Goal: Contribute content: Contribute content

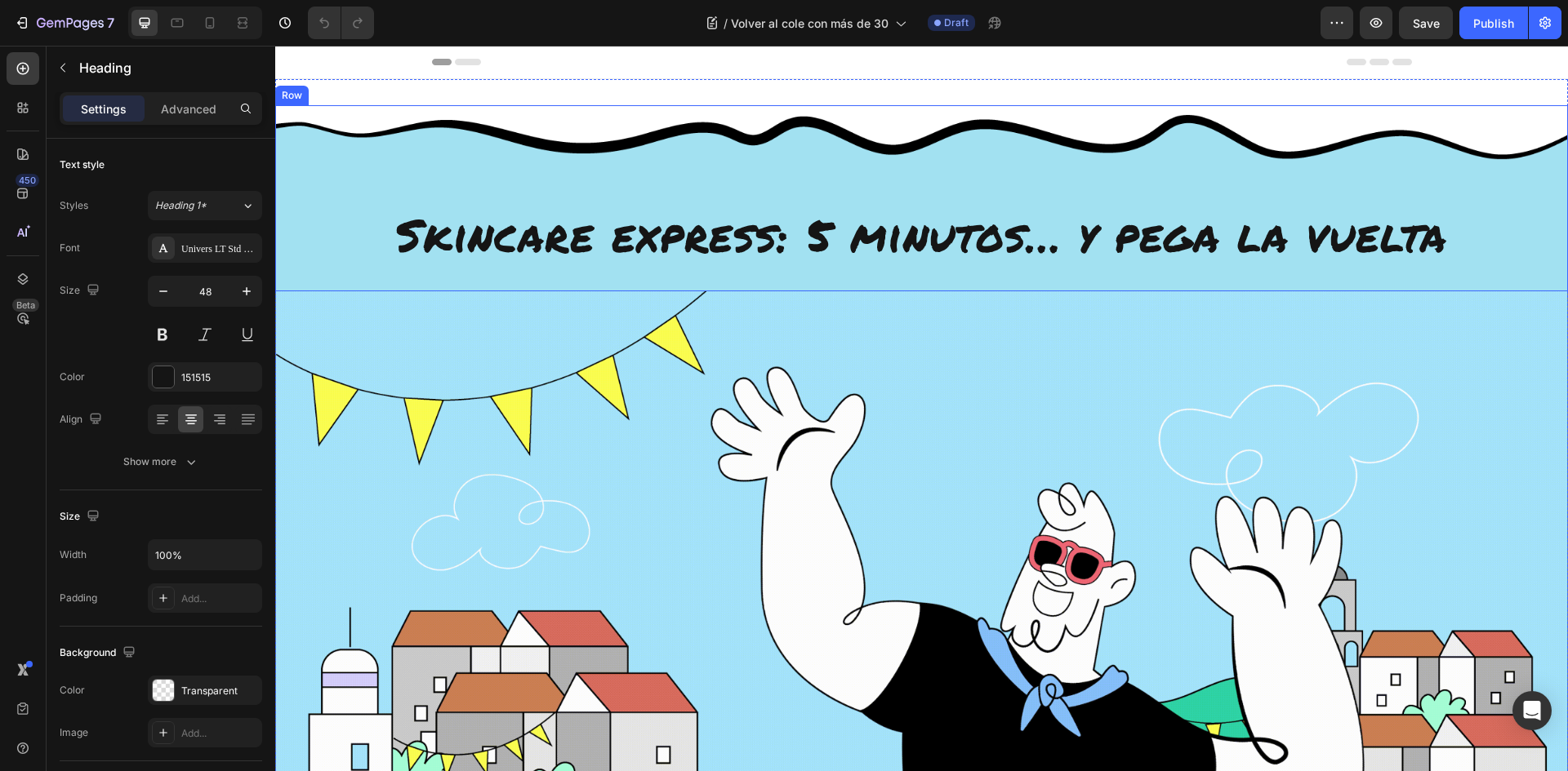
click at [732, 250] on span "Skincare express: 5 minutos… y pega la vuelta" at bounding box center [922, 234] width 1052 height 64
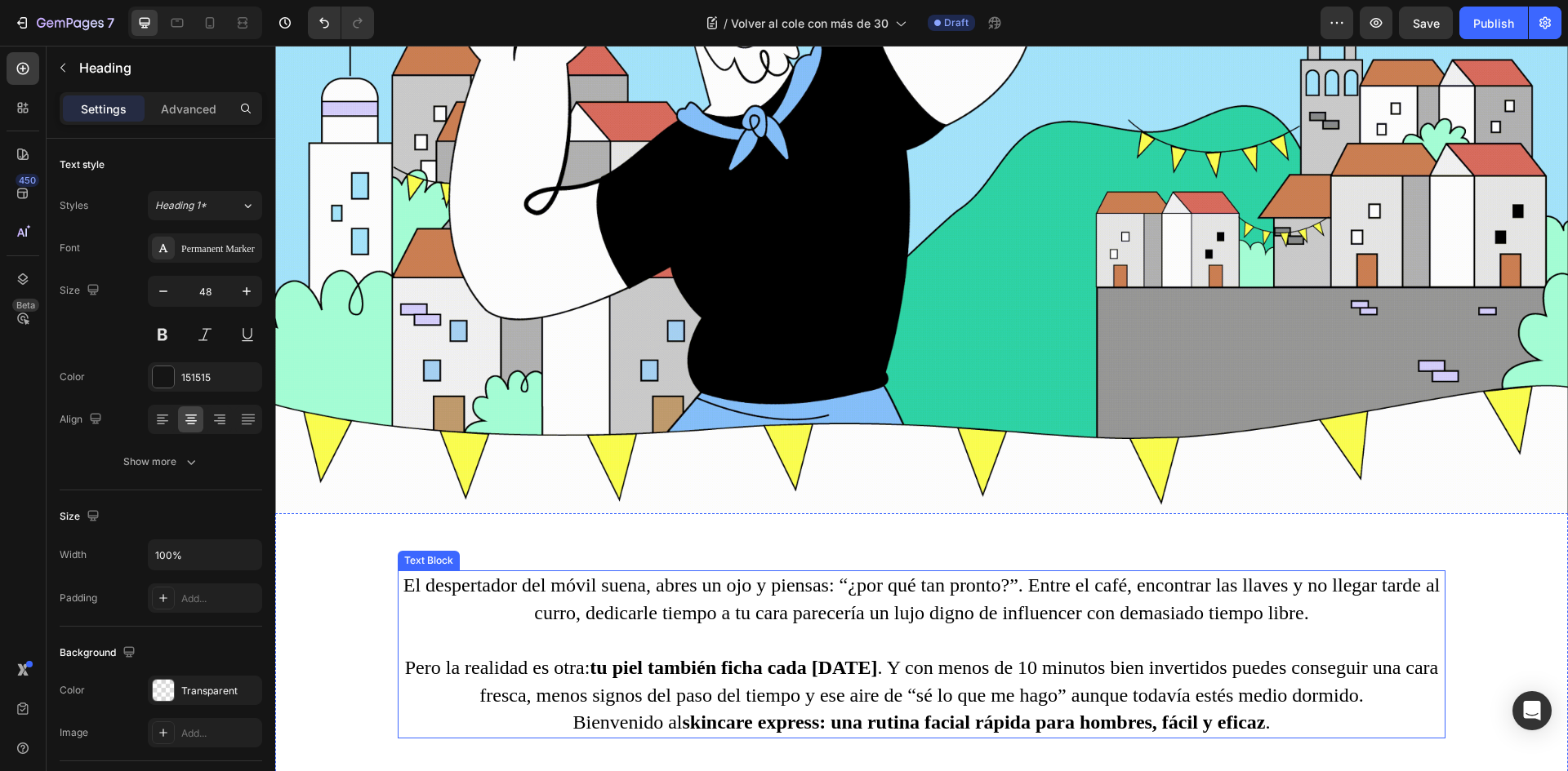
scroll to position [734, 0]
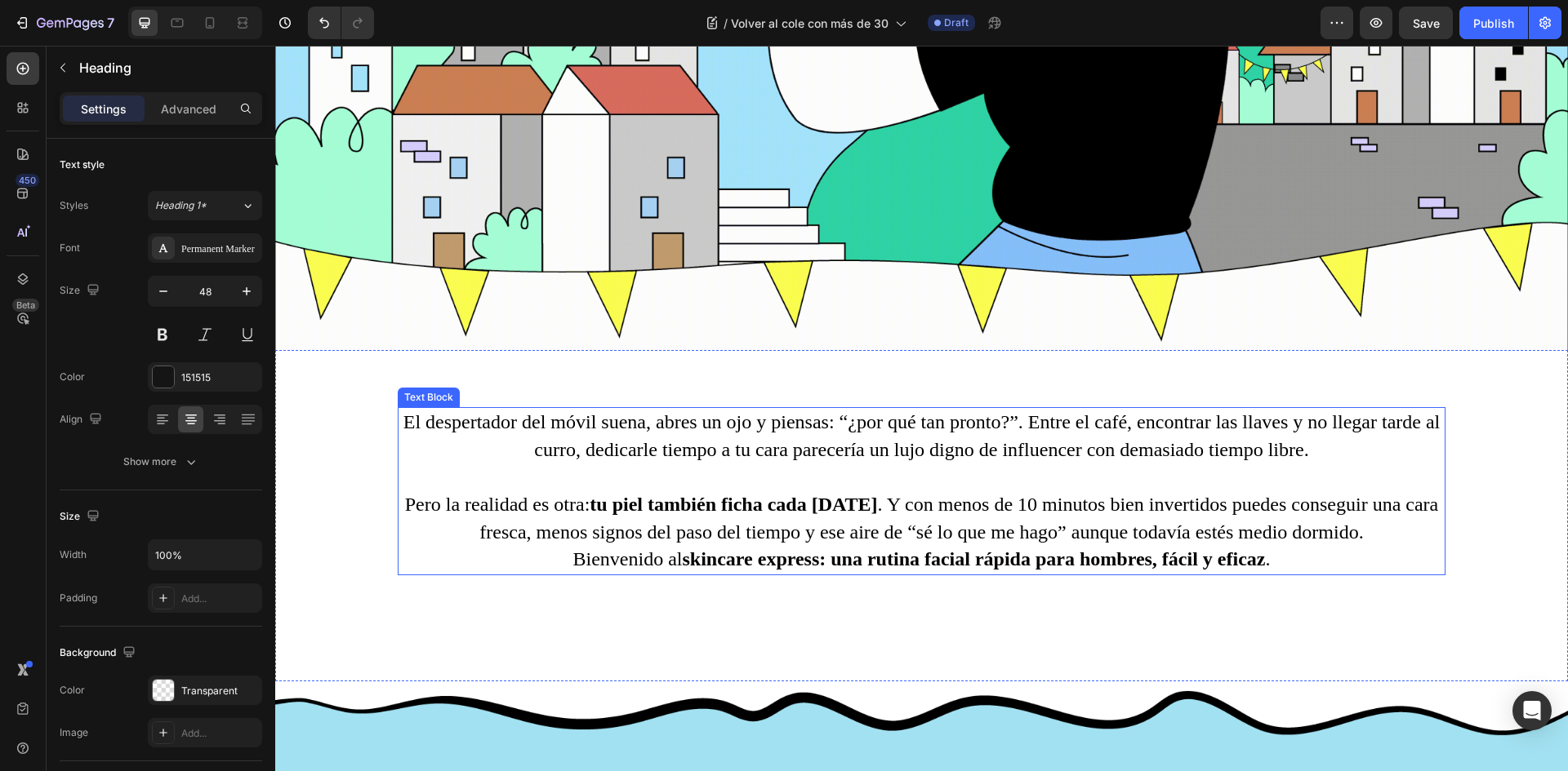
drag, startPoint x: 426, startPoint y: 410, endPoint x: 421, endPoint y: 416, distance: 7.8
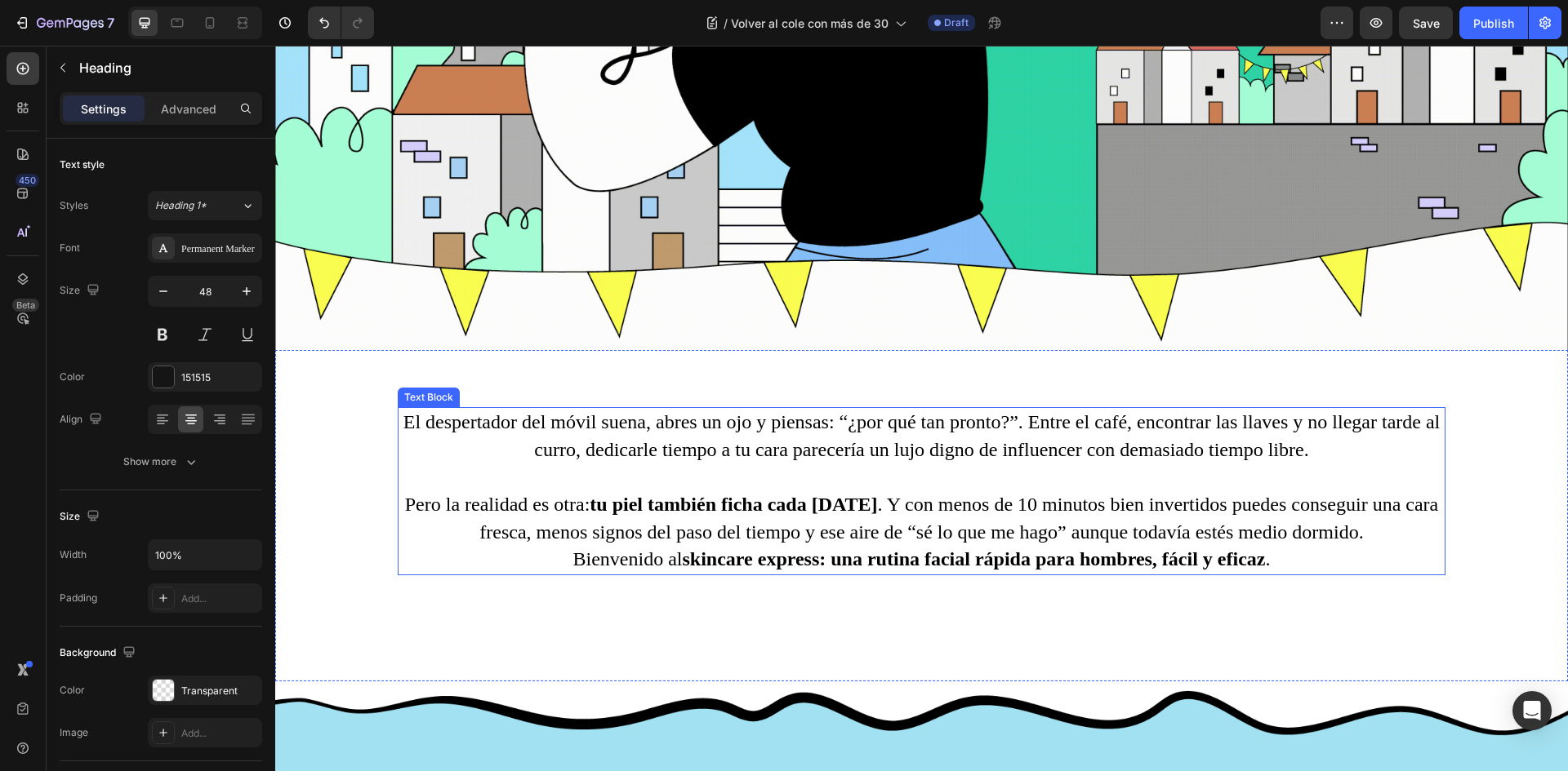
click at [426, 410] on p "El despertador del móvil suena, abres un ojo y piensas: “¿por qué tan pronto?”.…" at bounding box center [922, 436] width 1045 height 55
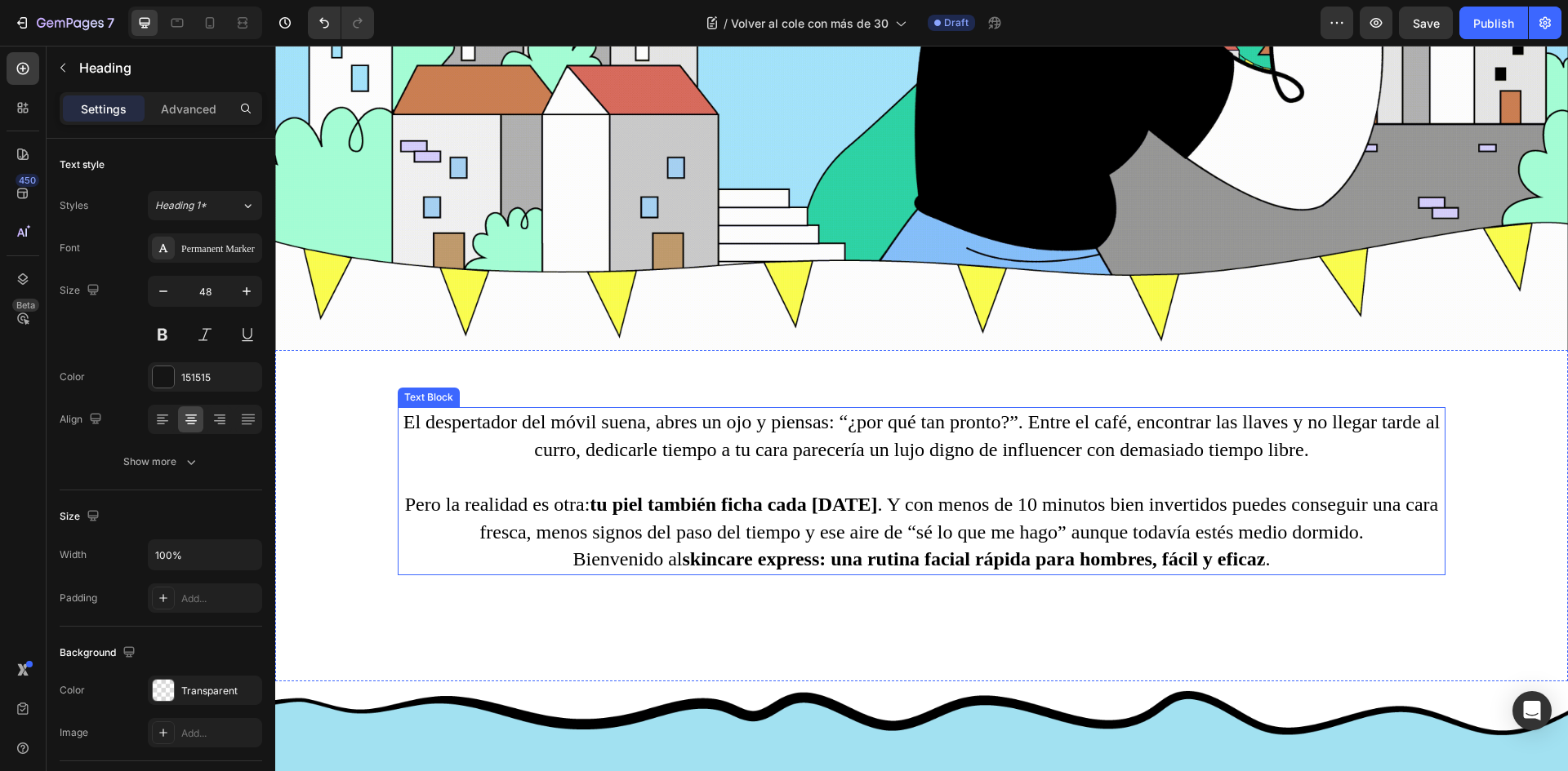
click at [426, 410] on p "El despertador del móvil suena, abres un ojo y piensas: “¿por qué tan pronto?”.…" at bounding box center [922, 436] width 1045 height 55
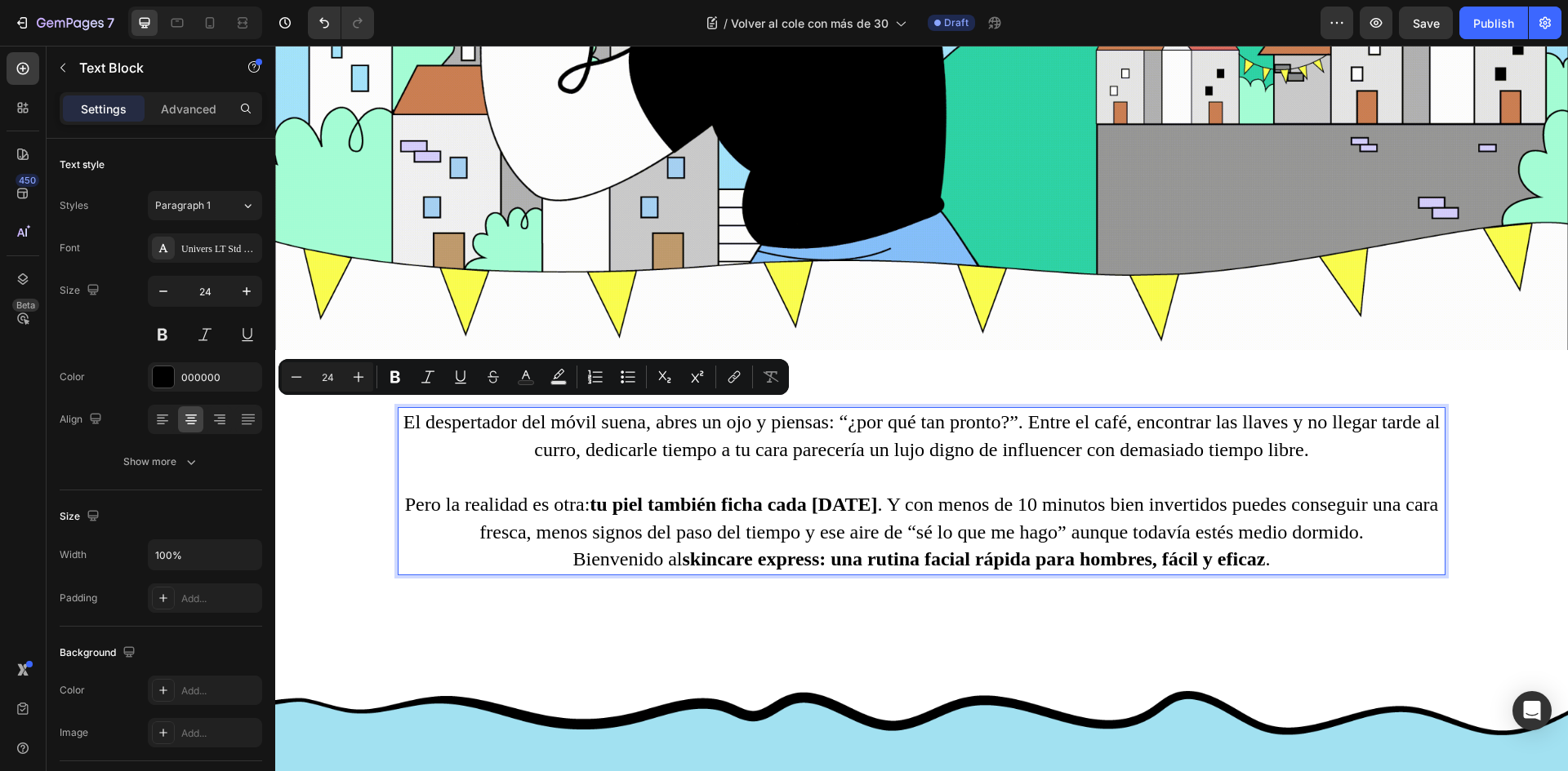
click at [417, 415] on p "El despertador del móvil suena, abres un ojo y piensas: “¿por qué tan pronto?”.…" at bounding box center [922, 436] width 1045 height 55
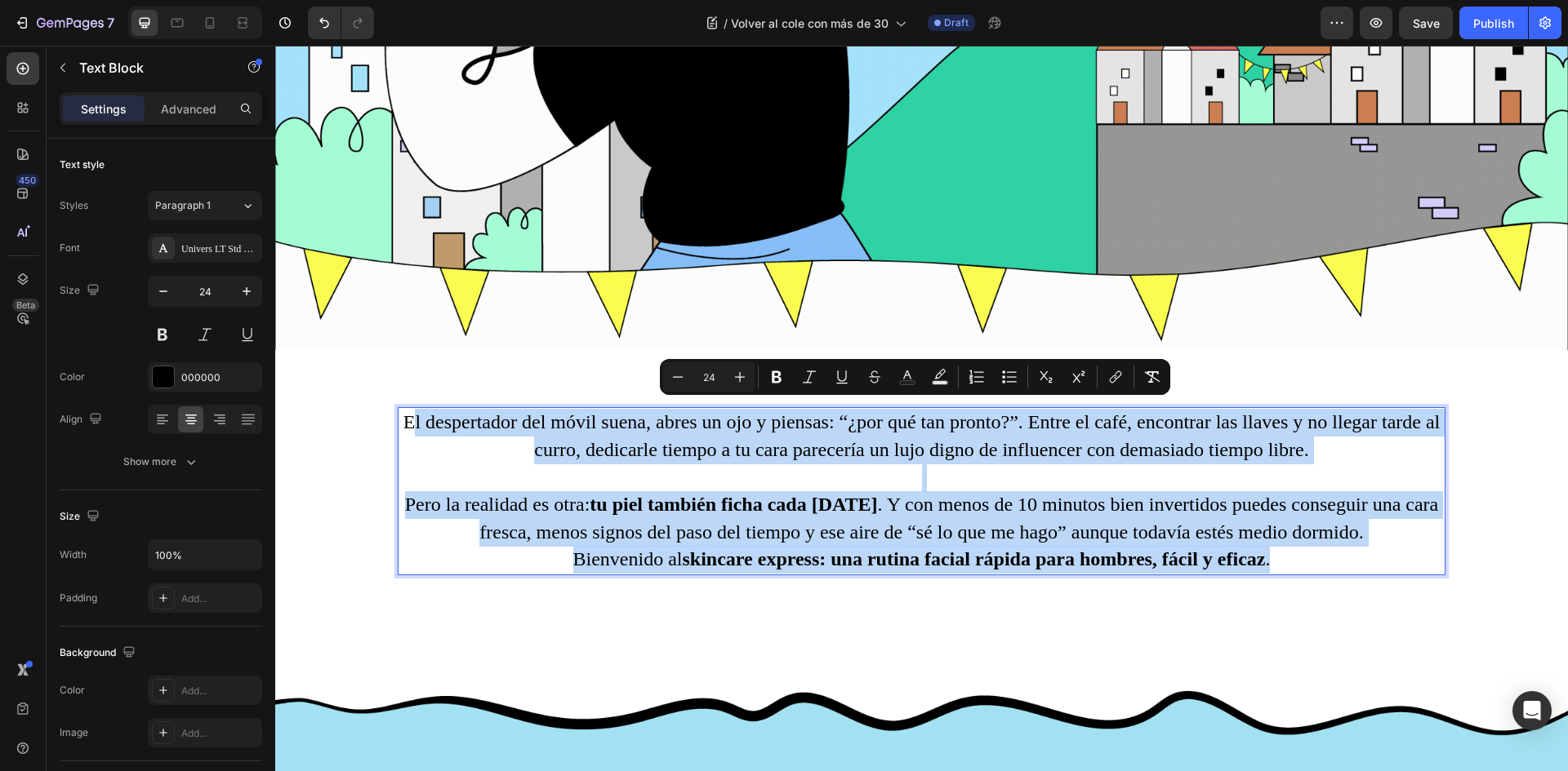
drag, startPoint x: 417, startPoint y: 414, endPoint x: 1278, endPoint y: 562, distance: 873.6
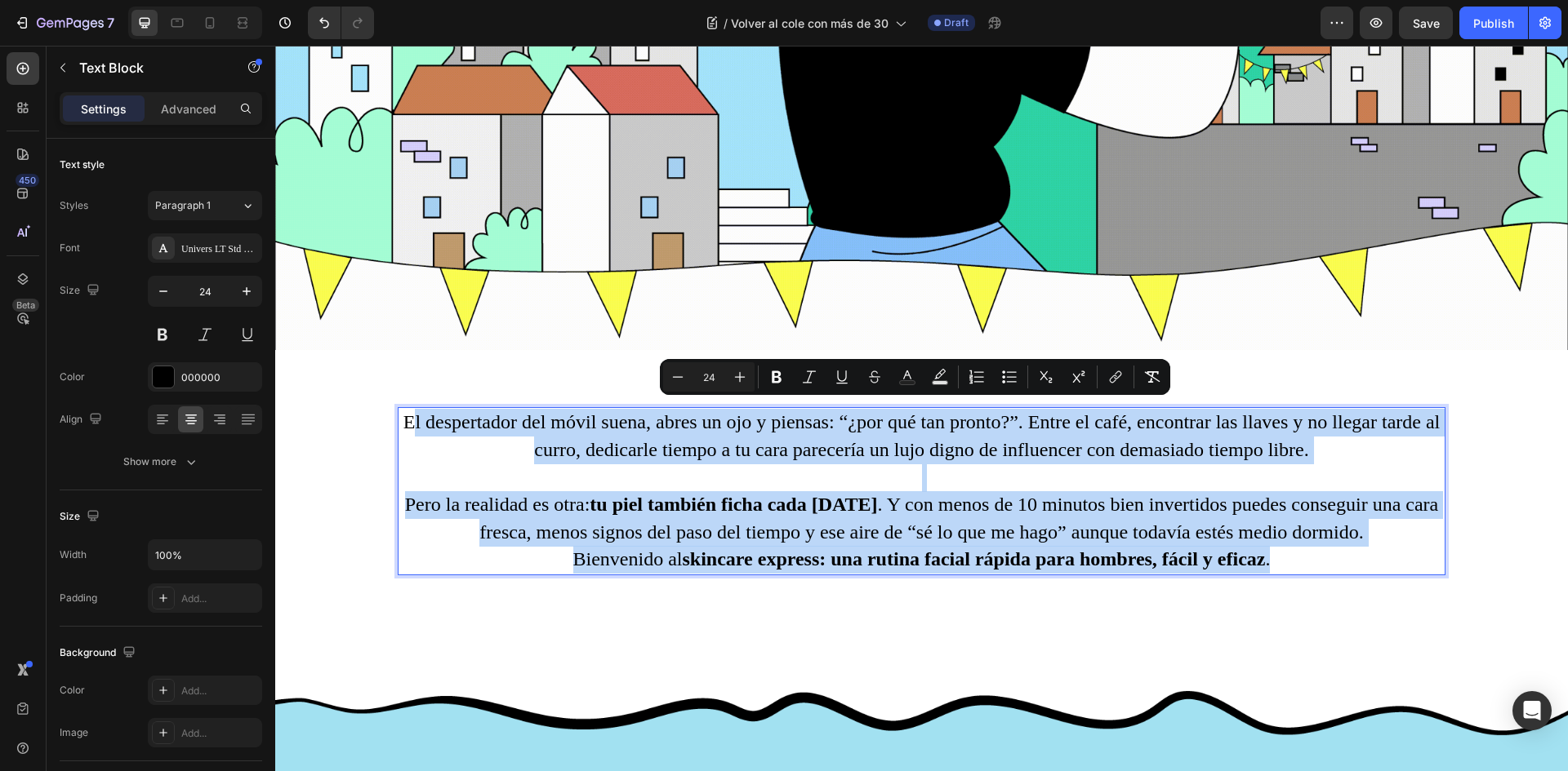
click at [1278, 562] on div "El despertador del móvil suena, abres un ojo y piensas: “¿por qué tan pronto?”.…" at bounding box center [921, 491] width 1047 height 168
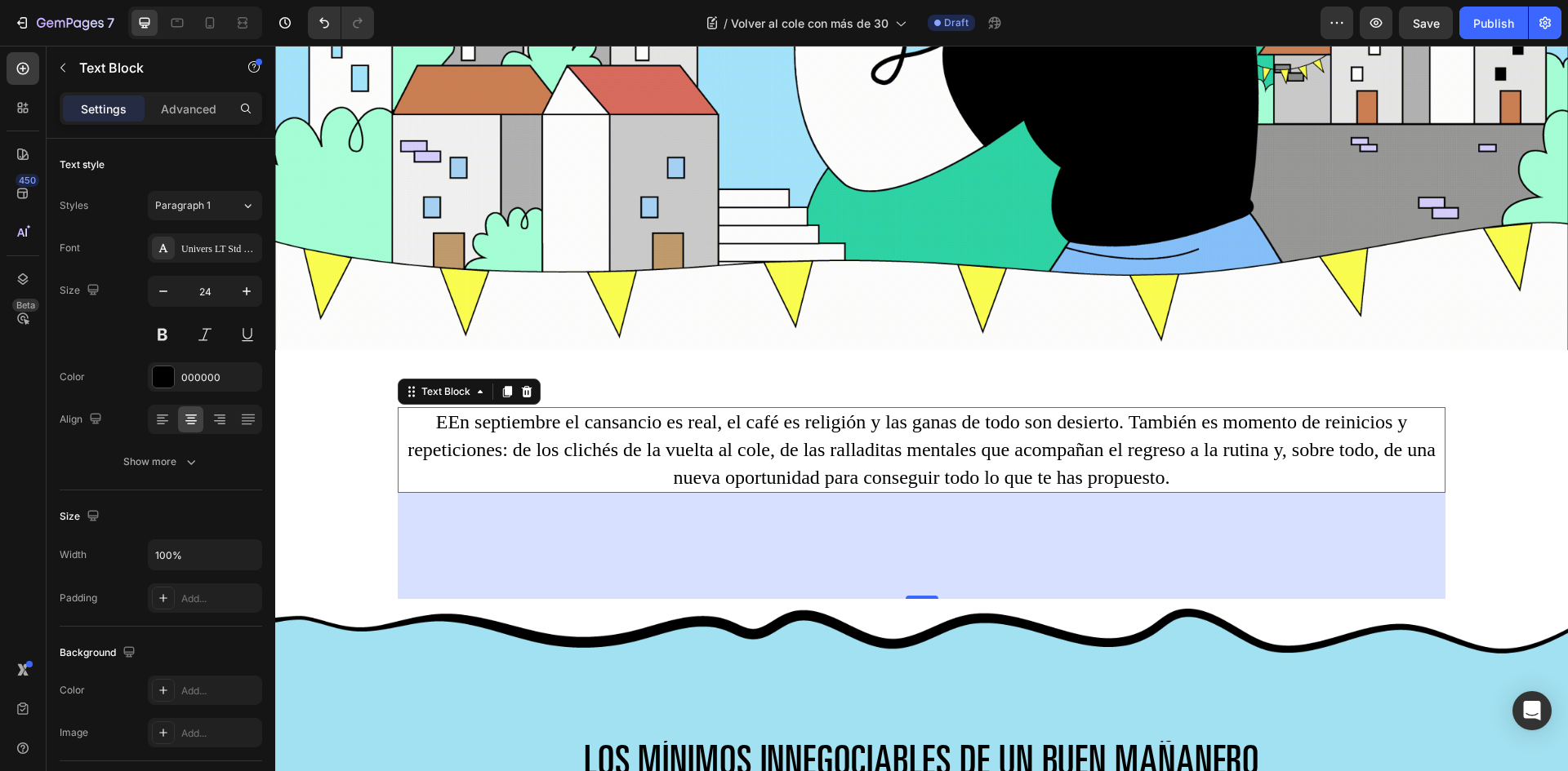
click at [439, 409] on p "EEn septiembre el cansancio es real, el café es religión y las ganas de todo so…" at bounding box center [922, 450] width 1045 height 83
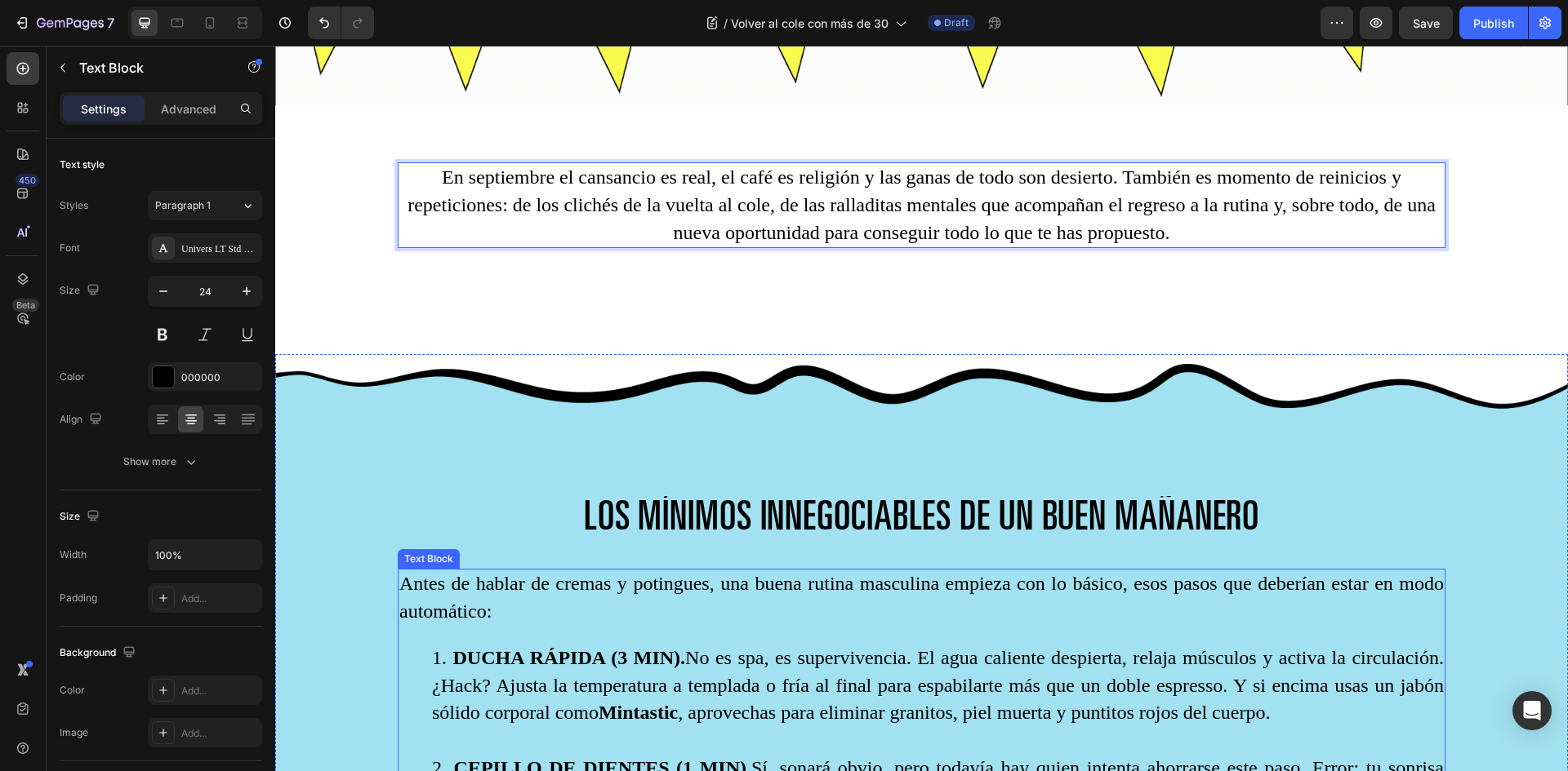
scroll to position [1224, 0]
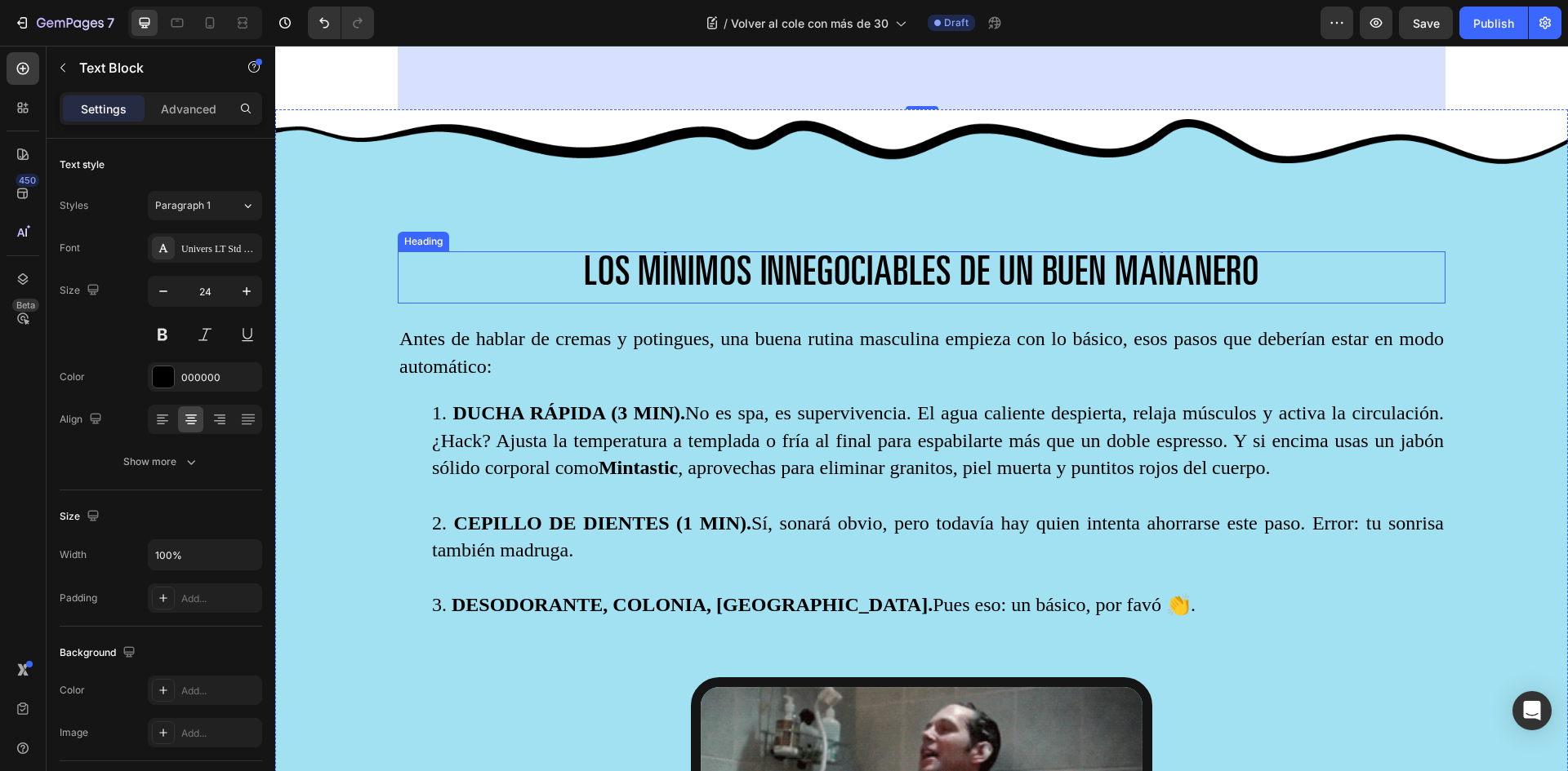
click at [675, 256] on span "LOS MÍNIMOS INNEGOCIABLES DE UN BUEN MAÑANERO" at bounding box center [922, 275] width 676 height 40
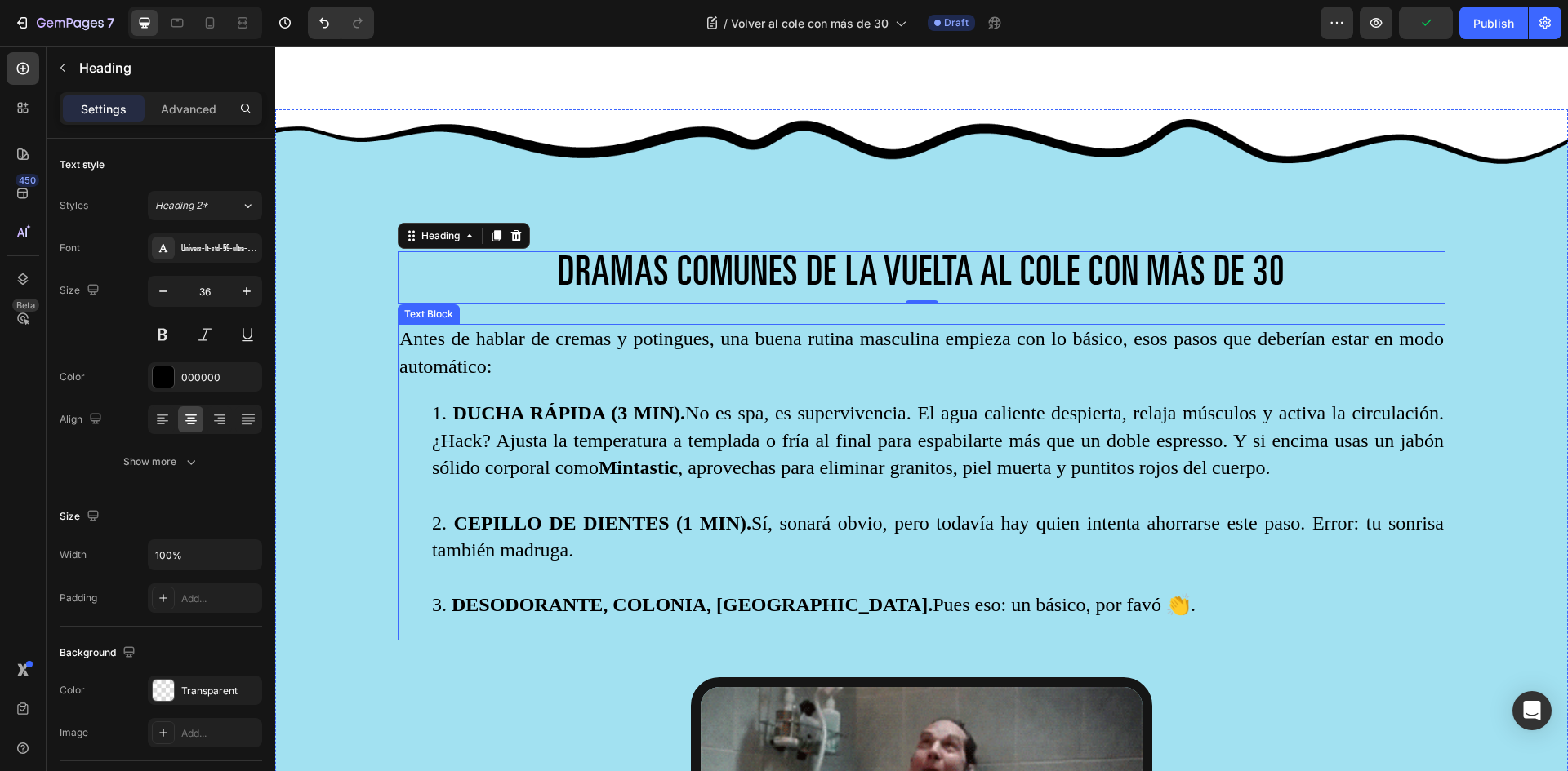
click at [428, 342] on p "Antes de hablar de cremas y potingues, una buena rutina masculina empieza con l…" at bounding box center [922, 352] width 1045 height 55
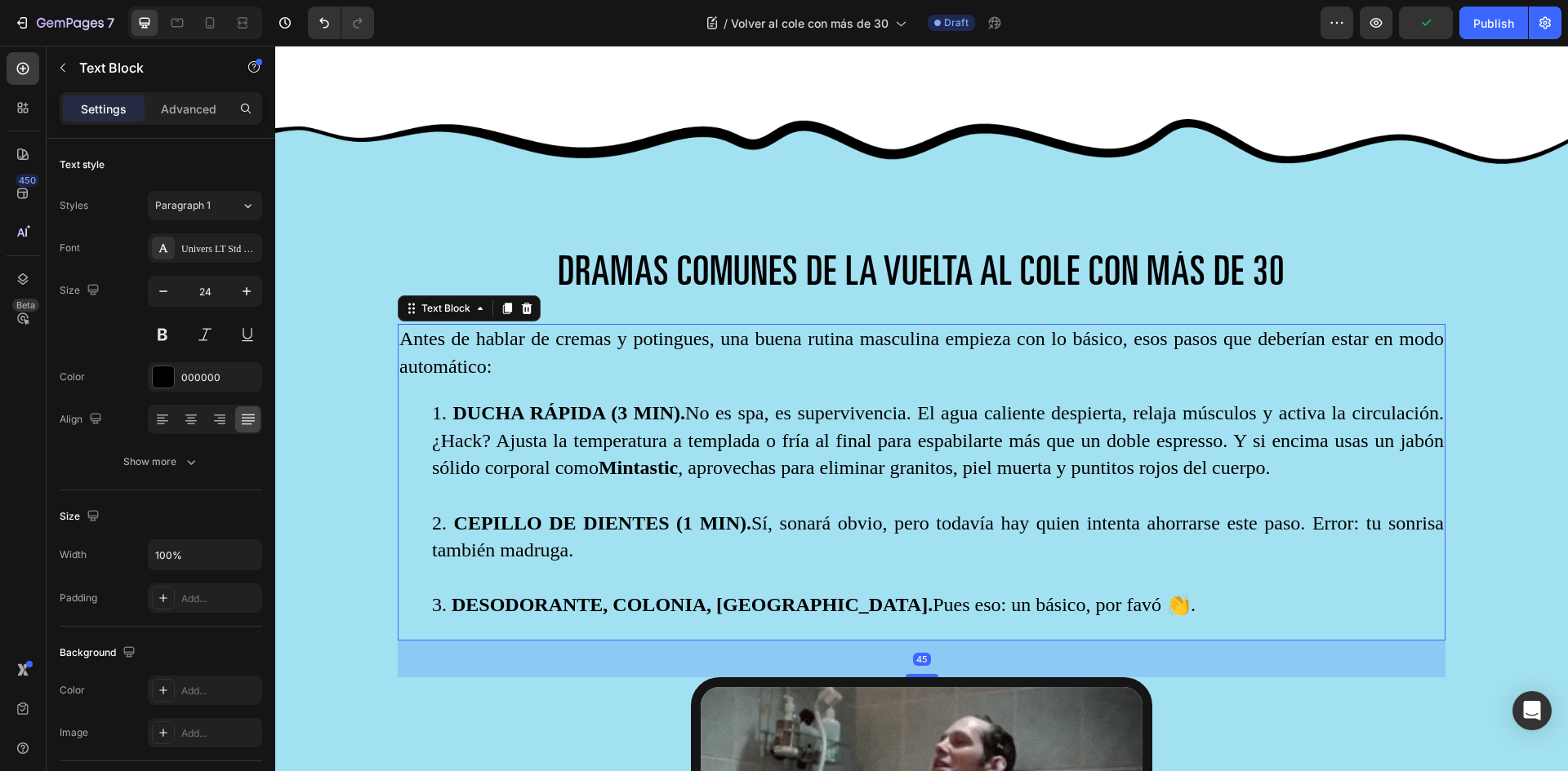
click at [411, 334] on p "Antes de hablar de cremas y potingues, una buena rutina masculina empieza con l…" at bounding box center [922, 352] width 1045 height 55
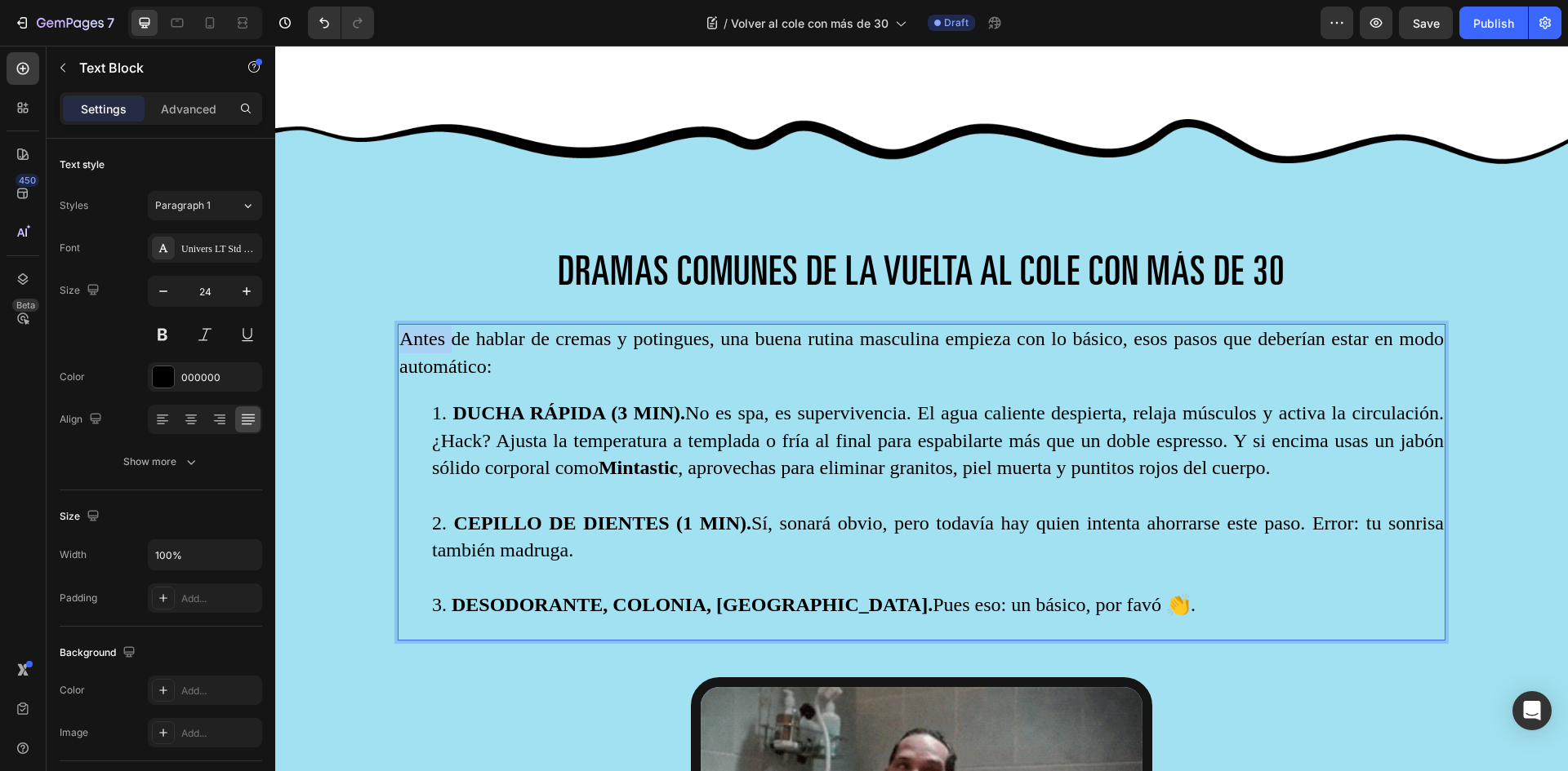
click at [411, 334] on p "Antes de hablar de cremas y potingues, una buena rutina masculina empieza con l…" at bounding box center [922, 352] width 1045 height 55
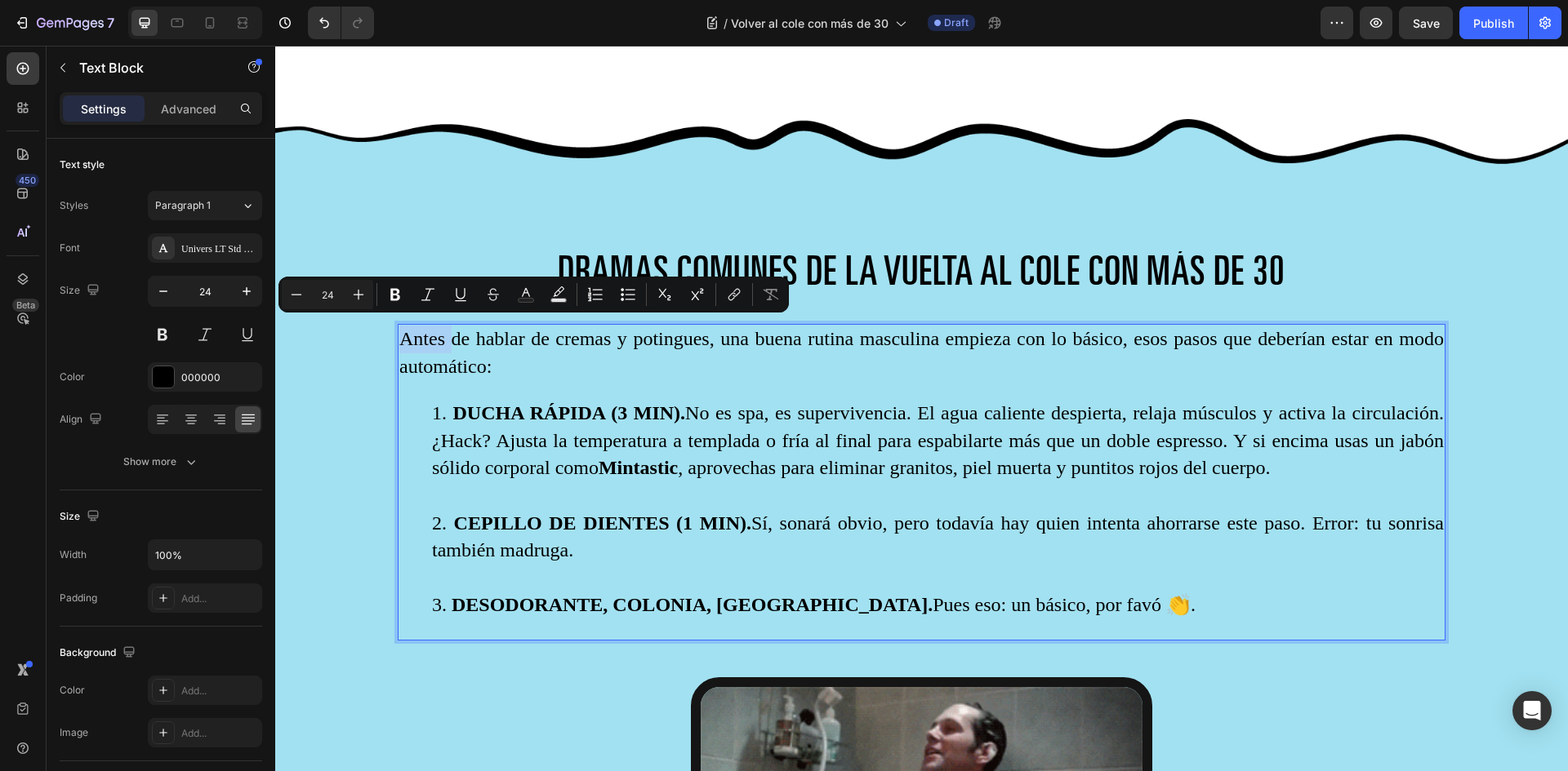
click at [409, 329] on p "Antes de hablar de cremas y potingues, una buena rutina masculina empieza con l…" at bounding box center [922, 352] width 1045 height 55
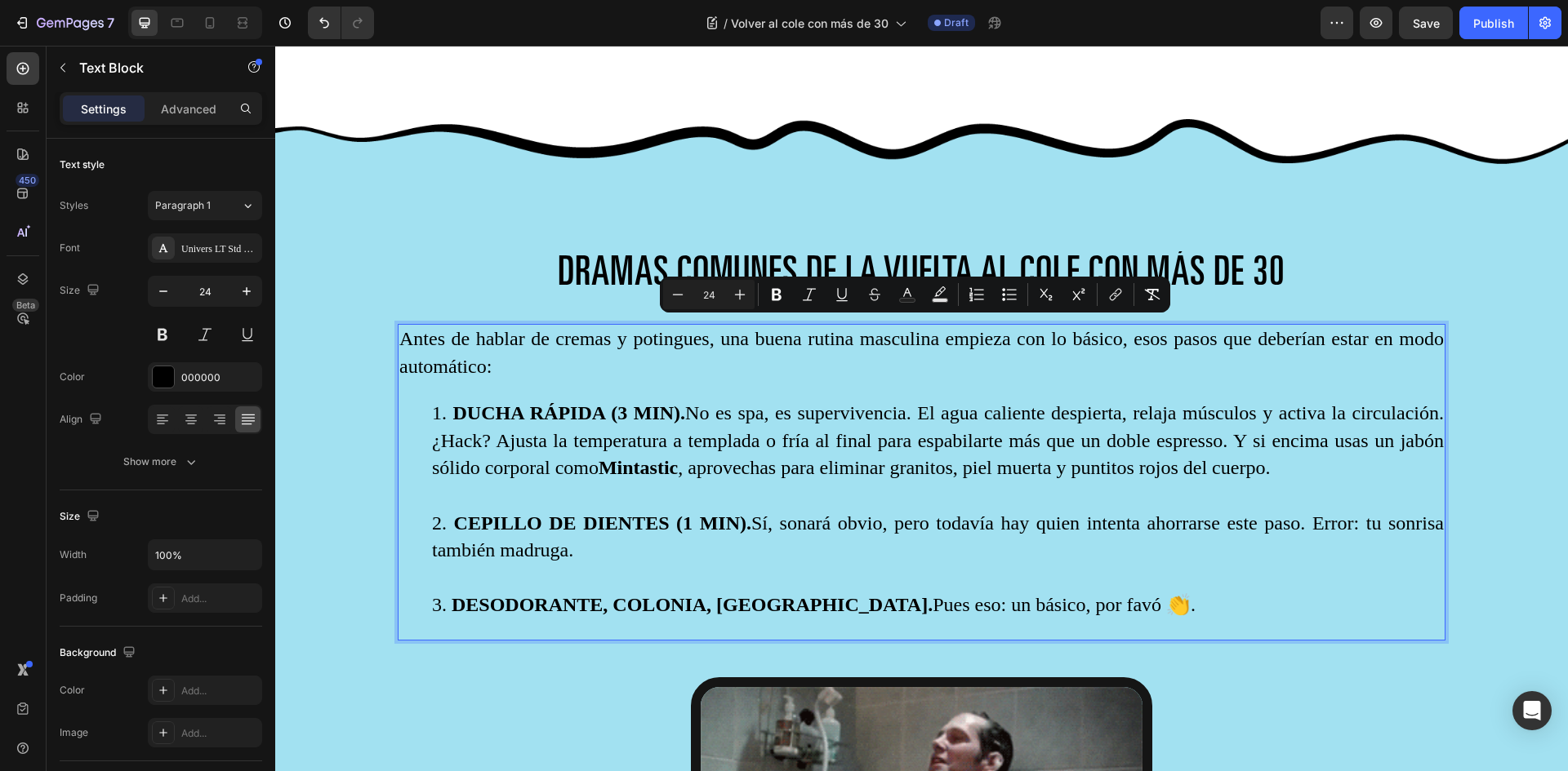
drag, startPoint x: 413, startPoint y: 328, endPoint x: 1072, endPoint y: 627, distance: 723.7
click at [1072, 627] on div "Antes de hablar de cremas y potingues, una buena rutina masculina empieza con l…" at bounding box center [921, 483] width 1047 height 316
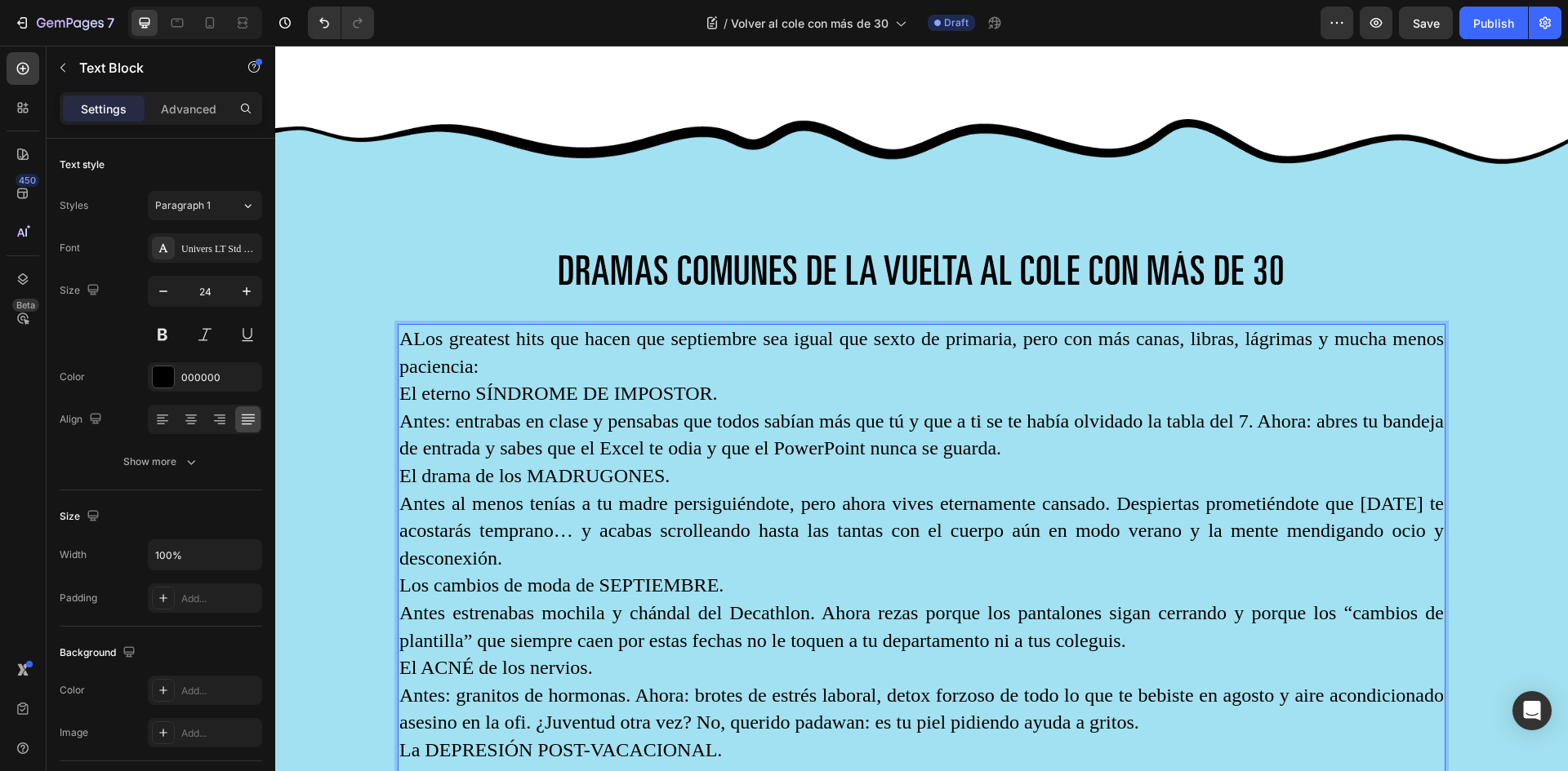
scroll to position [1279, 0]
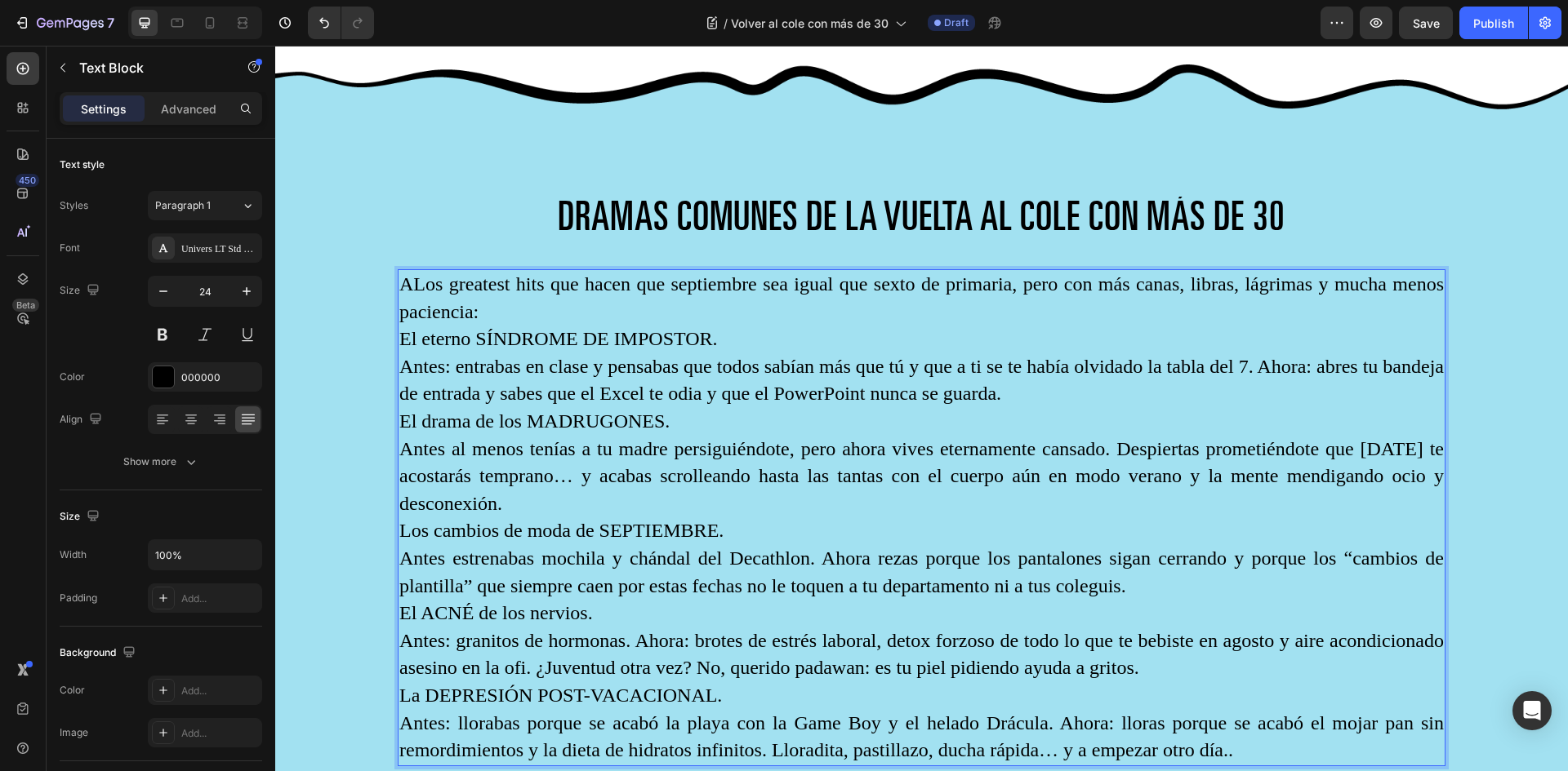
click at [408, 272] on p "ALos greatest hits que hacen que septiembre sea igual que sexto de primaria, pe…" at bounding box center [922, 298] width 1045 height 55
click at [498, 305] on p "Los greatest hits que hacen que septiembre sea igual que sexto de primaria, per…" at bounding box center [922, 298] width 1045 height 55
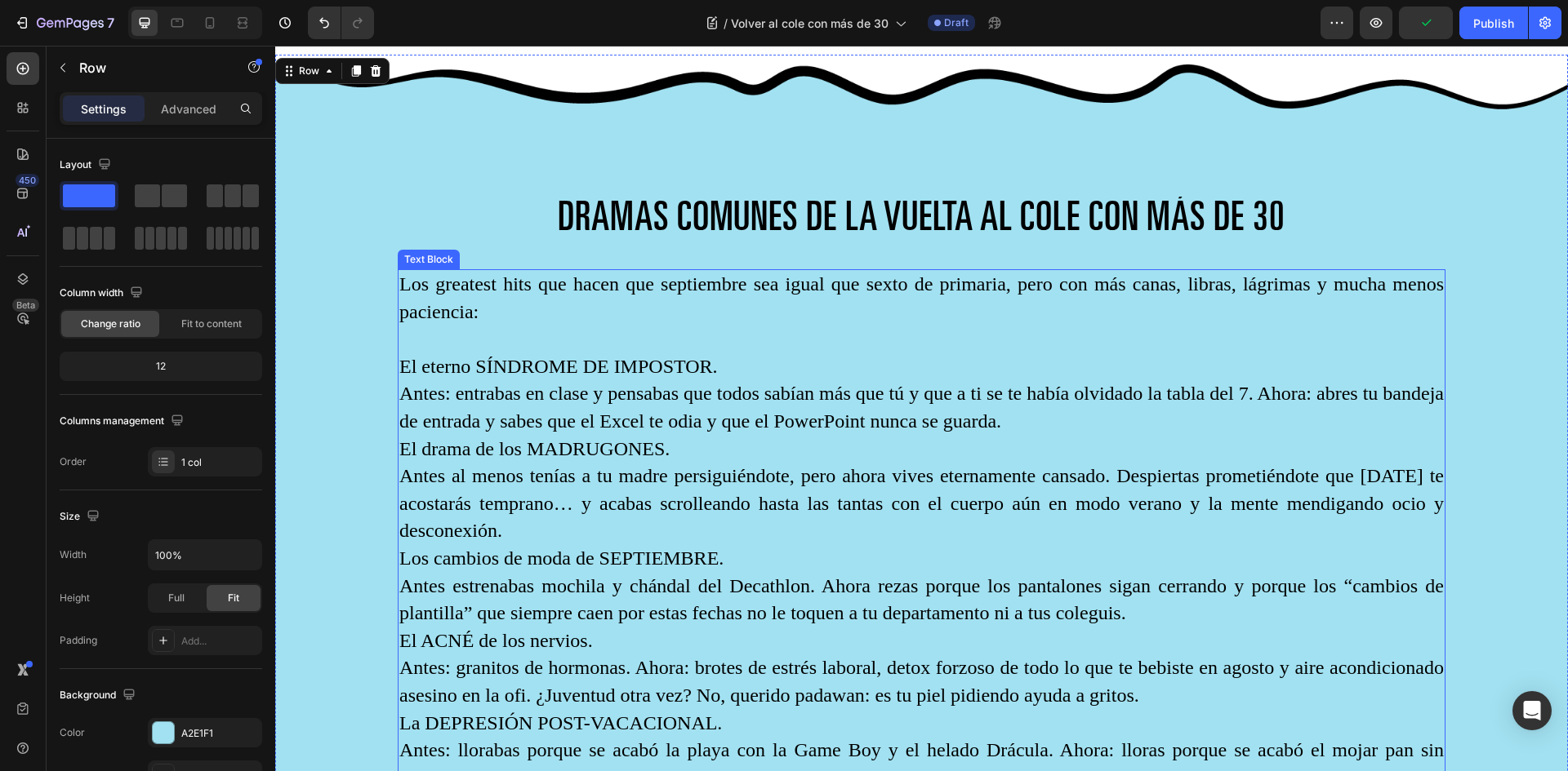
click at [403, 359] on p "El eterno SÍNDROME DE IMPOSTOR." at bounding box center [922, 367] width 1045 height 28
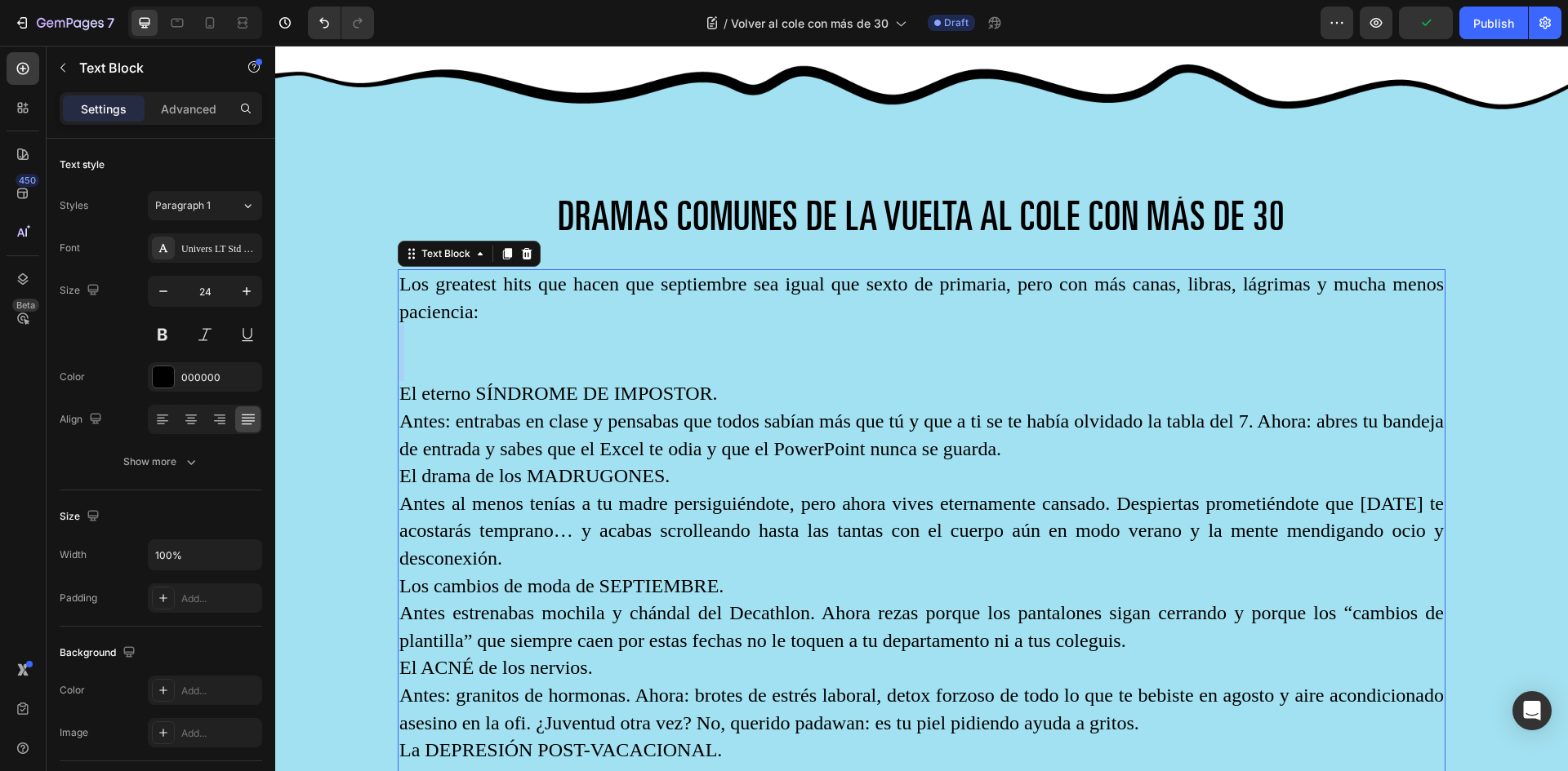
click at [403, 359] on p "Los greatest hits que hacen que septiembre sea igual que sexto de primaria, per…" at bounding box center [922, 326] width 1045 height 110
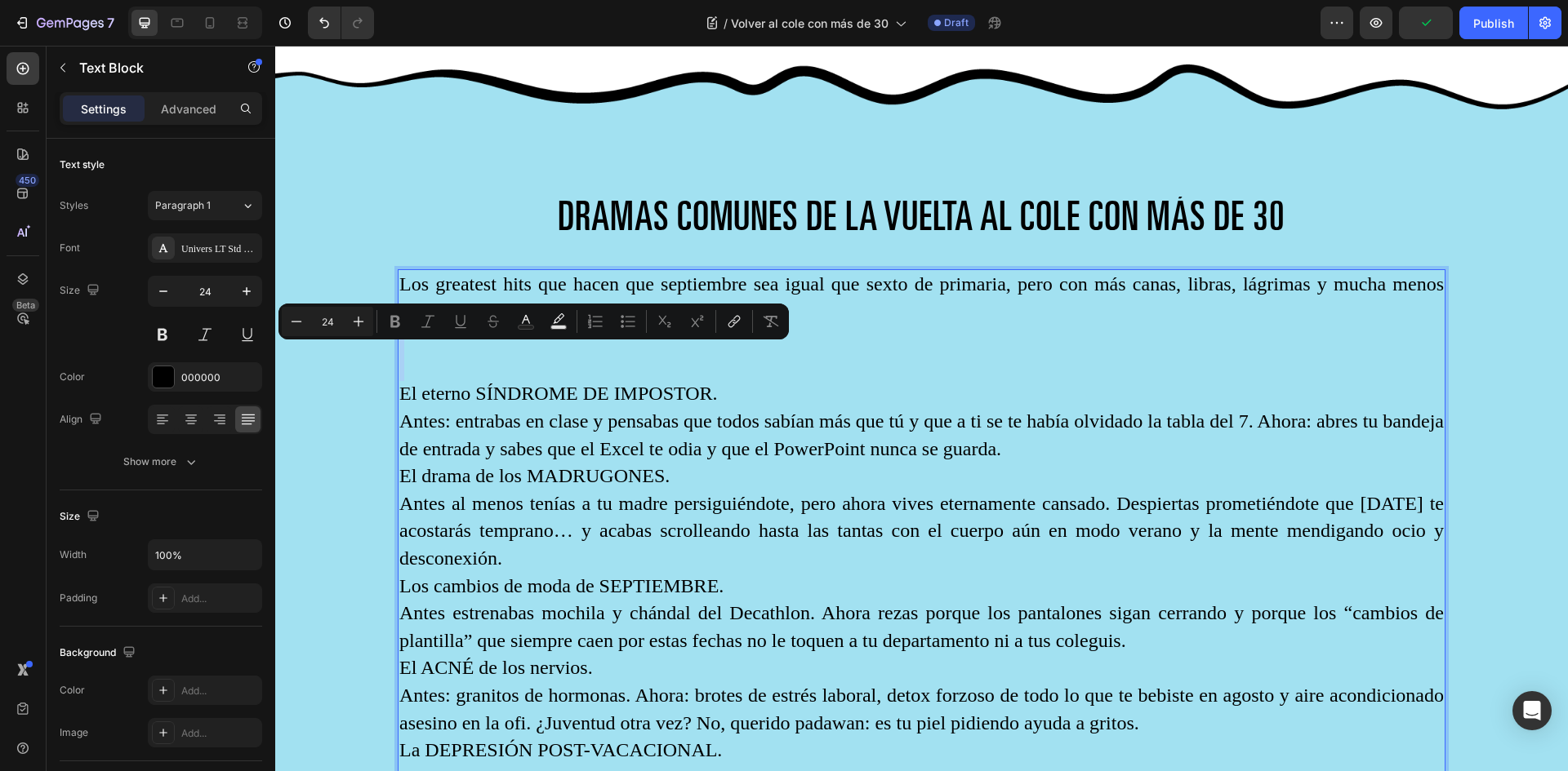
click at [412, 369] on p "Los greatest hits que hacen que septiembre sea igual que sexto de primaria, per…" at bounding box center [922, 326] width 1045 height 110
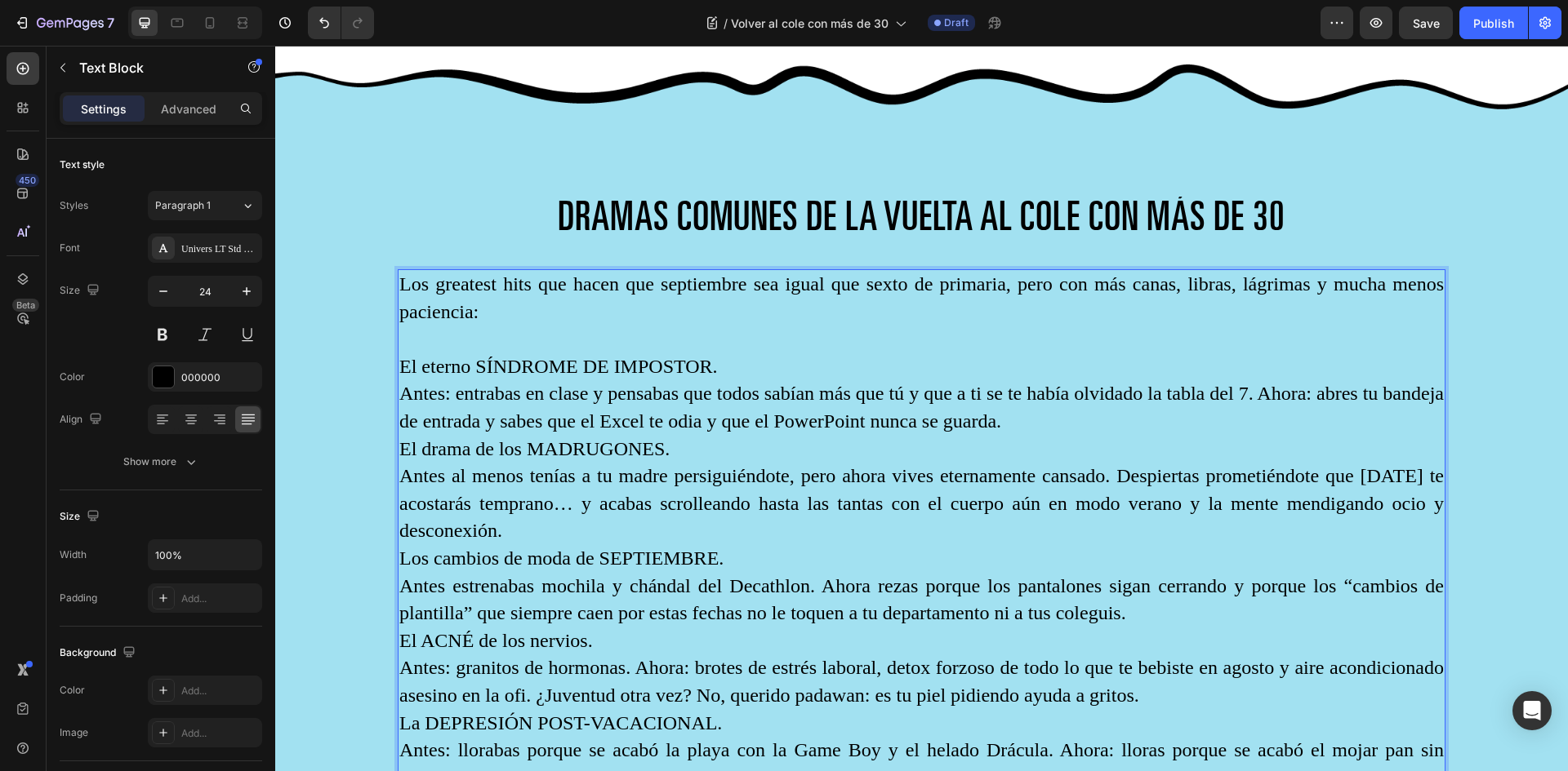
click at [411, 363] on p "El eterno SÍNDROME DE IMPOSTOR." at bounding box center [922, 367] width 1045 height 28
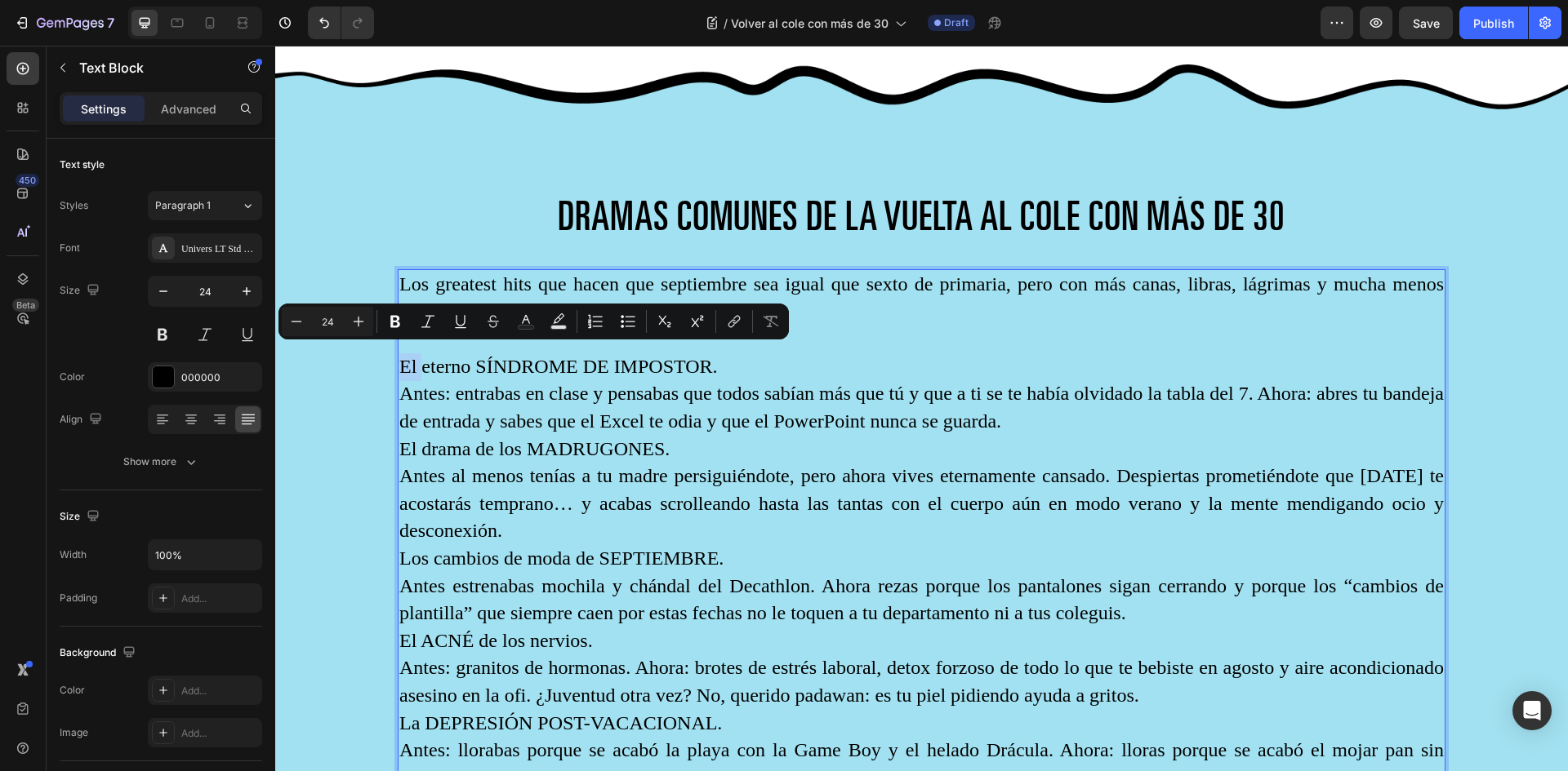
click at [415, 359] on p "El eterno SÍNDROME DE IMPOSTOR." at bounding box center [922, 367] width 1045 height 28
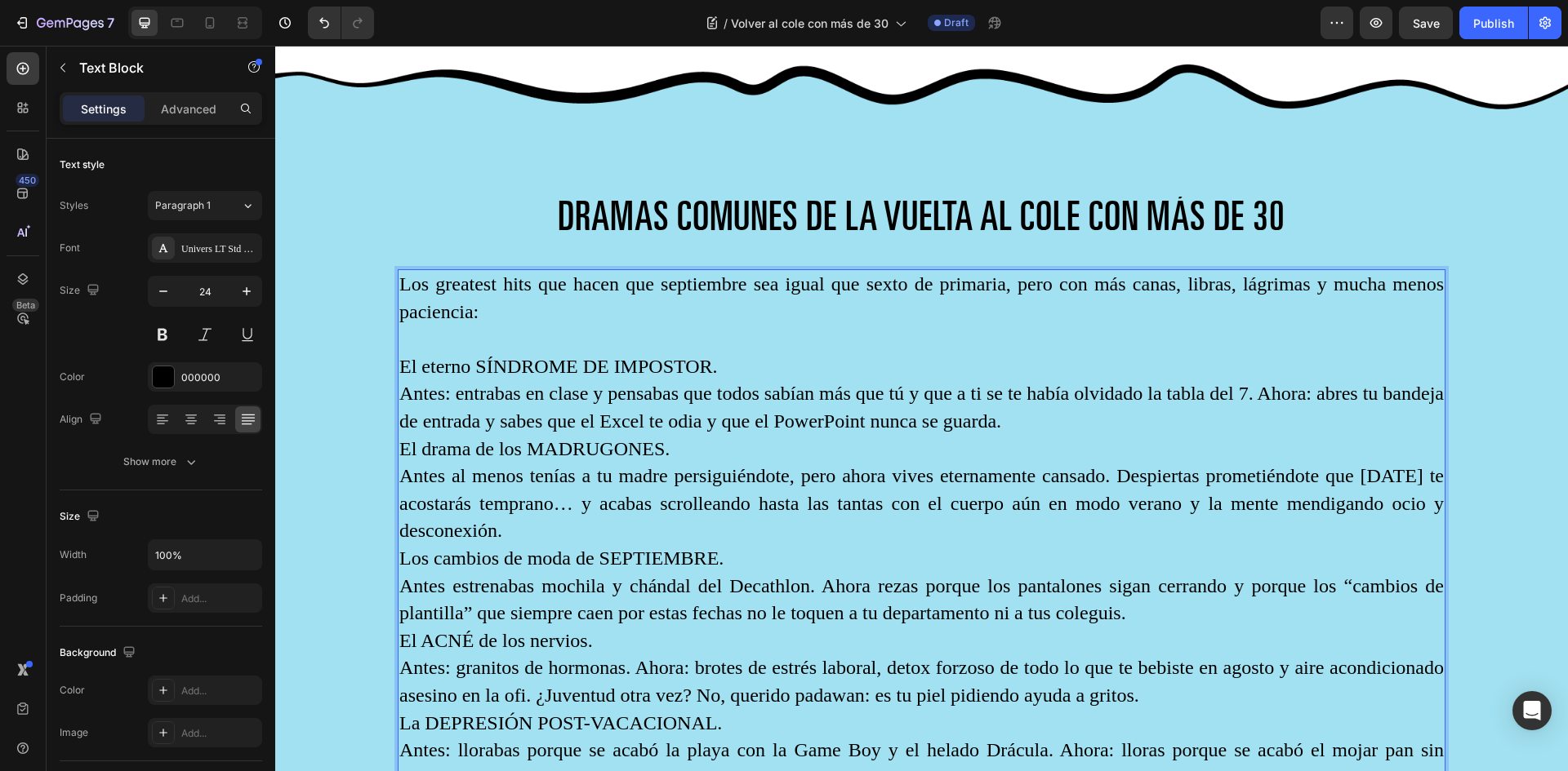
click at [401, 360] on p "El eterno SÍNDROME DE IMPOSTOR." at bounding box center [922, 367] width 1045 height 28
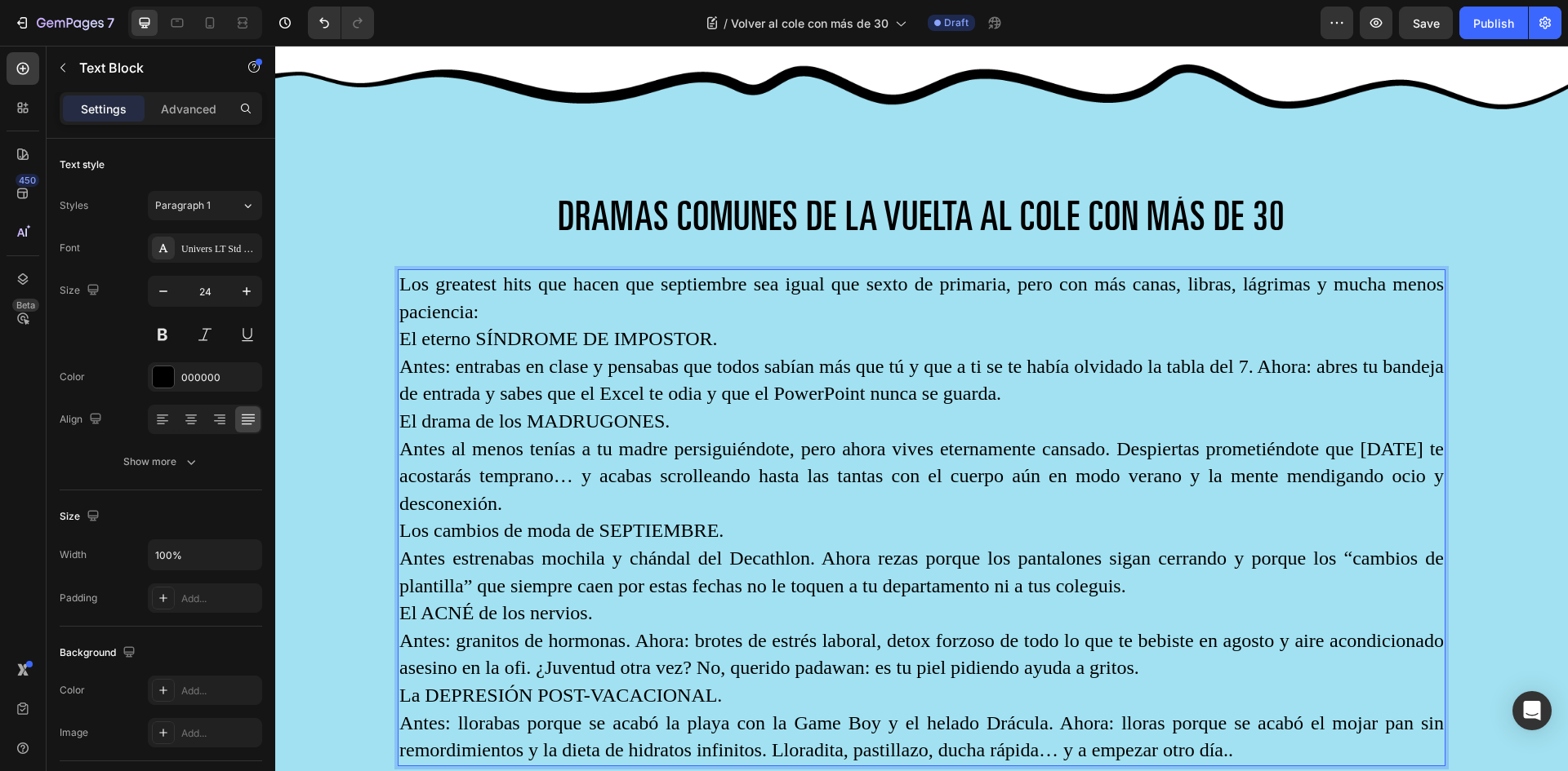
click at [407, 332] on p "Los greatest hits que hacen que septiembre sea igual que sexto de primaria, per…" at bounding box center [922, 313] width 1045 height 83
click at [406, 332] on p "Los greatest hits que hacen que septiembre sea igual que sexto de primaria, per…" at bounding box center [922, 313] width 1045 height 83
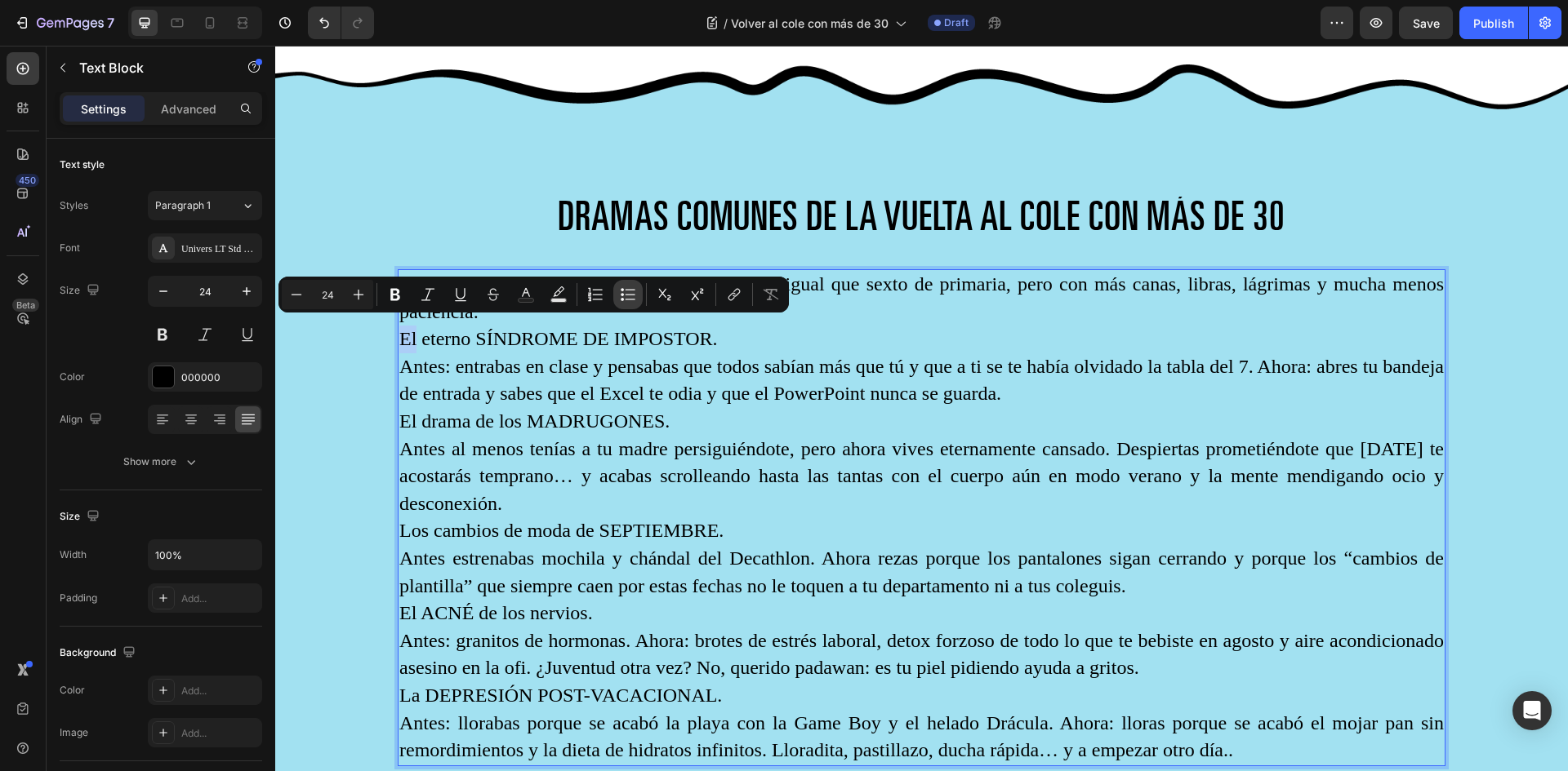
click at [628, 293] on icon "Editor contextual toolbar" at bounding box center [628, 295] width 16 height 16
type input "24"
click at [401, 329] on p "Los greatest hits que hacen que septiembre sea igual que sexto de primaria, per…" at bounding box center [922, 313] width 1045 height 83
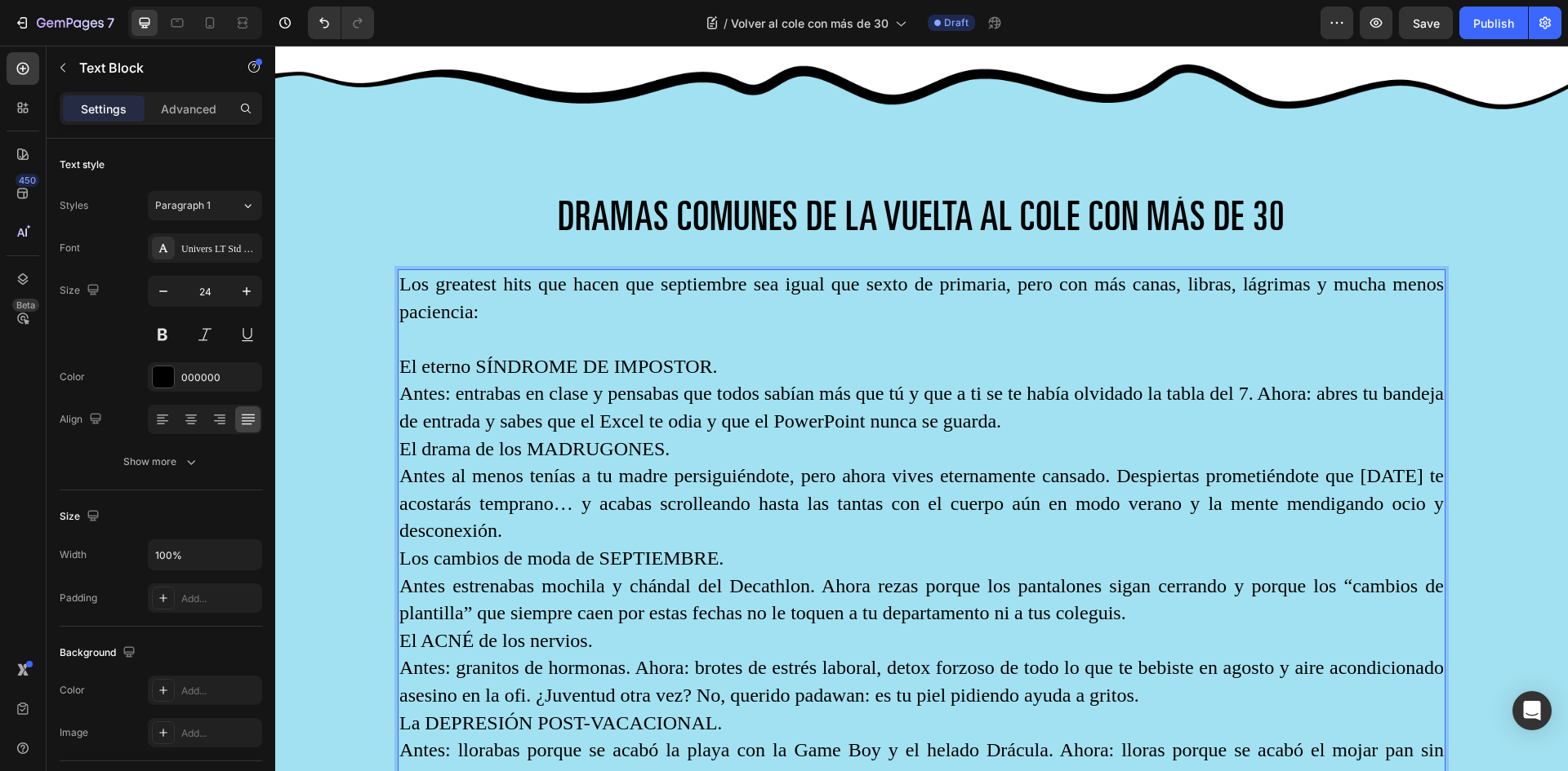
click at [408, 359] on p "El eterno SÍNDROME DE IMPOSTOR." at bounding box center [922, 367] width 1045 height 28
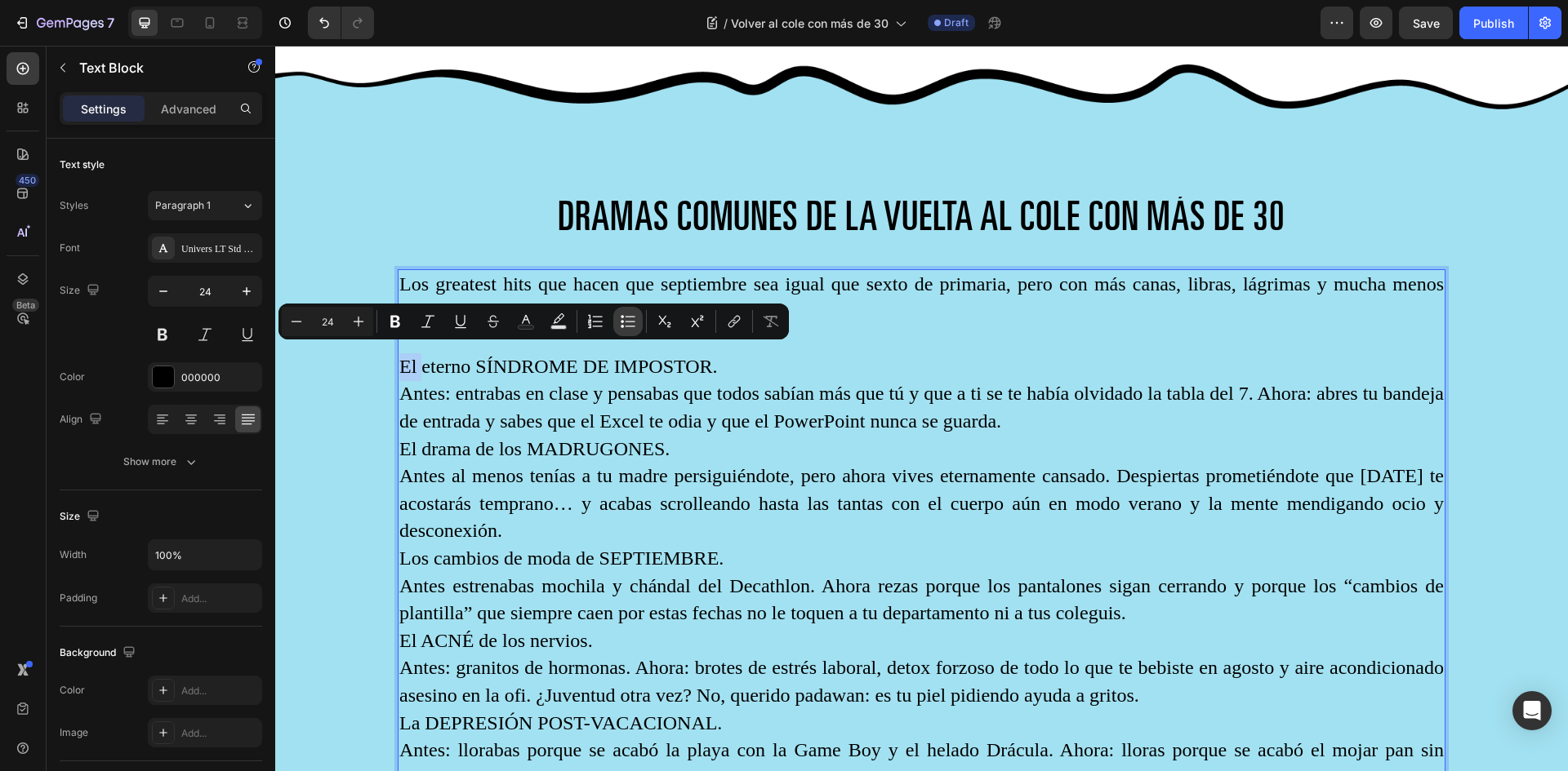
click at [623, 325] on icon "Editor contextual toolbar" at bounding box center [622, 327] width 4 height 4
type input "24"
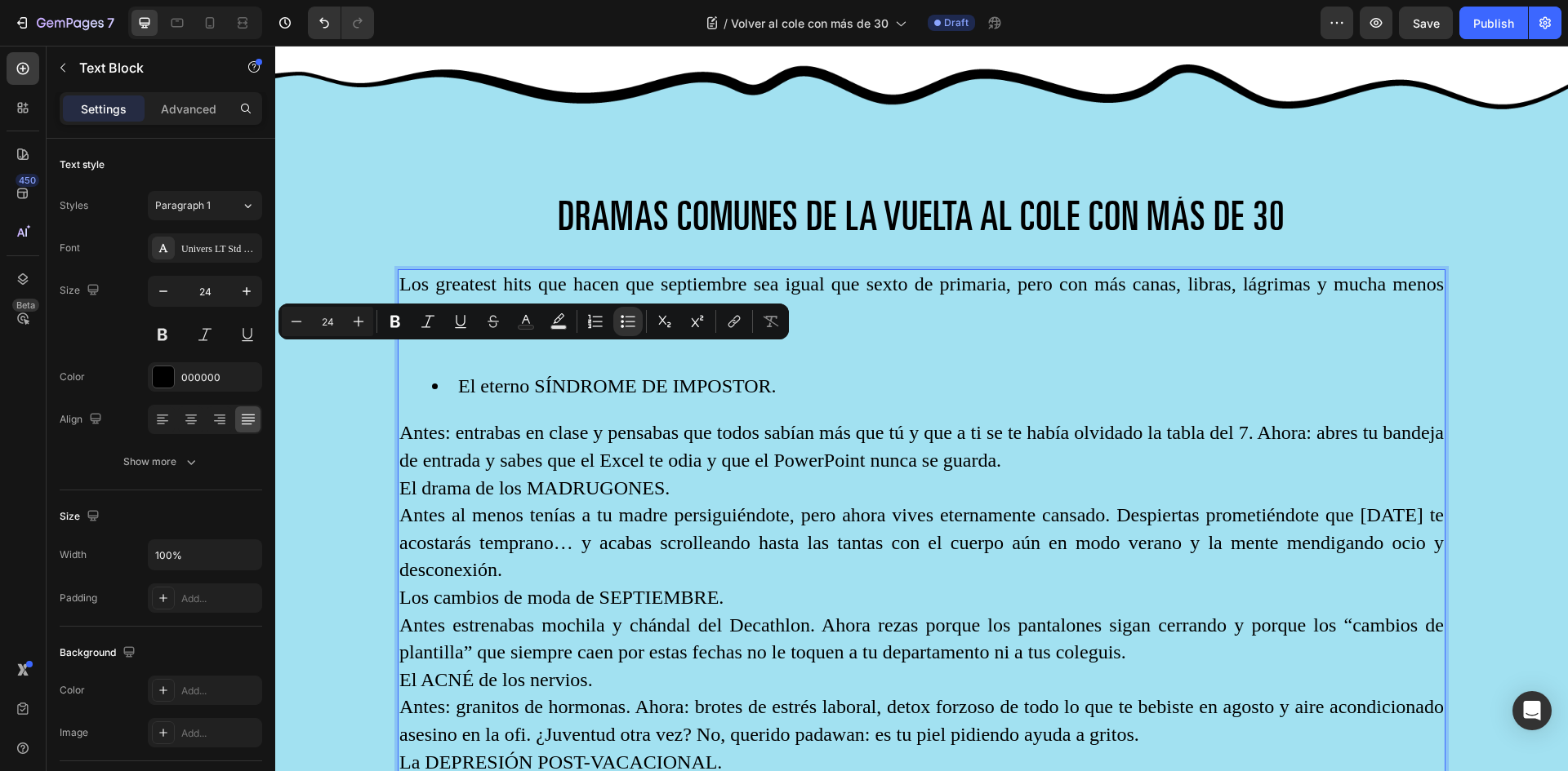
click at [475, 404] on div "Los greatest hits que hacen que septiembre sea igual que sexto de primaria, per…" at bounding box center [921, 551] width 1047 height 563
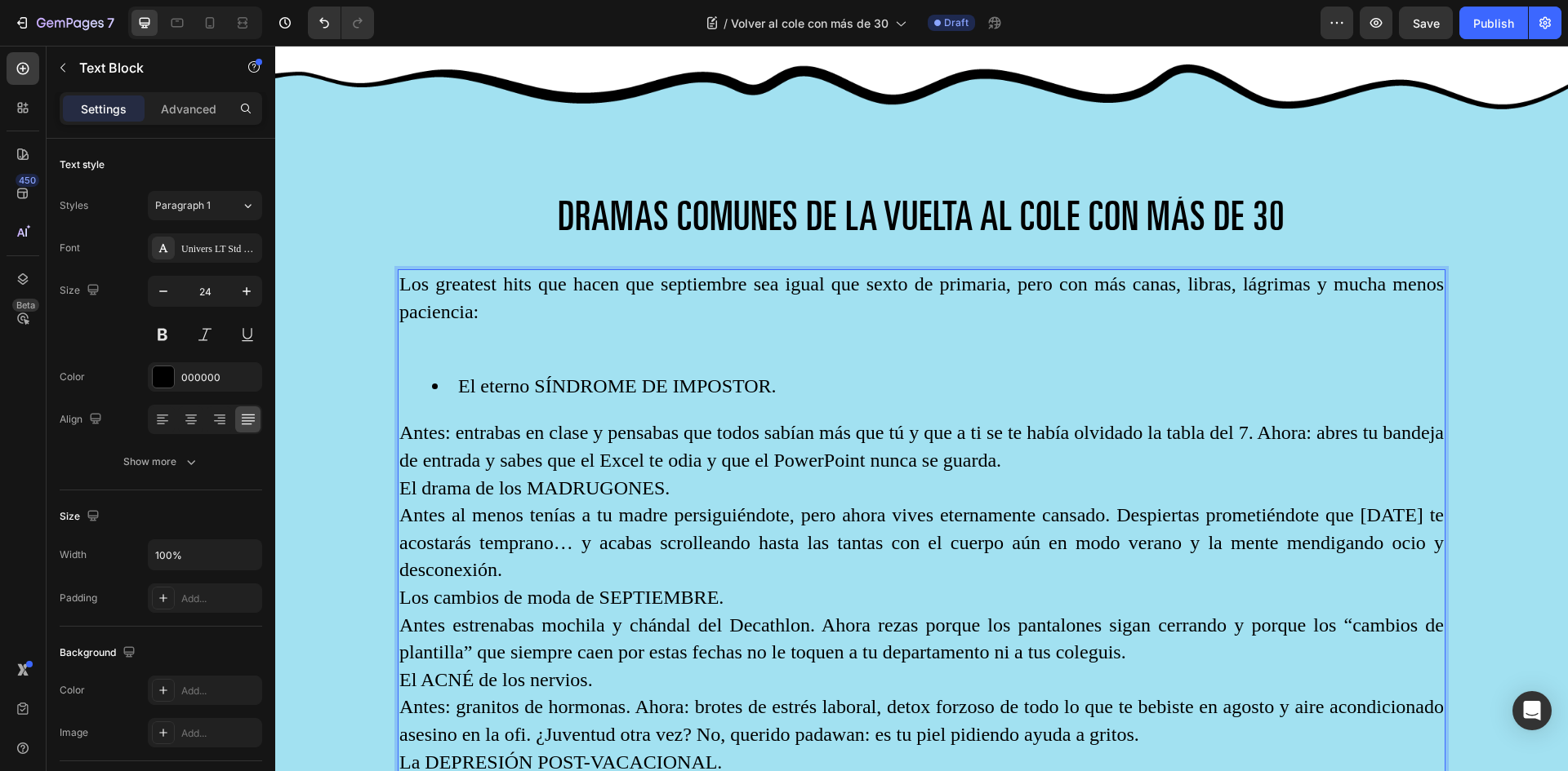
click at [469, 327] on p "Los greatest hits que hacen que septiembre sea igual que sexto de primaria, per…" at bounding box center [922, 313] width 1045 height 83
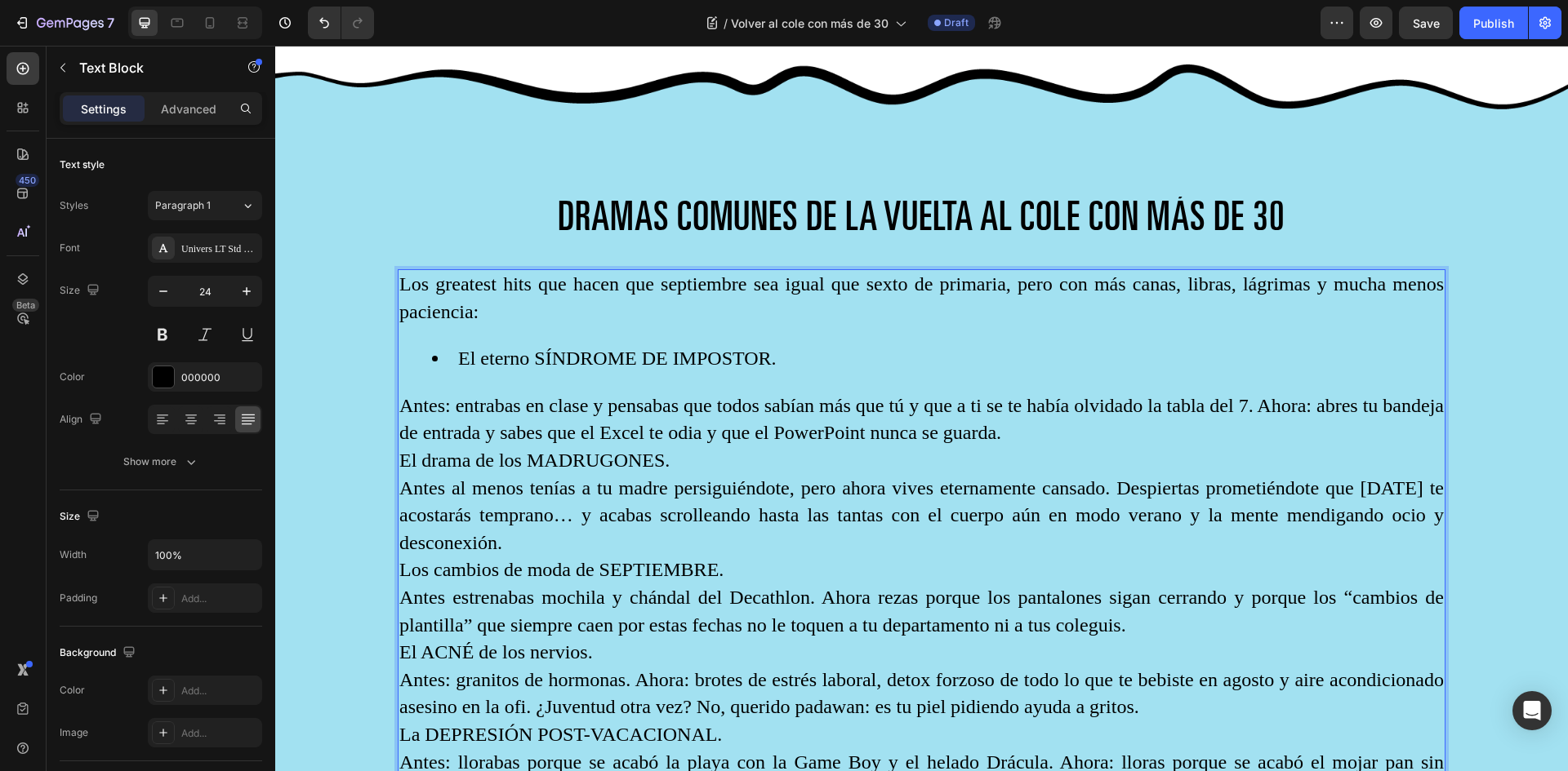
click at [477, 381] on div "Los greatest hits que hacen que septiembre sea igual que sexto de primaria, per…" at bounding box center [921, 537] width 1047 height 536
click at [399, 396] on p "Antes: entrabas en clase y pensabas que todos sabían más que tú y que a ti se t…" at bounding box center [922, 420] width 1045 height 55
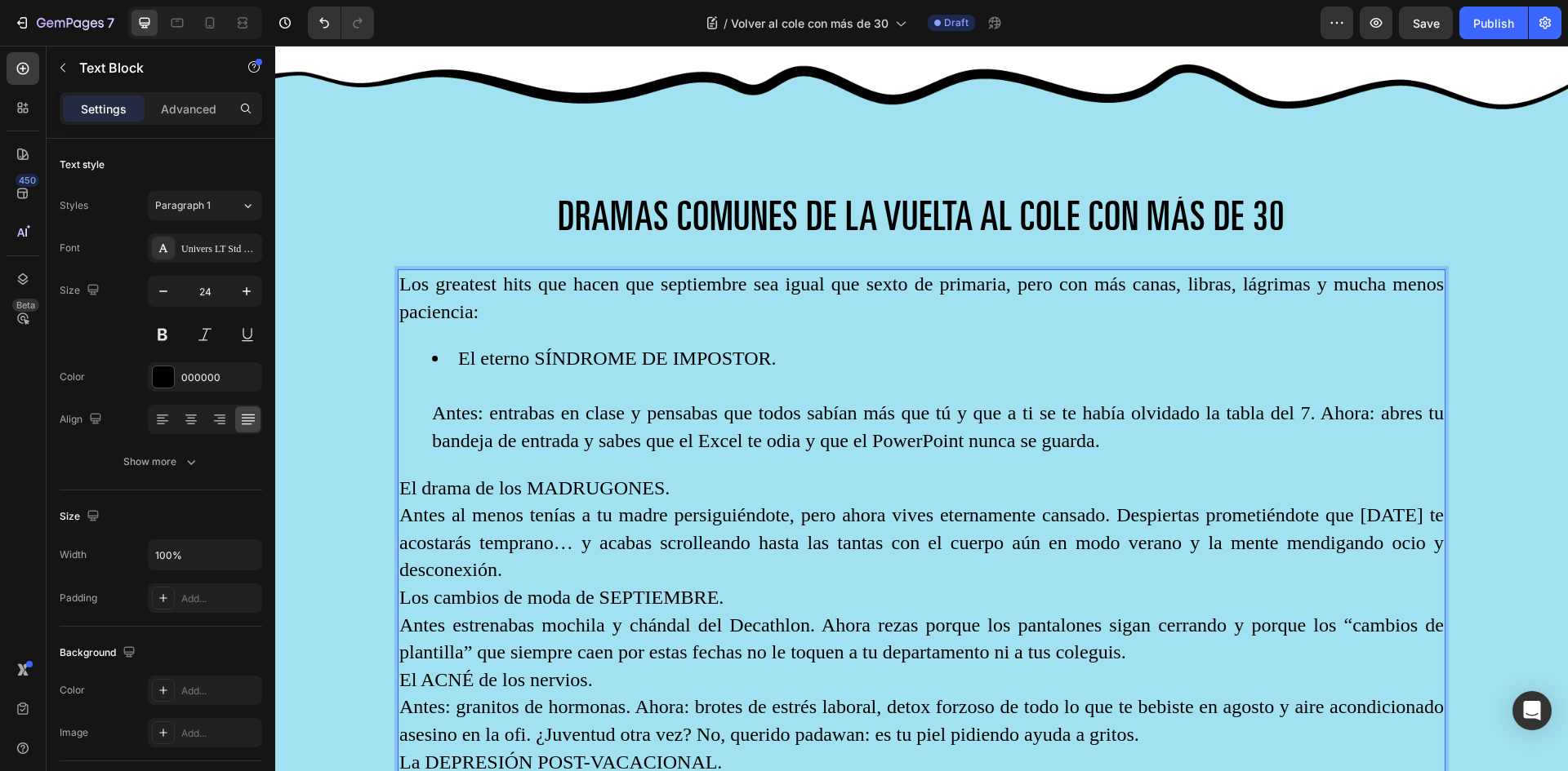
click at [406, 483] on p "El drama de los MADRUGONES." at bounding box center [922, 489] width 1045 height 28
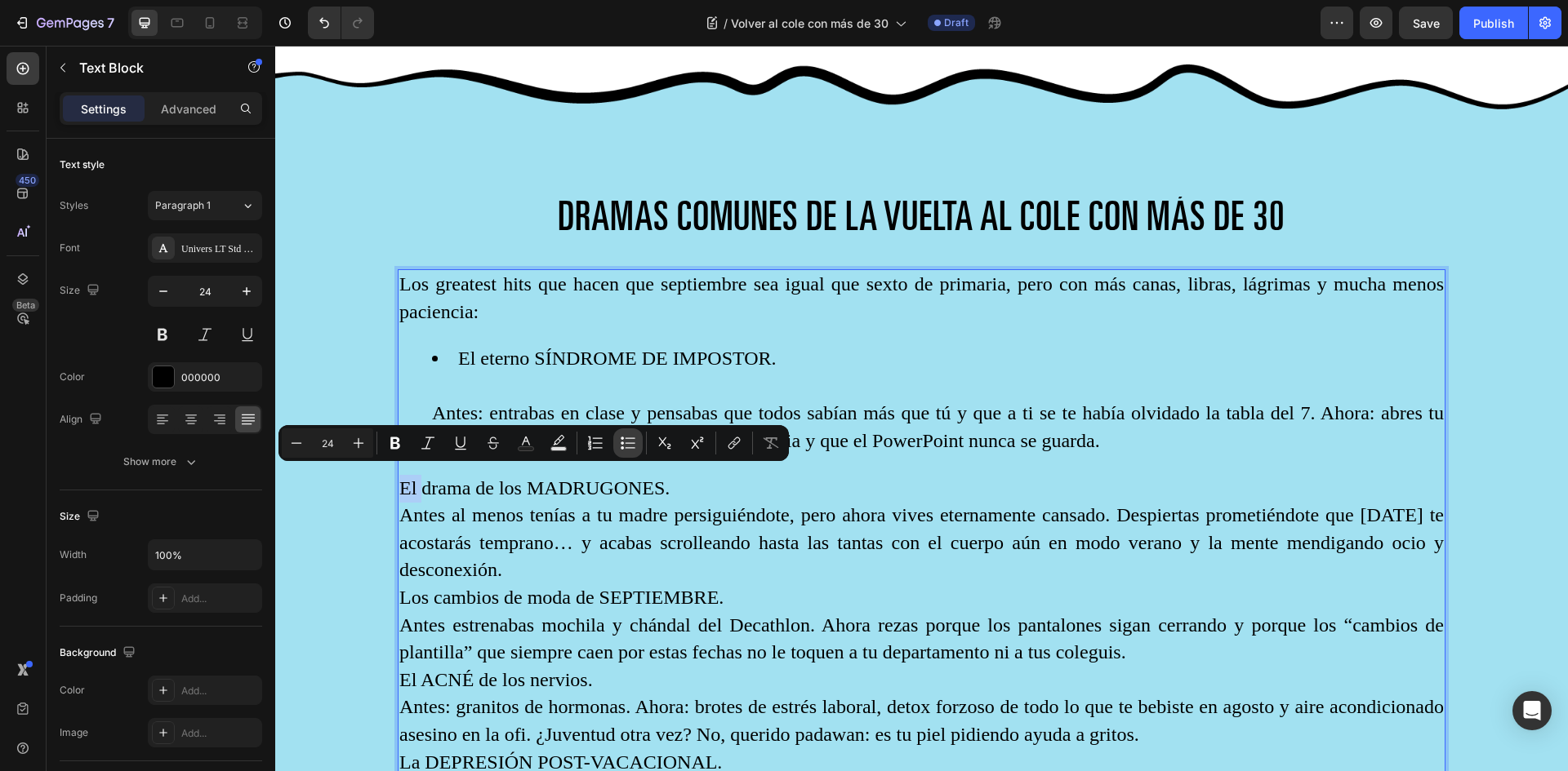
click at [620, 445] on icon "Editor contextual toolbar" at bounding box center [628, 443] width 16 height 16
type input "24"
click at [523, 502] on p "Antes al menos tenías a tu madre persiguiéndote, pero ahora vives eternamente c…" at bounding box center [922, 544] width 1045 height 83
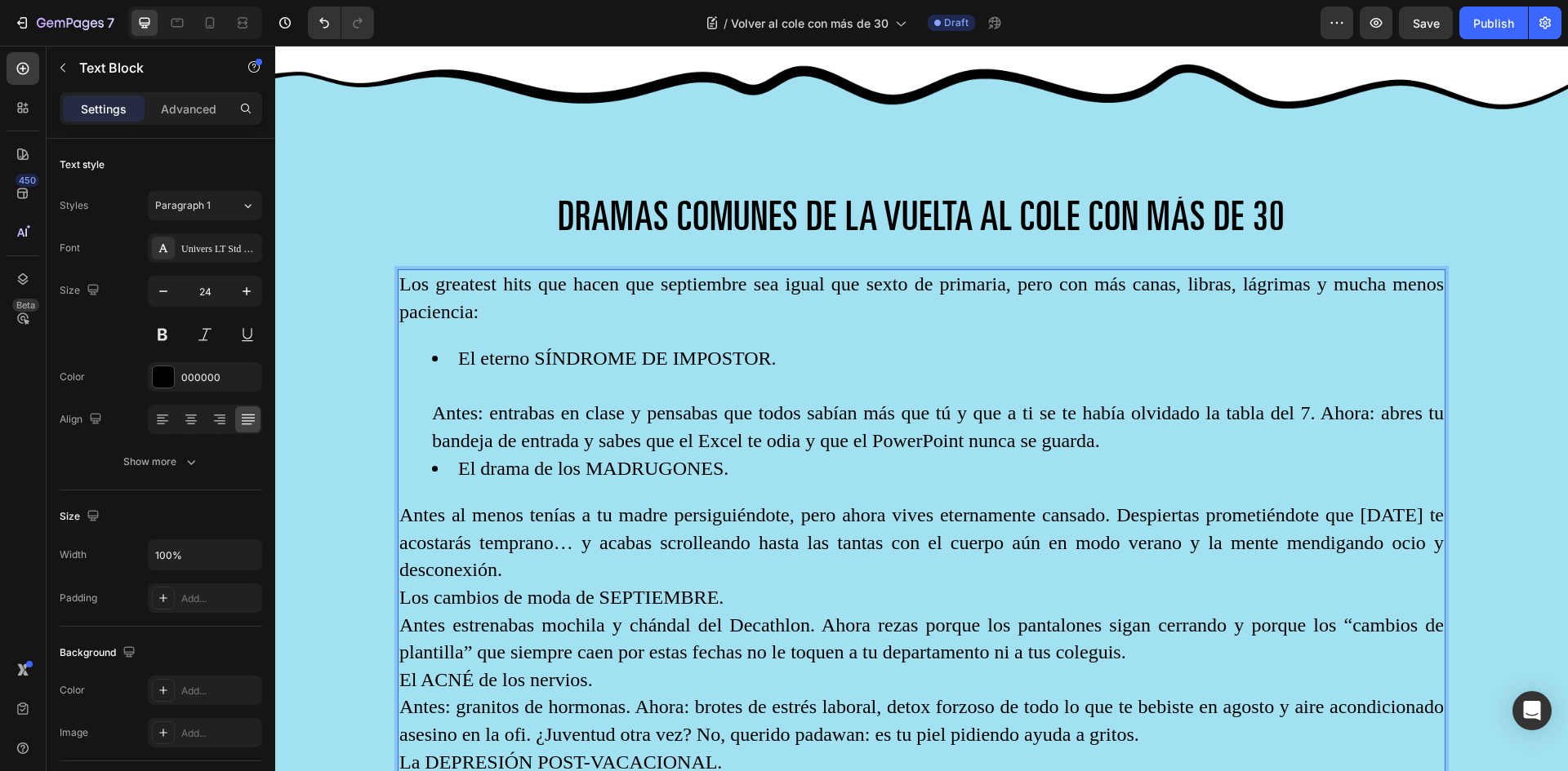
click at [406, 592] on p "Los cambios de moda de SEPTIEMBRE." at bounding box center [922, 598] width 1045 height 28
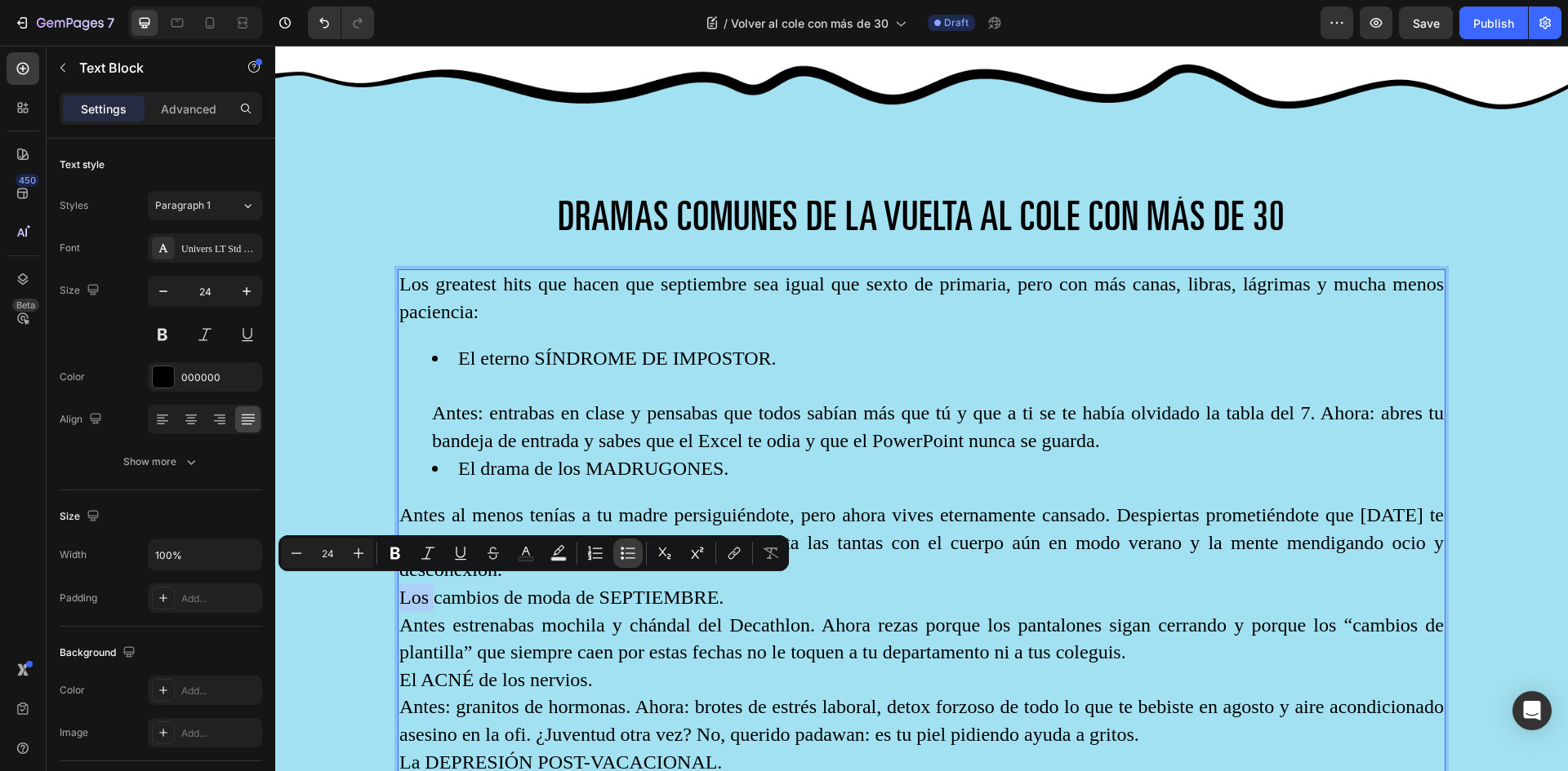
click at [630, 557] on icon "Editor contextual toolbar" at bounding box center [628, 554] width 16 height 16
type input "24"
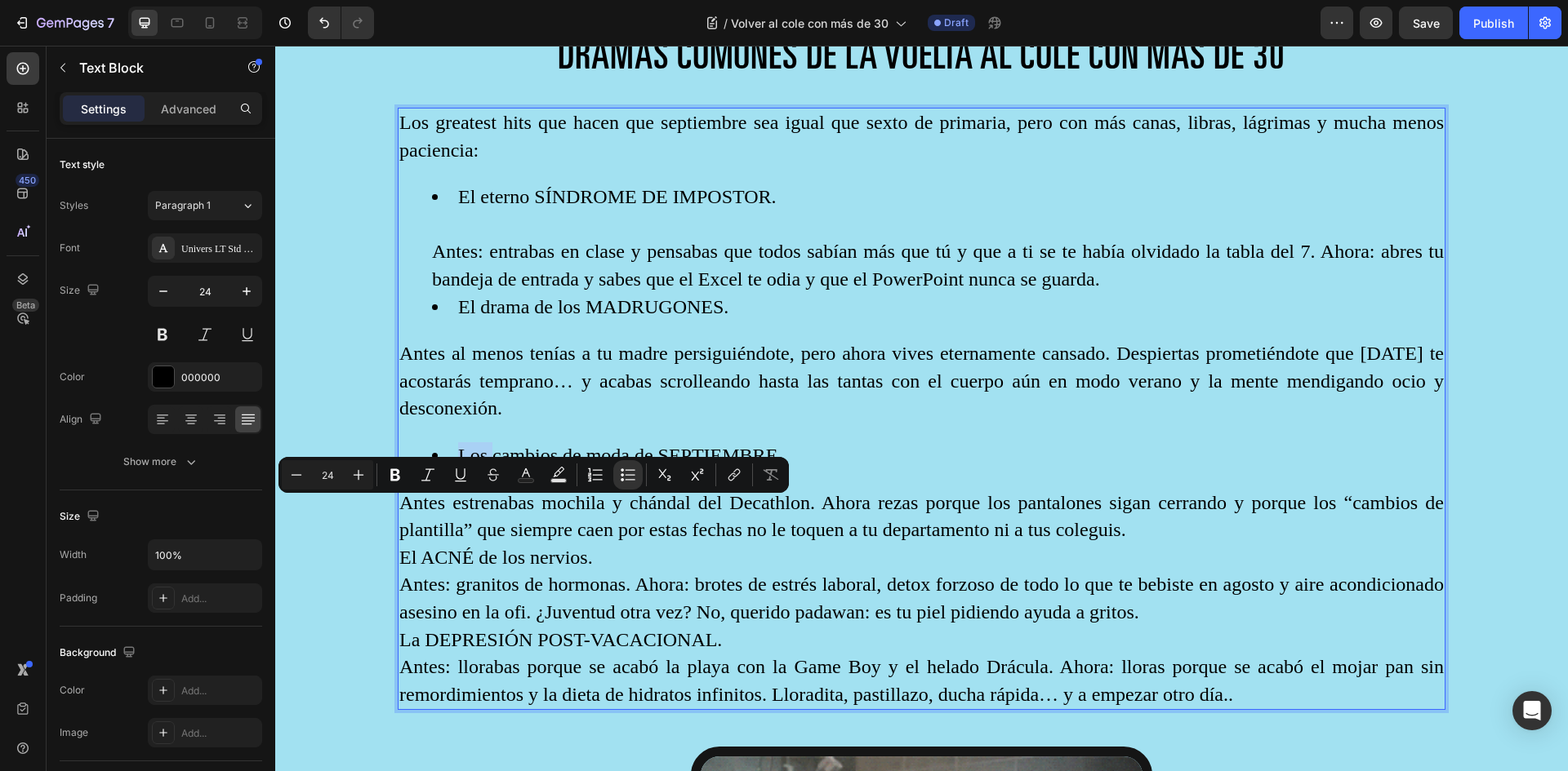
scroll to position [1442, 0]
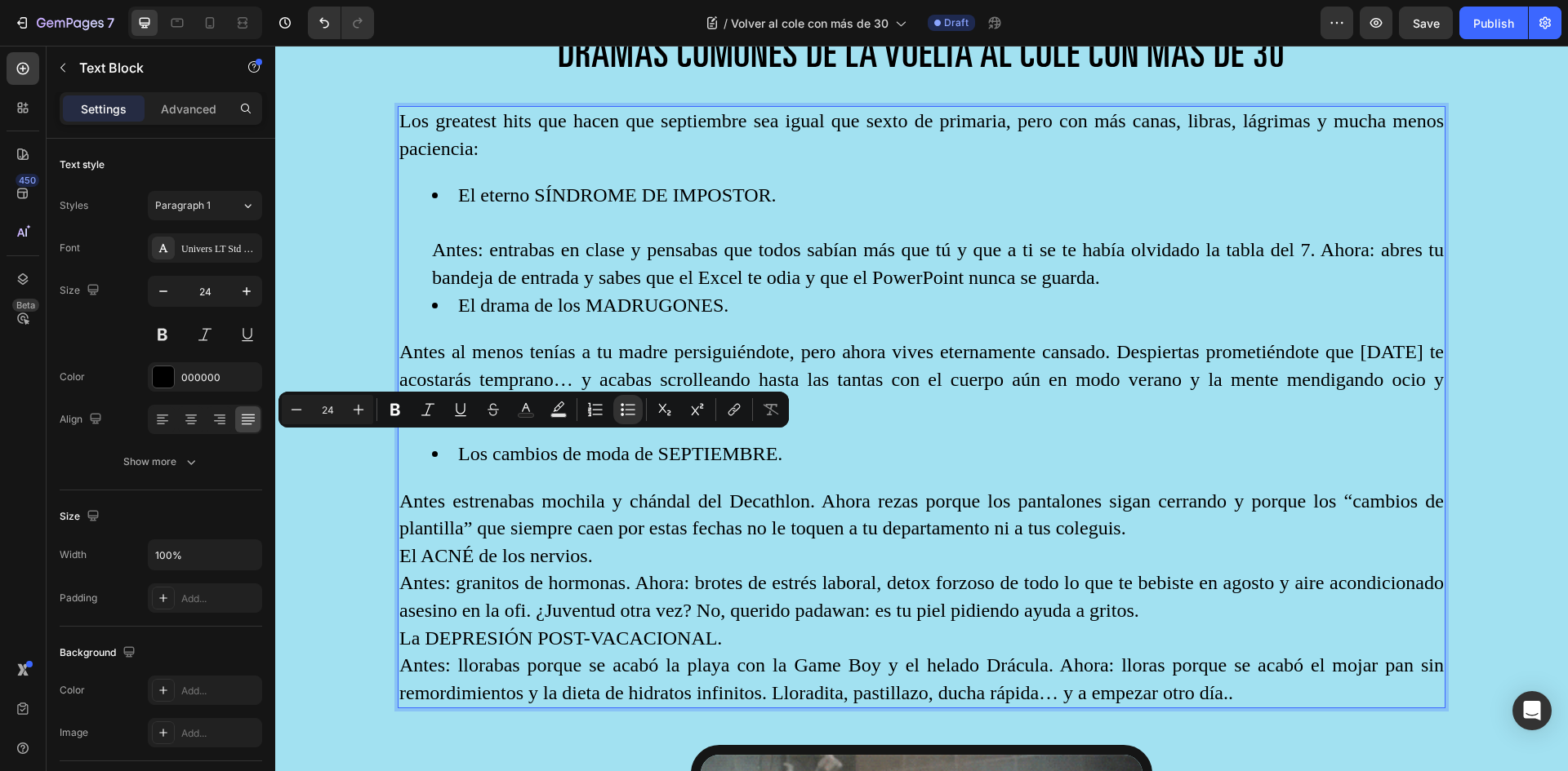
click at [414, 580] on p "Antes: granitos de hormonas. Ahora: brotes de estrés laboral, detox forzoso de …" at bounding box center [922, 597] width 1045 height 55
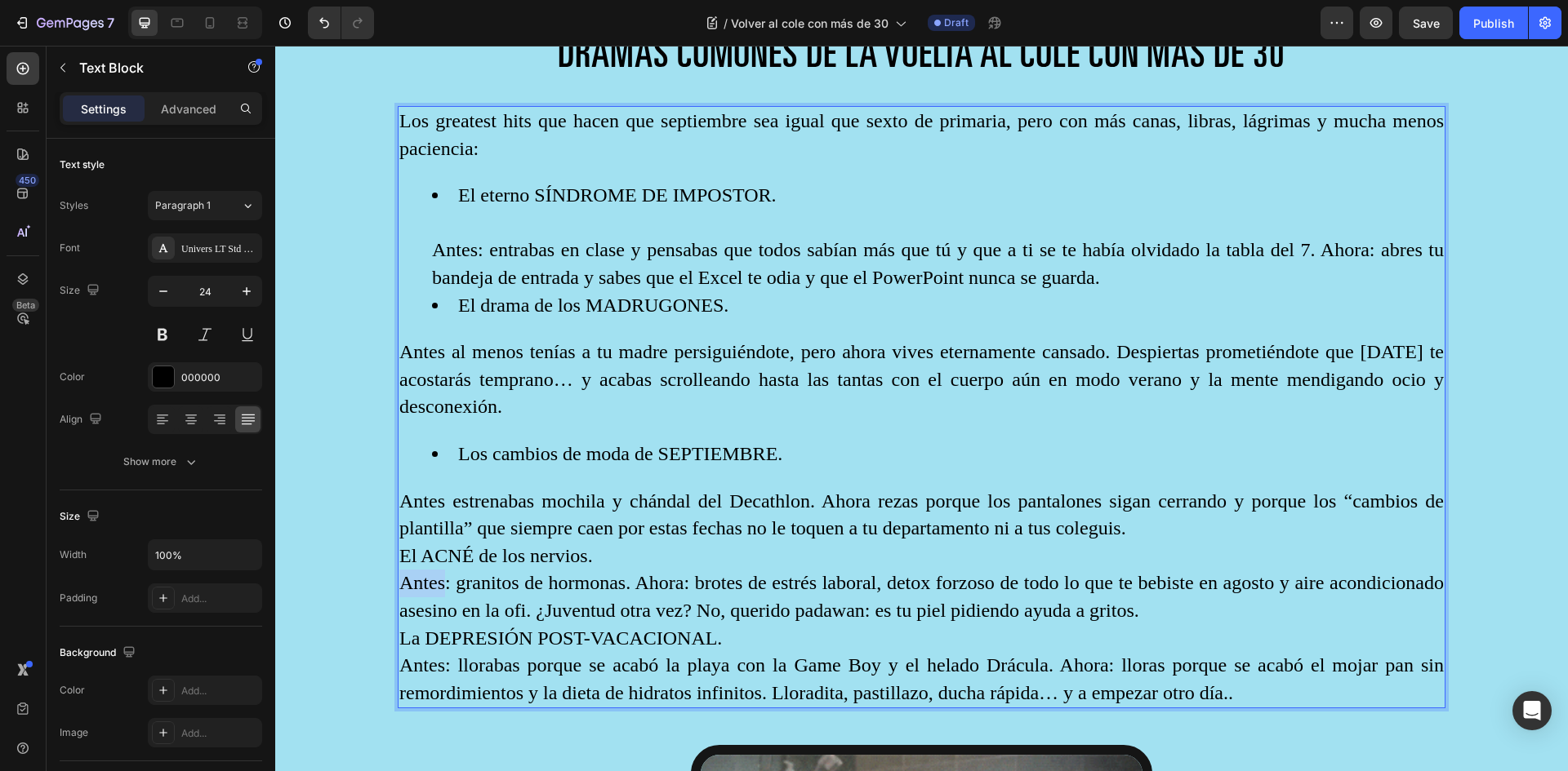
click at [414, 580] on p "Antes: granitos de hormonas. Ahora: brotes de estrés laboral, detox forzoso de …" at bounding box center [922, 597] width 1045 height 55
click at [432, 605] on p "Antes: granitos de hormonas. Ahora: brotes de estrés laboral, detox forzoso de …" at bounding box center [922, 597] width 1045 height 55
click at [406, 548] on p "El ACNÉ de los nervios." at bounding box center [922, 556] width 1045 height 28
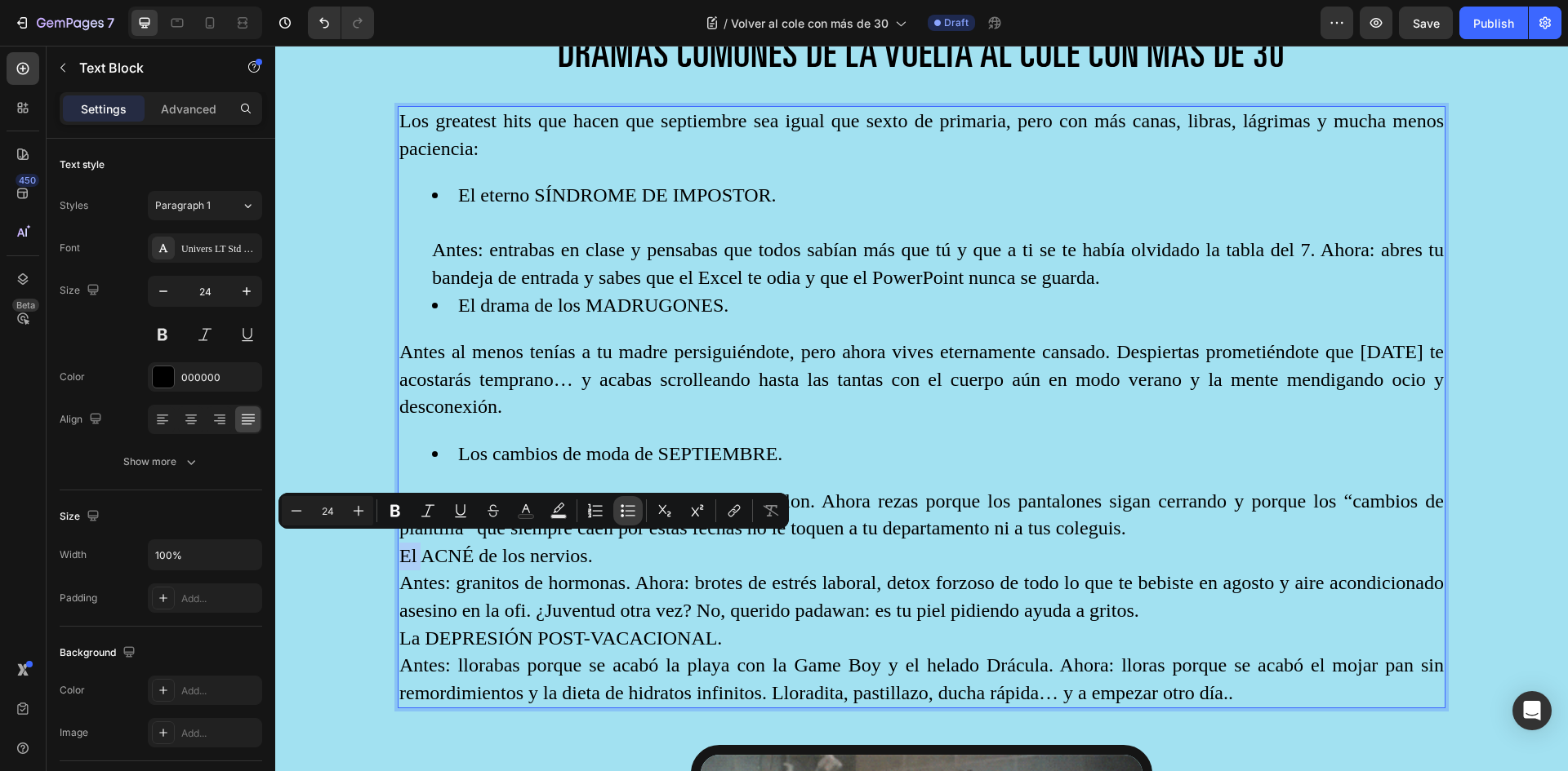
click at [624, 510] on icon "Editor contextual toolbar" at bounding box center [628, 511] width 16 height 16
type input "24"
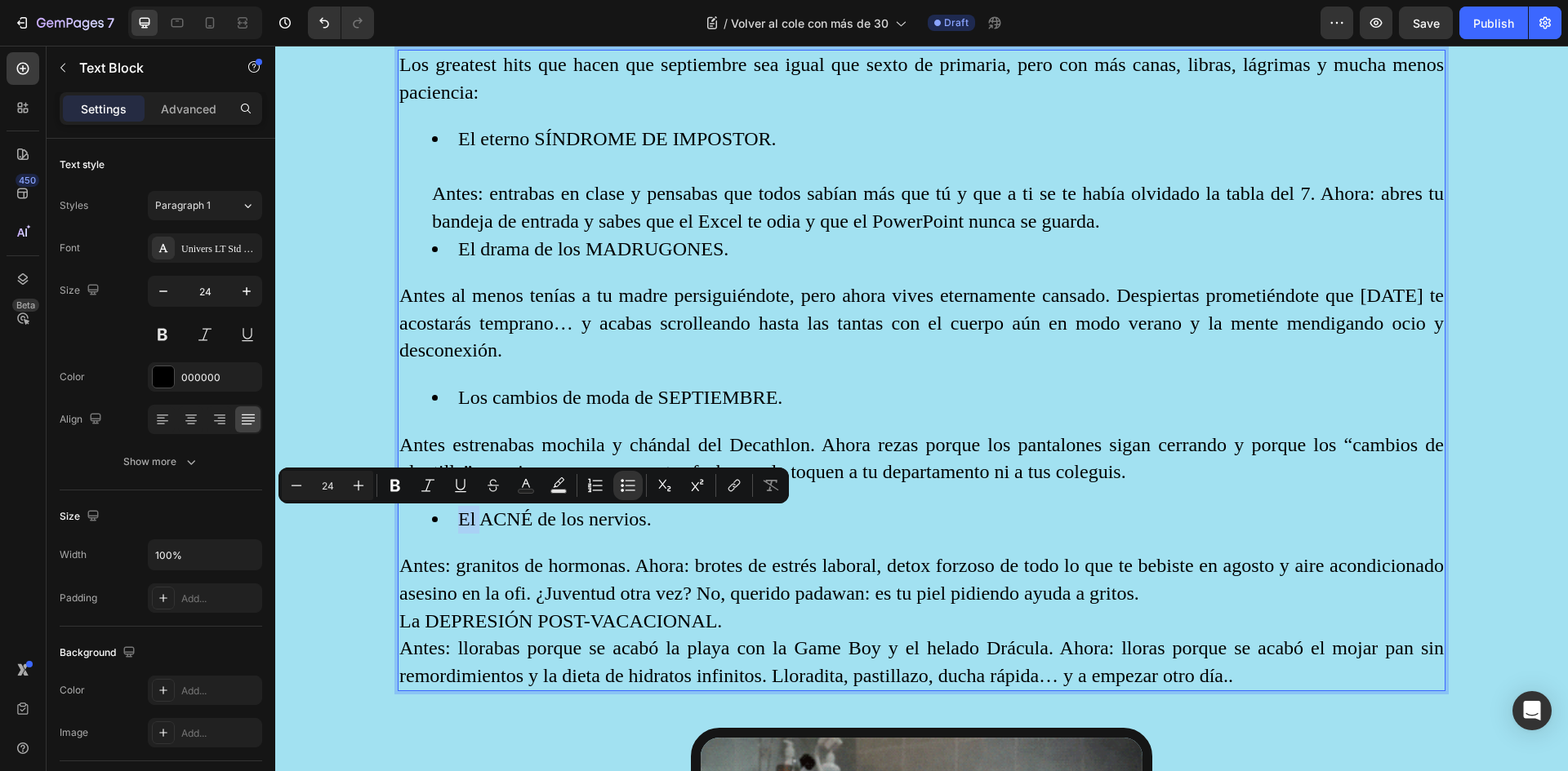
scroll to position [1524, 0]
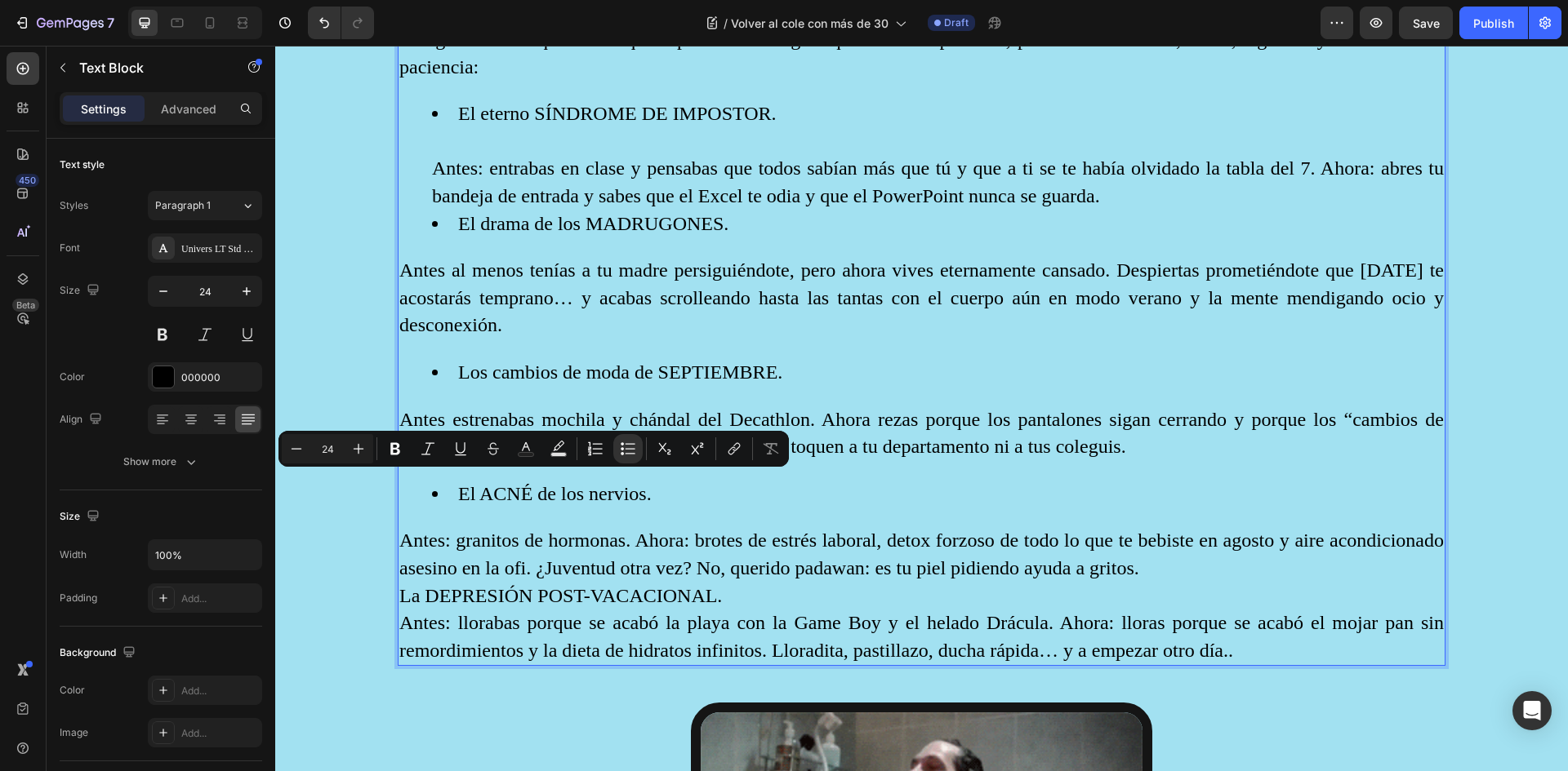
click at [405, 589] on p "La DEPRESIÓN POST-VACACIONAL." at bounding box center [922, 597] width 1045 height 28
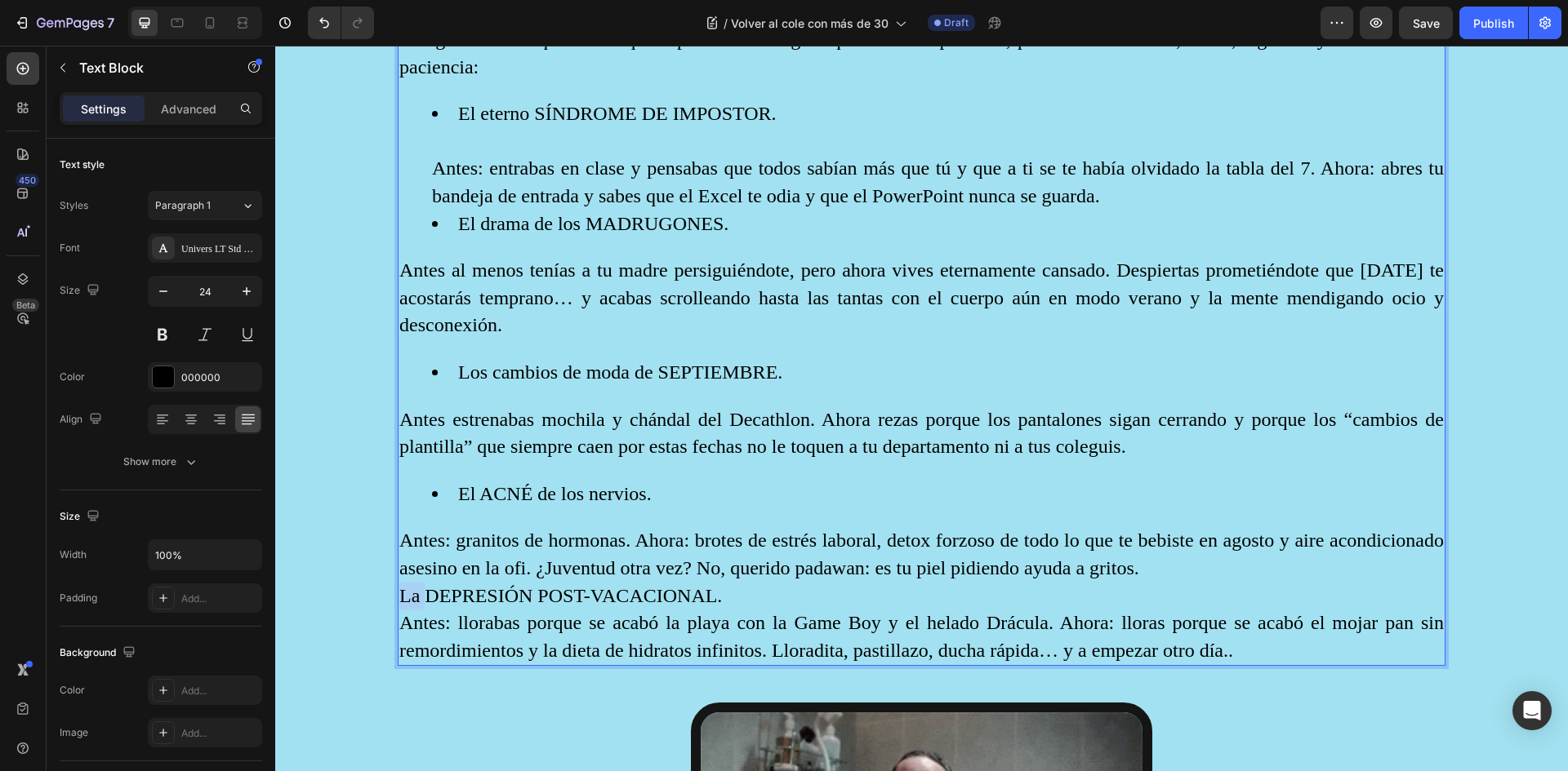
click at [405, 589] on p "La DEPRESIÓN POST-VACACIONAL." at bounding box center [922, 597] width 1045 height 28
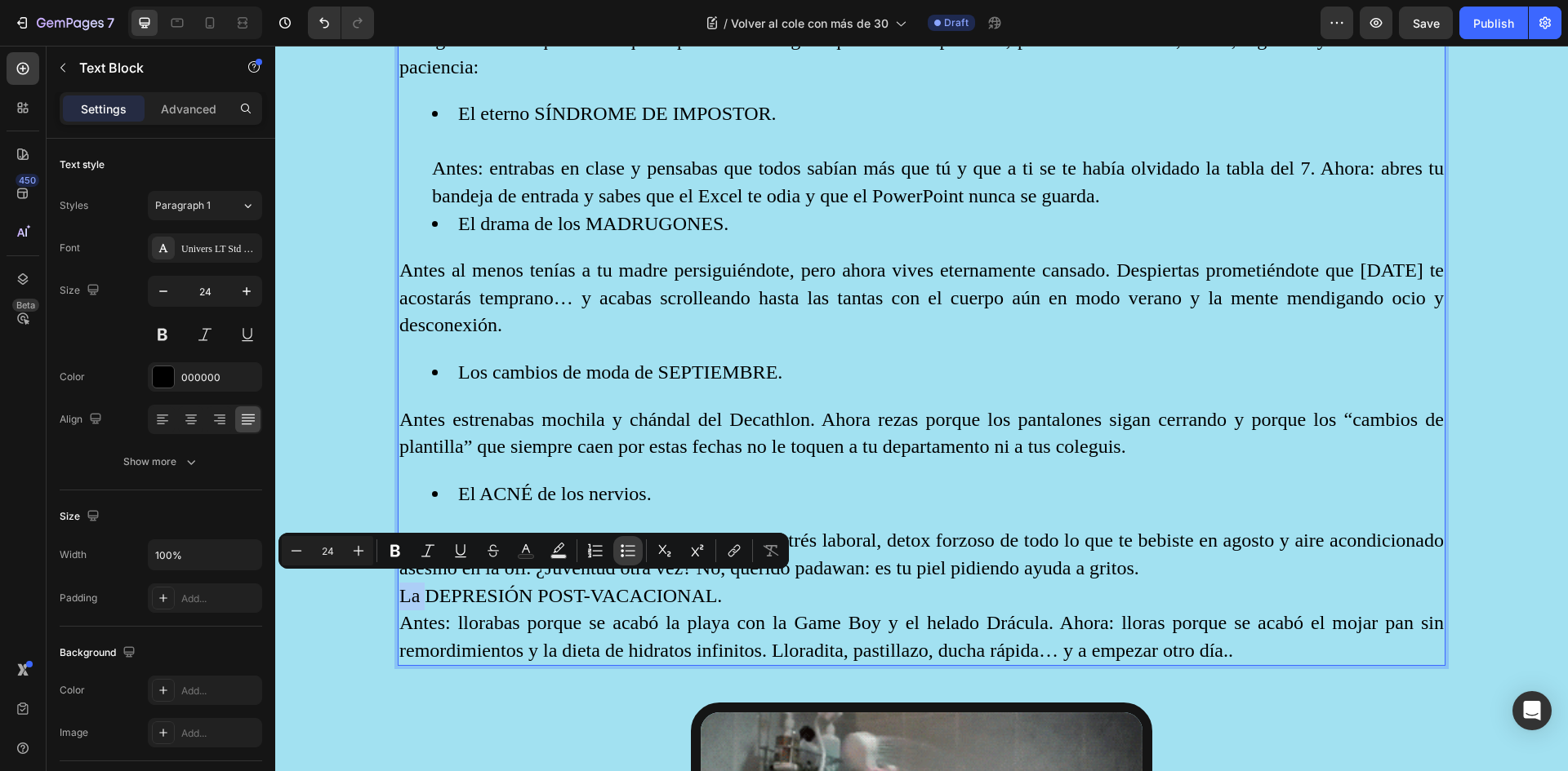
click at [628, 552] on icon "Editor contextual toolbar" at bounding box center [628, 551] width 16 height 16
type input "24"
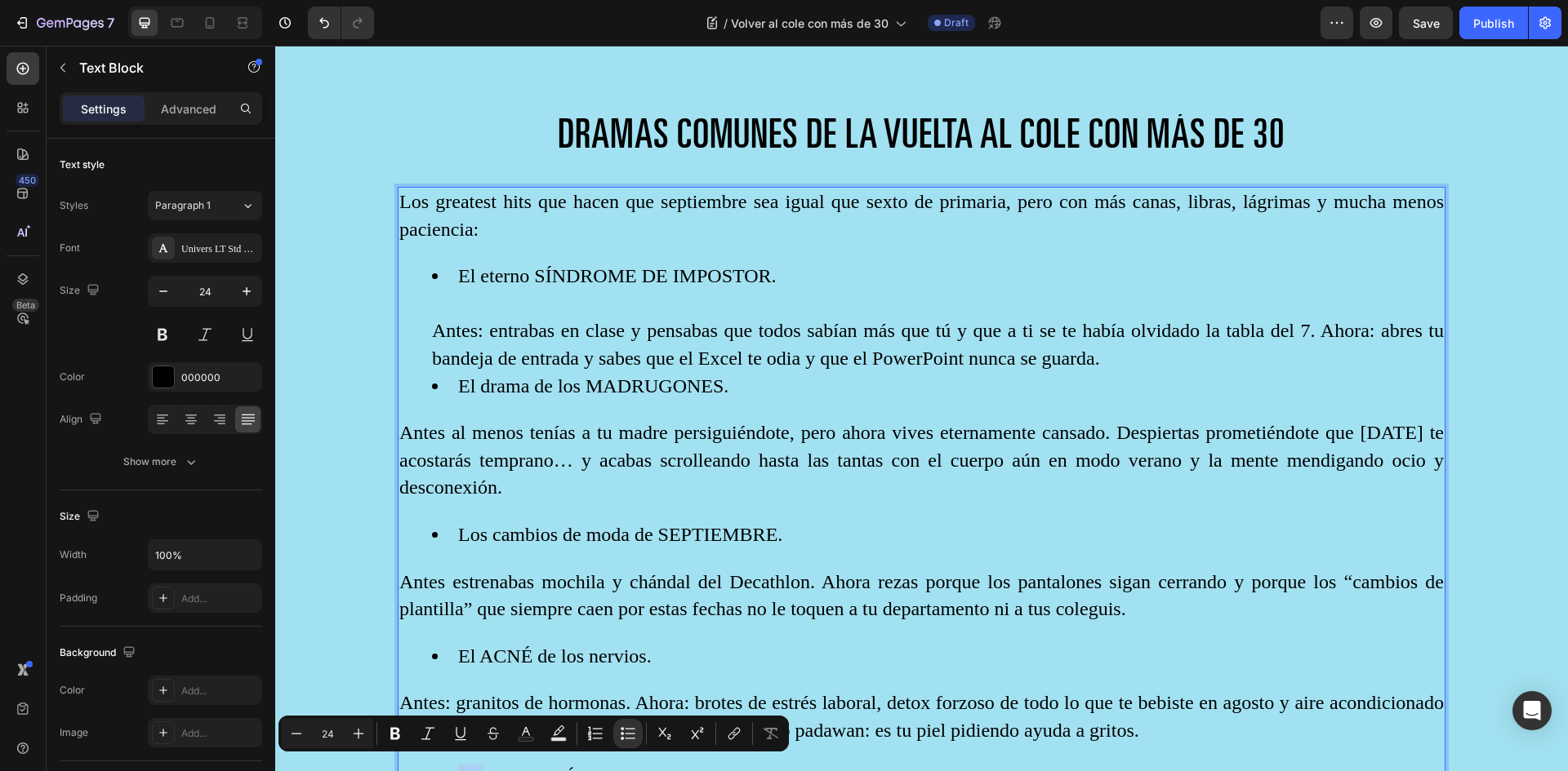
scroll to position [1360, 0]
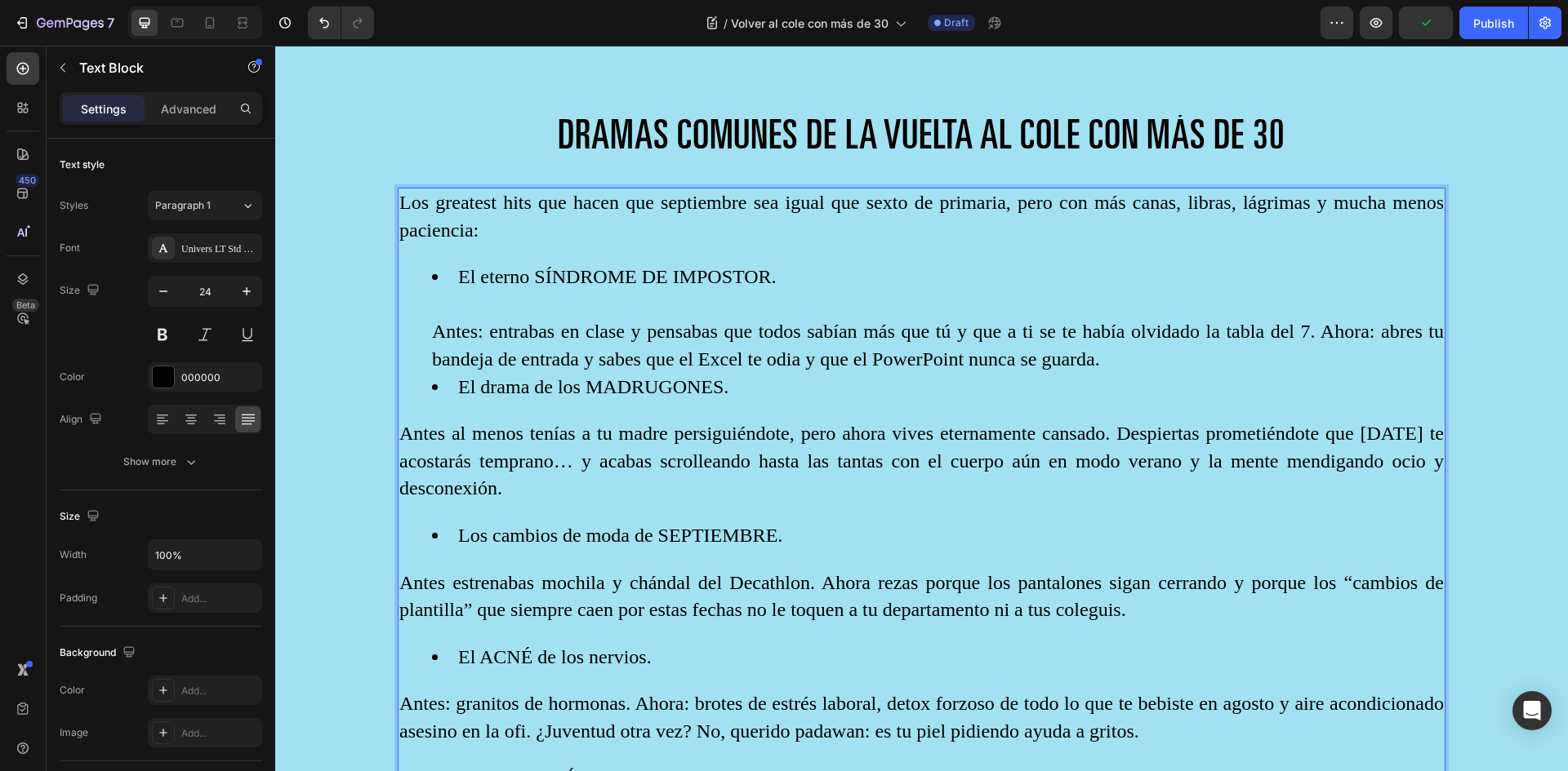
click at [1129, 358] on li "El eterno SÍNDROME DE IMPOSTOR. Antes: entrabas en clase y pensabas que todos s…" at bounding box center [938, 318] width 1011 height 110
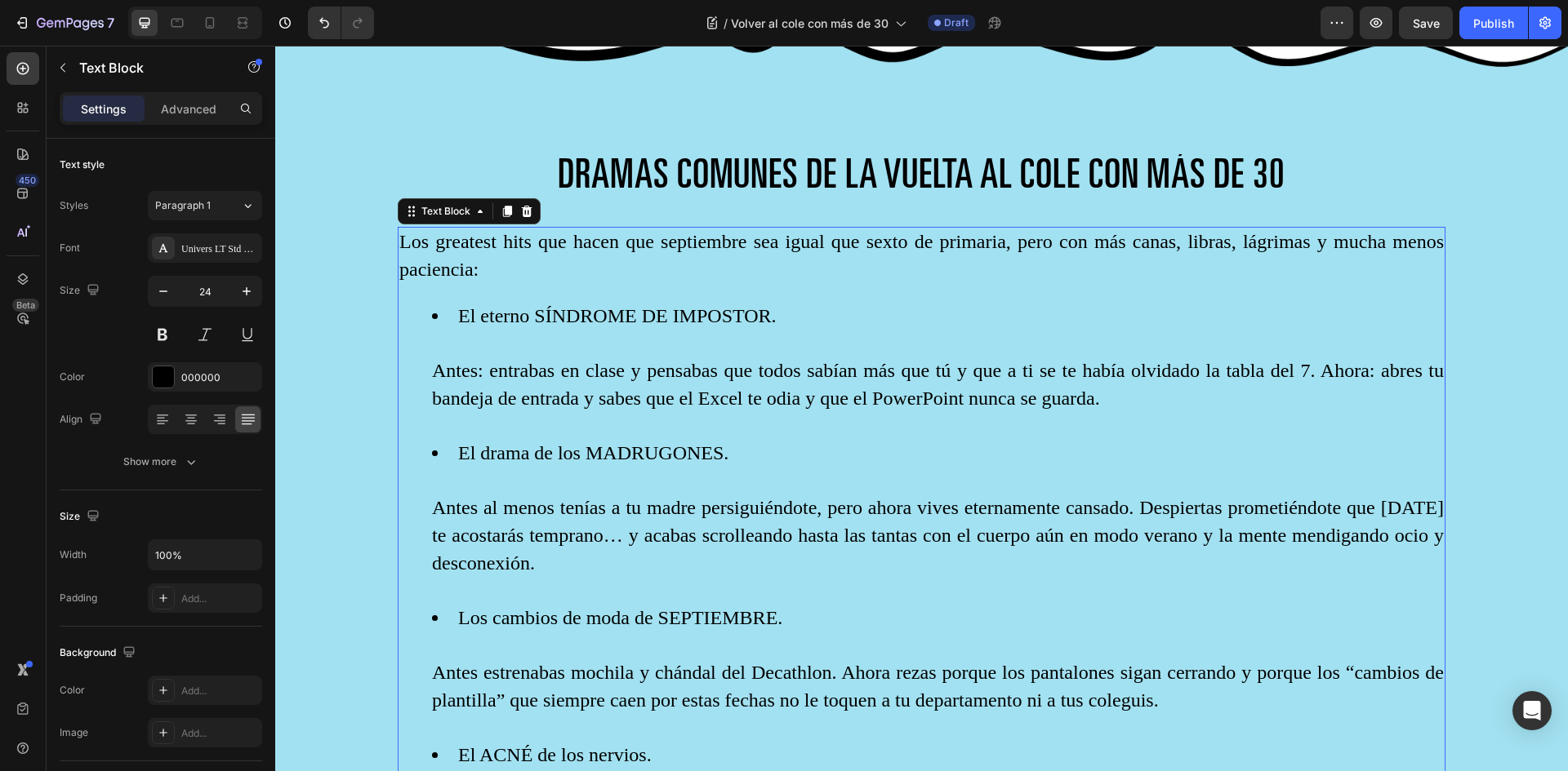
scroll to position [1273, 0]
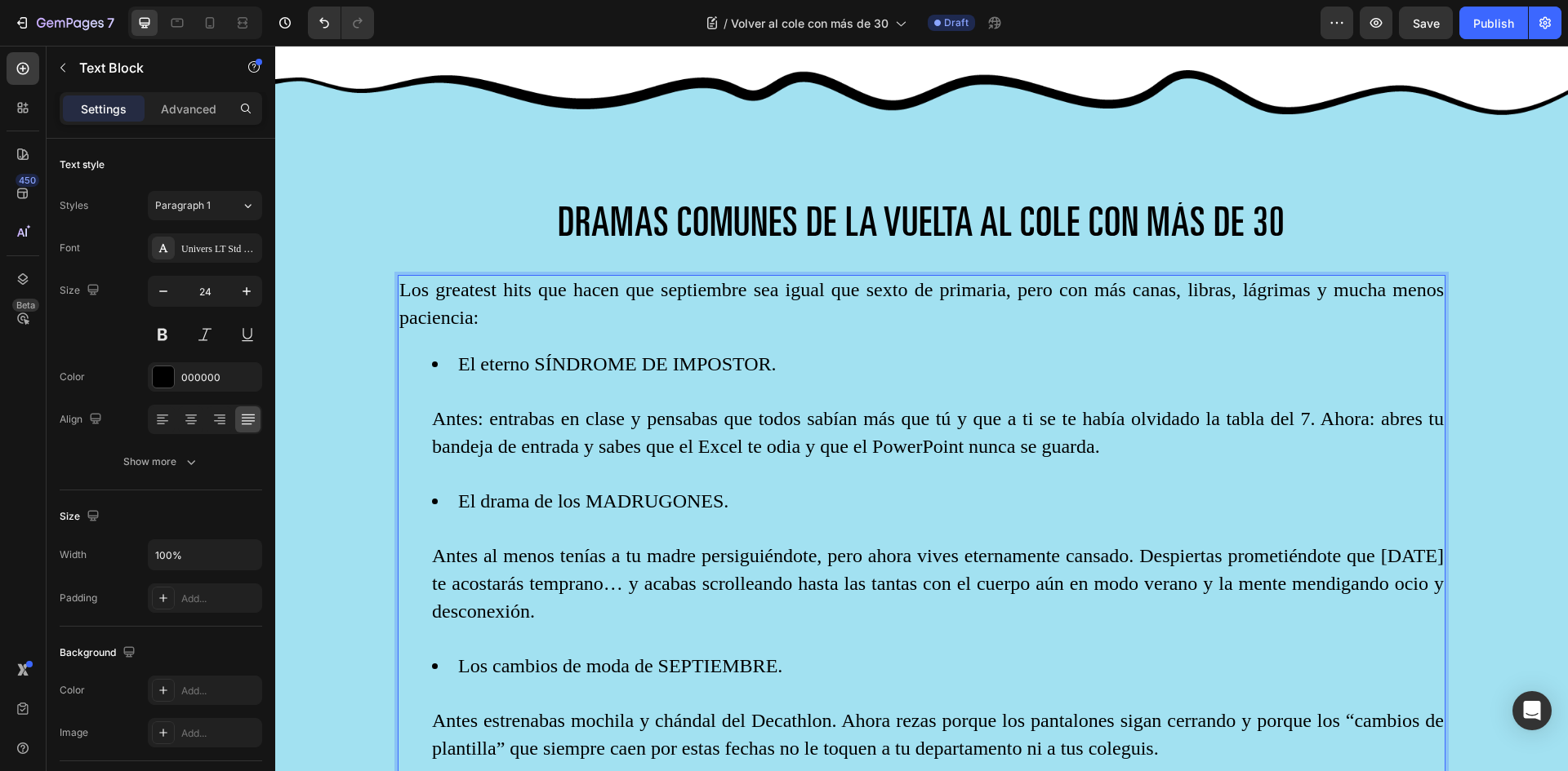
click at [451, 356] on li "El eterno SÍNDROME DE IMPOSTOR. Antes: entrabas en clase y pensabas que todos s…" at bounding box center [938, 420] width 1011 height 137
drag, startPoint x: 460, startPoint y: 359, endPoint x: 753, endPoint y: 367, distance: 293.1
click at [753, 367] on li "El eterno SÍNDROME DE IMPOSTOR. Antes: entrabas en clase y pensabas que todos s…" at bounding box center [938, 420] width 1011 height 137
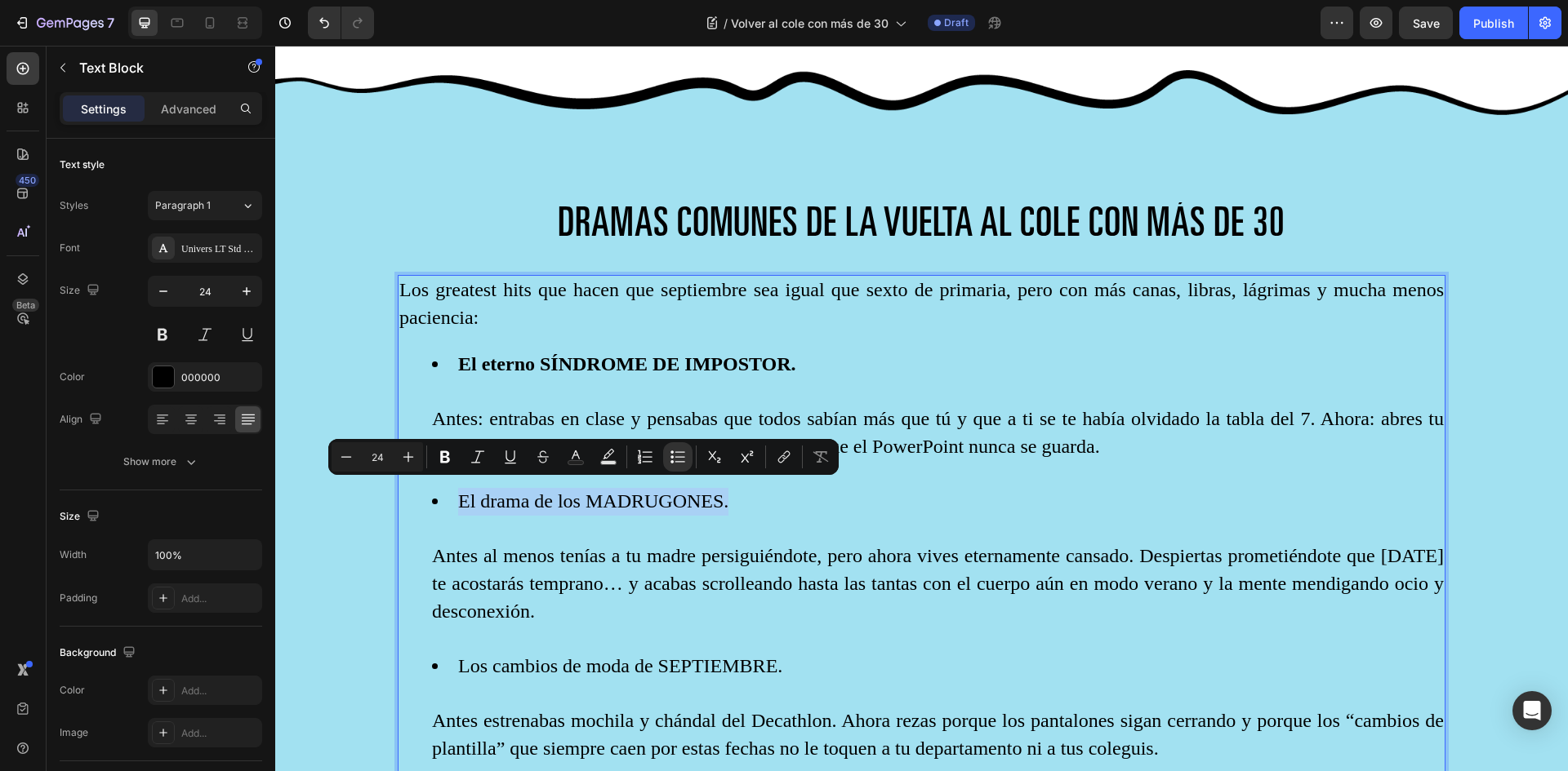
drag, startPoint x: 735, startPoint y: 497, endPoint x: 449, endPoint y: 483, distance: 286.3
click at [449, 488] on li "El drama de los MADRUGONES. Antes al menos tenías a tu madre persiguiéndote, pe…" at bounding box center [938, 570] width 1011 height 164
click at [778, 366] on li "El eterno SÍNDROME DE IMPOSTOR. Antes: entrabas en clase y pensabas que todos s…" at bounding box center [938, 420] width 1011 height 137
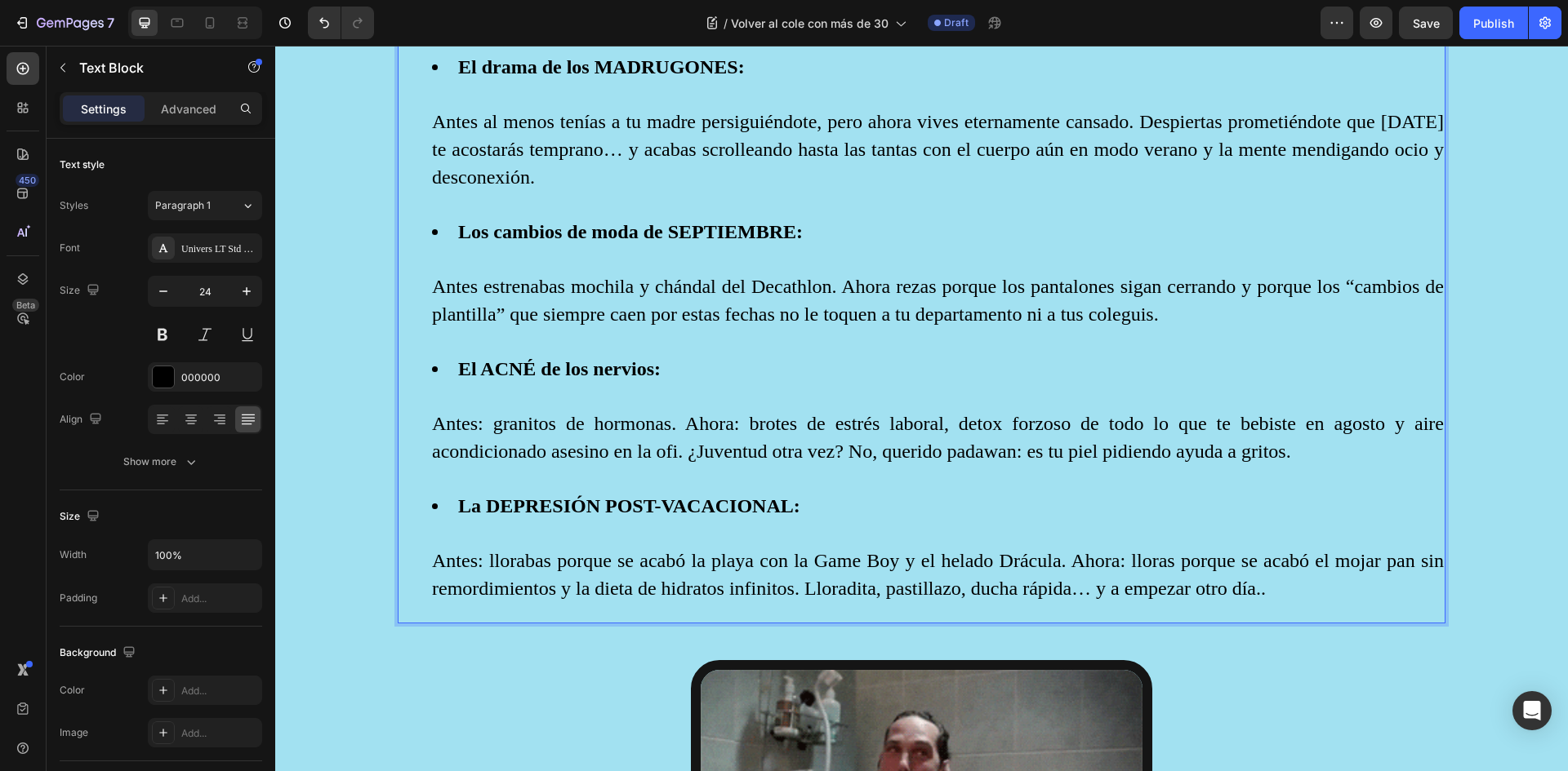
scroll to position [1693, 0]
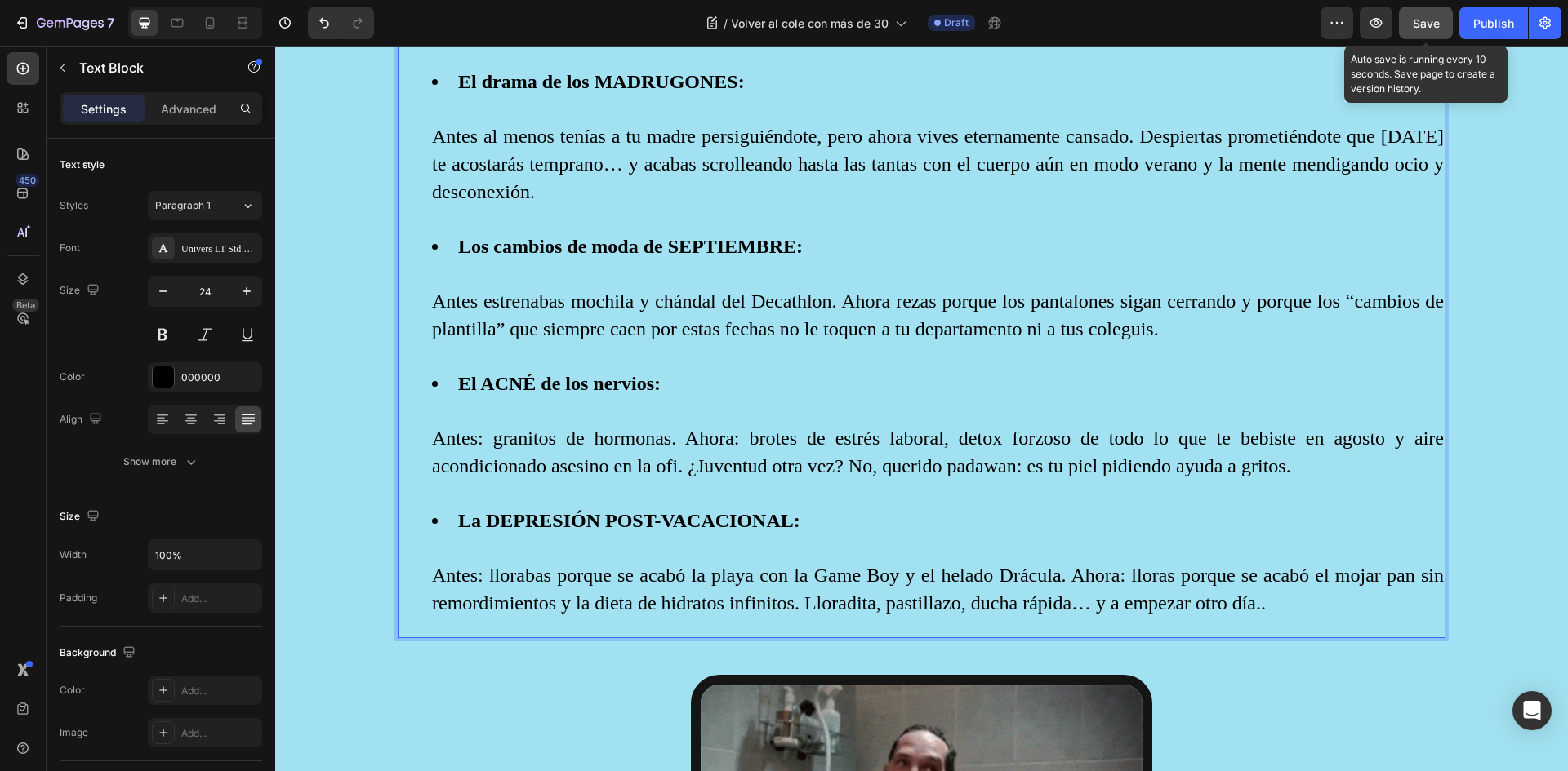
click at [1427, 28] on span "Save" at bounding box center [1426, 22] width 27 height 13
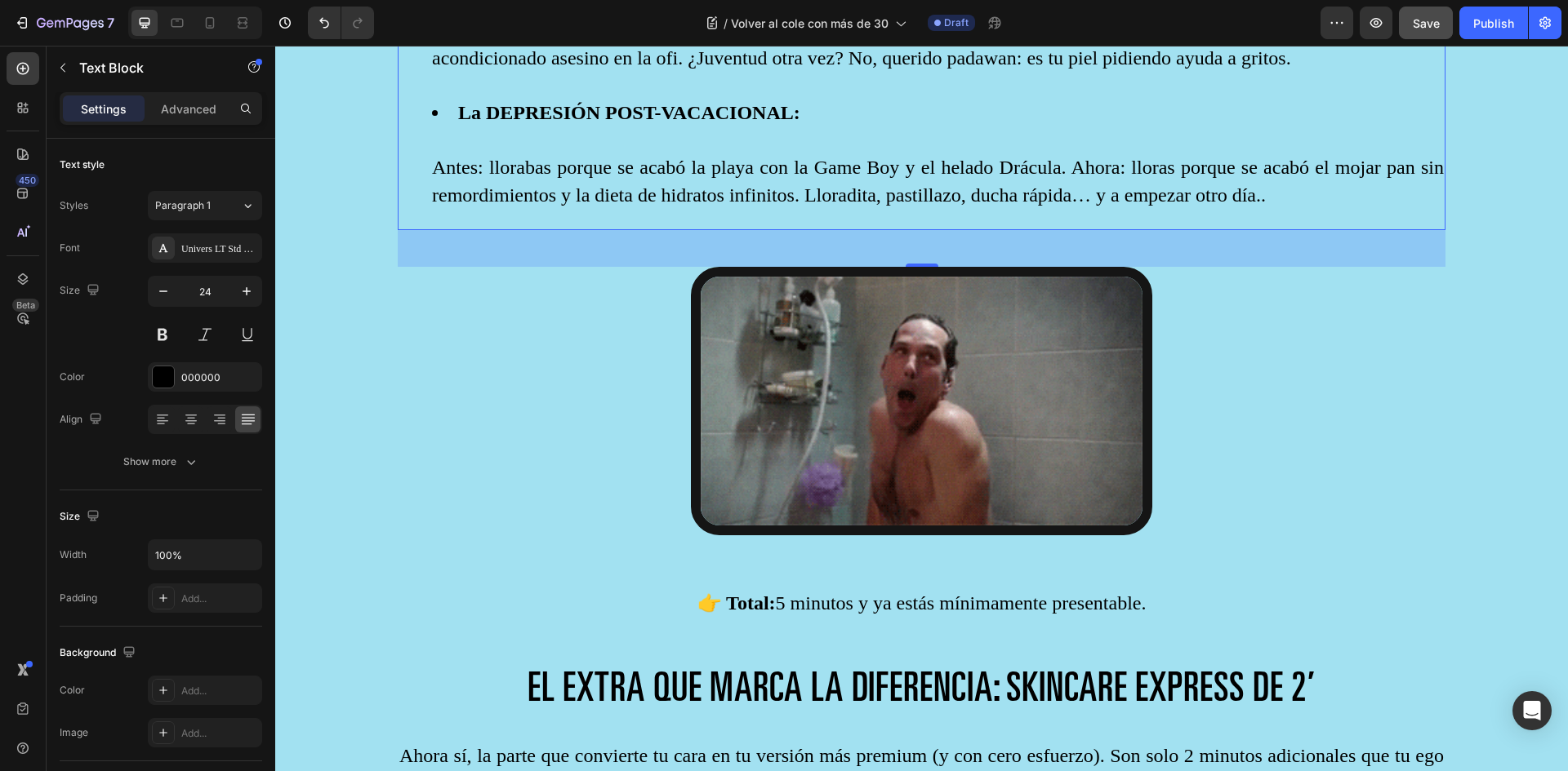
scroll to position [2264, 0]
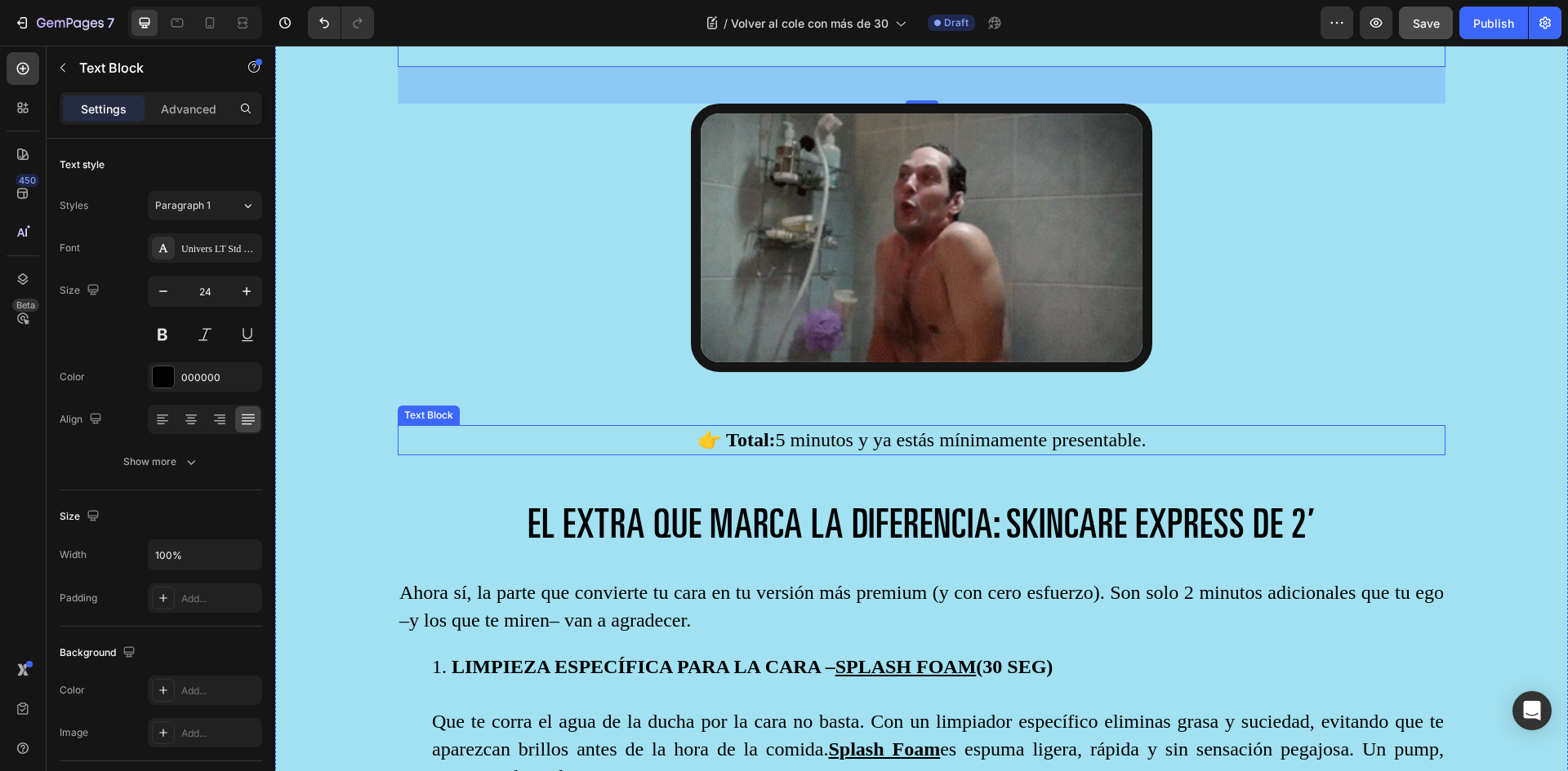
click at [888, 441] on p "👉 Total: 5 minutos y ya estás mínimamente presentable." at bounding box center [922, 440] width 1045 height 28
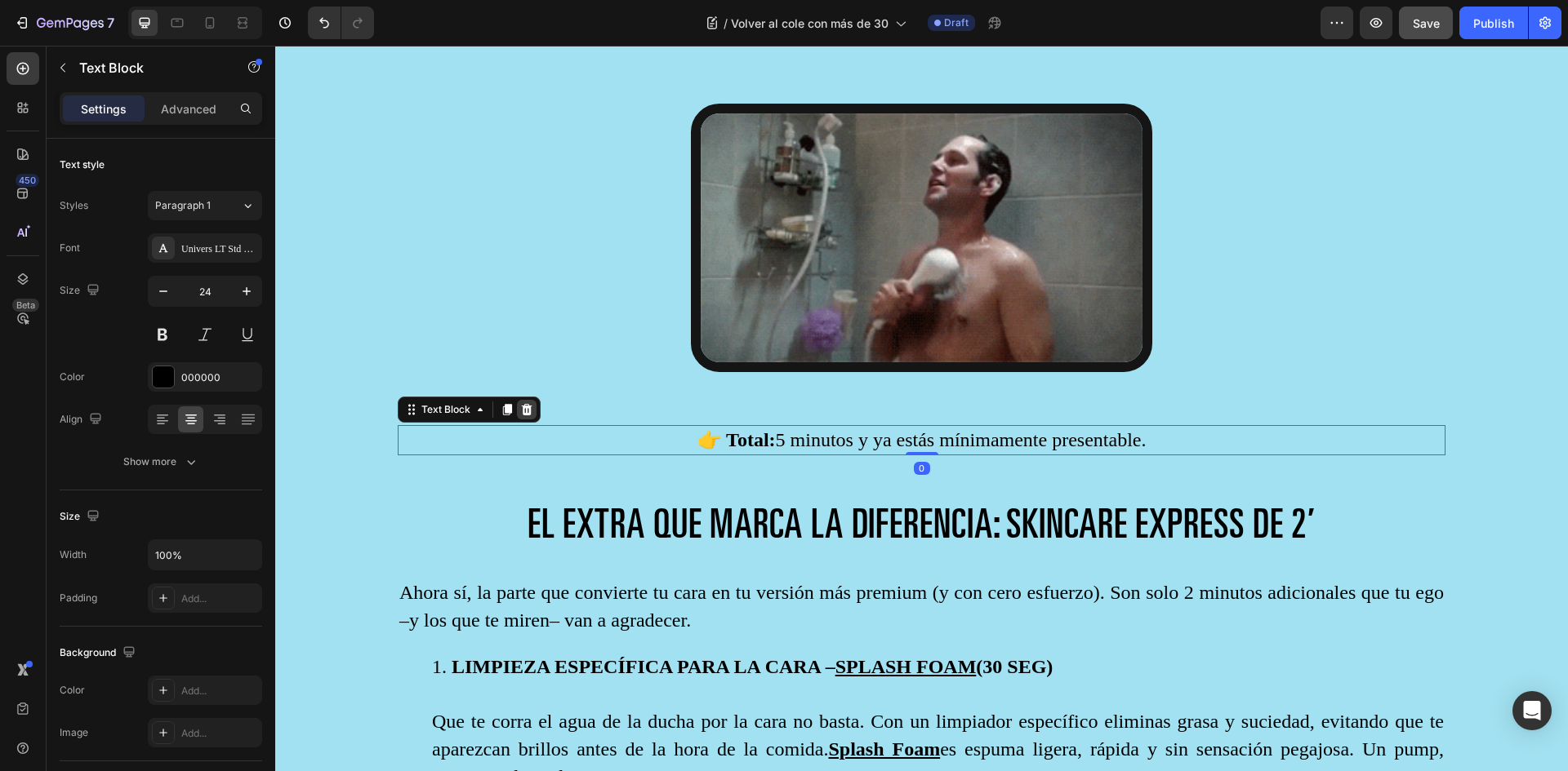
click at [529, 403] on icon at bounding box center [527, 410] width 13 height 13
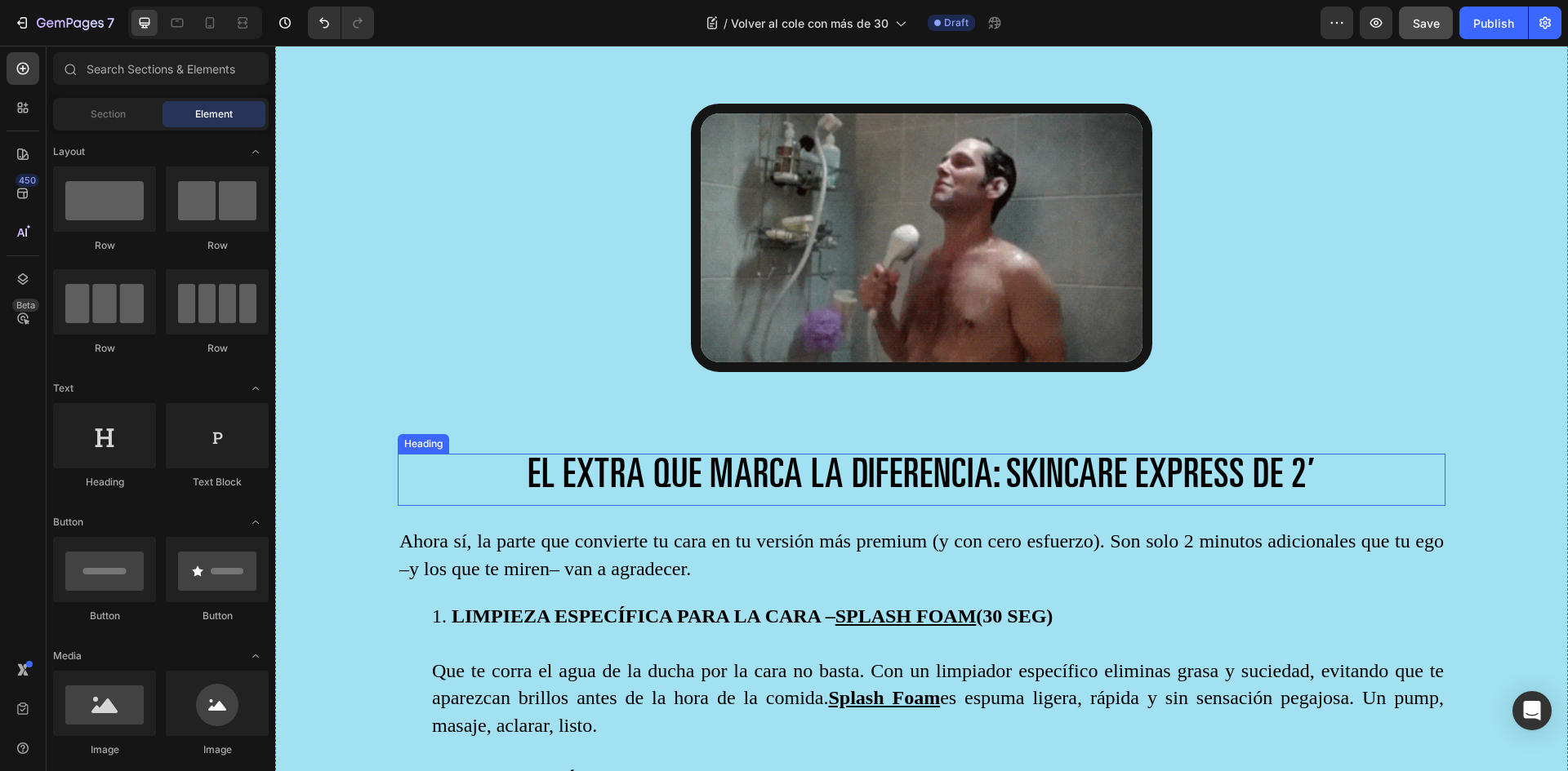
click at [951, 467] on span "EL EXTRA QUE MARCA LA DIFERENCIA: SKINCARE EXPRESS DE 2’" at bounding box center [922, 478] width 788 height 40
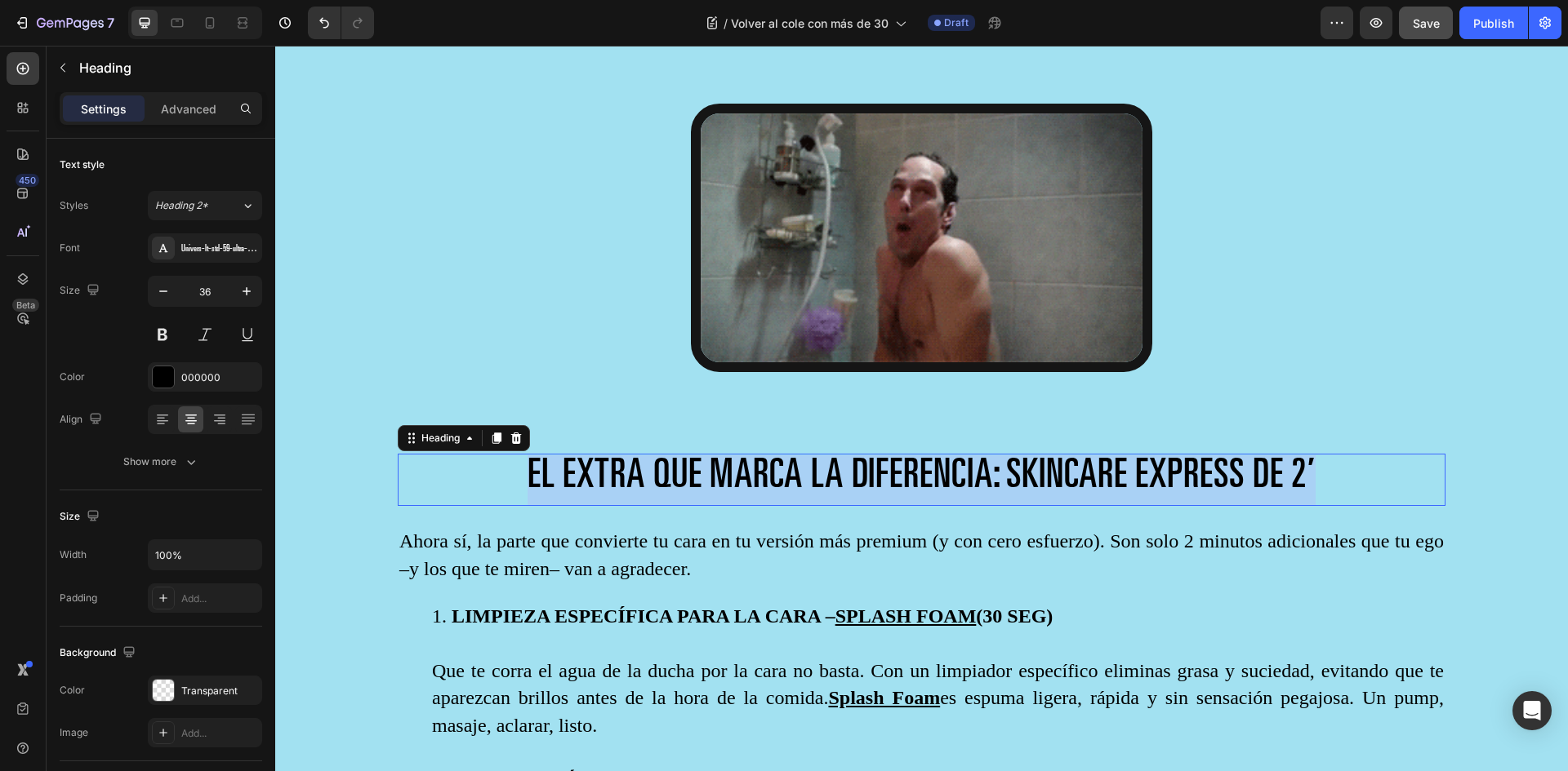
click at [951, 467] on span "EL EXTRA QUE MARCA LA DIFERENCIA: SKINCARE EXPRESS DE 2’" at bounding box center [922, 478] width 788 height 40
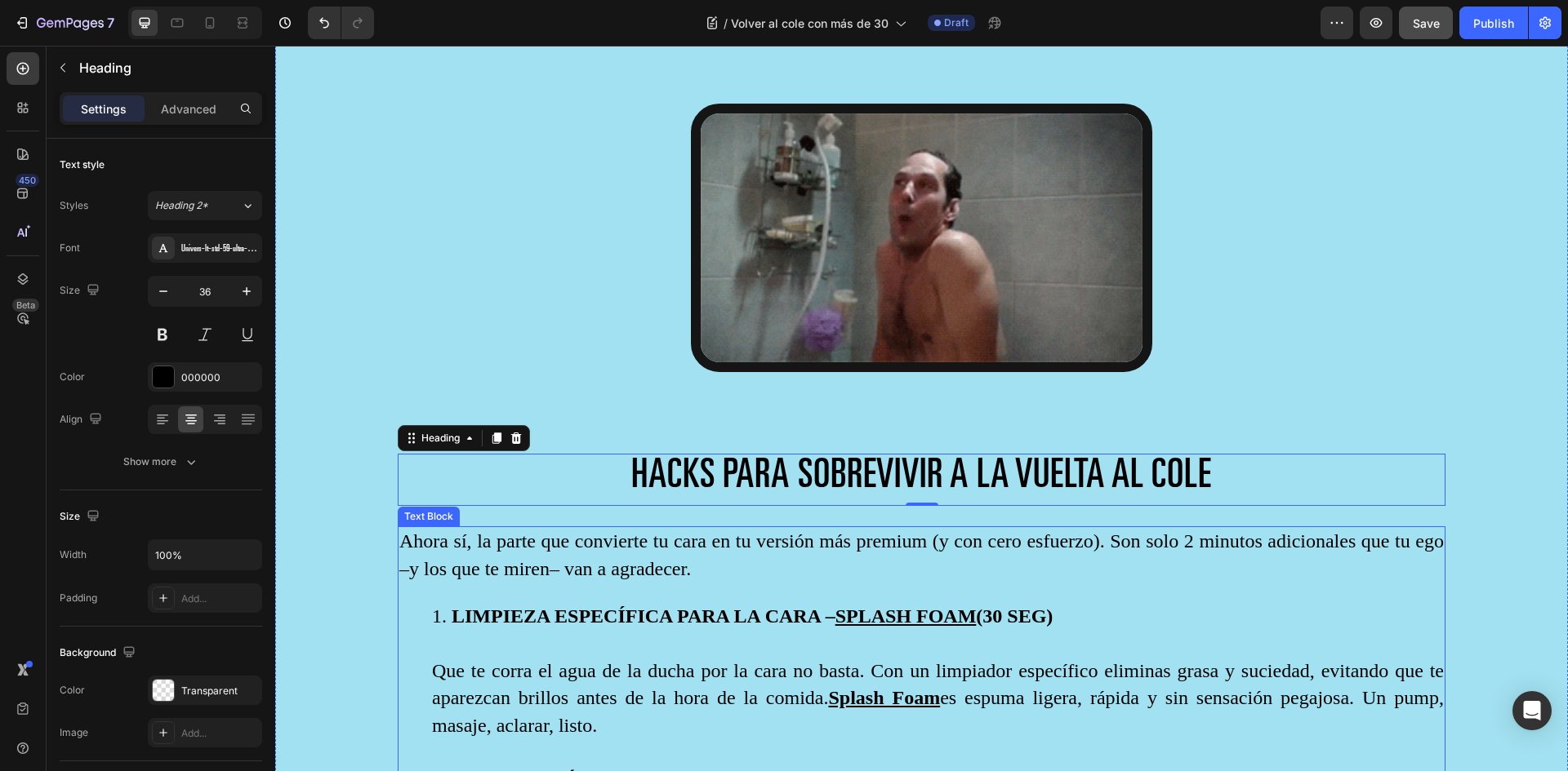
click at [411, 533] on p "Ahora sí, la parte que convierte tu cara en tu versión más premium (y con cero …" at bounding box center [922, 555] width 1045 height 55
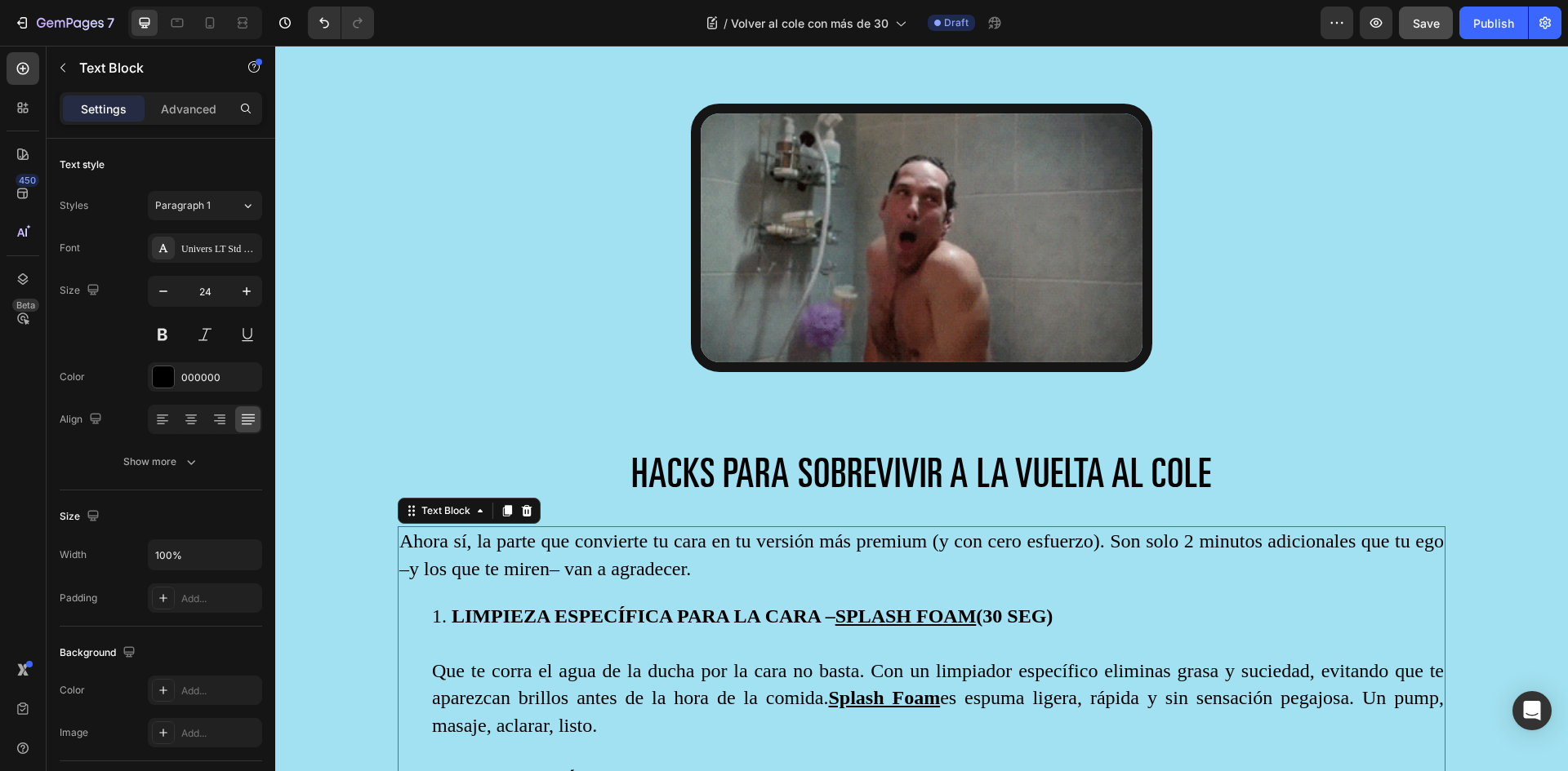
click at [412, 540] on p "Ahora sí, la parte que convierte tu cara en tu versión más premium (y con cero …" at bounding box center [922, 555] width 1045 height 55
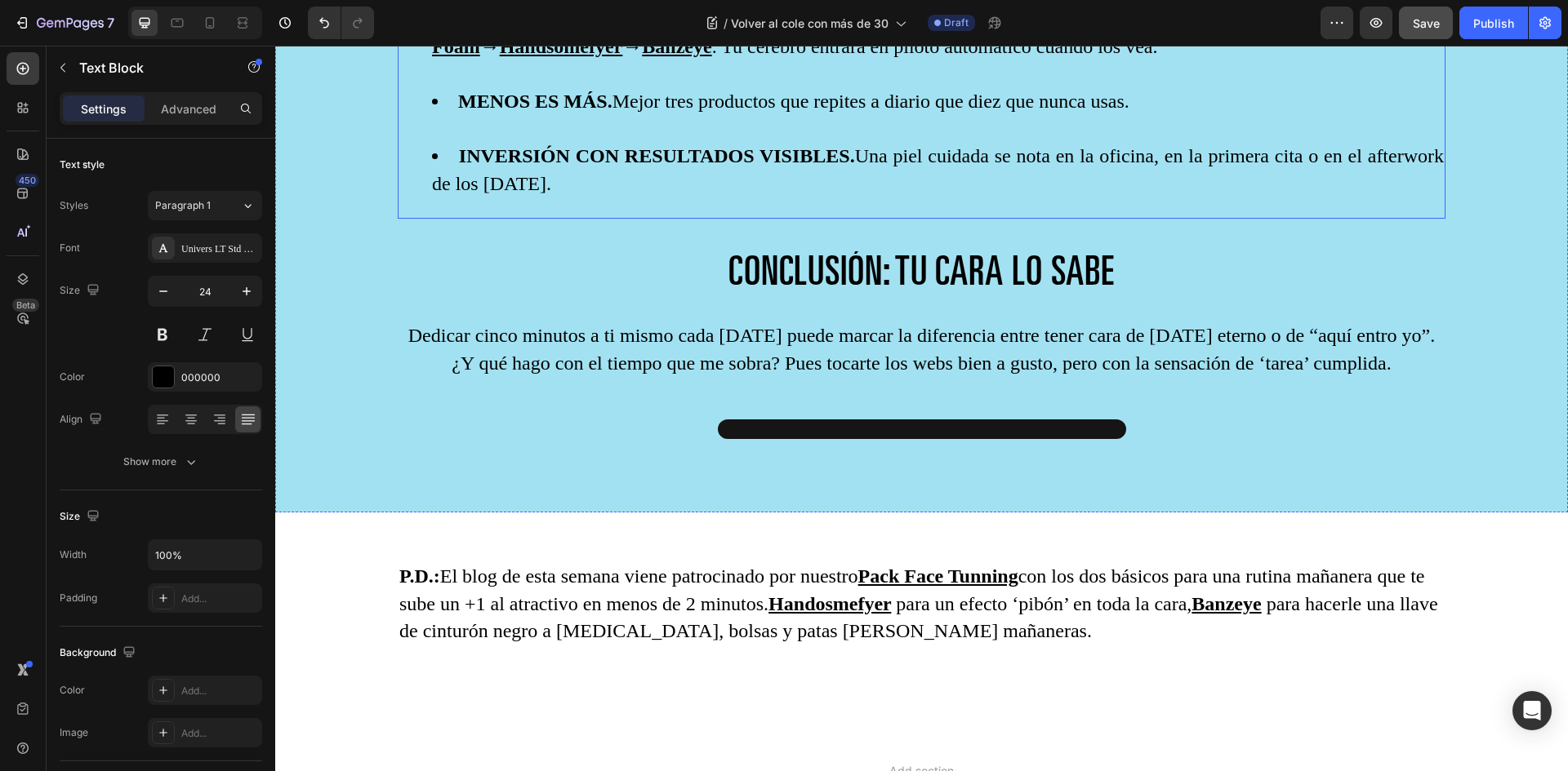
drag, startPoint x: 411, startPoint y: 532, endPoint x: 947, endPoint y: 722, distance: 568.7
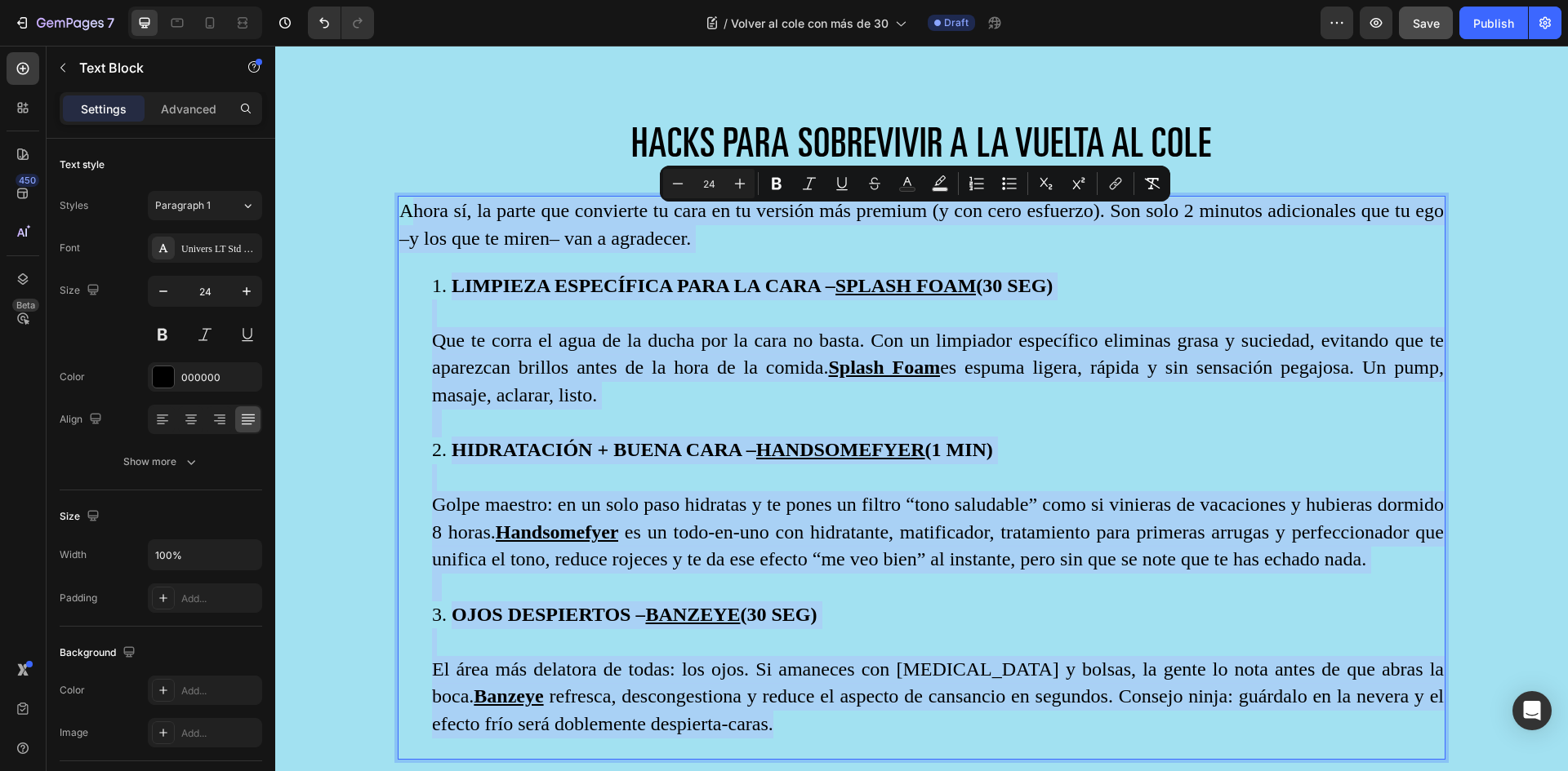
scroll to position [2539, 0]
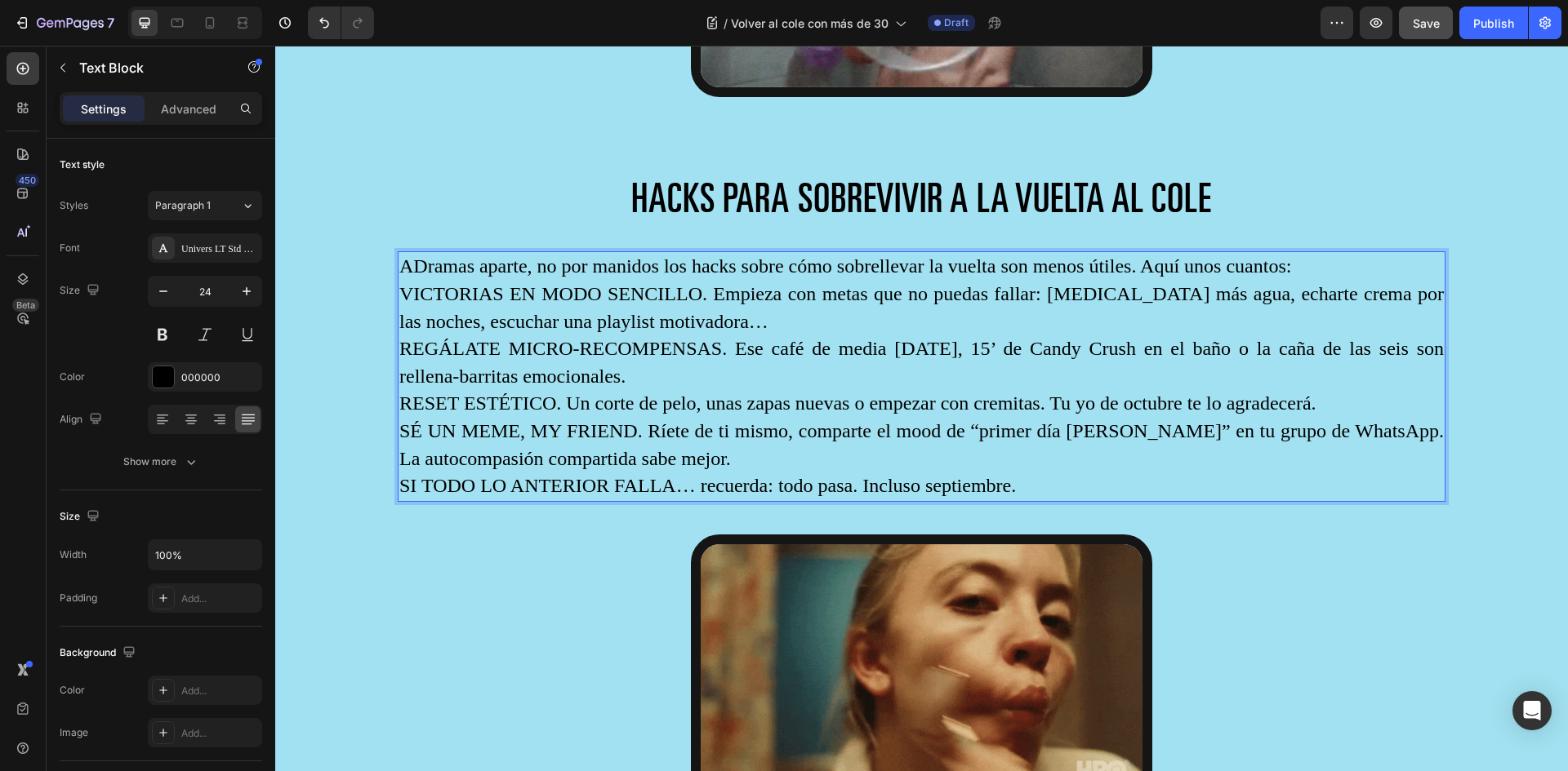
click at [410, 262] on p "ADramas aparte, no por manidos los hacks sobre cómo sobrellevar la vuelta son m…" at bounding box center [922, 267] width 1045 height 28
click at [412, 289] on p "VICTORIAS EN MODO SENCILLO. Empieza con metas que no puedas fallar: beber más a…" at bounding box center [922, 307] width 1045 height 55
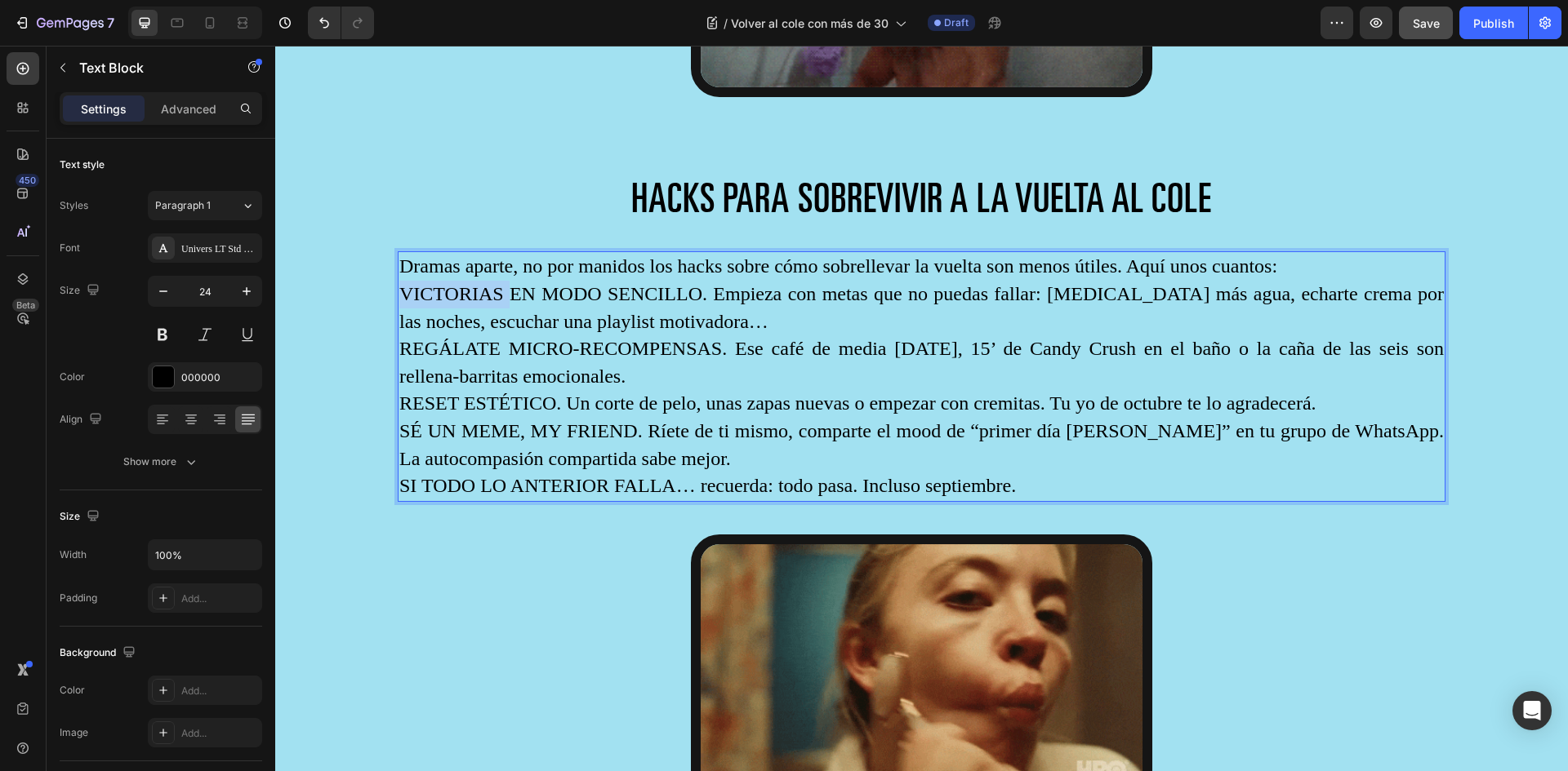
click at [412, 289] on p "VICTORIAS EN MODO SENCILLO. Empieza con metas que no puedas fallar: beber más a…" at bounding box center [922, 307] width 1045 height 55
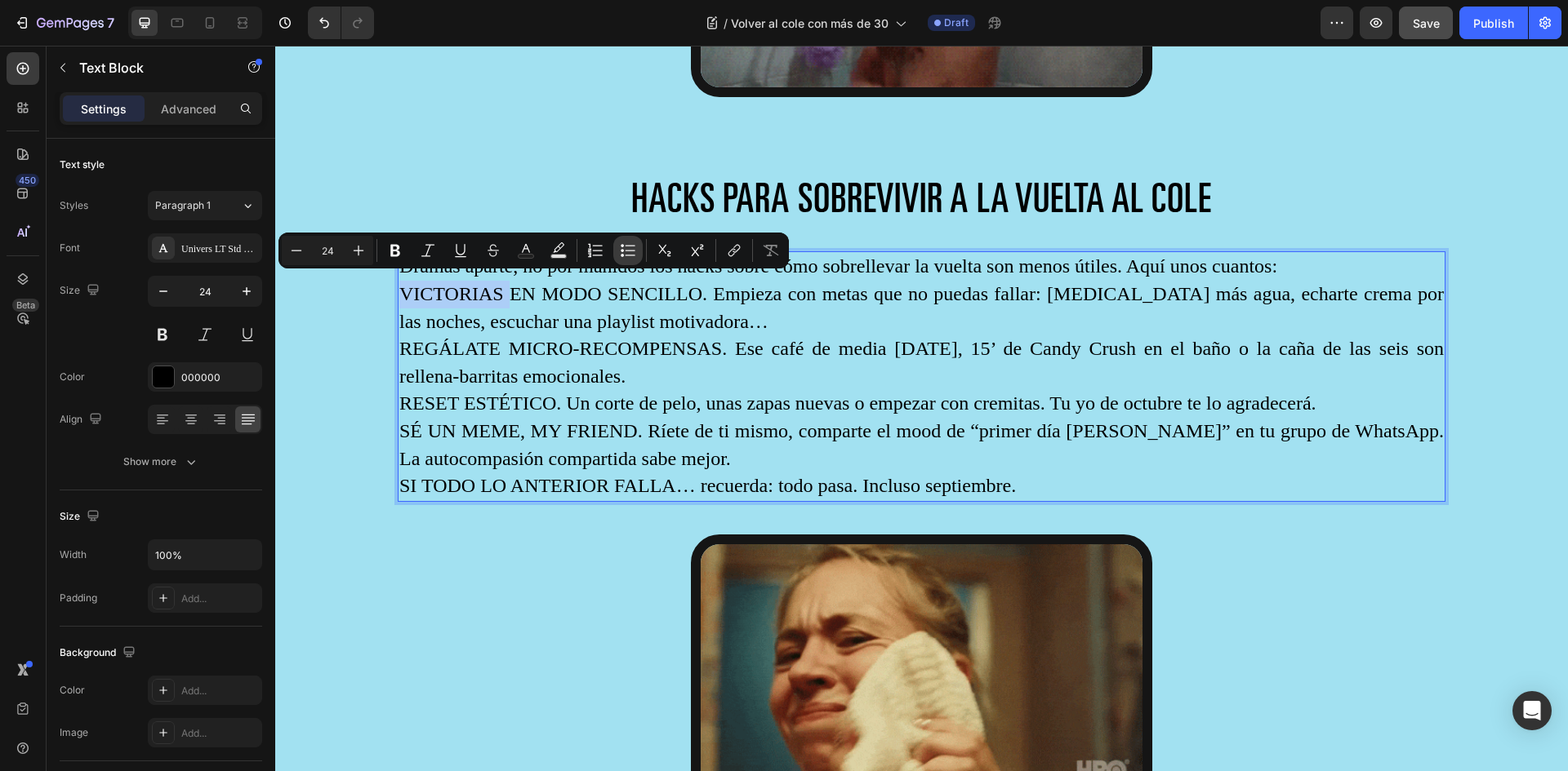
click at [628, 248] on icon "Editor contextual toolbar" at bounding box center [628, 251] width 16 height 16
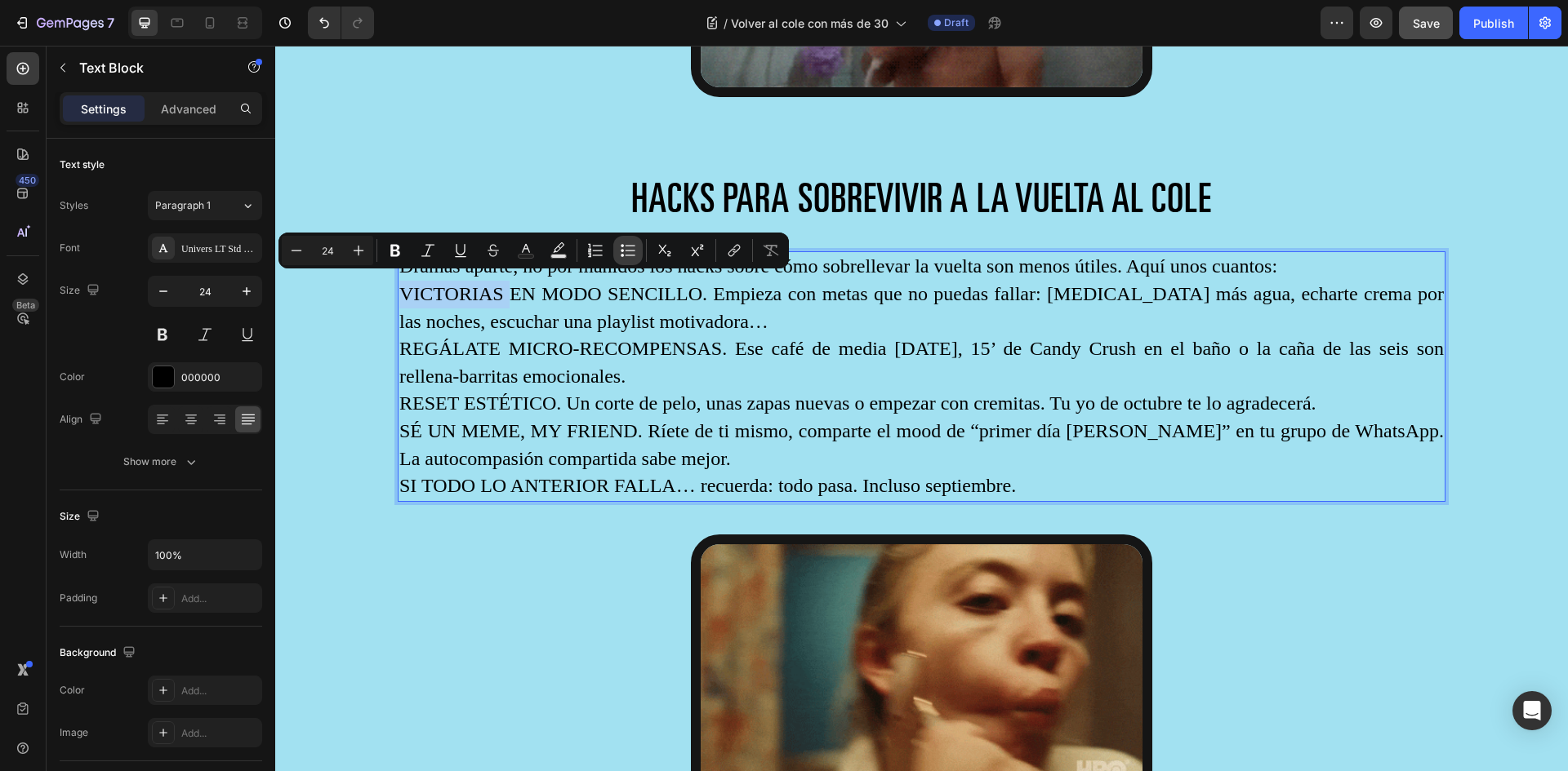
type input "24"
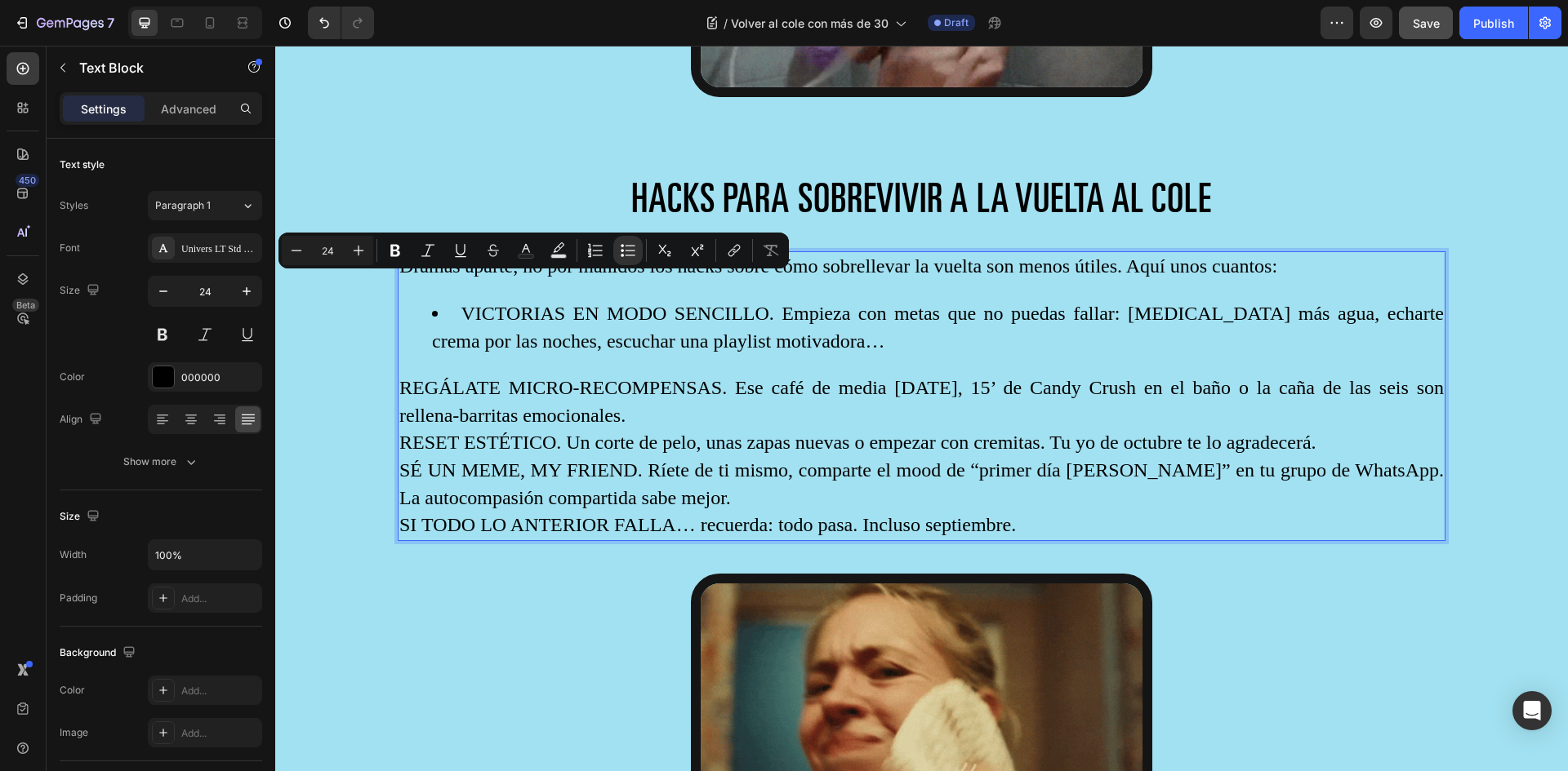
click at [415, 384] on p "REGÁLATE MICRO-RECOMPENSAS. Ese café de media mañana, 15’ de Candy Crush en el …" at bounding box center [922, 402] width 1045 height 55
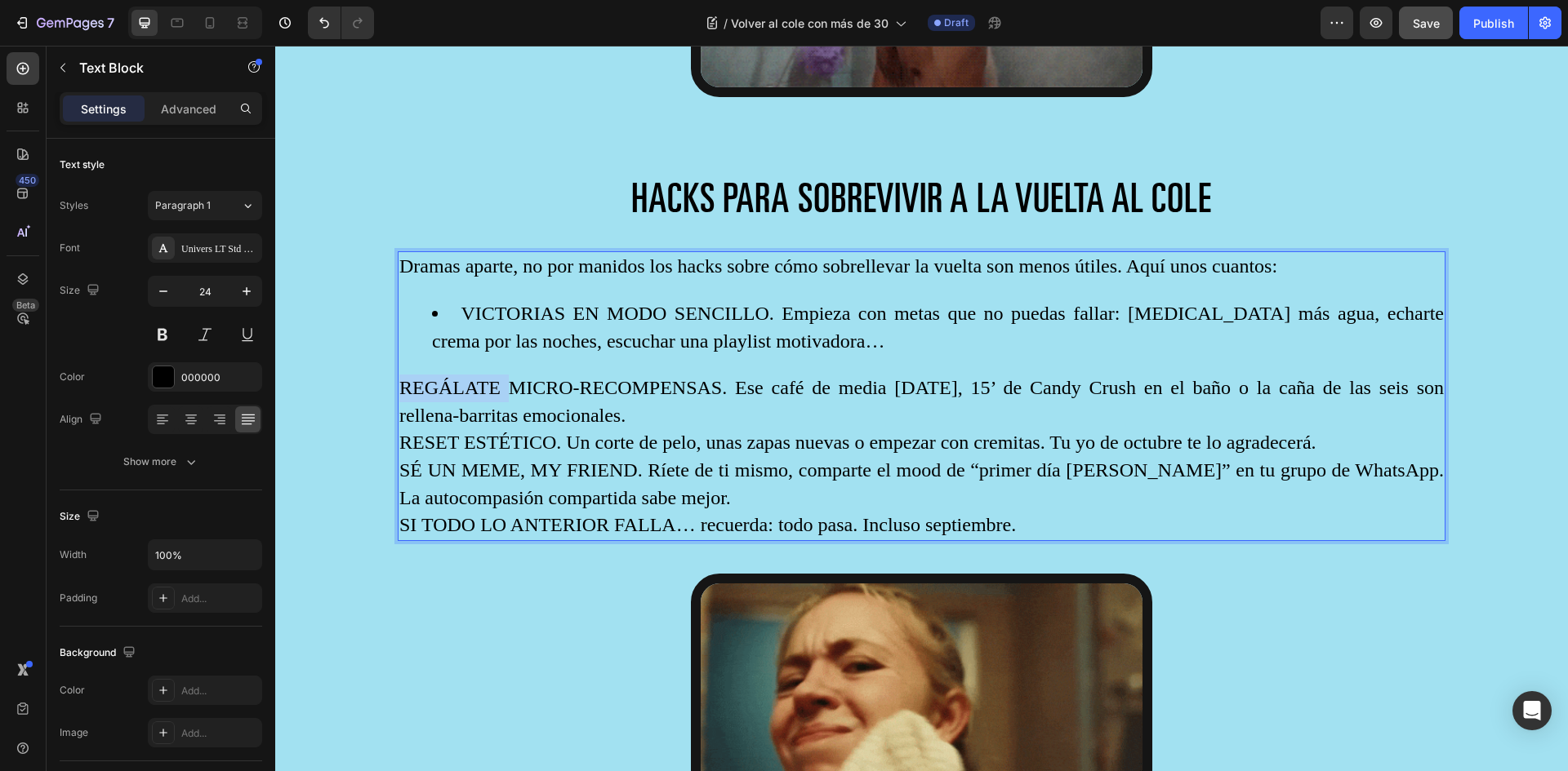
click at [415, 384] on p "REGÁLATE MICRO-RECOMPENSAS. Ese café de media mañana, 15’ de Candy Crush en el …" at bounding box center [922, 402] width 1045 height 55
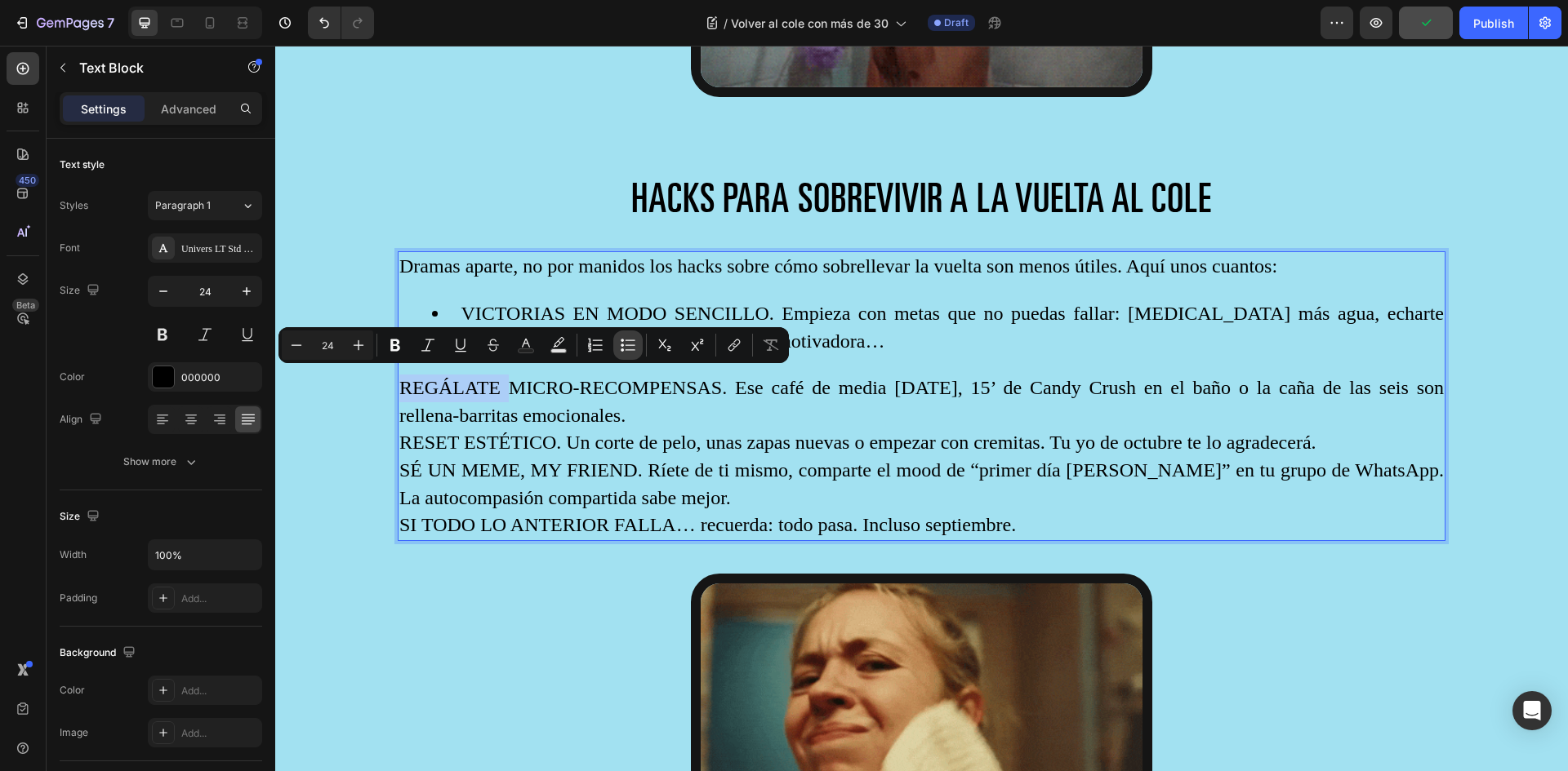
click at [619, 342] on button "Bulleted List" at bounding box center [628, 345] width 30 height 30
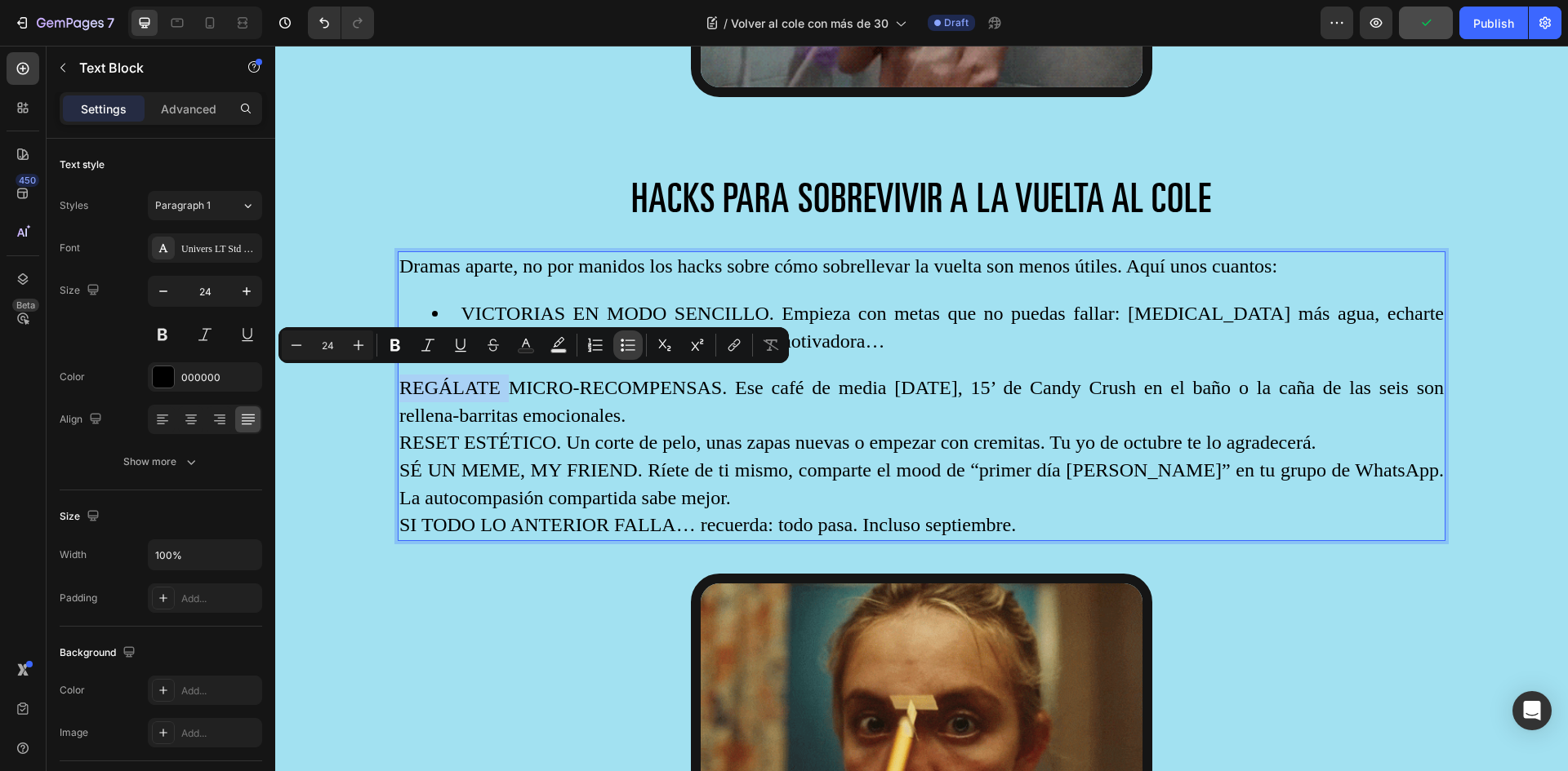
type input "24"
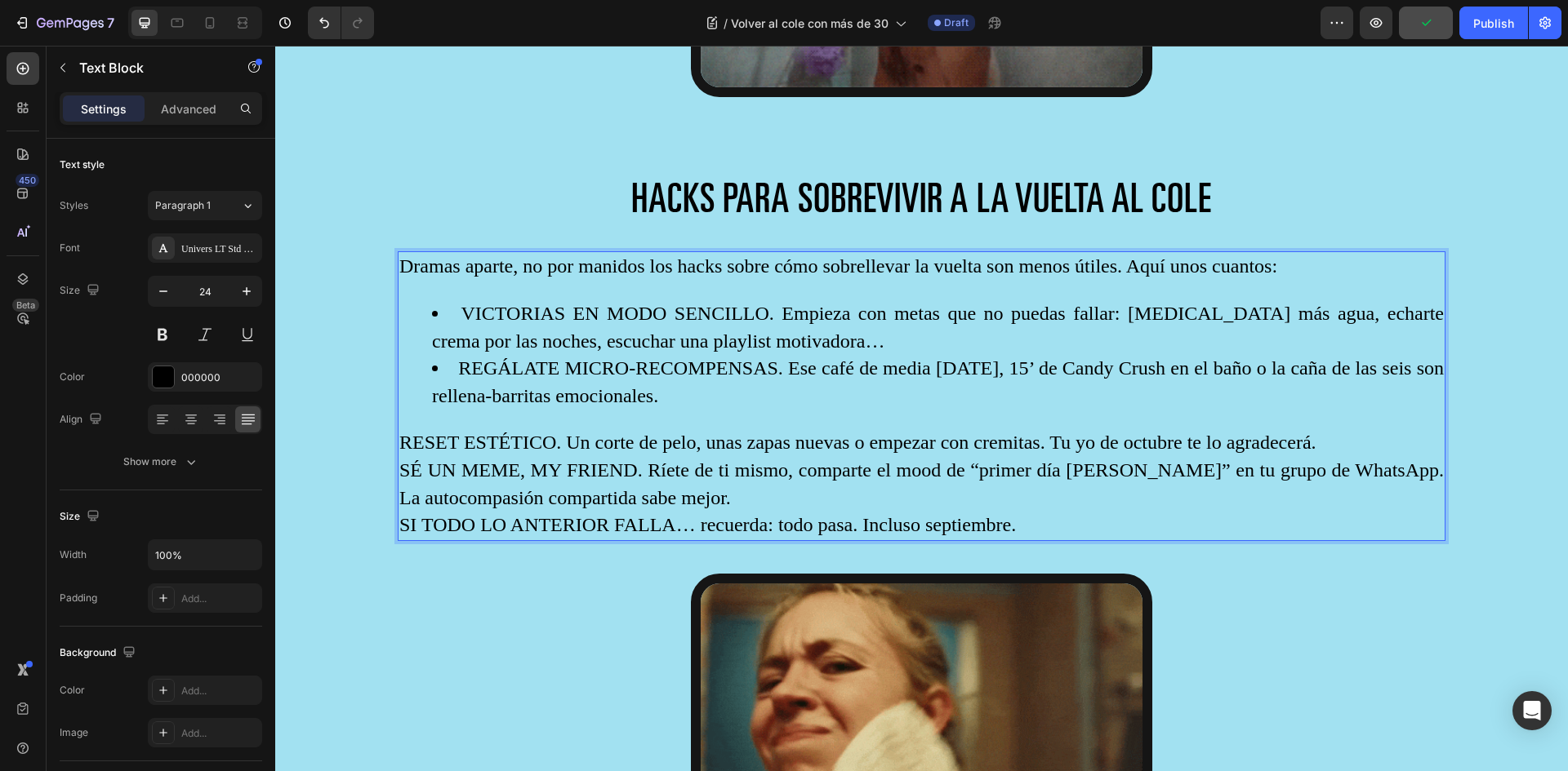
click at [429, 433] on p "RESET ESTÉTICO. Un corte de pelo, unas zapas nuevas o empezar con cremitas. Tu …" at bounding box center [922, 443] width 1045 height 28
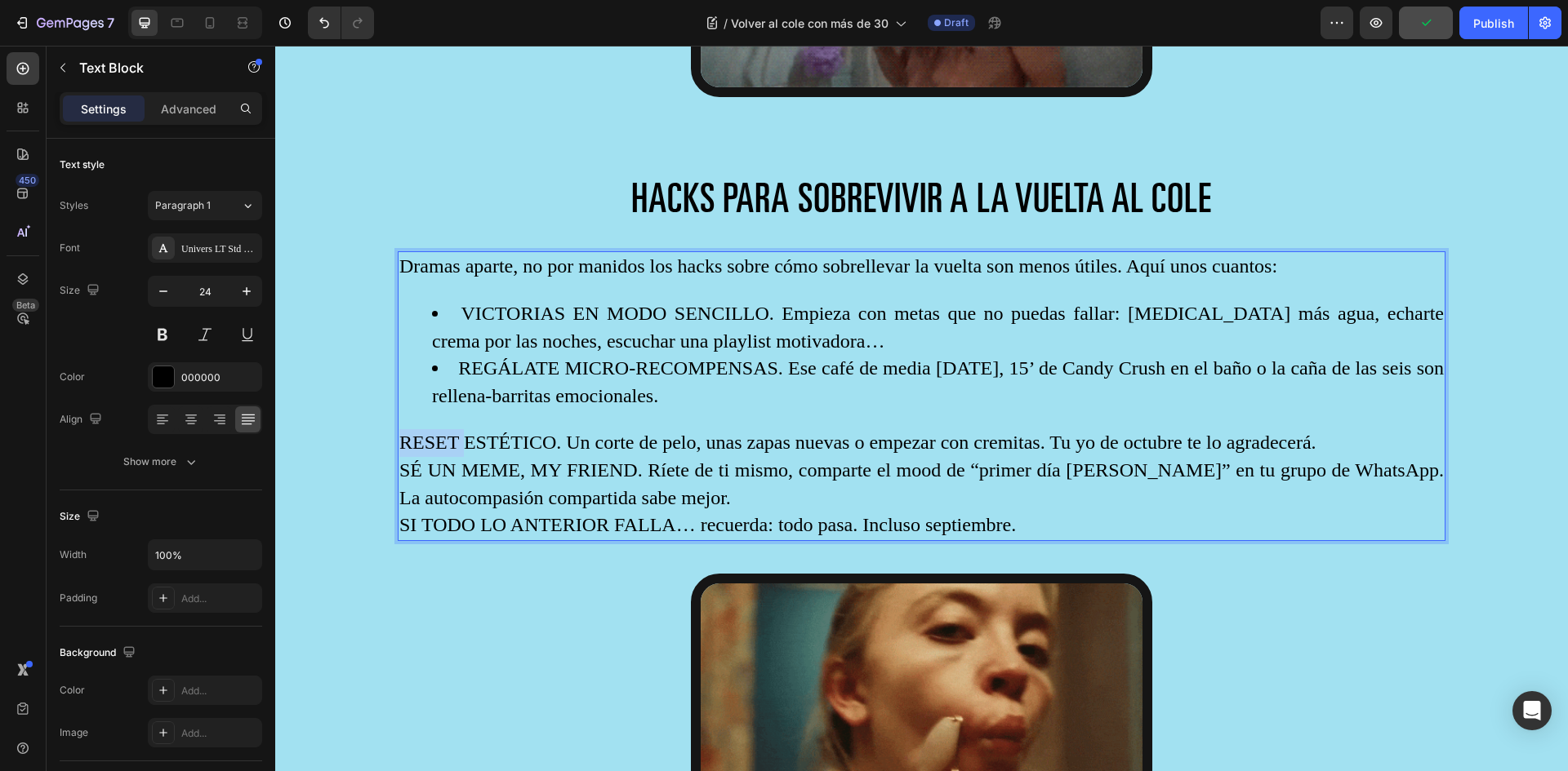
click at [429, 433] on p "RESET ESTÉTICO. Un corte de pelo, unas zapas nuevas o empezar con cremitas. Tu …" at bounding box center [922, 443] width 1045 height 28
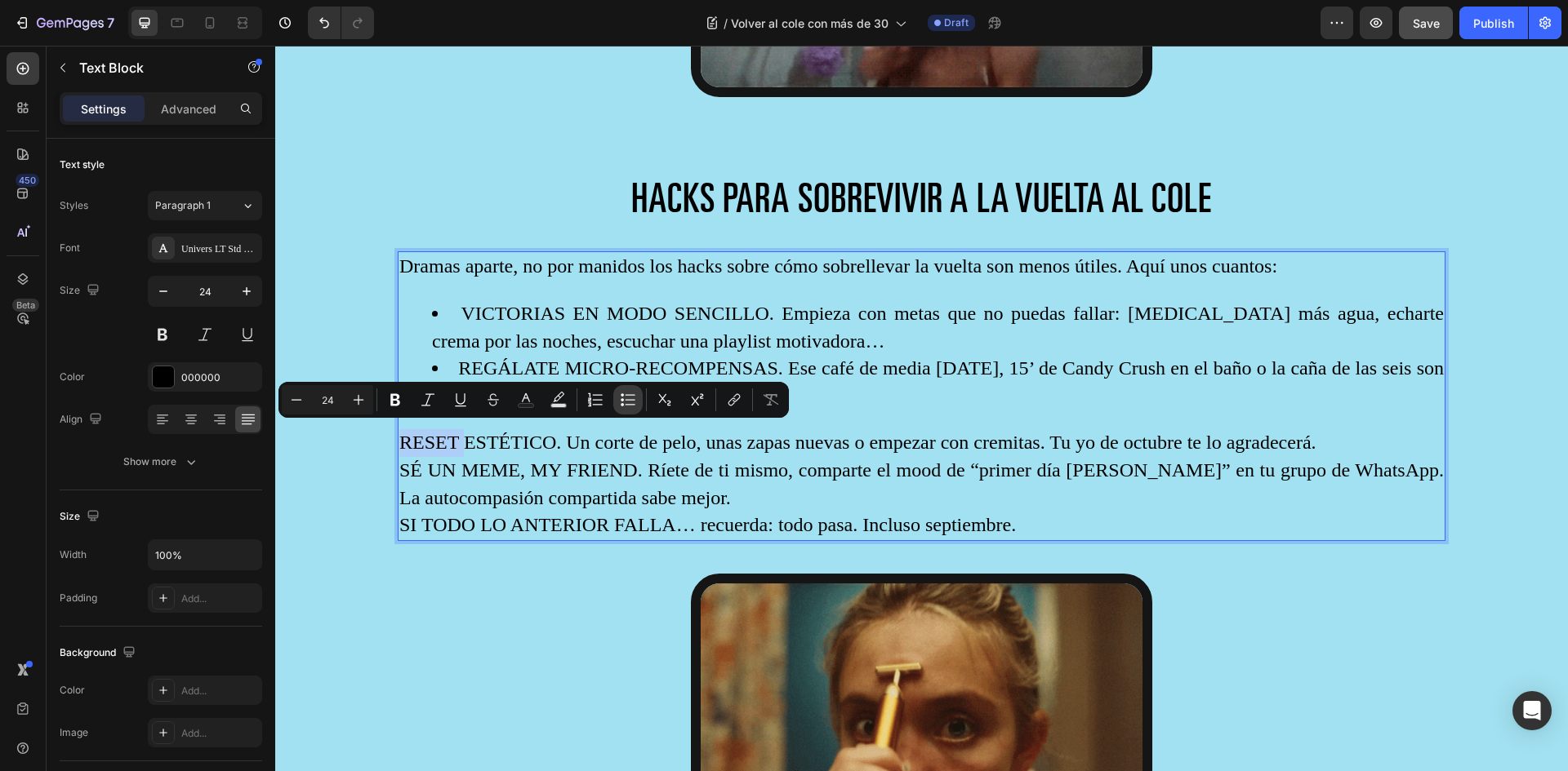
click at [628, 399] on icon "Editor contextual toolbar" at bounding box center [628, 400] width 16 height 16
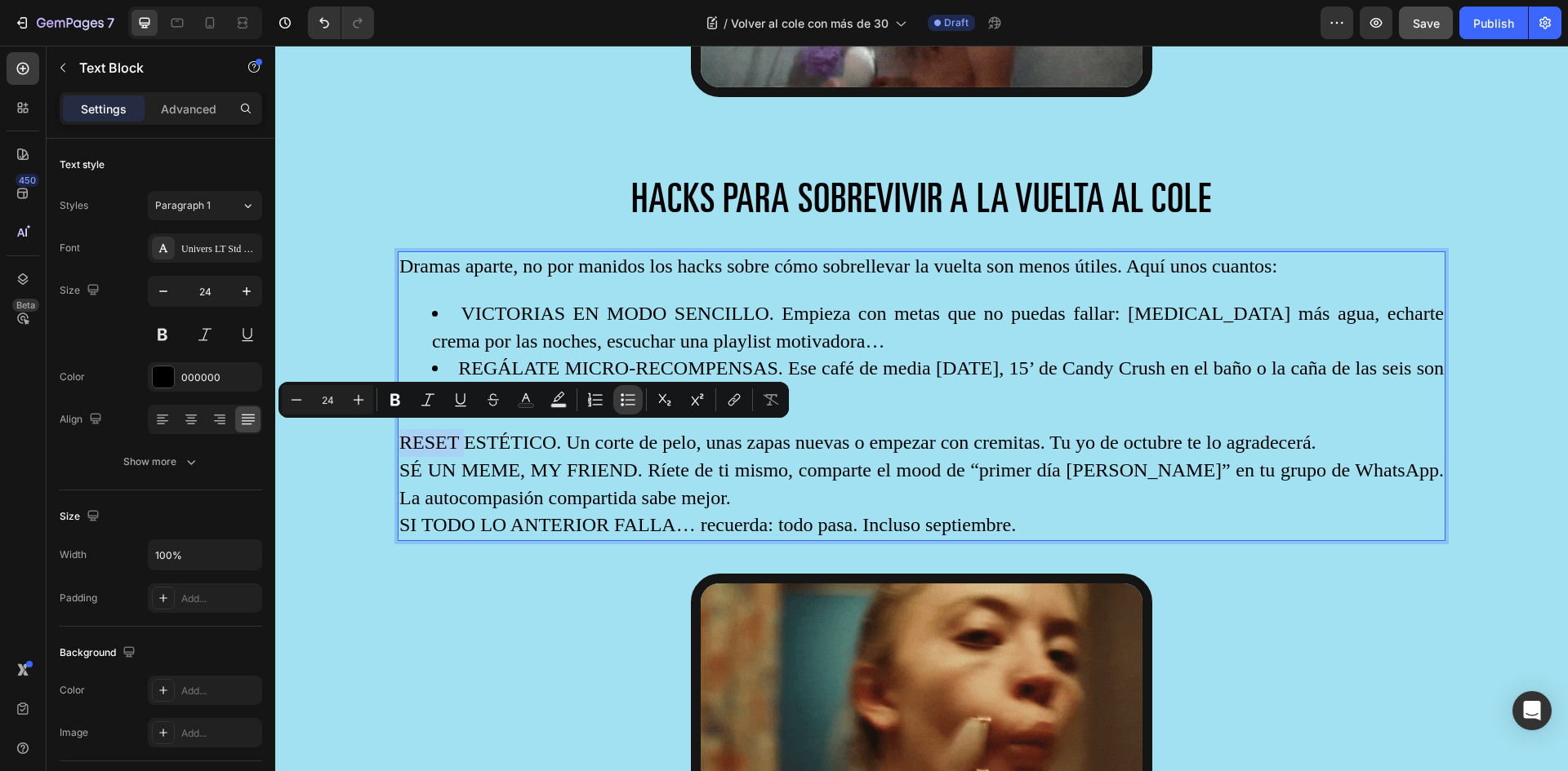
type input "24"
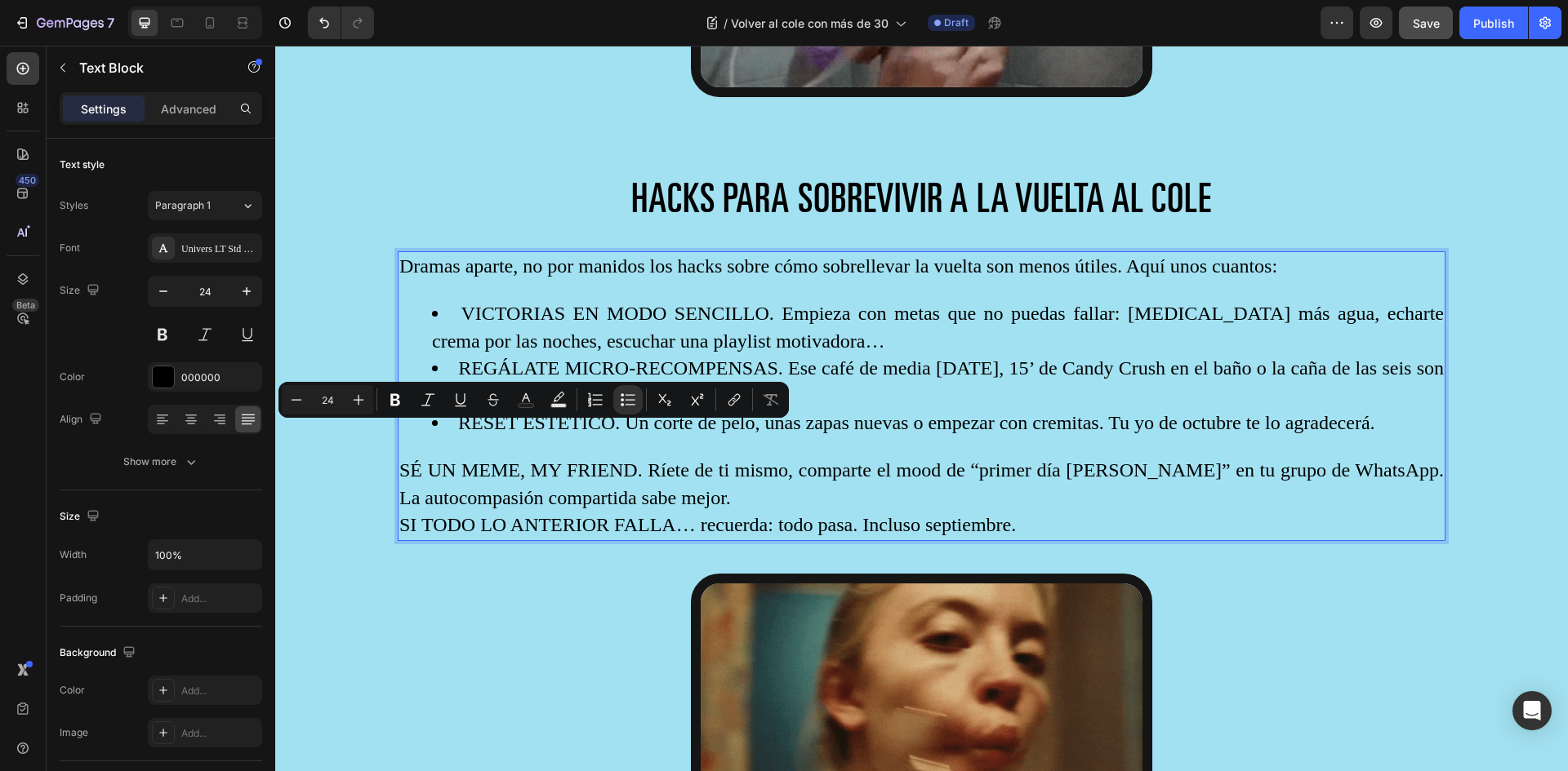
click at [414, 467] on p "SÉ UN MEME, MY FRIEND. Ríete de ti mismo, comparte el mood de “primer día de cu…" at bounding box center [922, 484] width 1045 height 55
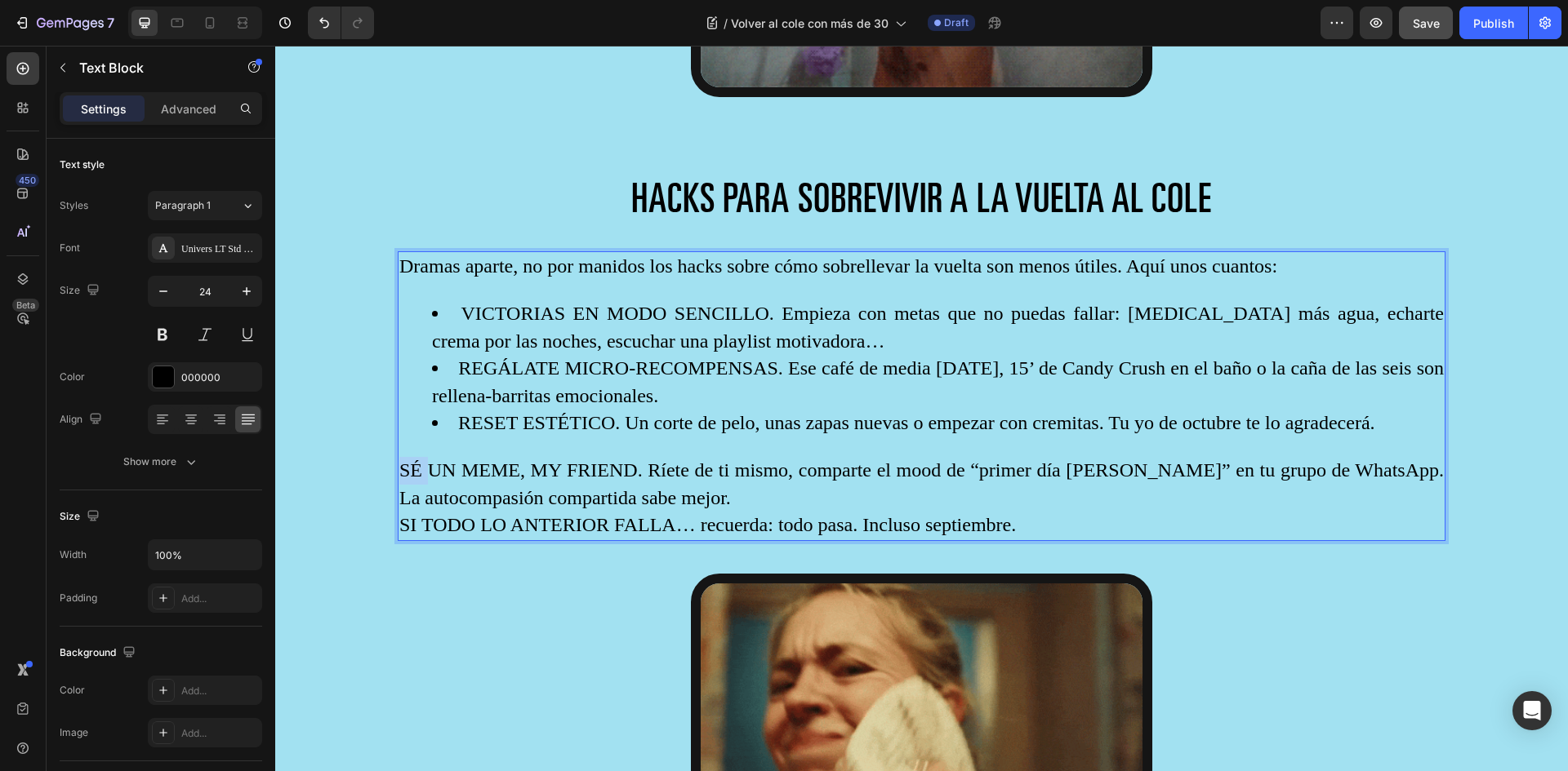
click at [414, 467] on p "SÉ UN MEME, MY FRIEND. Ríete de ti mismo, comparte el mood de “primer día de cu…" at bounding box center [922, 484] width 1045 height 55
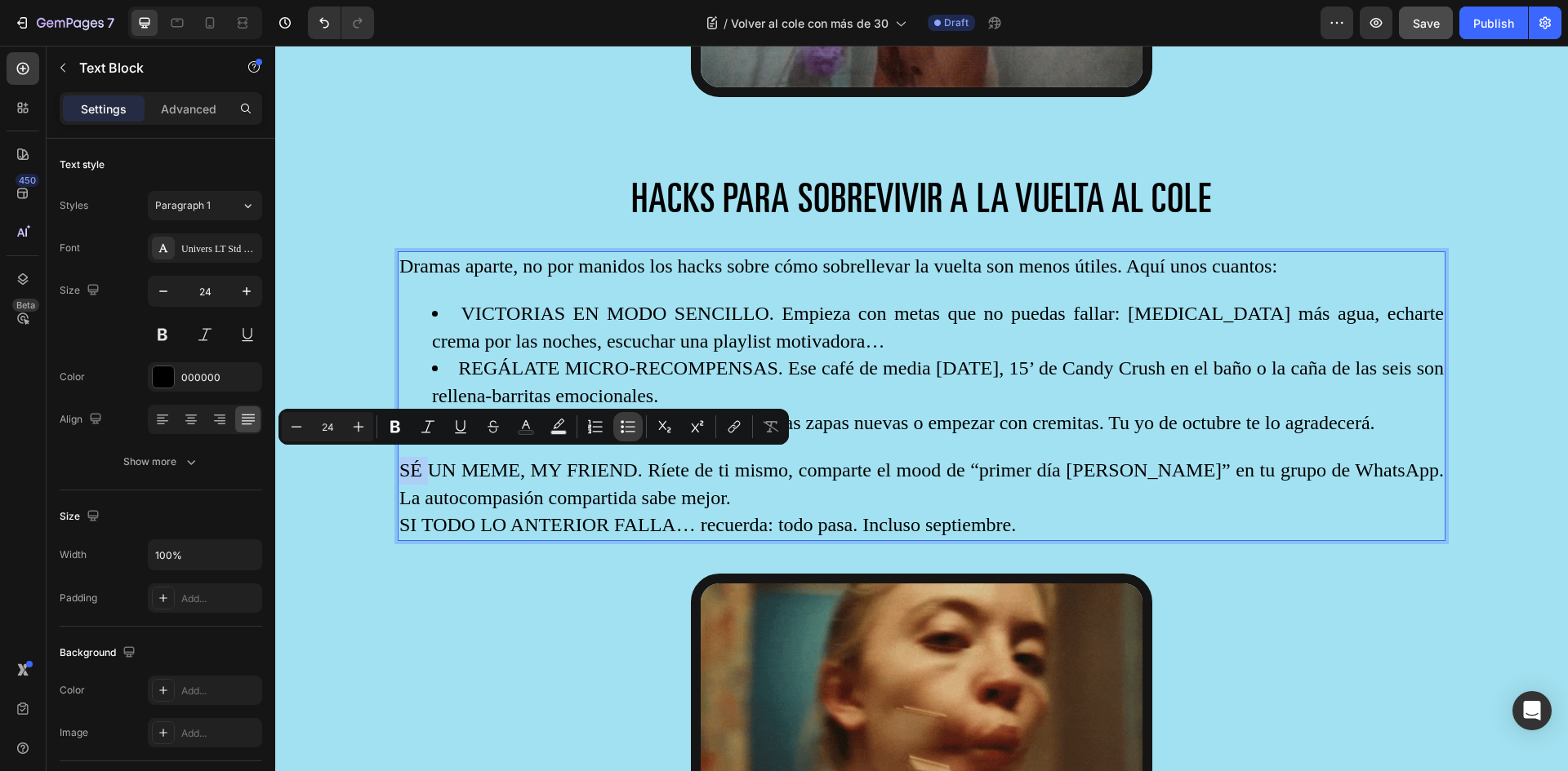
click at [631, 423] on icon "Editor contextual toolbar" at bounding box center [628, 427] width 16 height 16
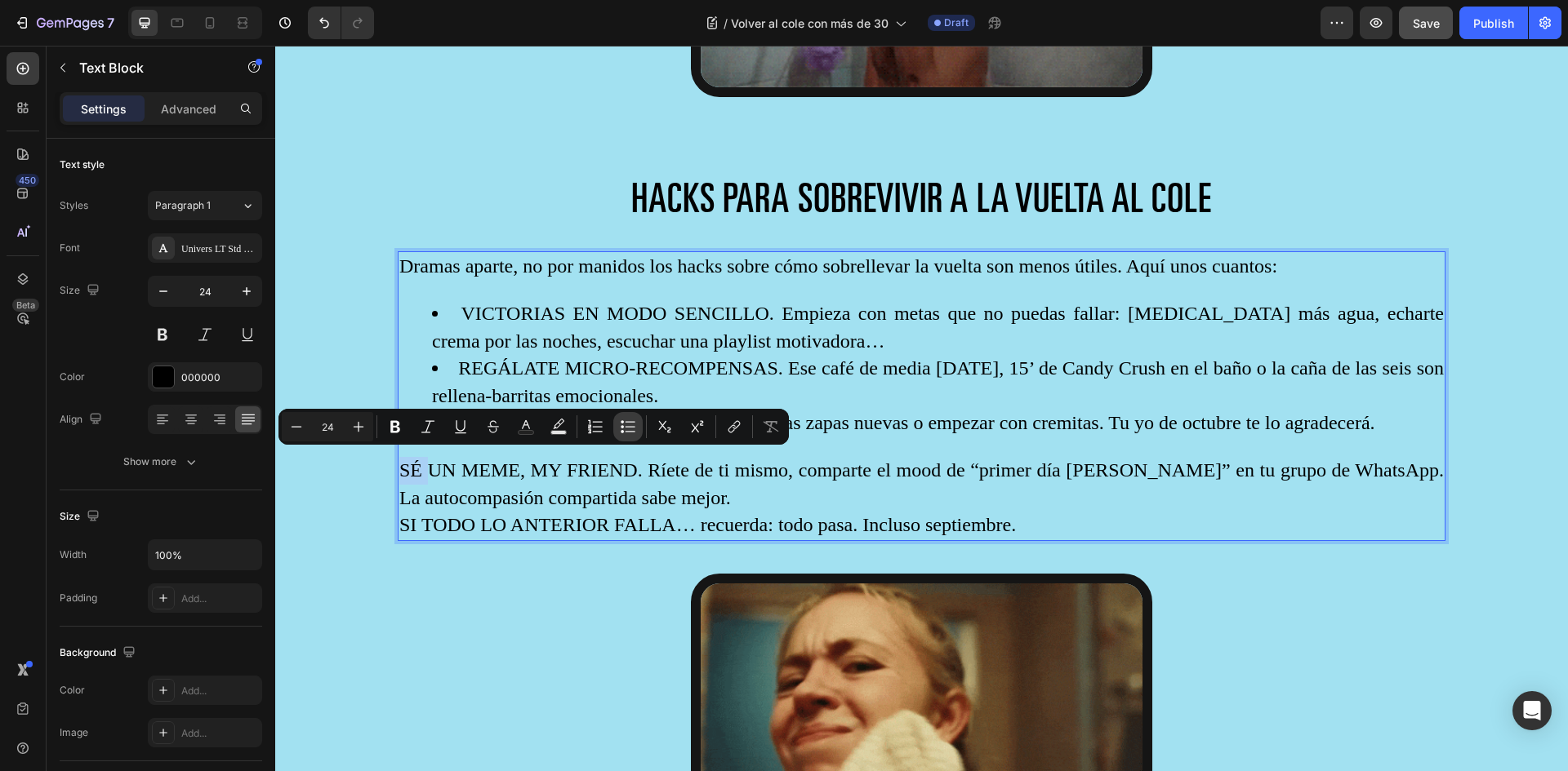
type input "24"
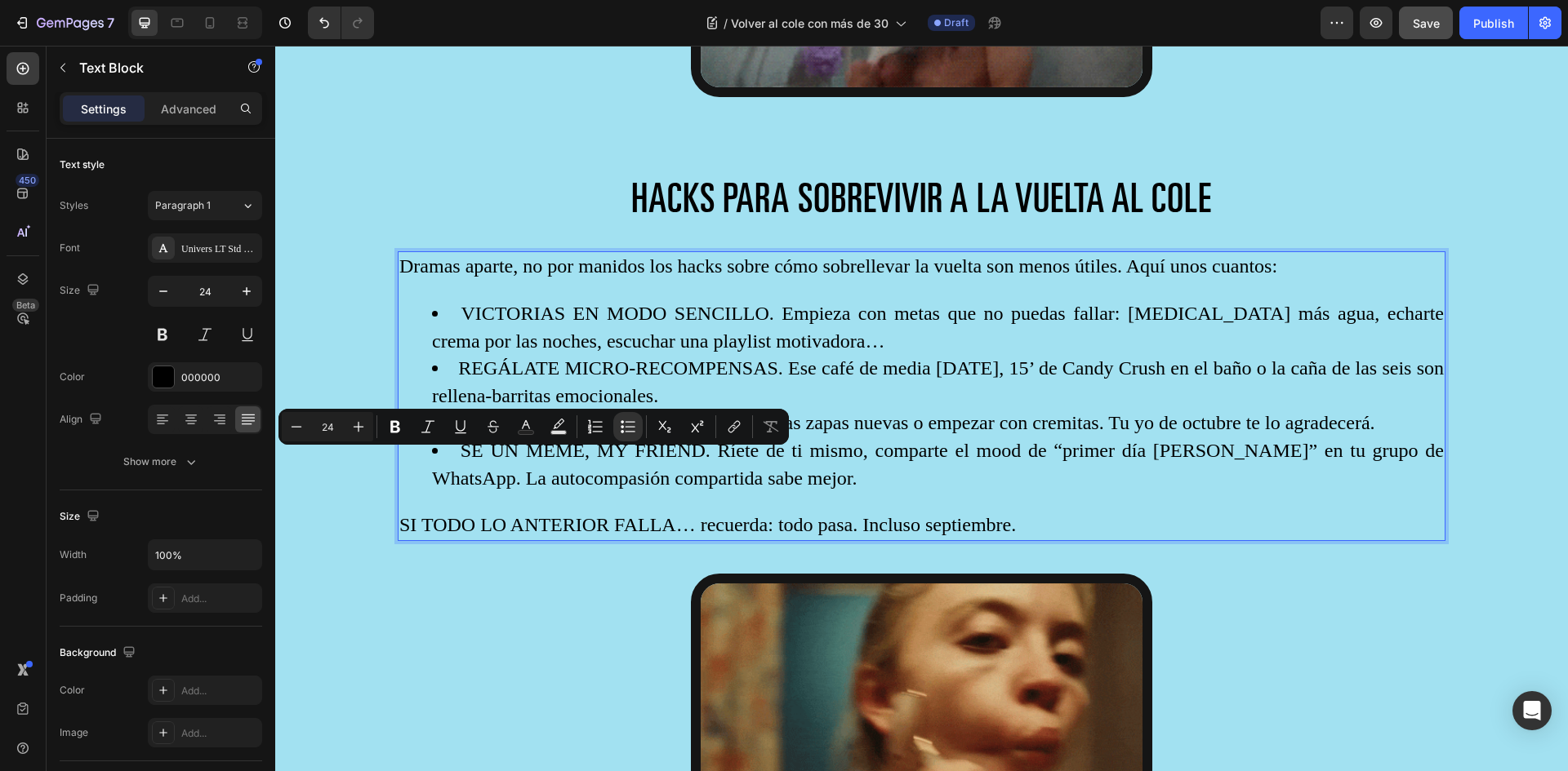
click at [411, 516] on p "SI TODO LO ANTERIOR FALLA… recuerda: todo pasa. Incluso septiembre." at bounding box center [922, 526] width 1045 height 28
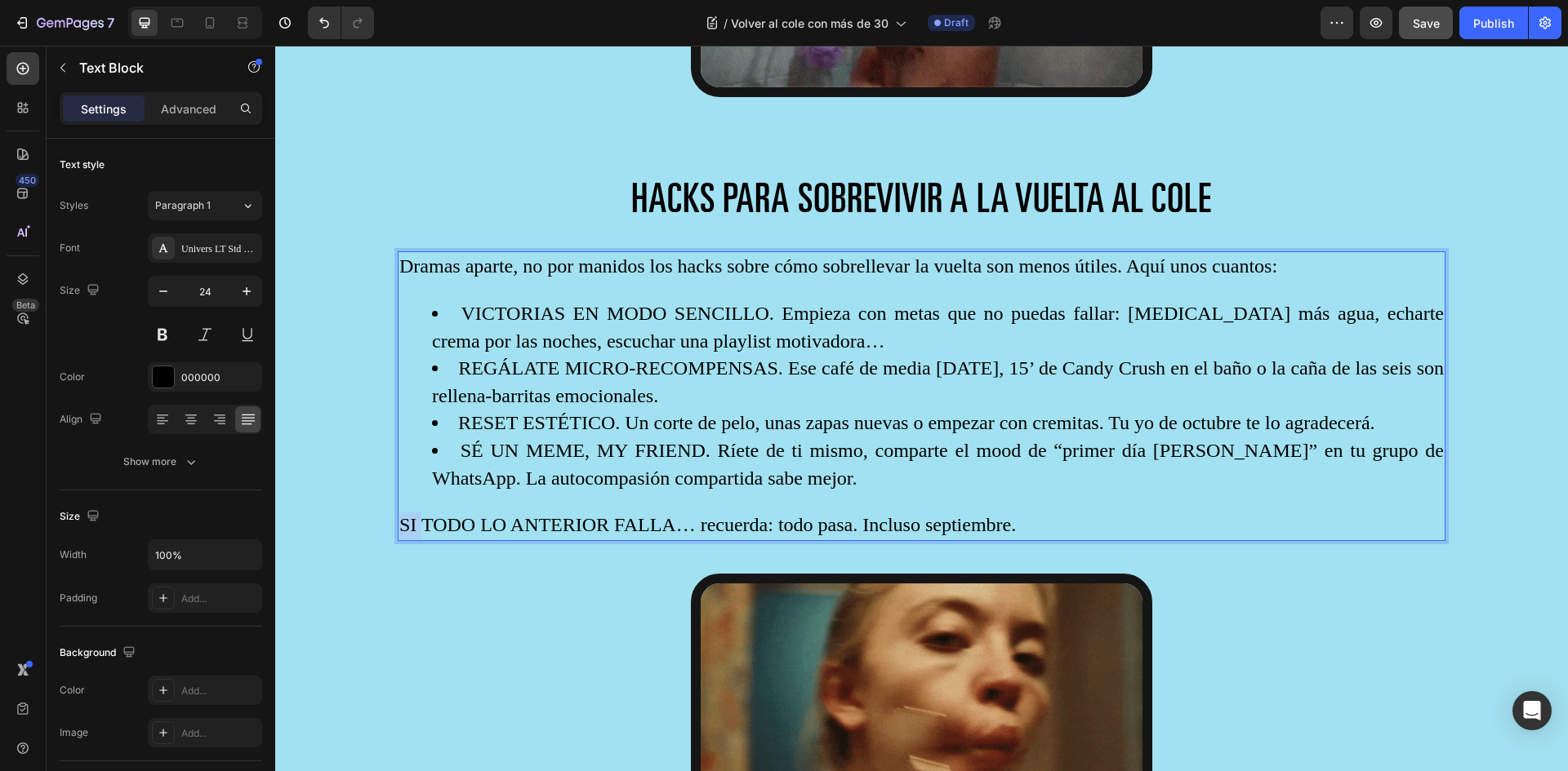
click at [411, 516] on p "SI TODO LO ANTERIOR FALLA… recuerda: todo pasa. Incluso septiembre." at bounding box center [922, 526] width 1045 height 28
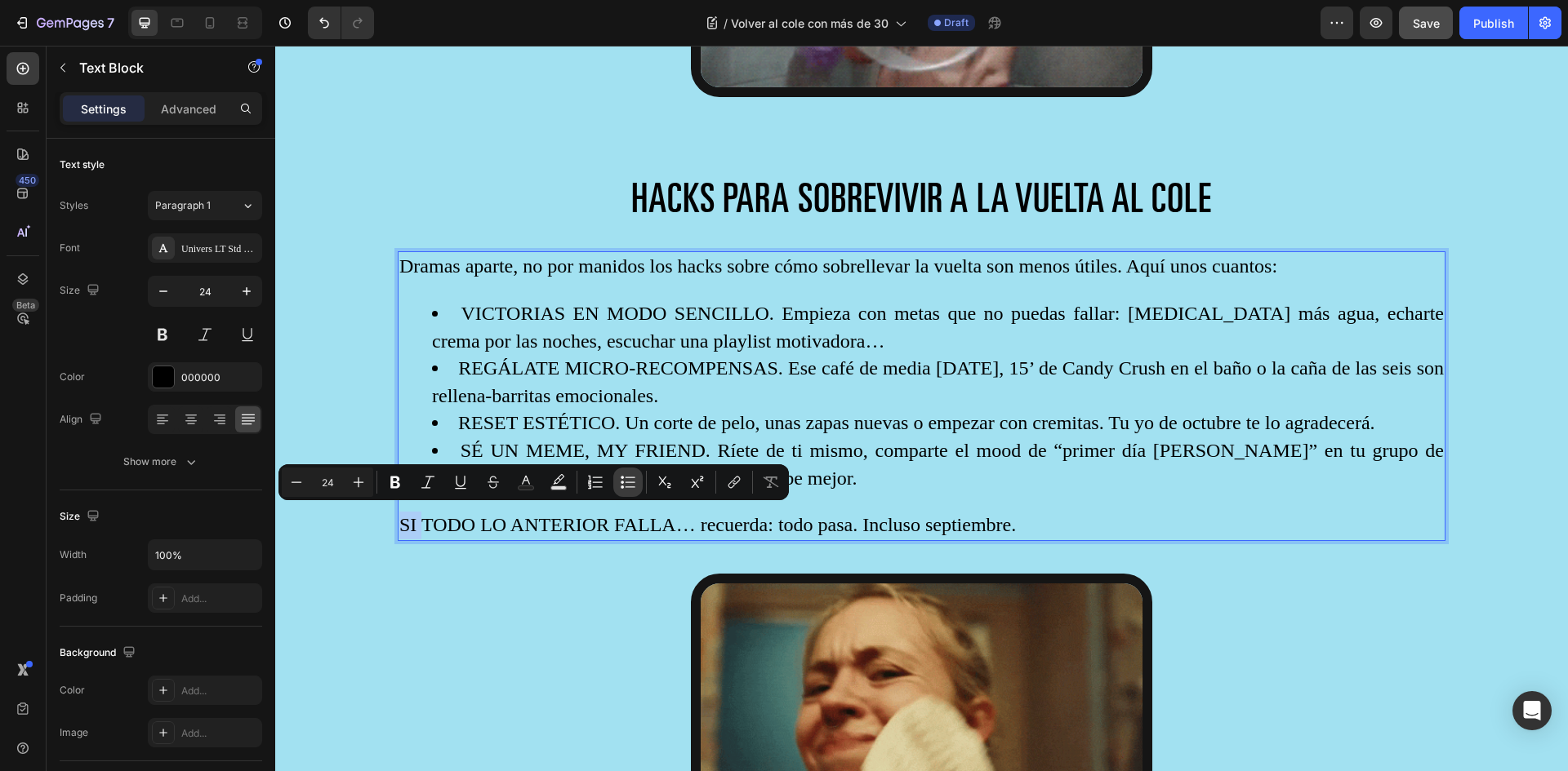
click at [627, 481] on icon "Editor contextual toolbar" at bounding box center [628, 483] width 16 height 16
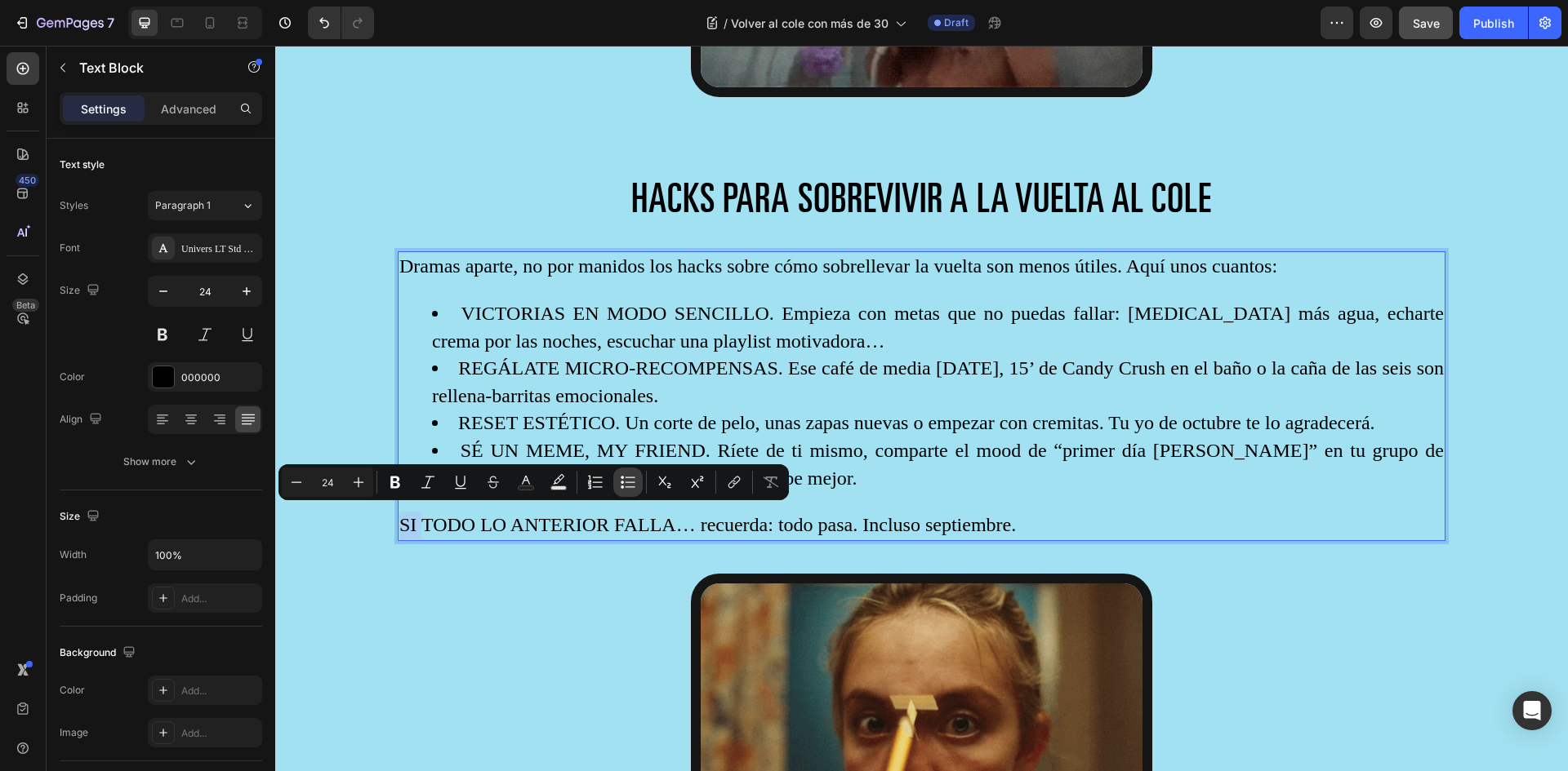
type input "24"
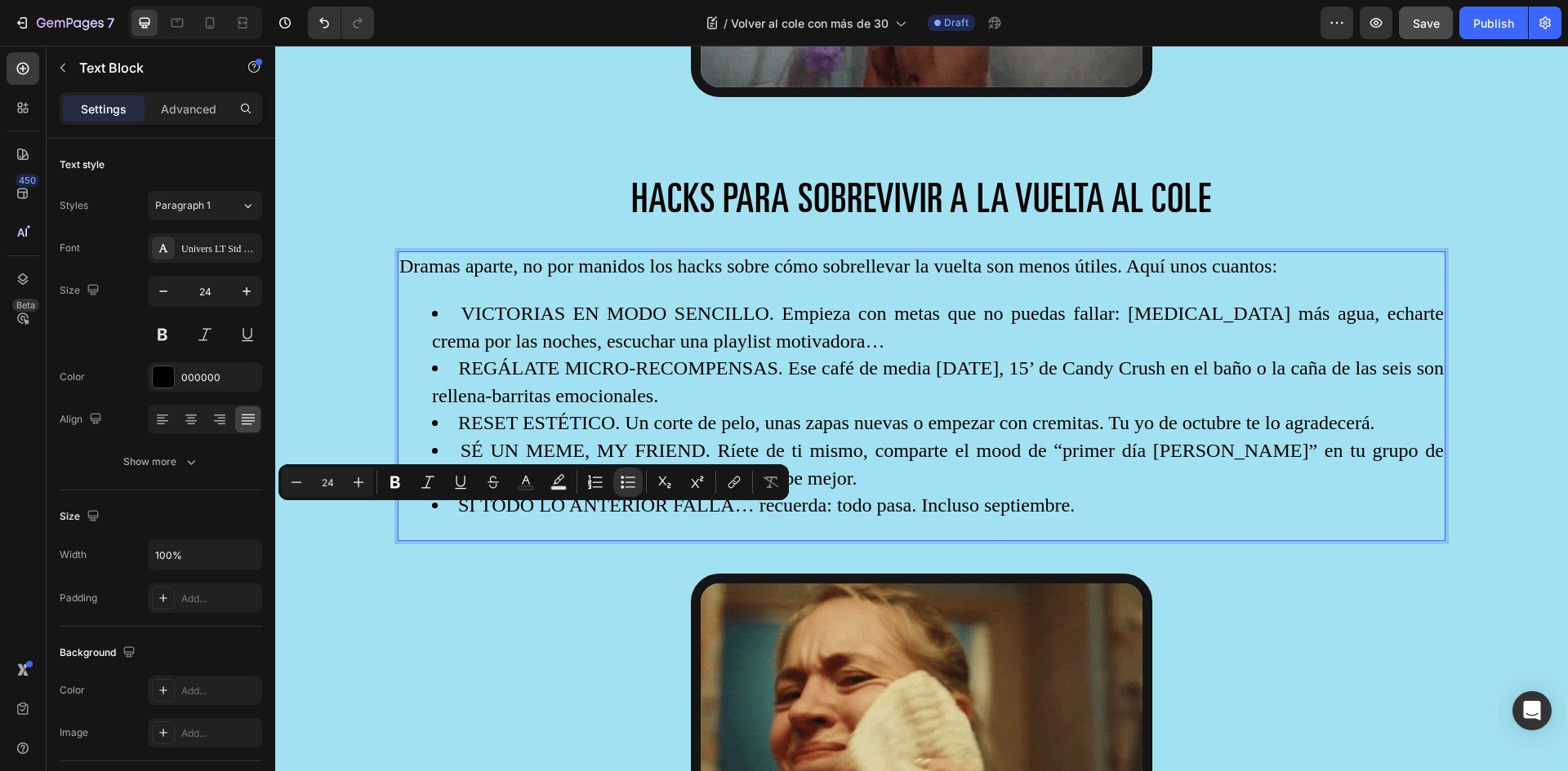
click at [523, 412] on li "RESET ESTÉTICO. Un corte de pelo, unas zapas nuevas o empezar con cremitas. Tu …" at bounding box center [938, 423] width 1011 height 28
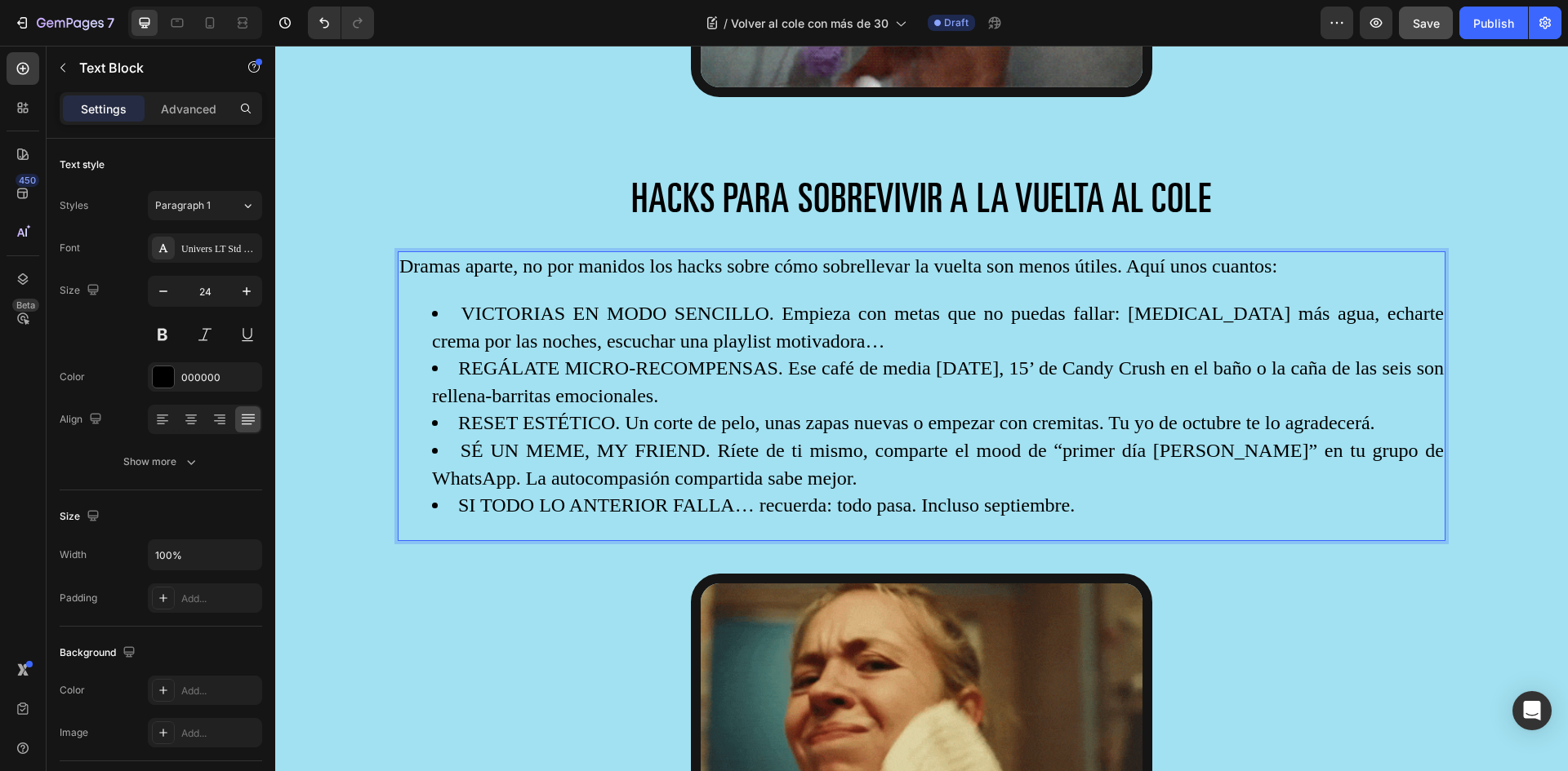
click at [720, 342] on li "VICTORIAS EN MODO SENCILLO. Empieza con metas que no puedas fallar: beber más a…" at bounding box center [938, 327] width 1011 height 55
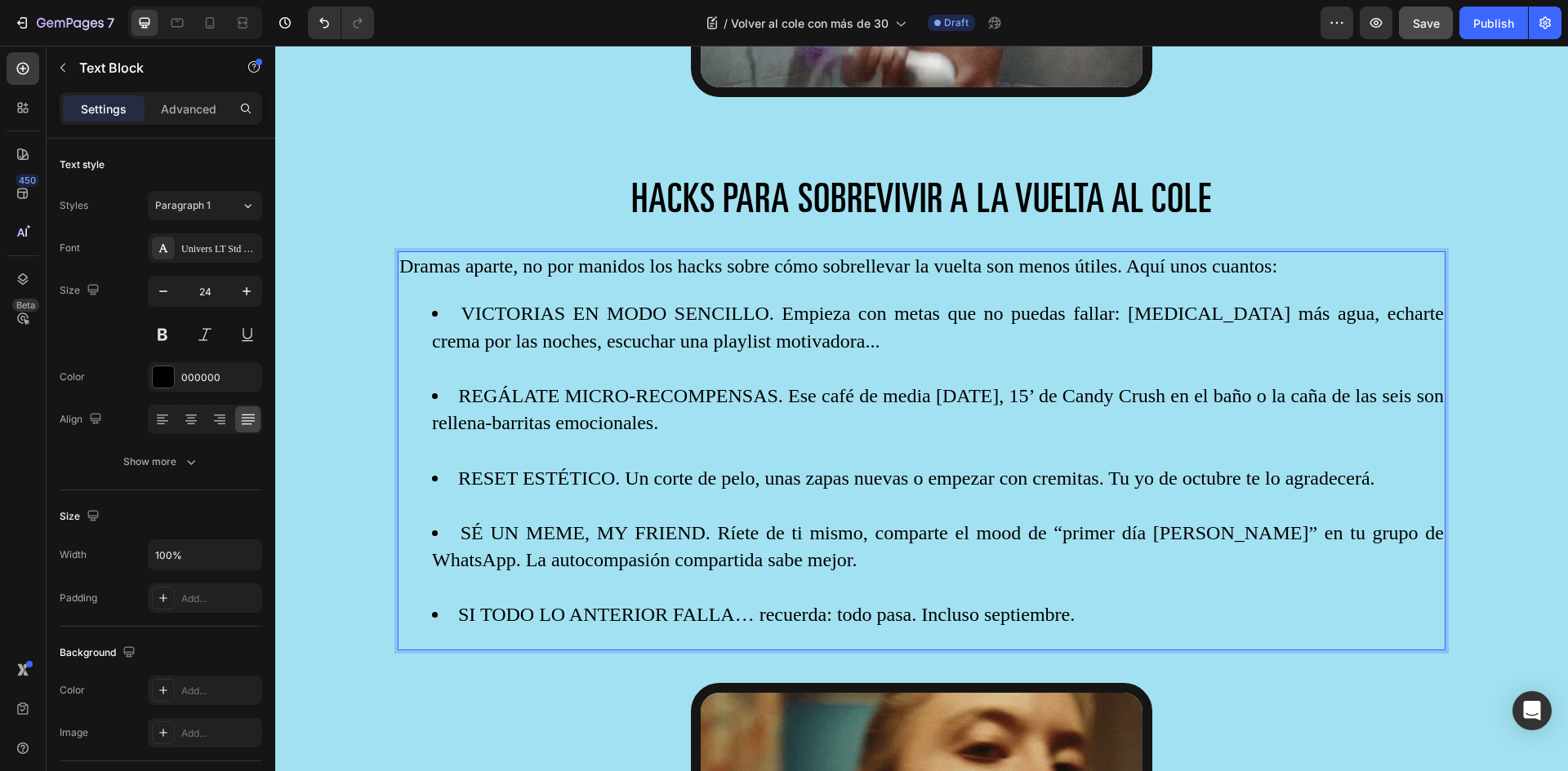
click at [459, 309] on li "VICTORIAS EN MODO SENCILLO. Empieza con metas que no puedas fallar: beber más a…" at bounding box center [938, 341] width 1011 height 83
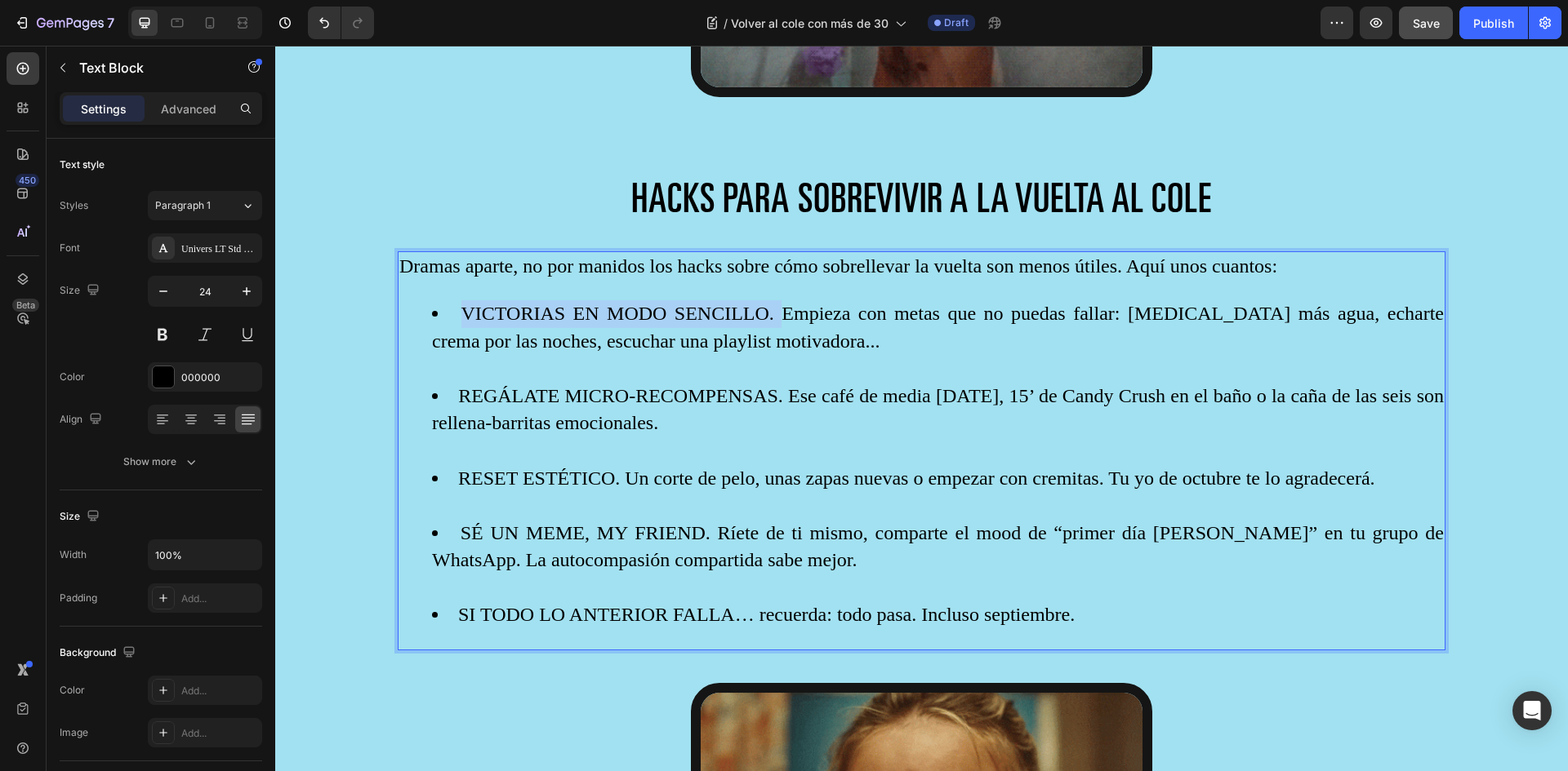
drag, startPoint x: 461, startPoint y: 307, endPoint x: 726, endPoint y: 315, distance: 265.1
click at [726, 315] on li "VICTORIAS EN MODO SENCILLO. Empieza con metas que no puedas fallar: beber más a…" at bounding box center [938, 341] width 1011 height 83
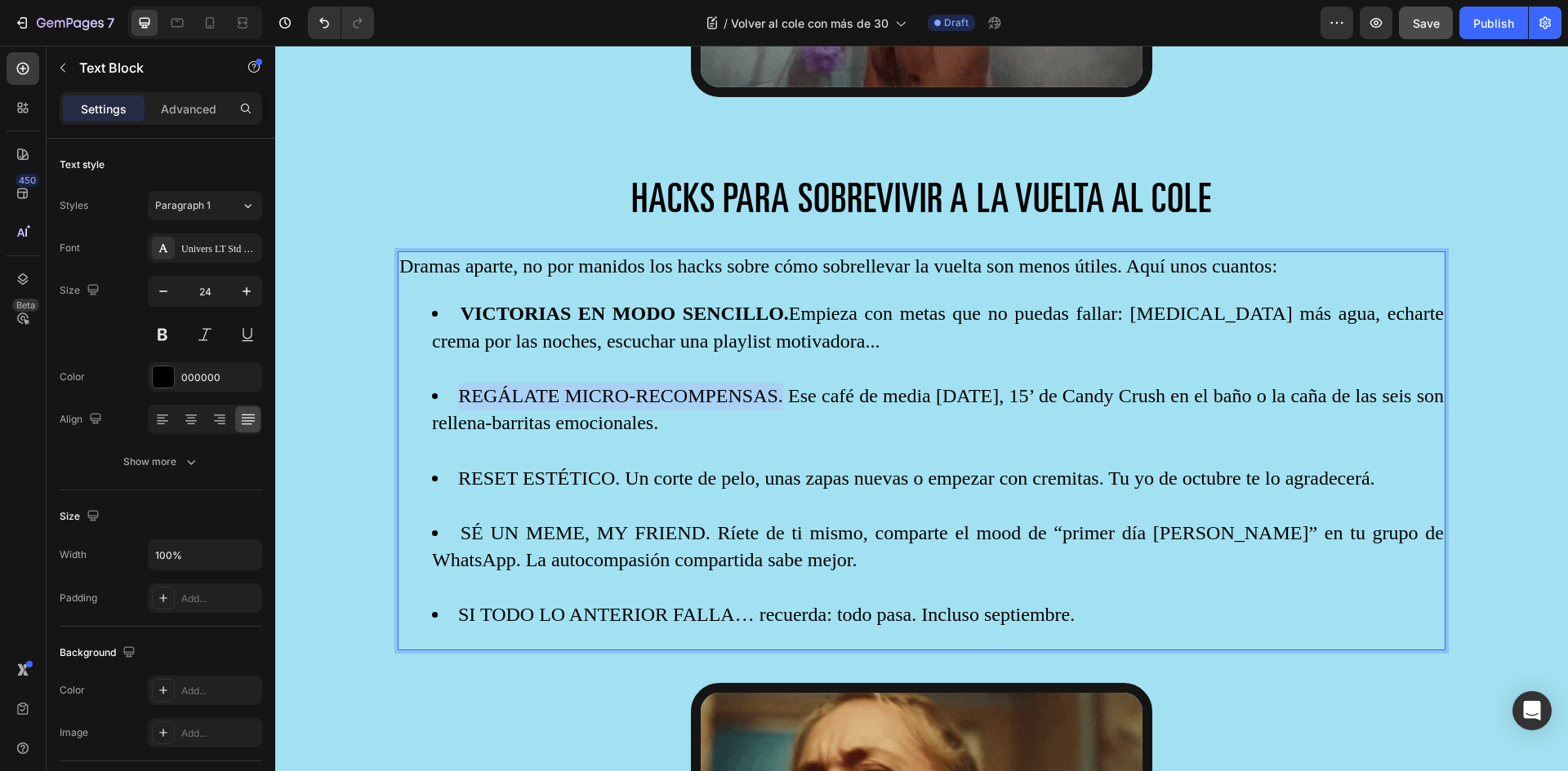
drag, startPoint x: 744, startPoint y: 388, endPoint x: 462, endPoint y: 386, distance: 282.0
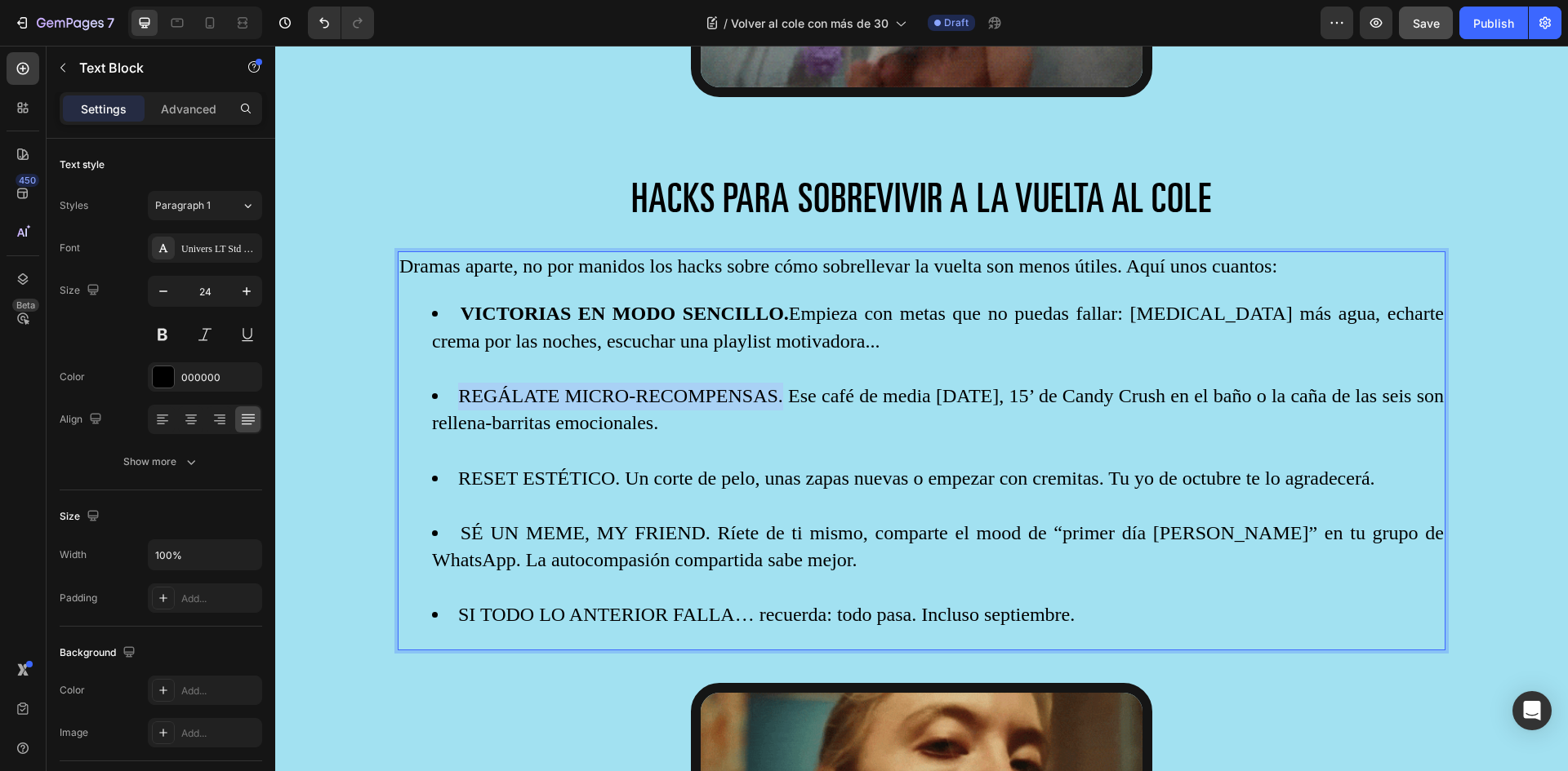
click at [462, 386] on li "REGÁLATE MICRO-RECOMPENSAS. Ese café de media mañana, 15’ de Candy Crush en el …" at bounding box center [938, 424] width 1011 height 83
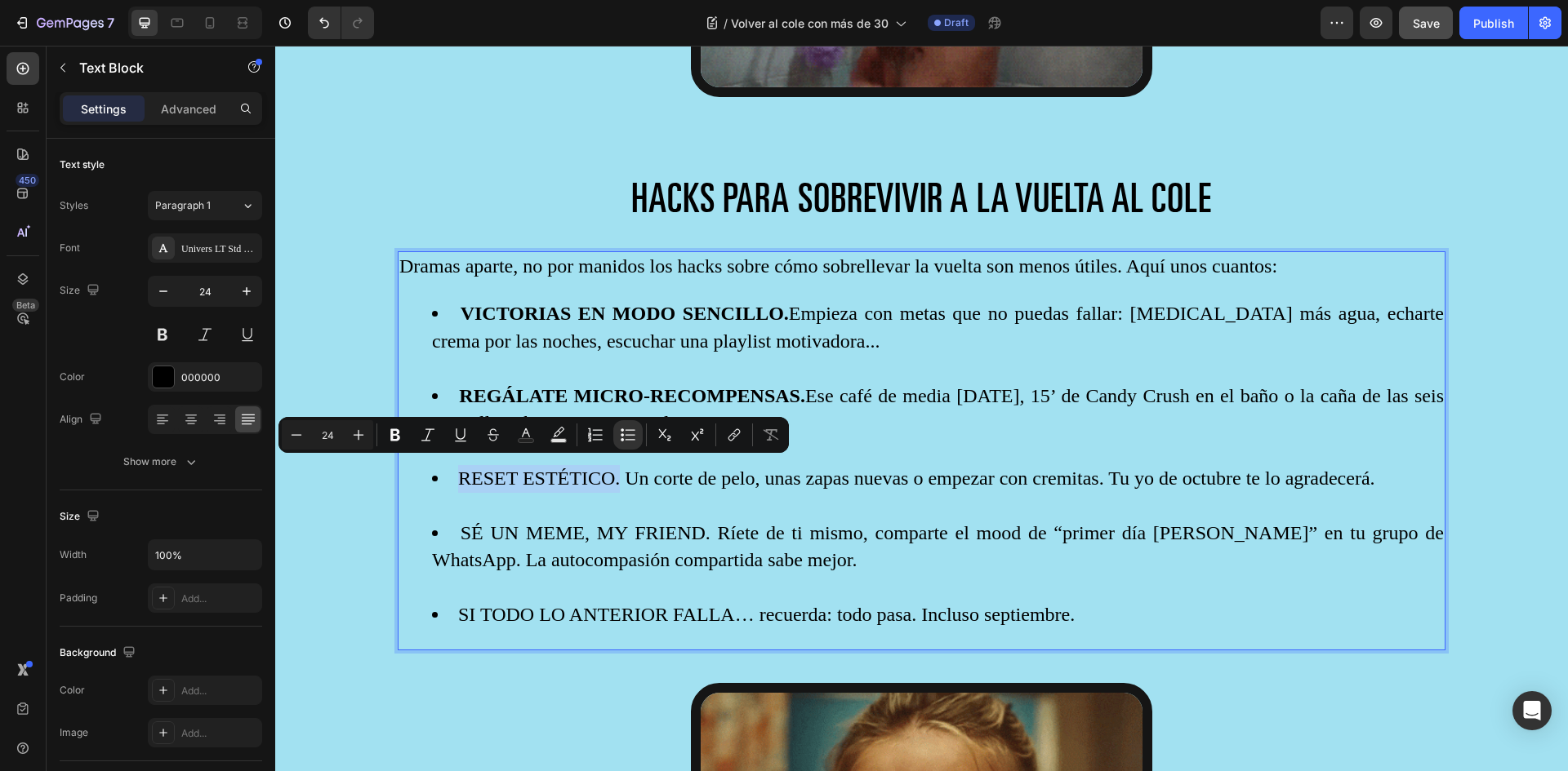
drag, startPoint x: 460, startPoint y: 468, endPoint x: 599, endPoint y: 481, distance: 139.6
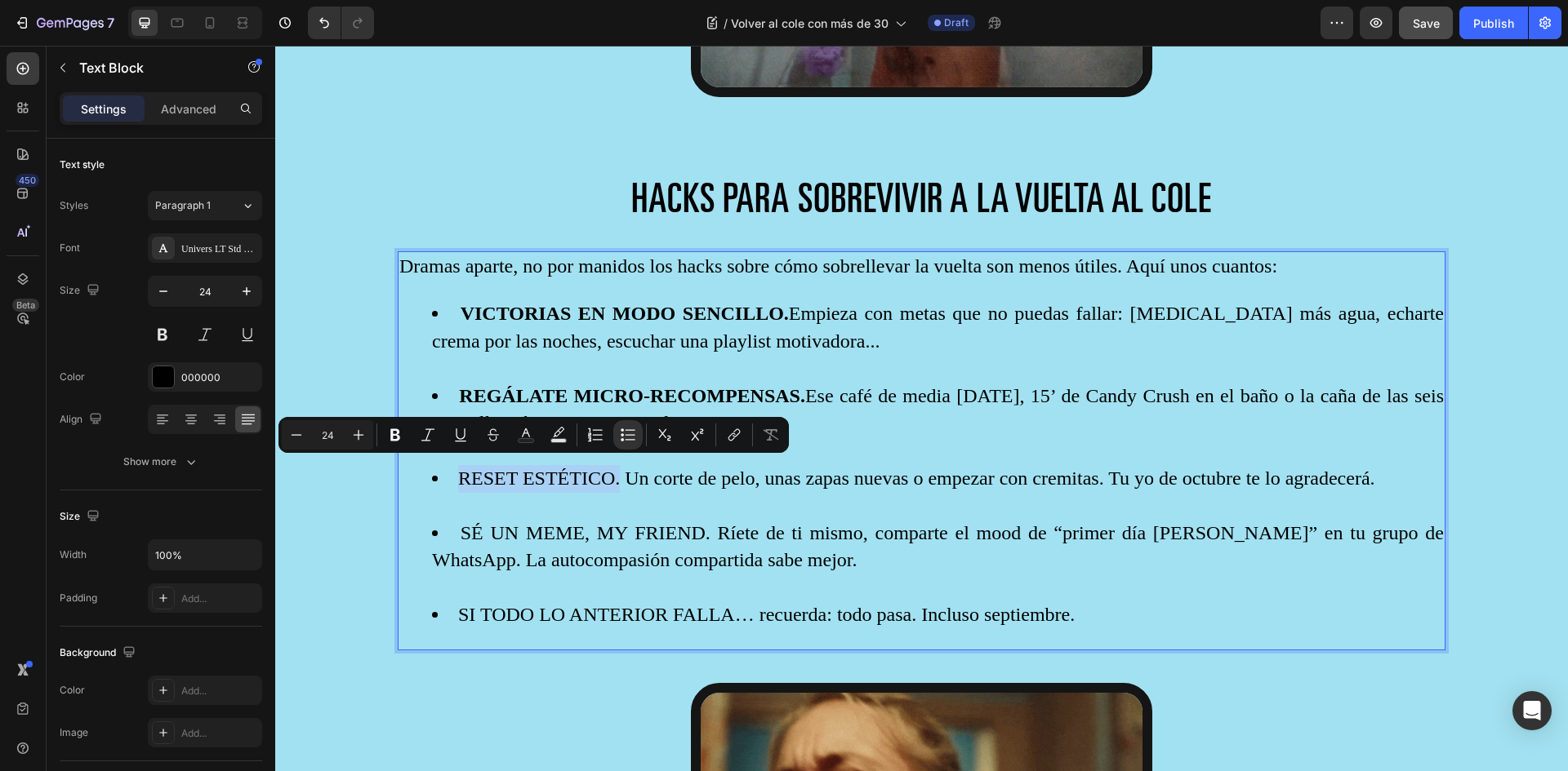
click at [599, 481] on li "RESET ESTÉTICO. Un corte de pelo, unas zapas nuevas o empezar con cremitas. Tu …" at bounding box center [938, 492] width 1011 height 55
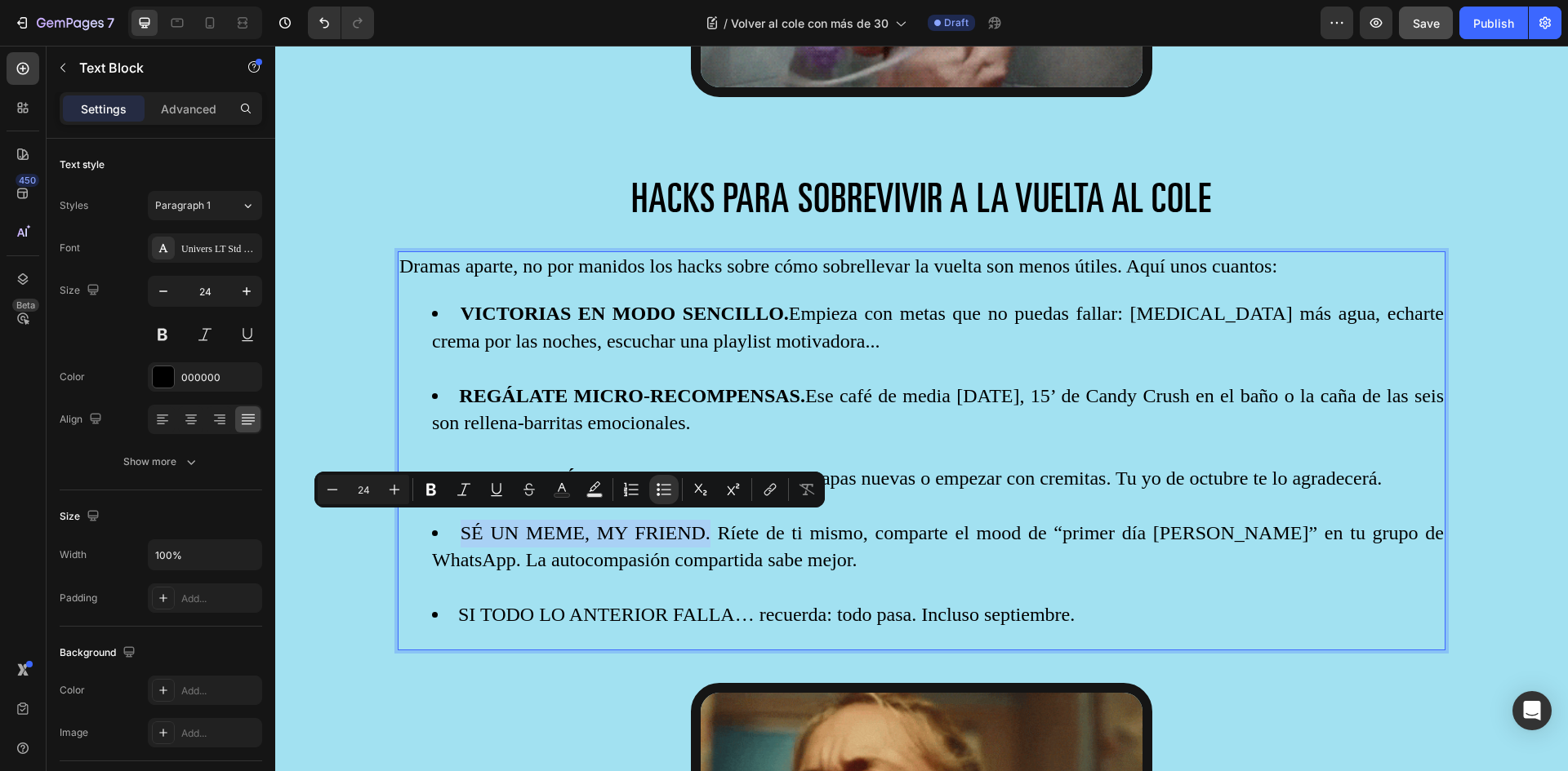
drag, startPoint x: 458, startPoint y: 527, endPoint x: 681, endPoint y: 529, distance: 223.0
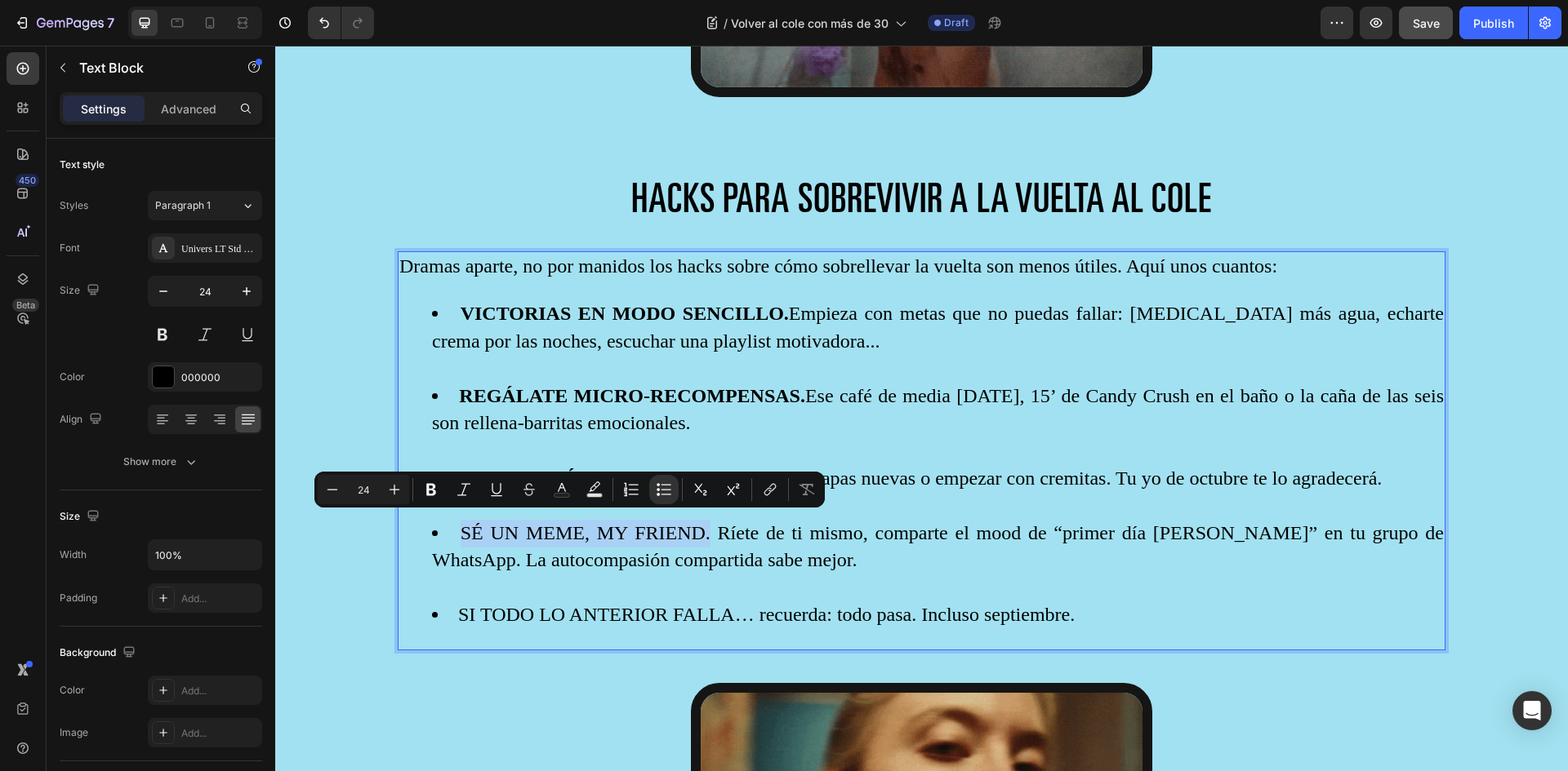
click at [681, 529] on li "SÉ UN MEME, MY FRIEND. Ríete de ti mismo, comparte el mood de “primer día de cu…" at bounding box center [938, 562] width 1011 height 83
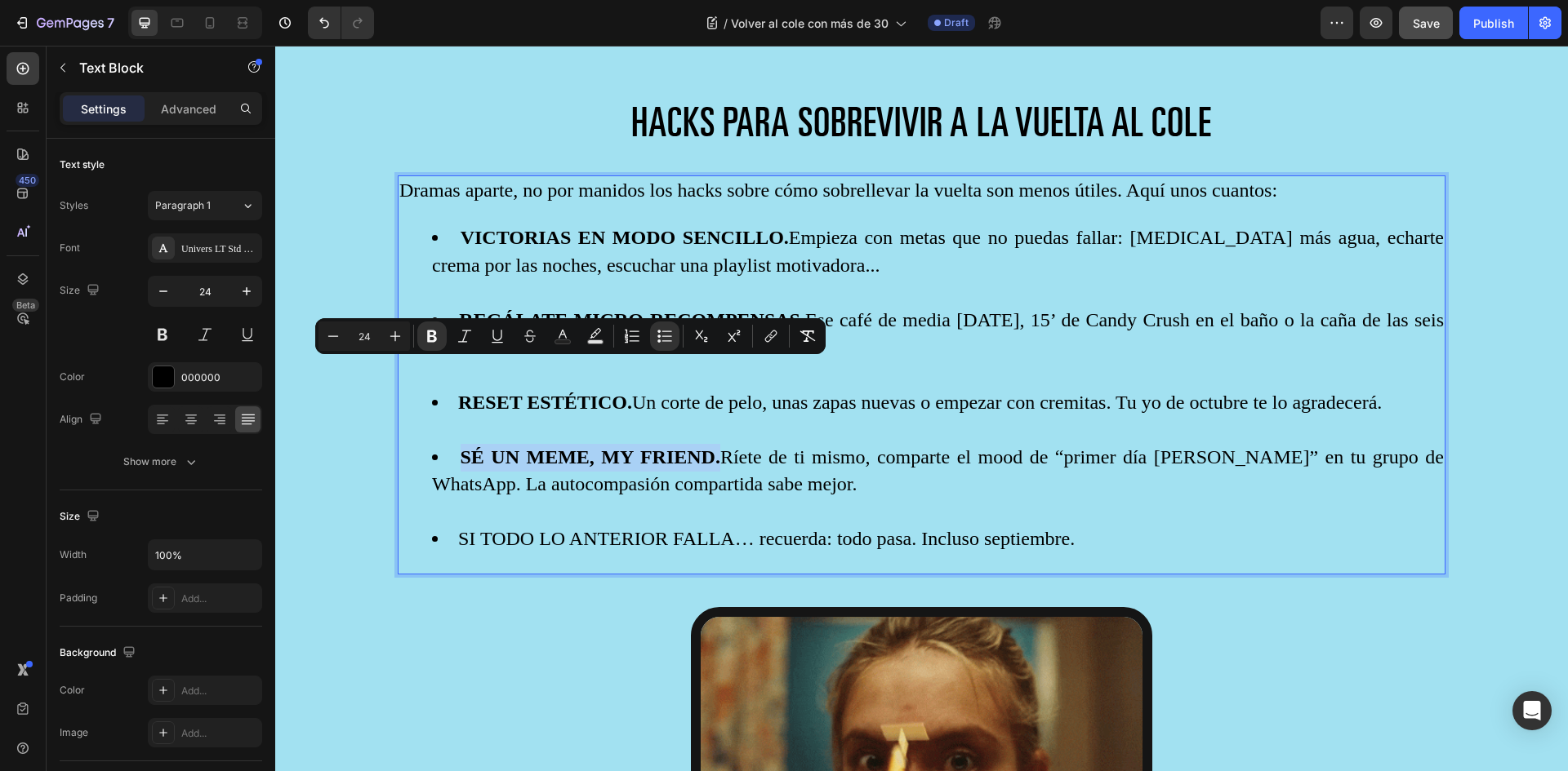
scroll to position [2702, 0]
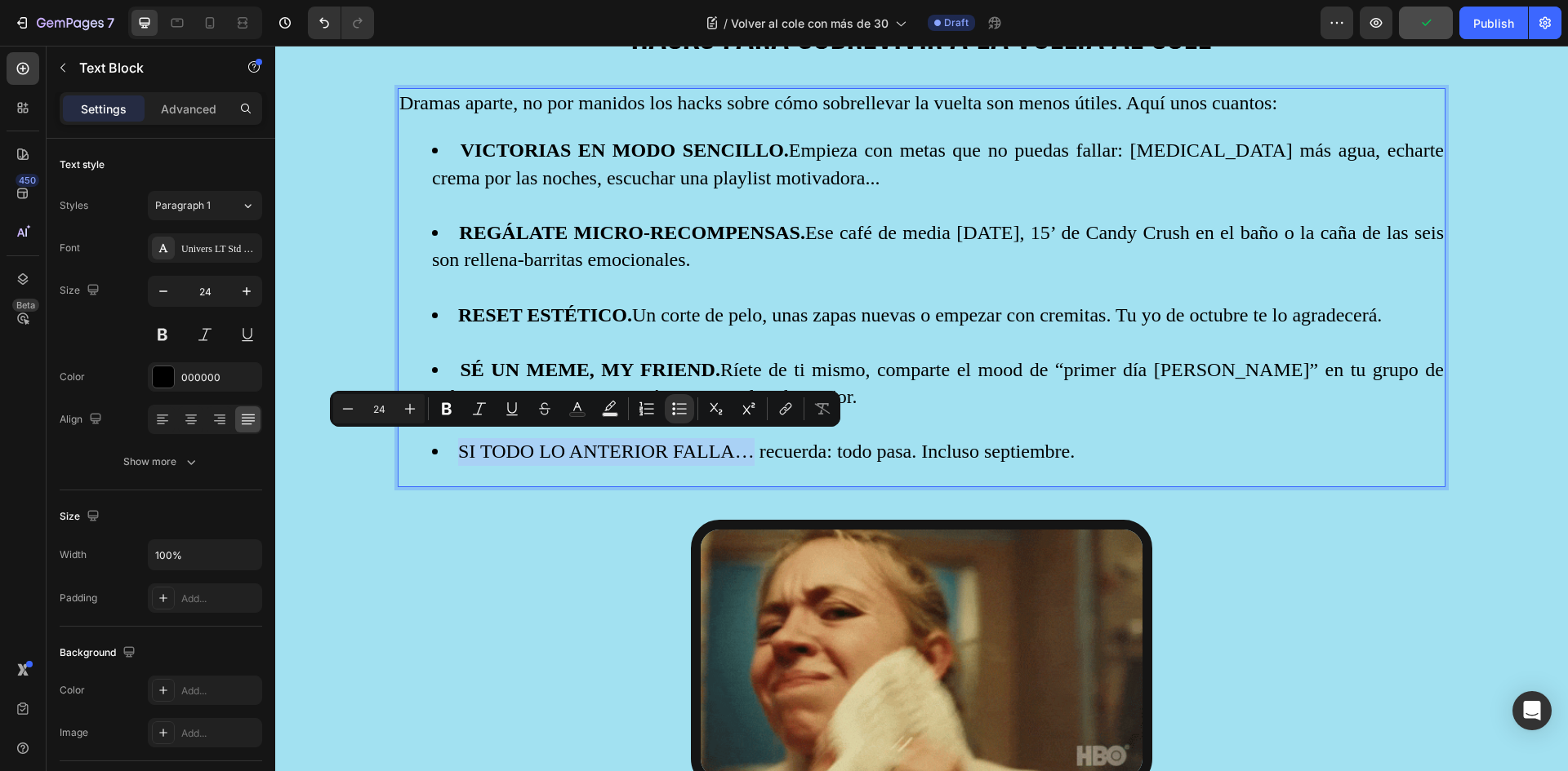
drag, startPoint x: 457, startPoint y: 446, endPoint x: 711, endPoint y: 452, distance: 254.1
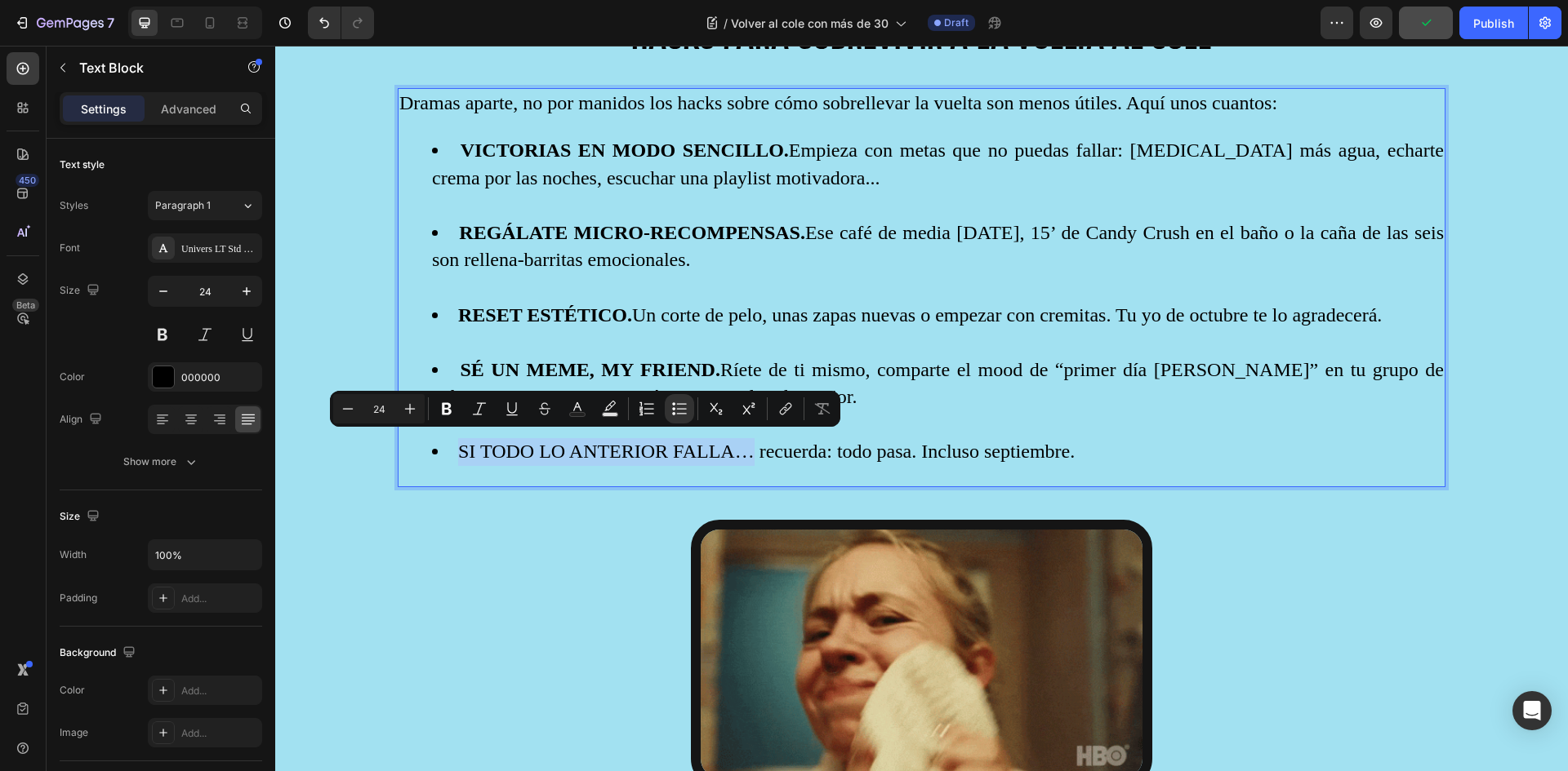
click at [711, 452] on li "SI TODO LO ANTERIOR FALLA… recuerda: todo pasa. Incluso septiembre." at bounding box center [938, 452] width 1011 height 28
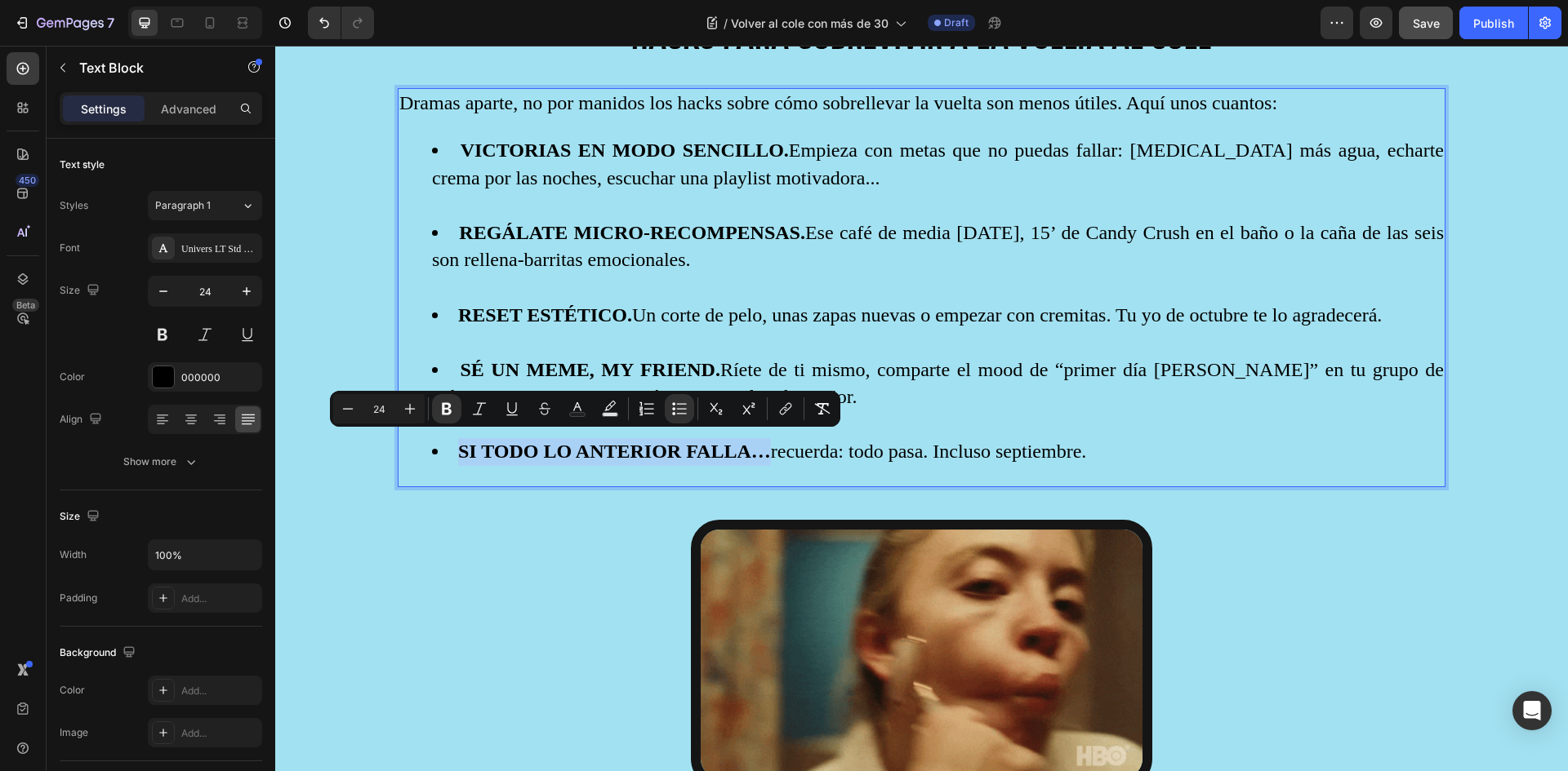
click at [708, 449] on strong "SI TODO LO ANTERIOR FALLA…" at bounding box center [615, 451] width 313 height 22
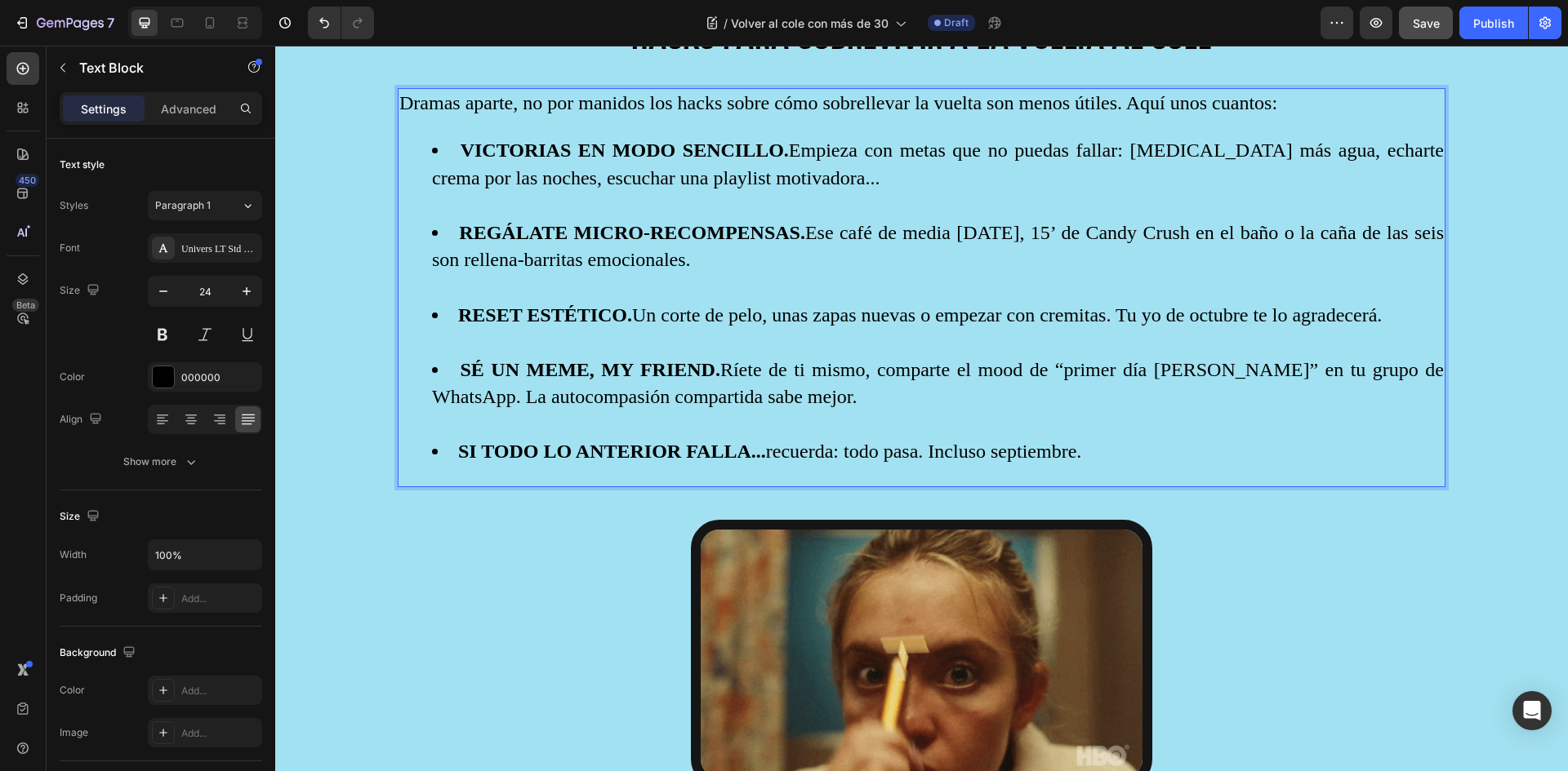
click at [1062, 450] on li "SI TODO LO ANTERIOR FALLA... recuerda: todo pasa. Incluso septiembre." at bounding box center [938, 452] width 1011 height 28
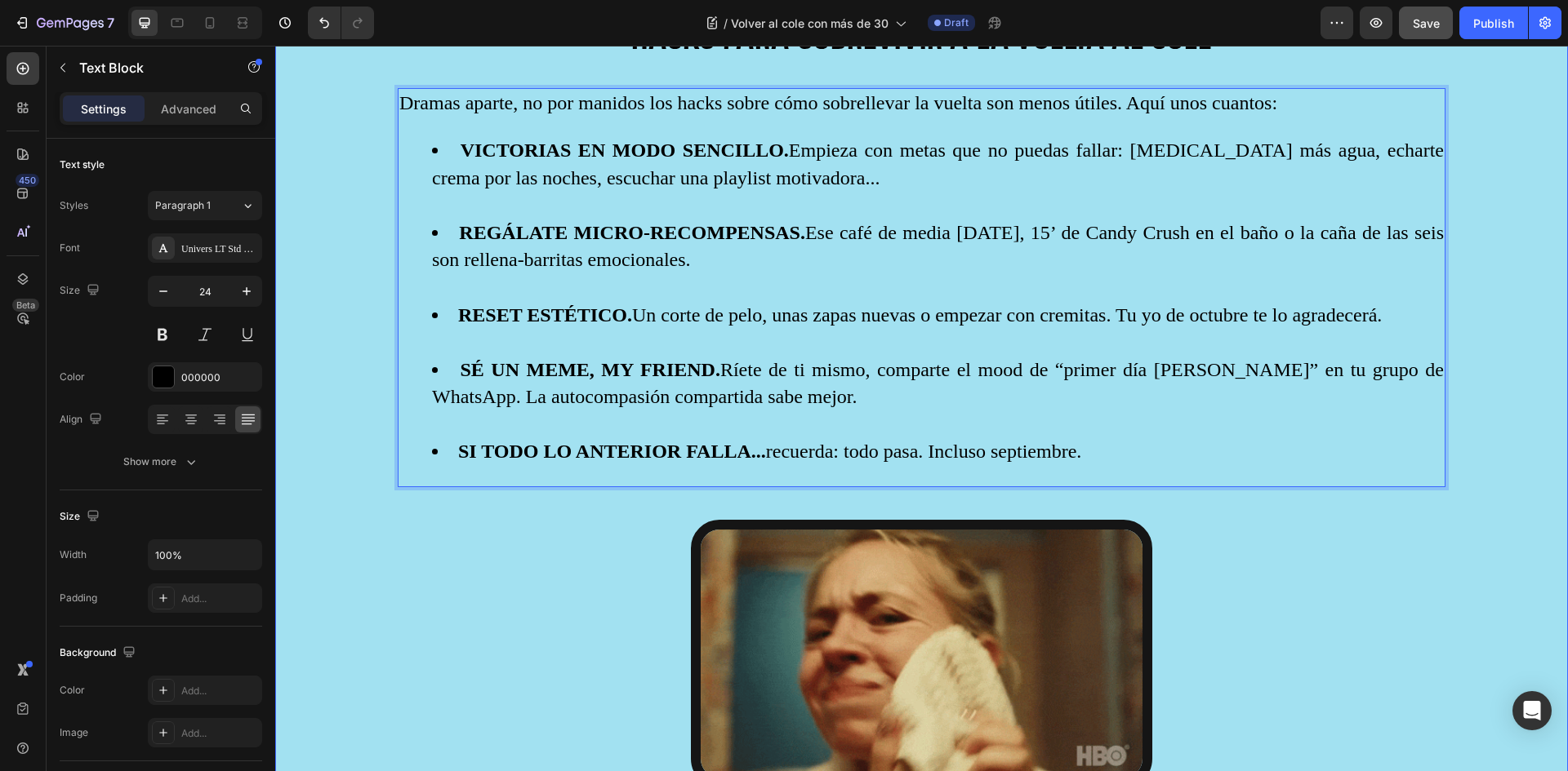
click at [1483, 412] on div "Image ⁠⁠⁠⁠⁠⁠⁠ DRAMAS COMUNES DE LA VUELTA AL COLE CON MÁS DE 30 Heading Los gre…" at bounding box center [922, 455] width 1293 height 3647
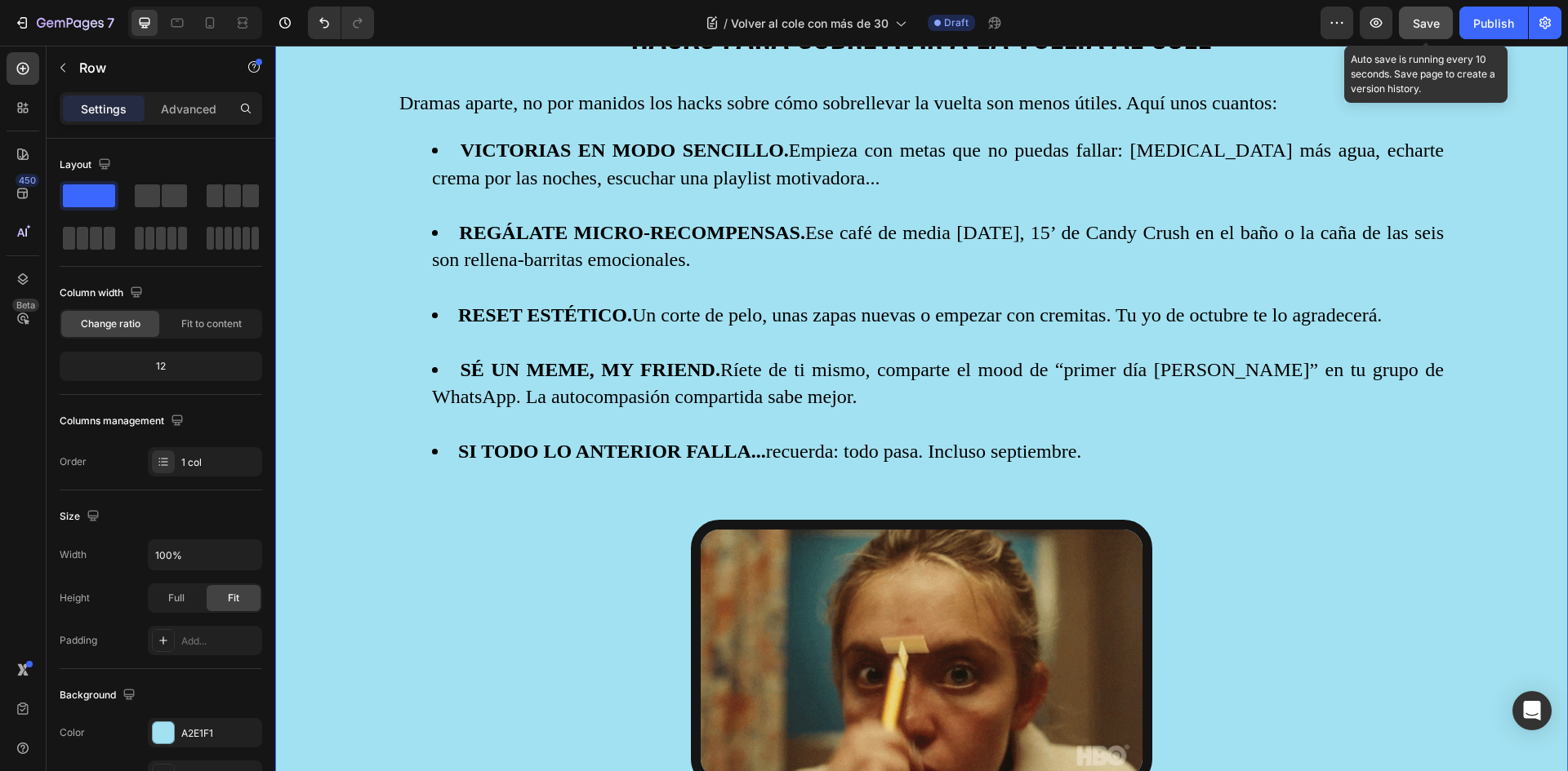
click at [1425, 19] on span "Save" at bounding box center [1426, 22] width 27 height 13
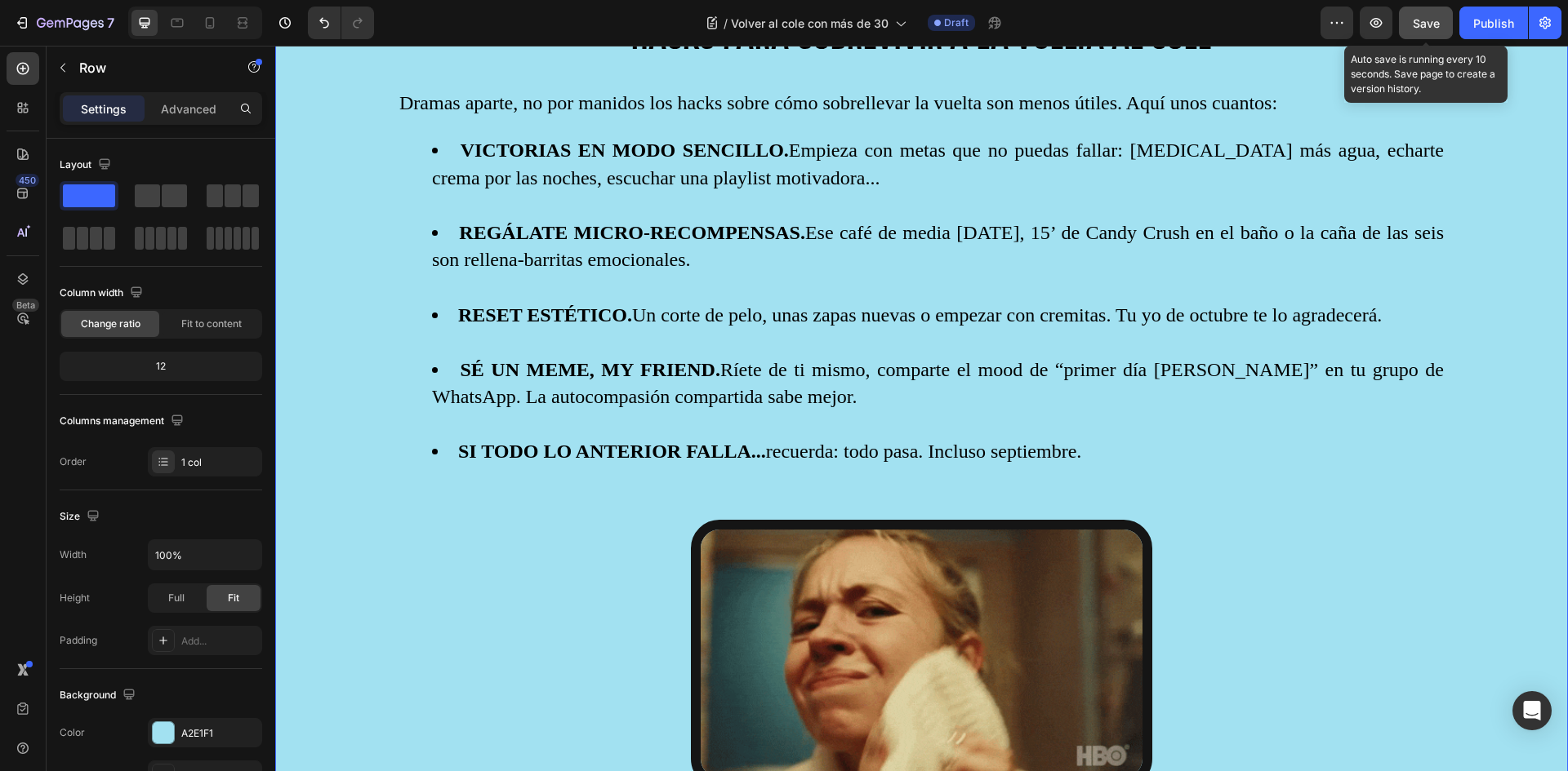
click at [1432, 24] on span "Save" at bounding box center [1426, 22] width 27 height 13
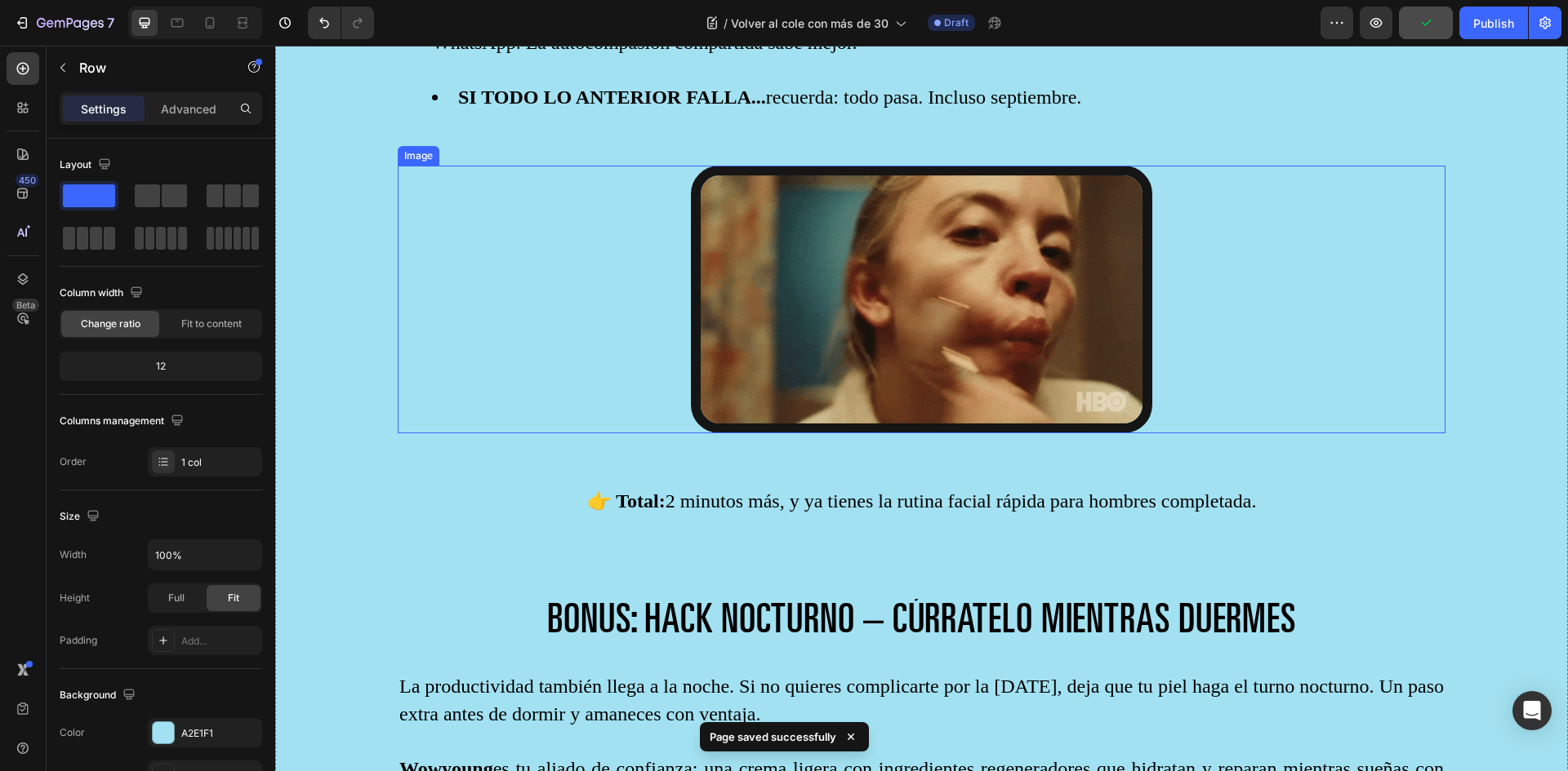
scroll to position [3111, 0]
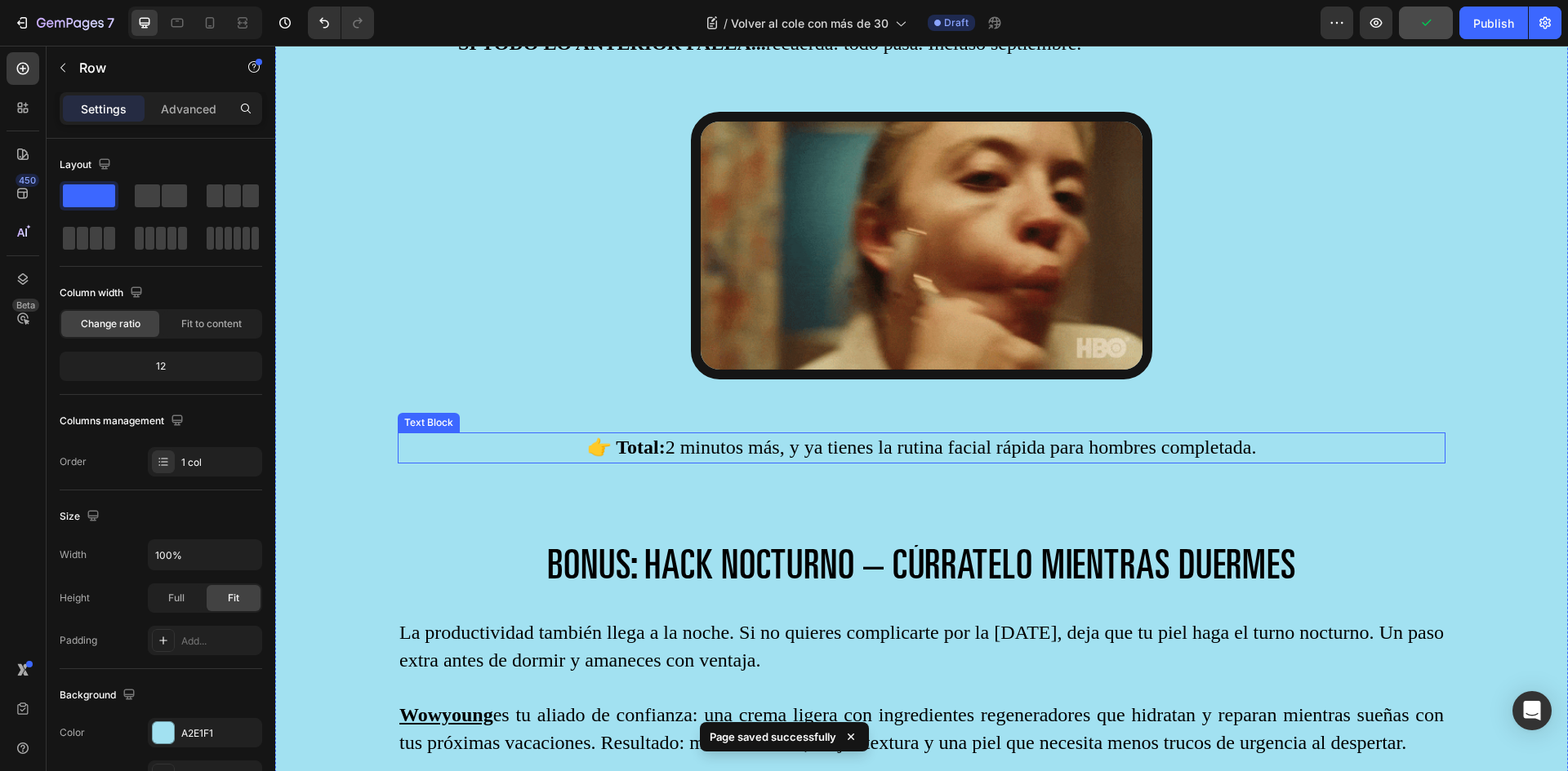
click at [699, 444] on p "👉 Total: 2 minutos más, y ya tienes la rutina facial rápida para hombres comple…" at bounding box center [922, 448] width 1045 height 28
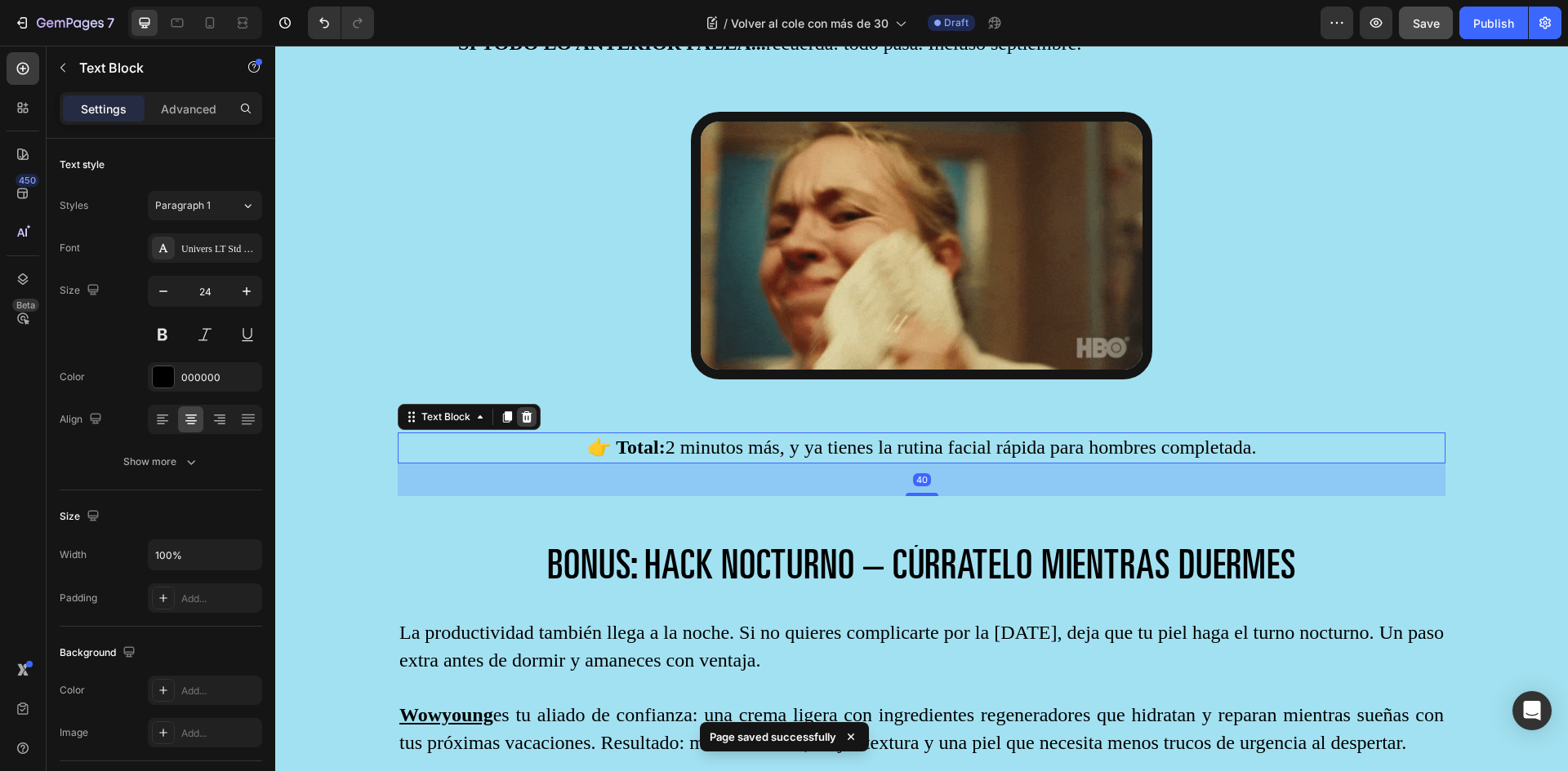
click at [529, 412] on icon at bounding box center [527, 417] width 11 height 12
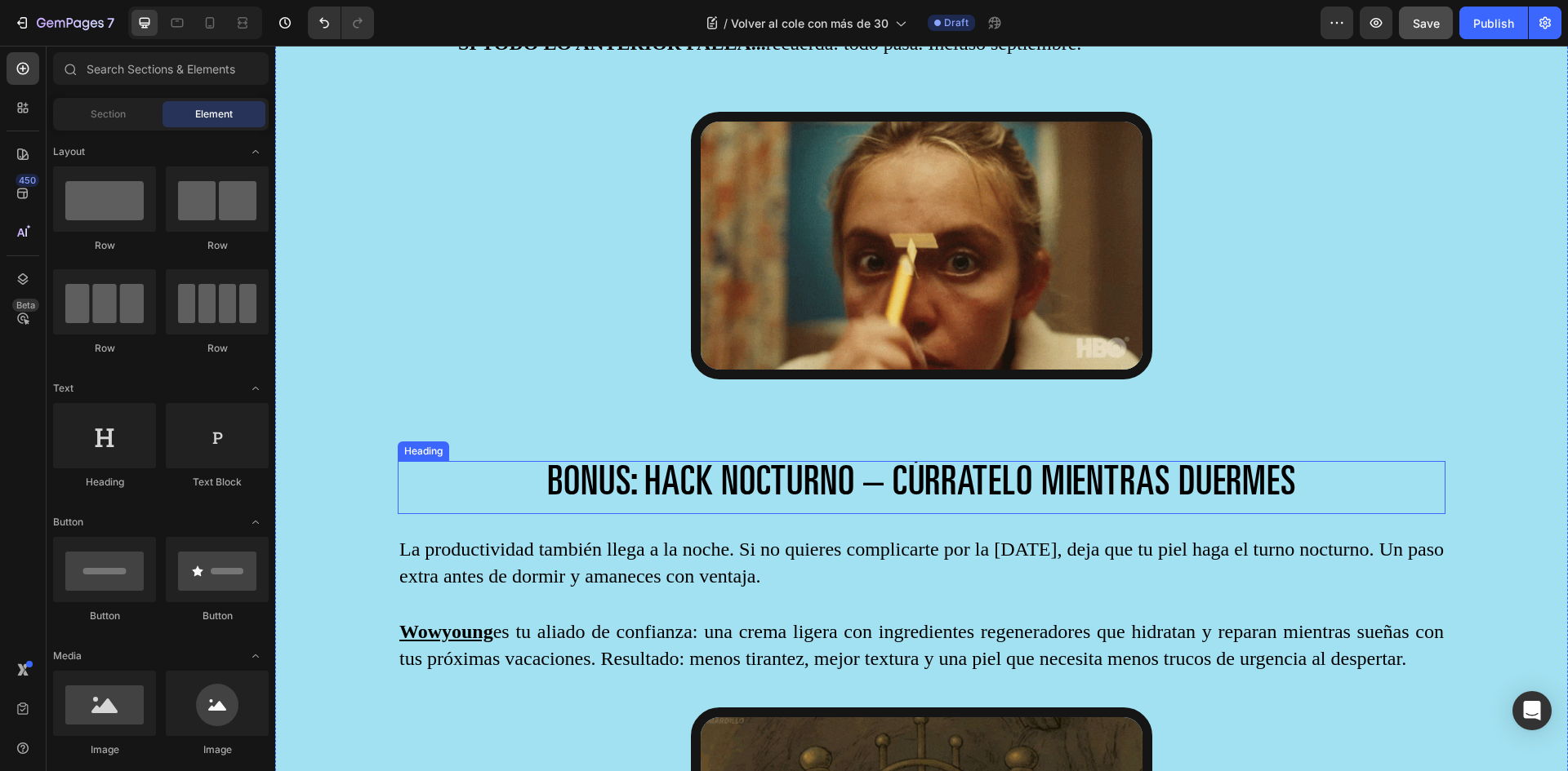
click at [601, 473] on span "BONUS: HACK NOCTURNO – CÚRRATELO MIENTRAS DUERMES" at bounding box center [922, 485] width 749 height 40
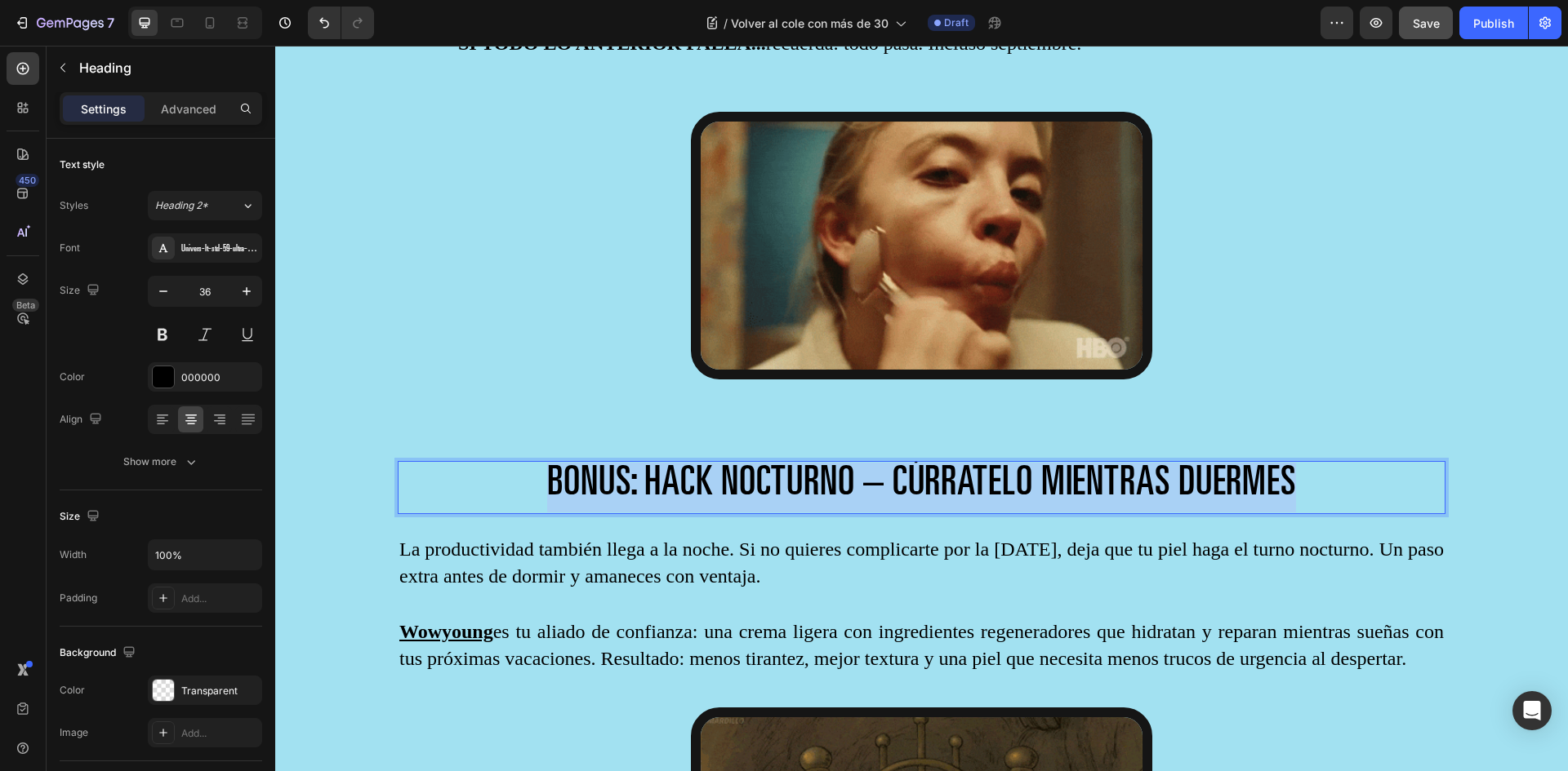
click at [601, 473] on span "BONUS: HACK NOCTURNO – CÚRRATELO MIENTRAS DUERMES" at bounding box center [922, 485] width 749 height 40
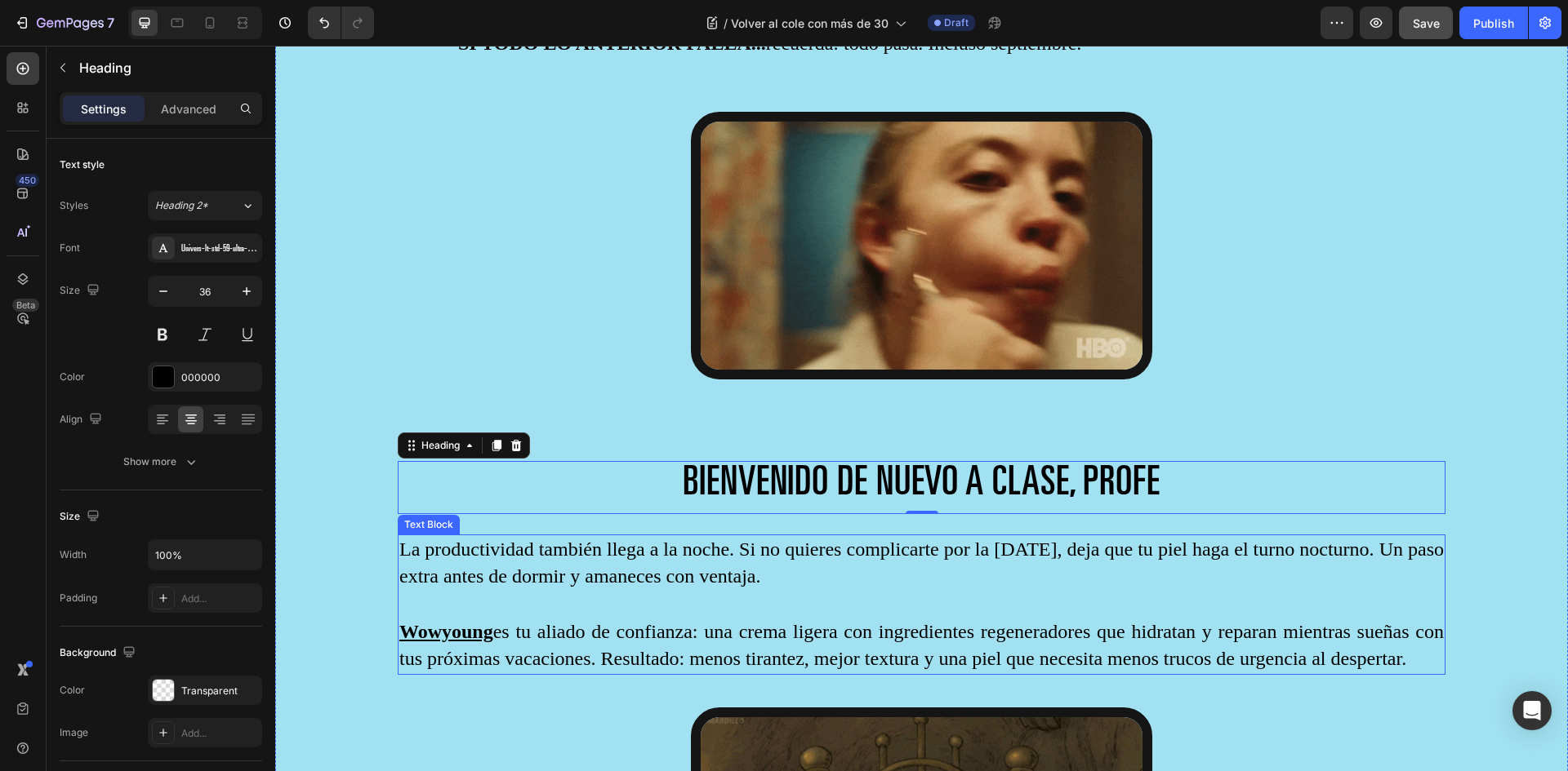
click at [532, 546] on p "La productividad también llega a la noche. Si no quieres complicarte por la [DA…" at bounding box center [922, 563] width 1045 height 55
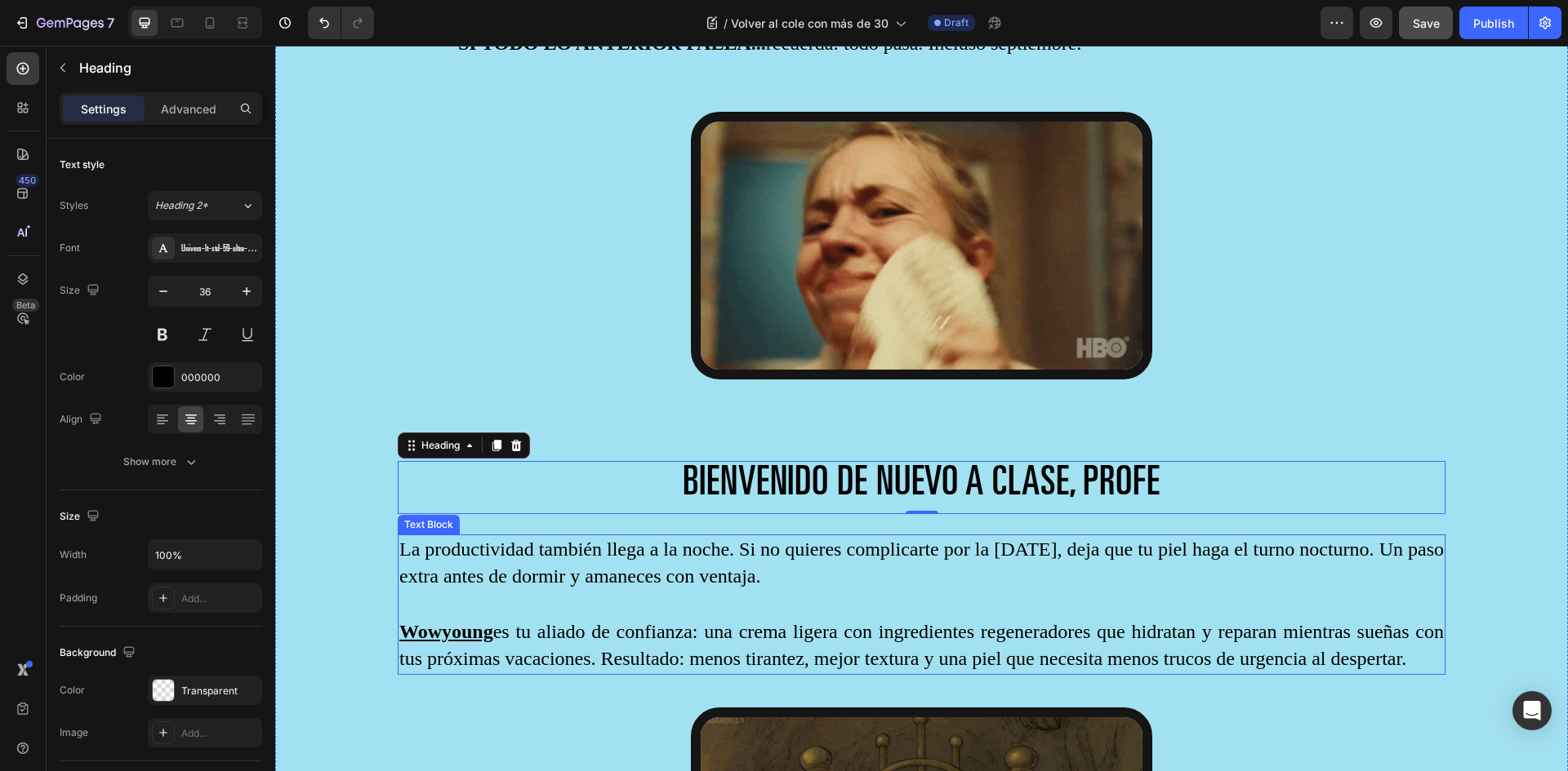
click at [532, 546] on p "La productividad también llega a la noche. Si no quieres complicarte por la [DA…" at bounding box center [922, 563] width 1045 height 55
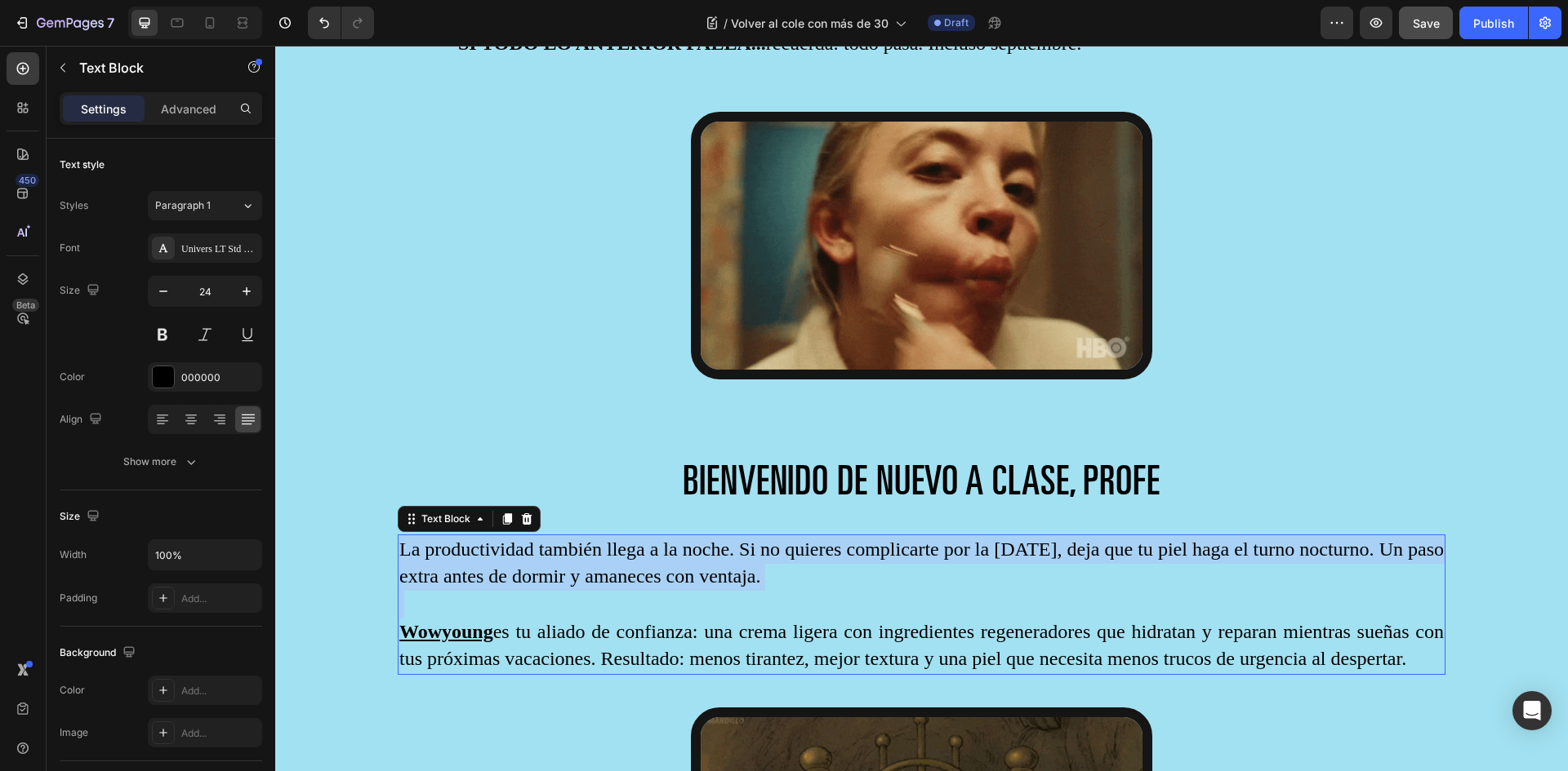
click at [532, 546] on p "La productividad también llega a la noche. Si no quieres complicarte por la [DA…" at bounding box center [922, 563] width 1045 height 55
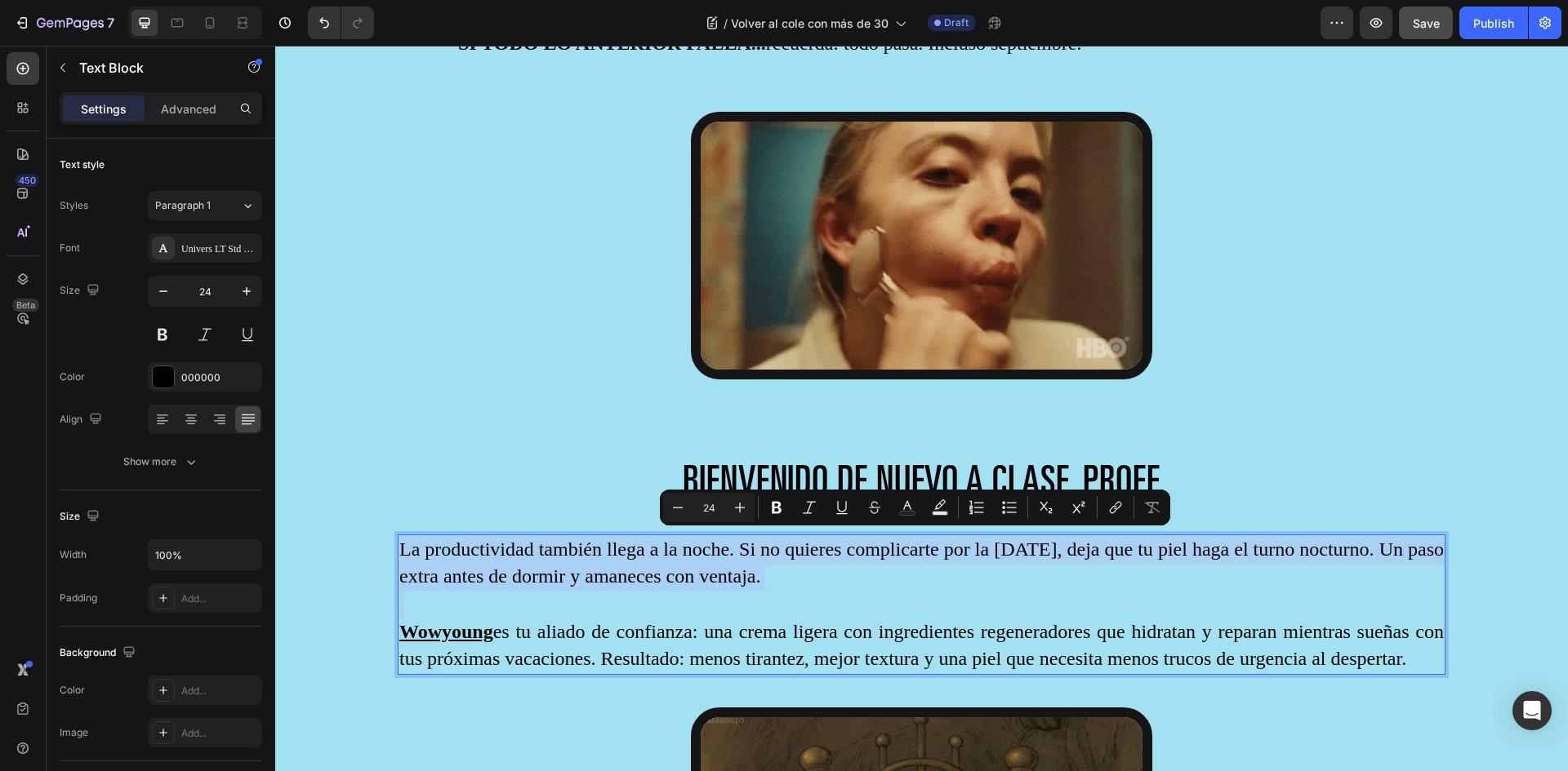
click at [532, 546] on p "La productividad también llega a la noche. Si no quieres complicarte por la [DA…" at bounding box center [922, 563] width 1045 height 55
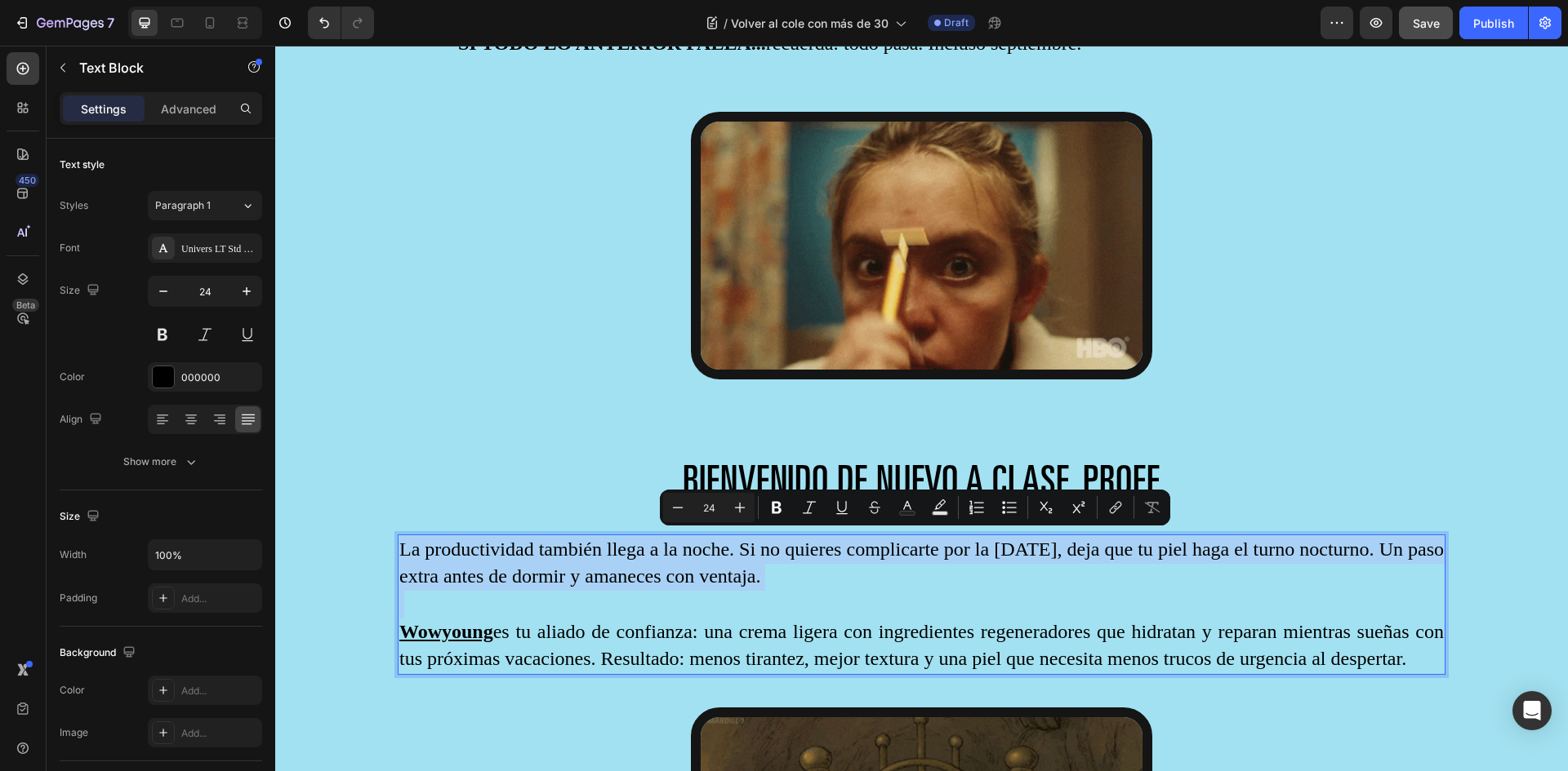
click at [532, 546] on p "La productividad también llega a la noche. Si no quieres complicarte por la [DA…" at bounding box center [922, 563] width 1045 height 55
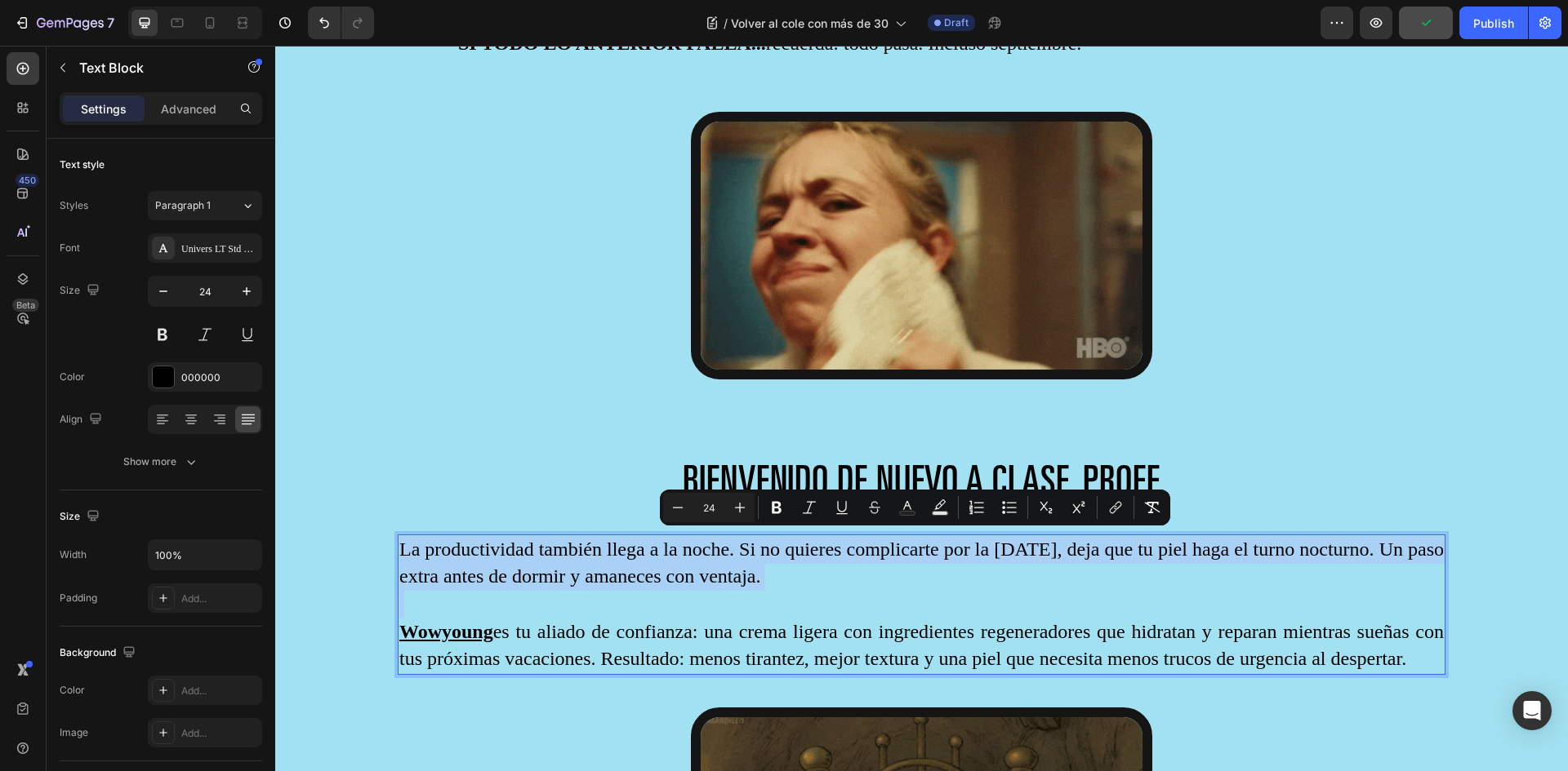
drag, startPoint x: 401, startPoint y: 544, endPoint x: 521, endPoint y: 692, distance: 190.5
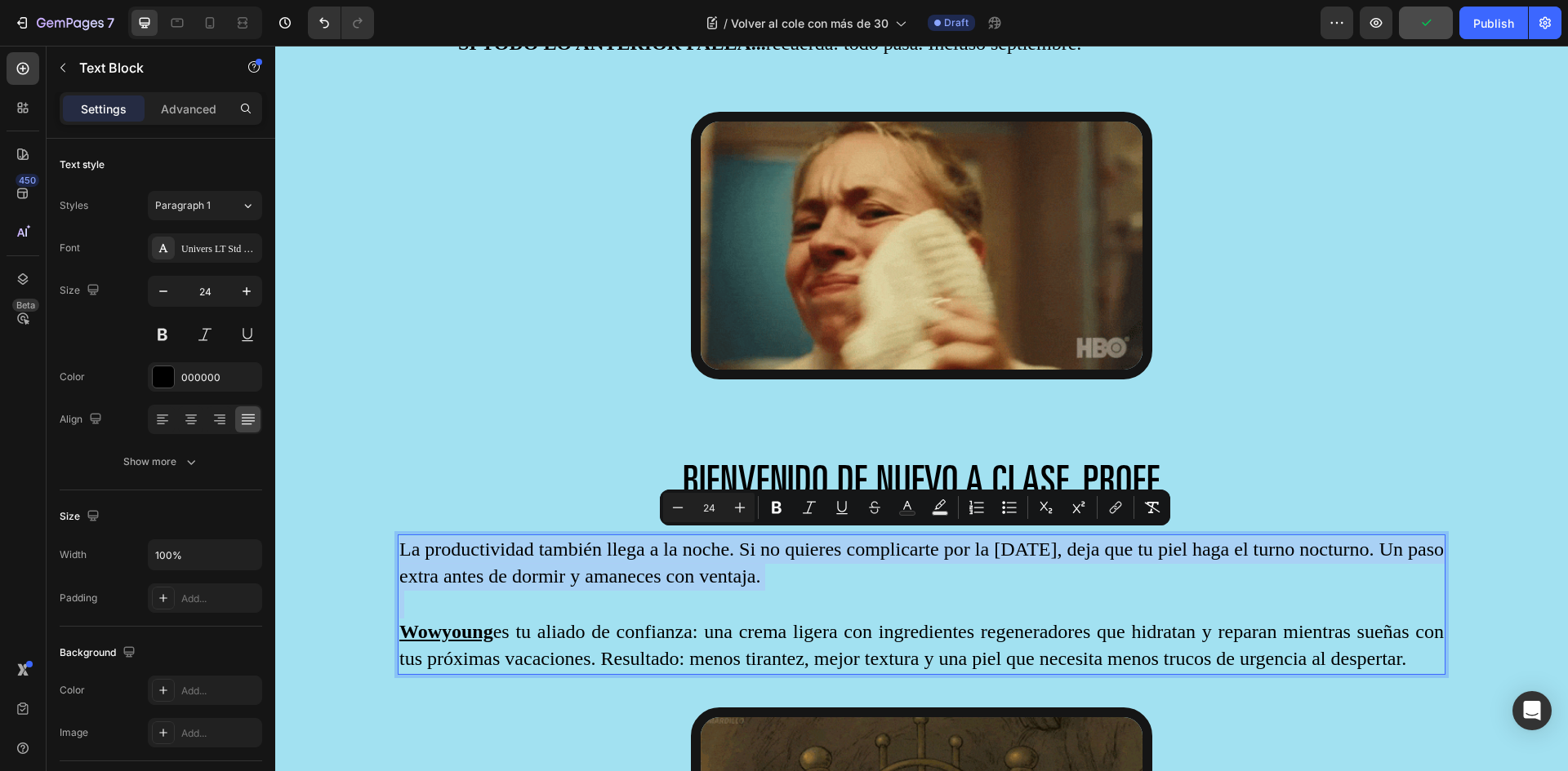
click at [521, 675] on div "La productividad también llega a la noche. Si no quieres complicarte por la mañ…" at bounding box center [921, 605] width 1047 height 140
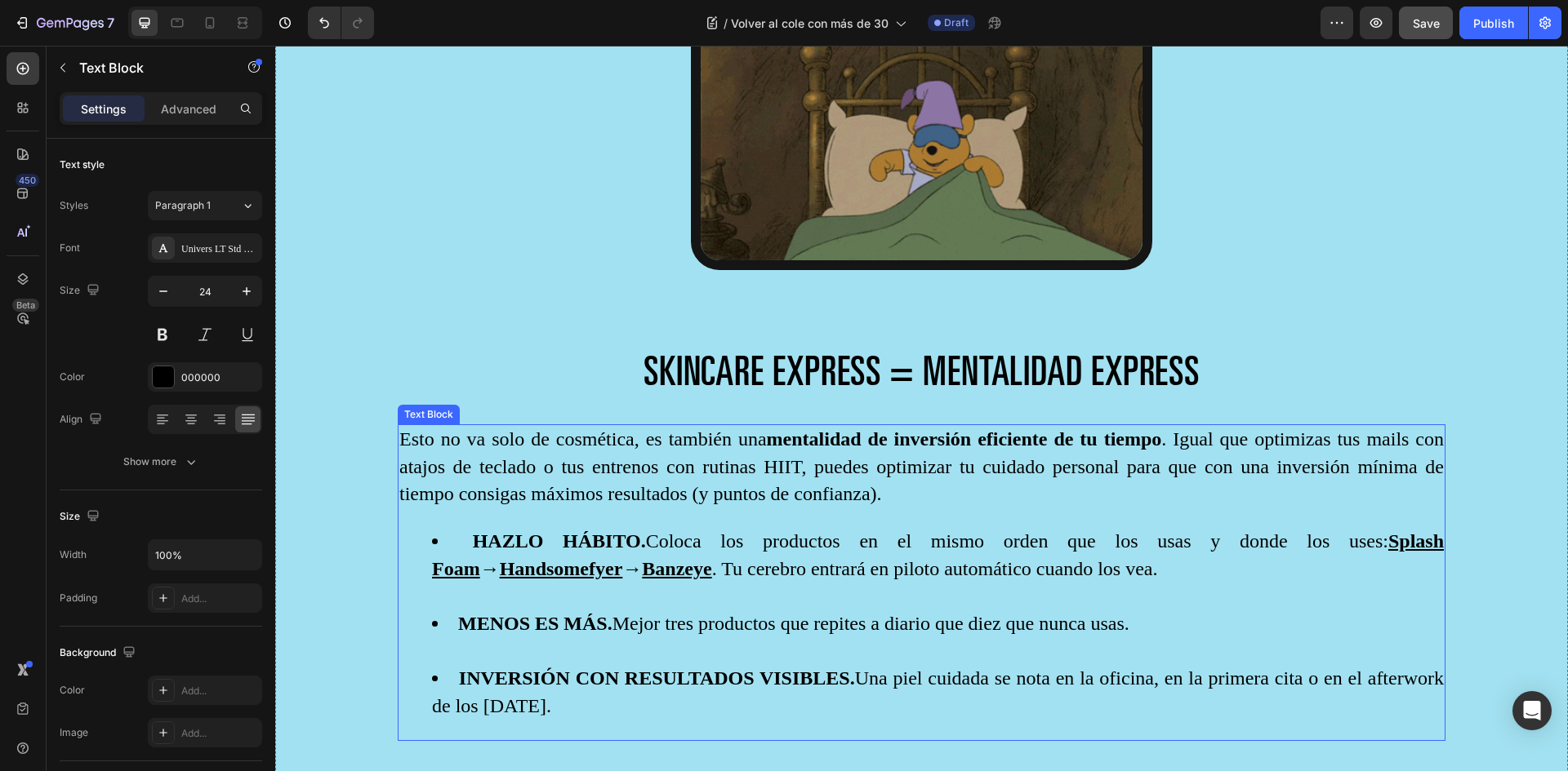
scroll to position [3845, 0]
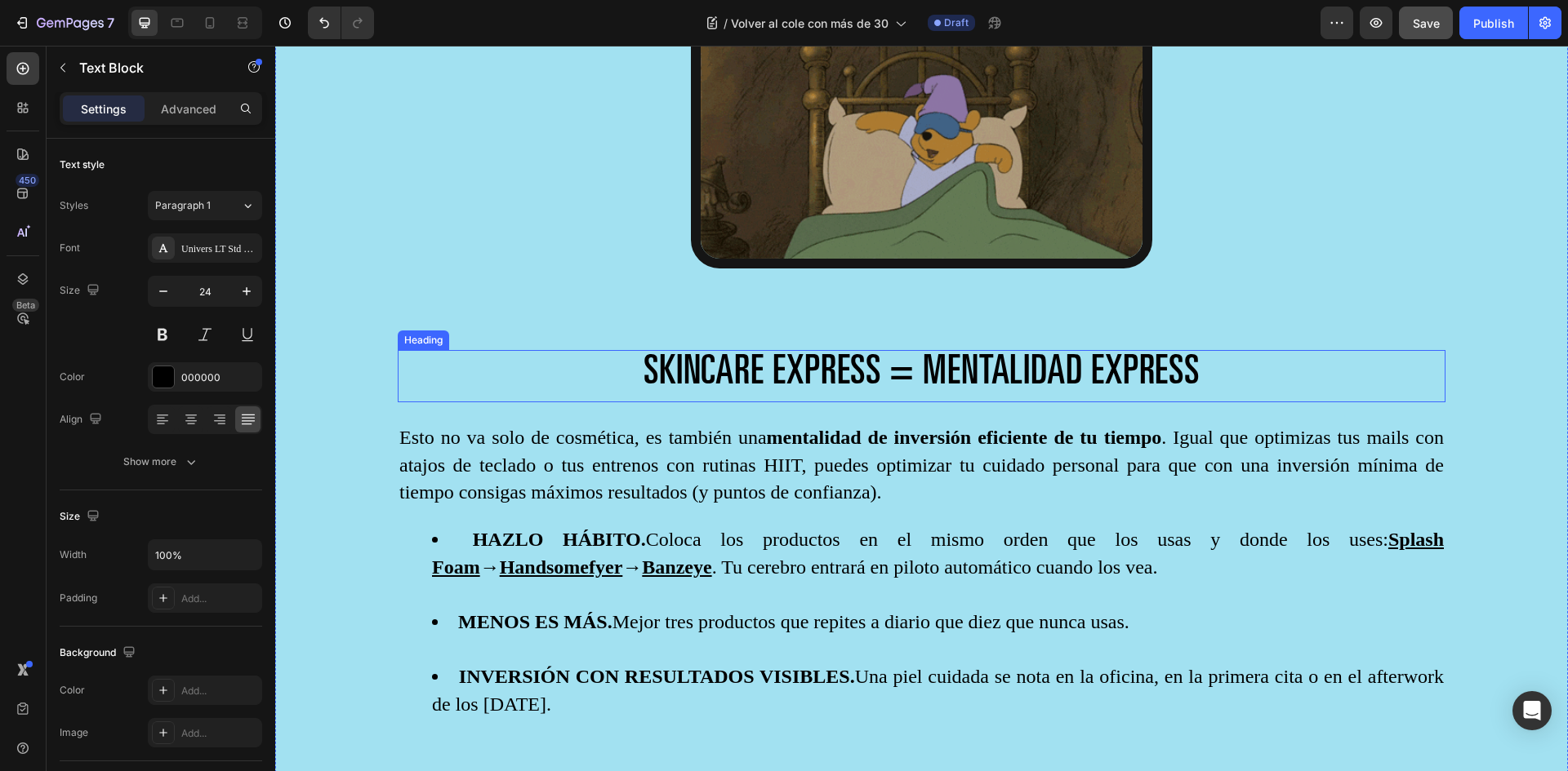
click at [895, 378] on span "SKINCARE EXPRESS = MENTALIDAD EXPRESS" at bounding box center [922, 374] width 557 height 40
click at [522, 330] on icon at bounding box center [516, 334] width 13 height 13
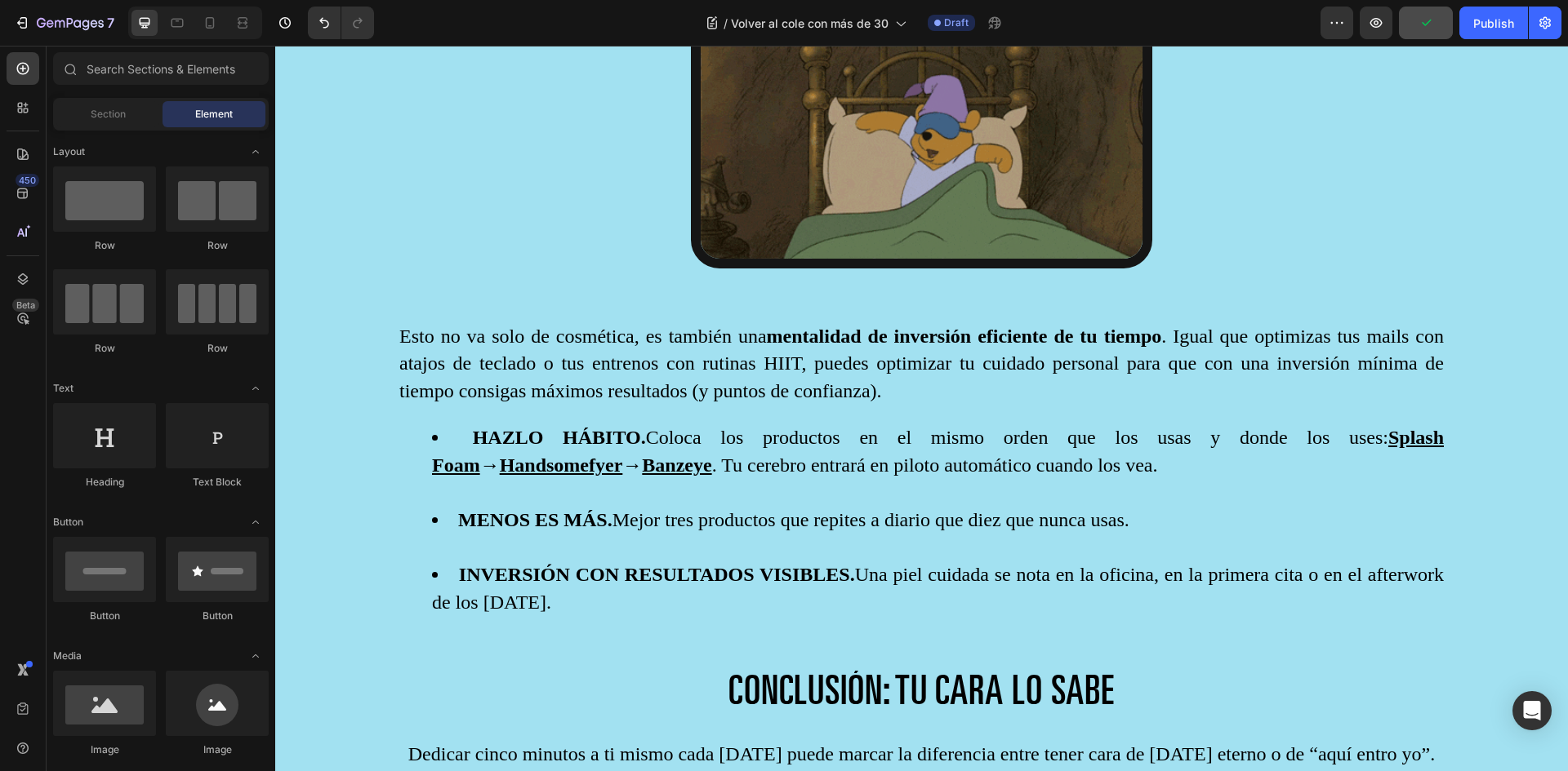
click at [522, 330] on p "Esto no va solo de cosmética, es también una mentalidad de inversión eficiente …" at bounding box center [922, 365] width 1045 height 83
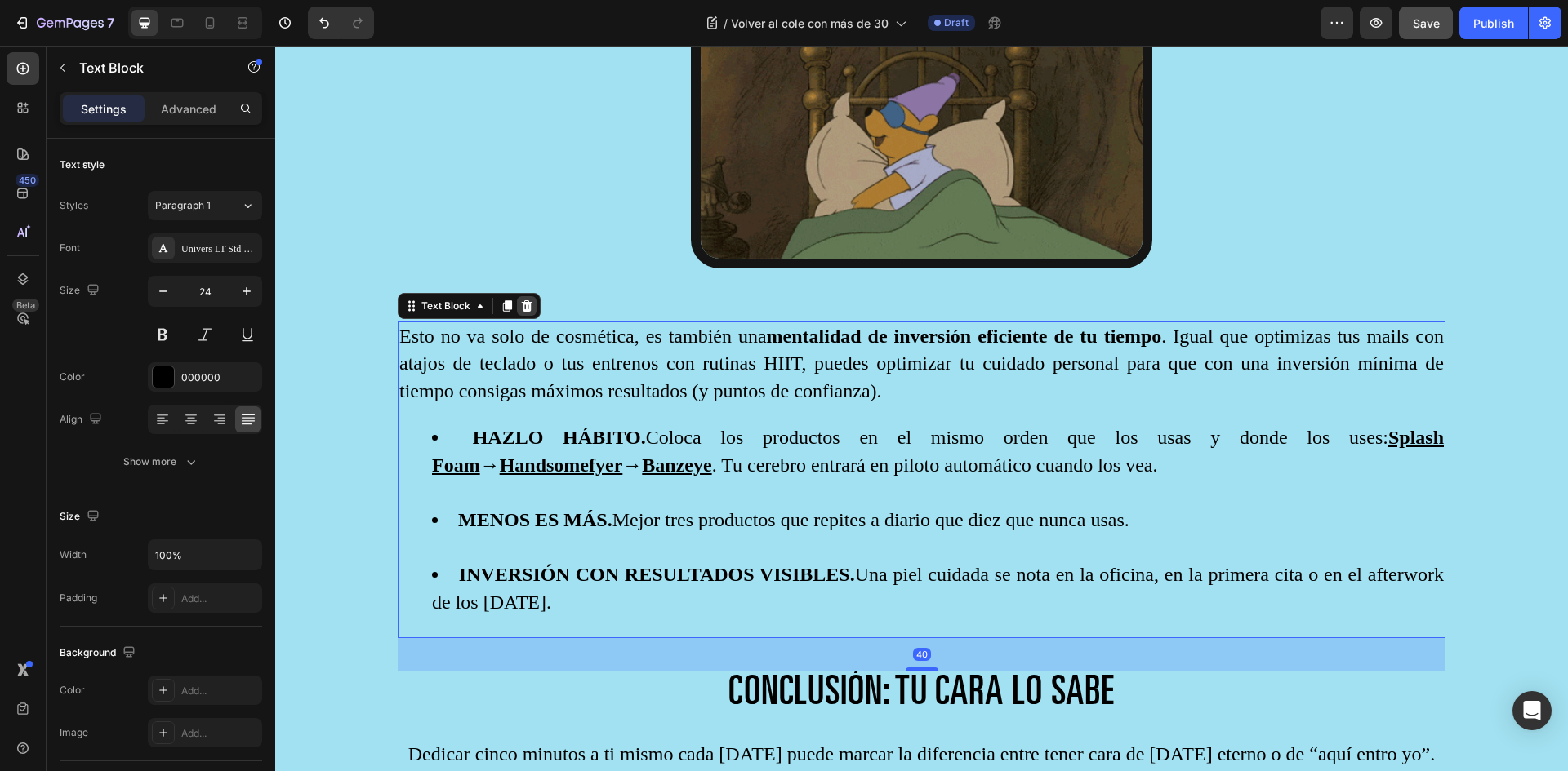
click at [529, 300] on icon at bounding box center [527, 306] width 11 height 12
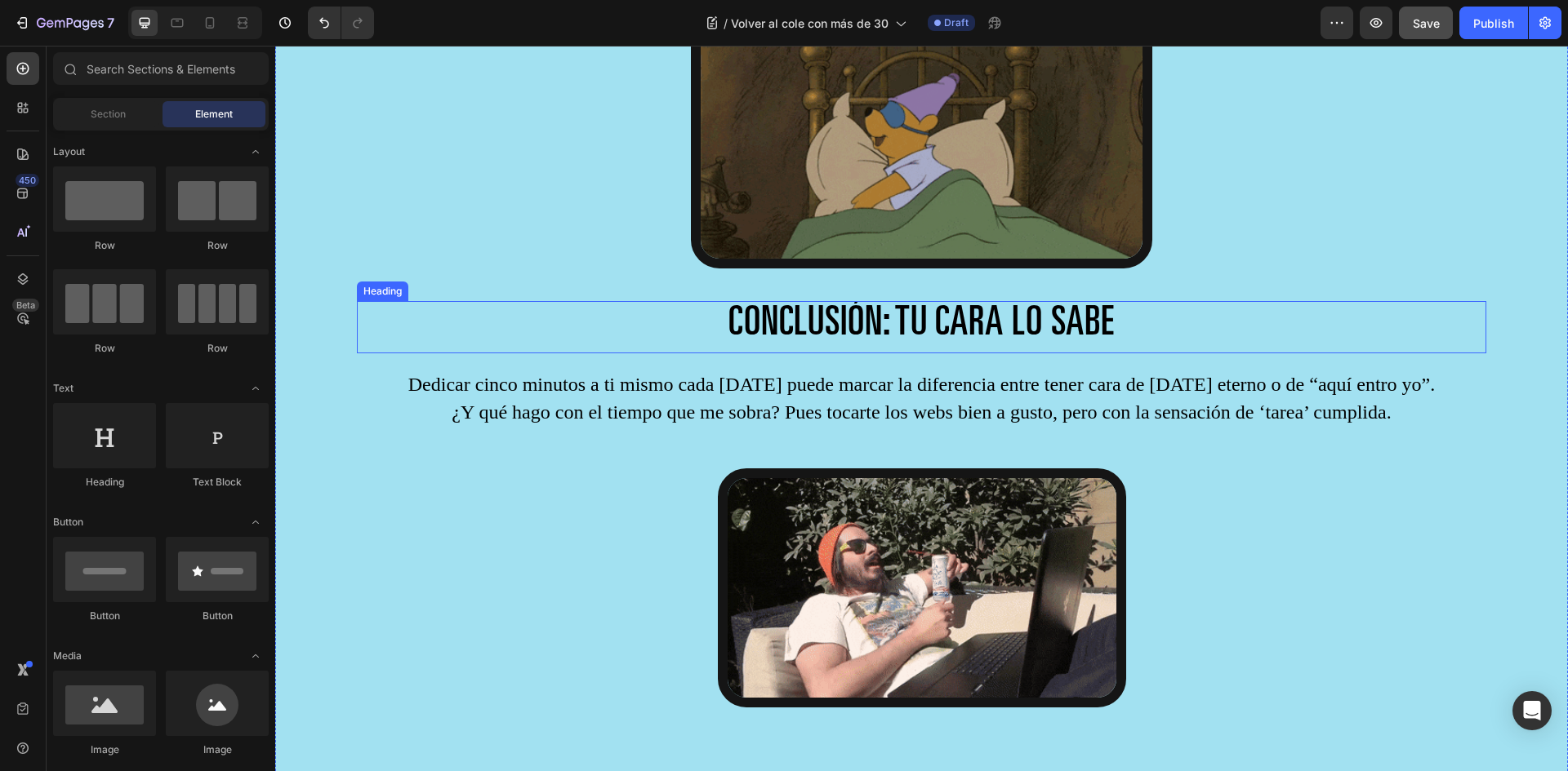
click at [825, 321] on span "CONCLUSIÓN: TU CARA LO SABE" at bounding box center [922, 325] width 387 height 40
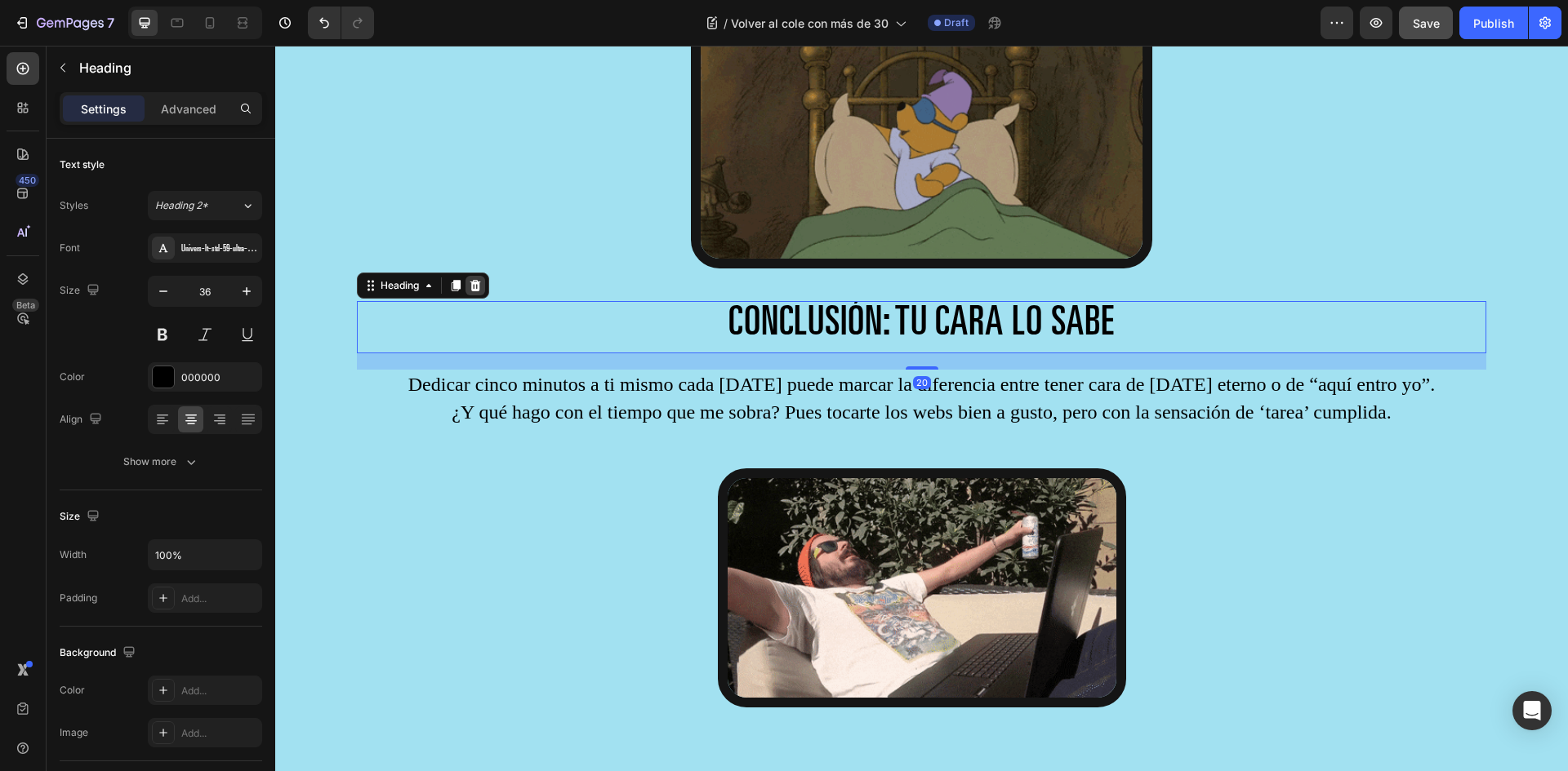
click at [478, 280] on icon at bounding box center [476, 286] width 11 height 12
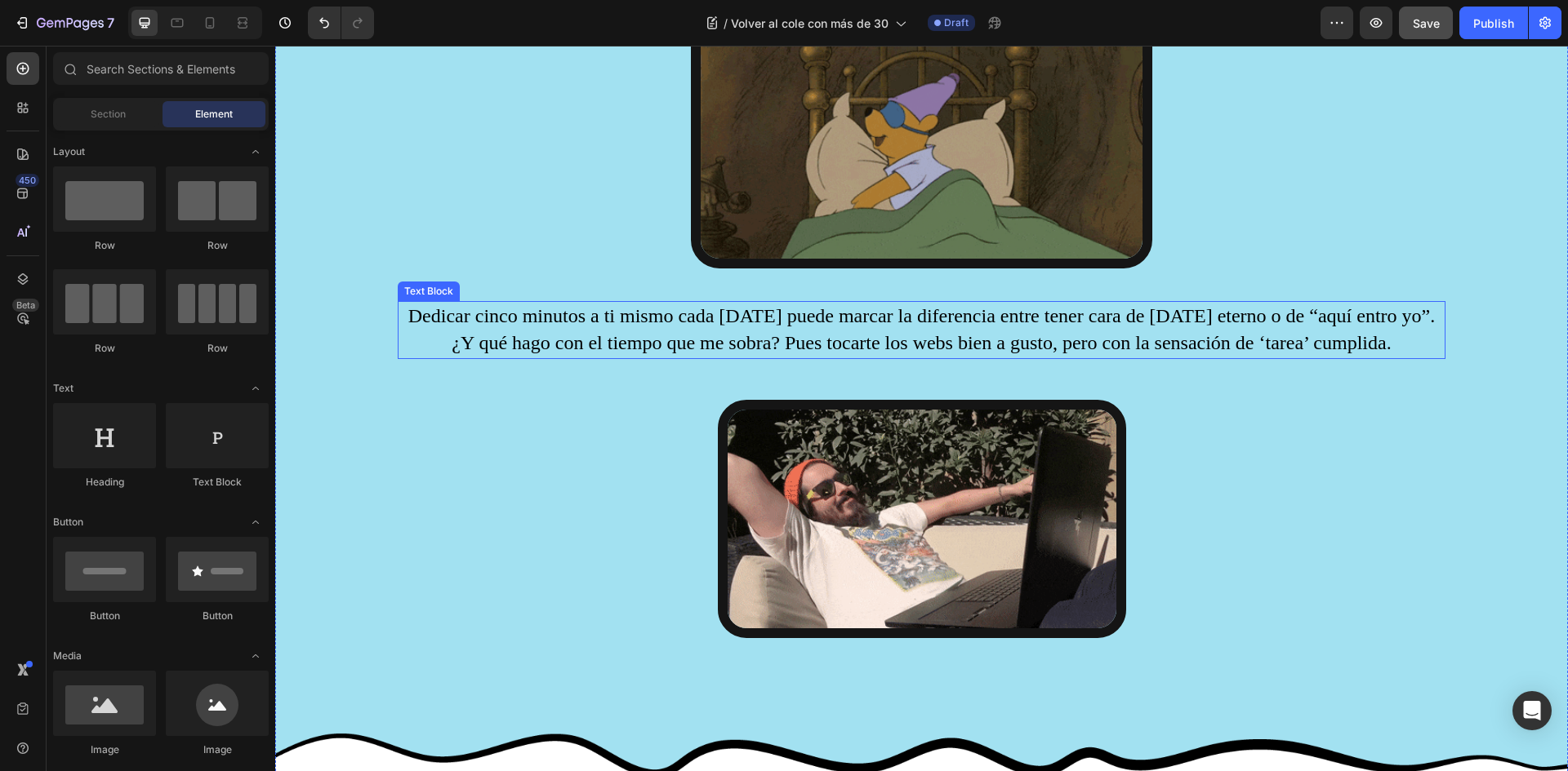
click at [582, 335] on p "Dedicar cinco minutos a ti mismo cada [DATE] puede marcar la diferencia entre t…" at bounding box center [922, 330] width 1045 height 55
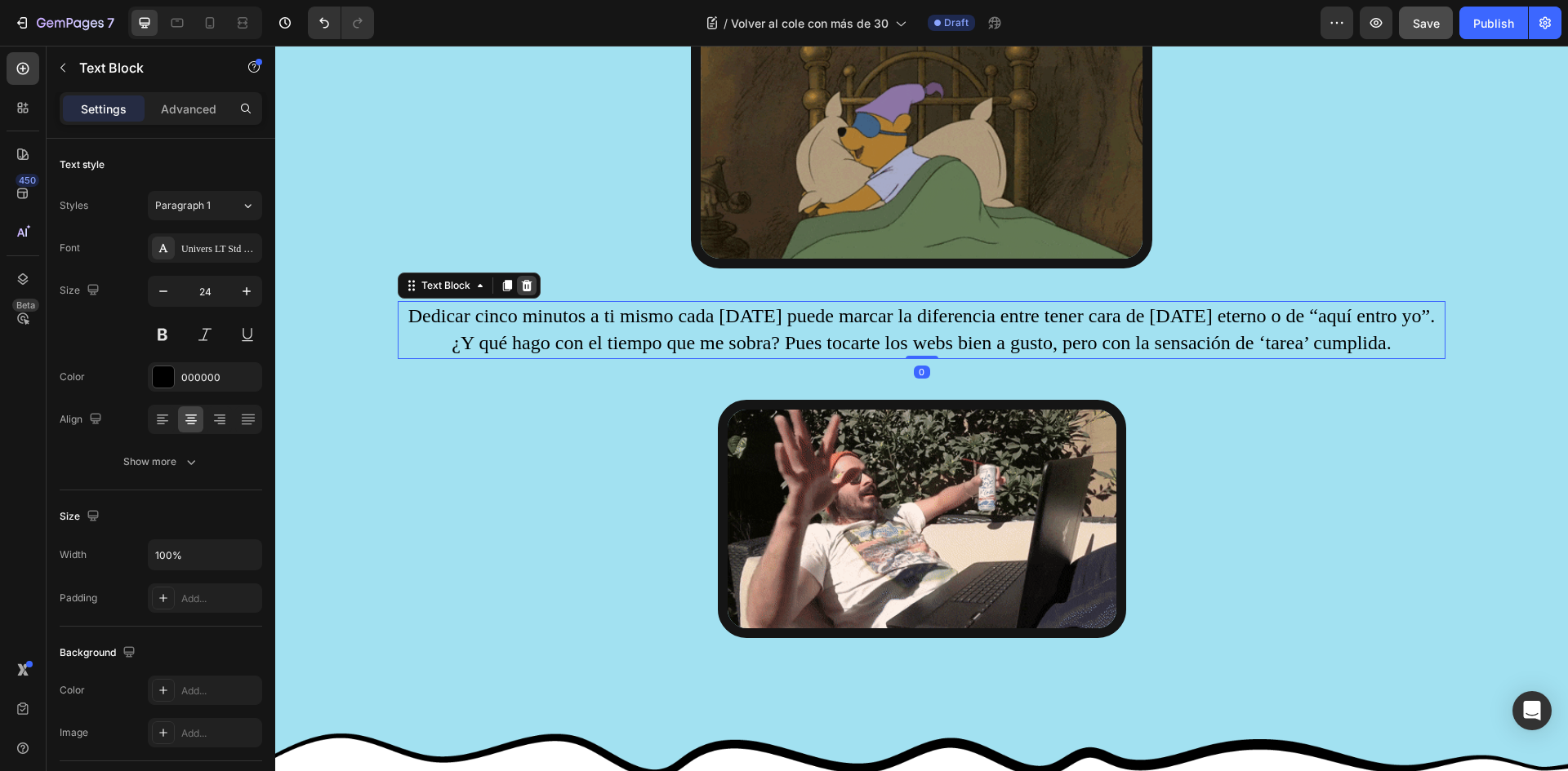
click at [530, 284] on icon at bounding box center [527, 286] width 11 height 12
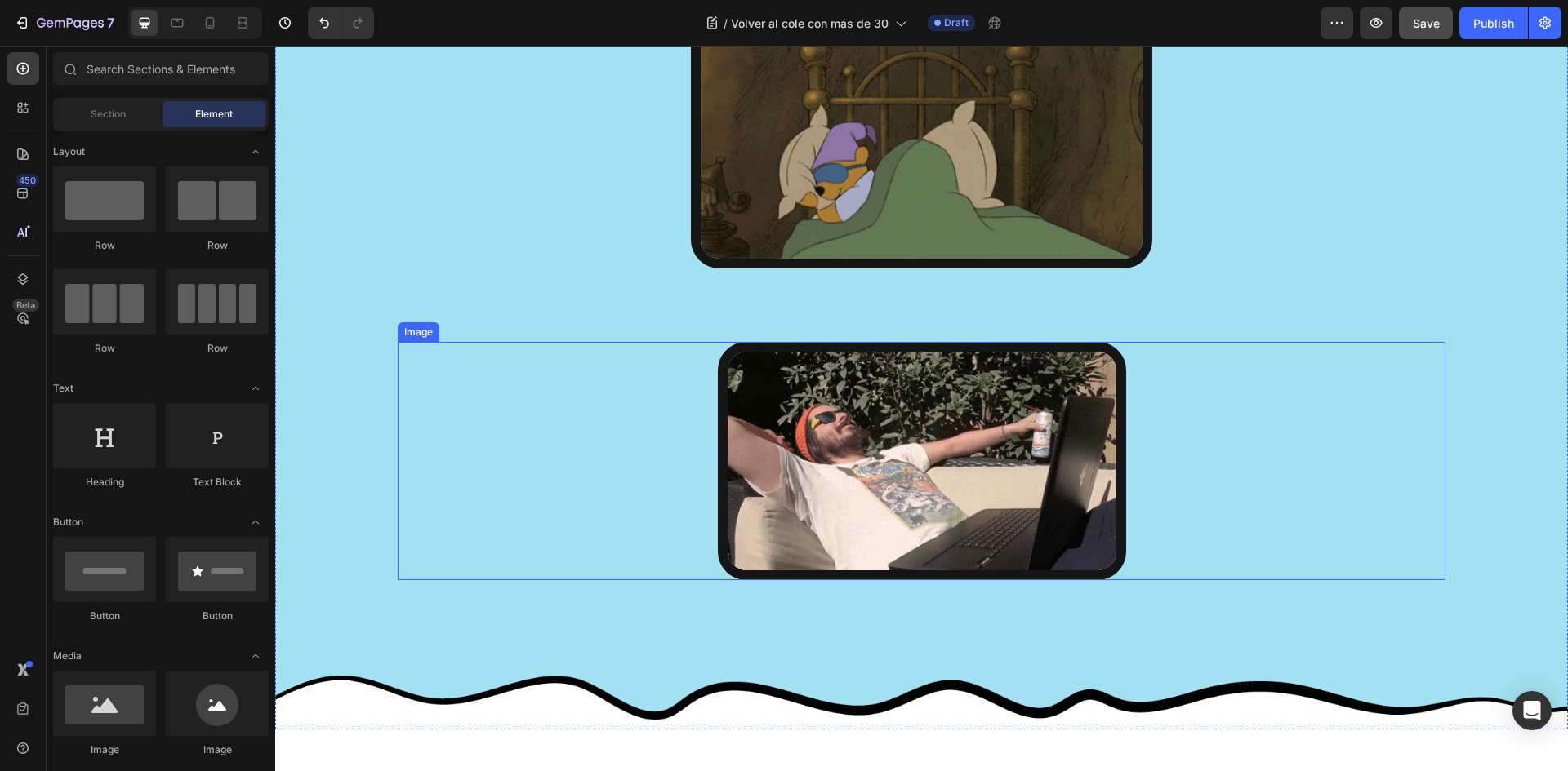
click at [821, 438] on img at bounding box center [922, 461] width 408 height 238
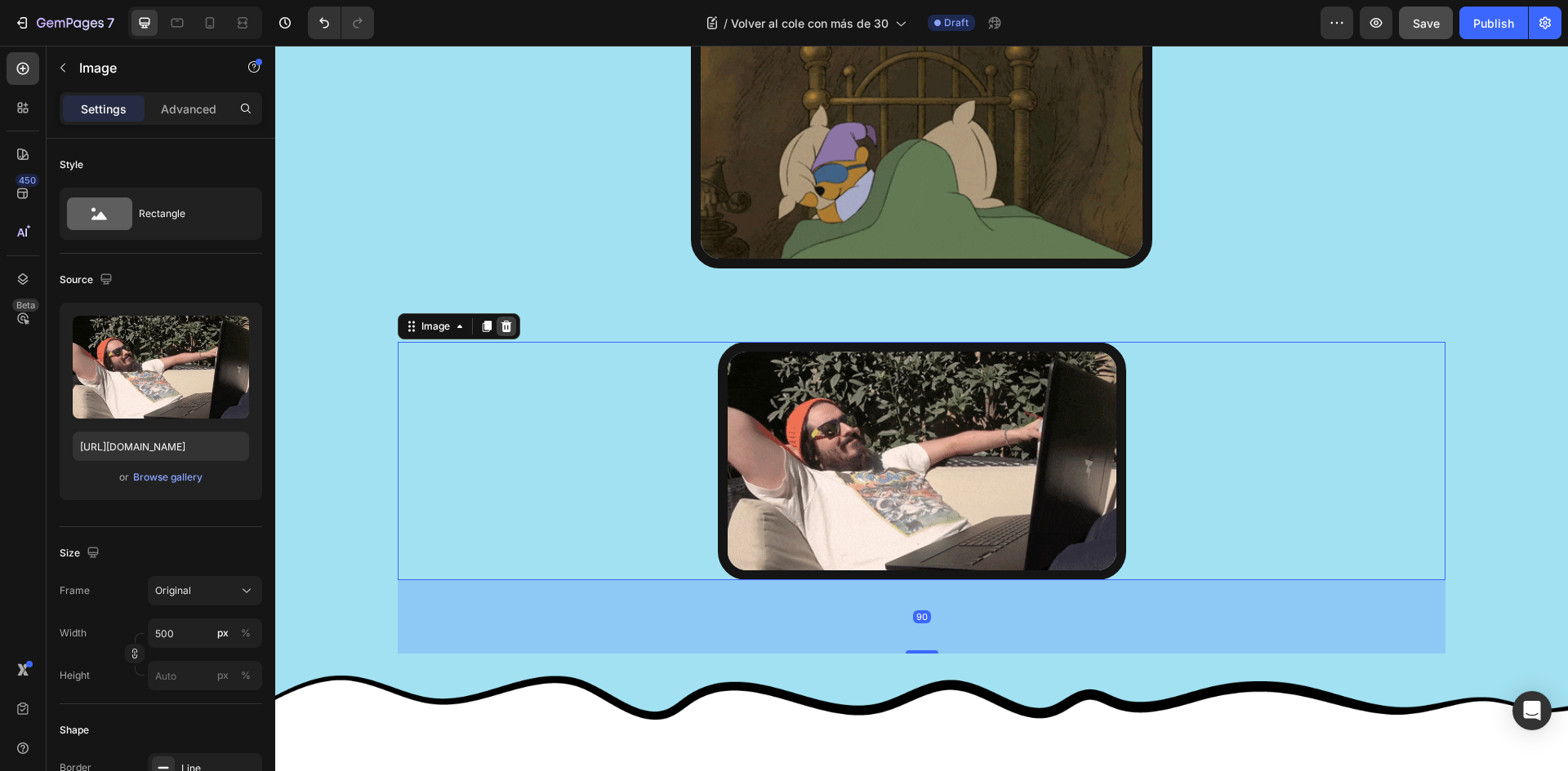
click at [512, 323] on icon at bounding box center [506, 326] width 13 height 13
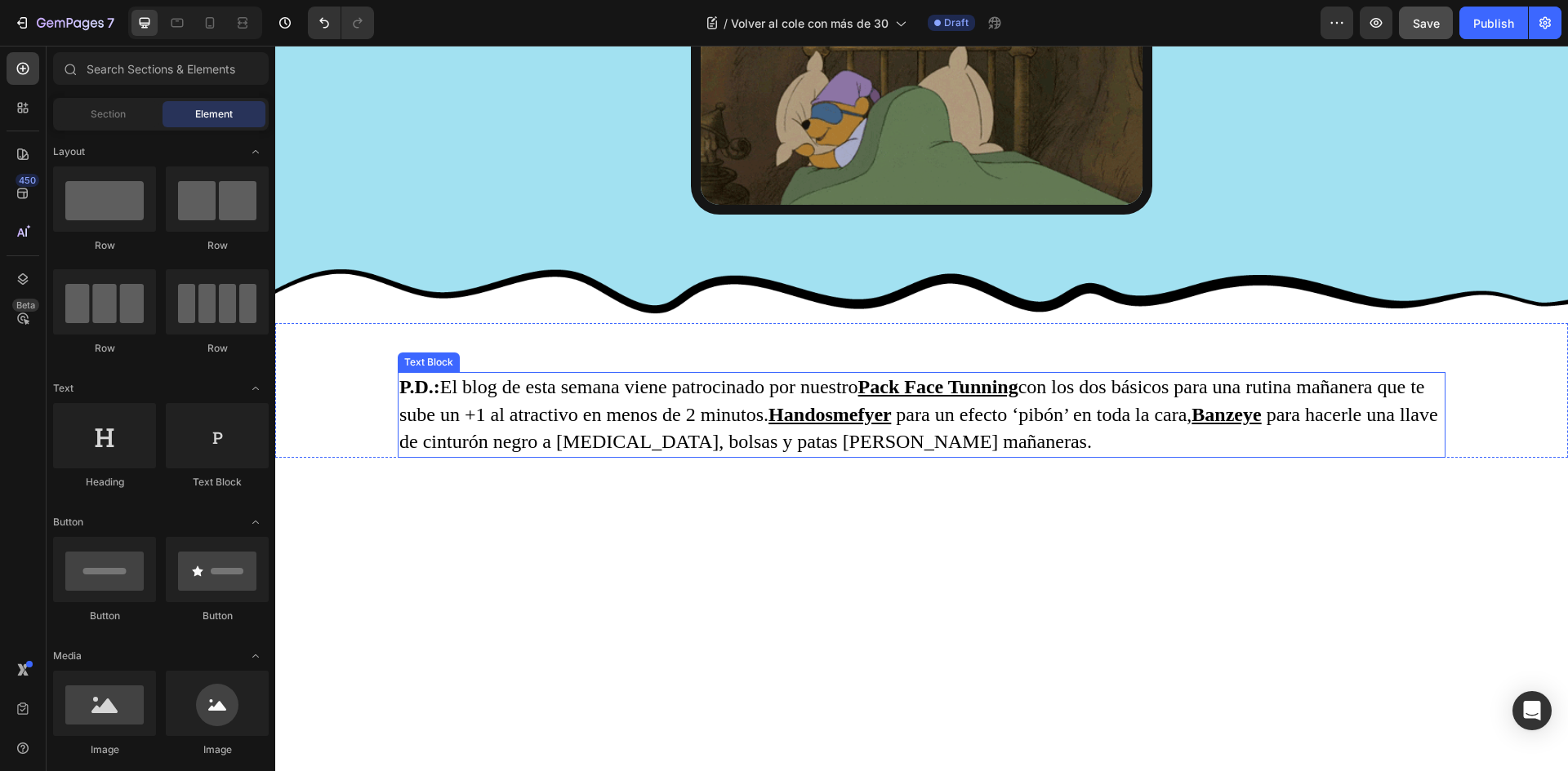
scroll to position [4009, 0]
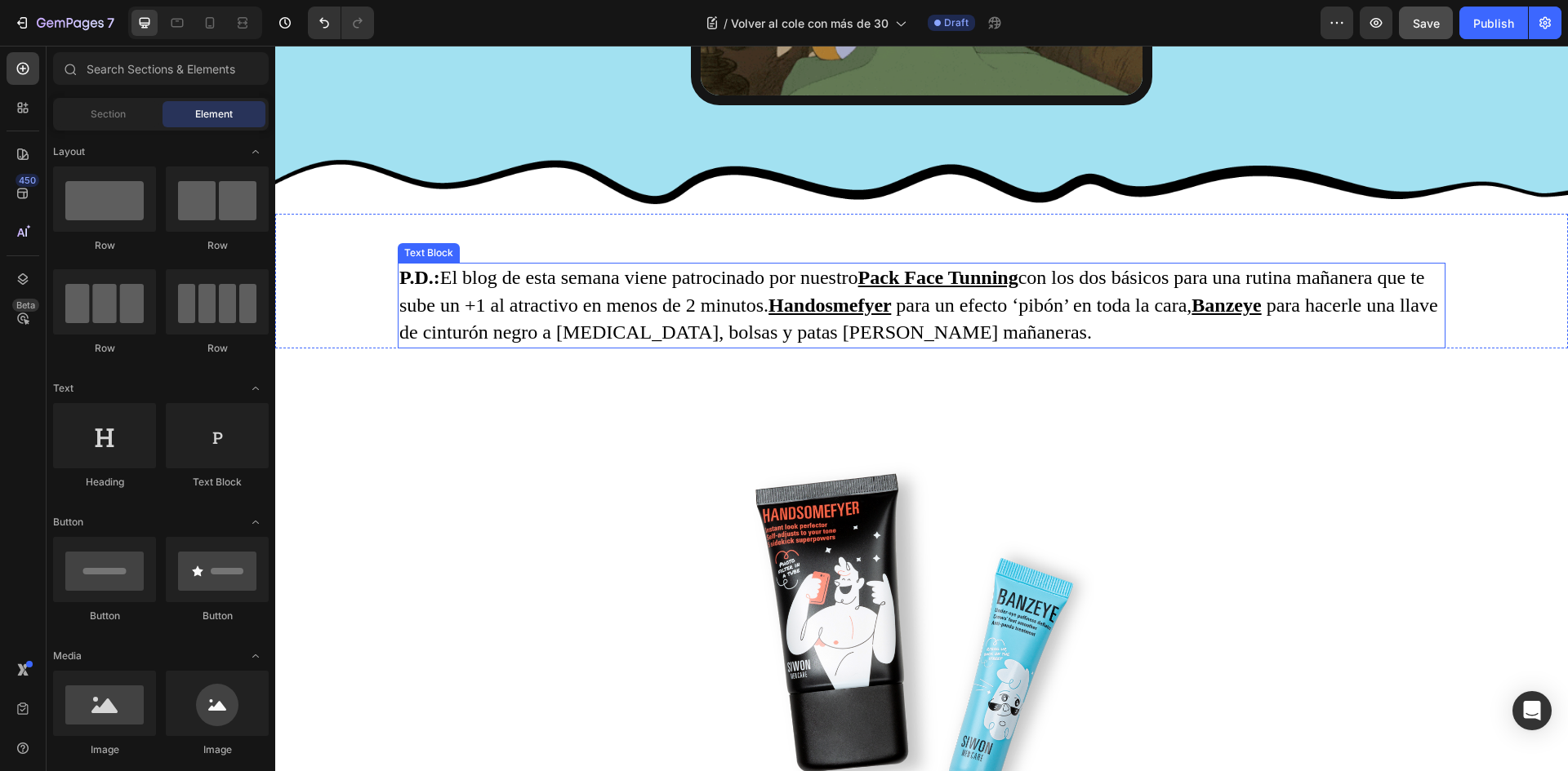
click at [441, 282] on p "P.D.: El blog de esta semana viene patrocinado por nuestro Pack Face Tunning co…" at bounding box center [922, 306] width 1045 height 83
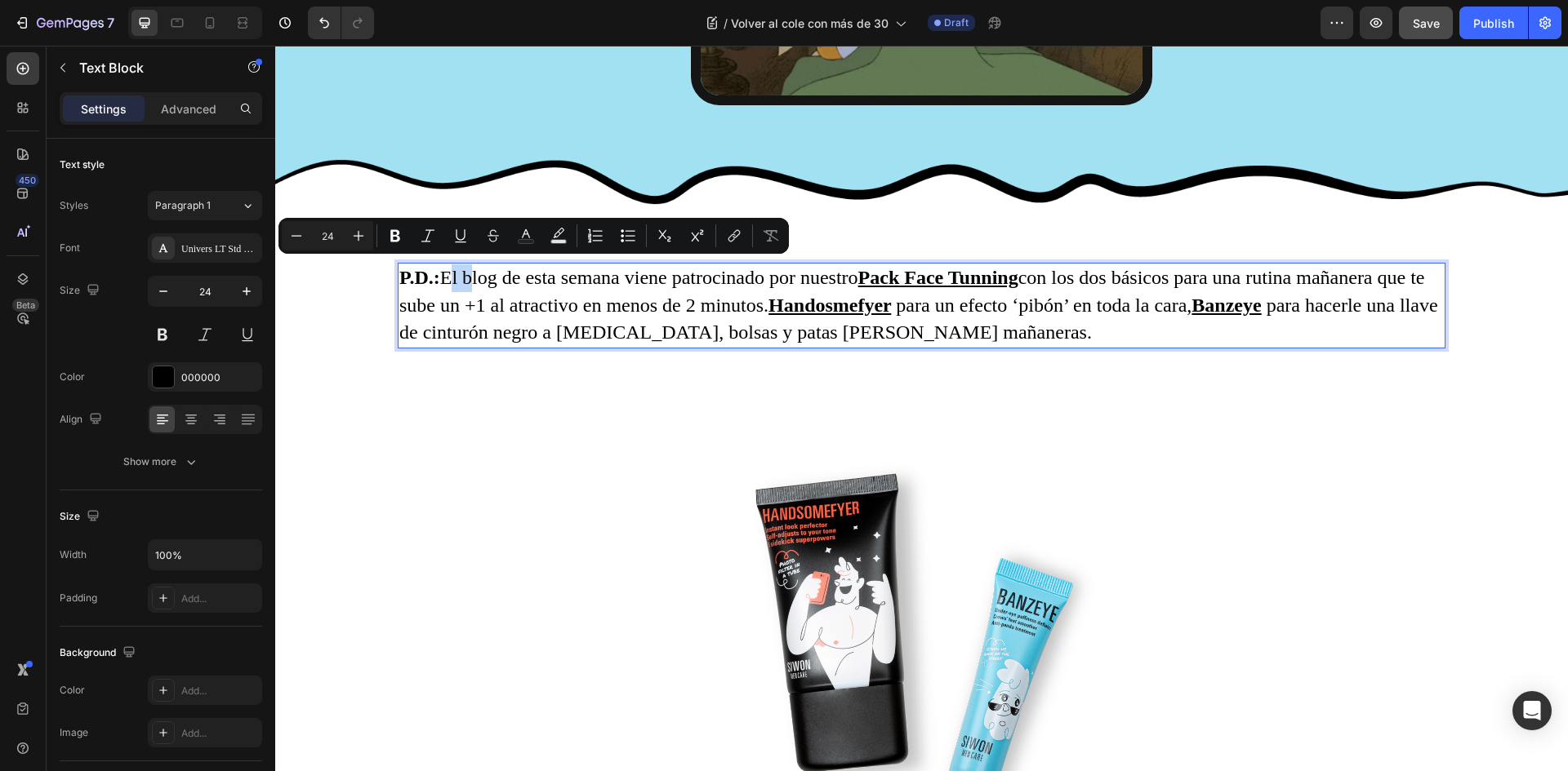
click at [446, 272] on p "P.D.: El blog de esta semana viene patrocinado por nuestro Pack Face Tunning co…" at bounding box center [922, 306] width 1045 height 83
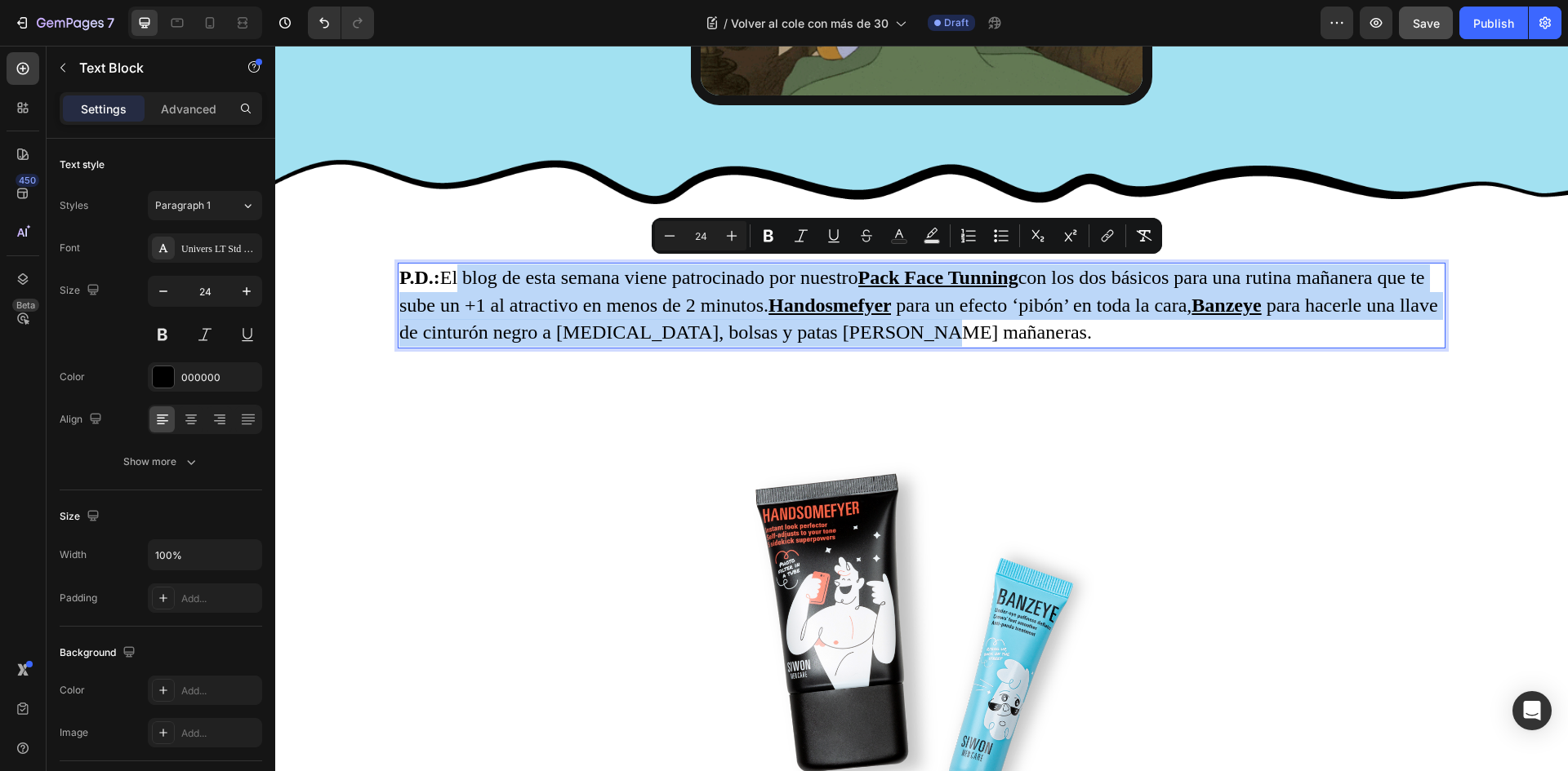
drag, startPoint x: 447, startPoint y: 270, endPoint x: 926, endPoint y: 334, distance: 483.3
click at [926, 334] on p "P.D.: El blog de esta semana viene patrocinado por nuestro Pack Face Tunning co…" at bounding box center [922, 306] width 1045 height 83
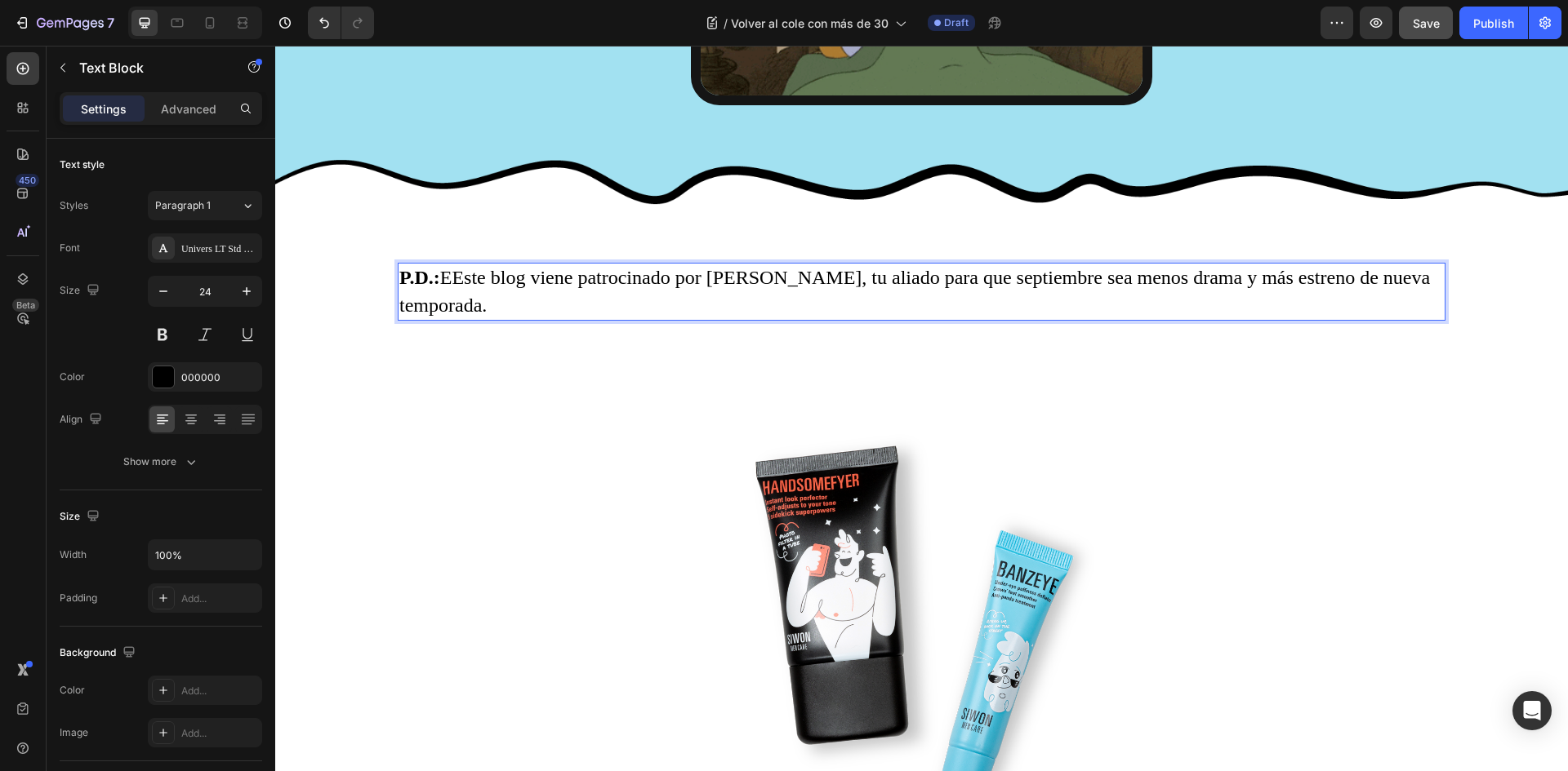
click at [459, 272] on p "P.D.: EEste blog viene patrocinado por WOWYOUNG, tu aliado para que septiembre …" at bounding box center [922, 291] width 1045 height 55
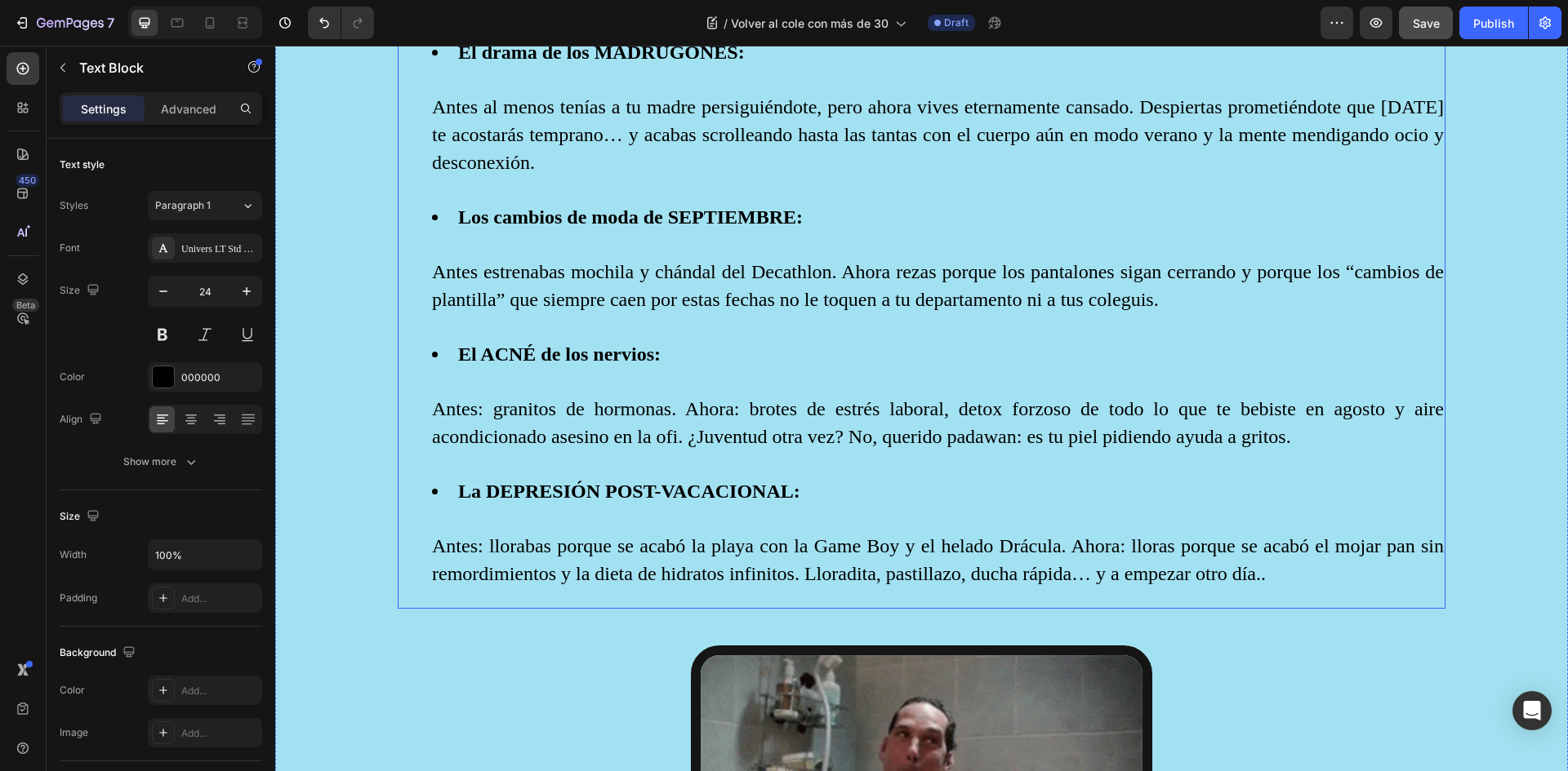
scroll to position [1723, 0]
click at [1187, 558] on li "La DEPRESIÓN POST-VACACIONAL: Antes: llorabas porque se acabó la playa con la G…" at bounding box center [938, 532] width 1011 height 110
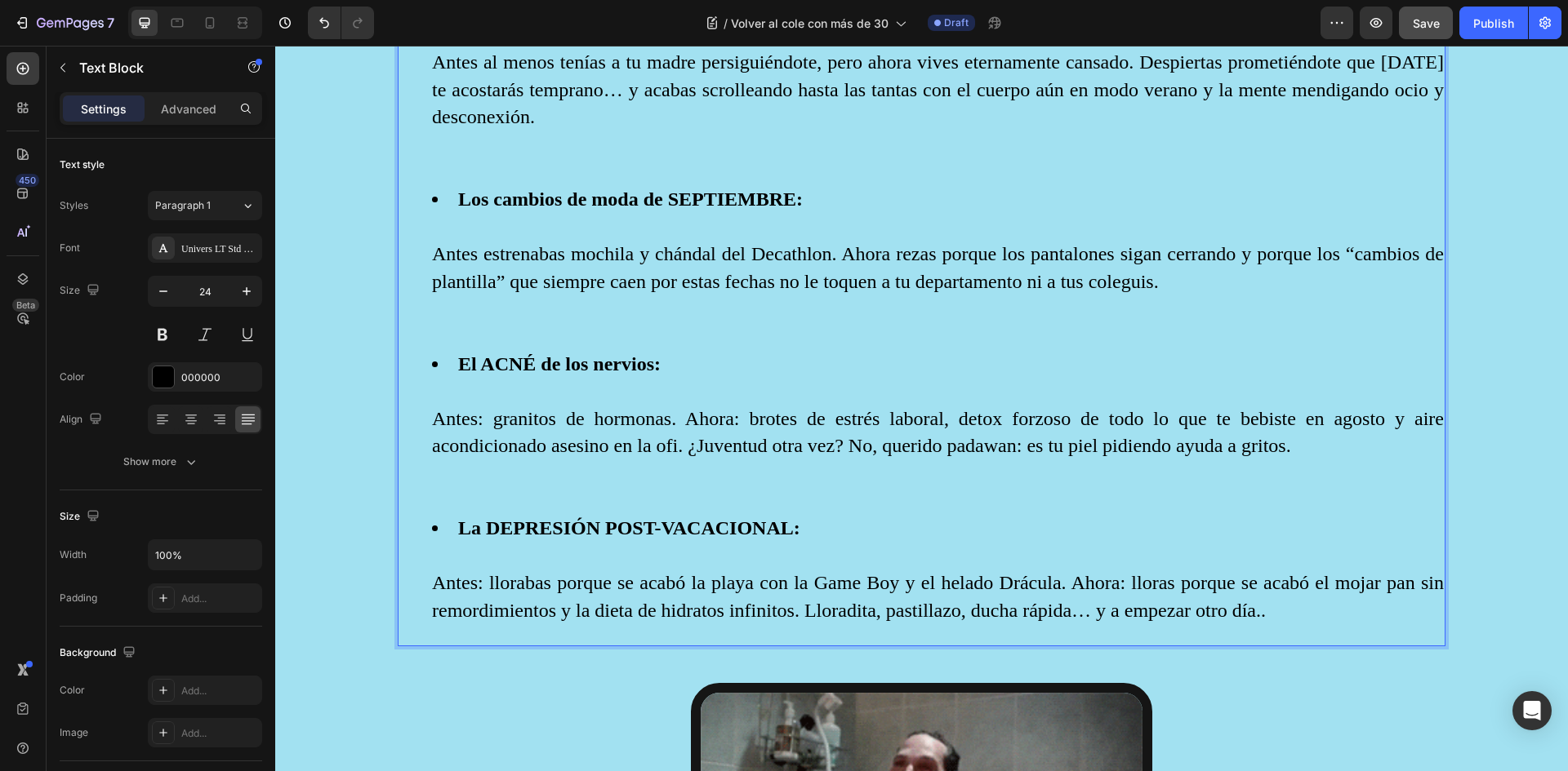
scroll to position [1801, 0]
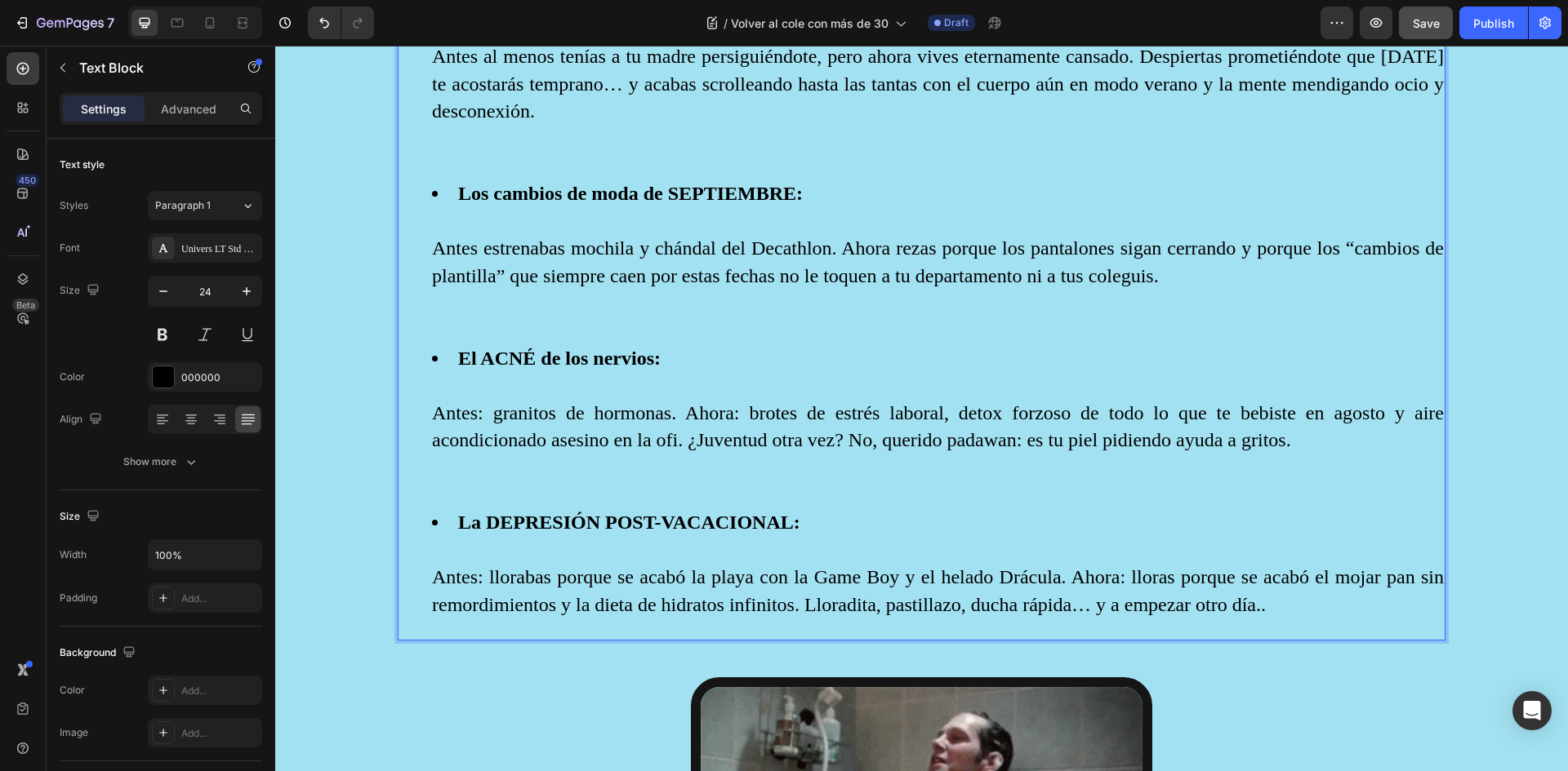
click at [1082, 598] on li "La DEPRESIÓN POST-VACACIONAL: Antes: llorabas porque se acabó la playa con la G…" at bounding box center [938, 564] width 1011 height 110
click at [1274, 601] on li "La DEPRESIÓN POST-VACACIONAL: Antes: llorabas porque se acabó la playa con la G…" at bounding box center [938, 564] width 1011 height 110
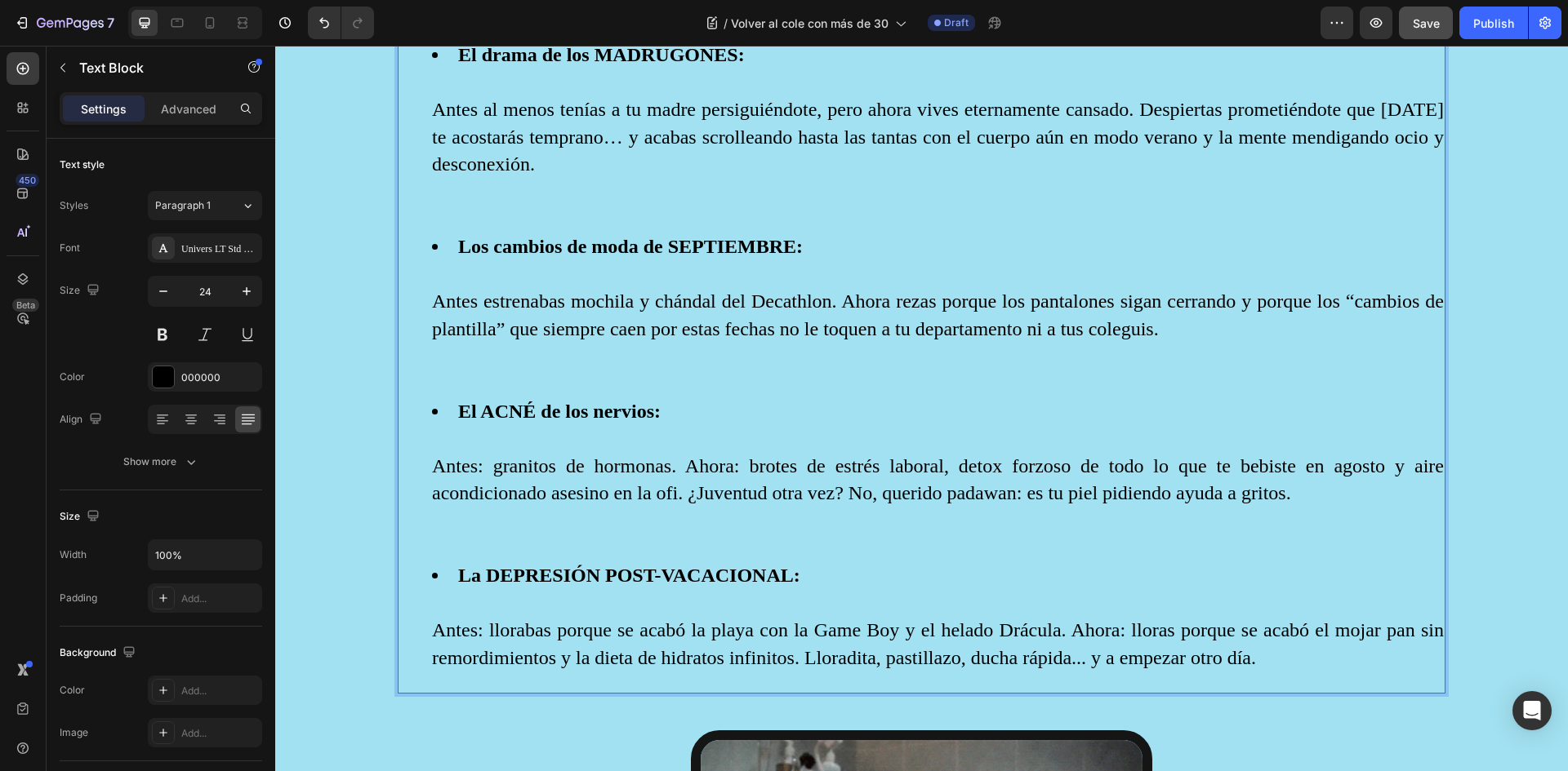
scroll to position [1719, 0]
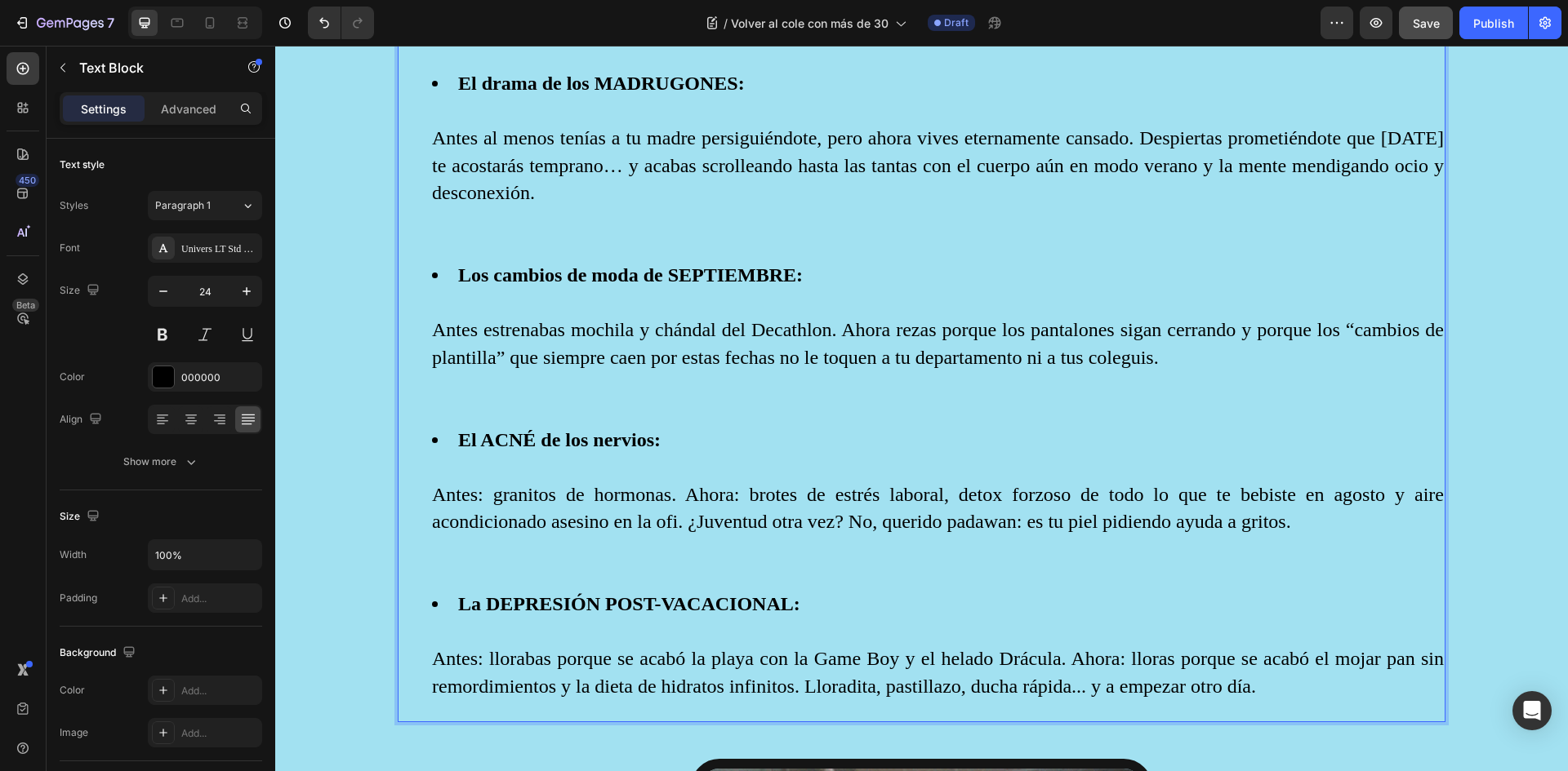
click at [453, 377] on li "Los cambios de moda de SEPTIEMBRE: Antes estrenabas mochila y chándal del Decat…" at bounding box center [938, 344] width 1011 height 164
click at [449, 399] on li "Los cambios de moda de SEPTIEMBRE: Antes estrenabas mochila y chándal del Decat…" at bounding box center [938, 344] width 1011 height 164
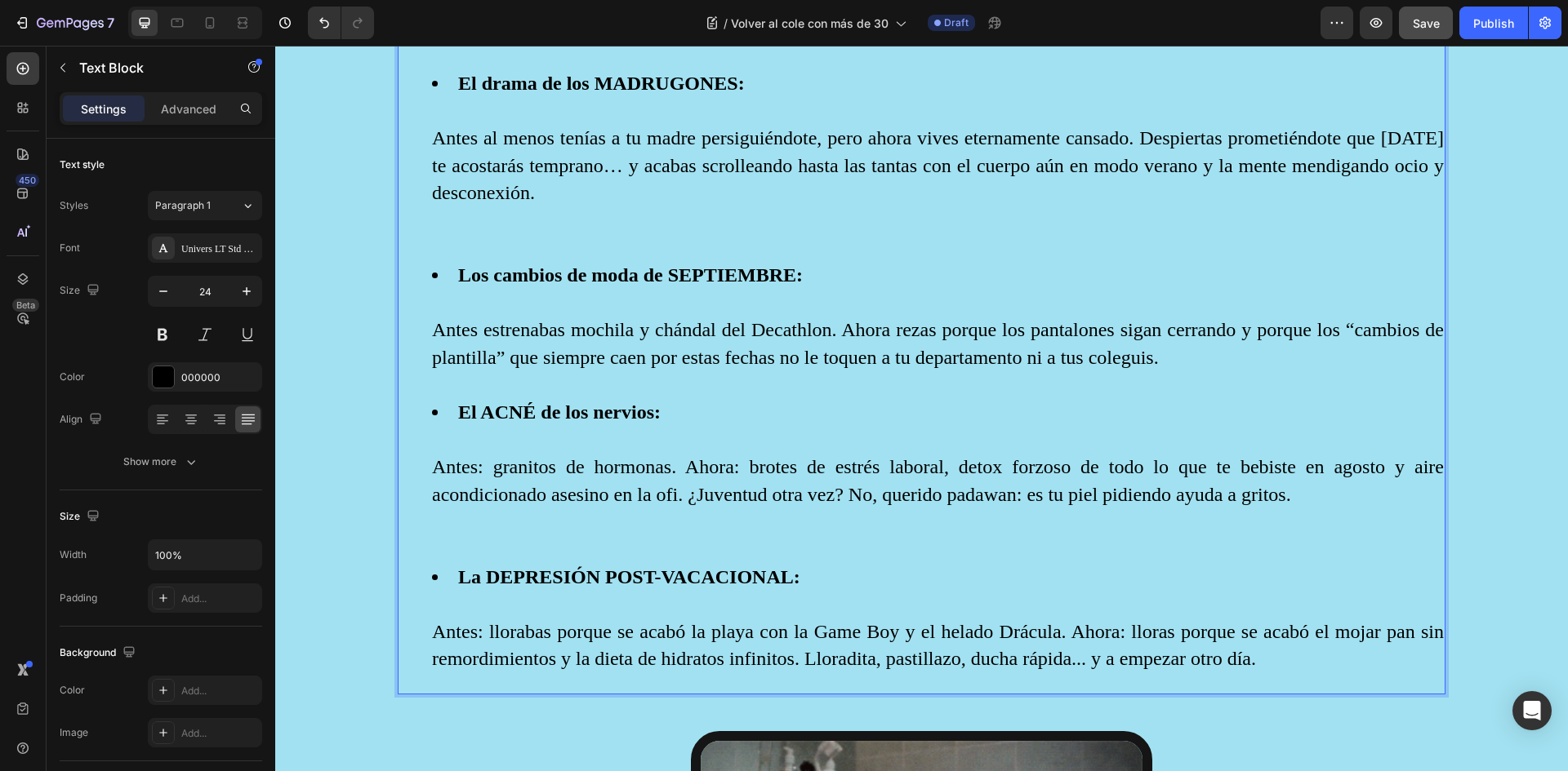
click at [450, 517] on li "El ACNÉ de los nervios: Antes: granitos de hormonas. Ahora: brotes de estrés la…" at bounding box center [938, 481] width 1011 height 164
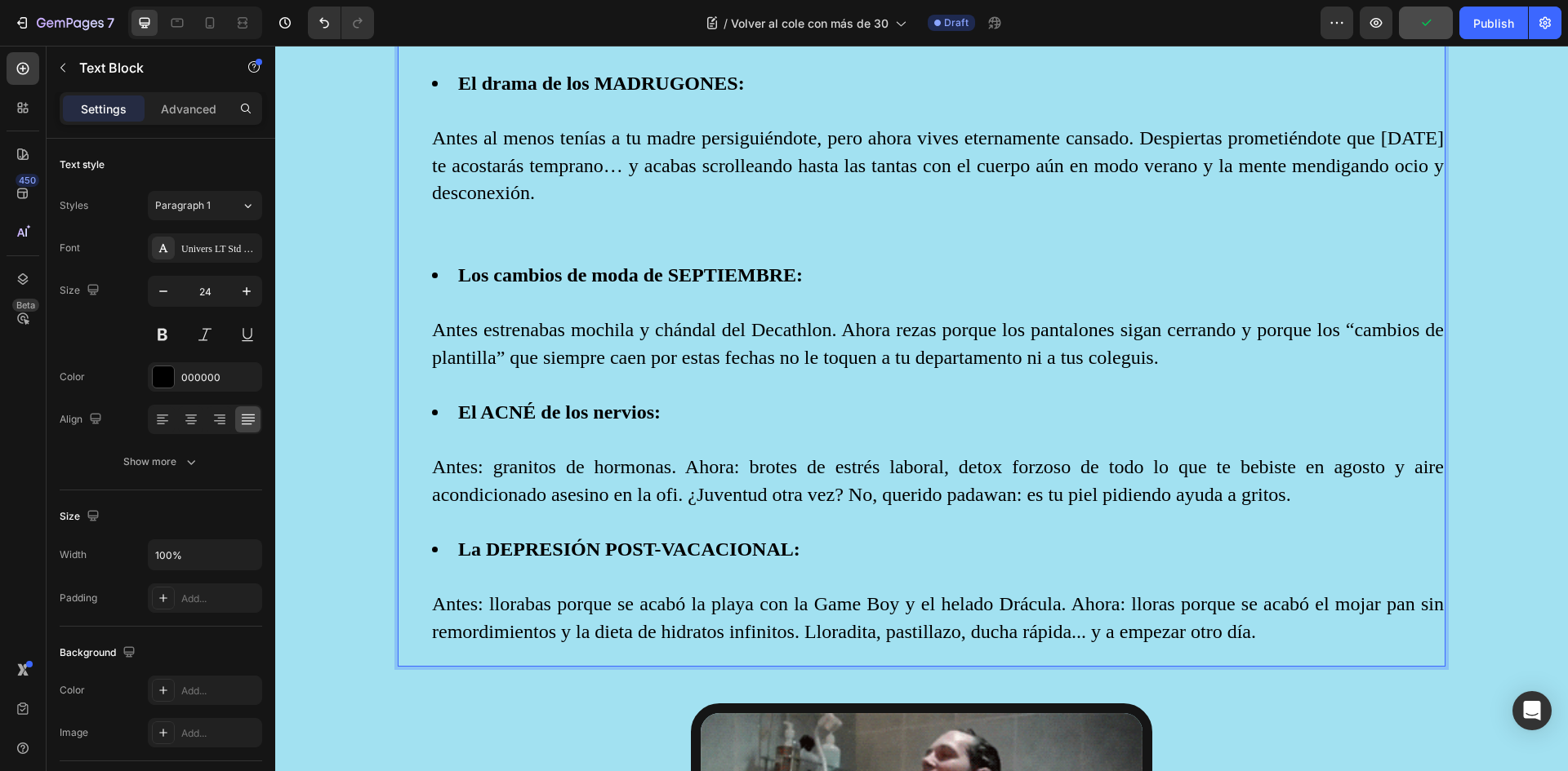
click at [446, 571] on li "La DEPRESIÓN POST-VACACIONAL: Antes: llorabas porque se acabó la playa con la G…" at bounding box center [938, 591] width 1011 height 110
click at [443, 237] on li "El drama de los MADRUGONES: Antes al menos tenías a tu madre persiguiéndote, pe…" at bounding box center [938, 165] width 1011 height 191
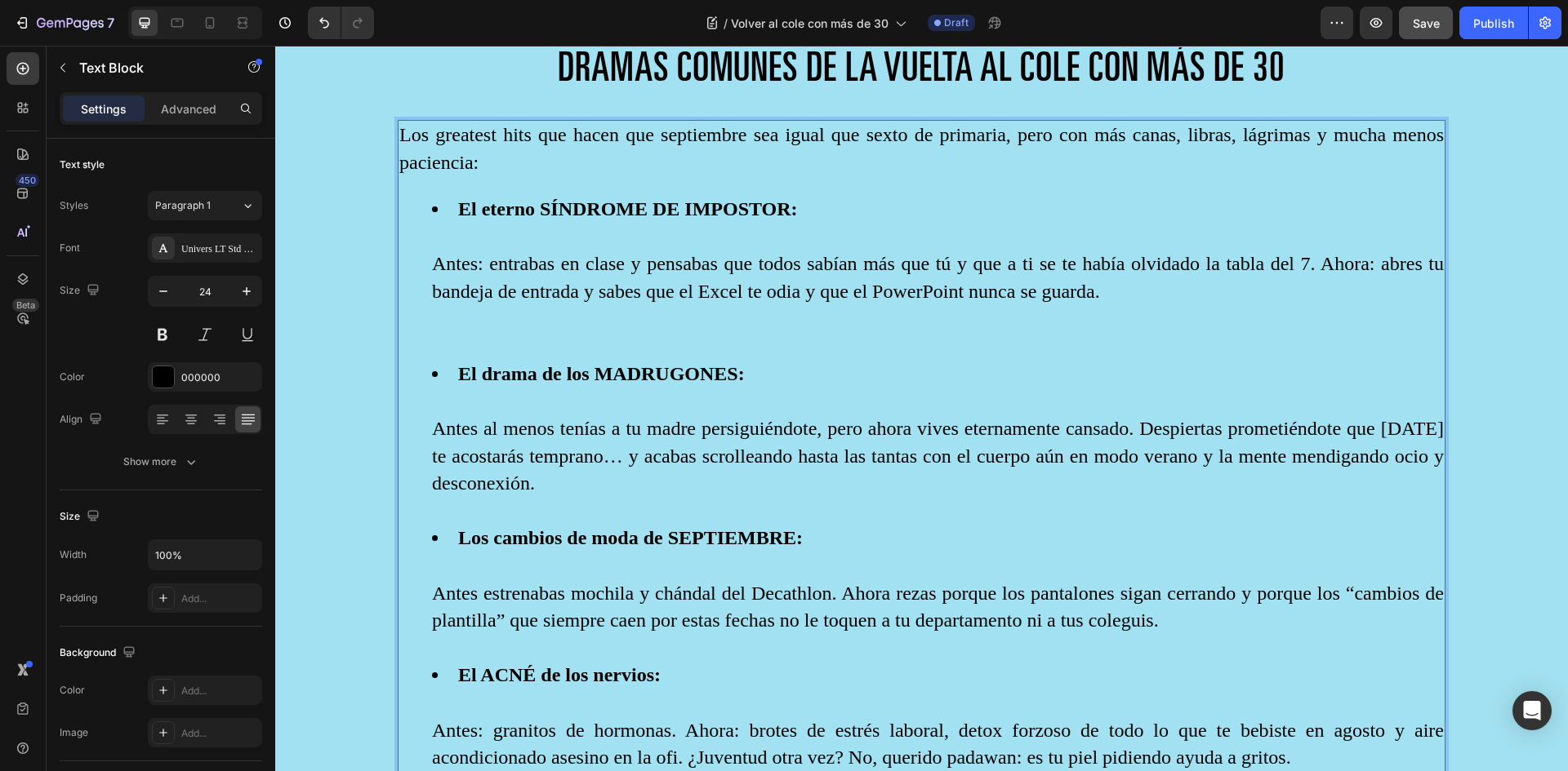
scroll to position [1393, 0]
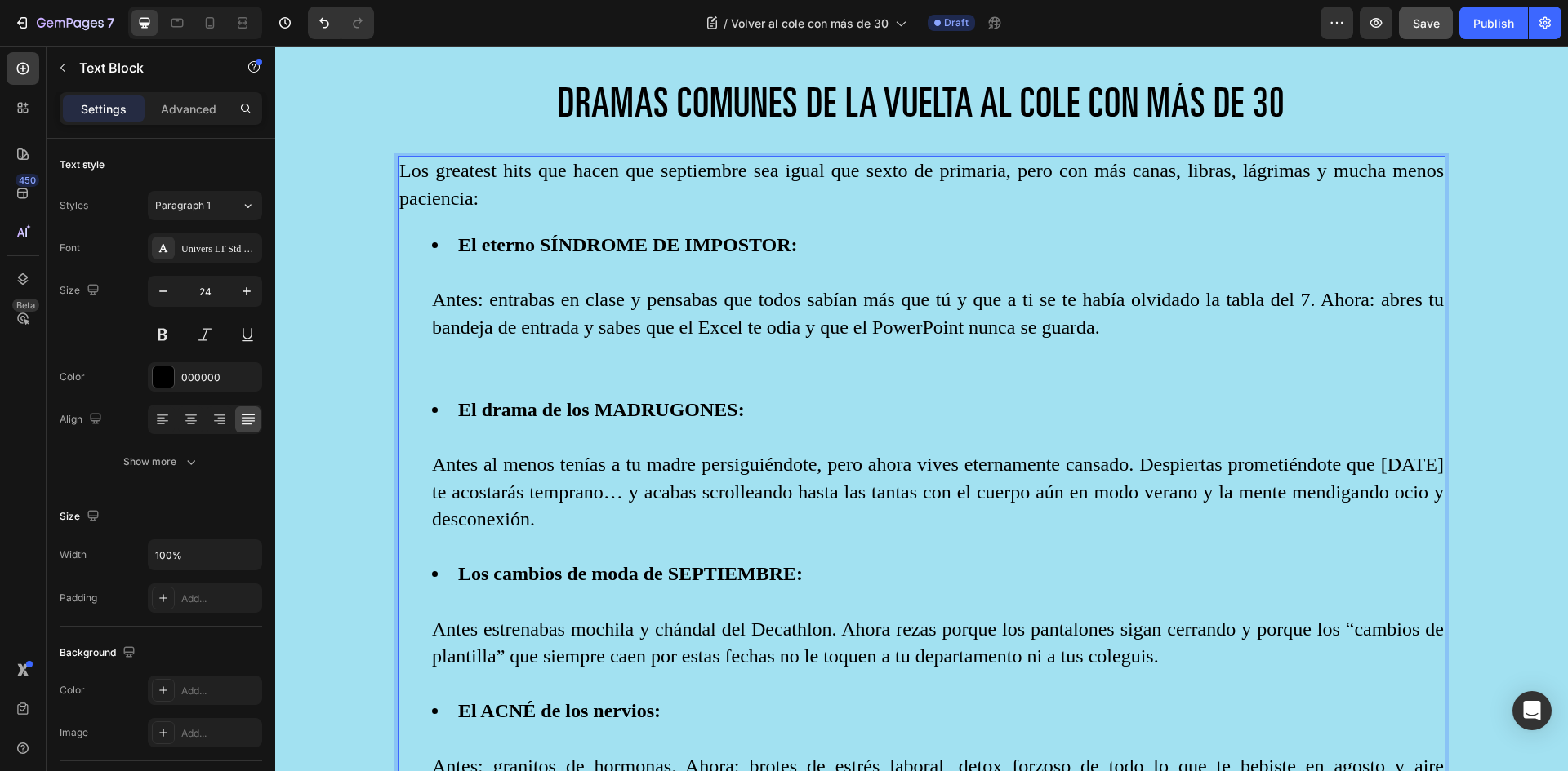
click at [437, 435] on li "El drama de los MADRUGONES: Antes al menos tenías a tu madre persiguiéndote, pe…" at bounding box center [938, 478] width 1011 height 164
click at [444, 374] on li "El eterno SÍNDROME DE IMPOSTOR: Antes: entrabas en clase y pensabas que todos s…" at bounding box center [938, 314] width 1011 height 164
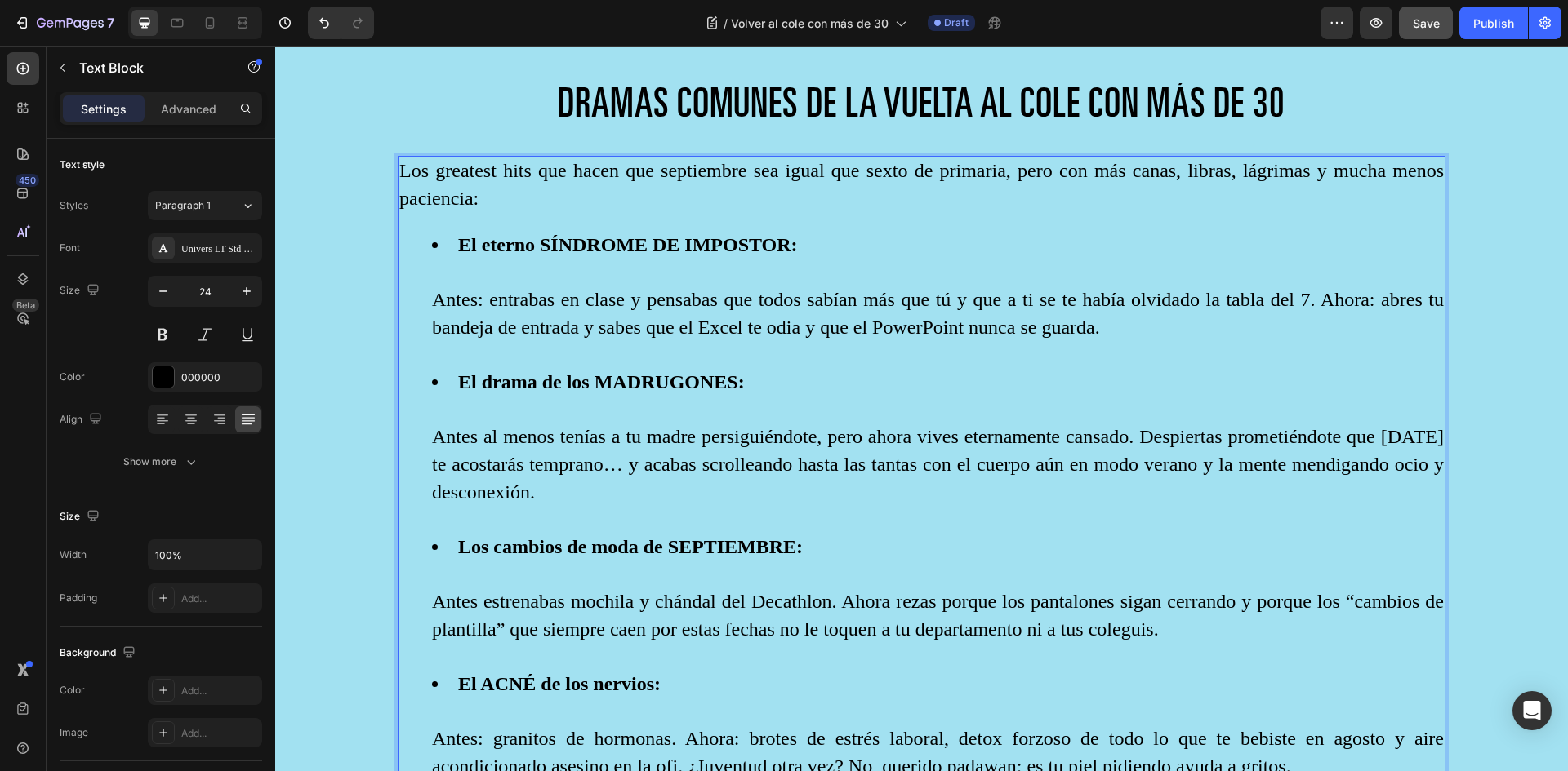
click at [443, 266] on li "El eterno SÍNDROME DE IMPOSTOR: Antes: entrabas en clase y pensabas que todos s…" at bounding box center [938, 300] width 1011 height 137
click at [443, 209] on div "Los greatest hits que hacen que septiembre sea igual que sexto de primaria, per…" at bounding box center [921, 546] width 1047 height 783
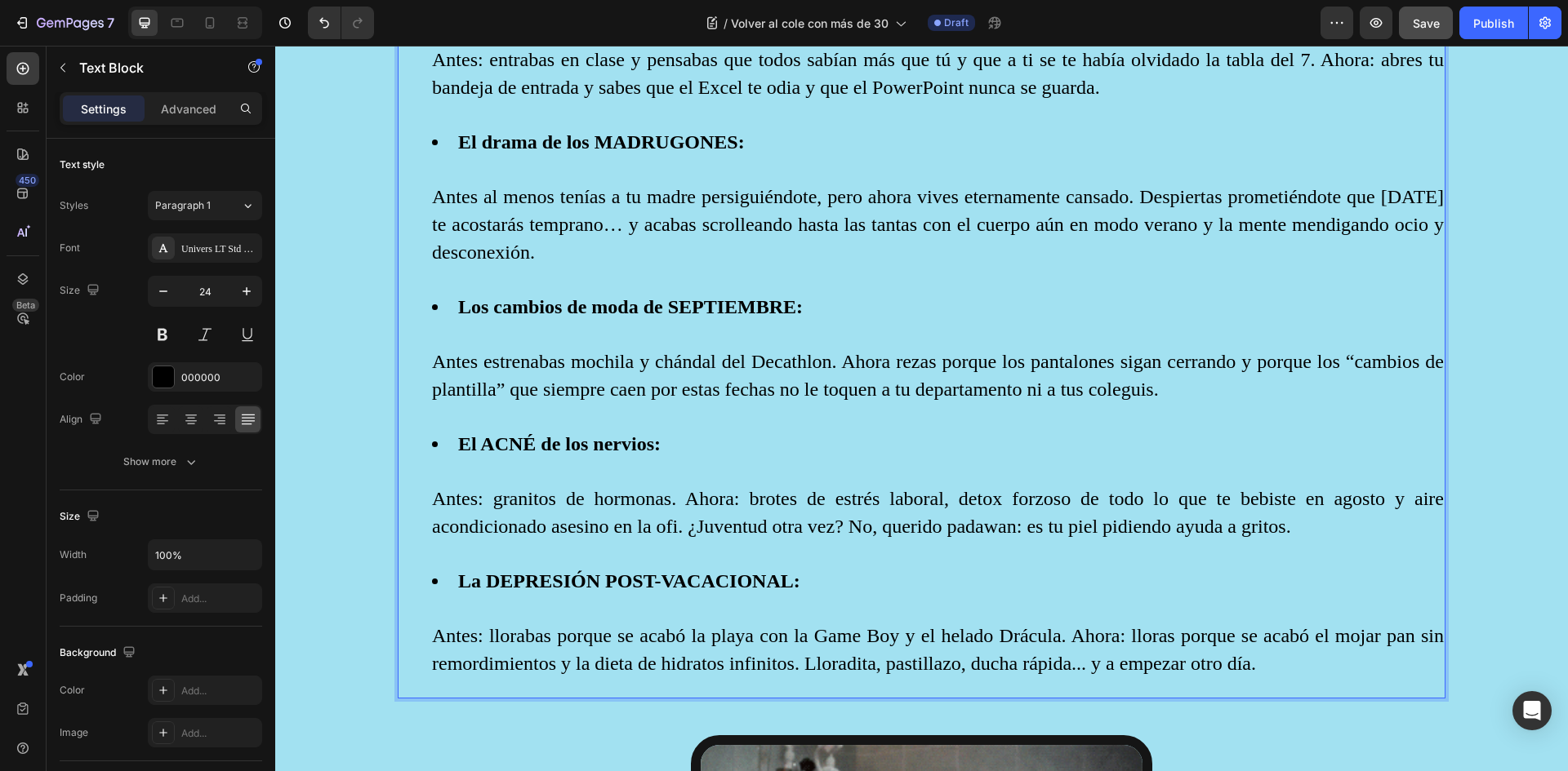
scroll to position [1637, 0]
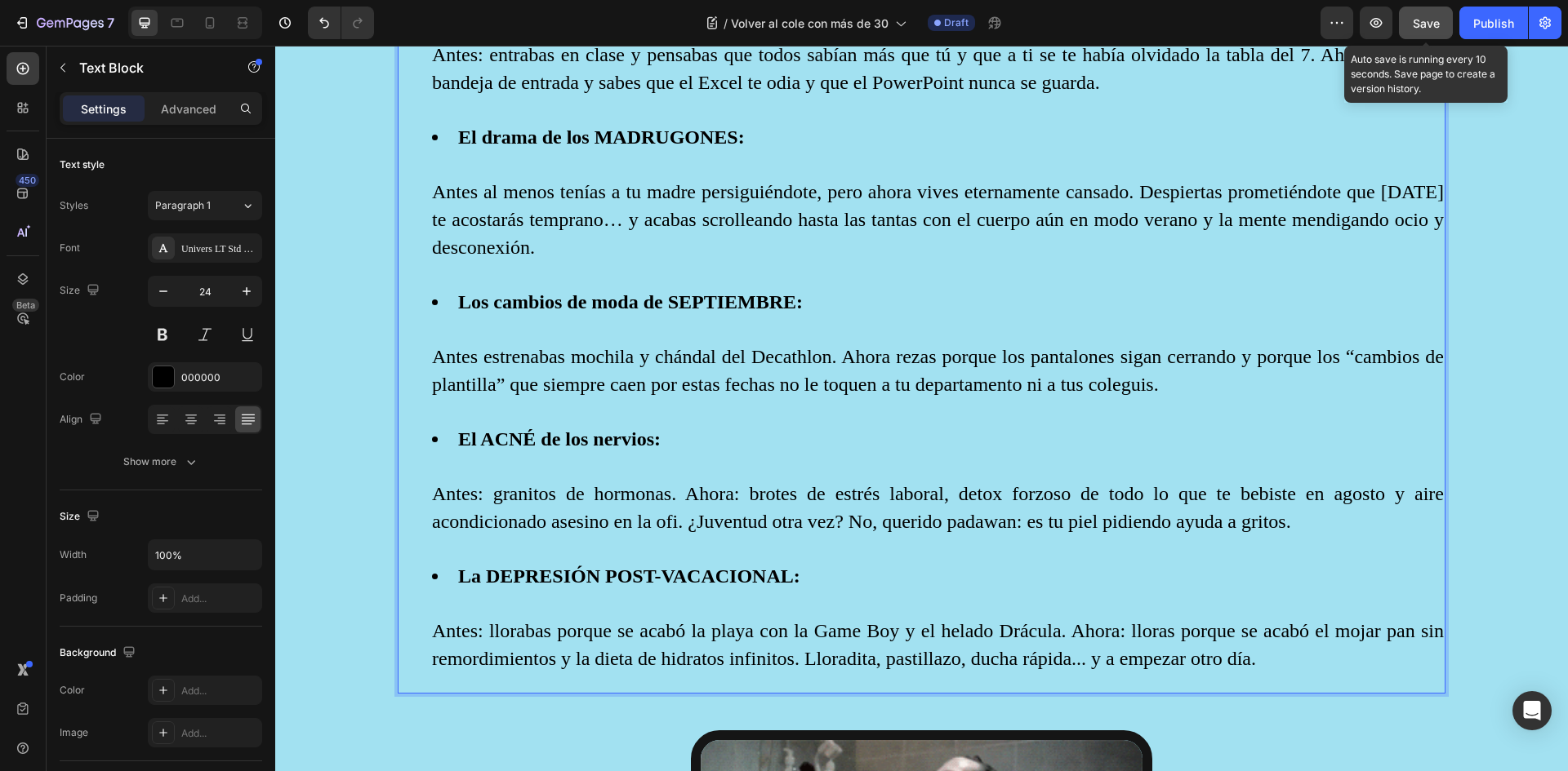
click at [1425, 17] on span "Save" at bounding box center [1426, 22] width 27 height 13
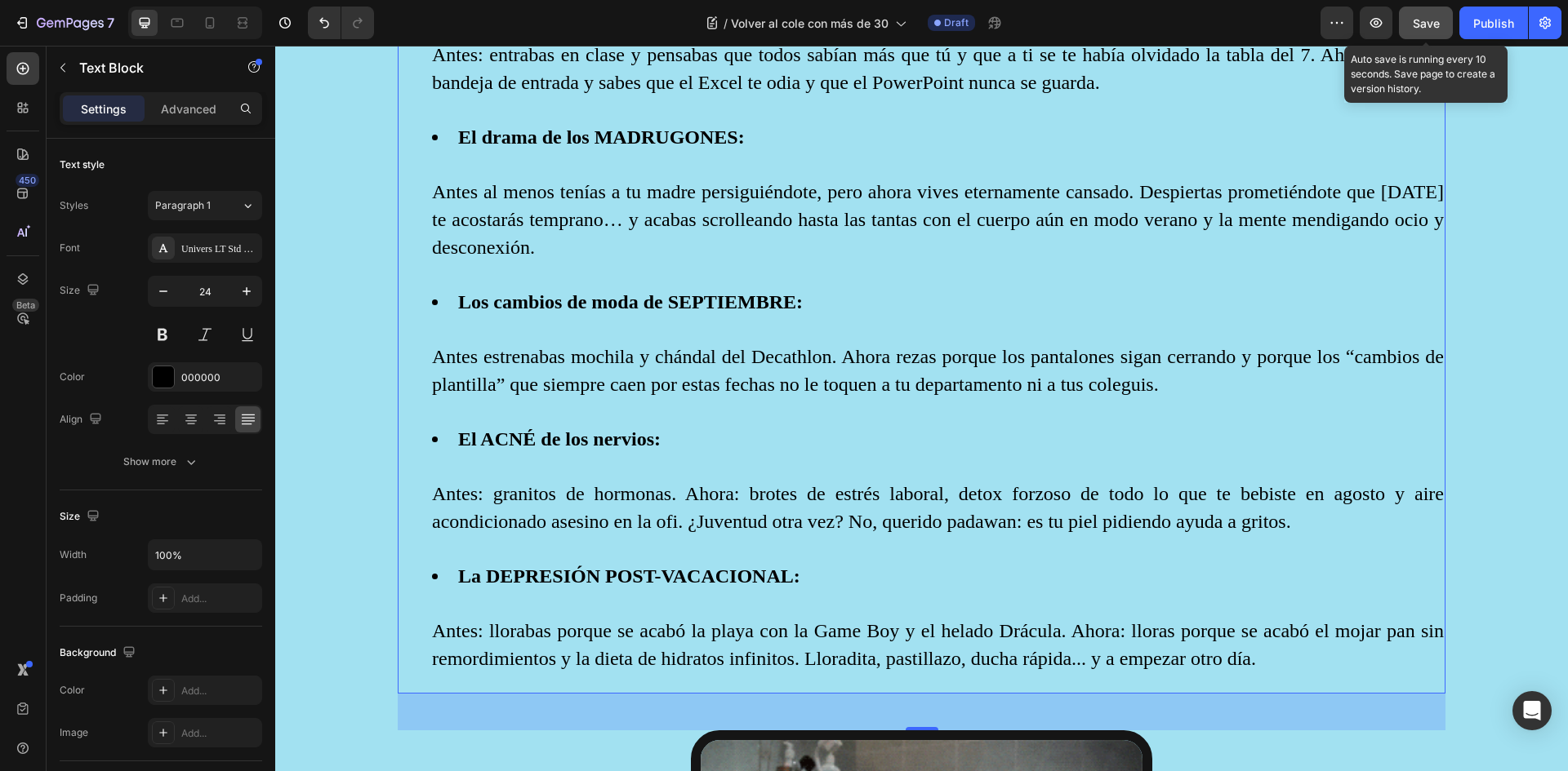
click at [1432, 22] on span "Save" at bounding box center [1426, 22] width 27 height 13
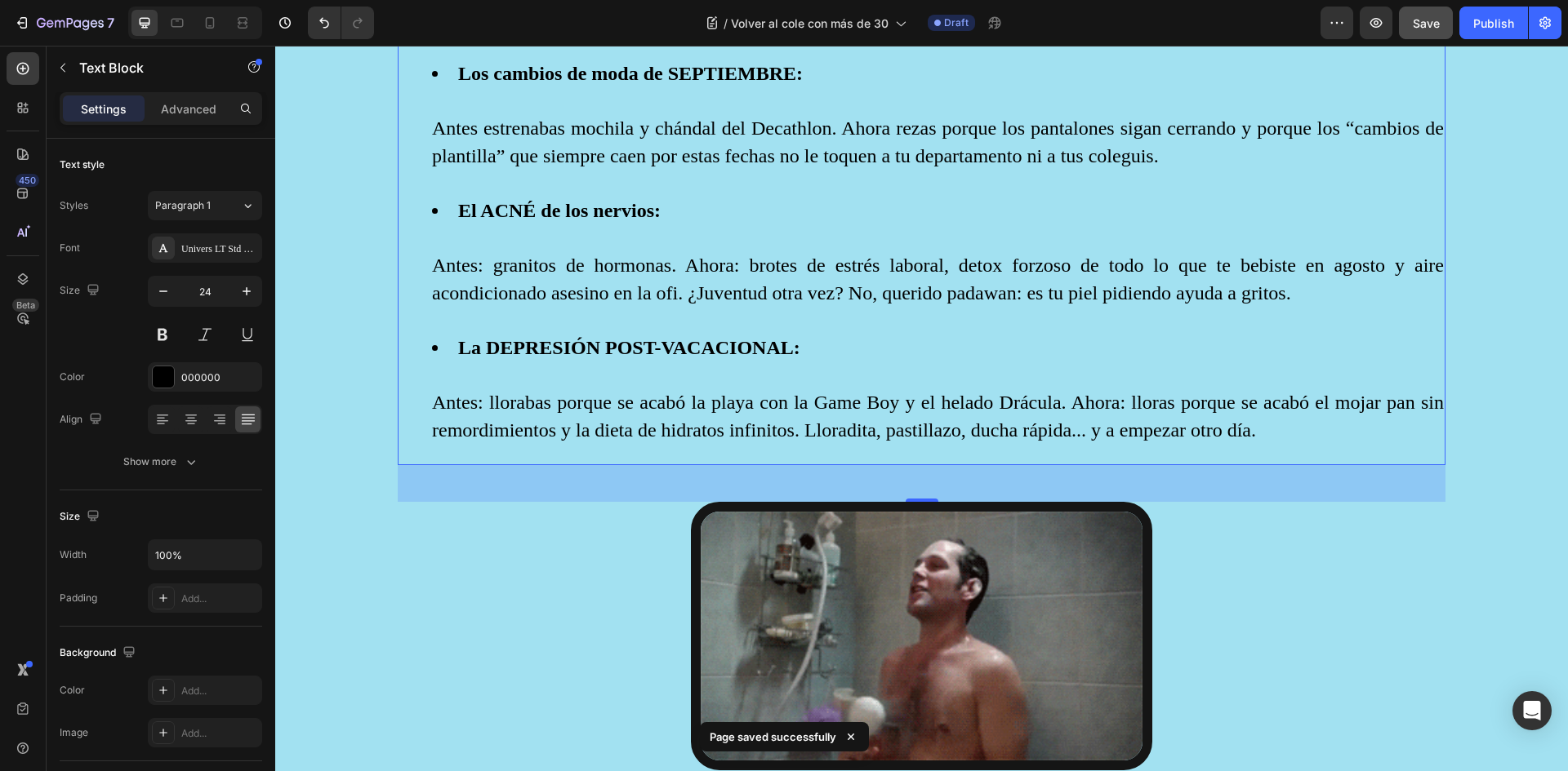
scroll to position [1883, 0]
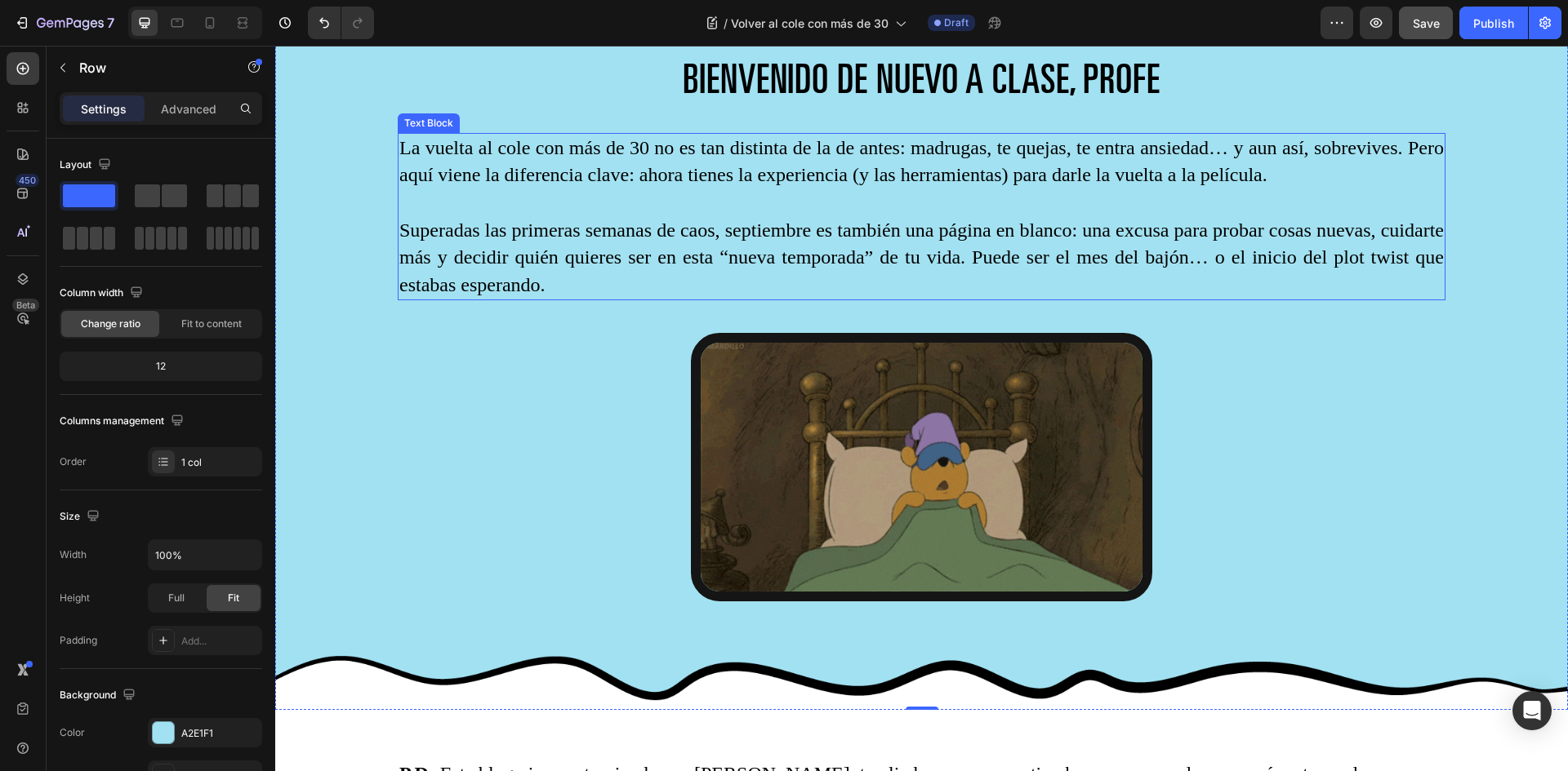
scroll to position [3678, 0]
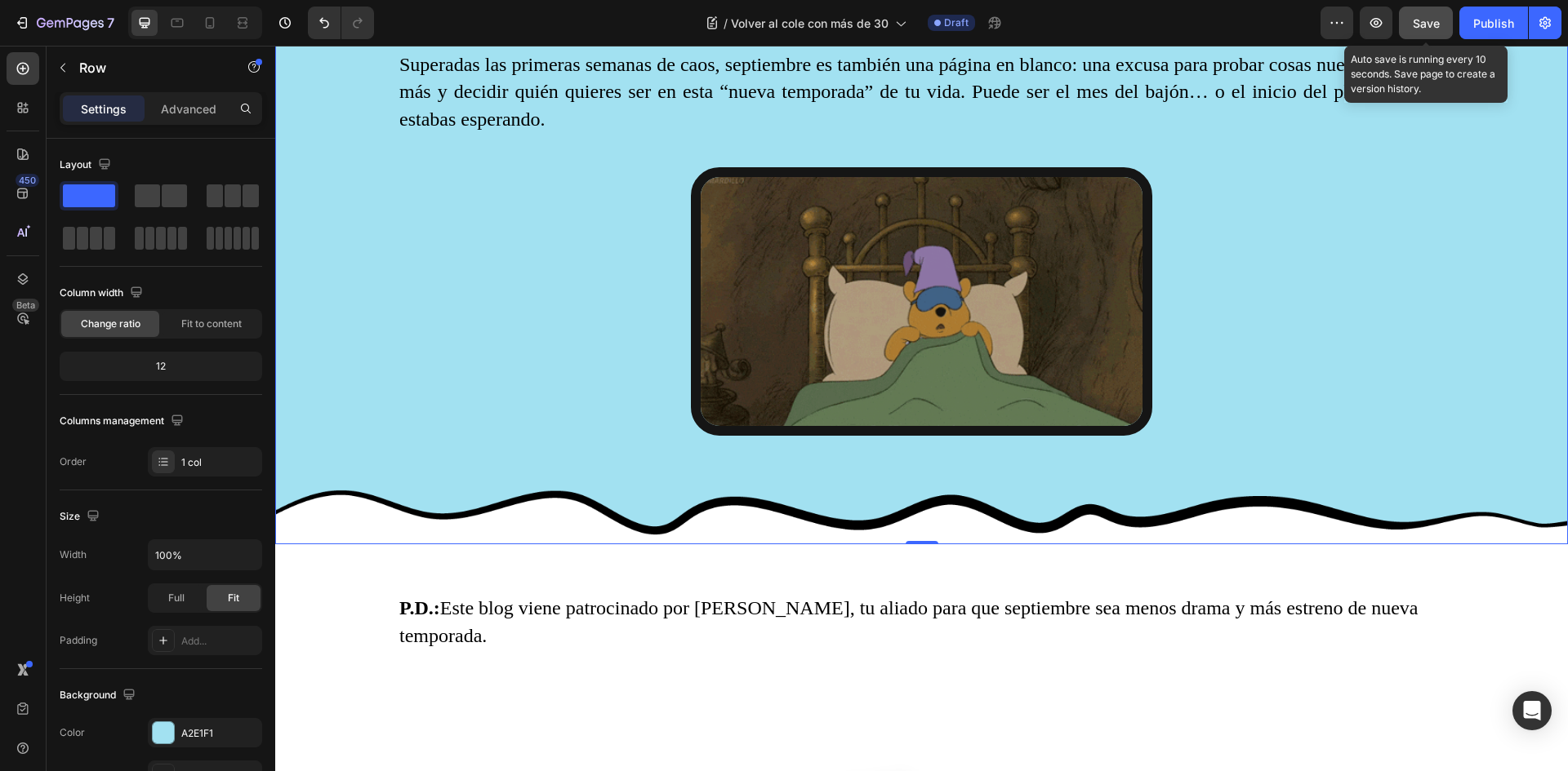
click at [1427, 28] on span "Save" at bounding box center [1426, 22] width 27 height 13
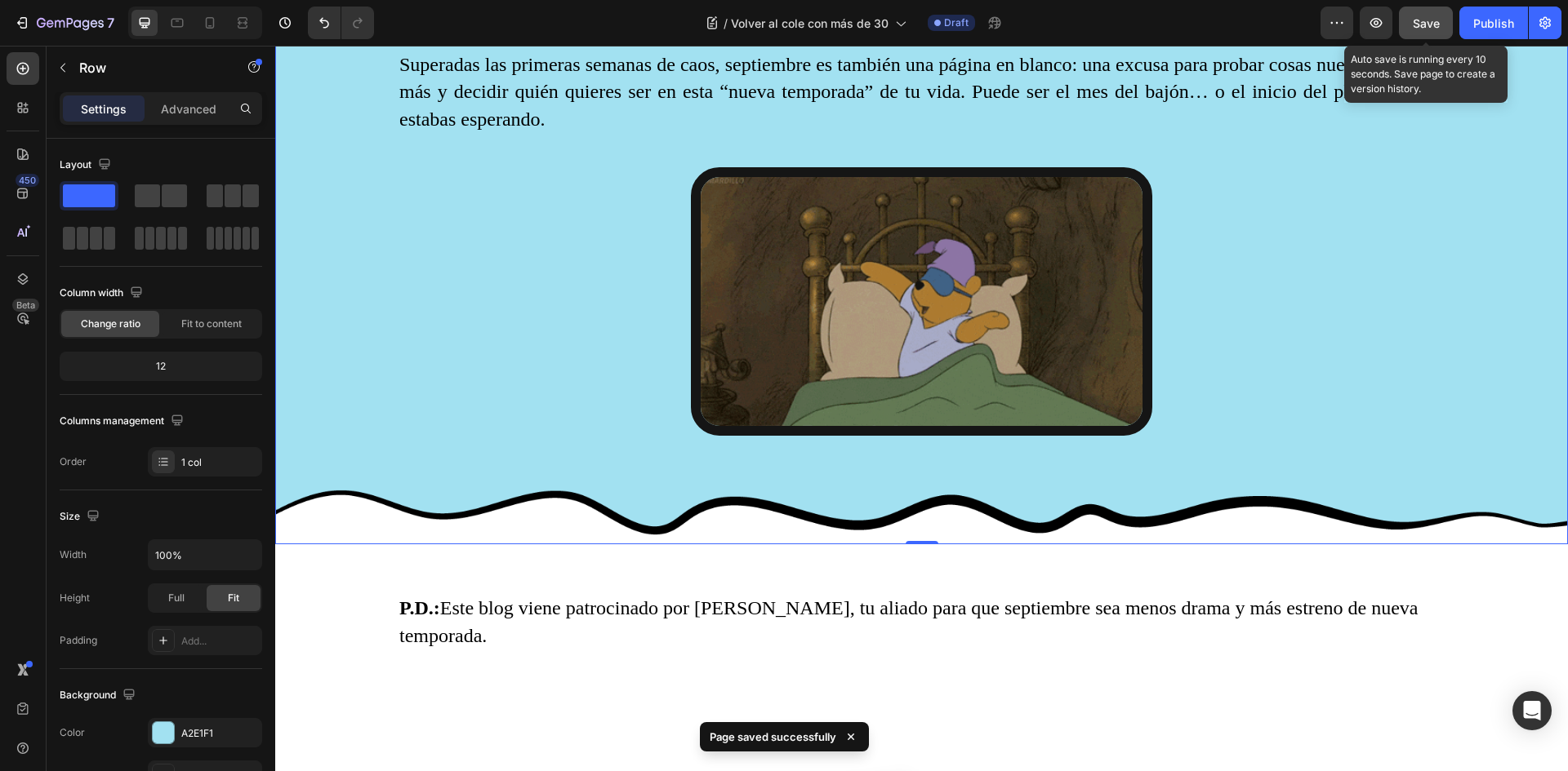
click at [1421, 10] on button "Save" at bounding box center [1426, 22] width 54 height 32
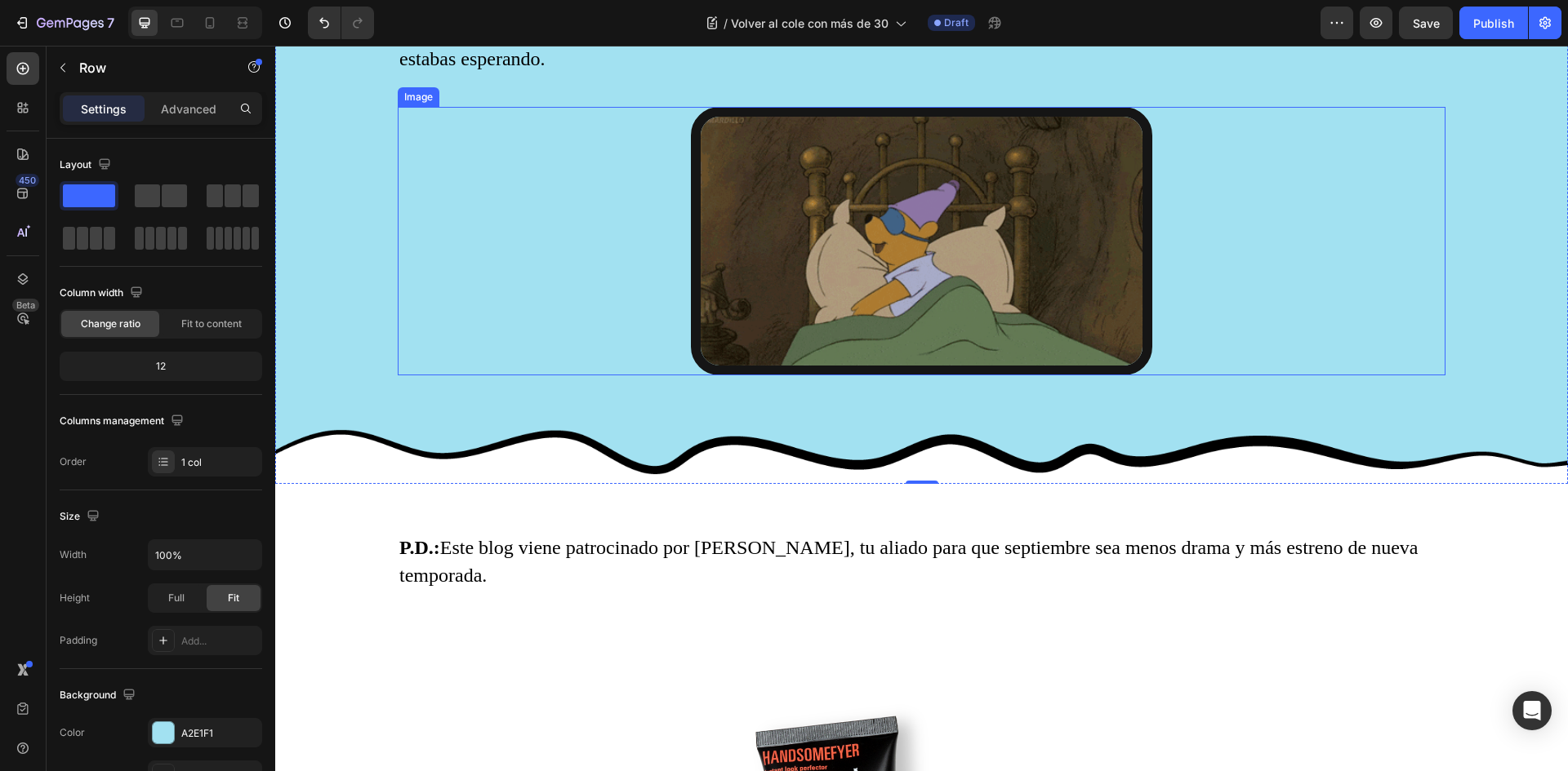
scroll to position [3922, 0]
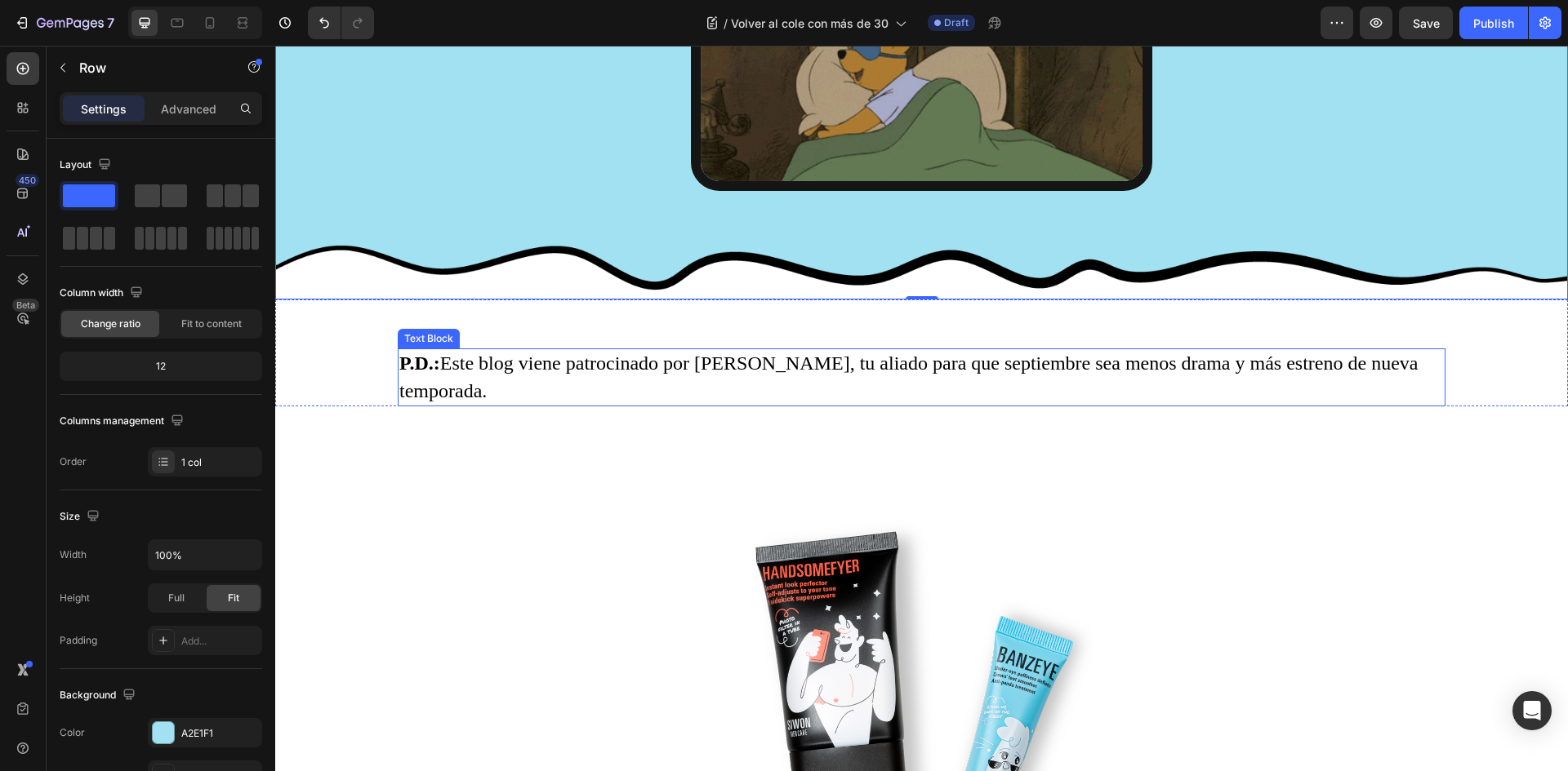
click at [726, 360] on p "P.D.: Este blog viene patrocinado por WOWYOUNG, tu aliado para que septiembre s…" at bounding box center [922, 377] width 1045 height 55
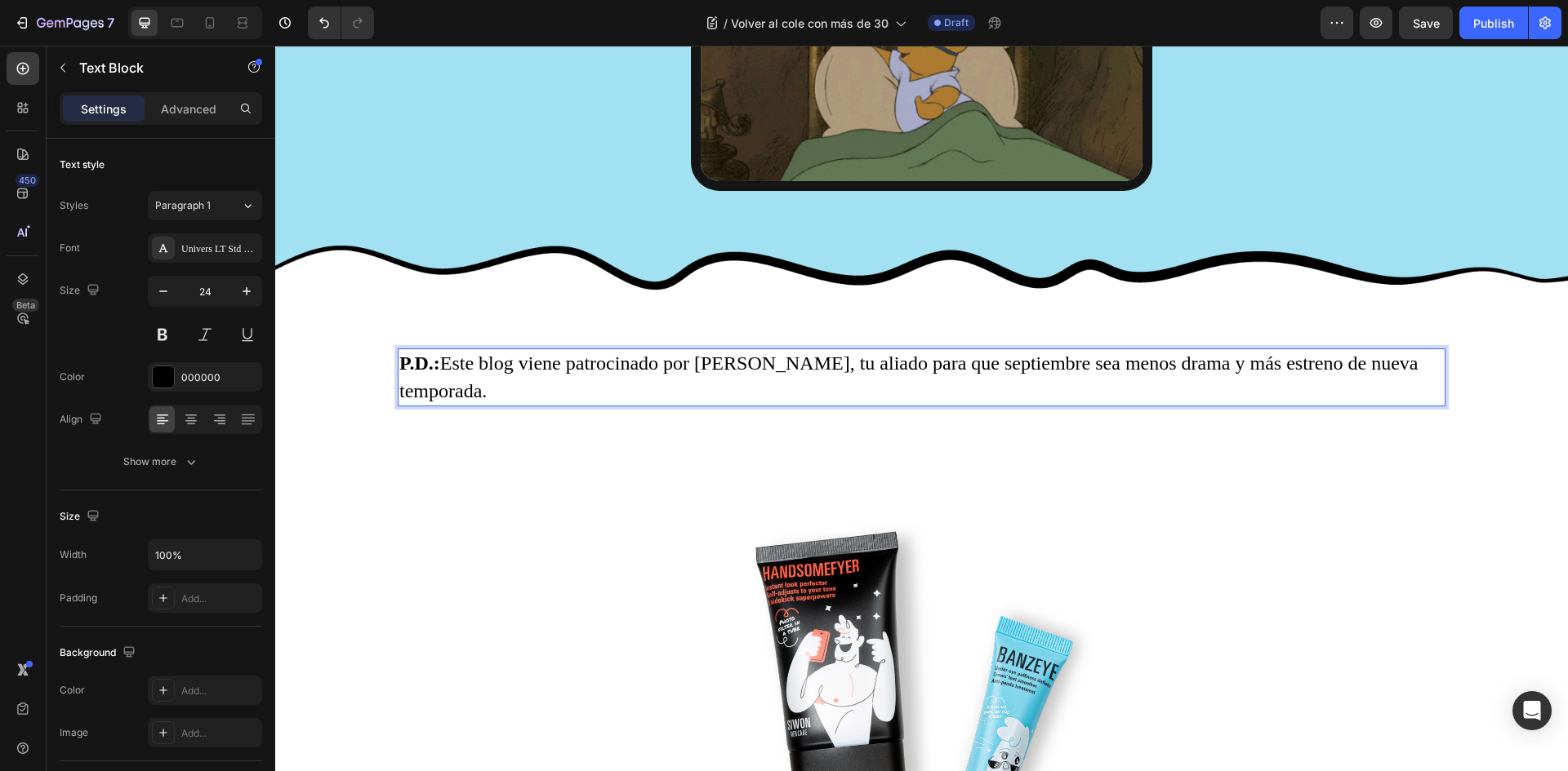
click at [701, 359] on p "P.D.: Este blog viene patrocinado por WOWYOUNG, tu aliado para que septiembre s…" at bounding box center [922, 377] width 1045 height 55
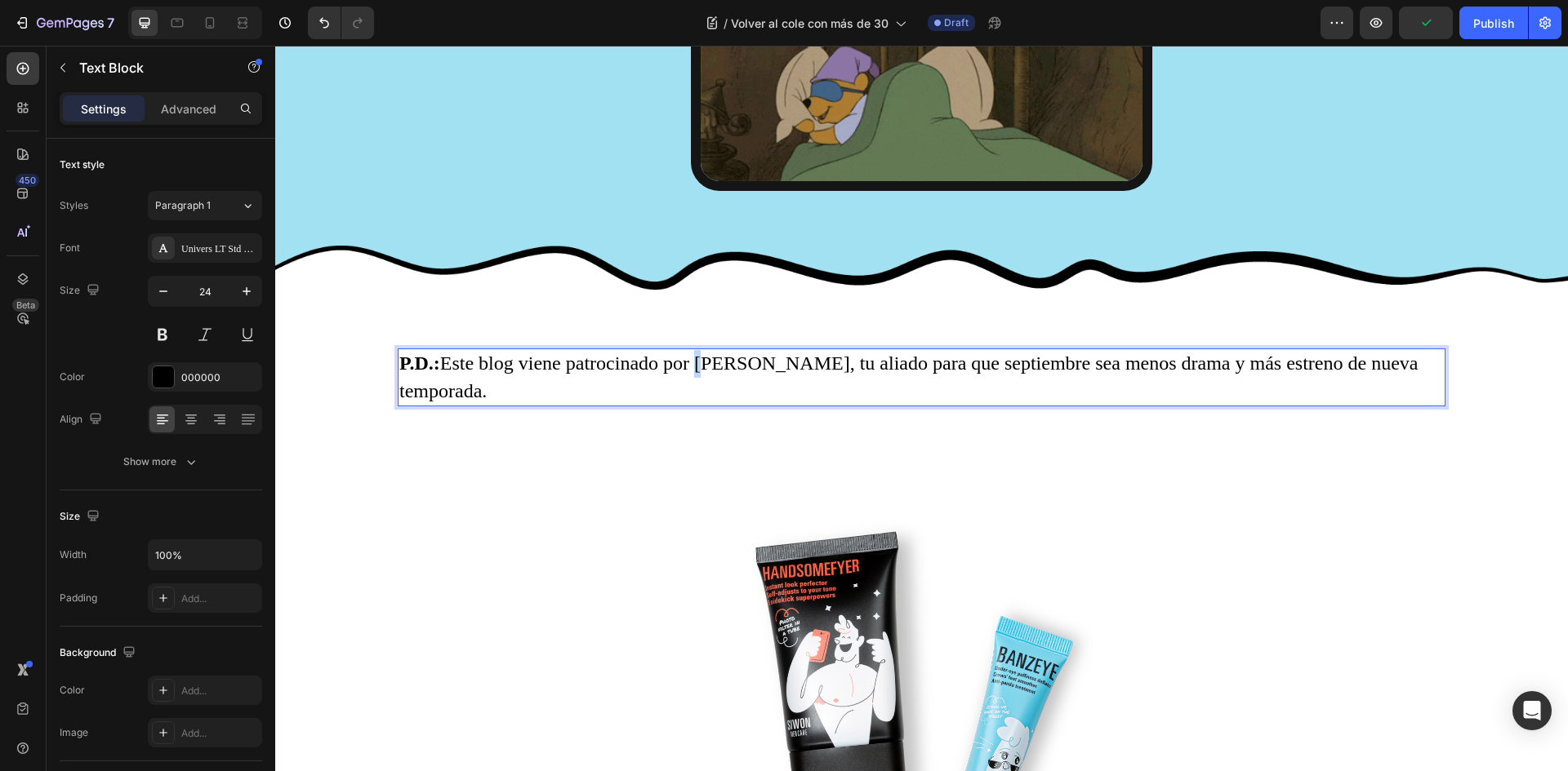
click at [693, 362] on p "P.D.: Este blog viene patrocinado por Wowyoung, tu aliado para que septiembre s…" at bounding box center [922, 377] width 1045 height 55
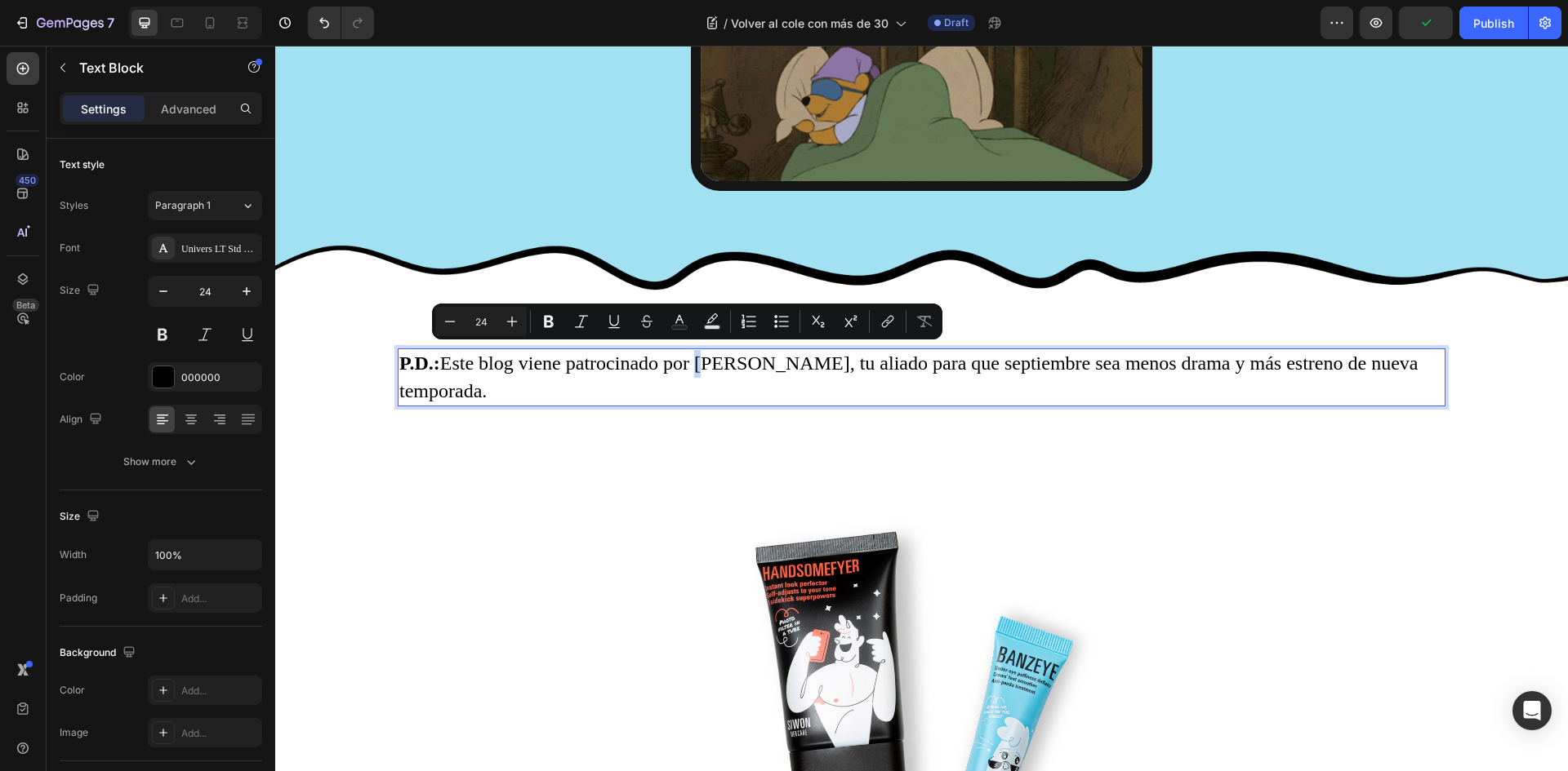
click at [693, 361] on p "P.D.: Este blog viene patrocinado por Wowyoung, tu aliado para que septiembre s…" at bounding box center [922, 377] width 1045 height 55
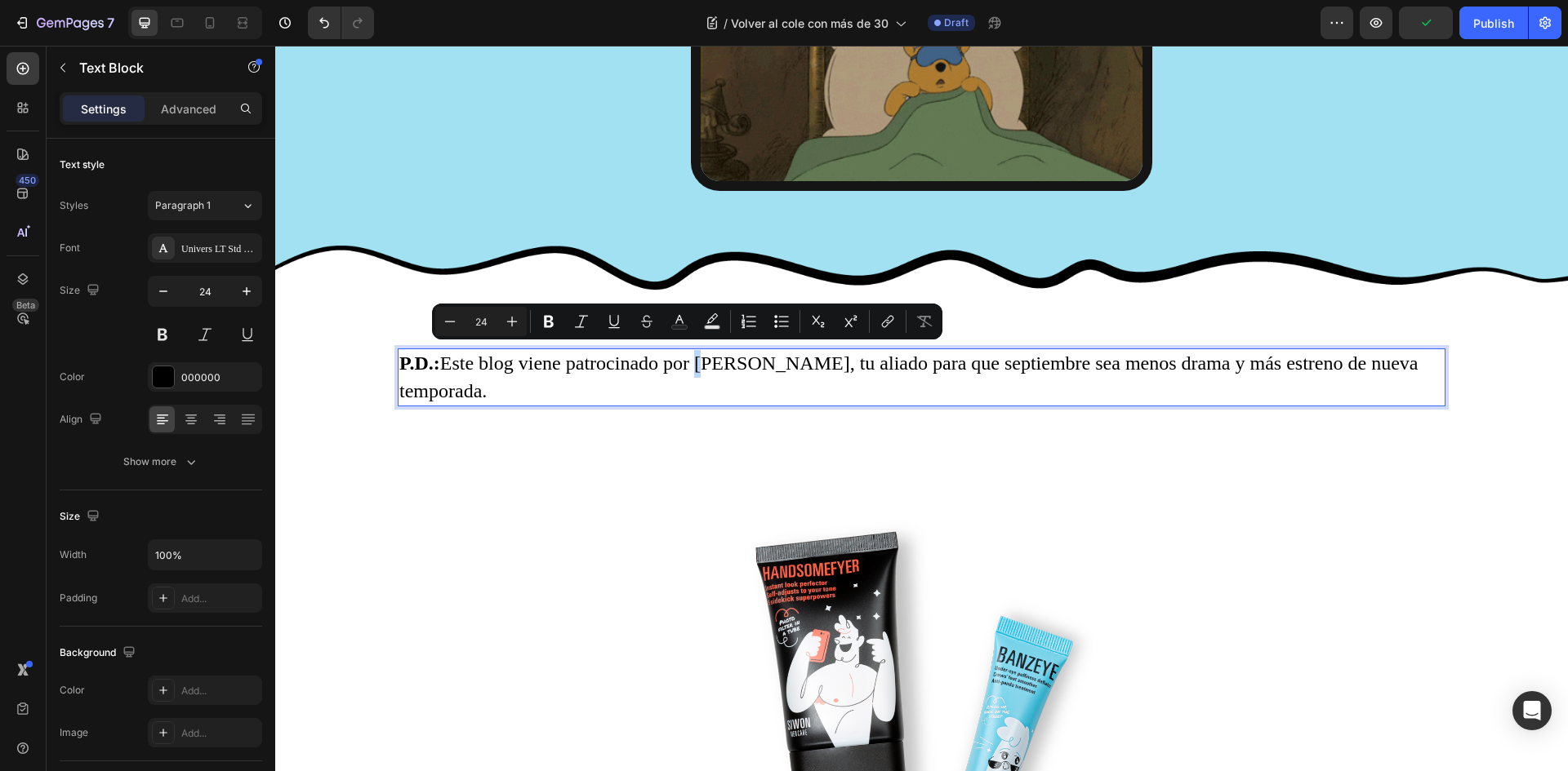
click at [694, 365] on p "P.D.: Este blog viene patrocinado por Wowyoung, tu aliado para que septiembre s…" at bounding box center [922, 377] width 1045 height 55
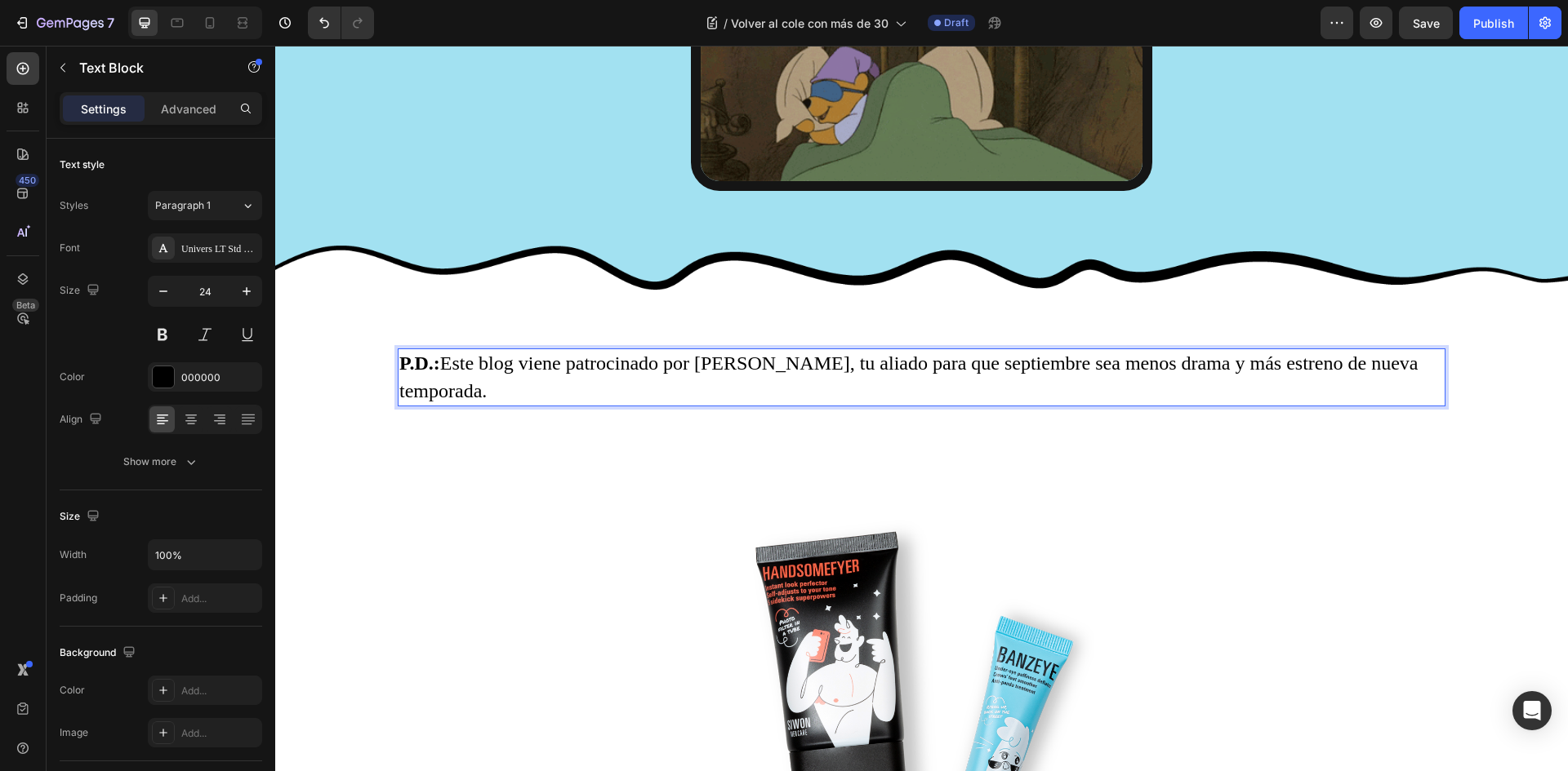
click at [694, 359] on p "P.D.: Este blog viene patrocinado por Wowyoung, tu aliado para que septiembre s…" at bounding box center [922, 377] width 1045 height 55
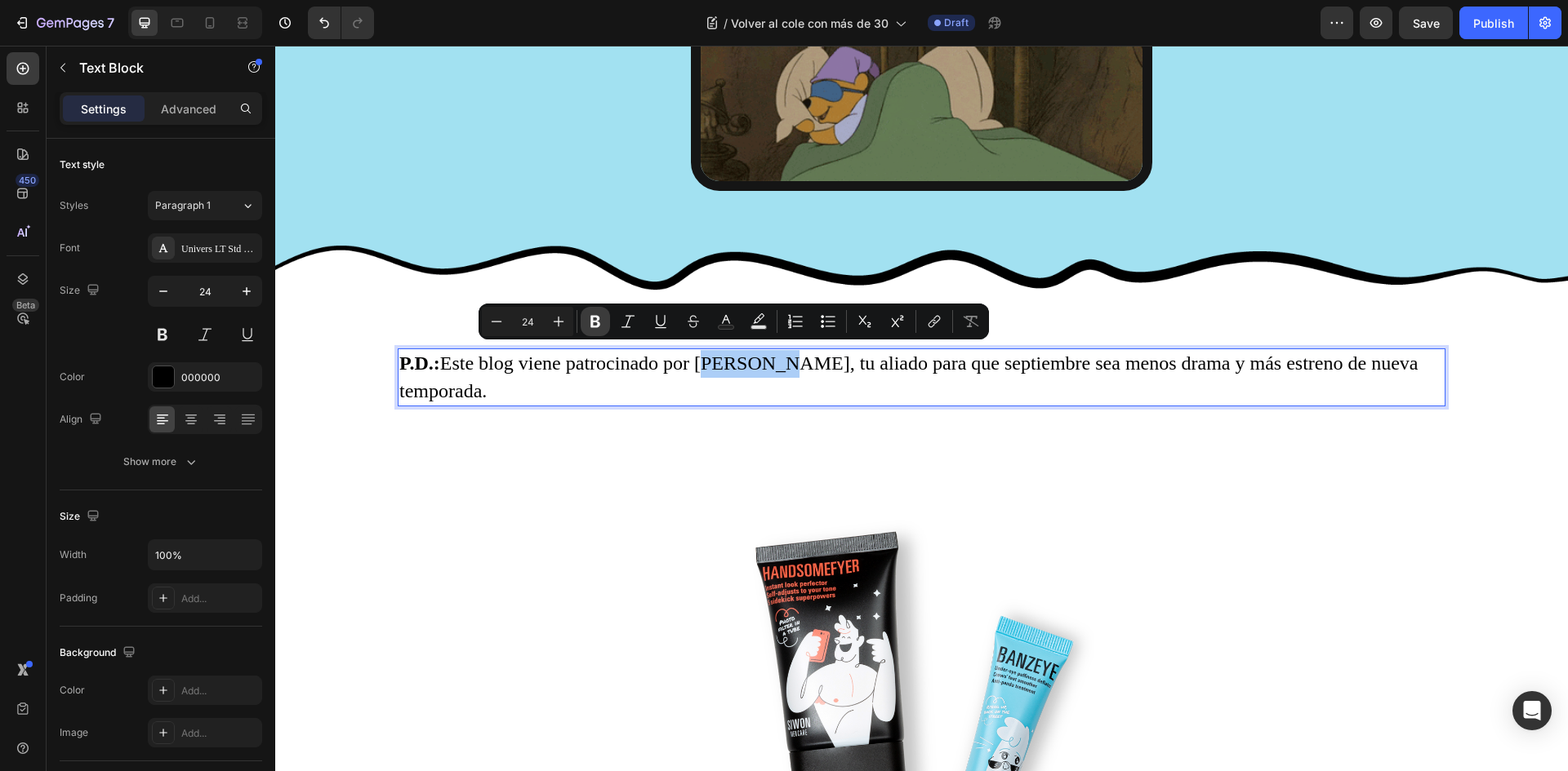
click at [602, 320] on icon "Editor contextual toolbar" at bounding box center [595, 322] width 16 height 16
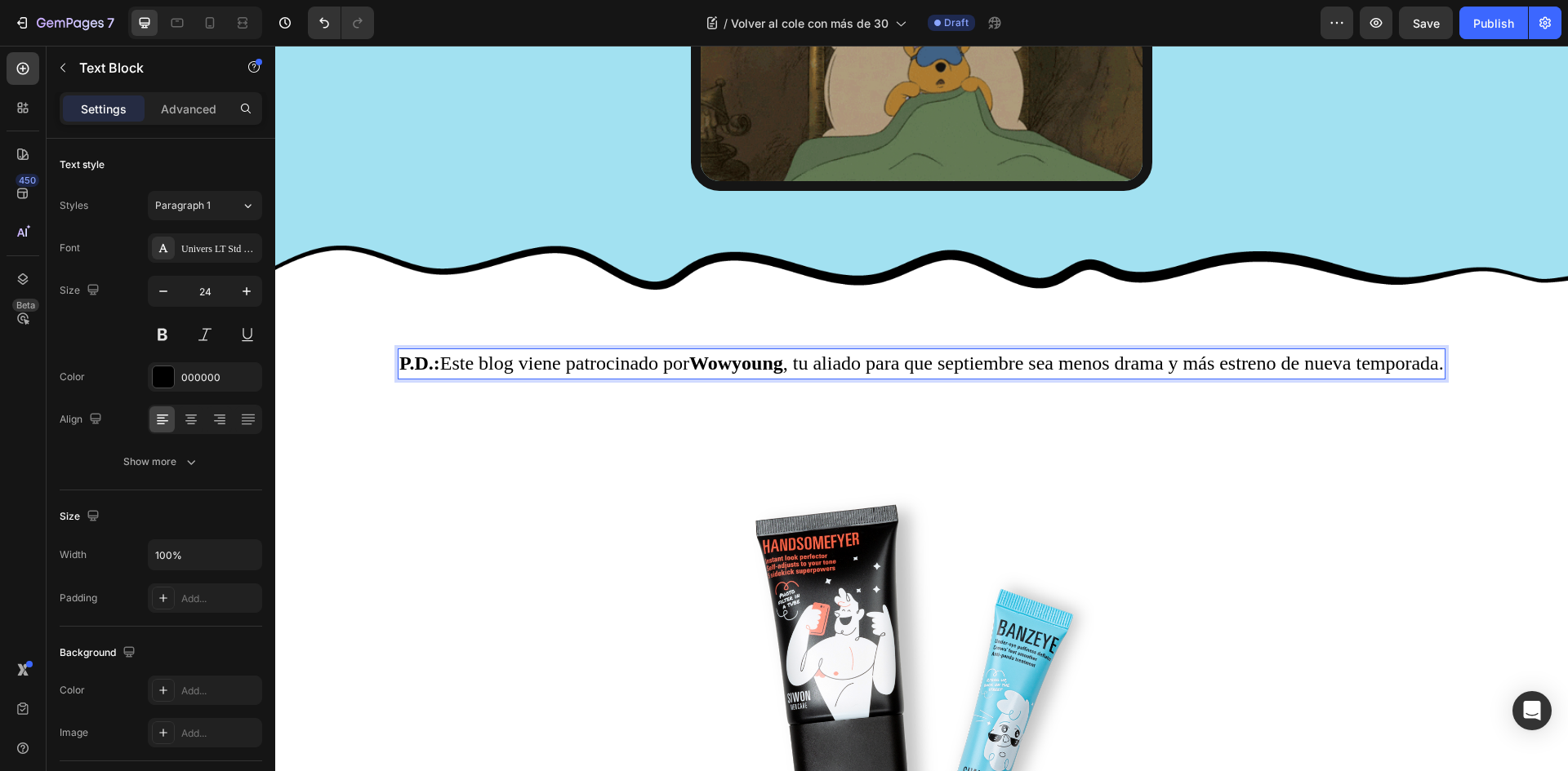
click at [644, 366] on p "P.D.: Este blog viene patrocinado por Wowyoung , tu aliado para que septiembre …" at bounding box center [922, 364] width 1045 height 28
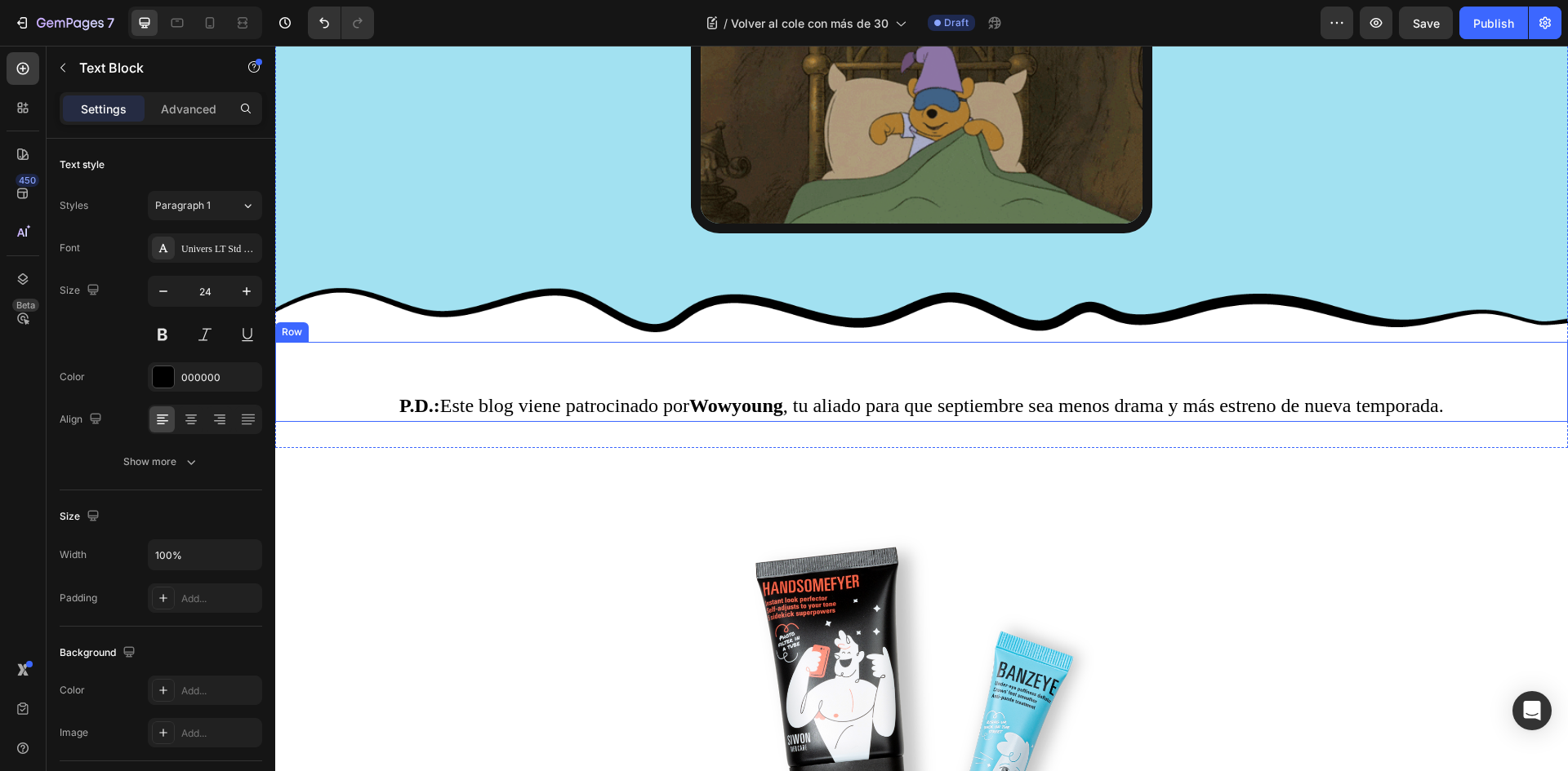
scroll to position [4086, 0]
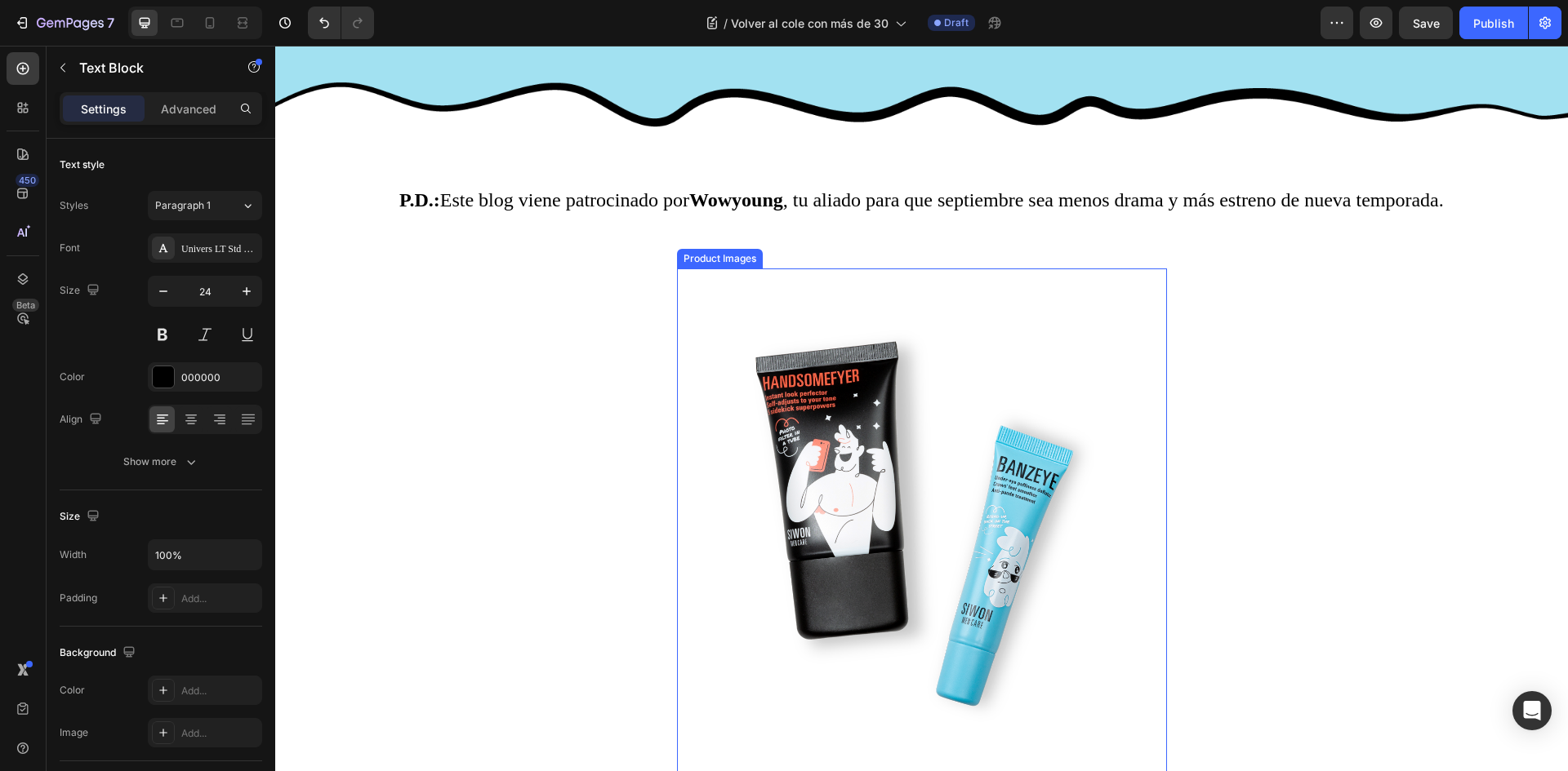
click at [912, 553] on img at bounding box center [922, 527] width 343 height 516
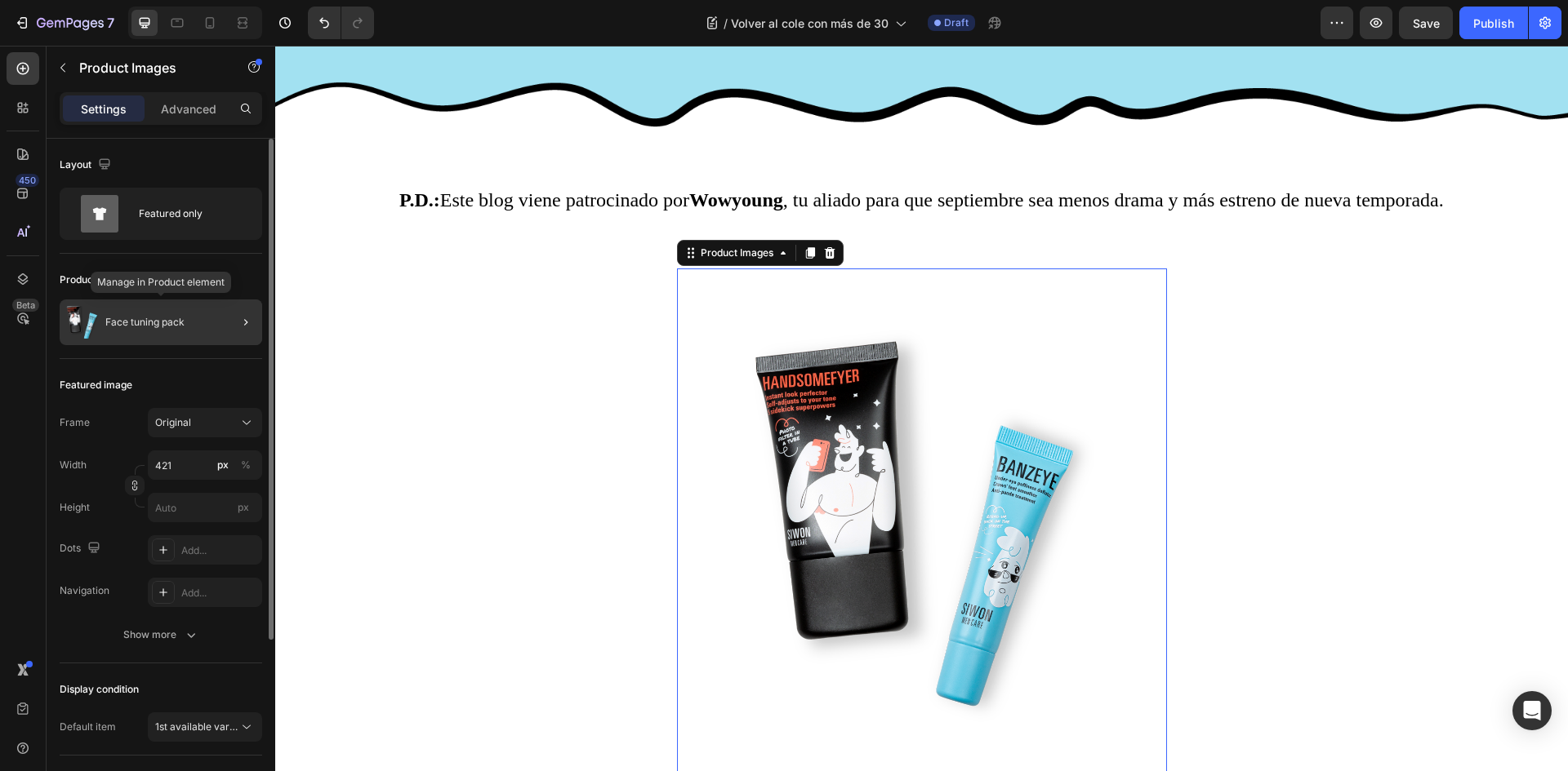
click at [120, 322] on p "Face tuning pack" at bounding box center [145, 322] width 79 height 12
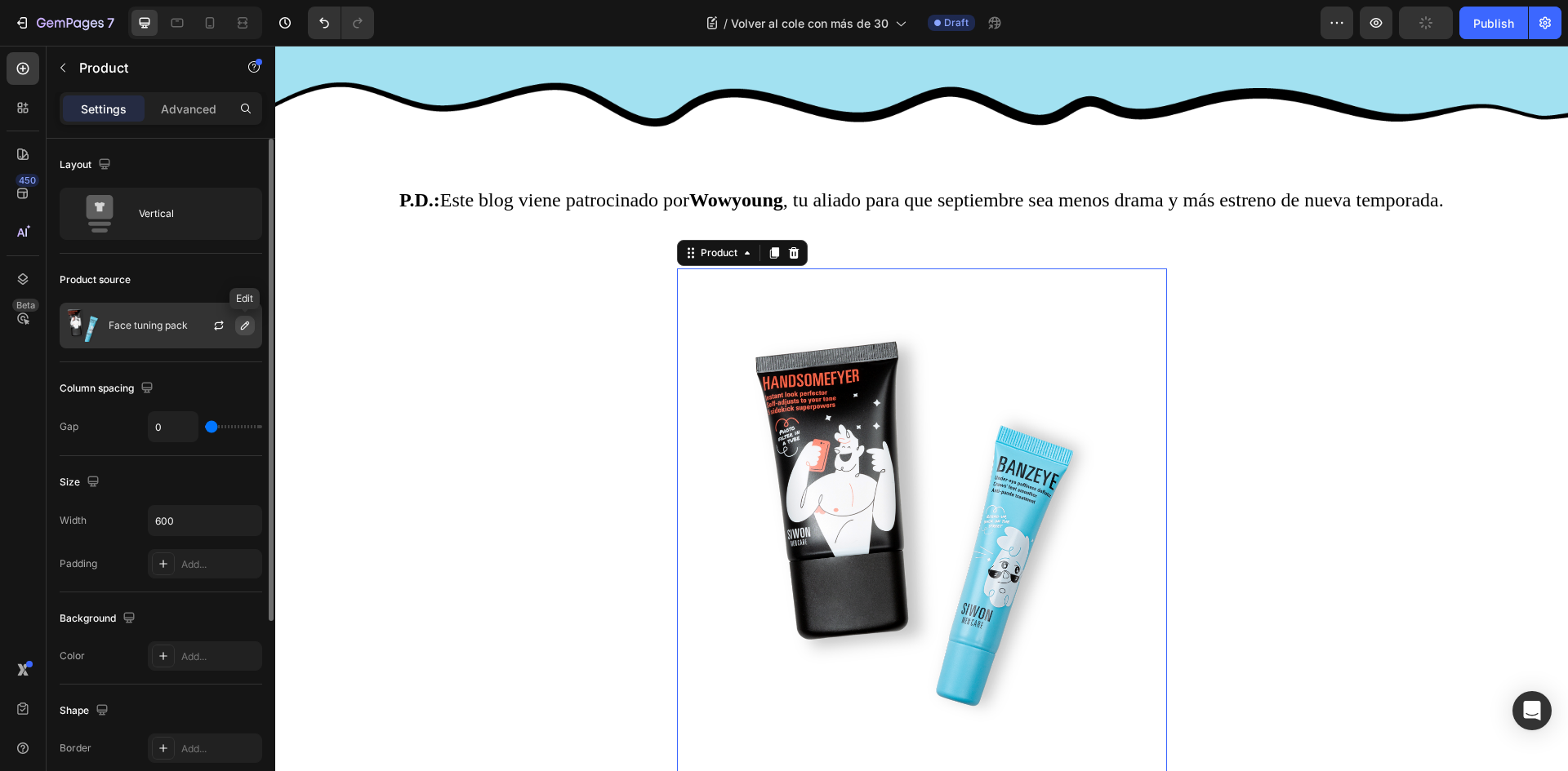
click at [245, 324] on icon "button" at bounding box center [245, 325] width 13 height 13
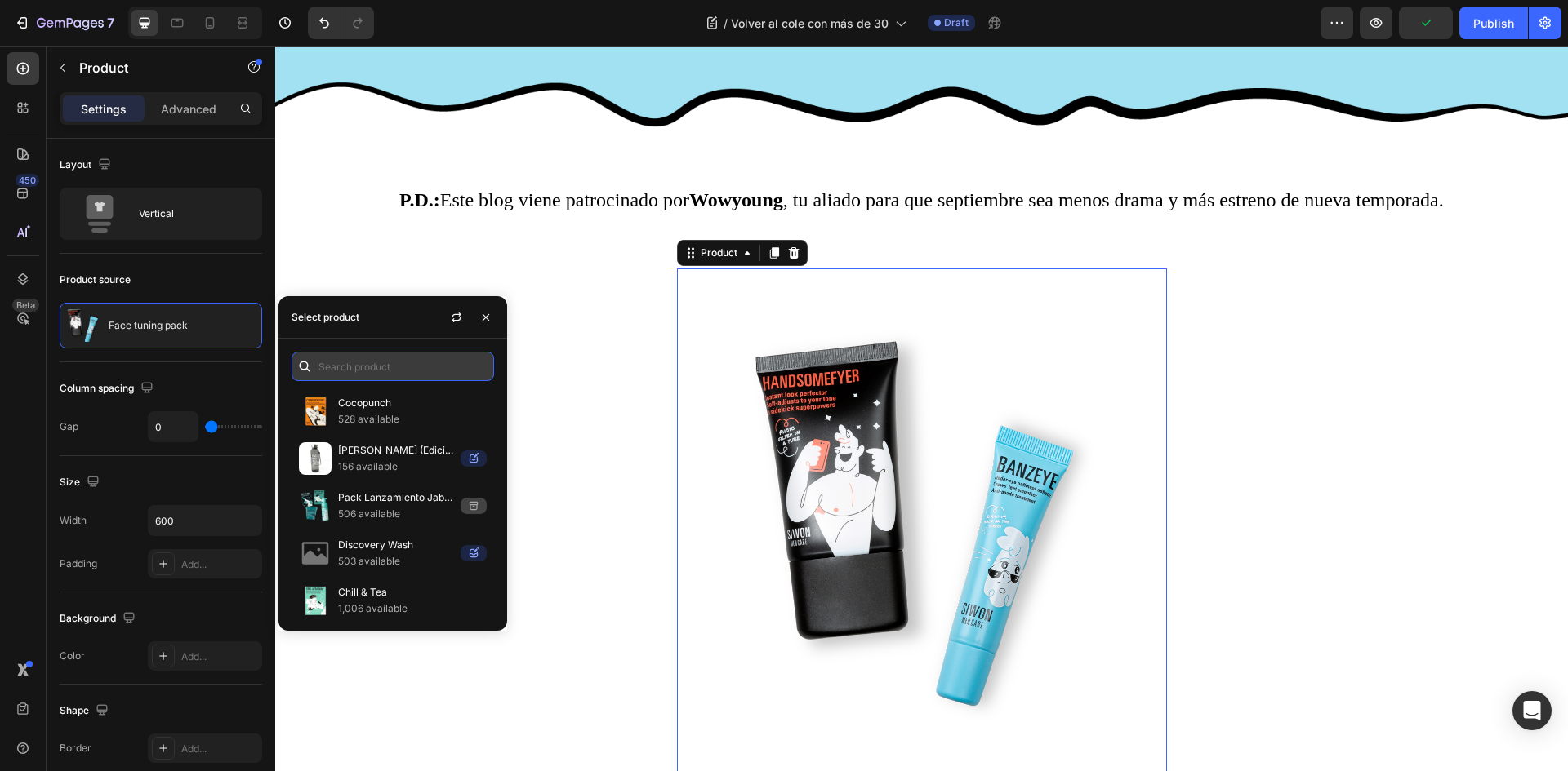
click at [337, 361] on input "text" at bounding box center [392, 366] width 202 height 30
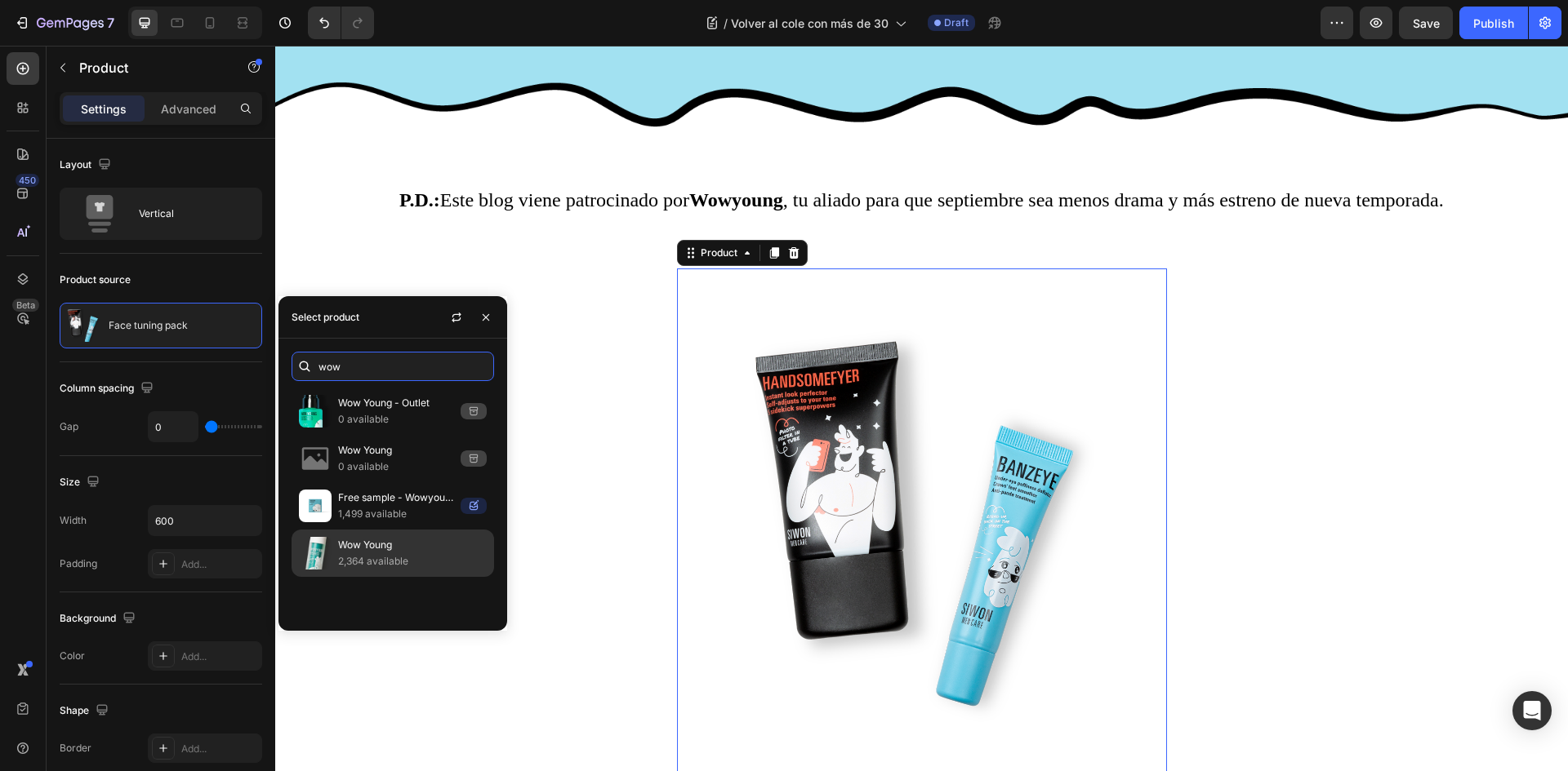
type input "wow"
click at [338, 547] on p "Wow Young" at bounding box center [412, 545] width 148 height 16
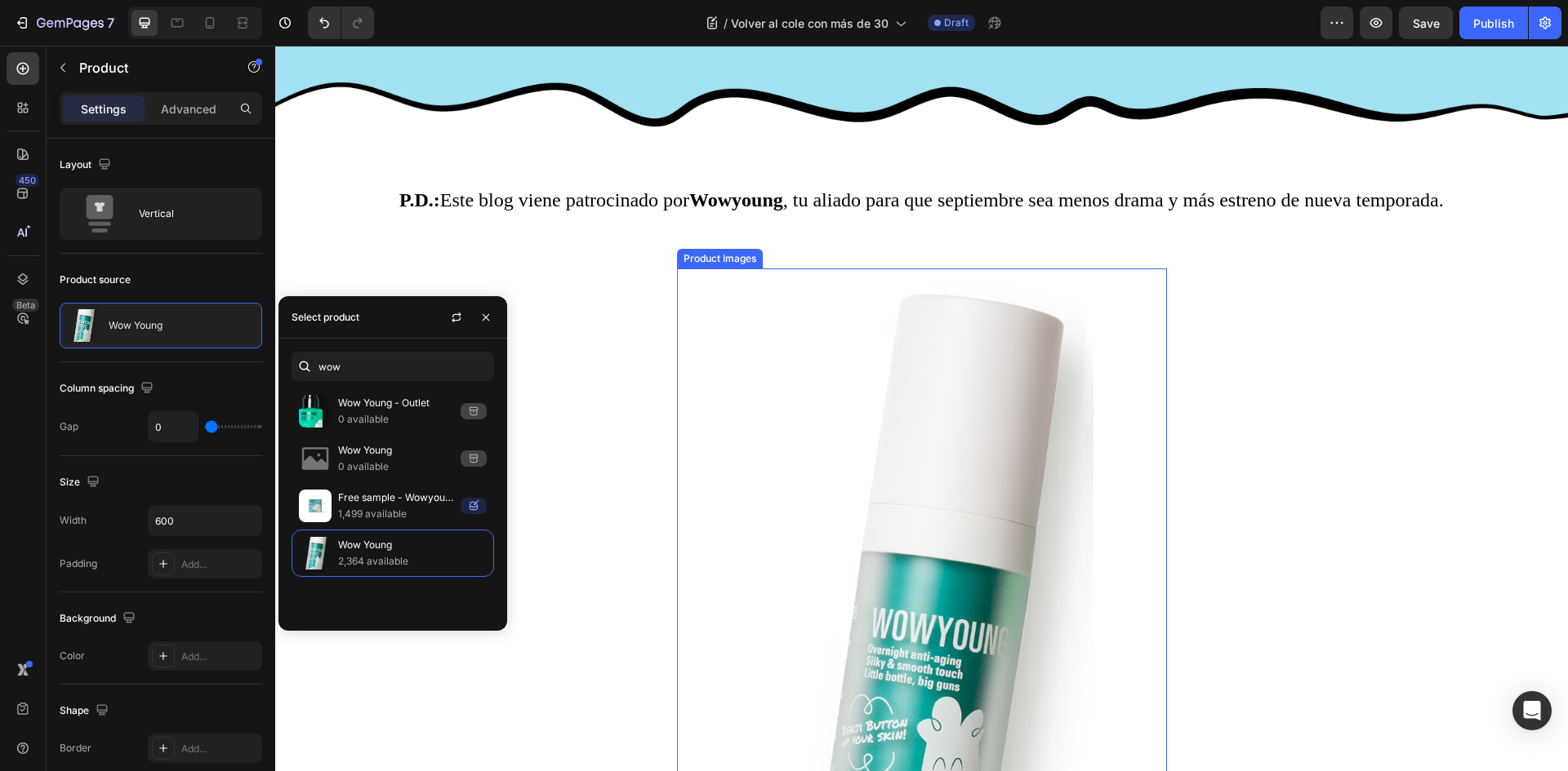
click at [903, 589] on img at bounding box center [922, 666] width 343 height 795
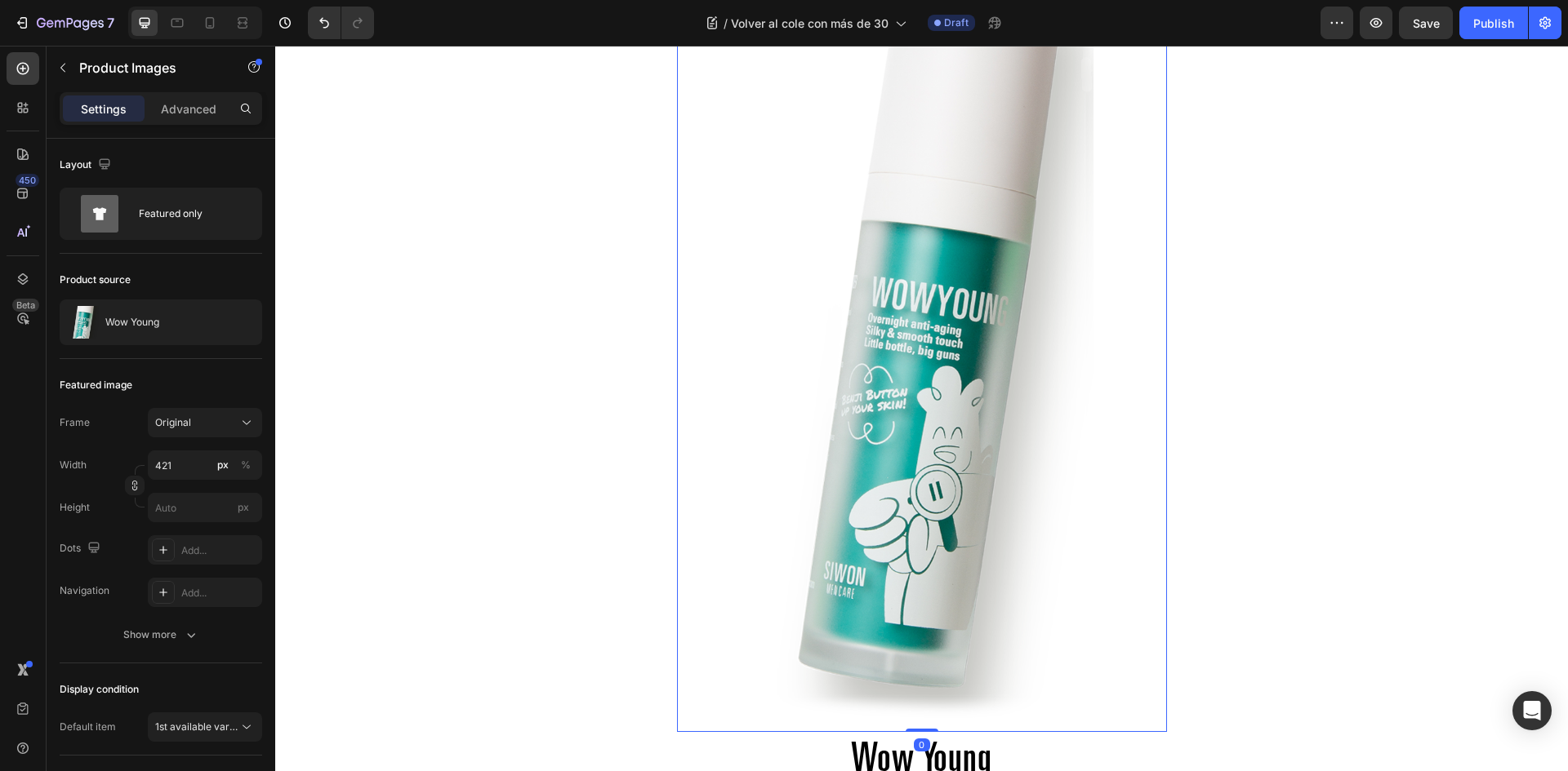
scroll to position [4331, 0]
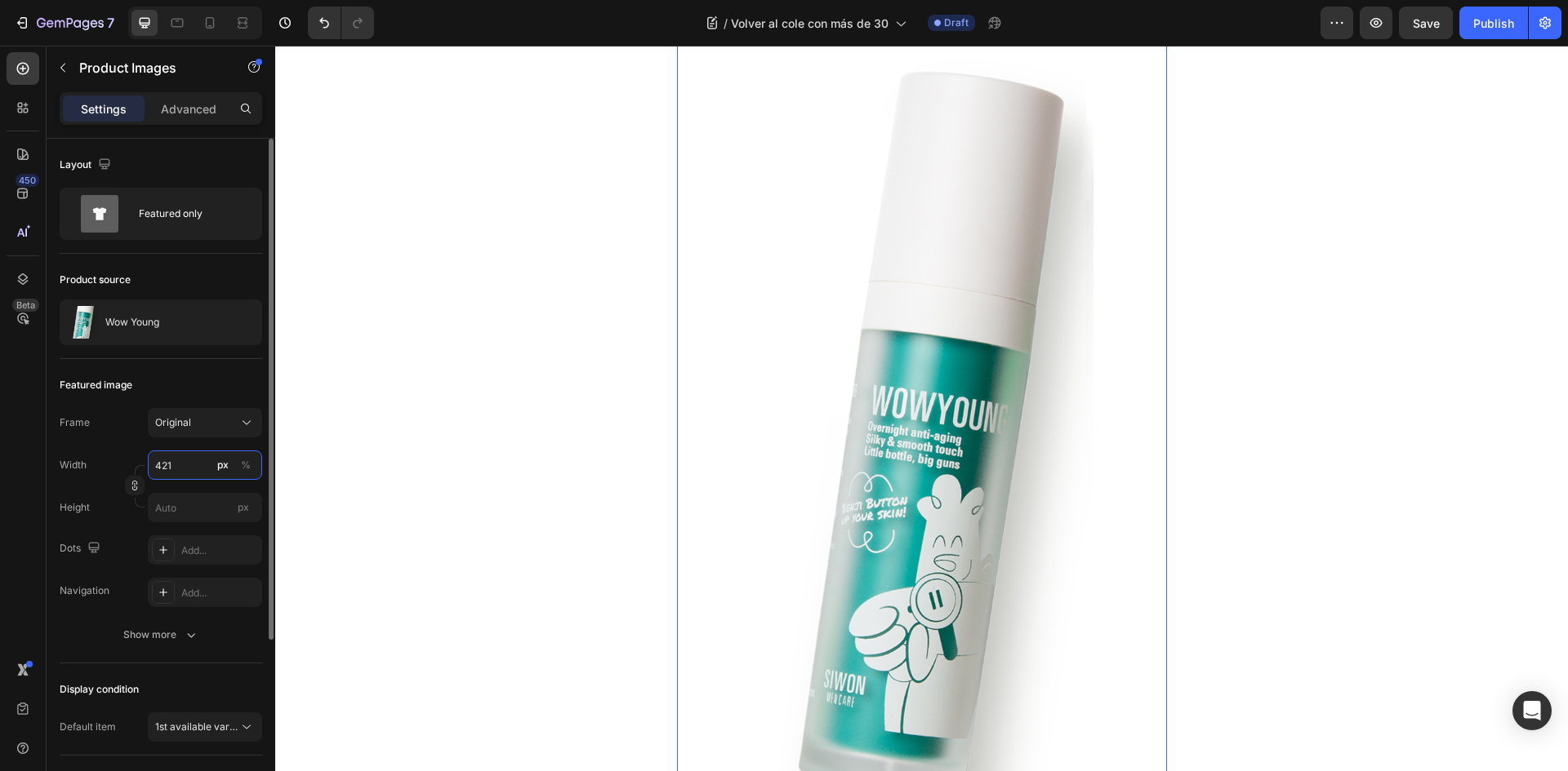
click at [174, 457] on input "421" at bounding box center [204, 465] width 114 height 30
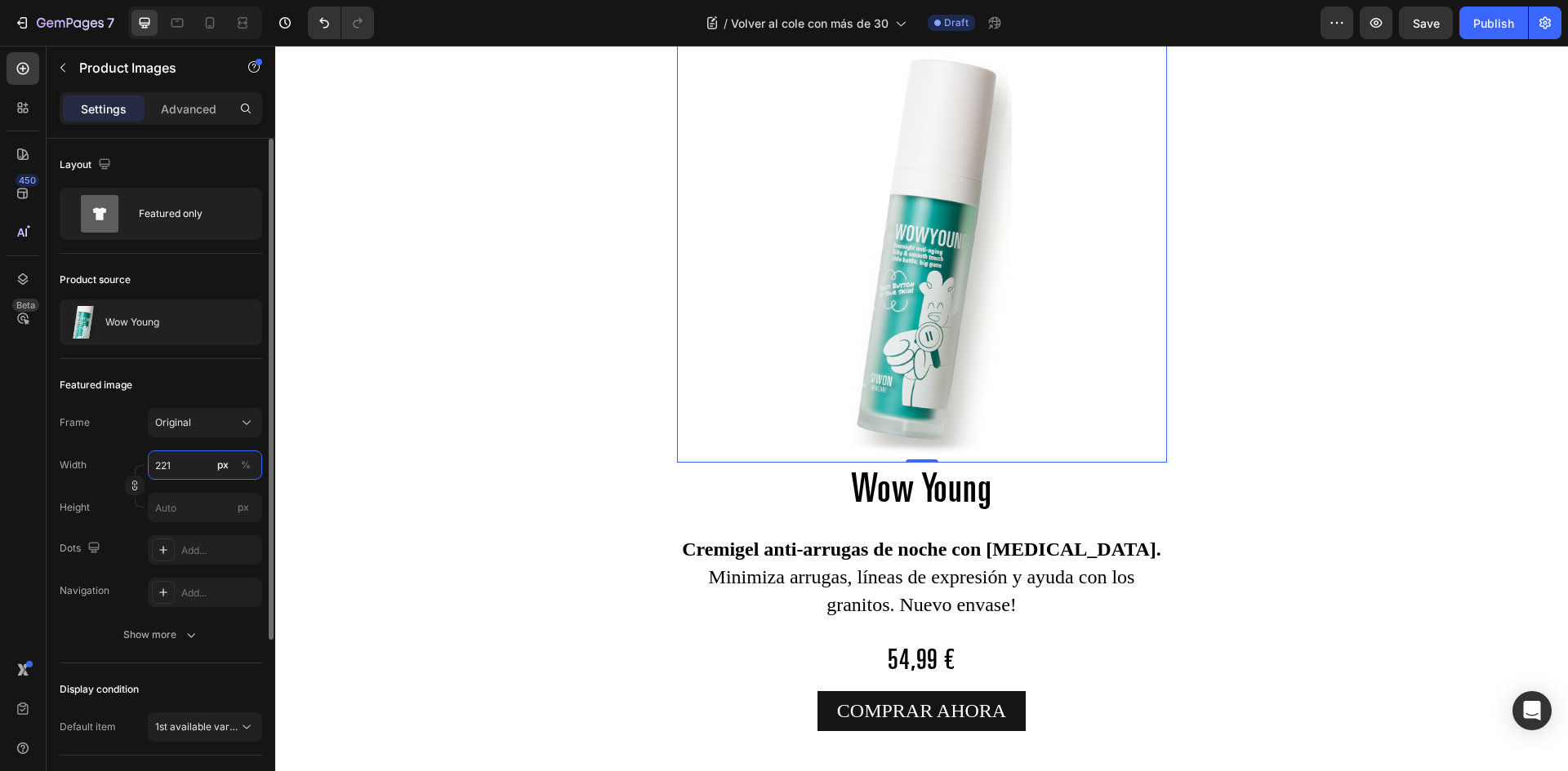
type input "220"
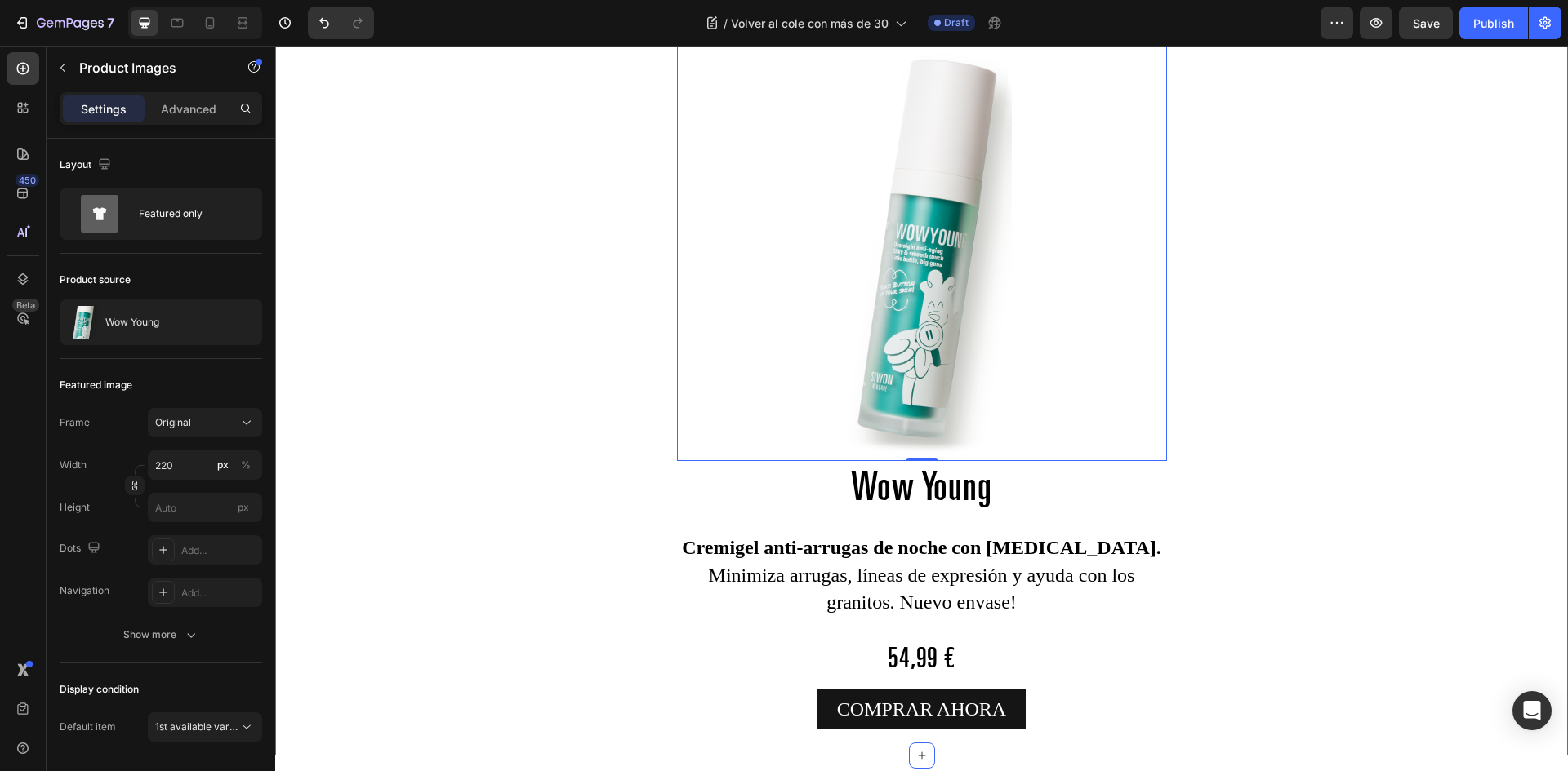
click at [1297, 463] on div "Product Images 0 Wow Young Product Title Cremigel anti-arrugas de noche con ret…" at bounding box center [922, 387] width 1293 height 684
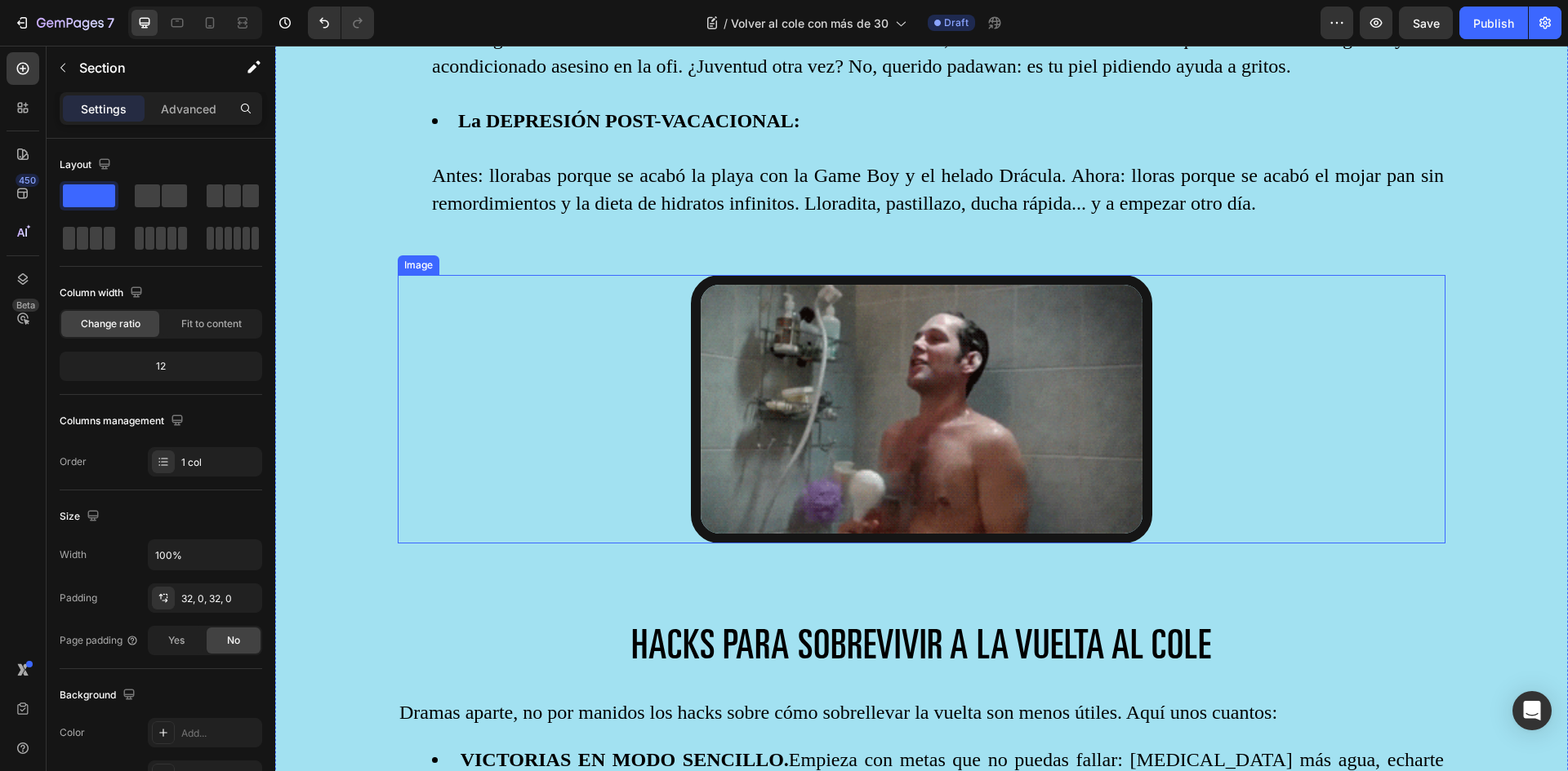
scroll to position [2122, 0]
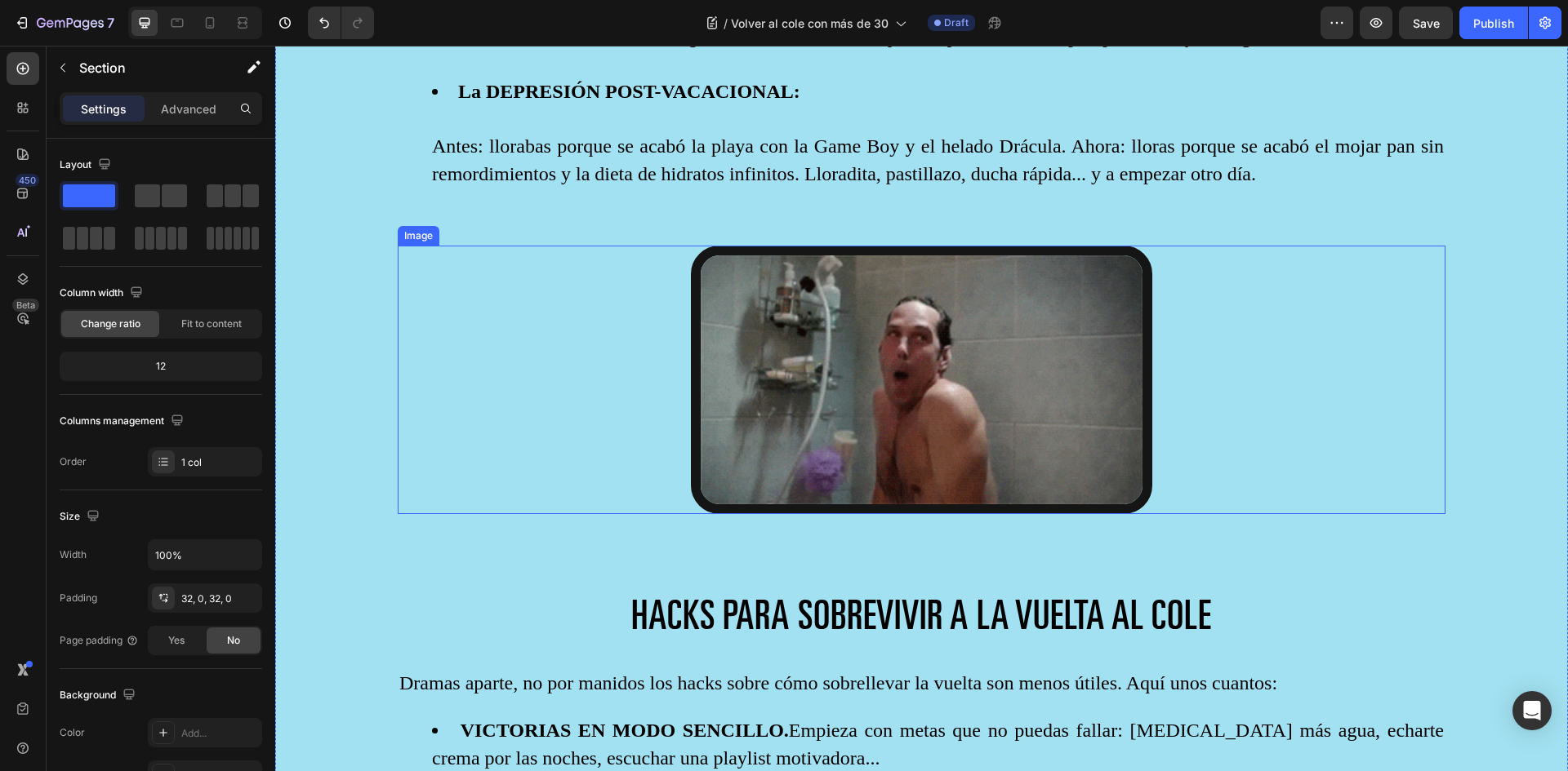
click at [872, 364] on img at bounding box center [921, 379] width 461 height 269
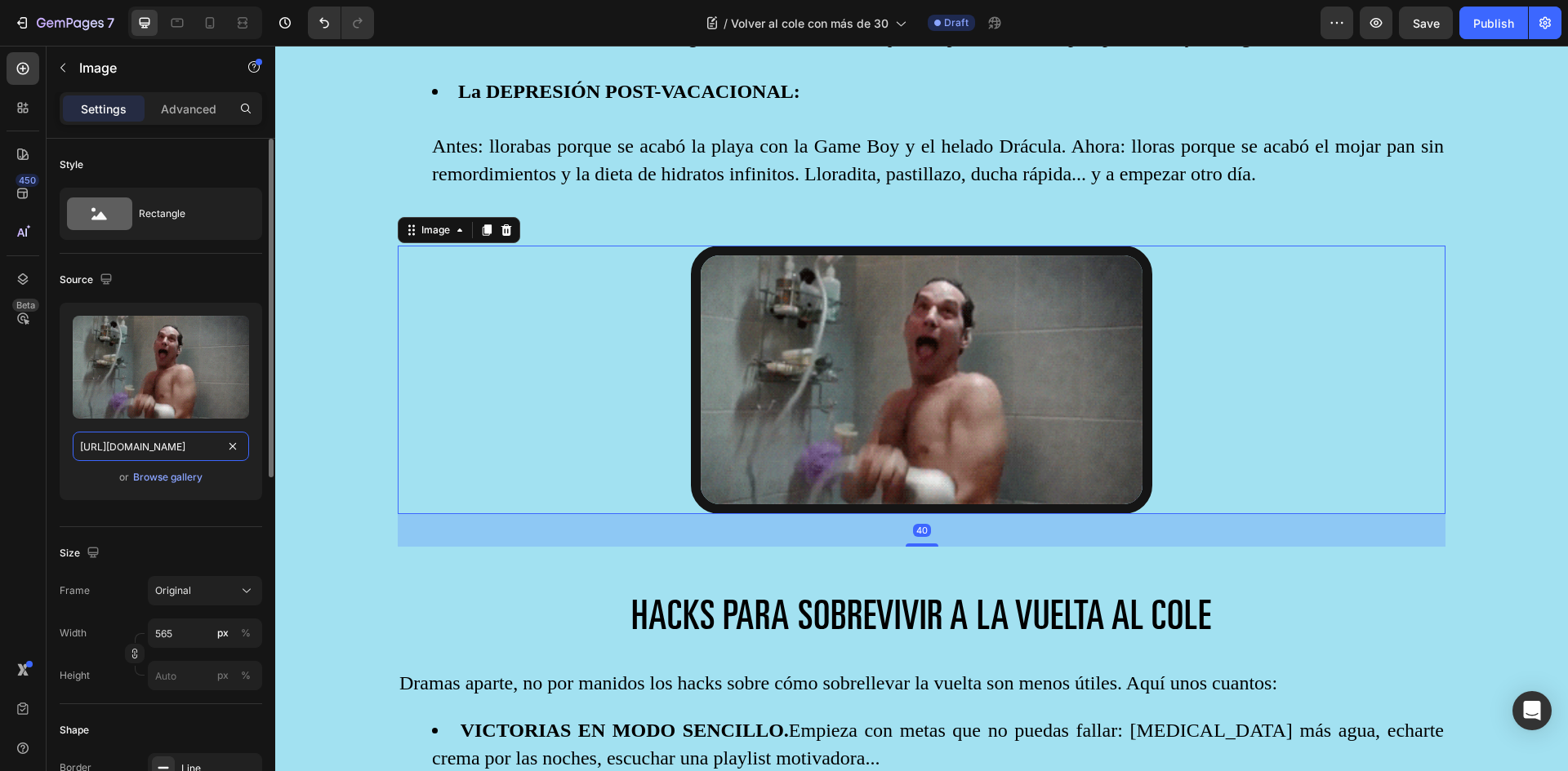
click at [160, 443] on input "https://media3.giphy.com/media/v1.Y2lkPTc5MGI3NjExbmtuc2VudWFyOHNzdGNkZTJhbDNtM…" at bounding box center [161, 447] width 176 height 30
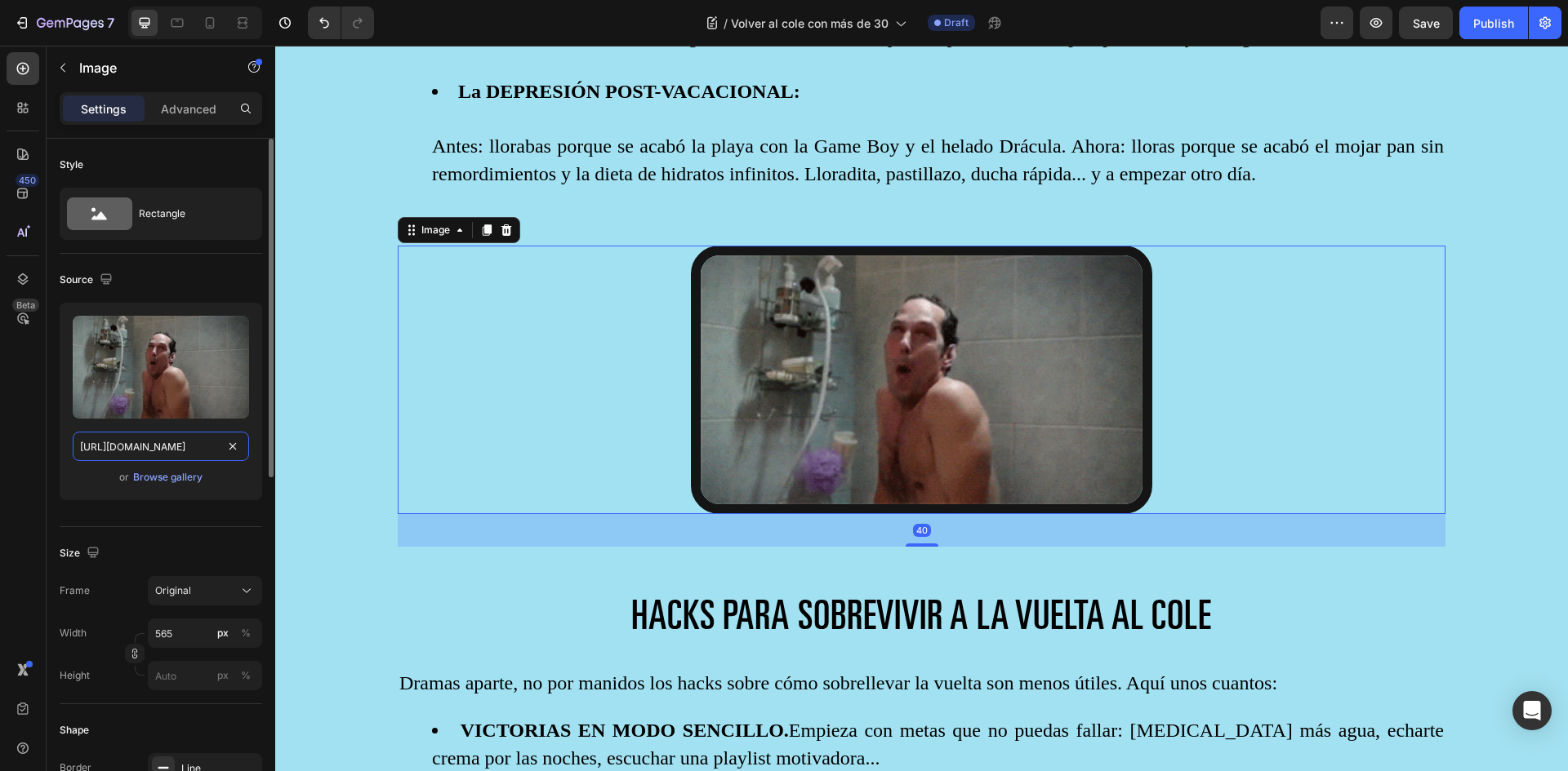
type input "https://media4.giphy.com/media/v1.Y2lkPTc5MGI3NjExeWloa2FzYXRiMWhuY3h4NHV1Y3Rld…"
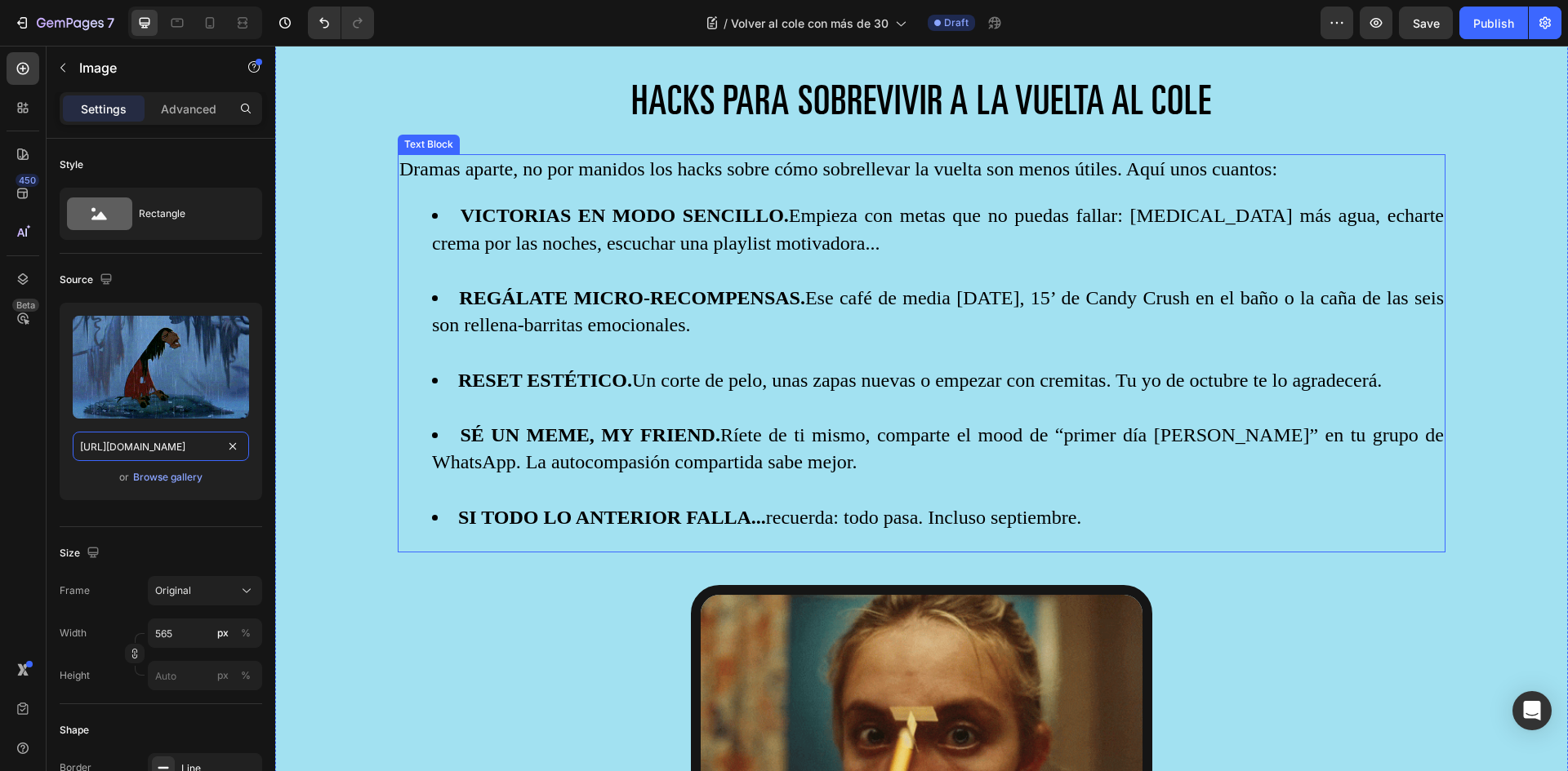
scroll to position [2612, 0]
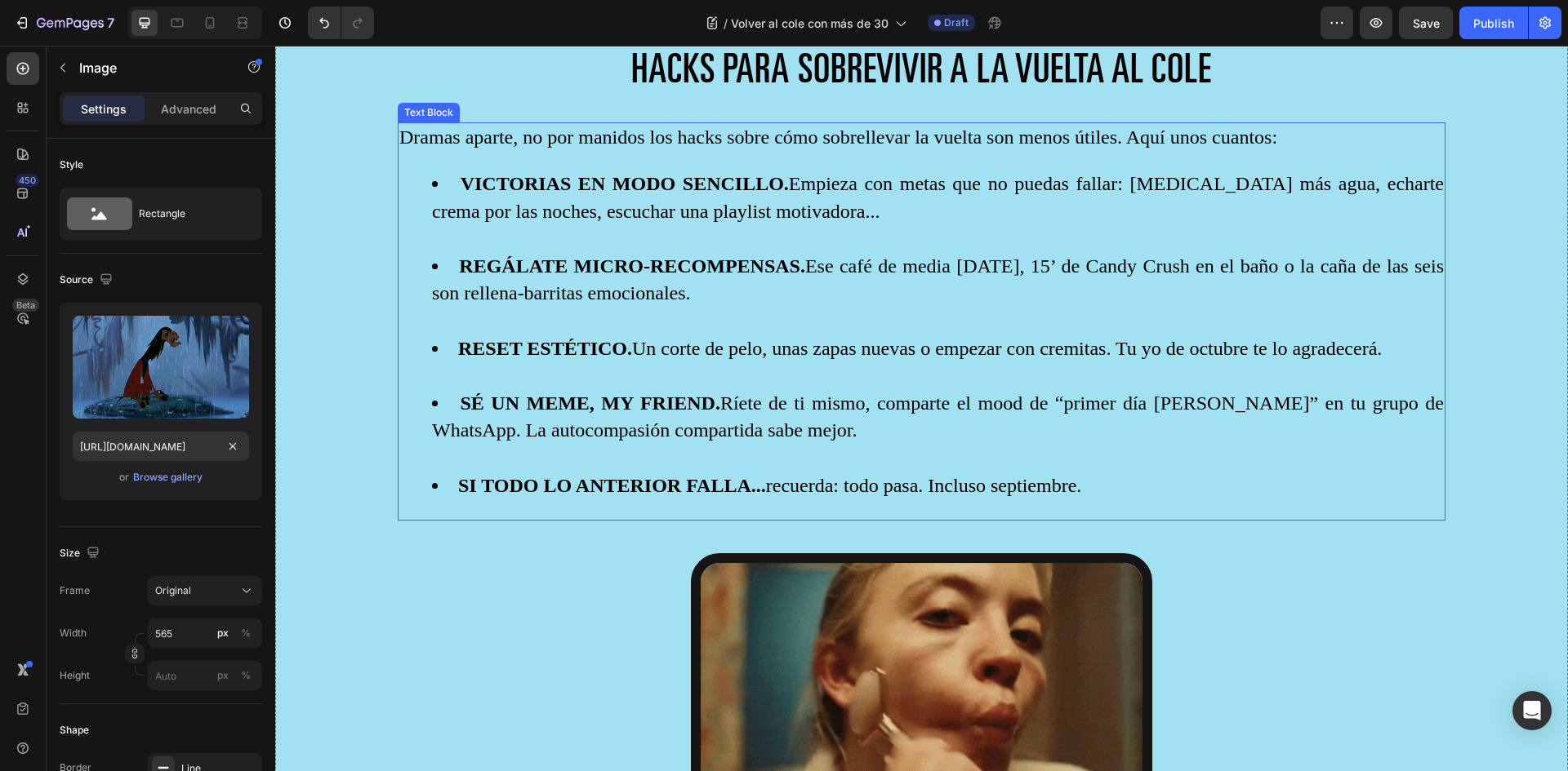
click at [711, 477] on li "SI TODO LO ANTERIOR FALLA... recuerda: todo pasa. Incluso septiembre." at bounding box center [938, 486] width 1011 height 28
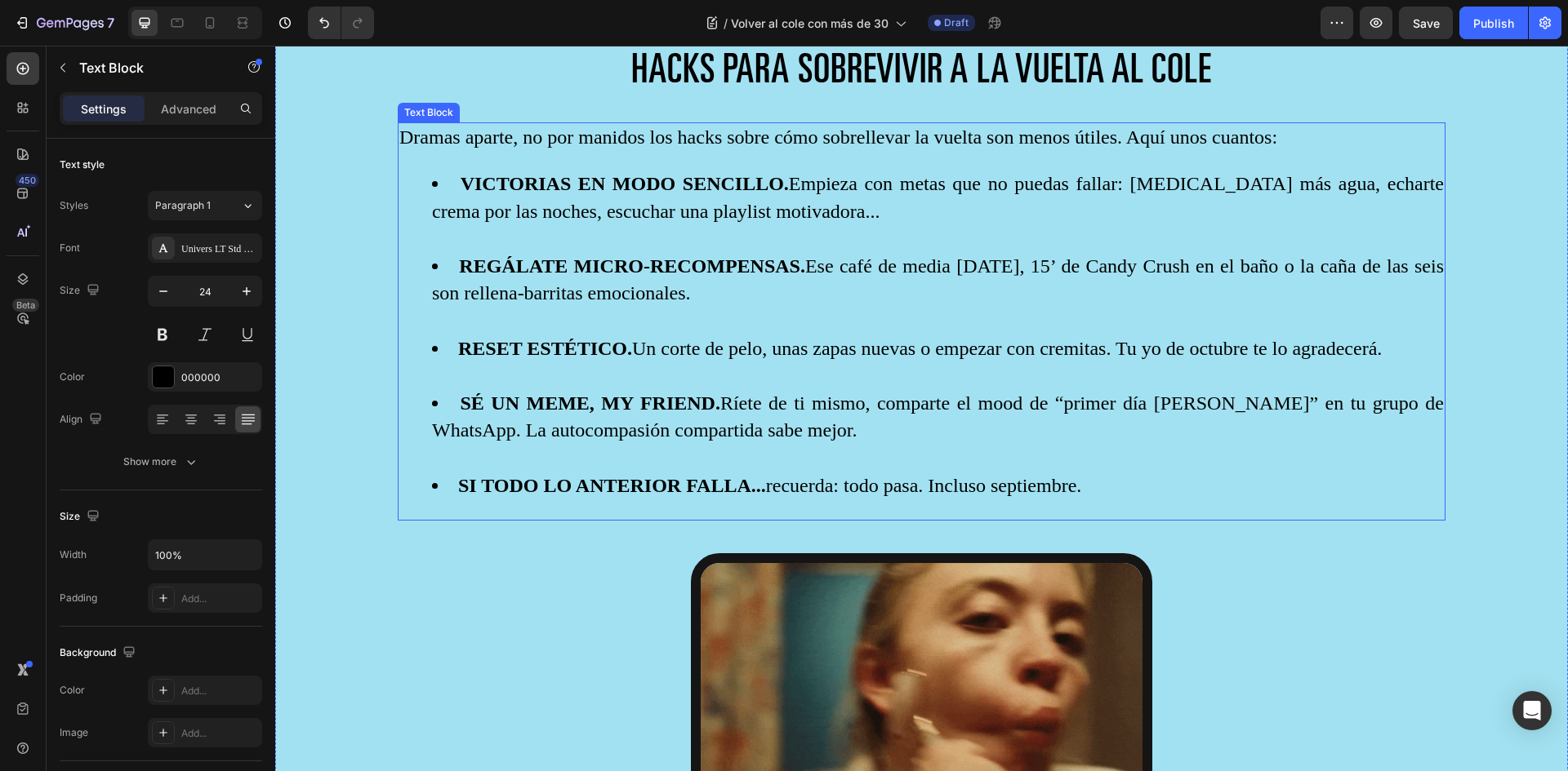
click at [711, 477] on li "SI TODO LO ANTERIOR FALLA... recuerda: todo pasa. Incluso septiembre." at bounding box center [938, 486] width 1011 height 28
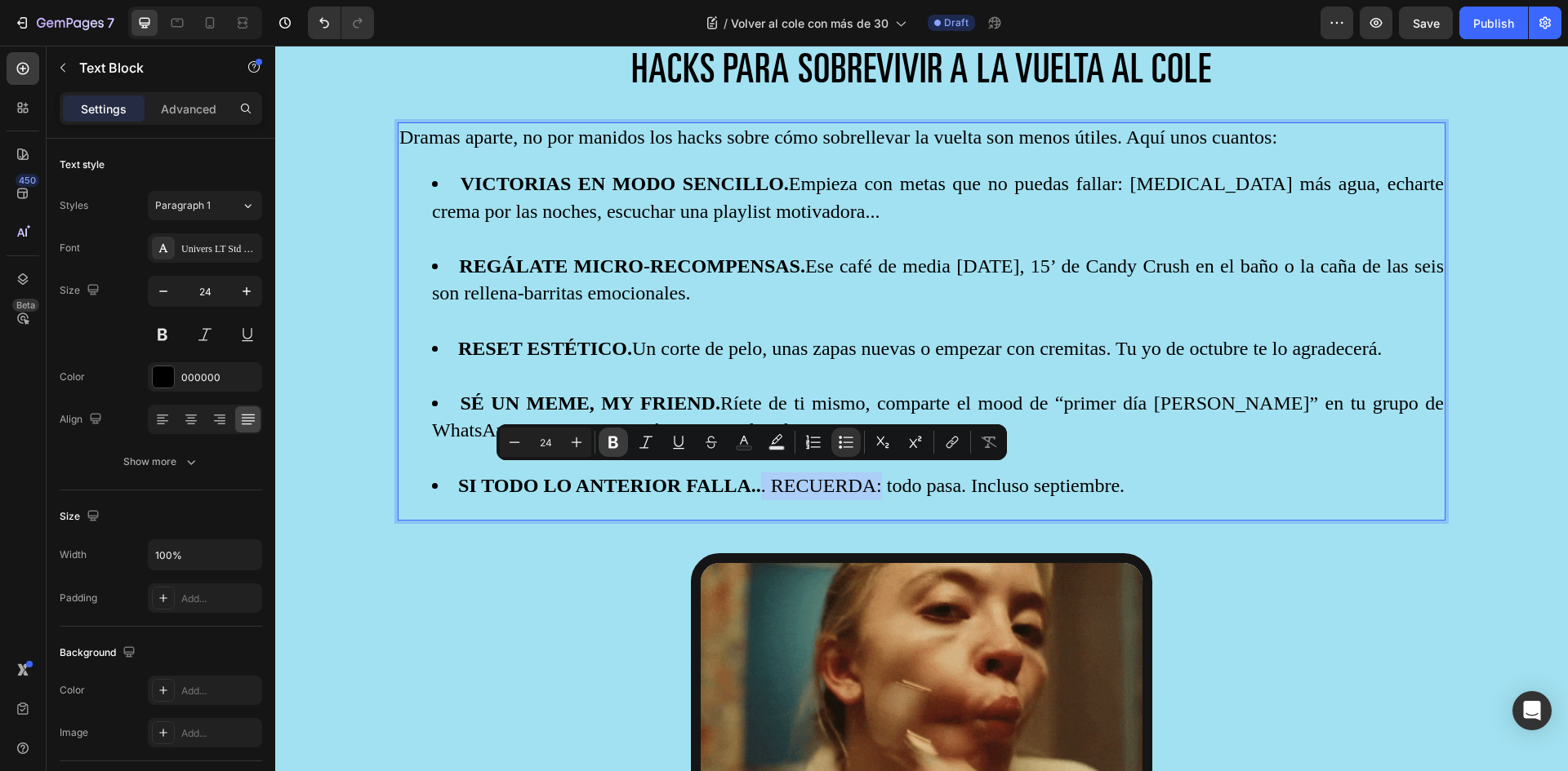
click at [610, 432] on button "Bold" at bounding box center [613, 442] width 30 height 30
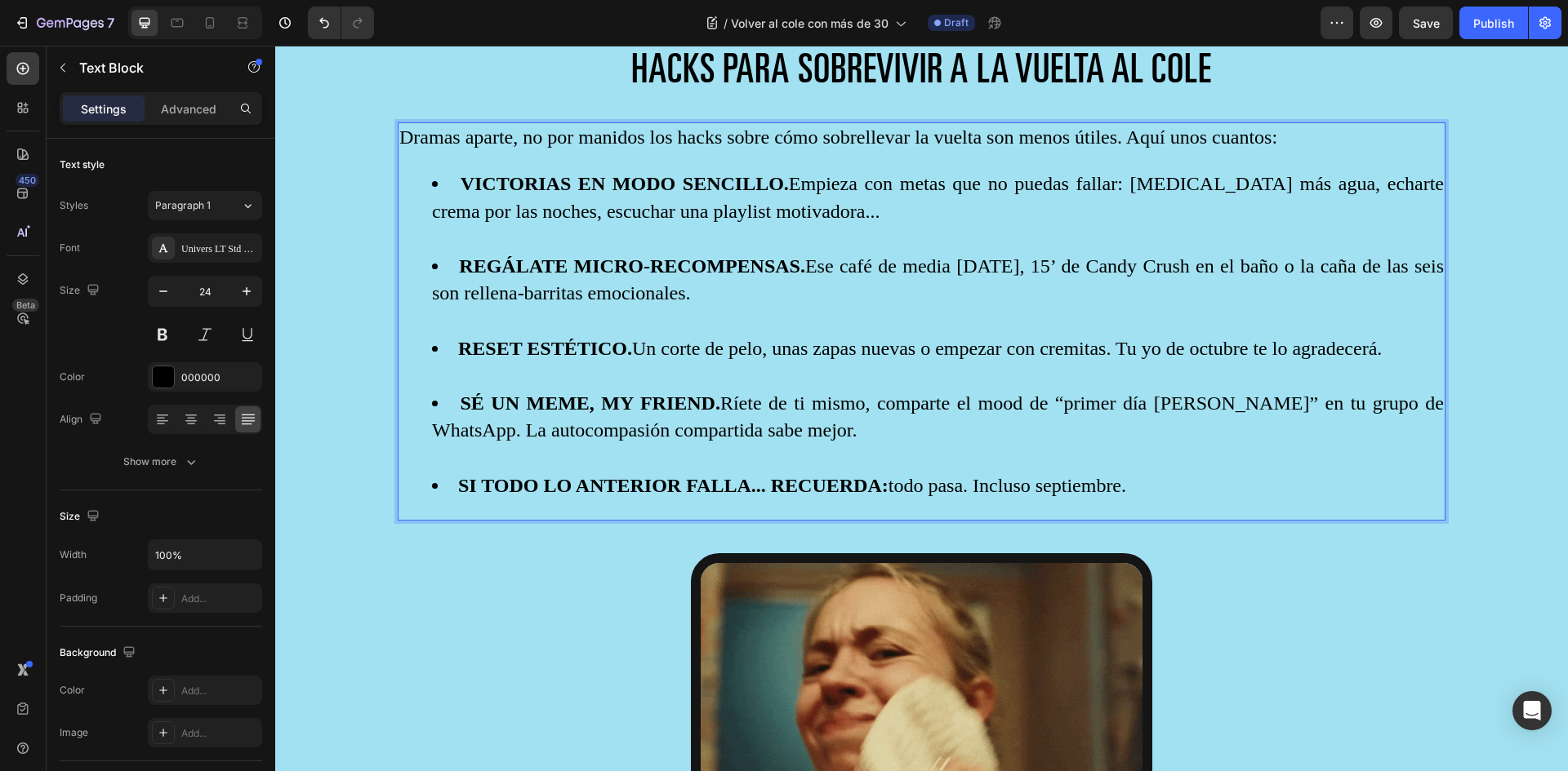
click at [668, 480] on strong "SI TODO LO ANTERIOR FALLA... RECUERDA:" at bounding box center [673, 486] width 431 height 22
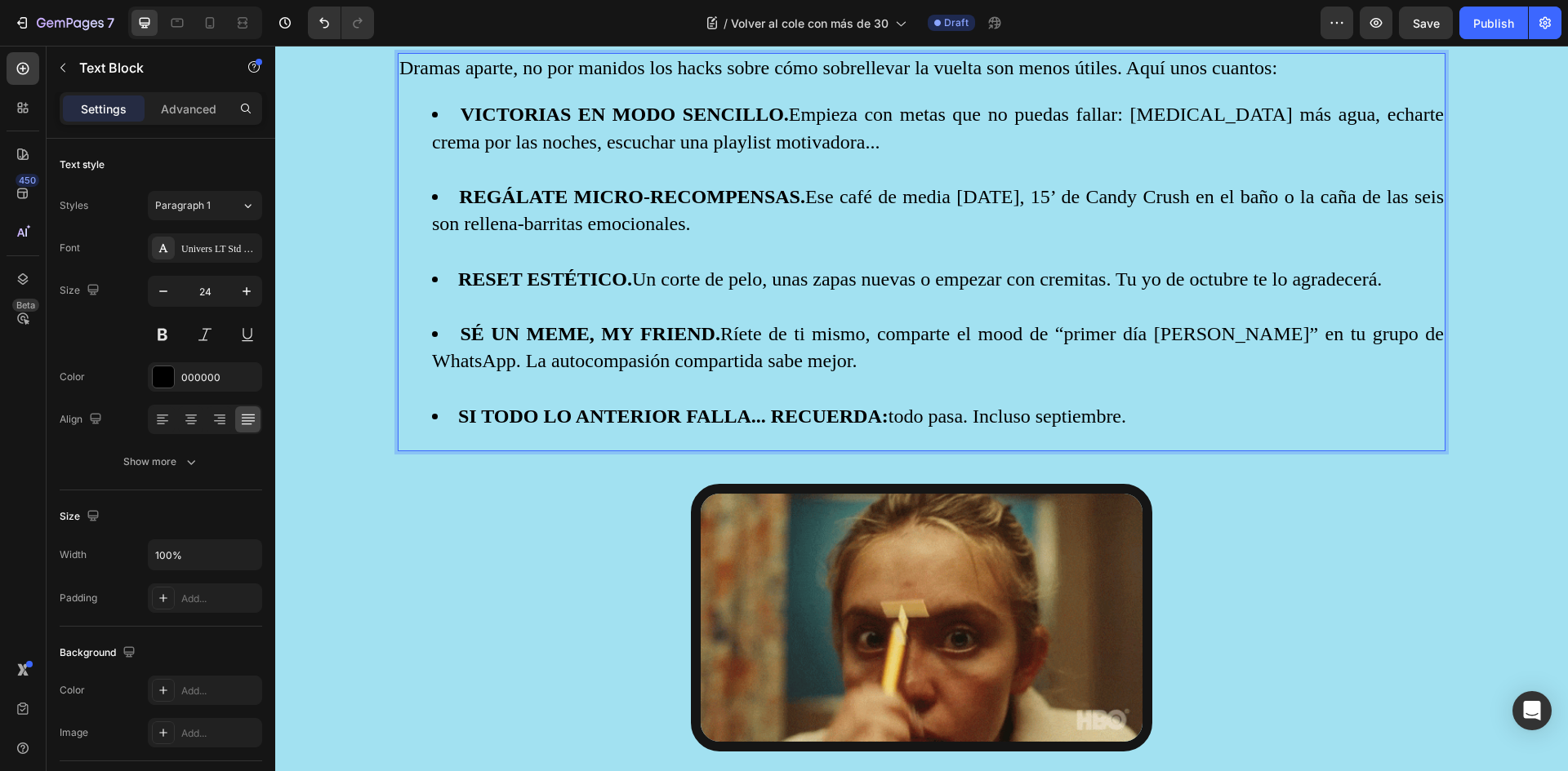
scroll to position [2693, 0]
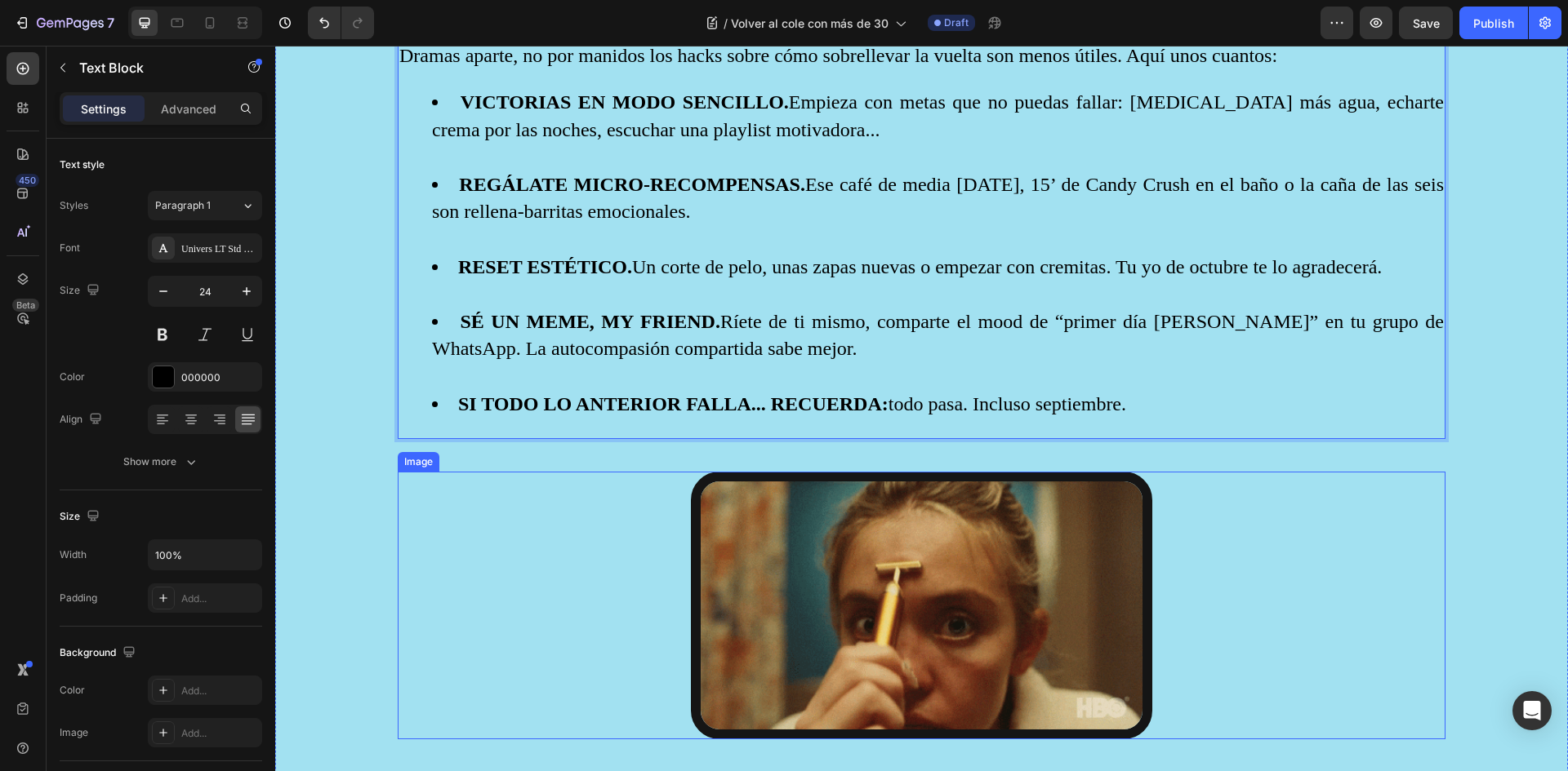
click at [904, 581] on img at bounding box center [921, 606] width 461 height 268
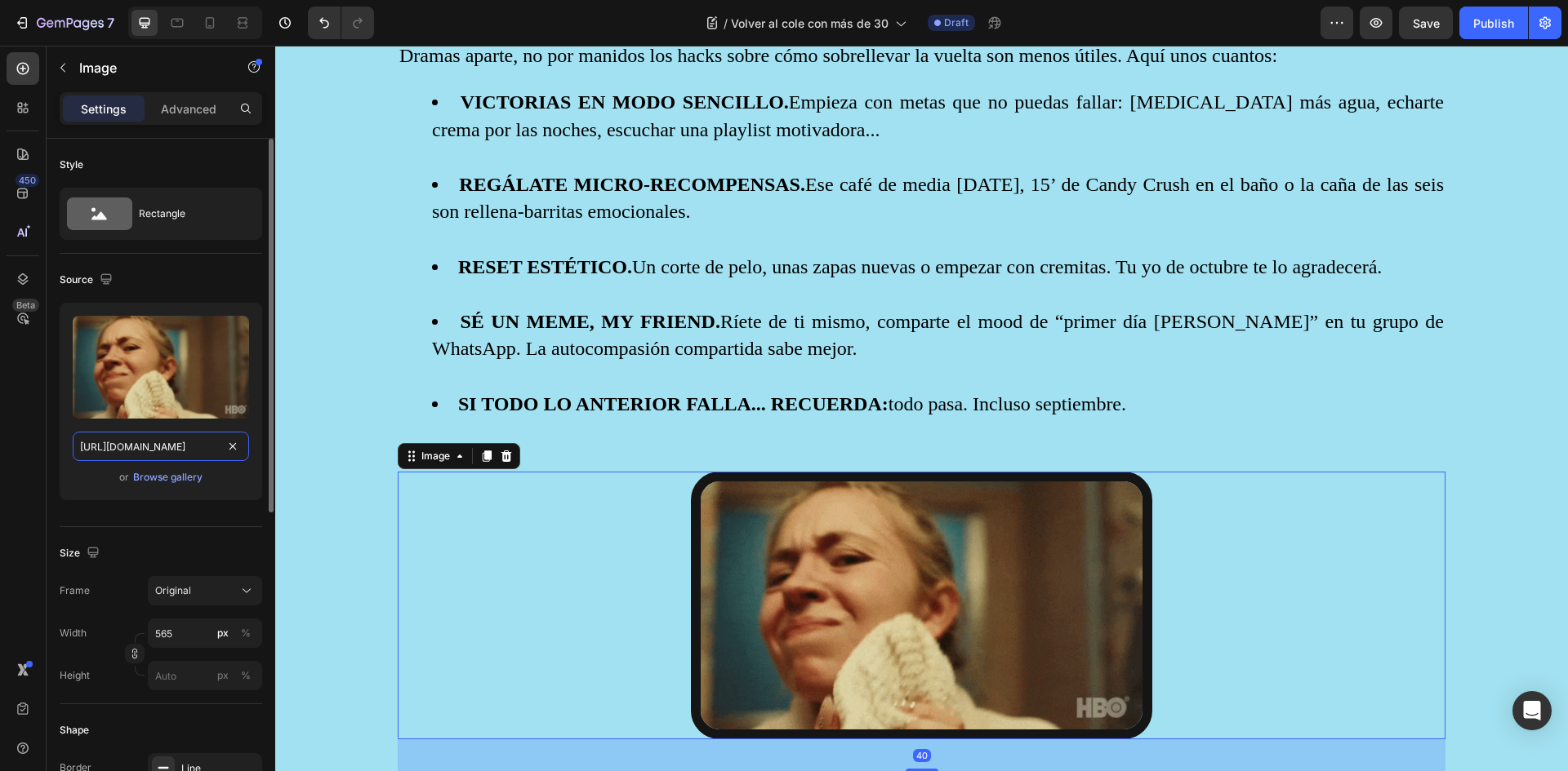
click at [156, 448] on input "https://media2.giphy.com/media/v1.Y2lkPTc5MGI3NjExZDY5eW10dmsycDVzMWJ3YTkzdnc0O…" at bounding box center [161, 447] width 176 height 30
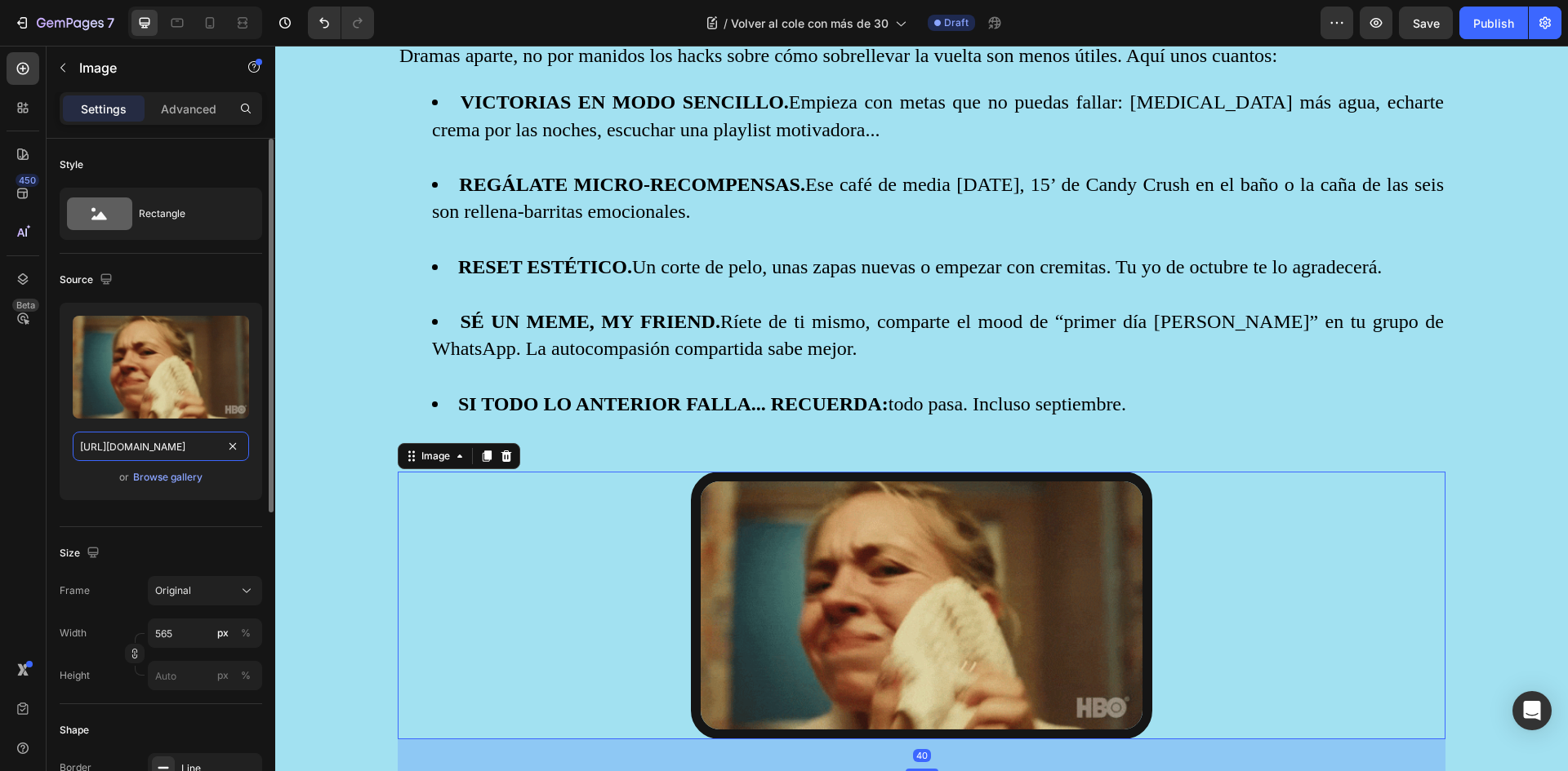
paste input "4.giphy.com/media/v1.Y2lkPTc5MGI3NjExOGZ1aDQ2YjJqY2FnZWVid3Y3N2t2b29rMHdqcWg3MG…"
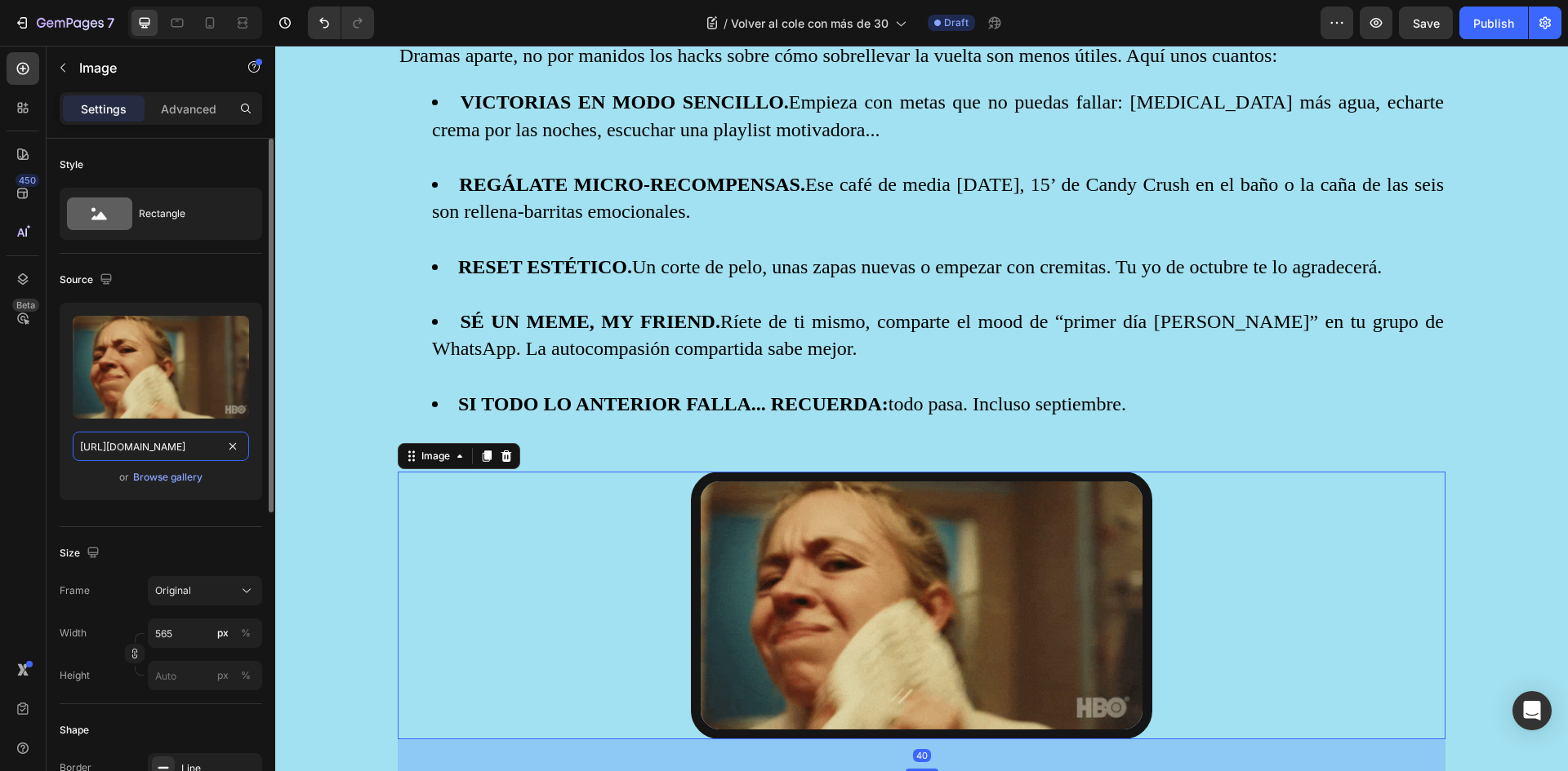
type input "https://media4.giphy.com/media/v1.Y2lkPTc5MGI3NjExOGZ1aDQ2YjJqY2FnZWVid3Y3N2t2b…"
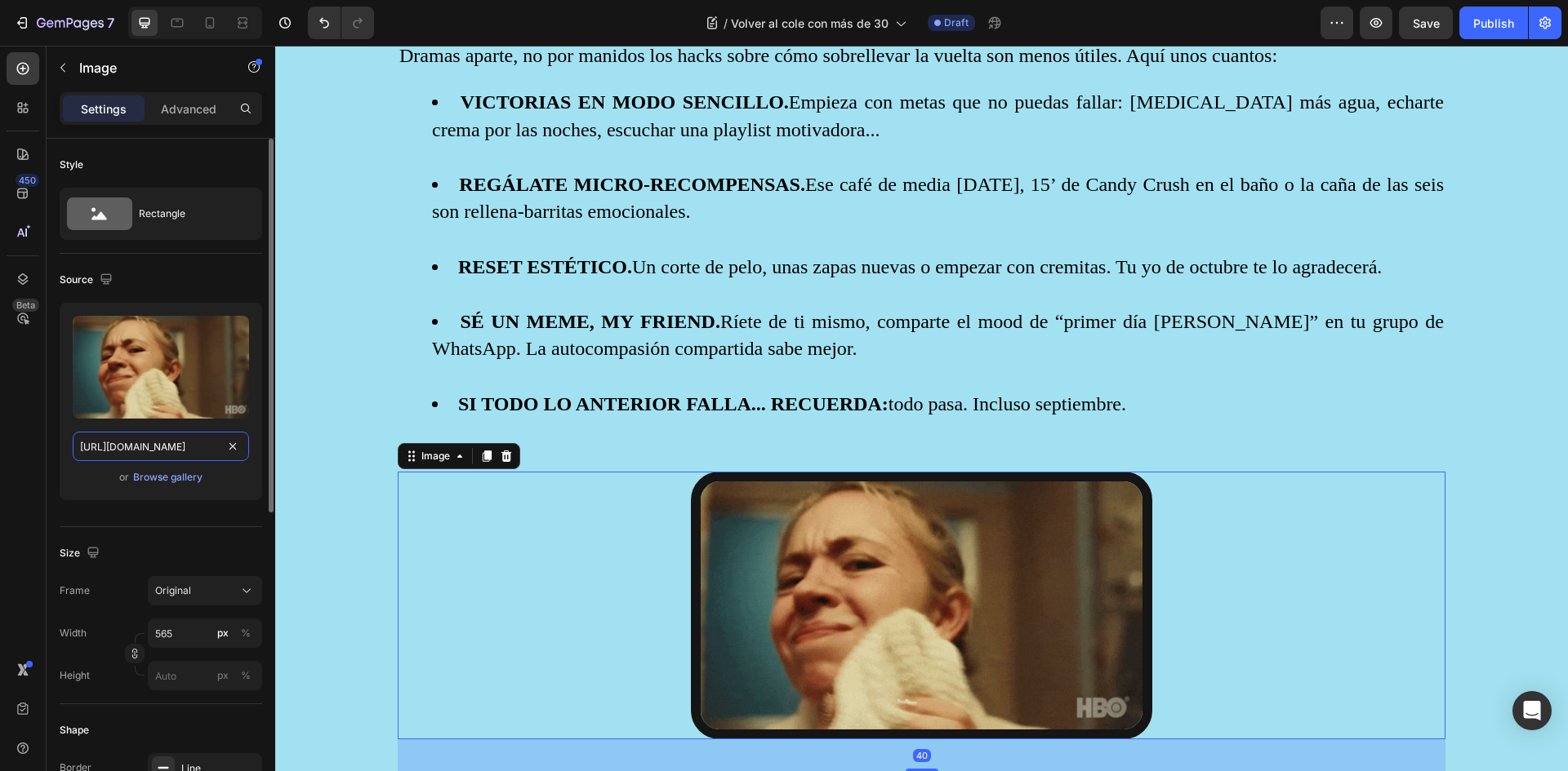
scroll to position [0, 846]
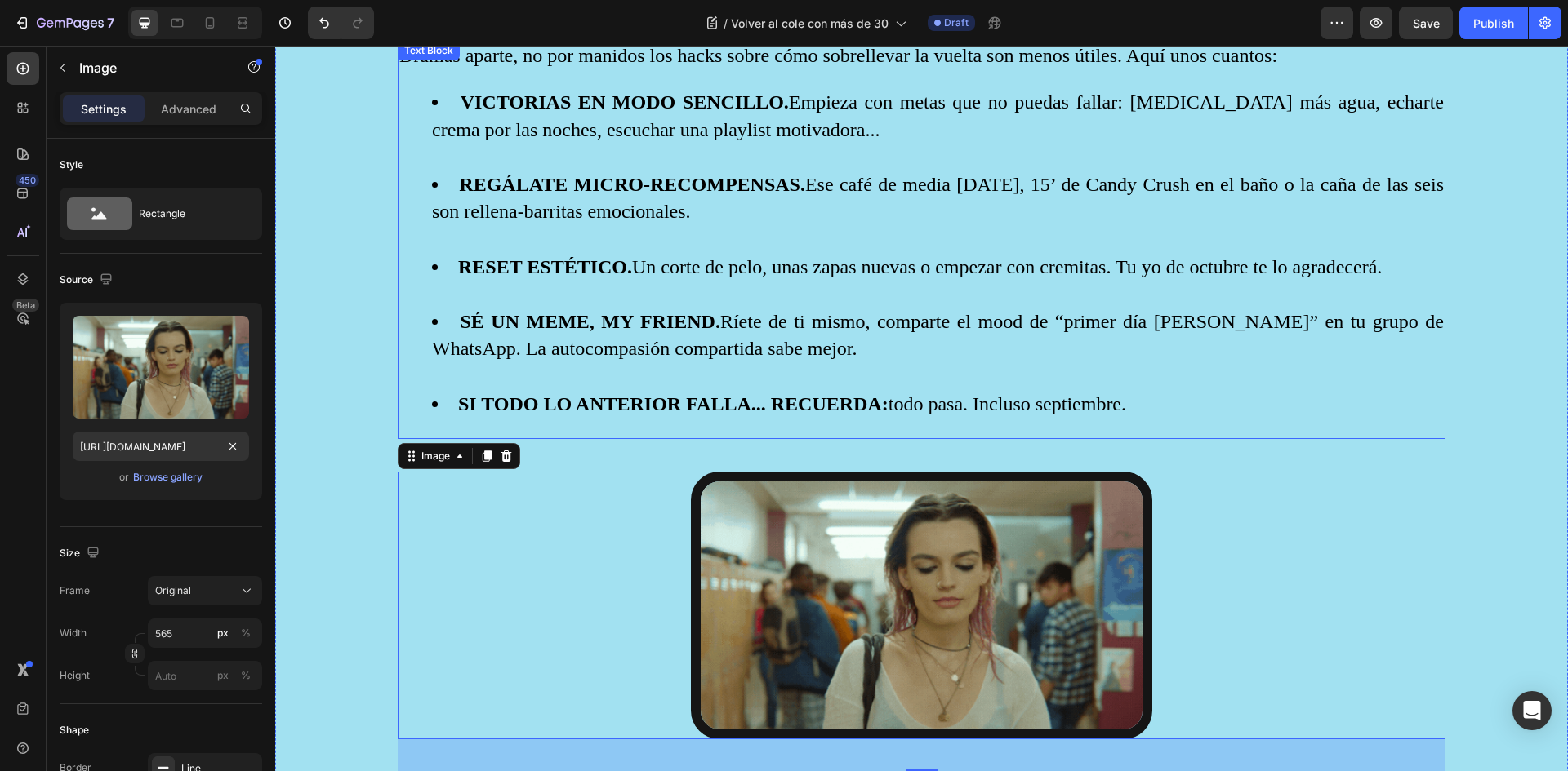
click at [1004, 366] on li "SÉ UN MEME, MY FRIEND. Ríete de ti mismo, comparte el mood de “primer día de cu…" at bounding box center [938, 350] width 1011 height 83
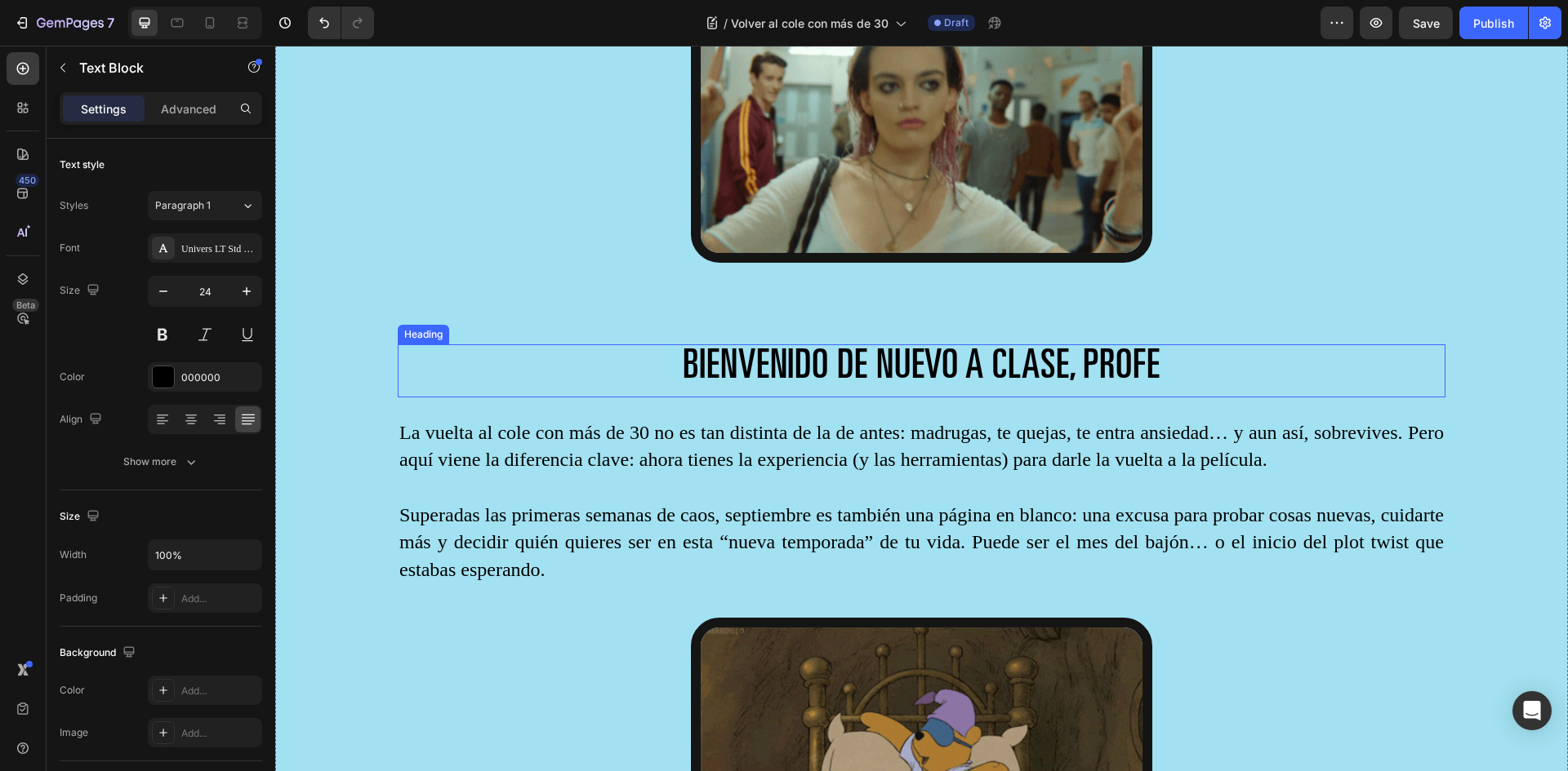
scroll to position [3346, 0]
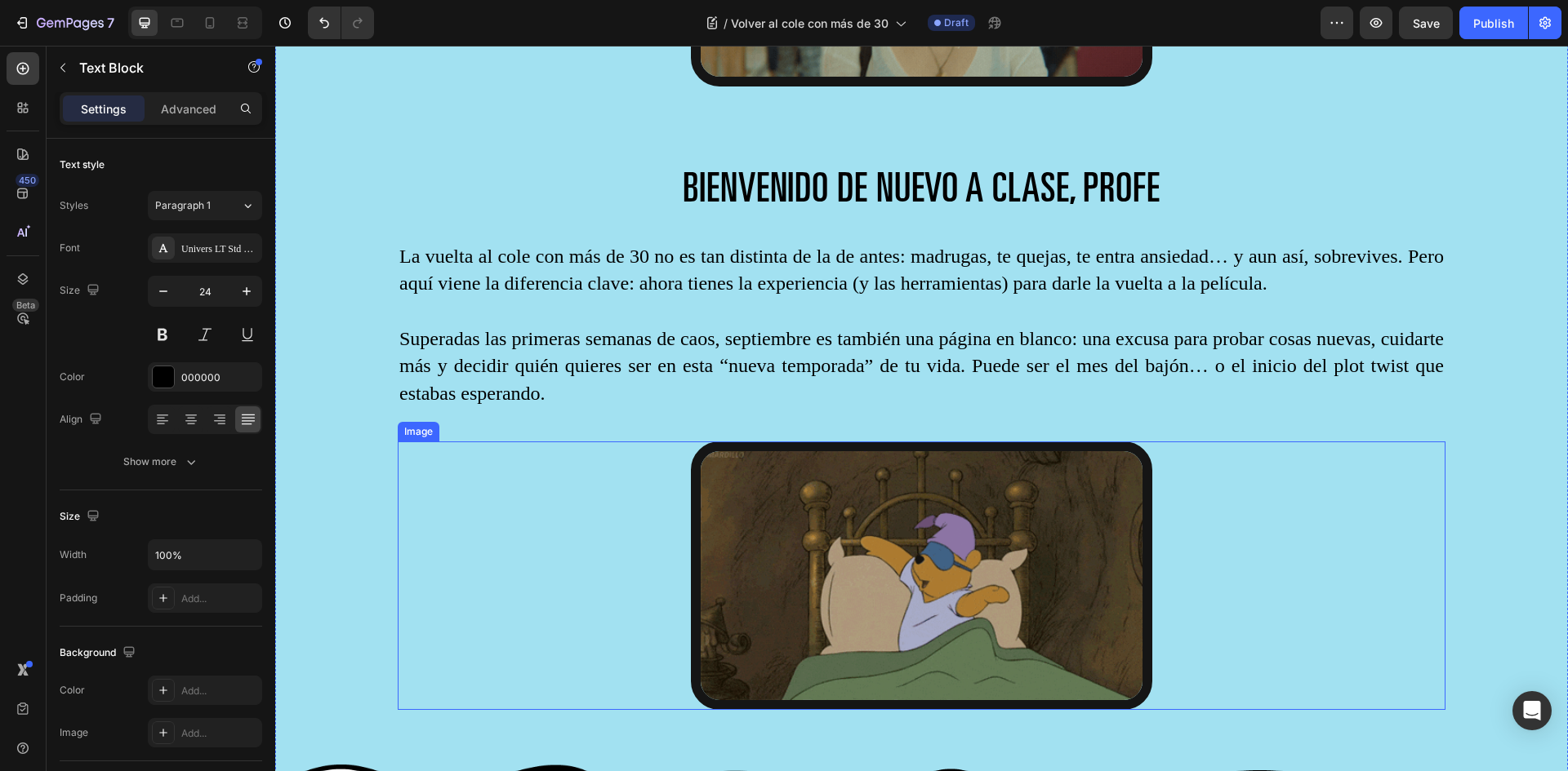
click at [892, 575] on img at bounding box center [921, 575] width 461 height 268
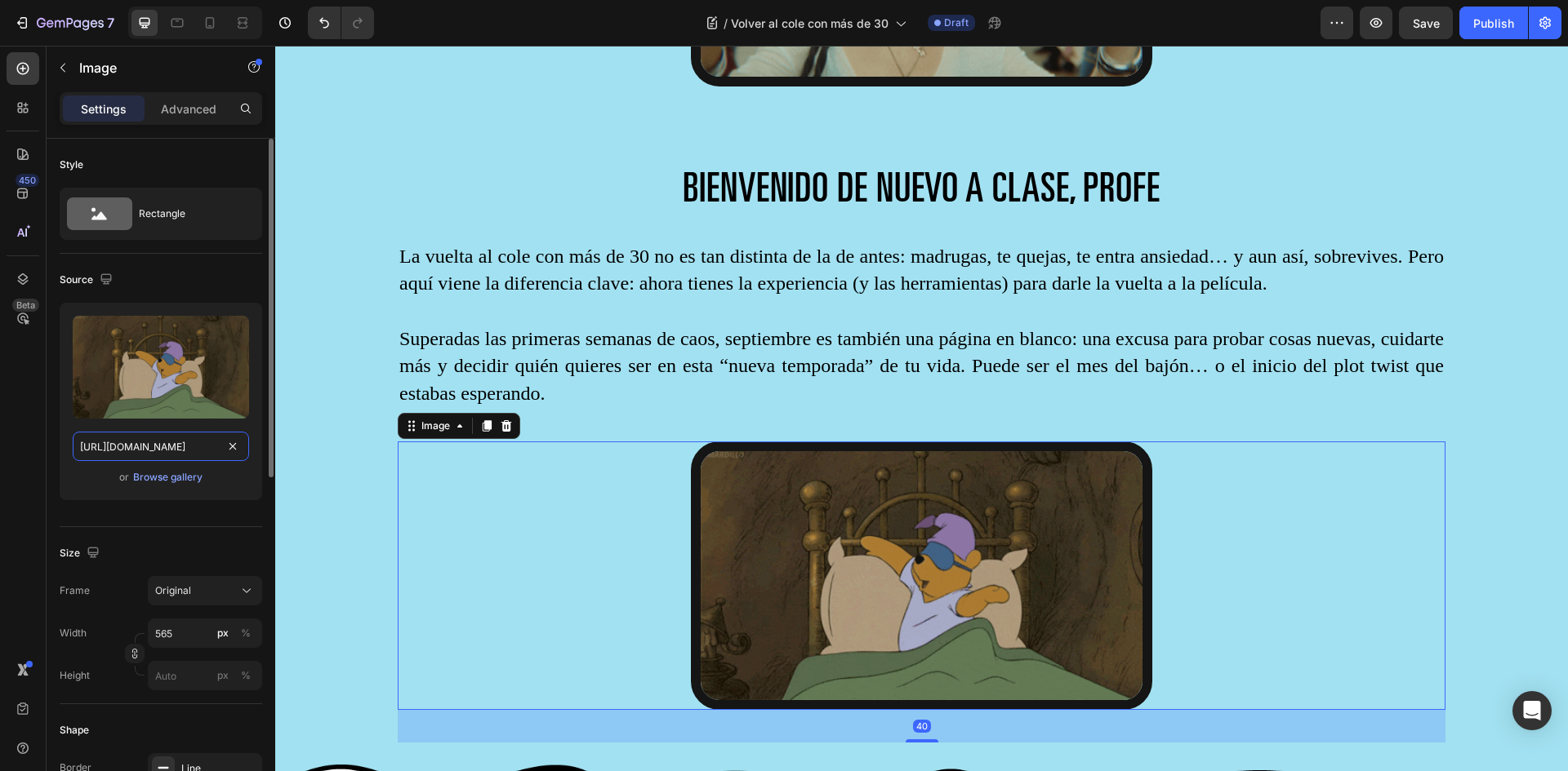
click at [170, 445] on input "https://media0.giphy.com/media/v1.Y2lkPTc5MGI3NjExaXI0cmVnNDNkZ3B0ZXMyNzhsZ2ppM…" at bounding box center [161, 447] width 176 height 30
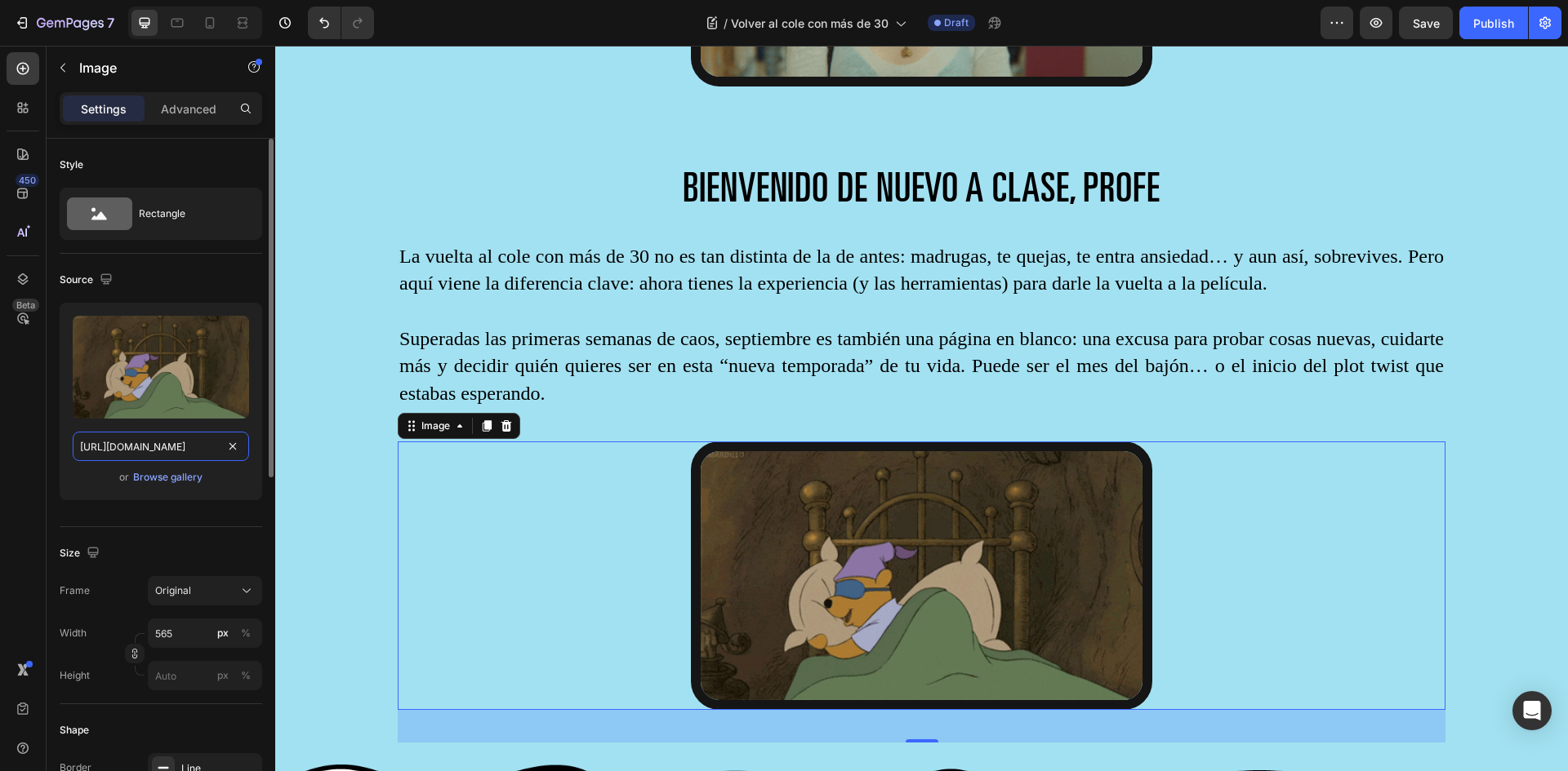
paste input "cnhtMTNtNG5pYWJ5c21sY3gyb3dsN2pwNDdzaTk2aXhzc2Y5cWs5bCZlcD12MV9pbnRlcm5hbF9naWZ…"
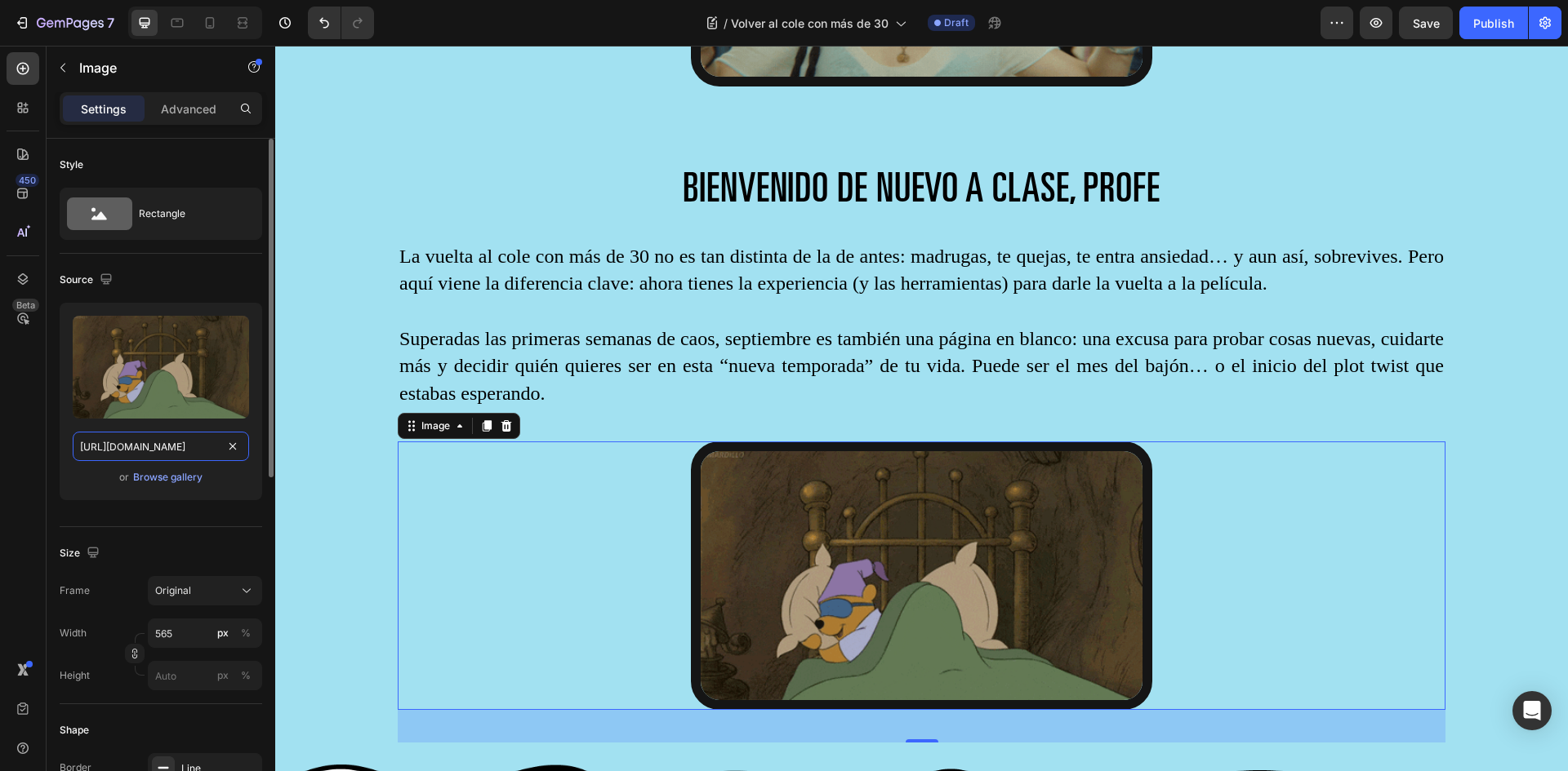
type input "https://media0.giphy.com/media/v1.Y2lkPTc5MGI3NjExcnhtMTNtNG5pYWJ5c21sY3gyb3dsN…"
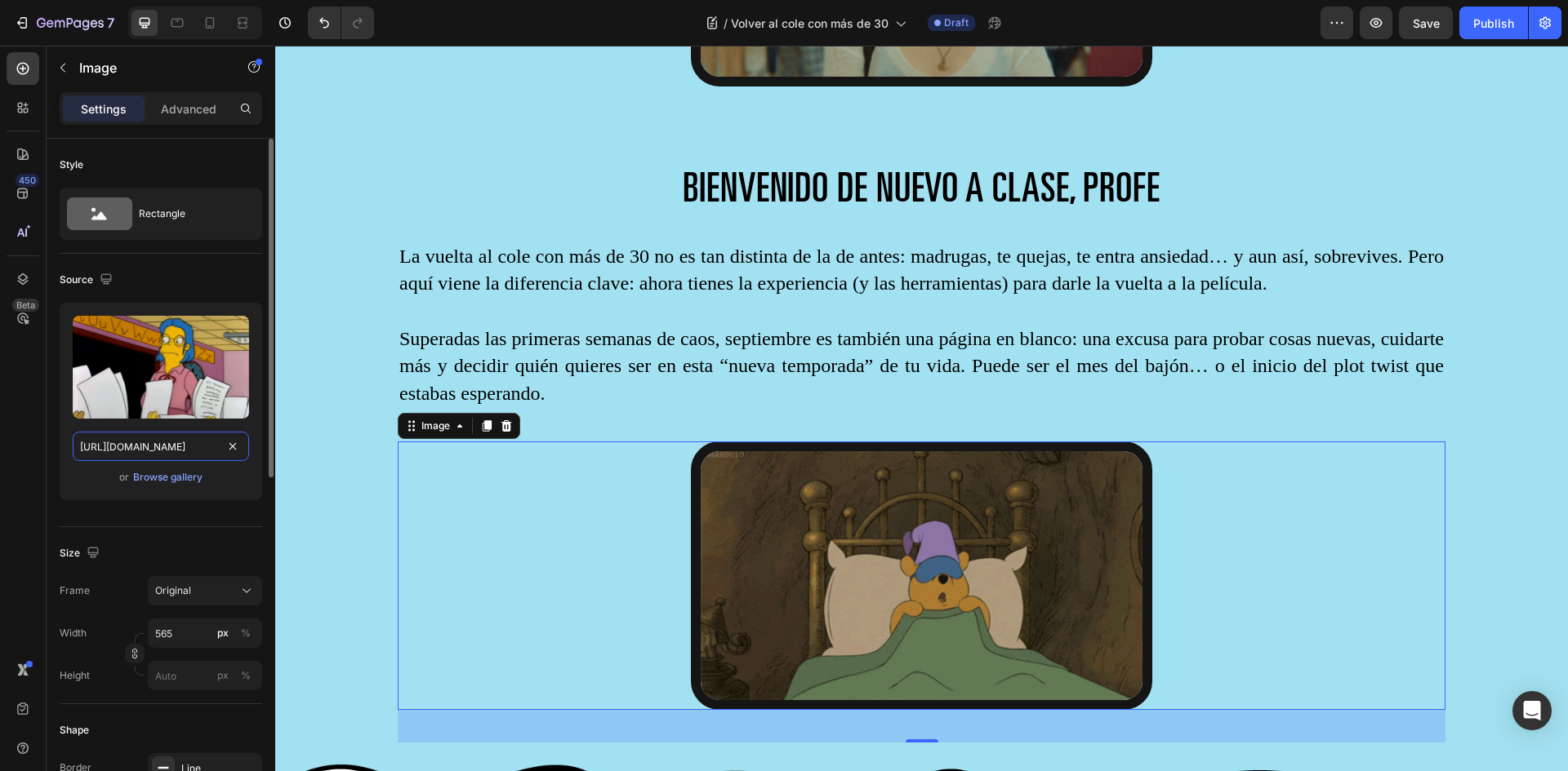
scroll to position [0, 839]
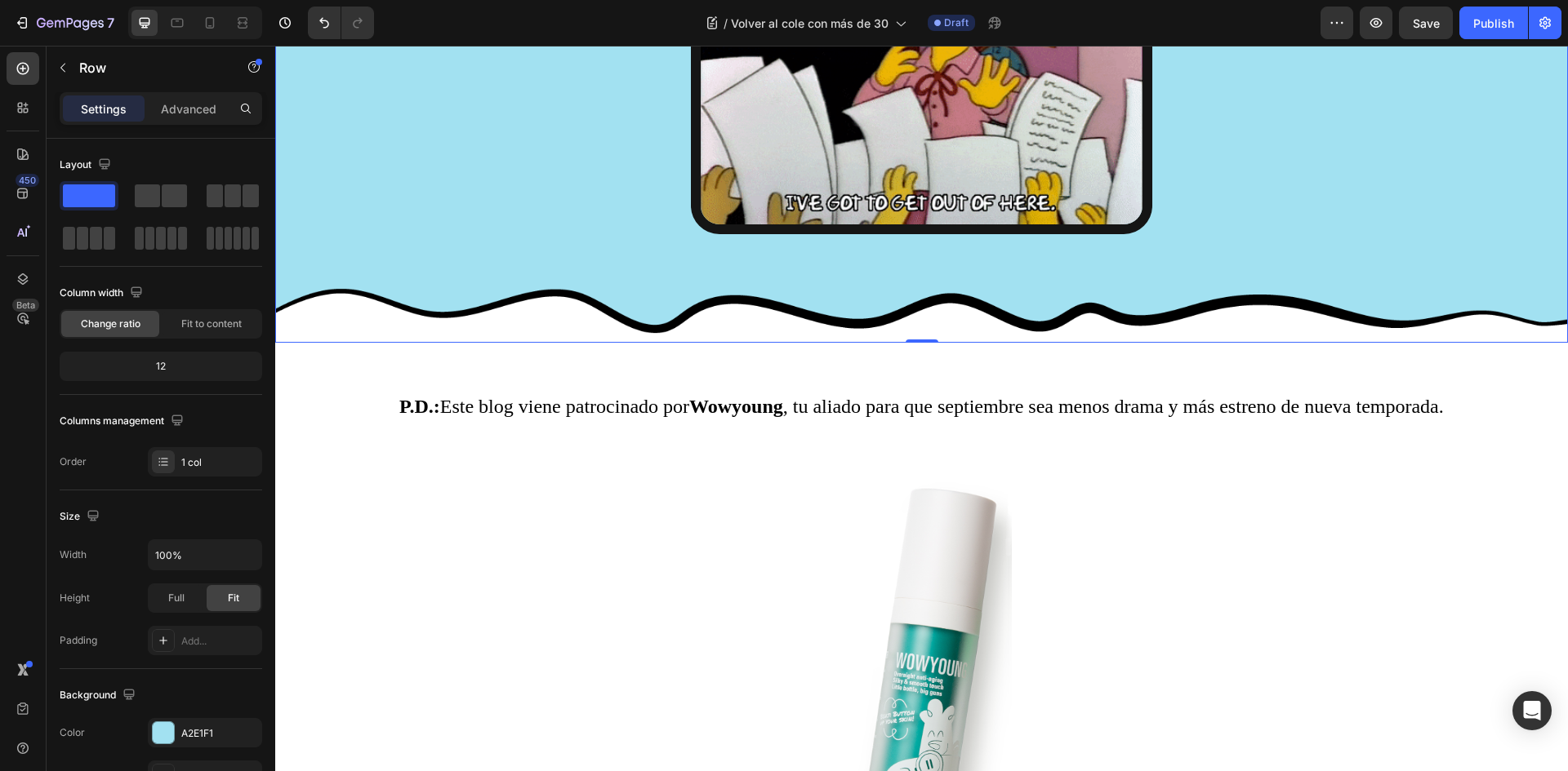
scroll to position [3673, 0]
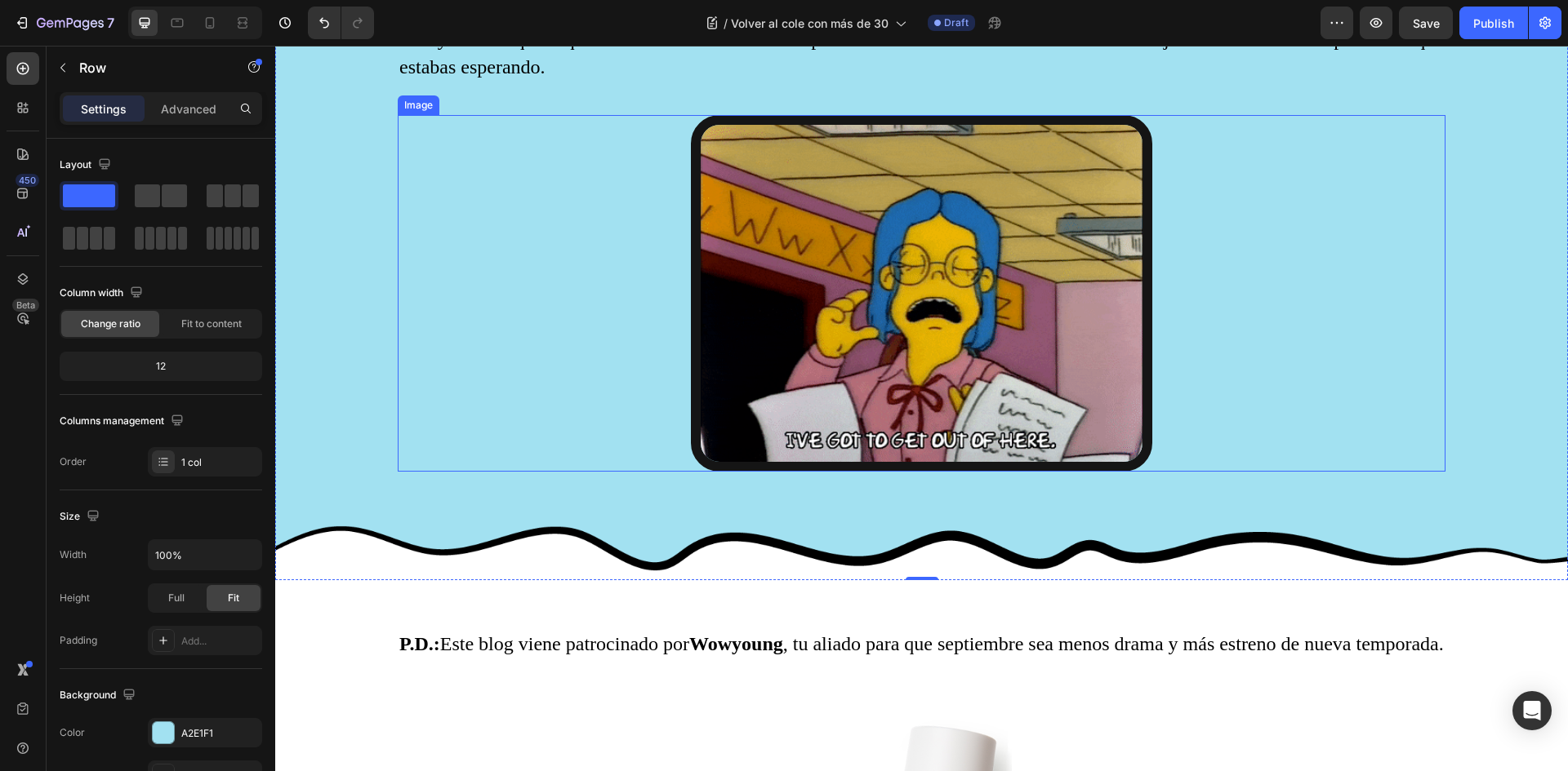
click at [942, 288] on img at bounding box center [921, 293] width 461 height 357
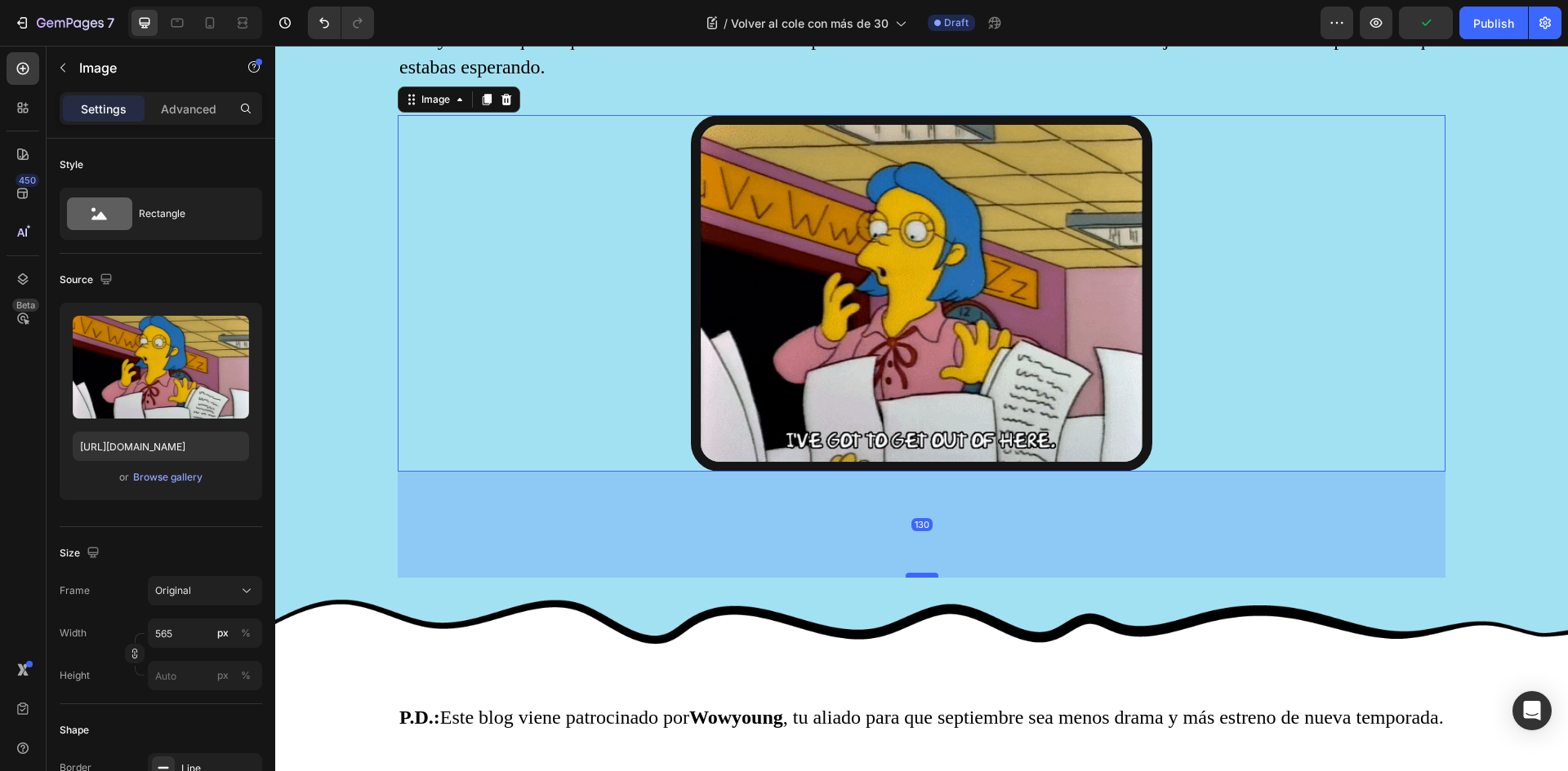
drag, startPoint x: 914, startPoint y: 500, endPoint x: 924, endPoint y: 573, distance: 73.7
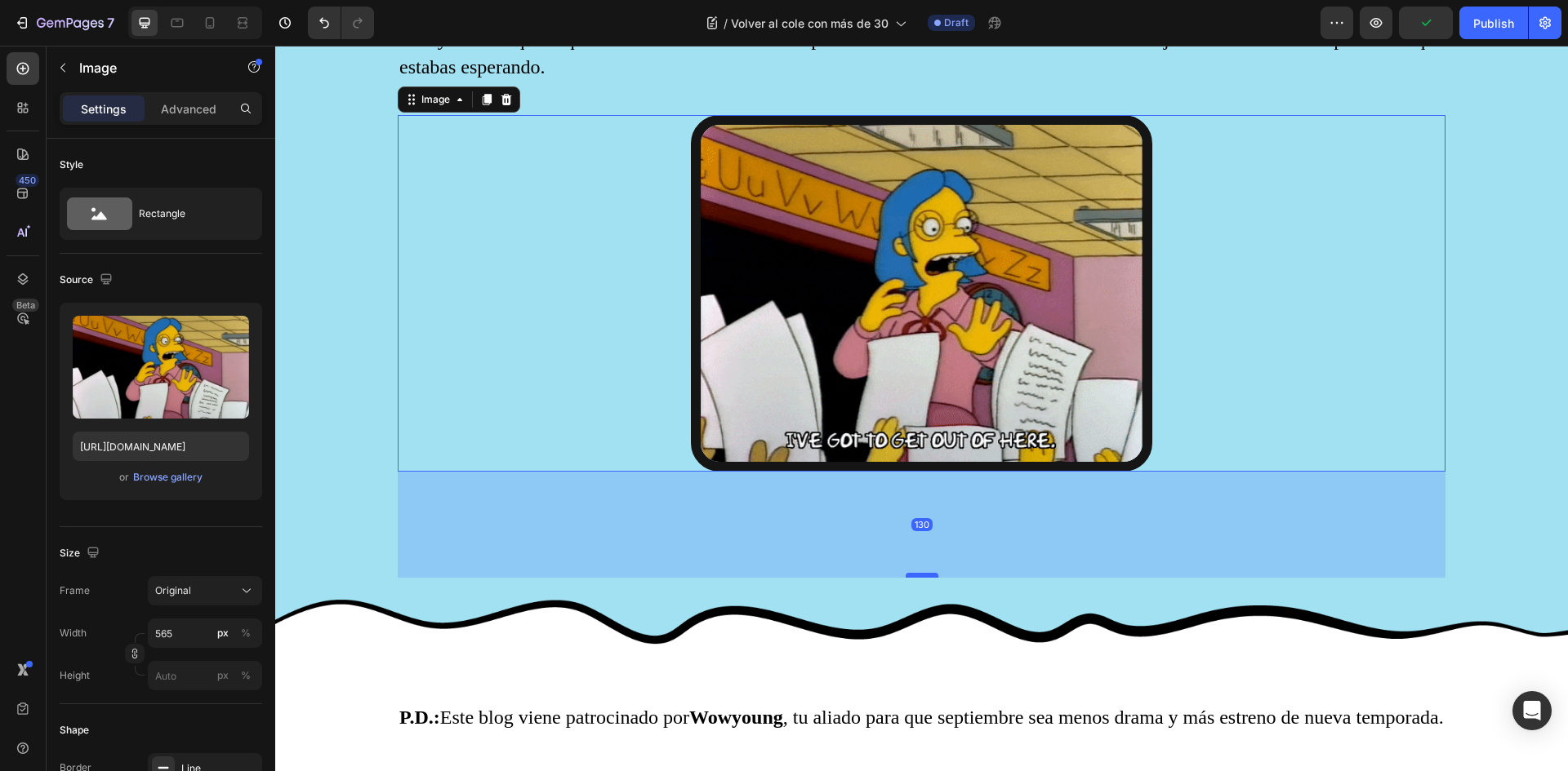
click at [924, 573] on div at bounding box center [922, 575] width 32 height 4
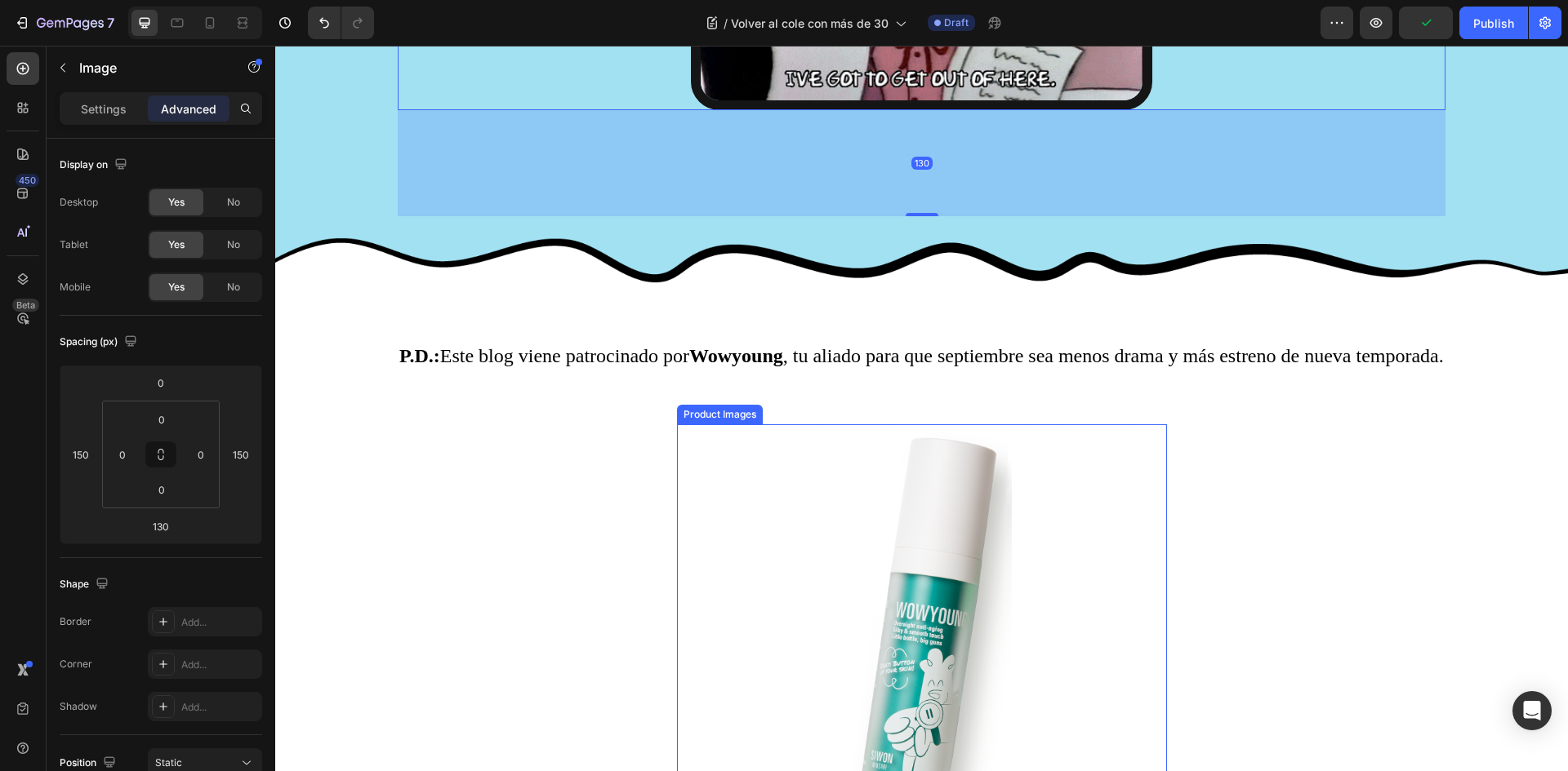
scroll to position [4081, 0]
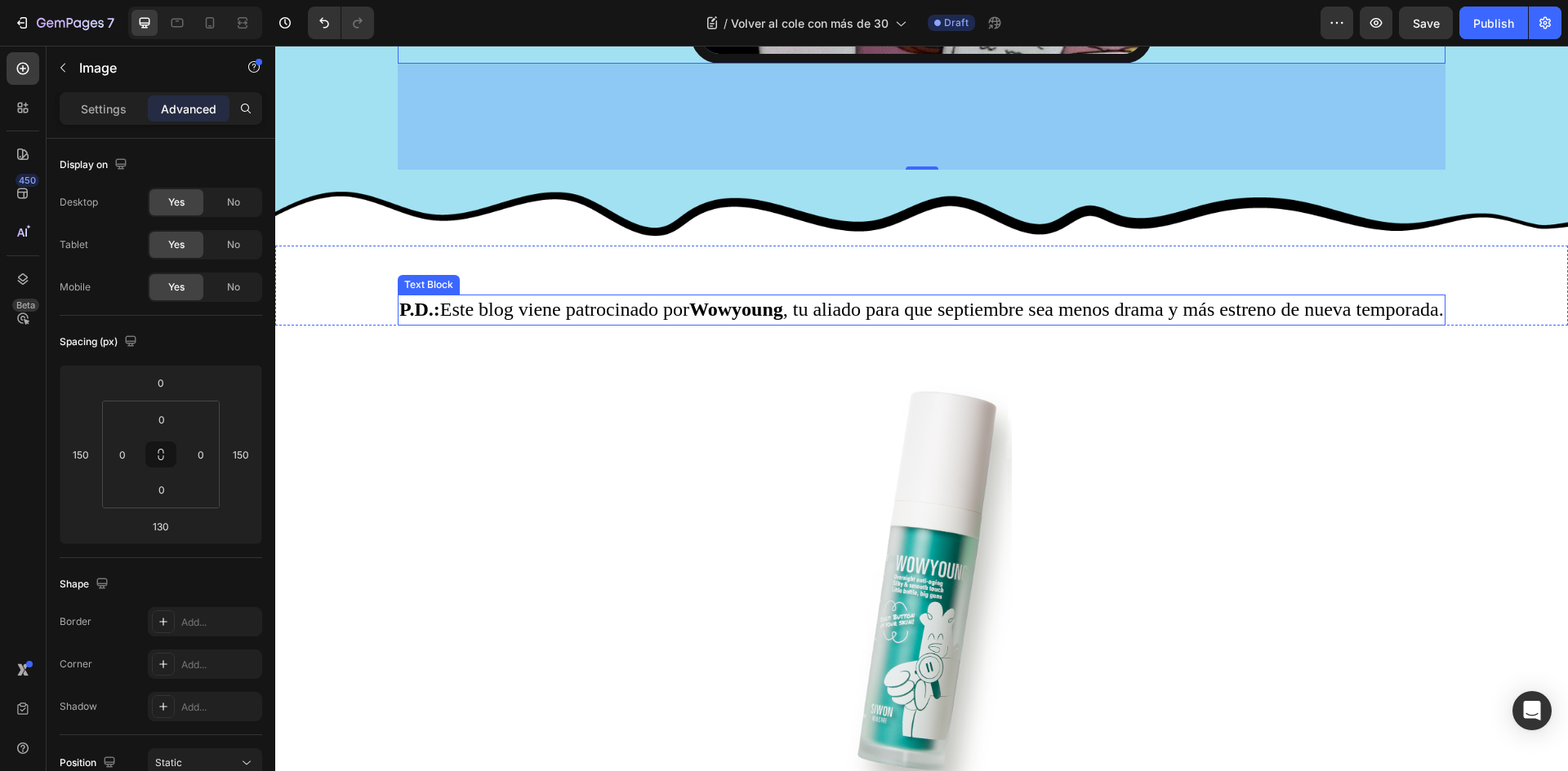
click at [815, 309] on p "P.D.: Este blog viene patrocinado por Wowyoung , tu aliado para que septiembre …" at bounding box center [922, 310] width 1045 height 28
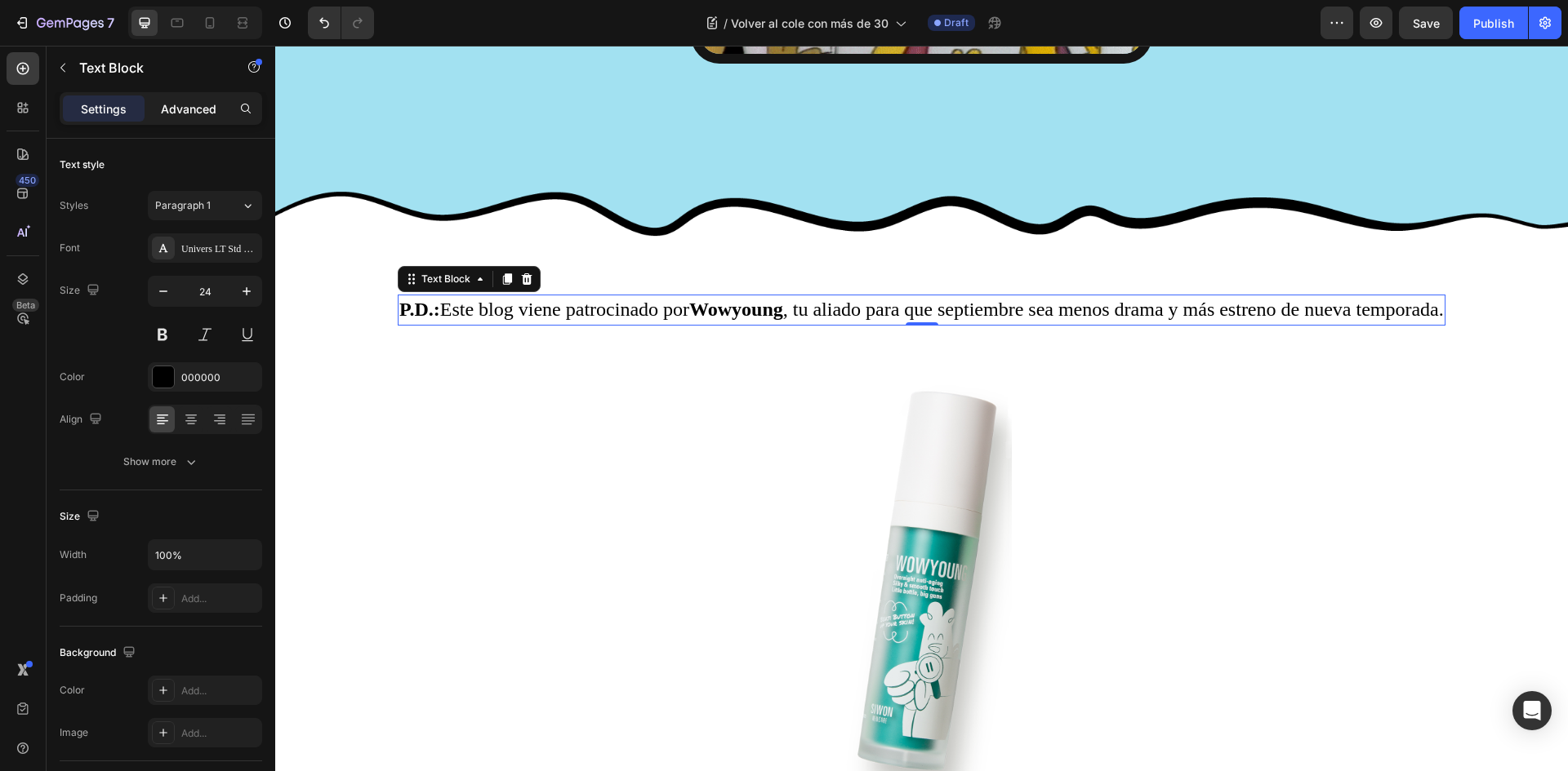
click at [207, 112] on p "Advanced" at bounding box center [189, 109] width 56 height 17
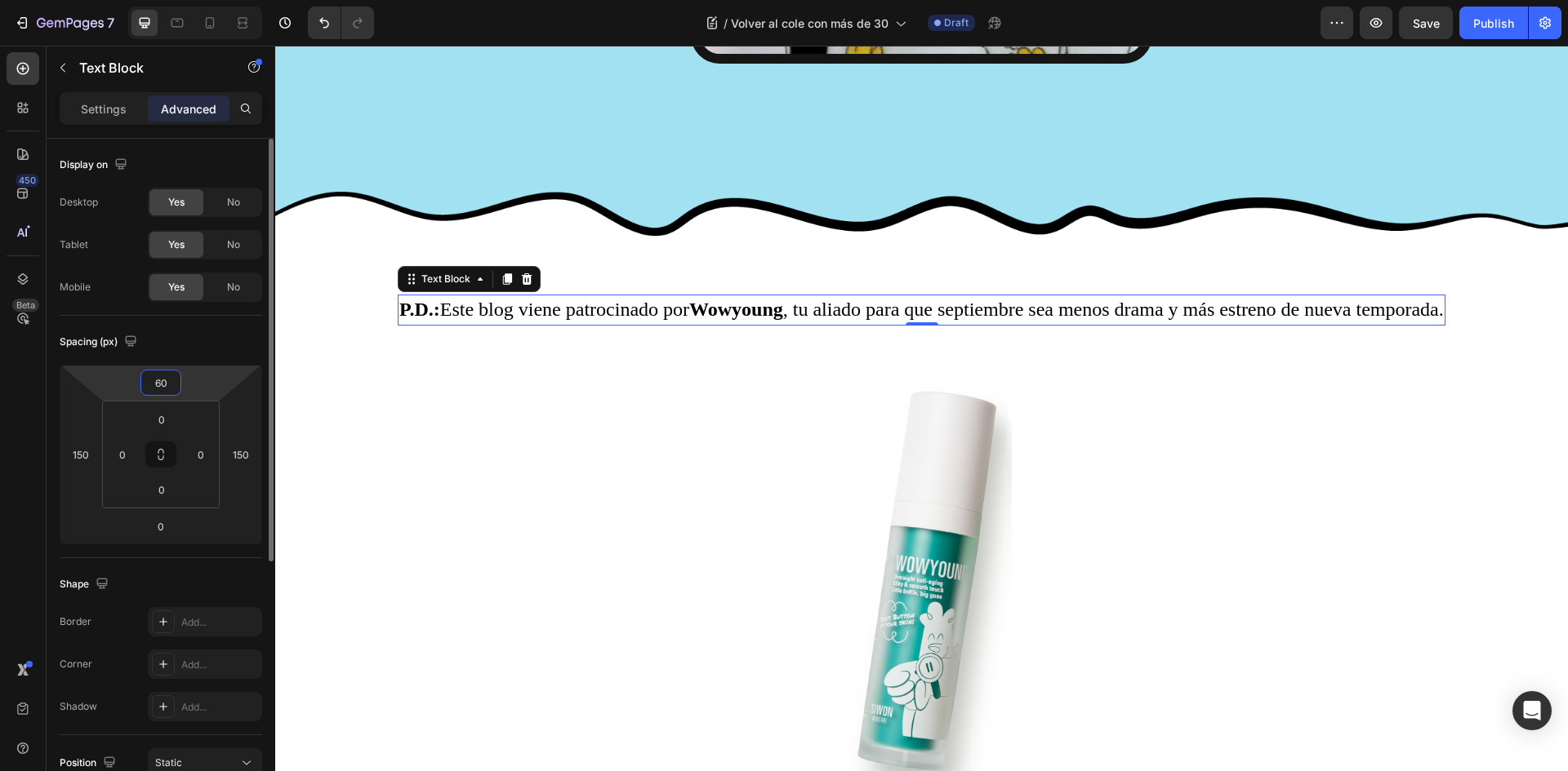
click at [169, 381] on input "60" at bounding box center [161, 382] width 32 height 24
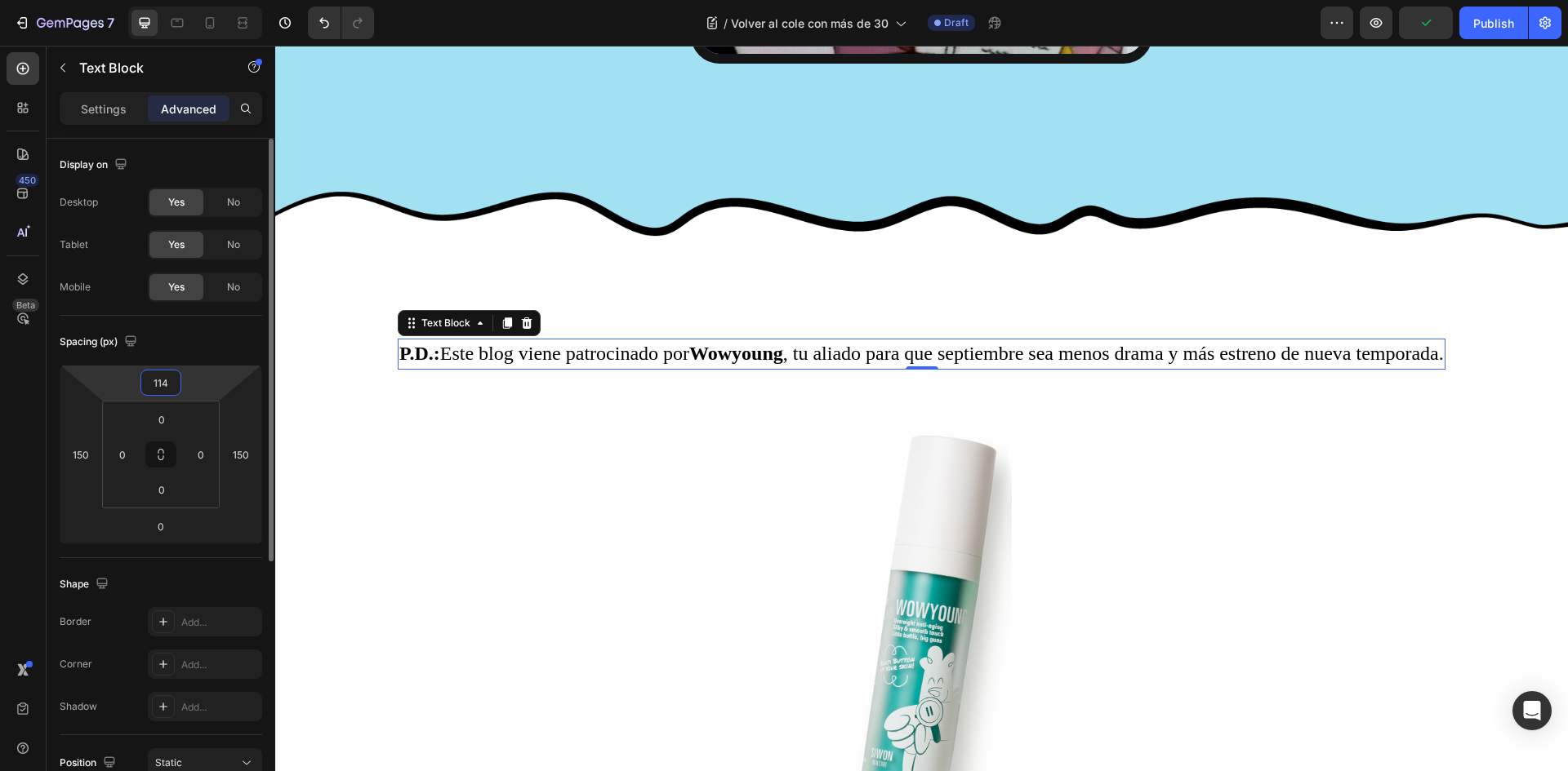
type input "115"
click at [176, 350] on div "Spacing (px)" at bounding box center [160, 341] width 202 height 26
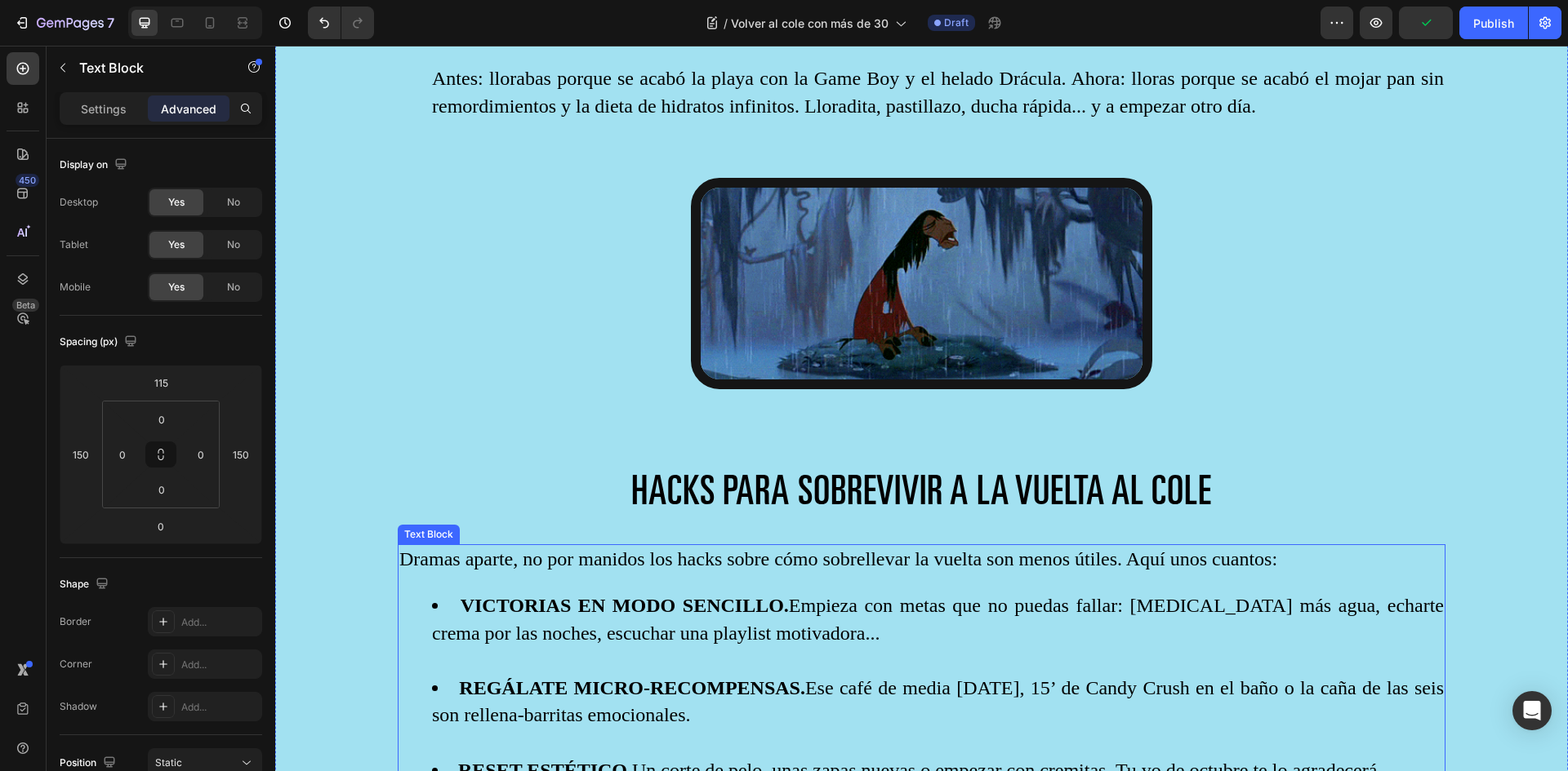
scroll to position [1959, 0]
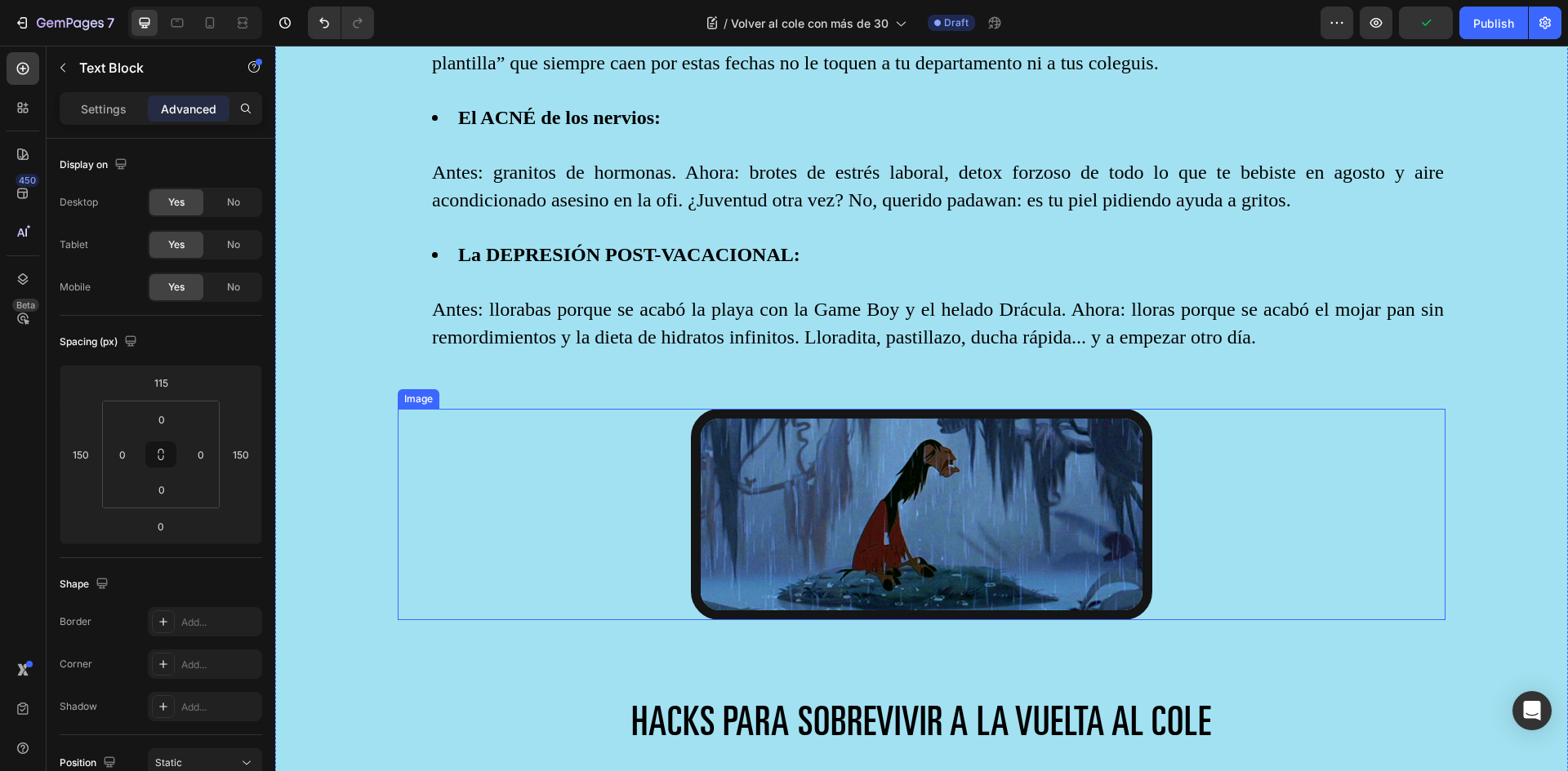
click at [916, 501] on img at bounding box center [921, 514] width 461 height 211
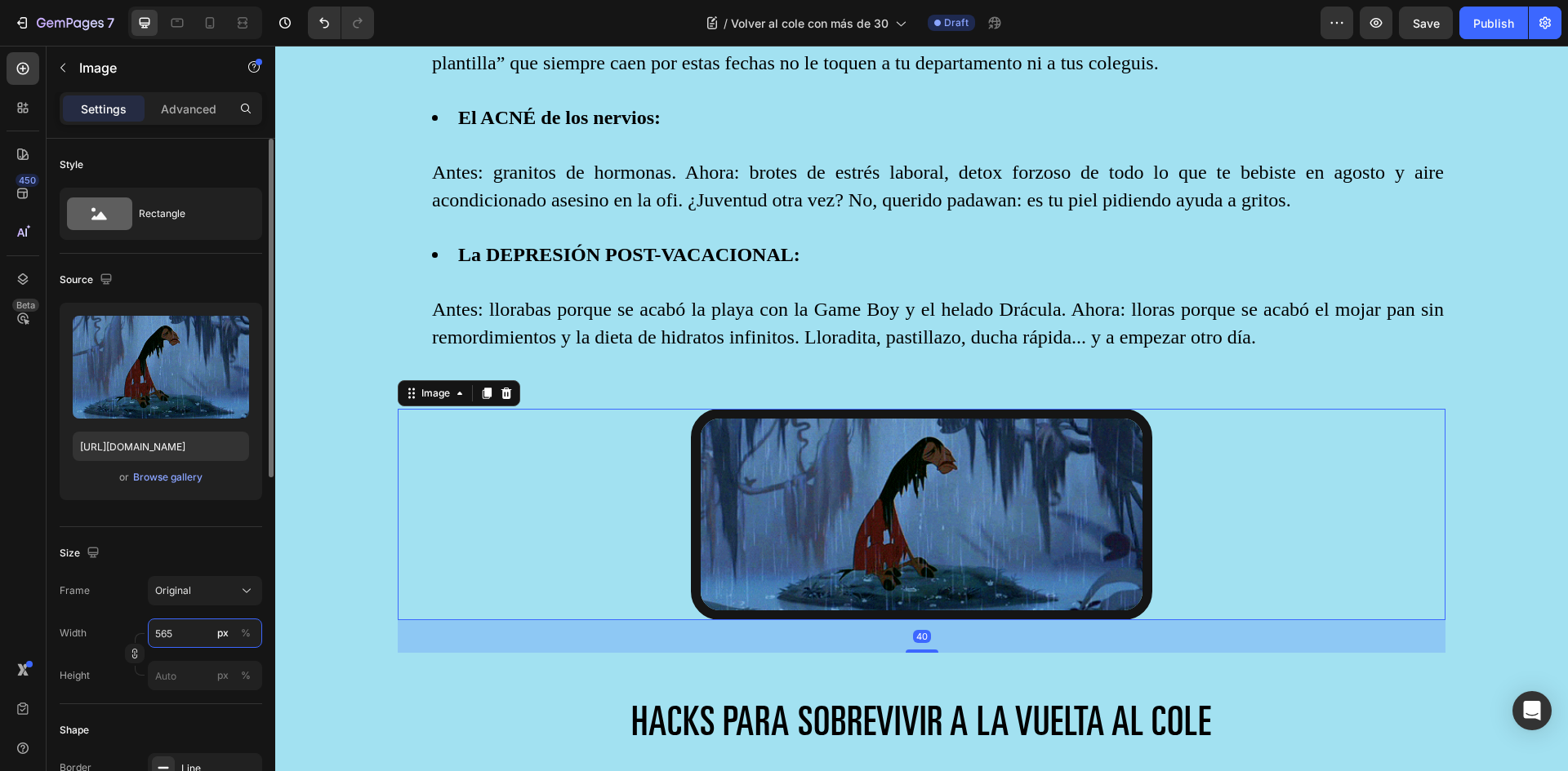
click at [177, 627] on input "565" at bounding box center [204, 634] width 114 height 30
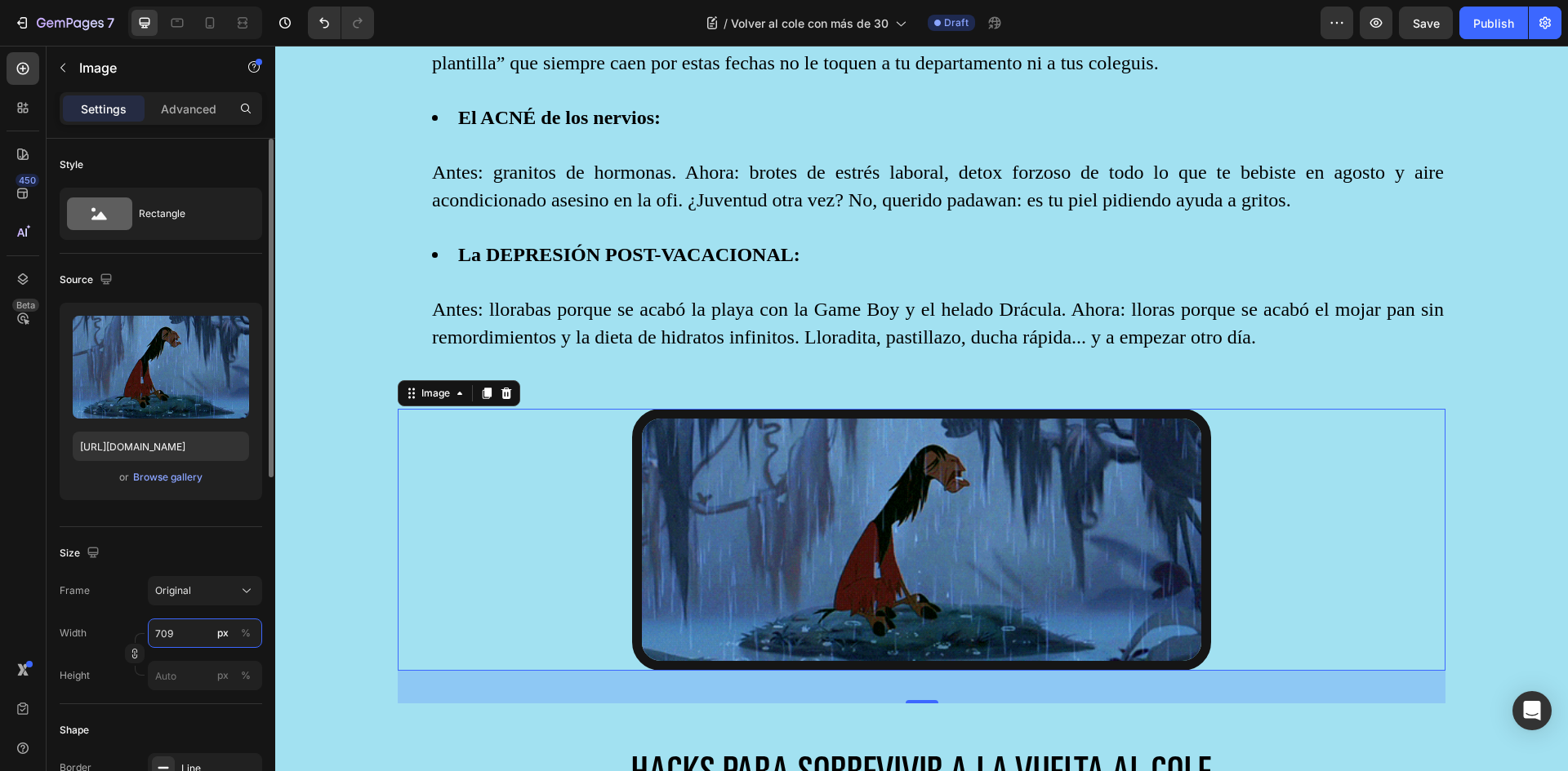
type input "710"
click at [134, 543] on div "Size" at bounding box center [160, 553] width 202 height 26
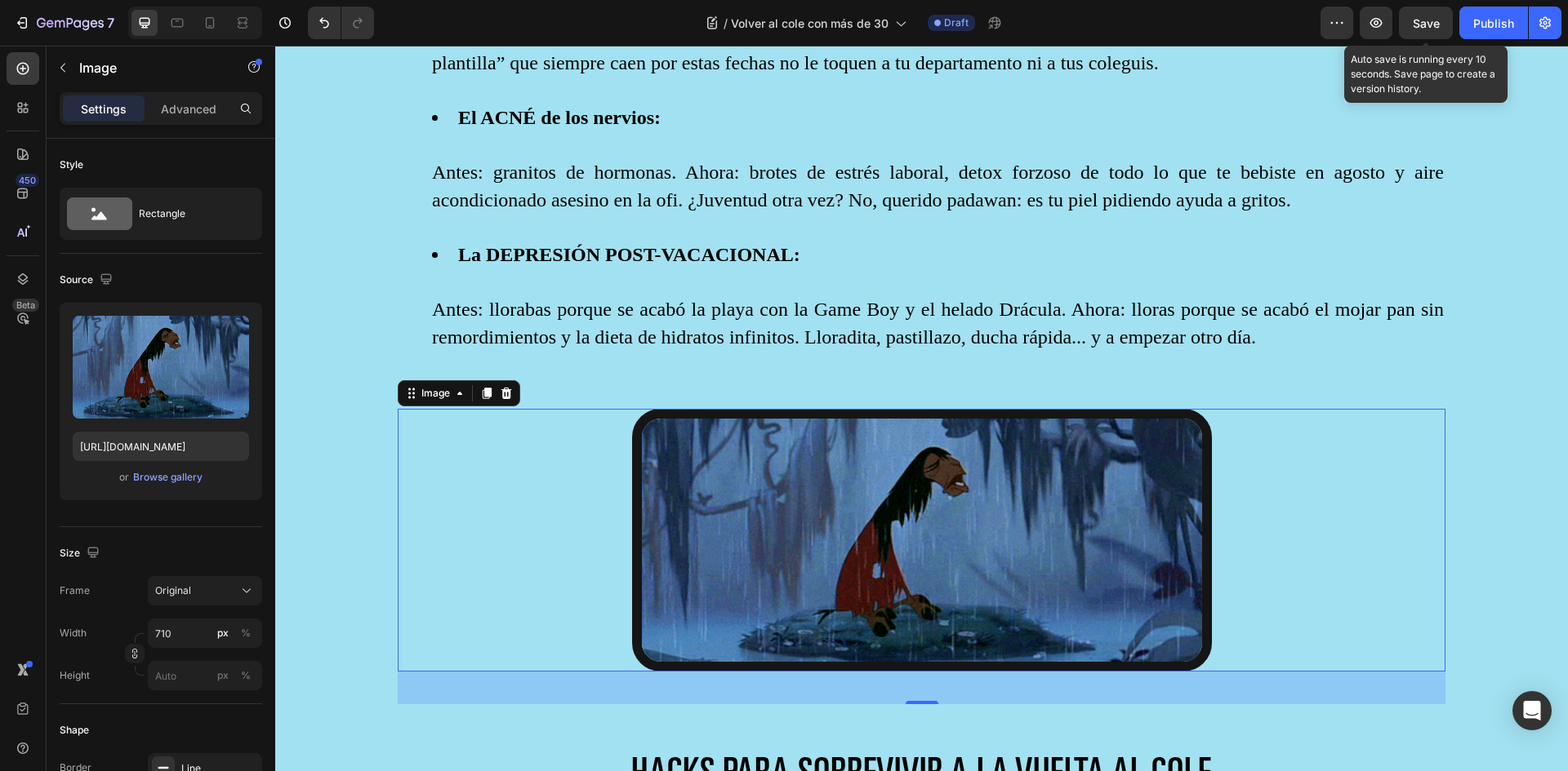
click at [1417, 24] on span "Save" at bounding box center [1426, 22] width 27 height 13
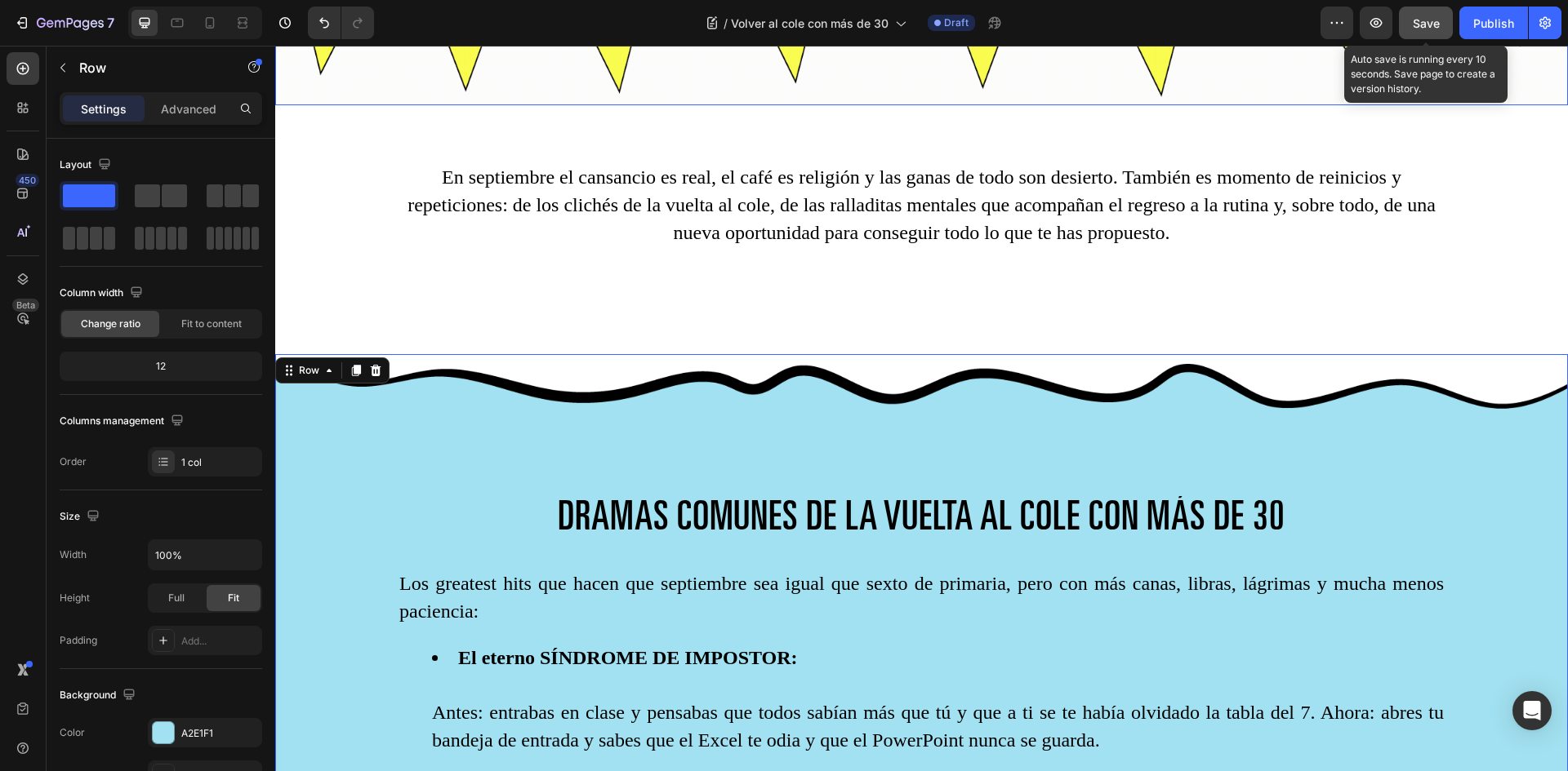
scroll to position [734, 0]
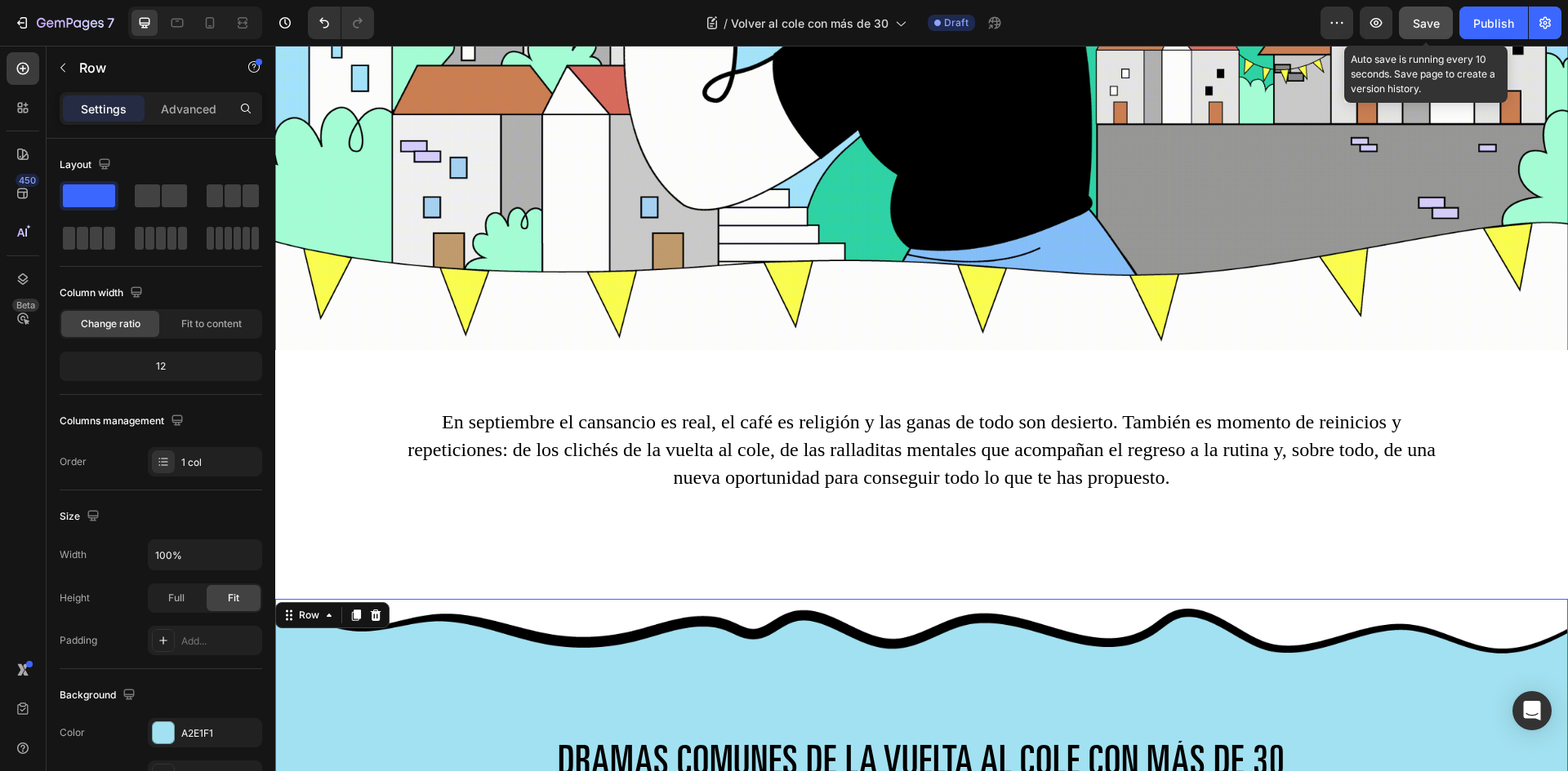
click at [1443, 25] on button "Save" at bounding box center [1426, 22] width 54 height 32
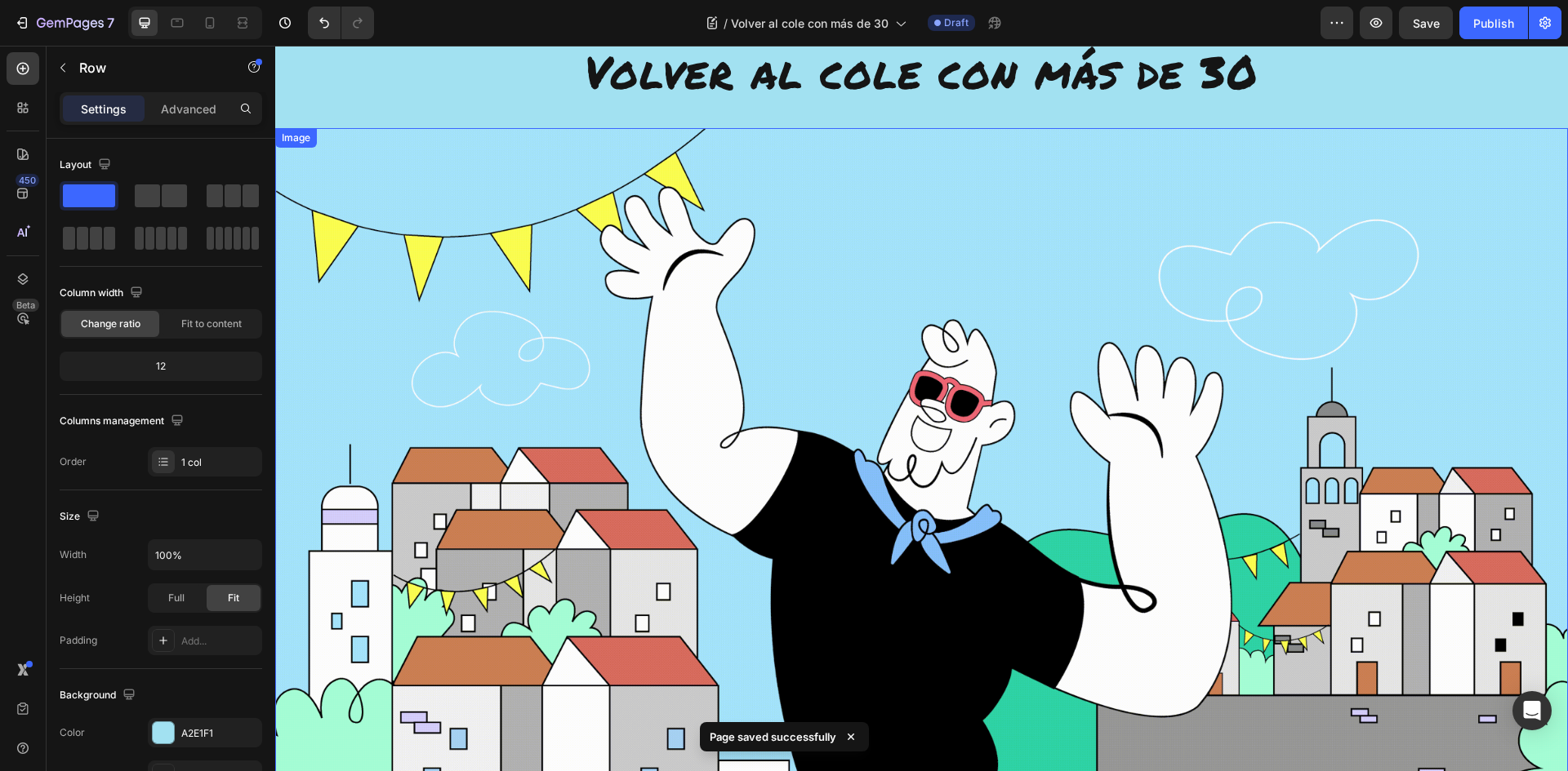
scroll to position [82, 0]
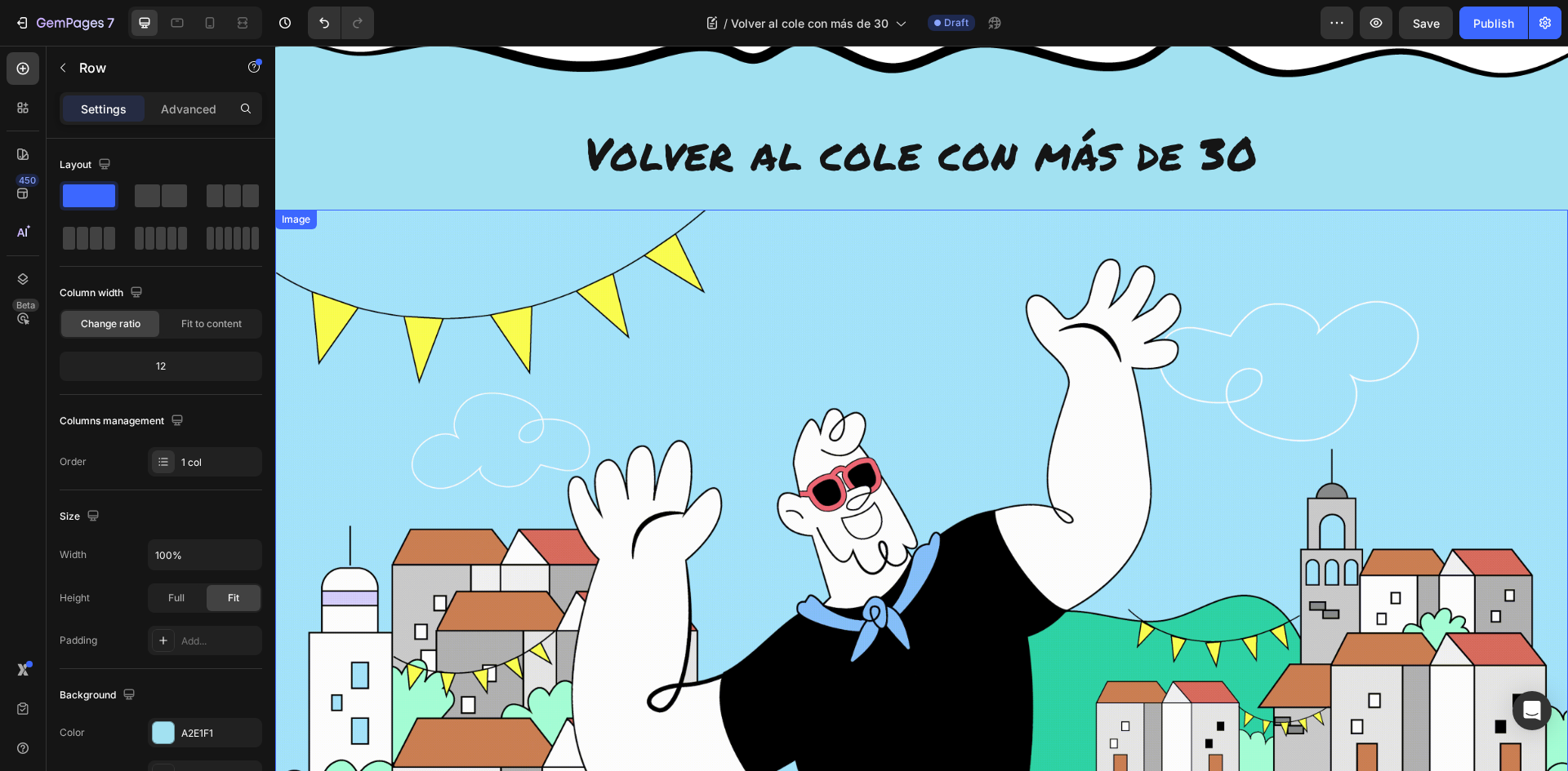
click at [814, 450] on img at bounding box center [922, 607] width 1293 height 794
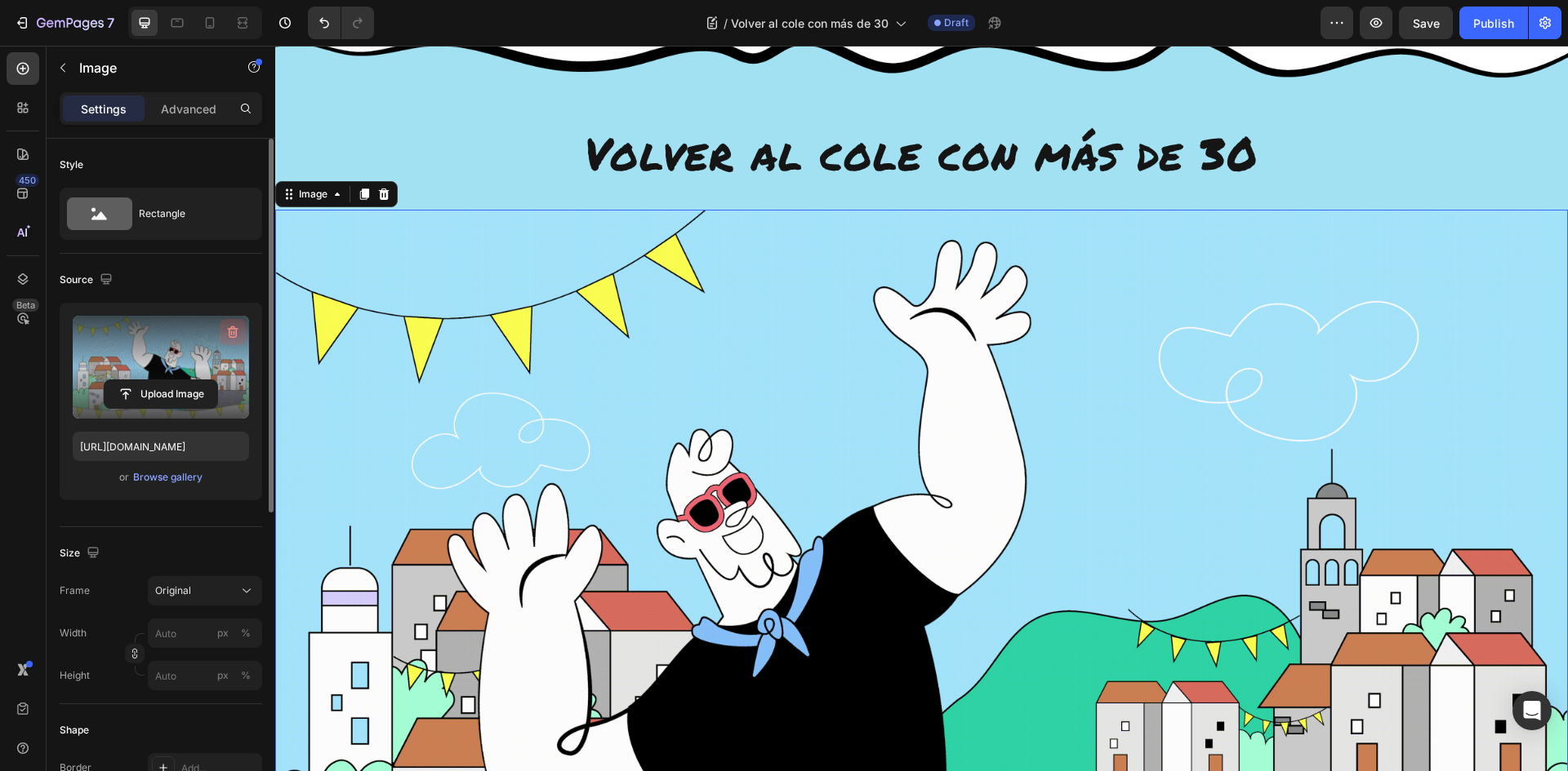
click at [233, 332] on icon "button" at bounding box center [233, 332] width 16 height 16
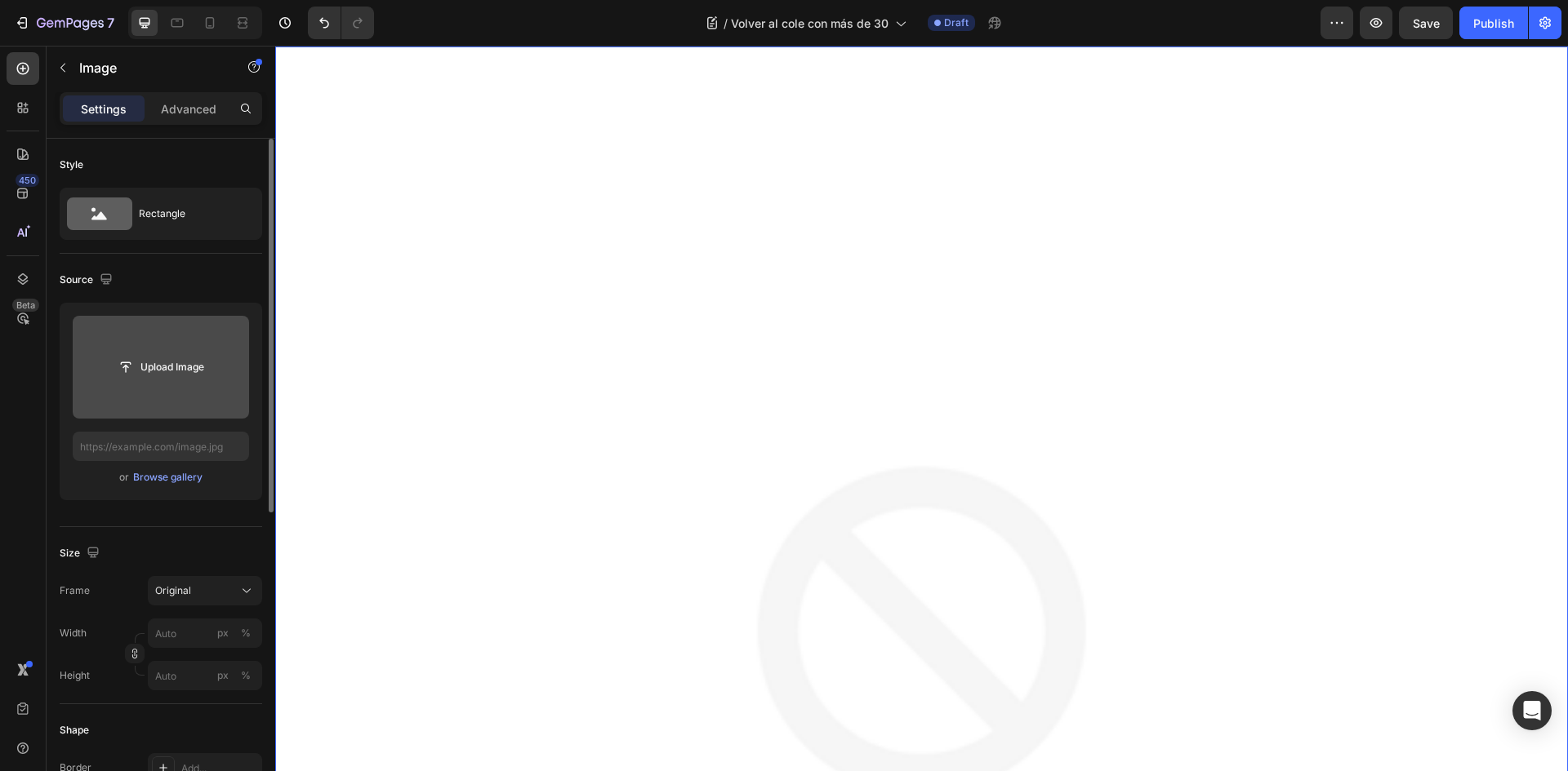
scroll to position [0, 0]
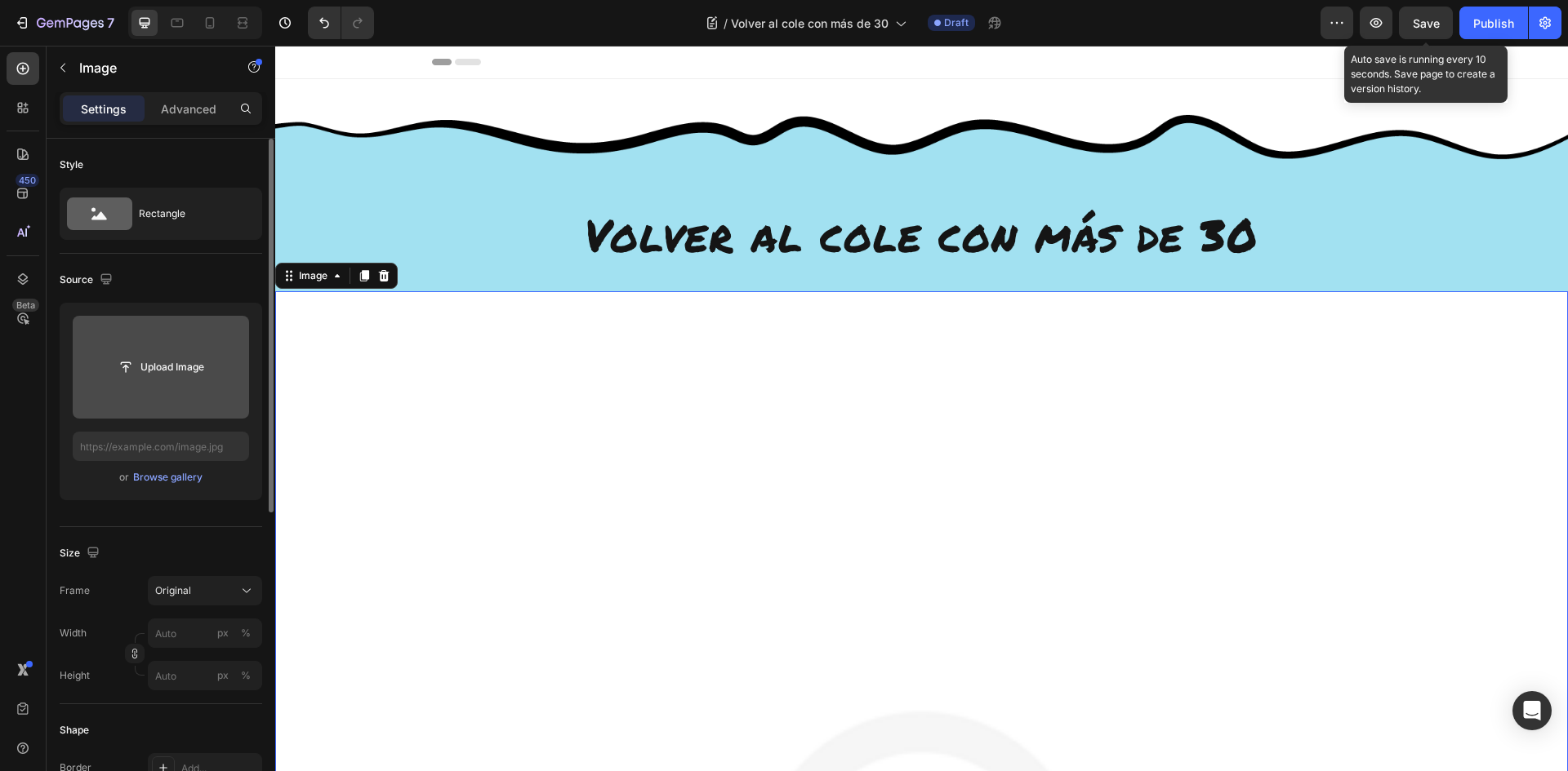
click at [1425, 23] on span "Save" at bounding box center [1426, 22] width 27 height 13
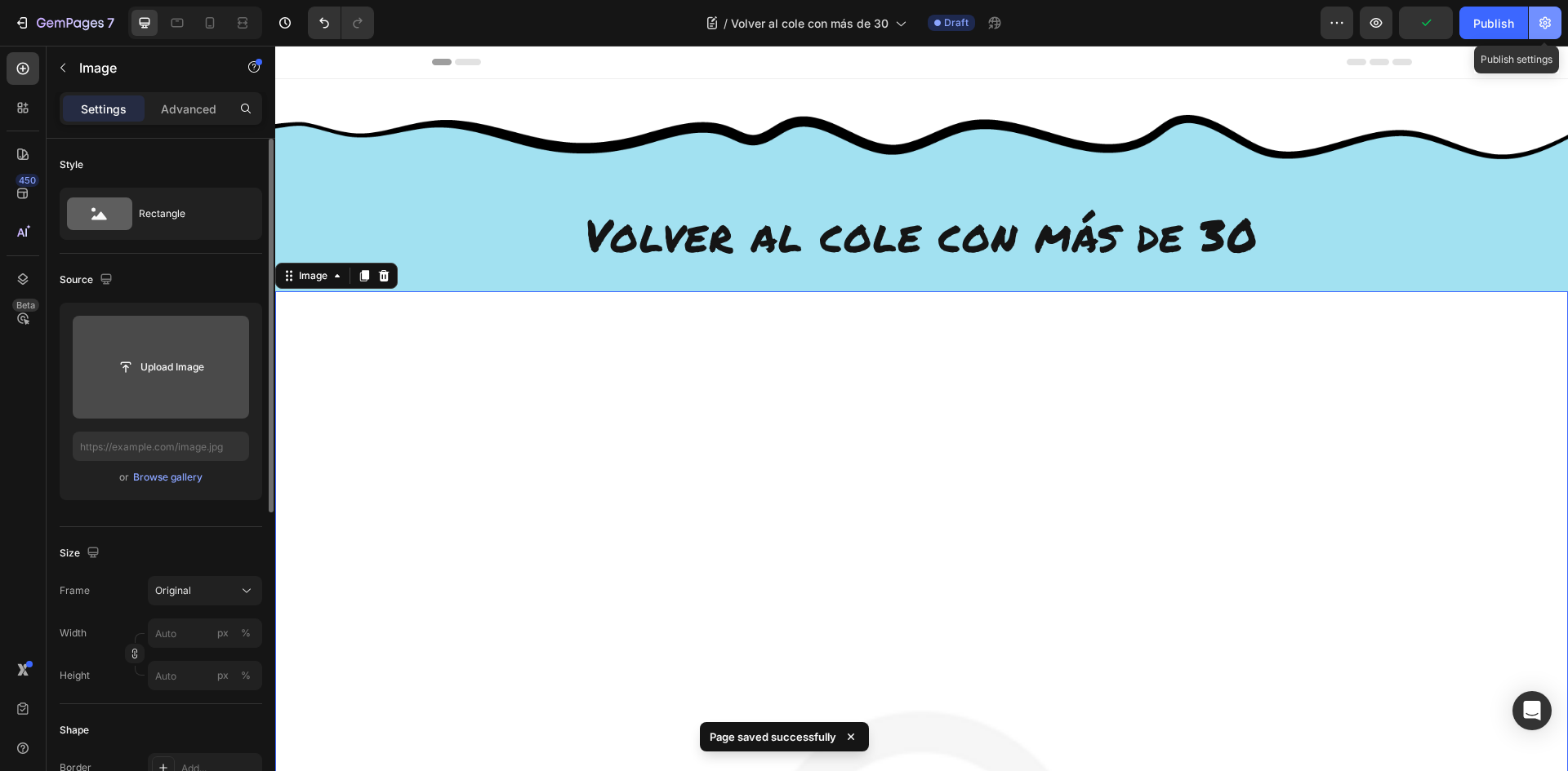
click at [1546, 22] on icon "button" at bounding box center [1545, 23] width 12 height 13
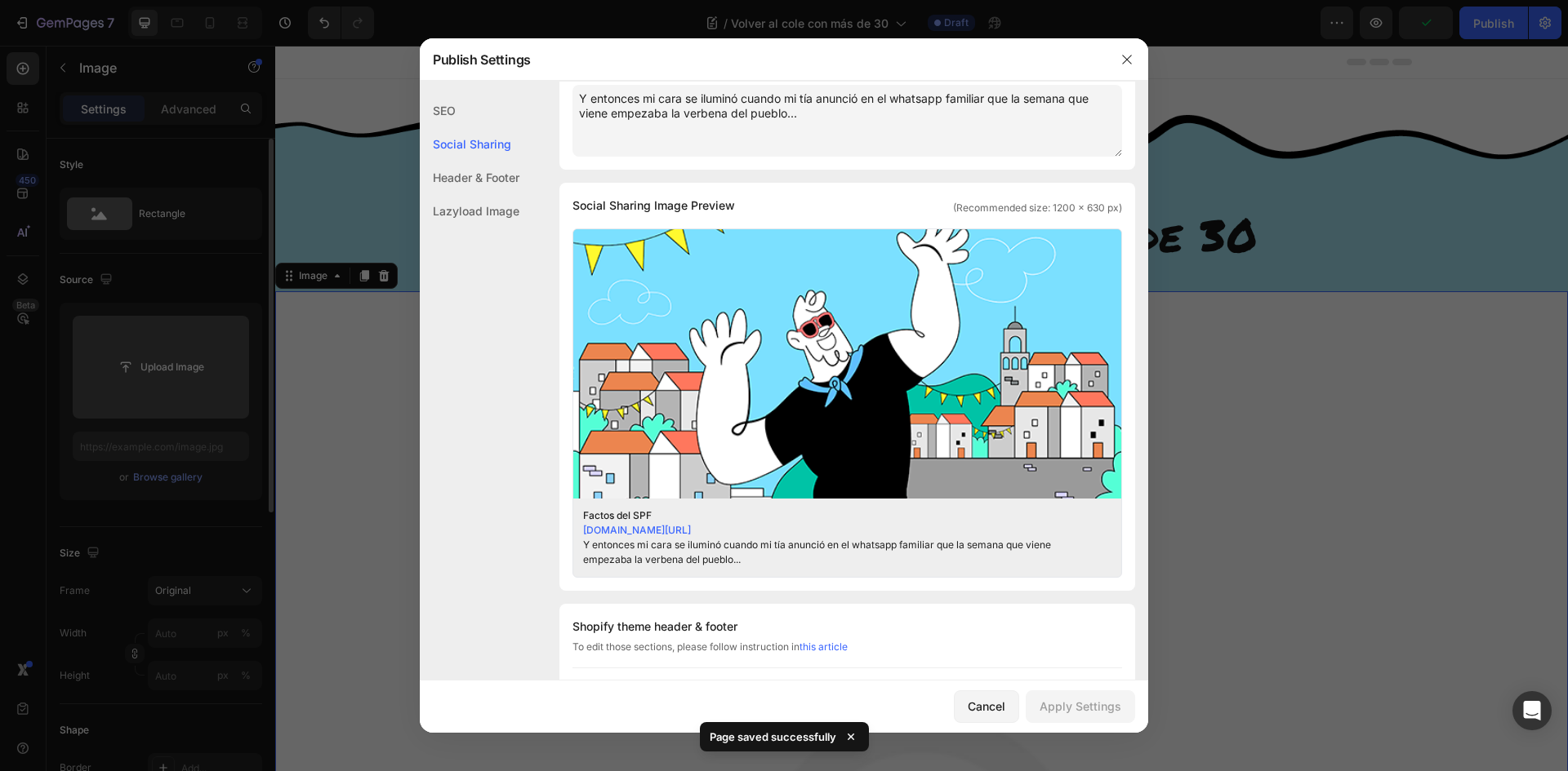
scroll to position [326, 0]
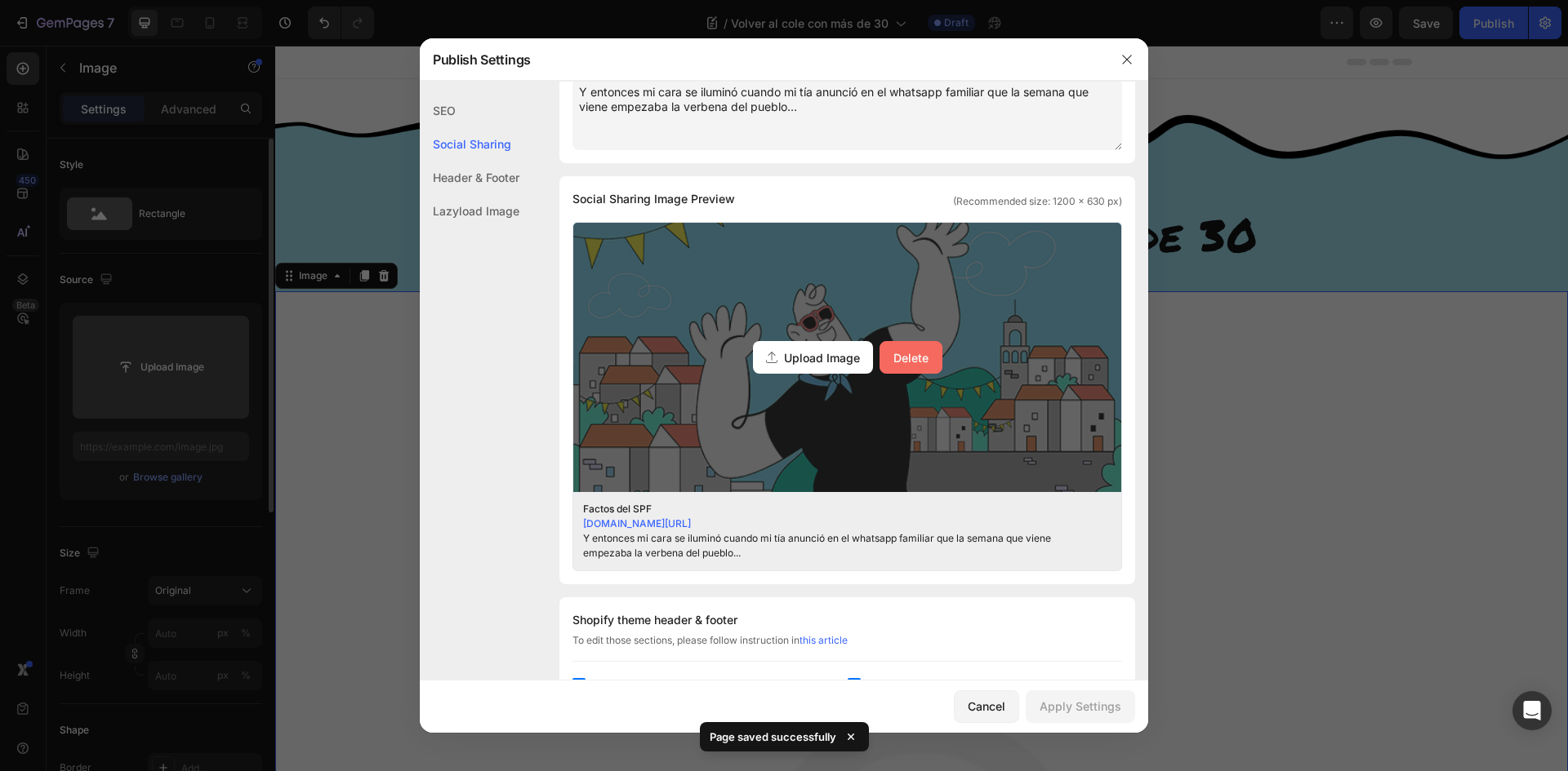
click at [907, 354] on div "Delete" at bounding box center [911, 358] width 35 height 17
click at [0, 0] on input "Upload Image Delete" at bounding box center [0, 0] width 0 height 0
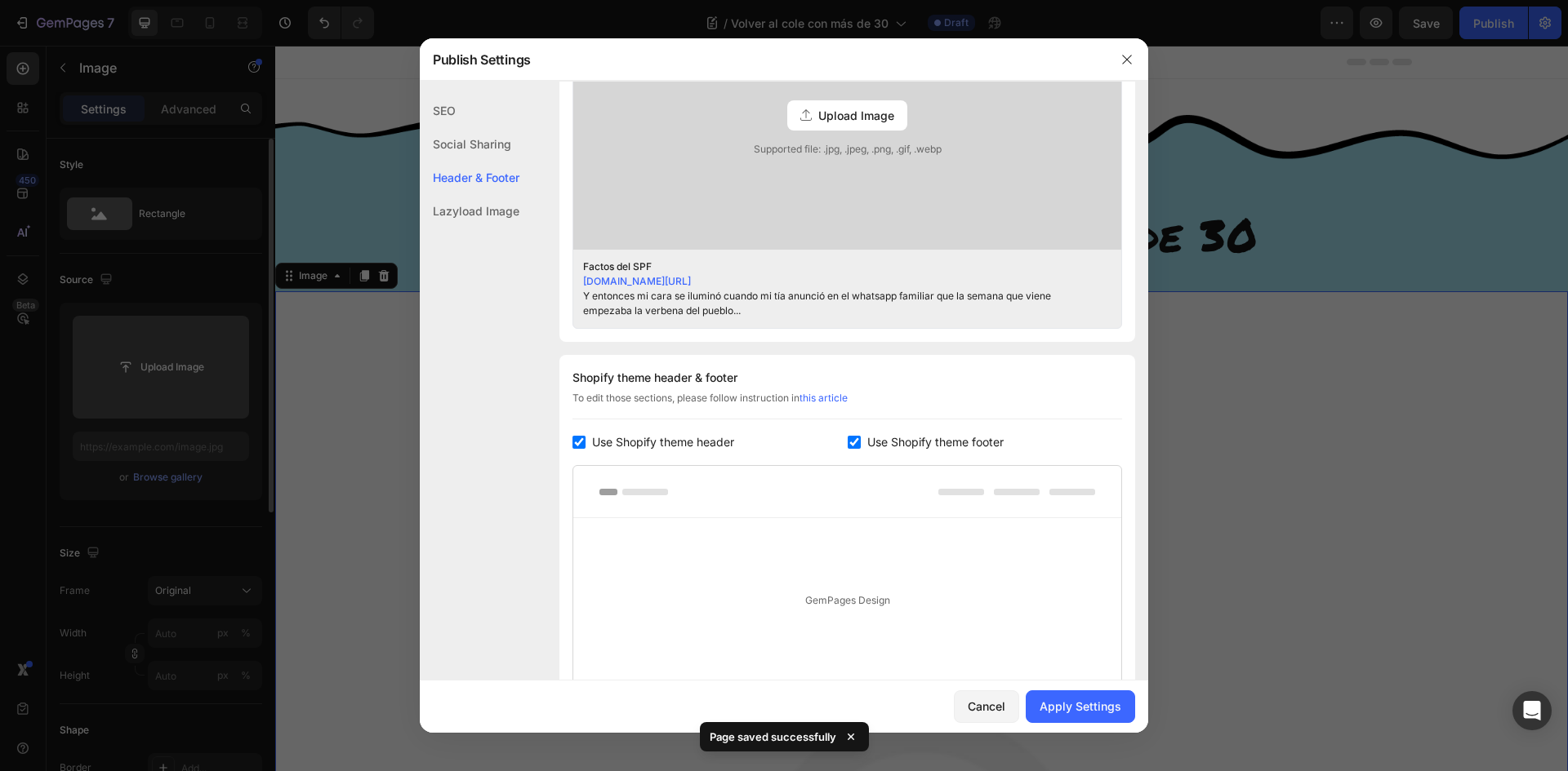
scroll to position [572, 0]
click at [1081, 708] on div "Apply Settings" at bounding box center [1080, 706] width 82 height 17
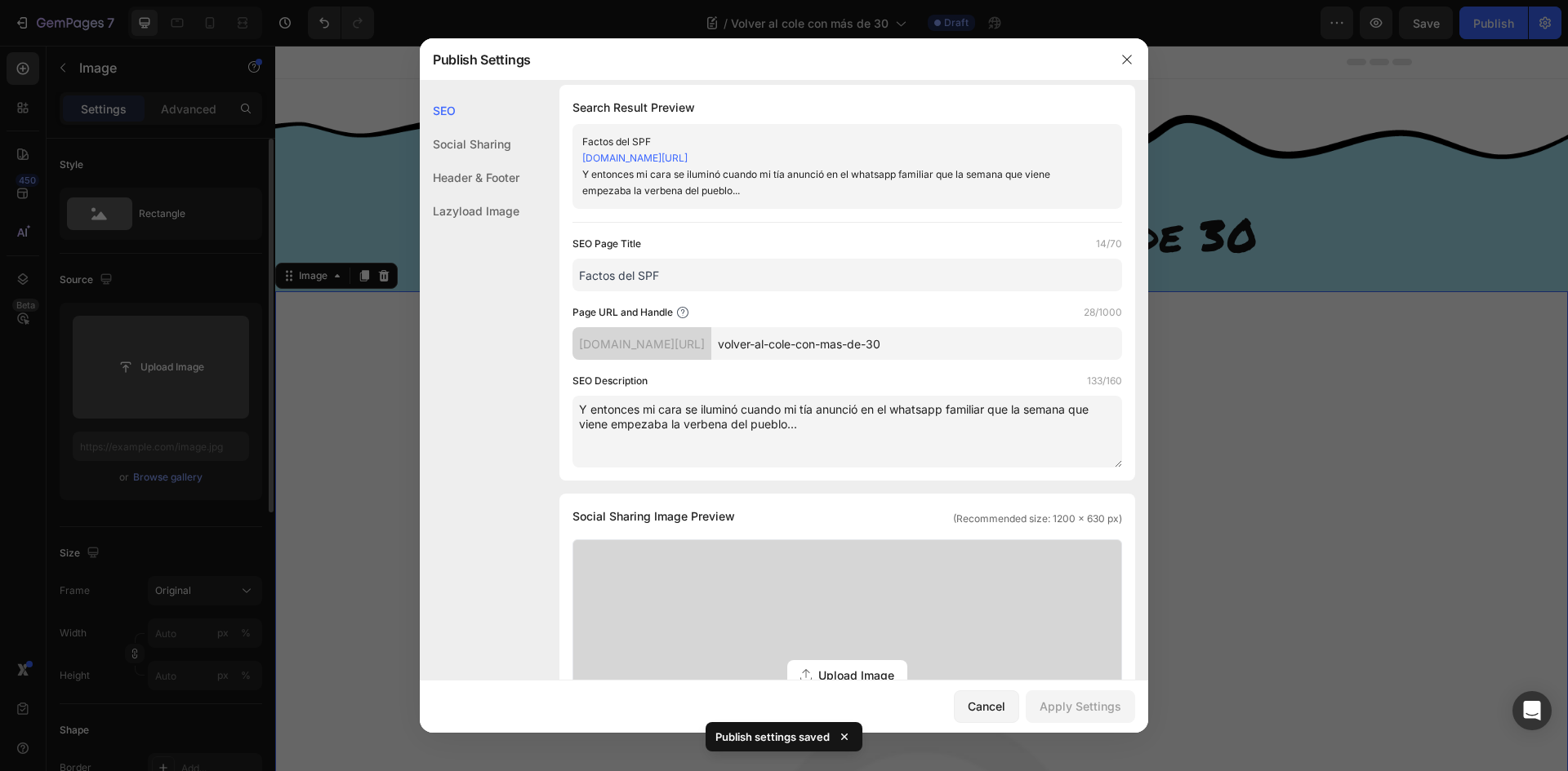
scroll to position [0, 0]
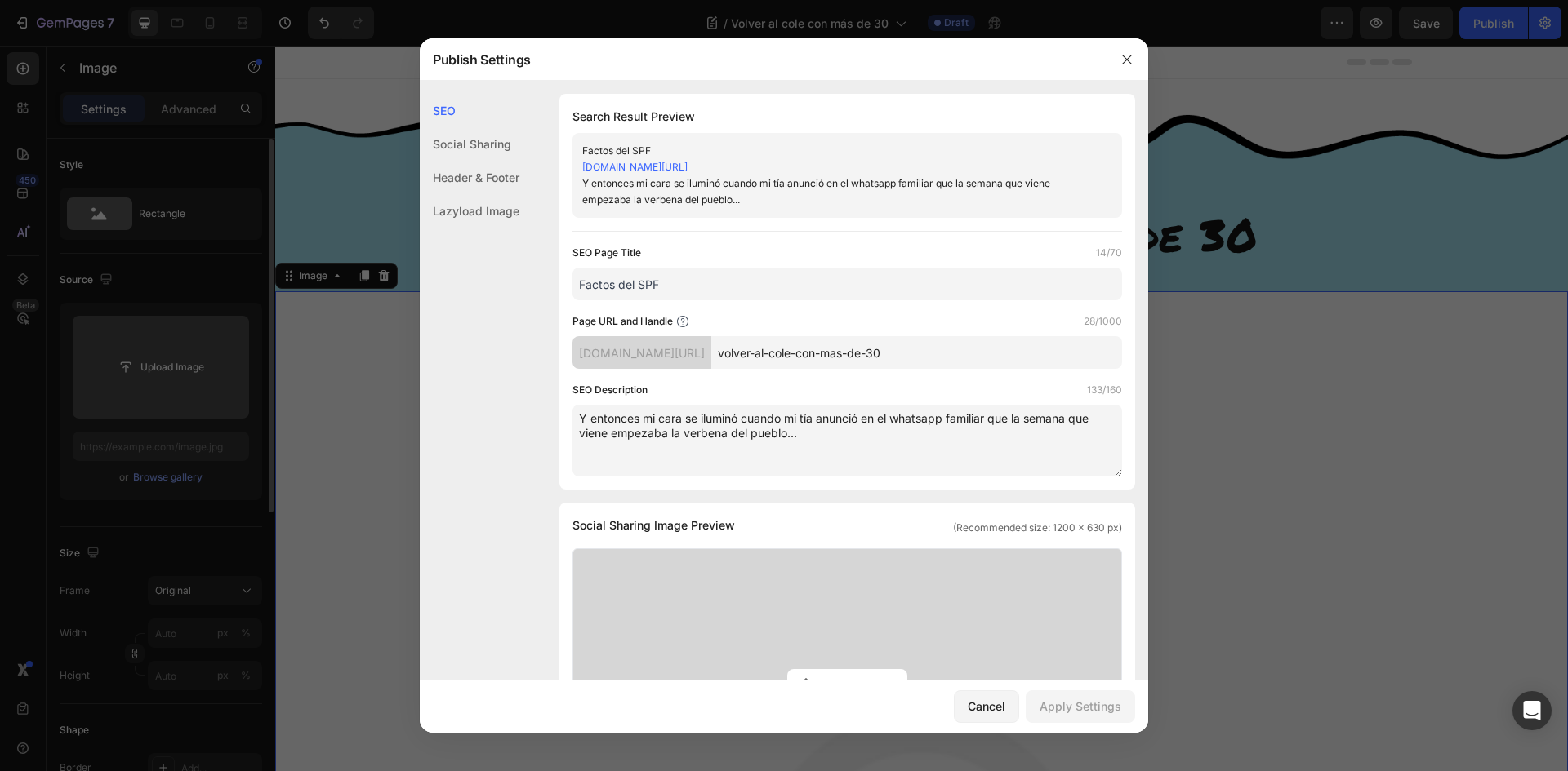
drag, startPoint x: 844, startPoint y: 438, endPoint x: 557, endPoint y: 406, distance: 288.8
click at [560, 407] on div "Search Result Preview Factos del SPF getsiwon.myshopify.com/blogs/news/volver-a…" at bounding box center [847, 291] width 575 height 396
paste textarea "Septiembre es café, madrugones y lloraditas en la ducha. Pero también es oportu…"
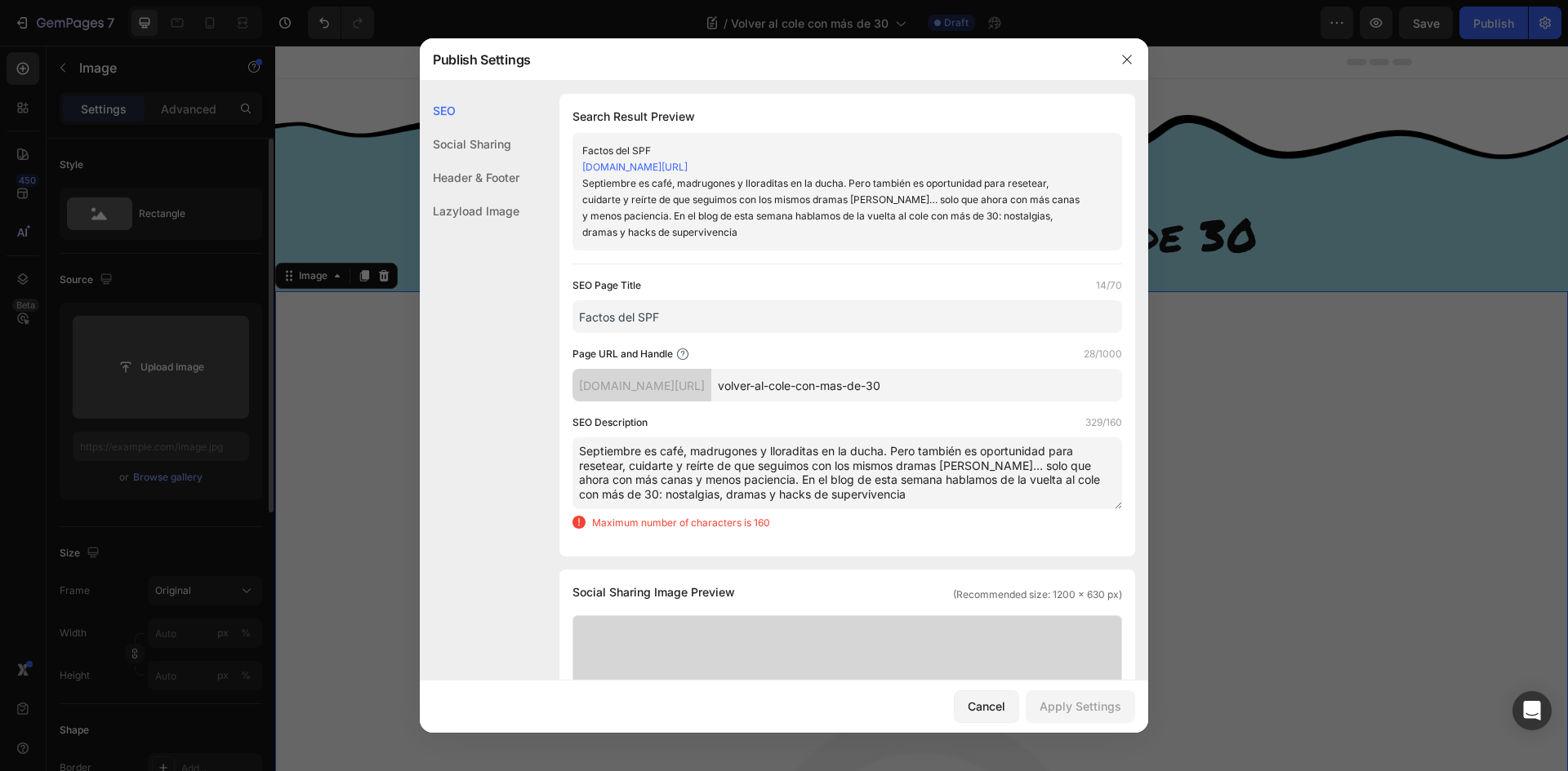
drag, startPoint x: 914, startPoint y: 494, endPoint x: 771, endPoint y: 476, distance: 144.1
click at [771, 476] on textarea "Septiembre es café, madrugones y lloraditas en la ducha. Pero también es oportu…" at bounding box center [847, 474] width 549 height 72
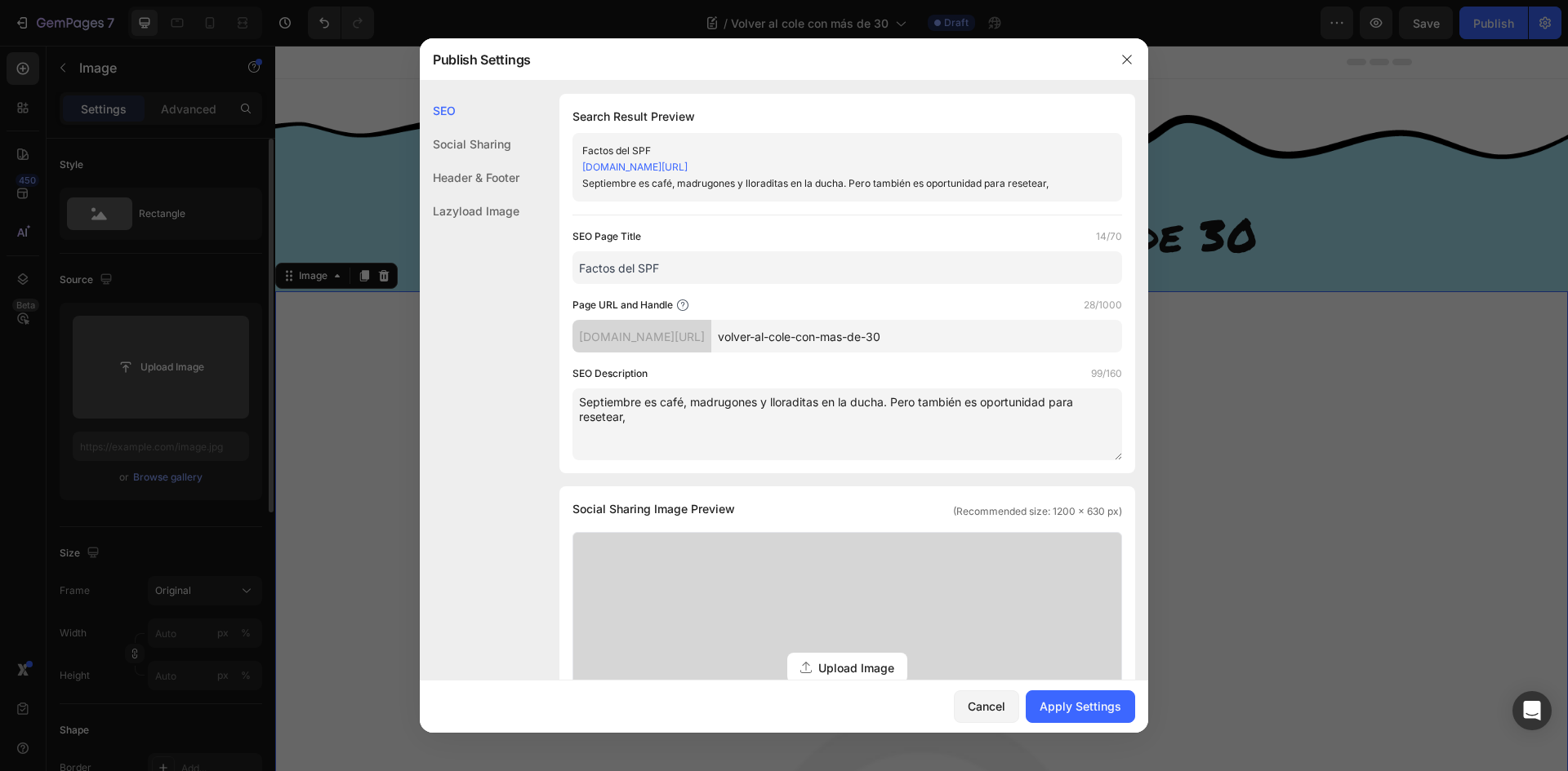
type textarea "Septiembre es café, madrugones y lloraditas en la ducha. Pero también es oportu…"
type input "[URL][DOMAIN_NAME]"
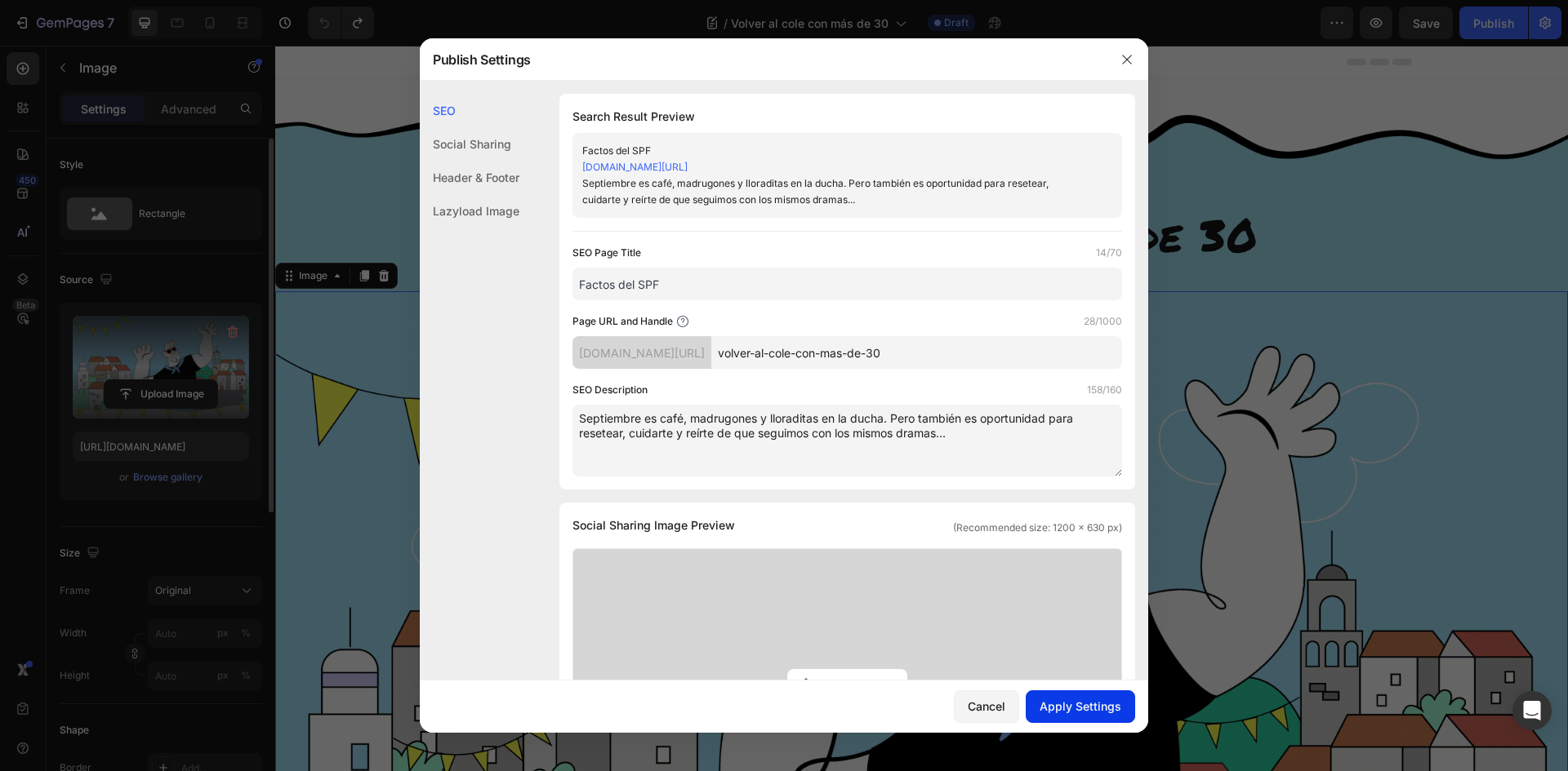
type textarea "Septiembre es café, madrugones y lloraditas en la ducha. Pero también es oportu…"
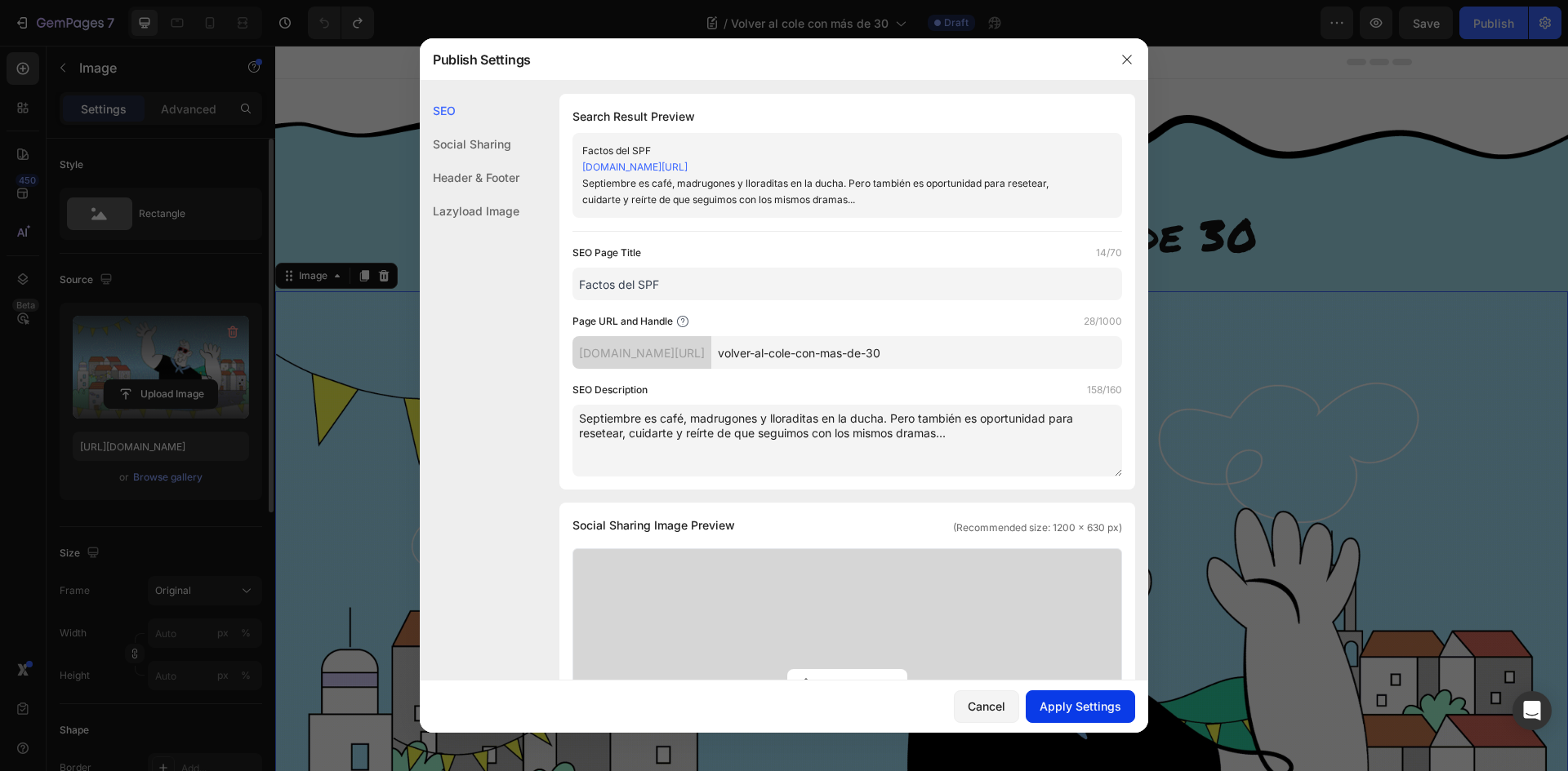
click at [1065, 711] on div "Apply Settings" at bounding box center [1080, 706] width 82 height 17
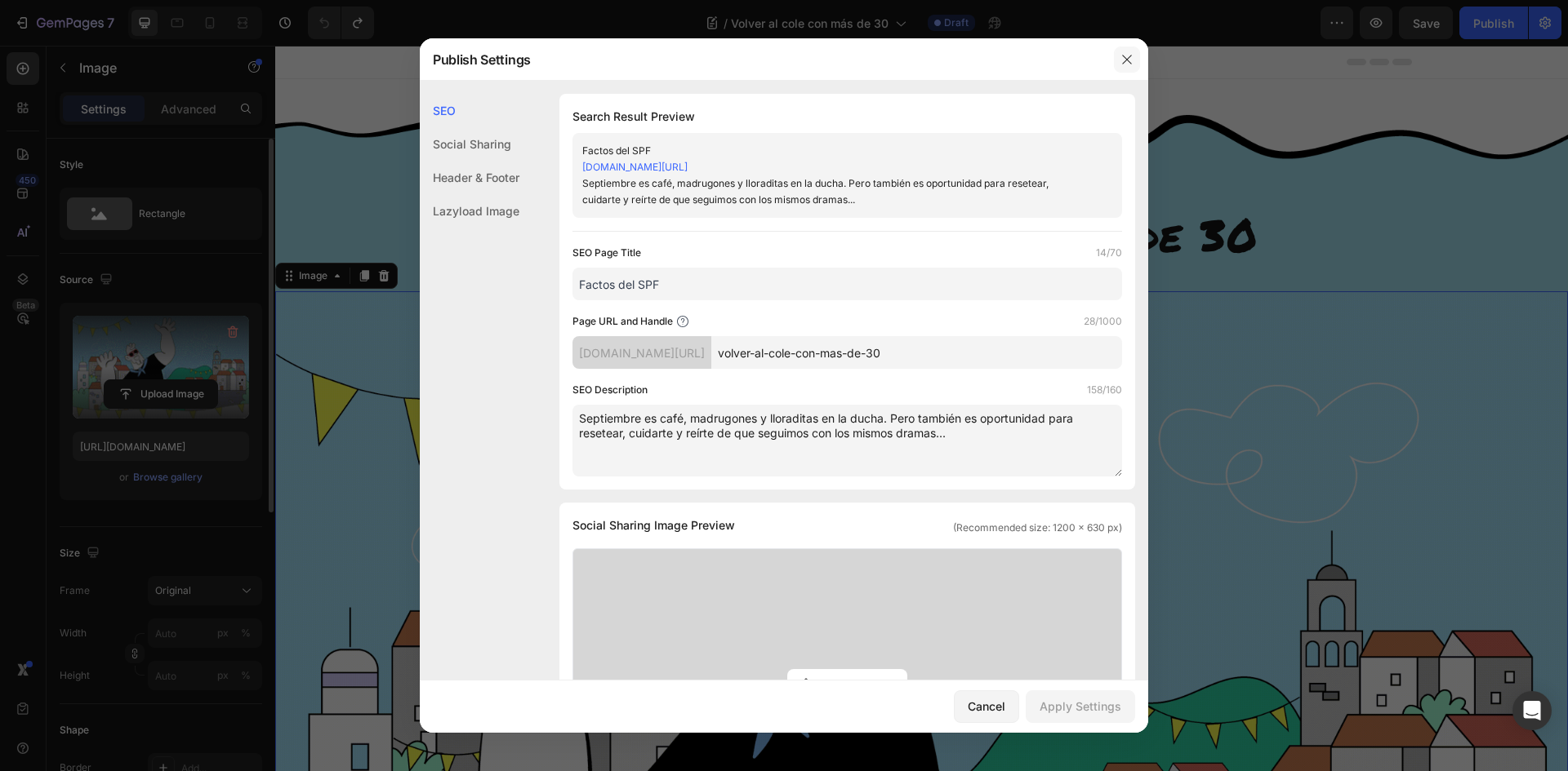
click at [1127, 55] on icon "button" at bounding box center [1127, 59] width 13 height 13
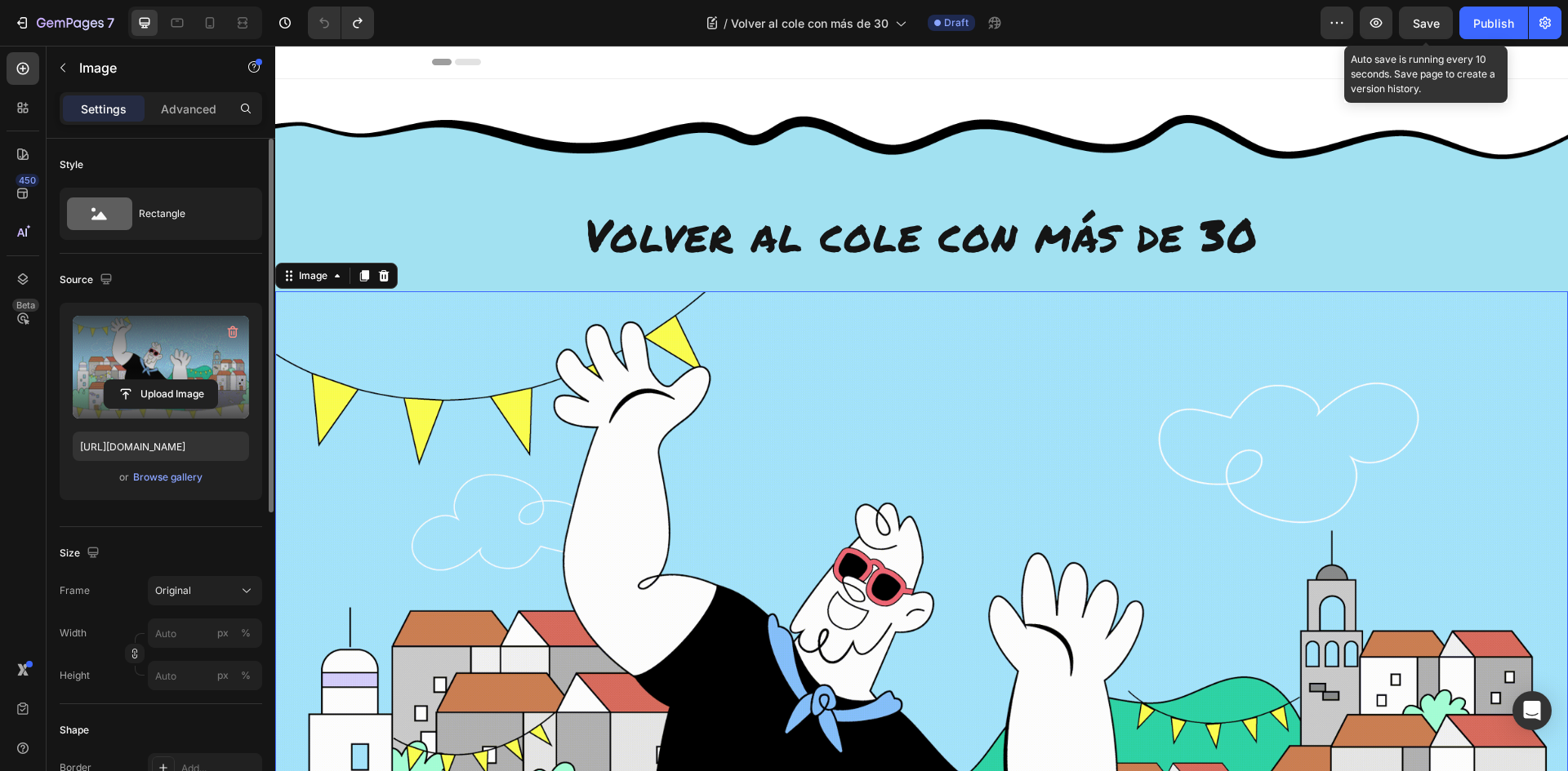
click at [1430, 27] on span "Save" at bounding box center [1426, 22] width 27 height 13
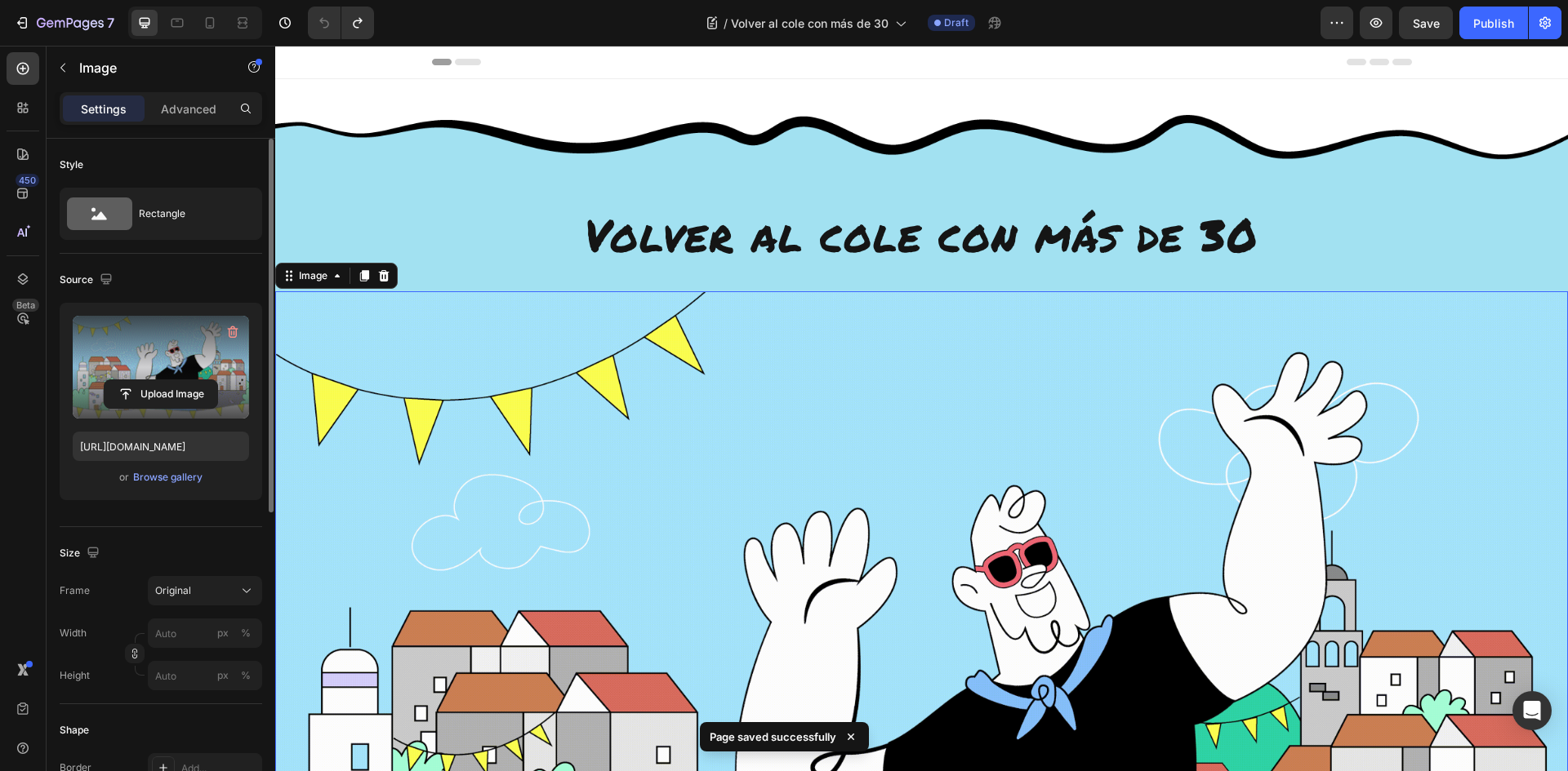
click at [1426, 22] on span "Save" at bounding box center [1426, 22] width 27 height 13
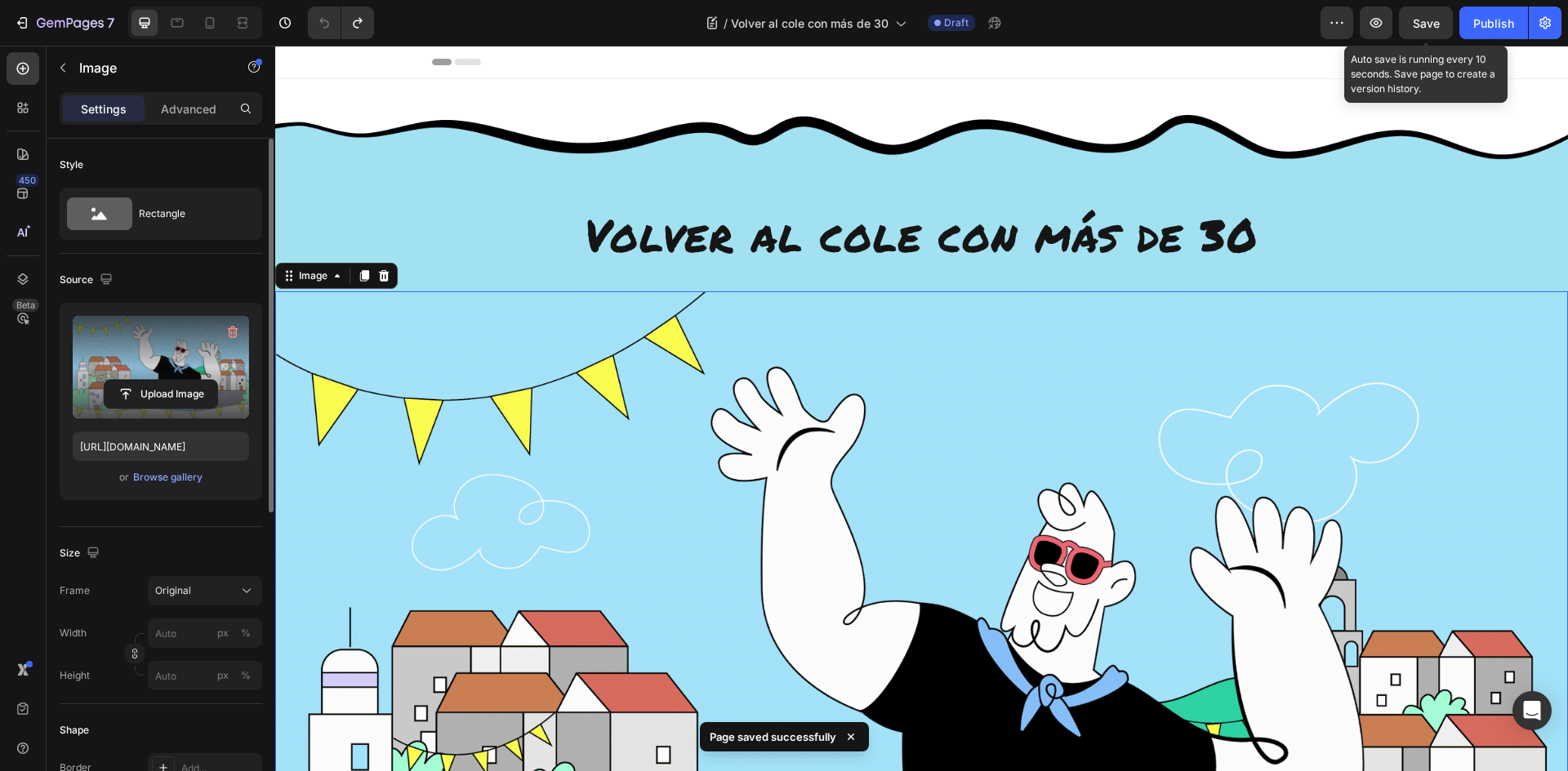
click at [1428, 24] on span "Save" at bounding box center [1426, 22] width 27 height 13
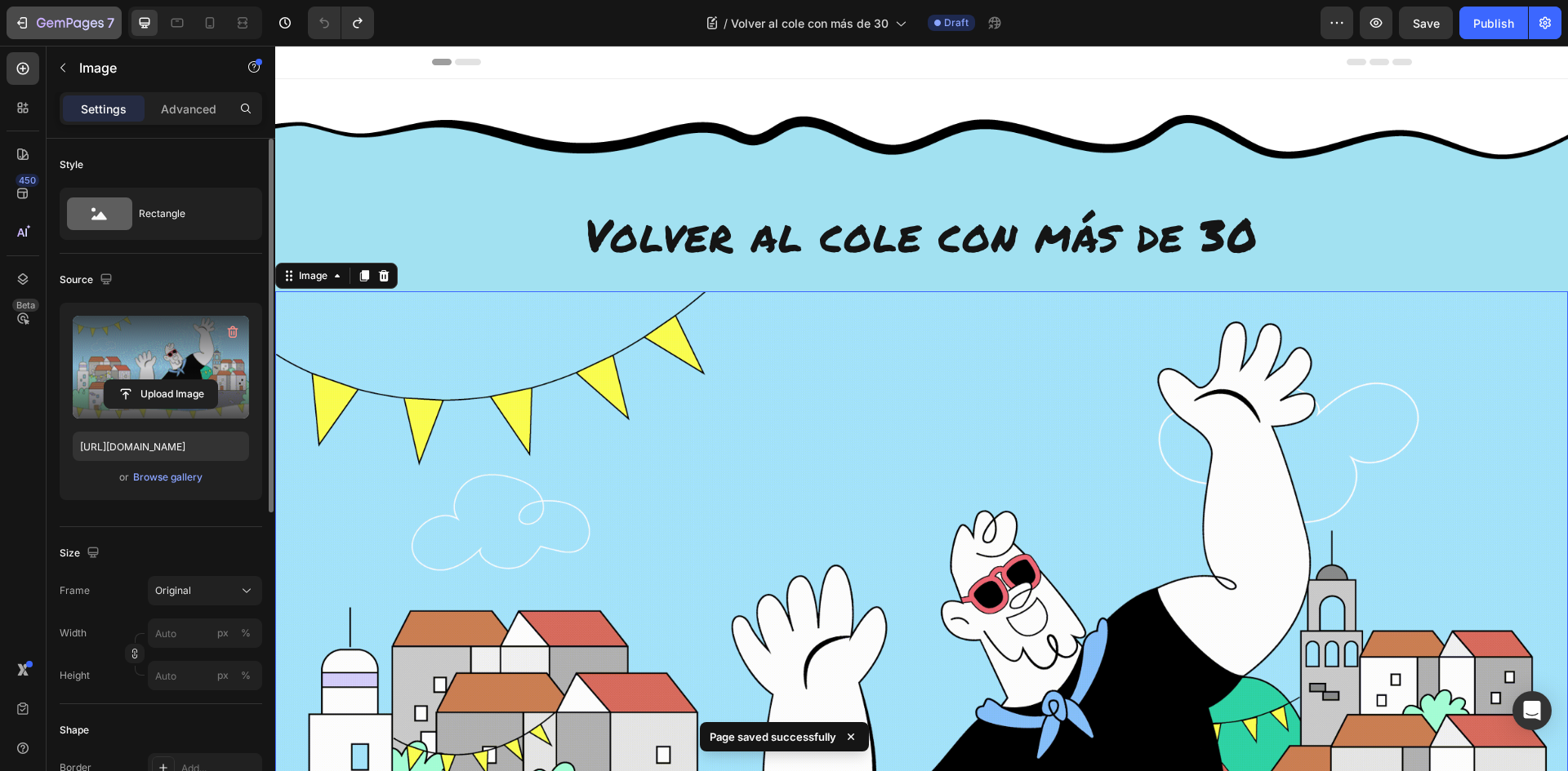
click at [67, 17] on icon "button" at bounding box center [70, 23] width 67 height 13
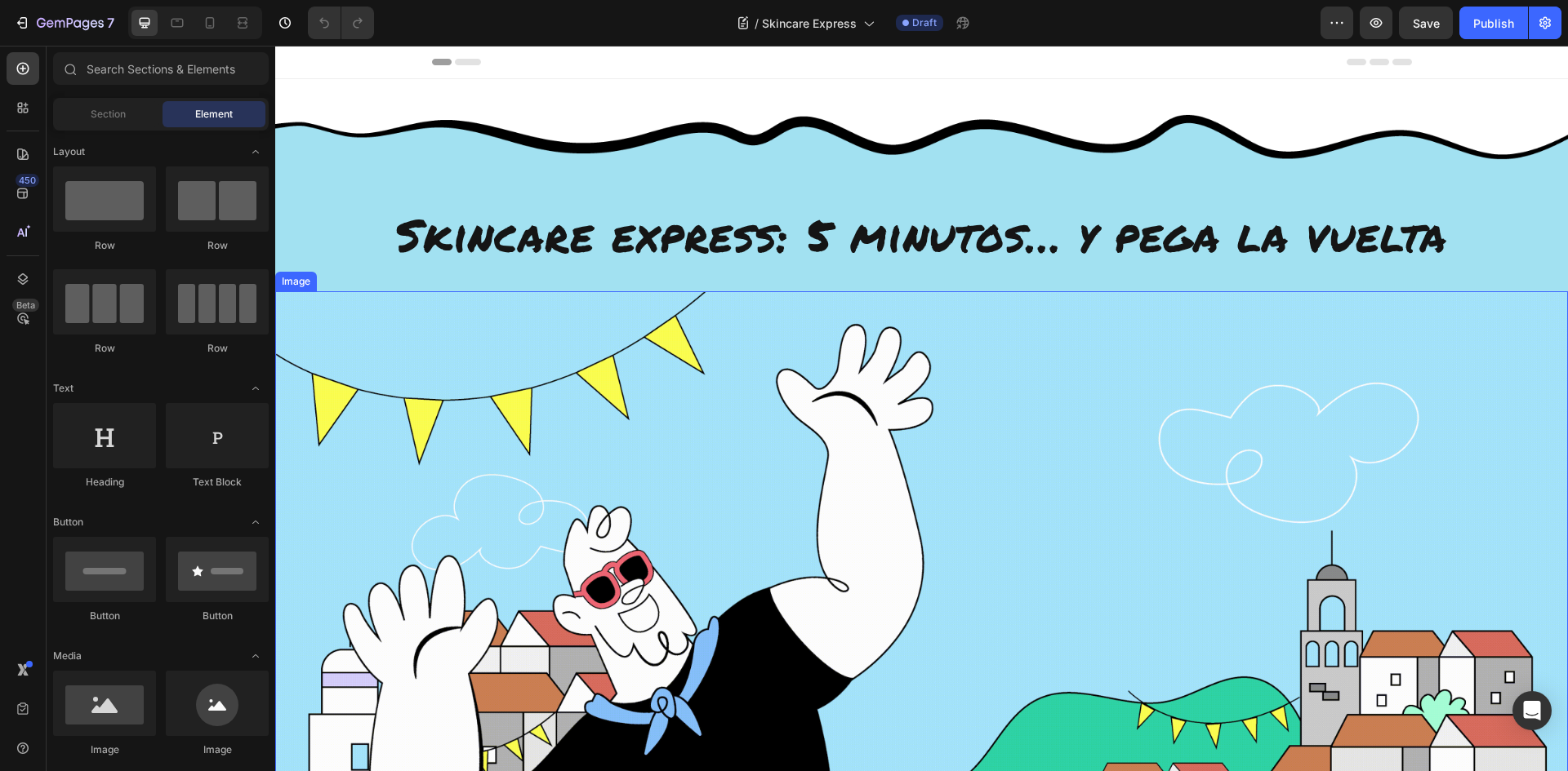
scroll to position [164, 0]
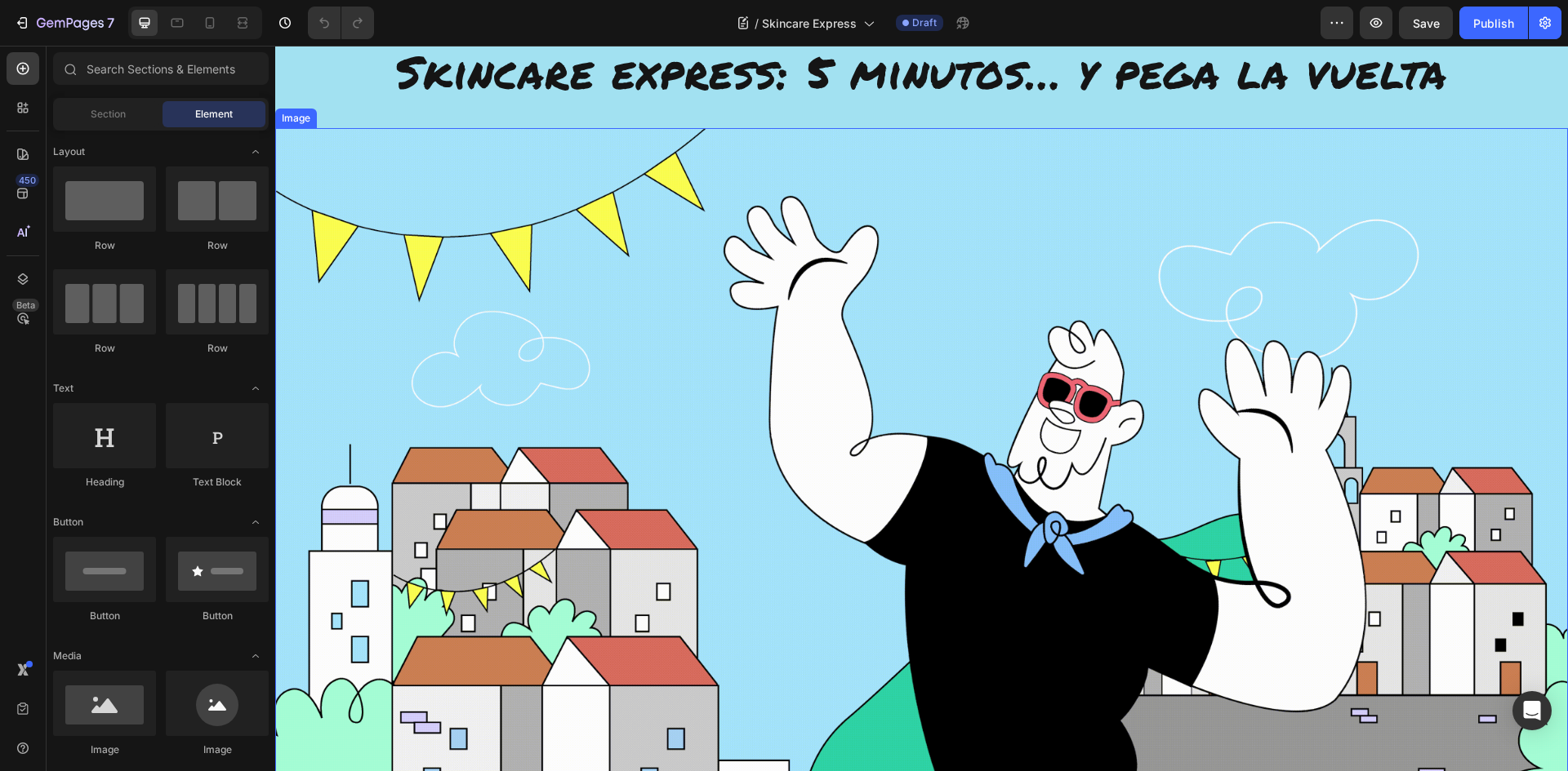
click at [865, 484] on img at bounding box center [922, 526] width 1293 height 794
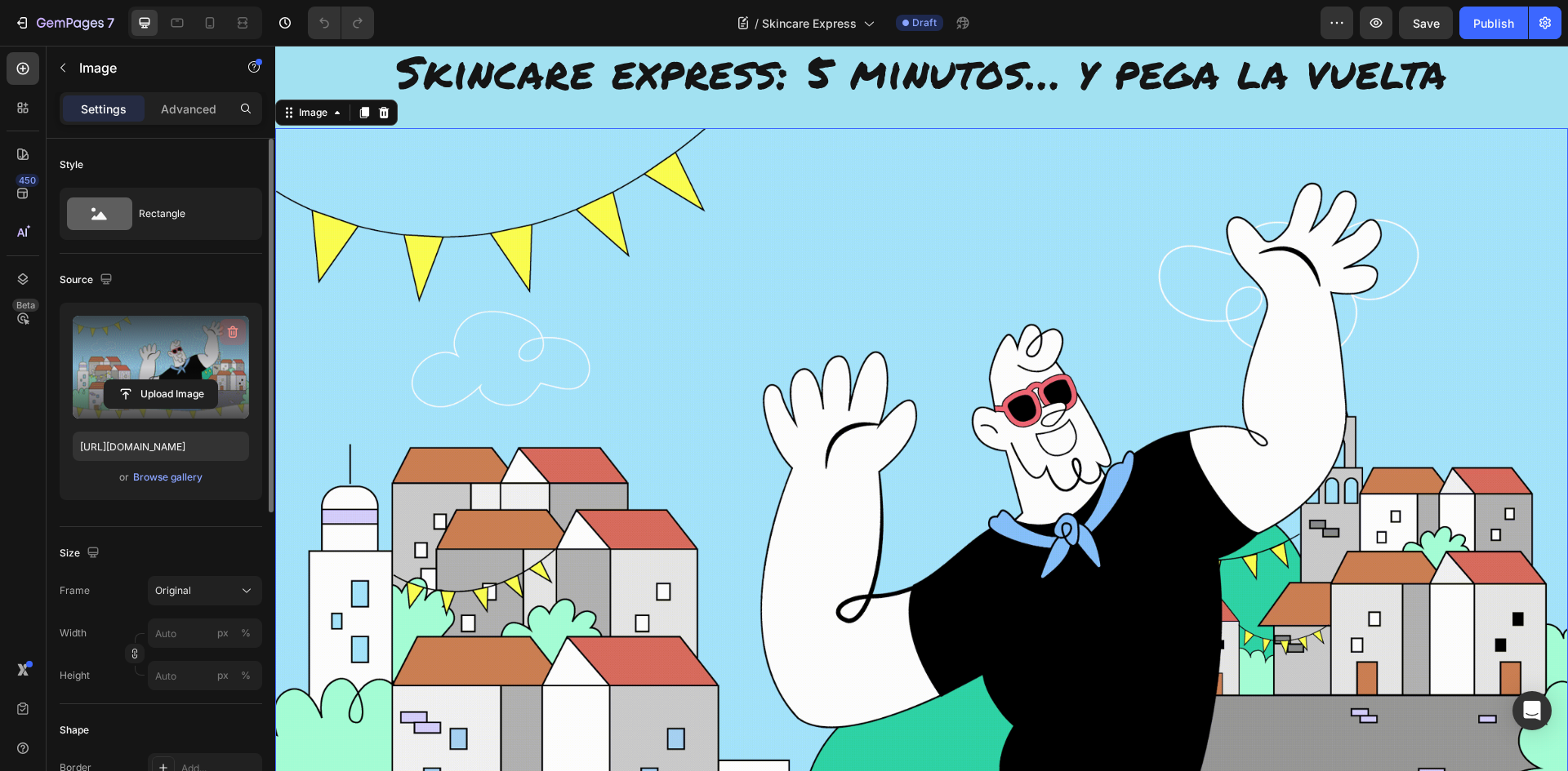
click at [236, 331] on icon "button" at bounding box center [233, 332] width 11 height 13
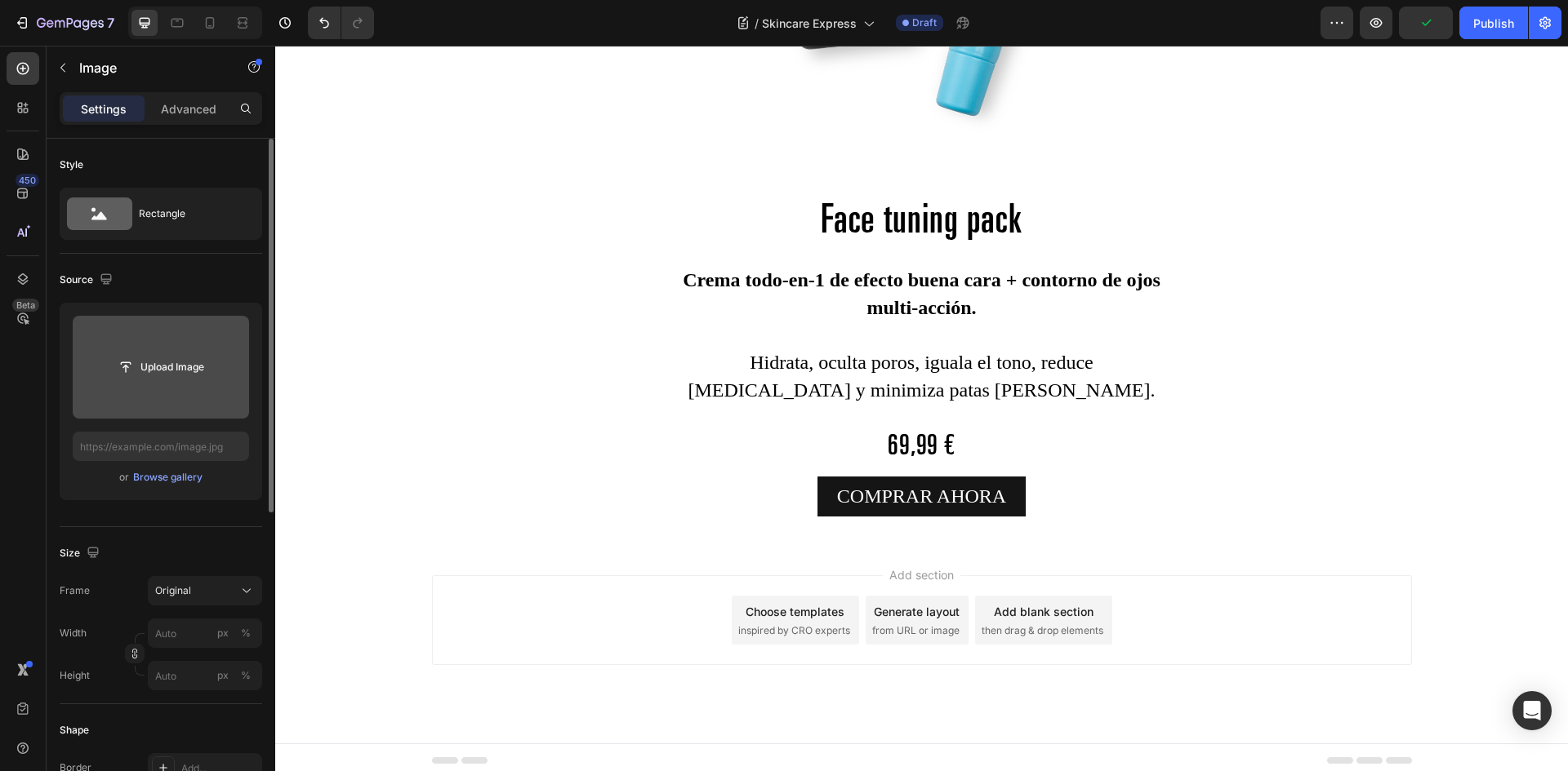
scroll to position [5305, 0]
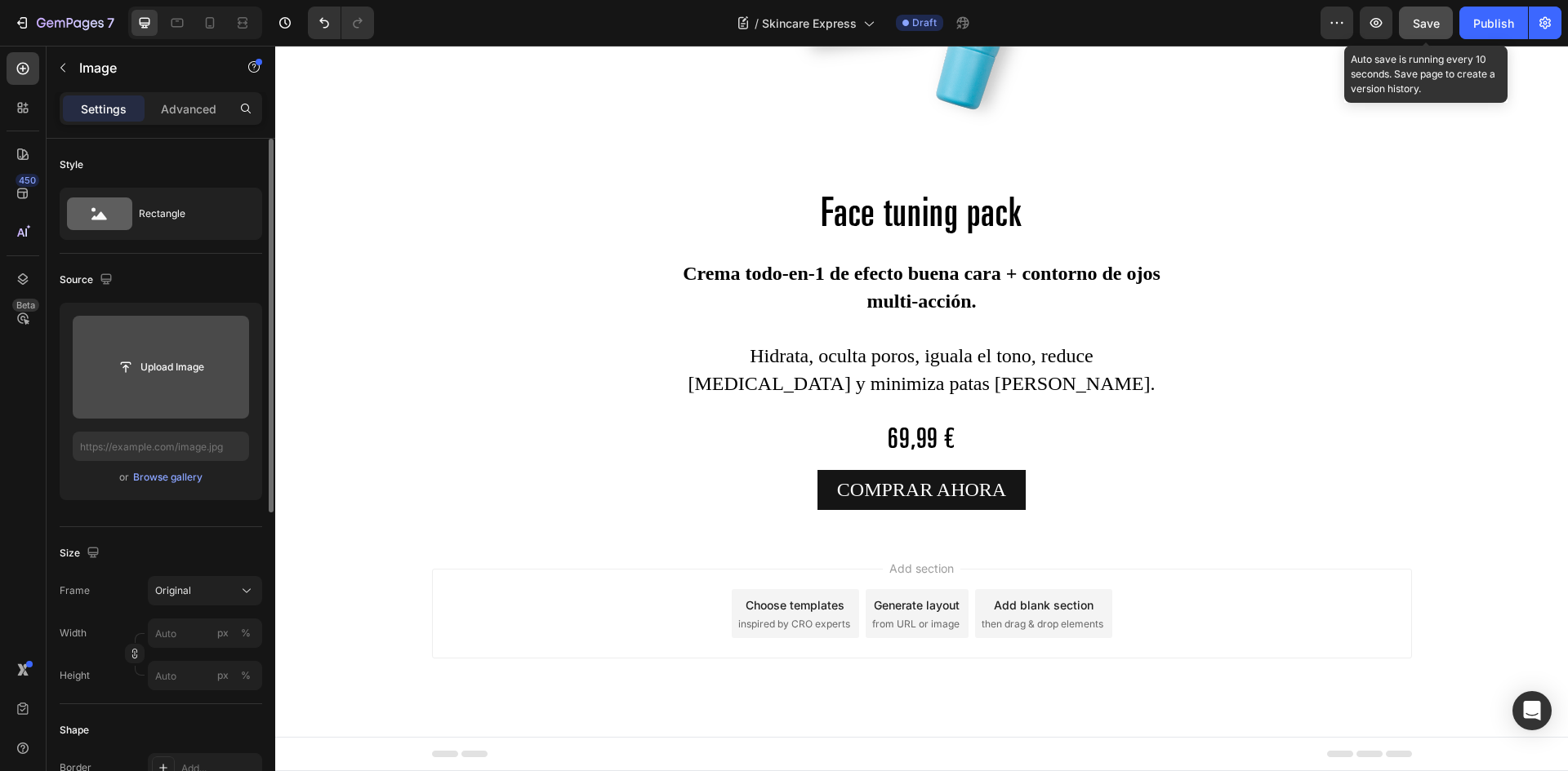
click at [1424, 25] on span "Save" at bounding box center [1426, 22] width 27 height 13
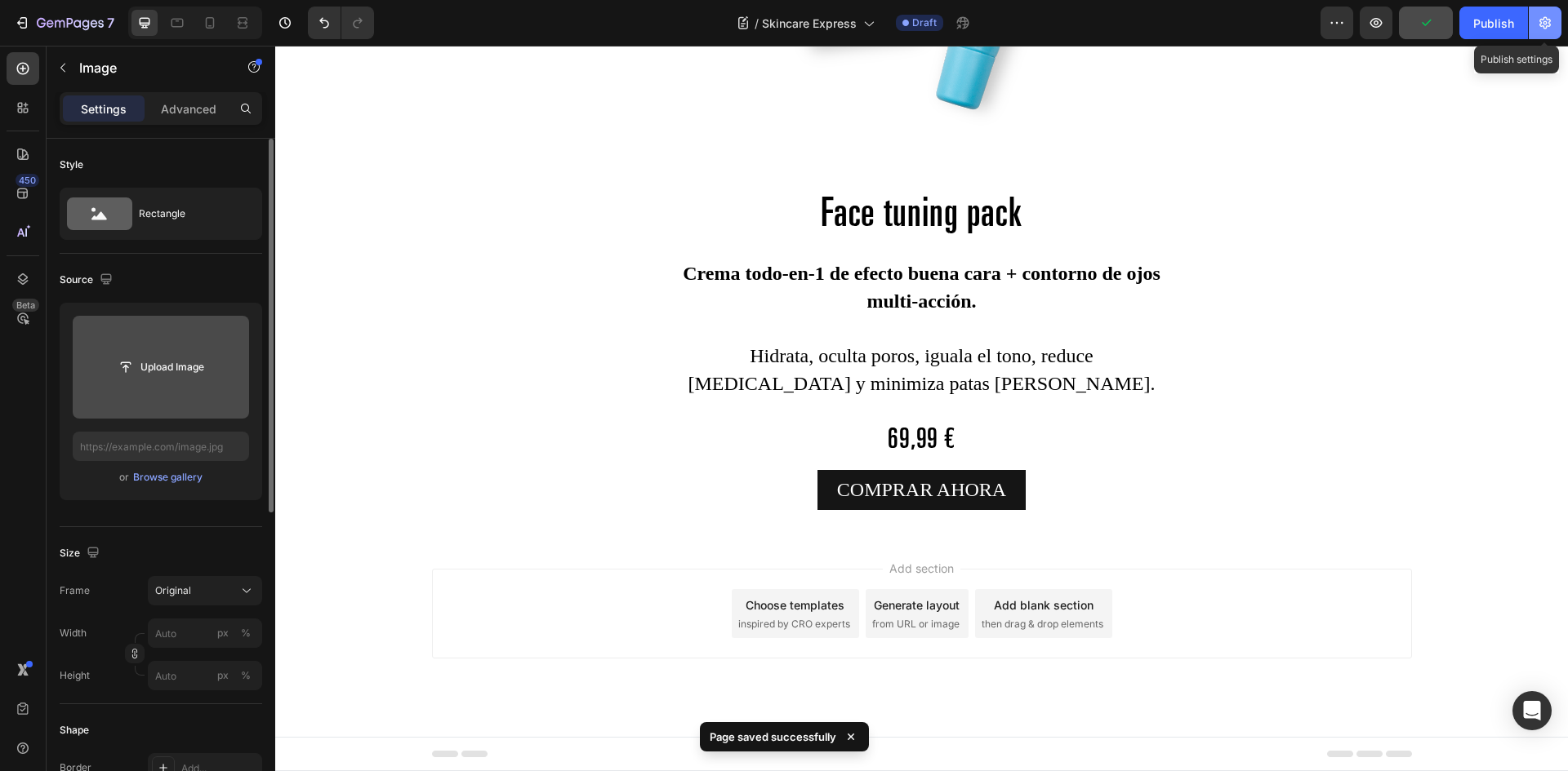
click at [1543, 19] on icon "button" at bounding box center [1545, 22] width 16 height 16
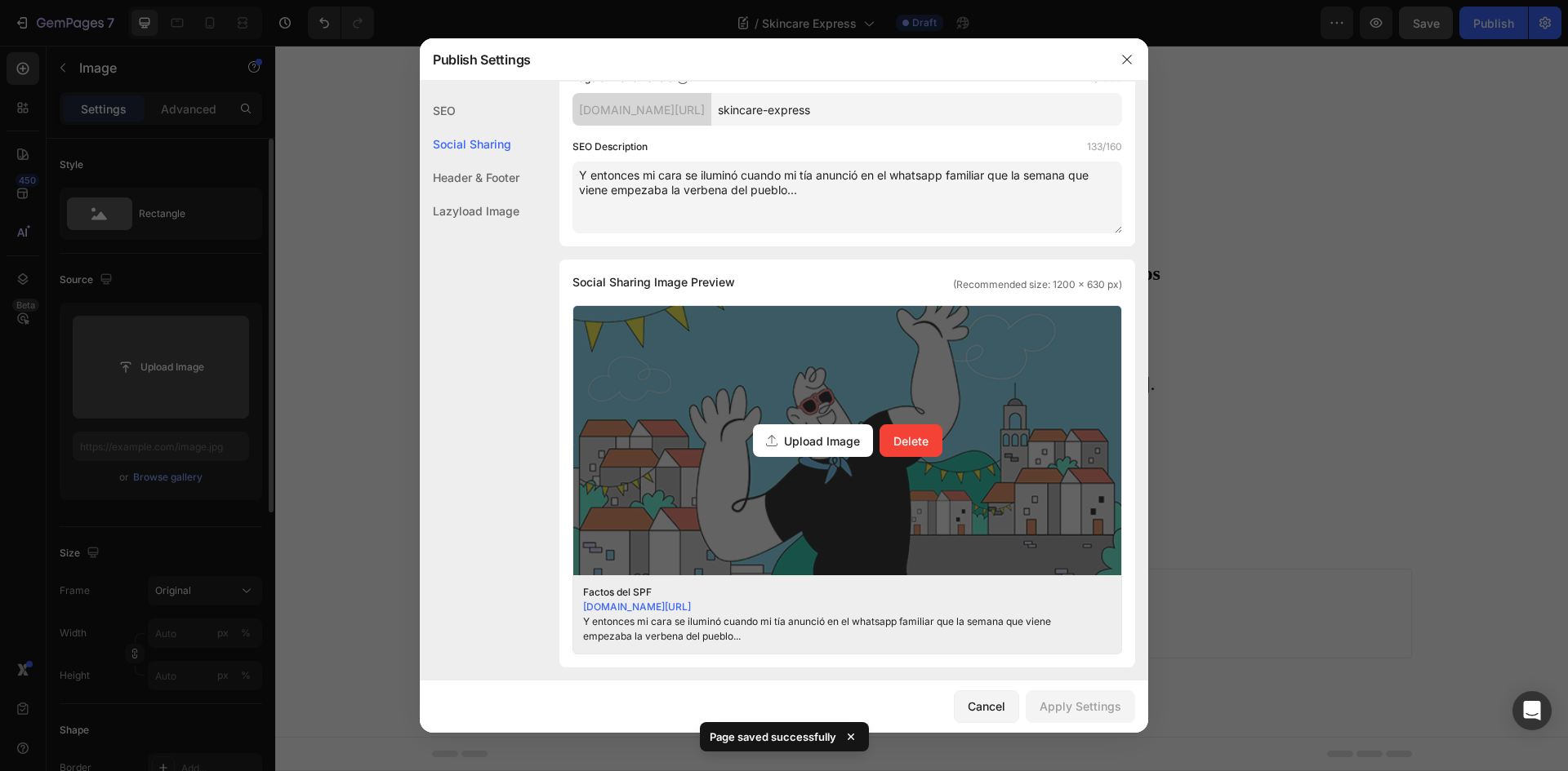
scroll to position [244, 0]
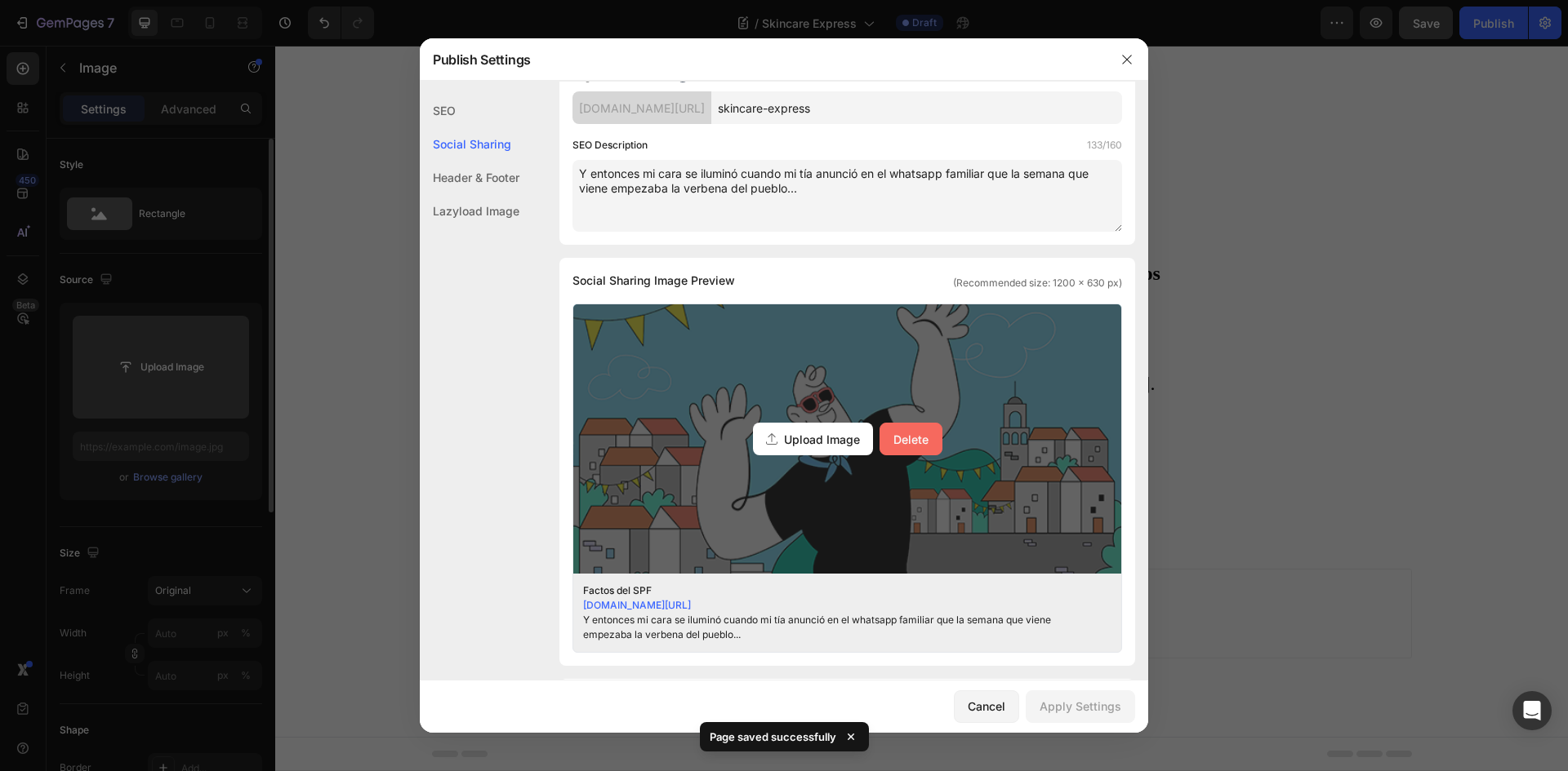
click at [912, 439] on div "Delete" at bounding box center [911, 439] width 35 height 17
click at [0, 0] on input "Upload Image Delete" at bounding box center [0, 0] width 0 height 0
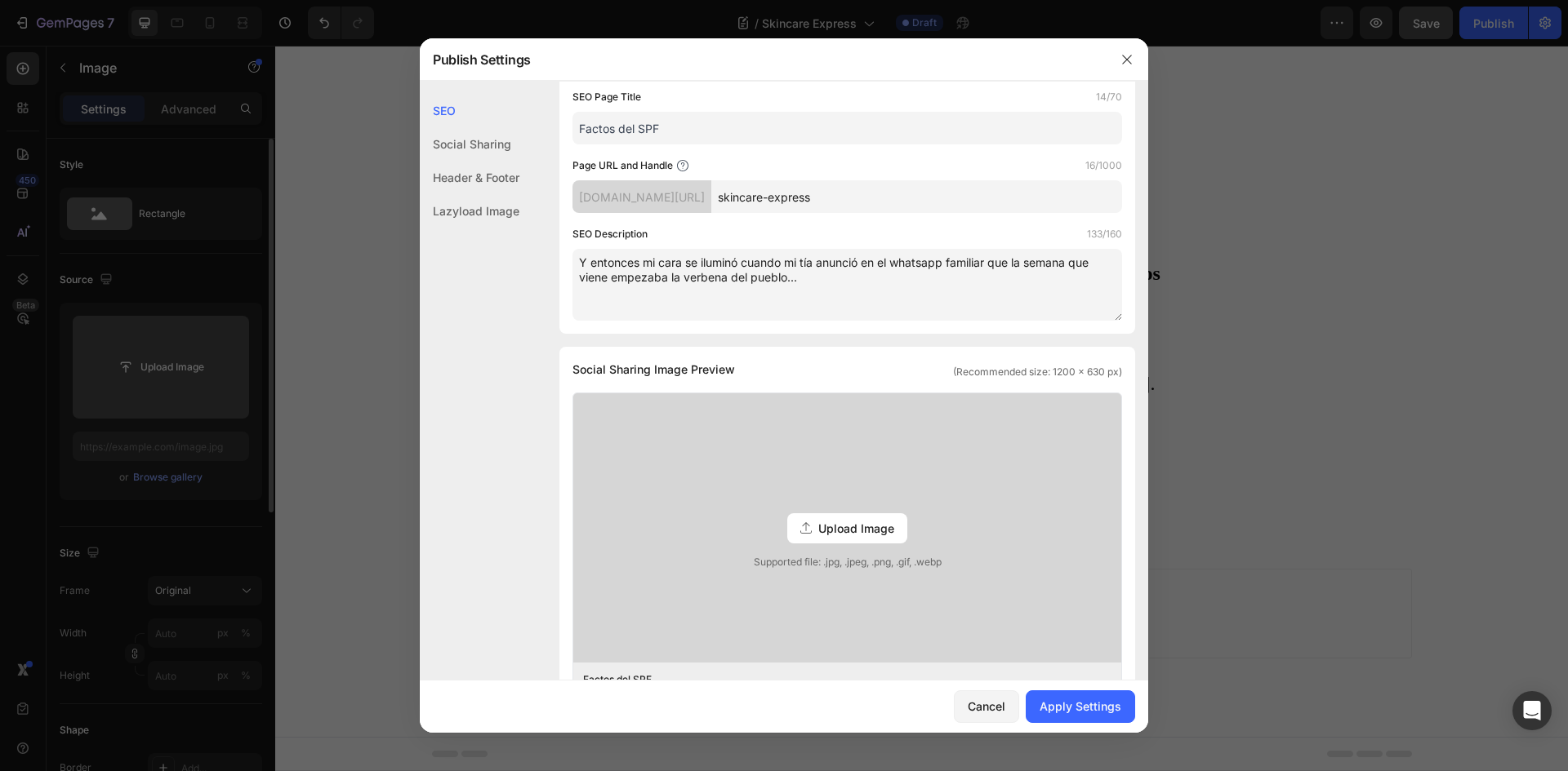
scroll to position [0, 0]
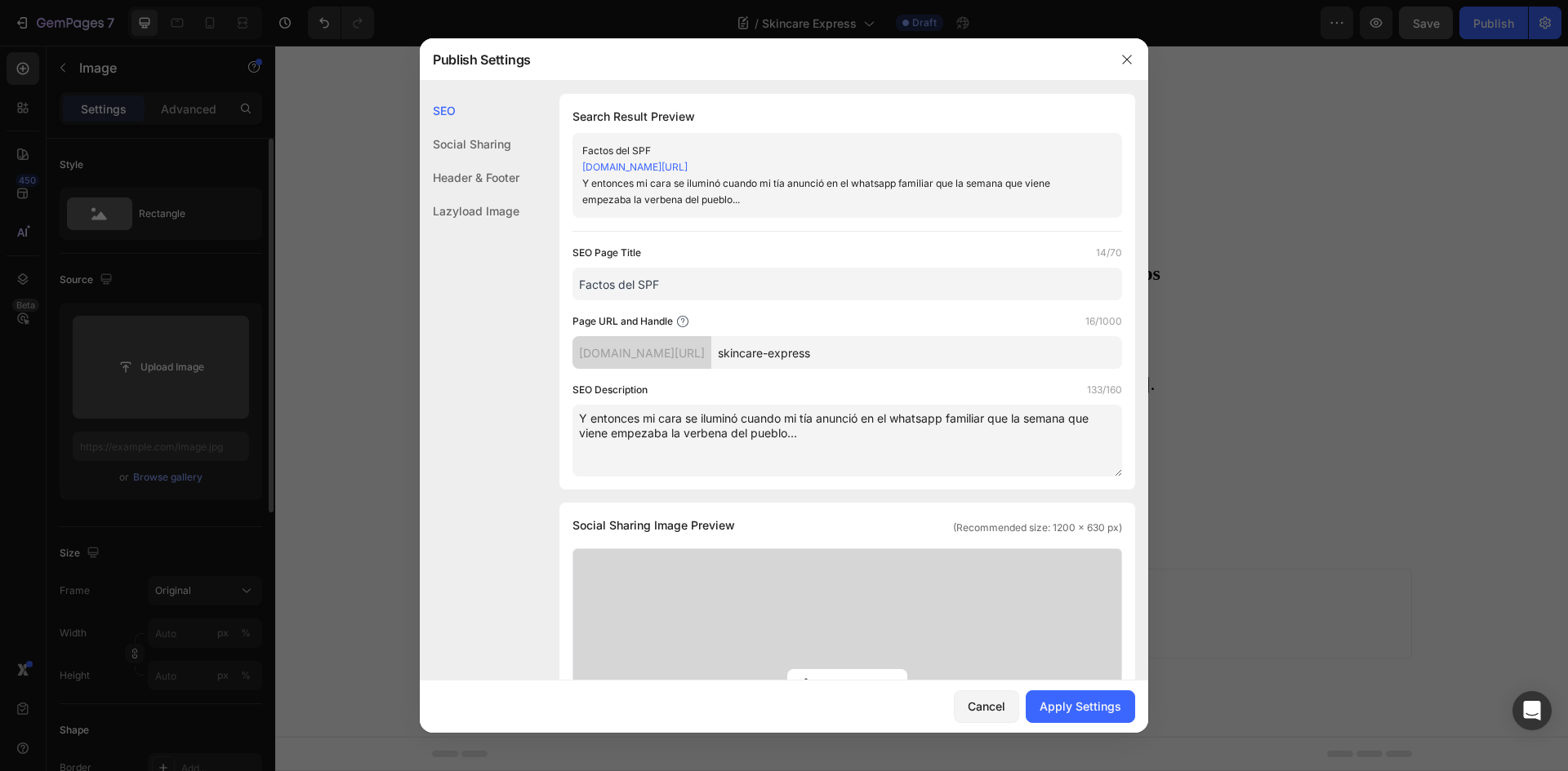
click at [601, 414] on textarea "Y entonces mi cara se iluminó cuando mi tía anunció en el whatsapp familiar que…" at bounding box center [847, 441] width 549 height 72
paste textarea "El despertador no perdona, el café vuela y las llaves siempre se esconden. Pero…"
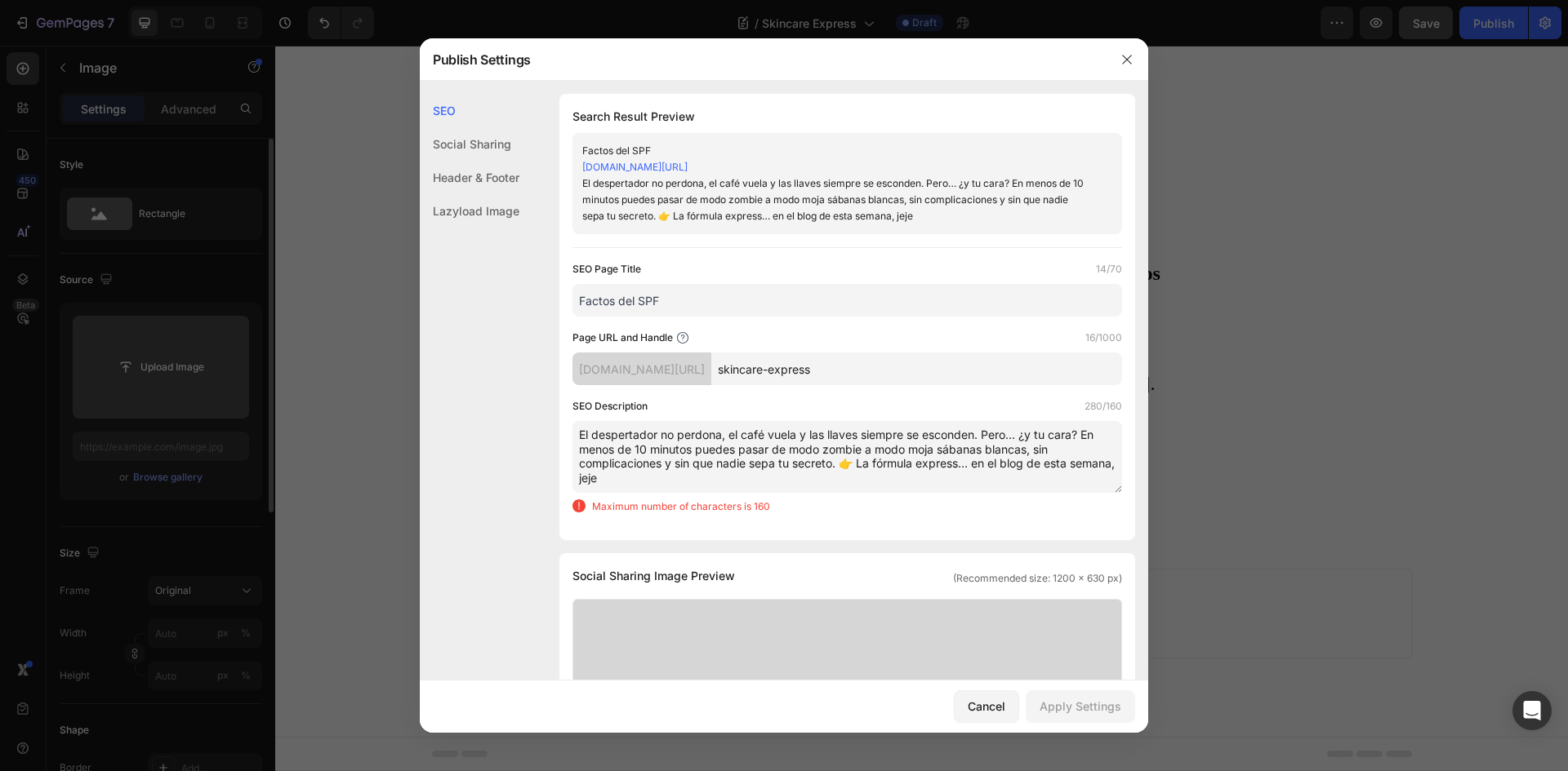
drag, startPoint x: 653, startPoint y: 482, endPoint x: 860, endPoint y: 464, distance: 207.8
click at [860, 464] on textarea "El despertador no perdona, el café vuela y las llaves siempre se esconden. Pero…" at bounding box center [847, 457] width 549 height 72
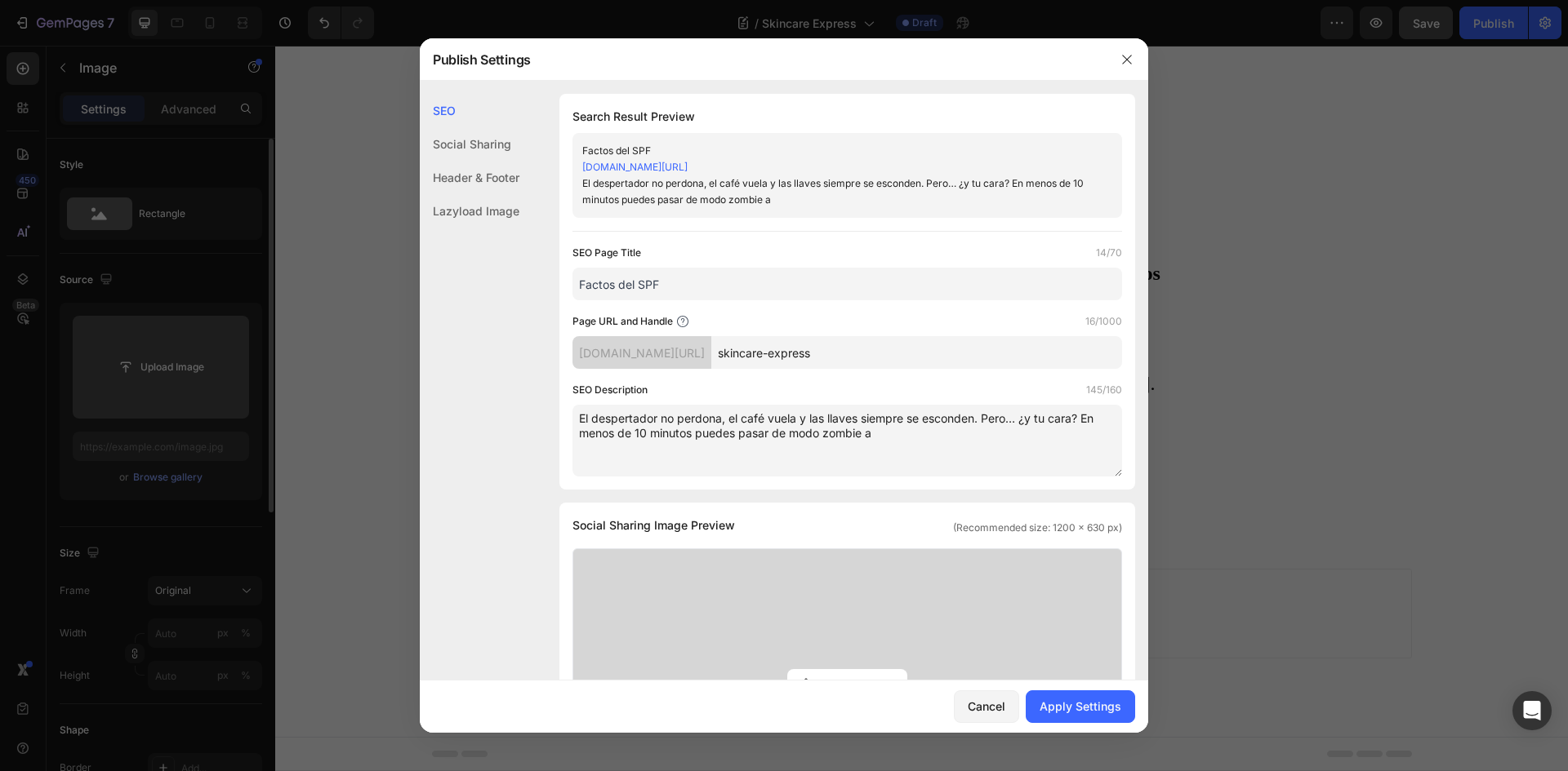
type textarea "El despertador no perdona, el café vuela y las llaves siempre se esconden. Pero…"
type input "[URL][DOMAIN_NAME]"
click at [928, 439] on textarea "El despertador no perdona, el café vuela y las llaves siempre se esconden. Pero…" at bounding box center [847, 441] width 549 height 72
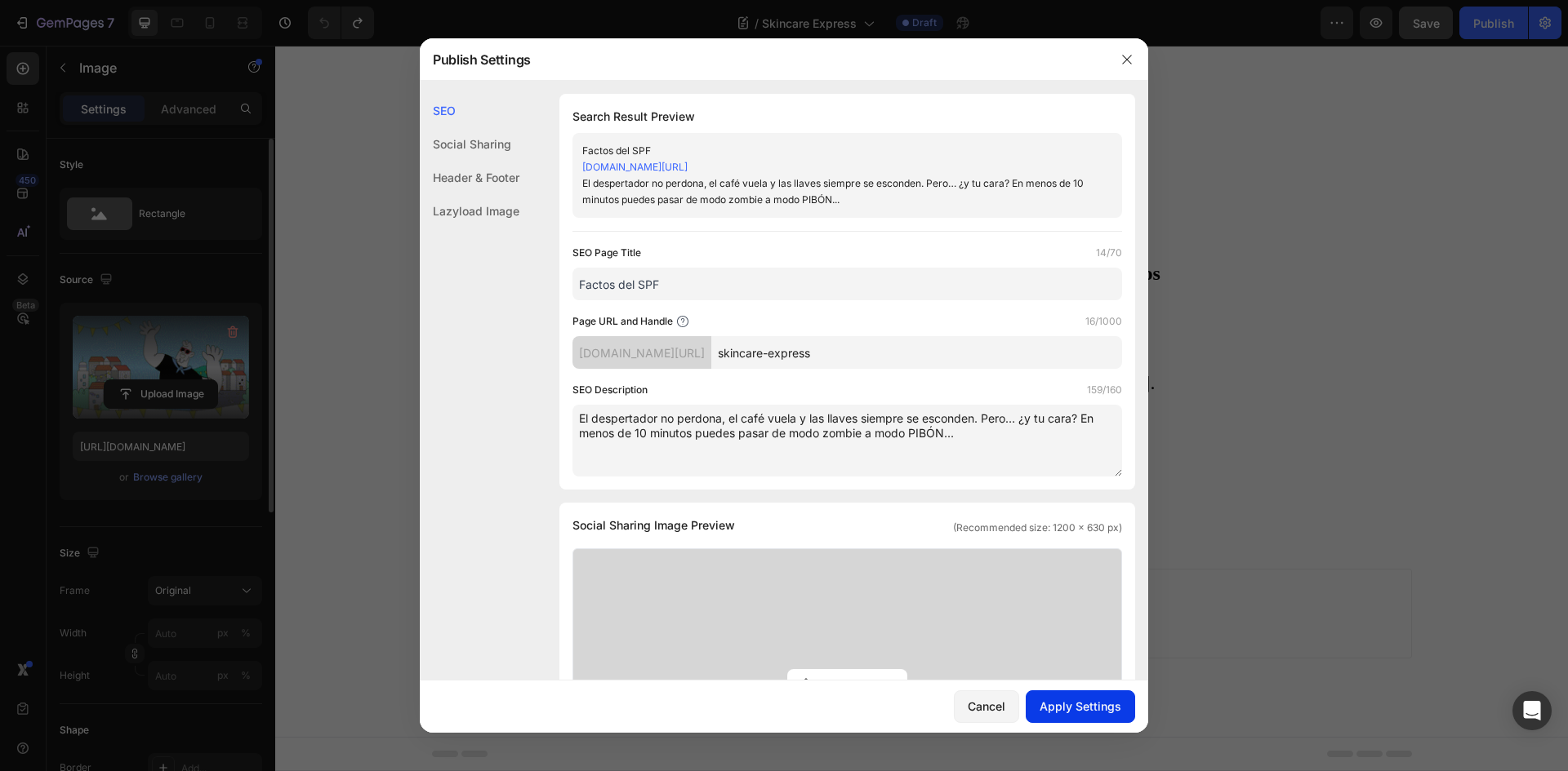
type textarea "El despertador no perdona, el café vuela y las llaves siempre se esconden. Pero…"
click at [1065, 709] on div "Apply Settings" at bounding box center [1080, 706] width 82 height 17
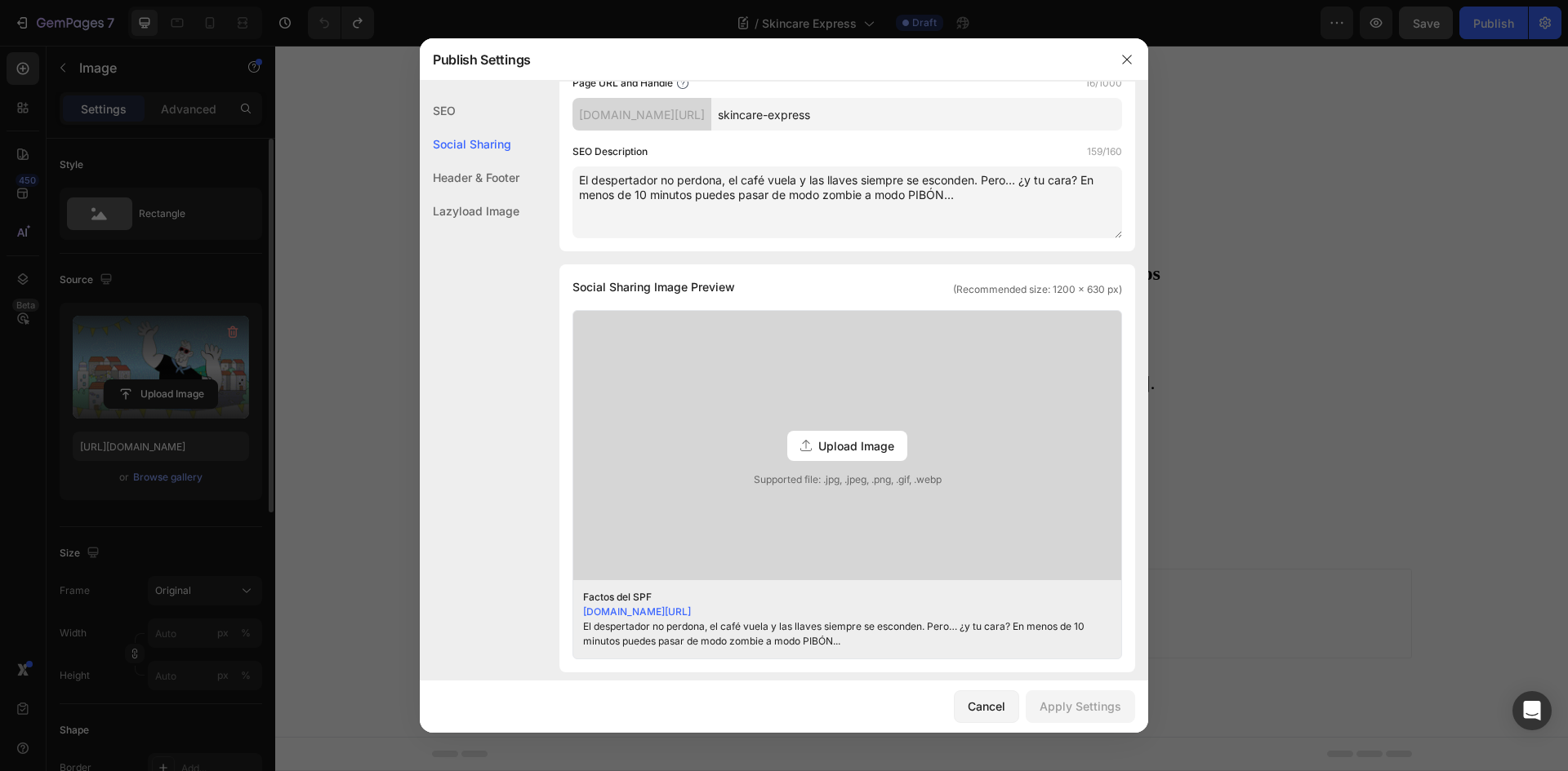
scroll to position [0, 0]
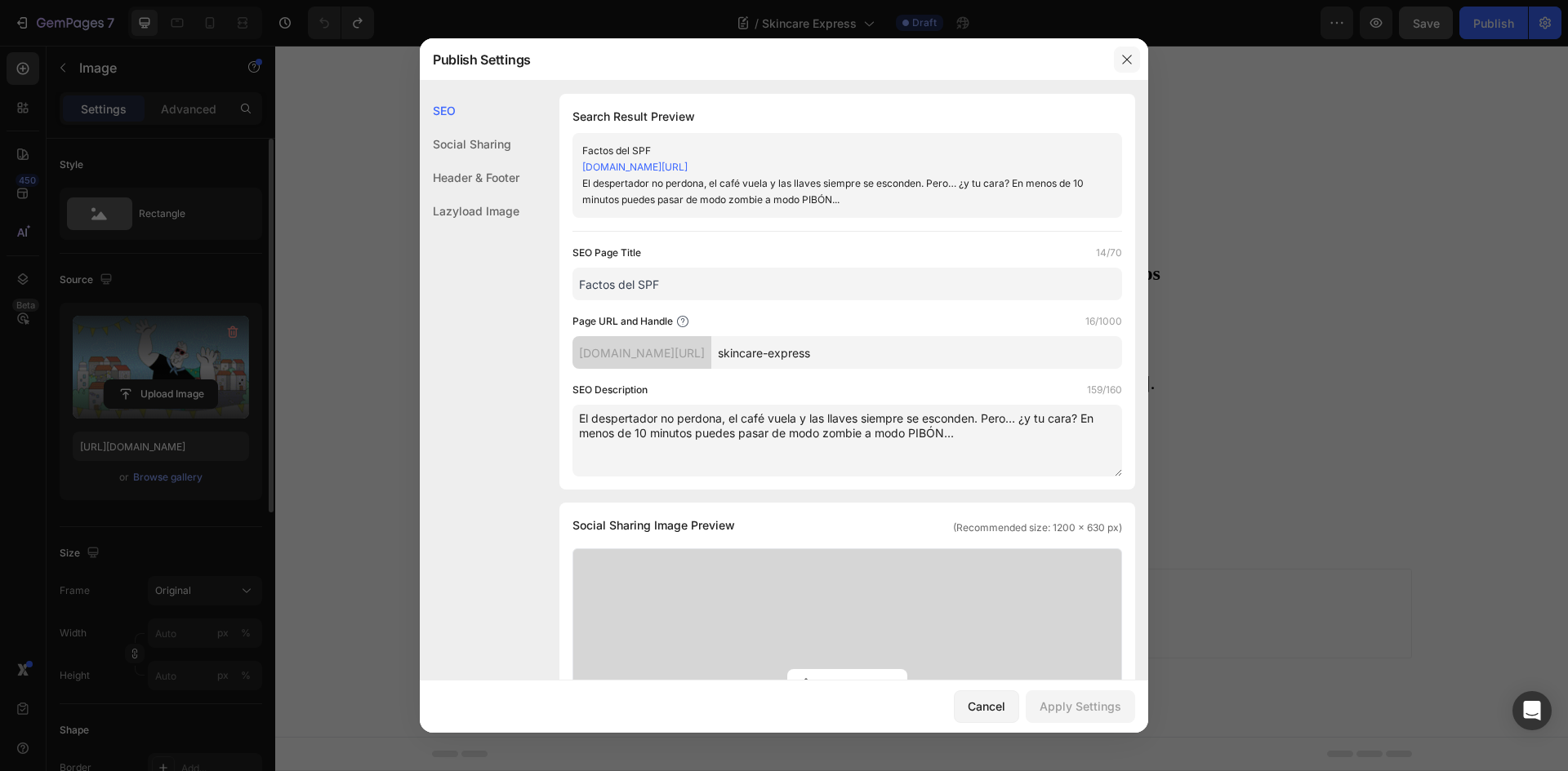
click at [1124, 49] on button "button" at bounding box center [1127, 59] width 26 height 26
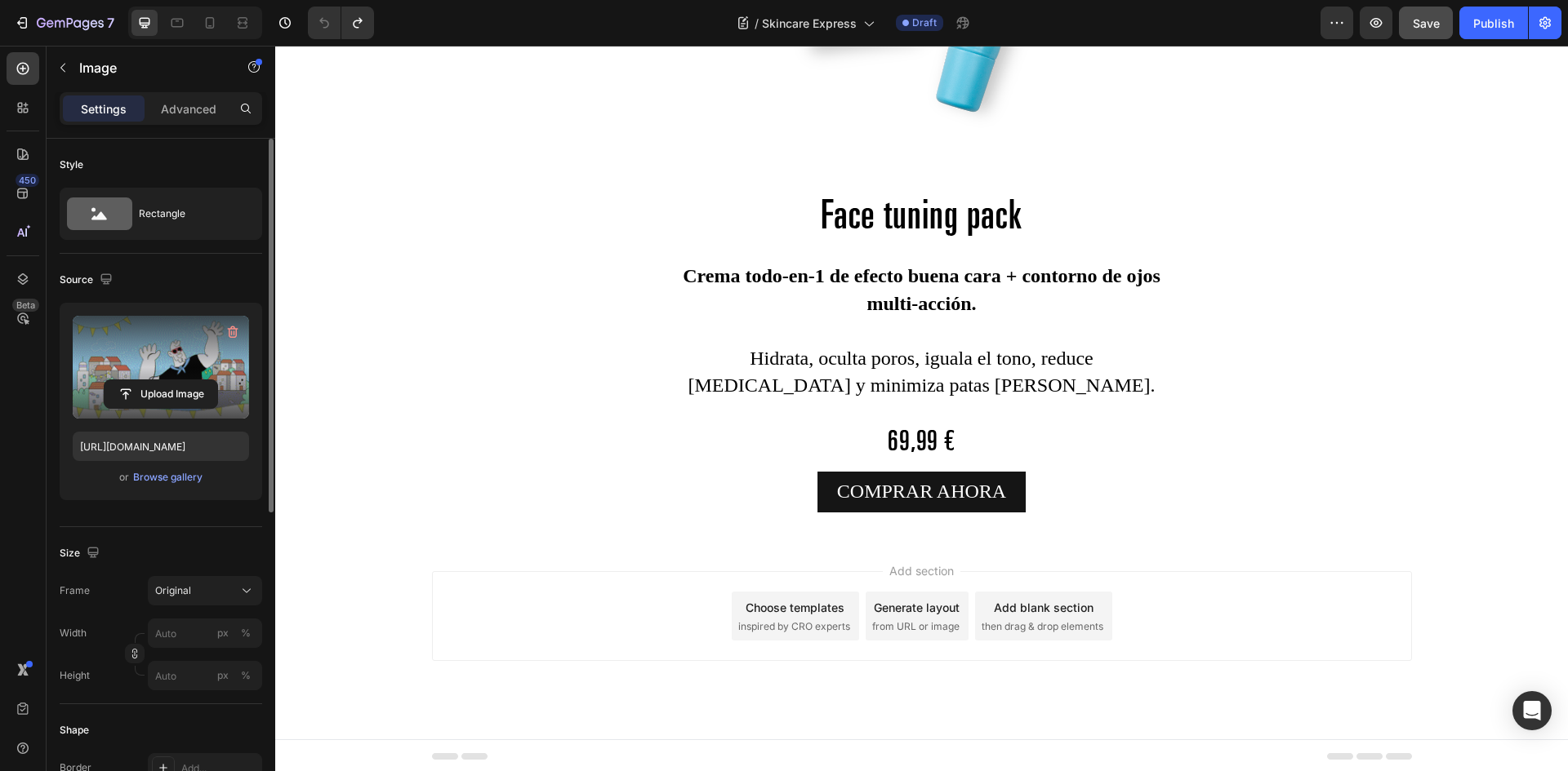
scroll to position [4730, 0]
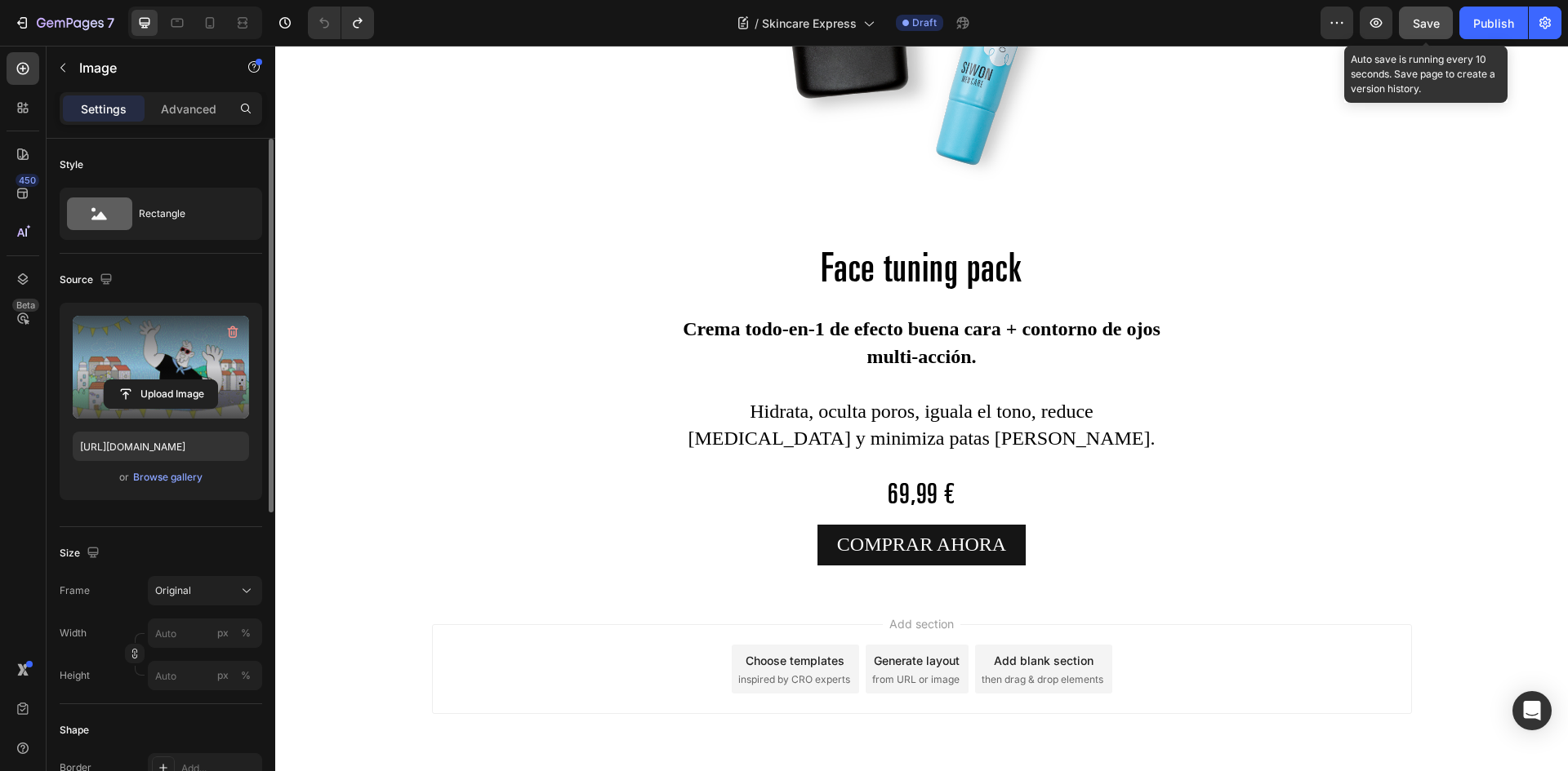
click at [1438, 23] on span "Save" at bounding box center [1426, 22] width 27 height 13
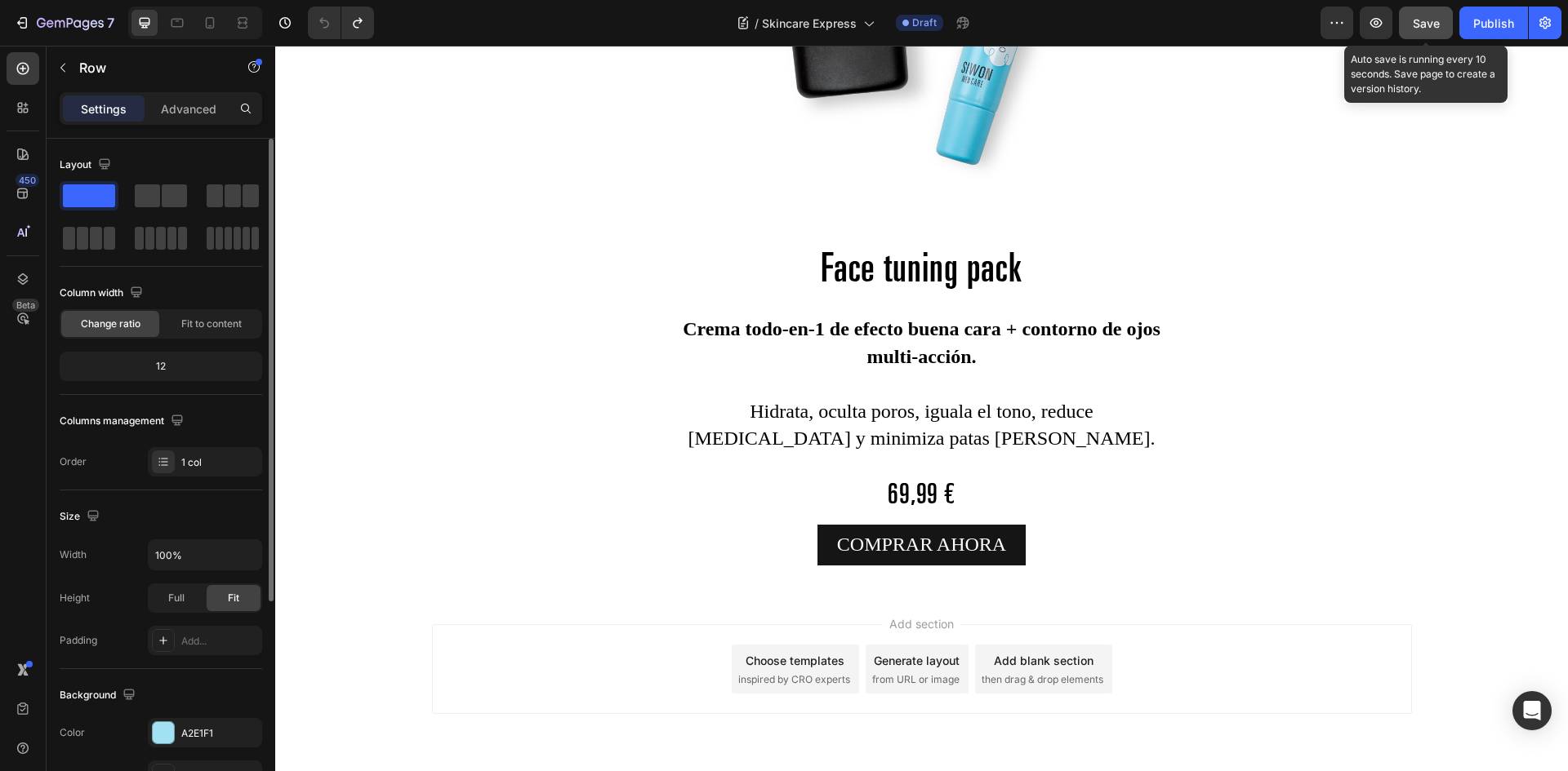
click at [1431, 30] on span "Save" at bounding box center [1426, 22] width 27 height 13
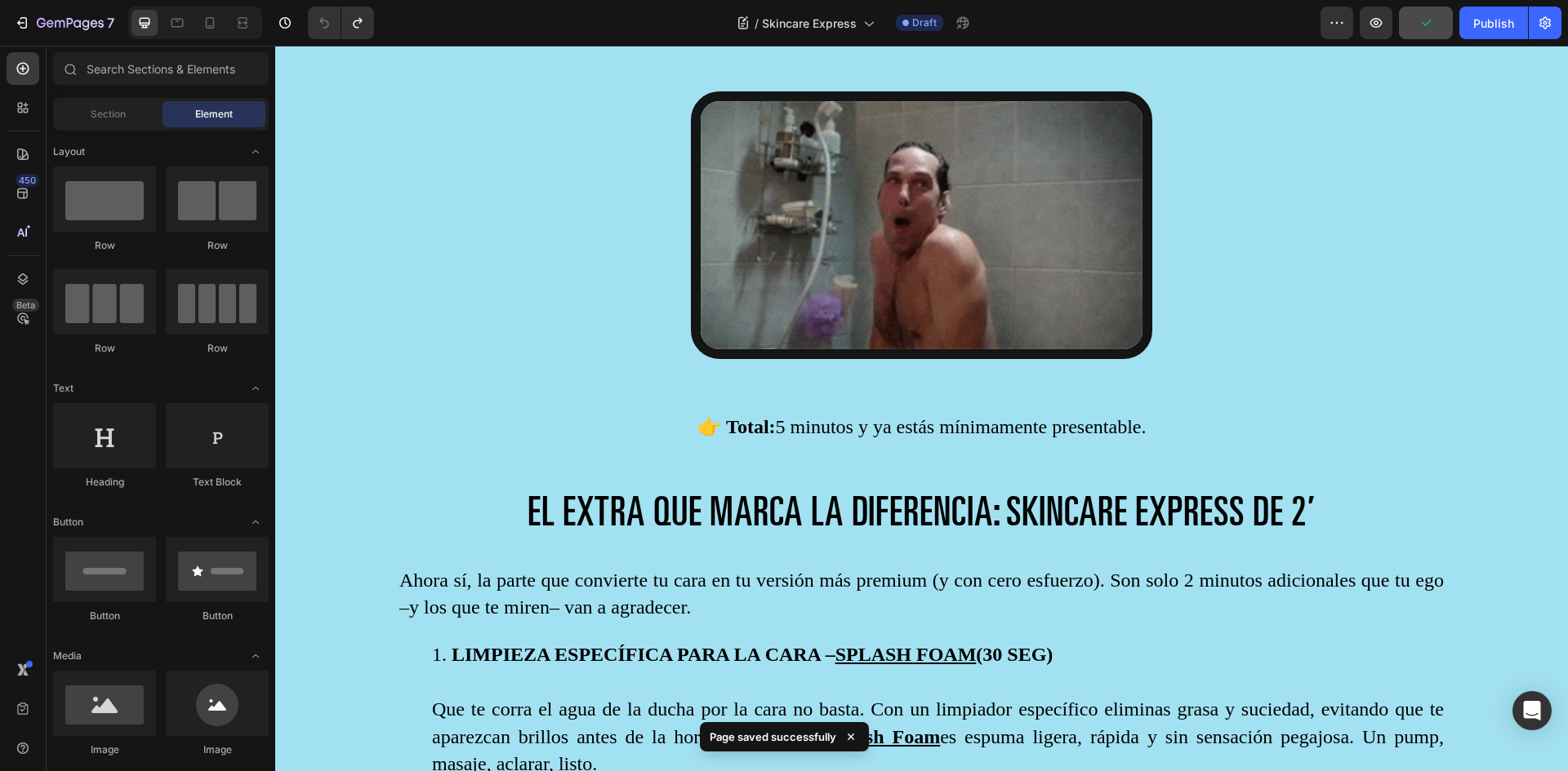
scroll to position [0, 0]
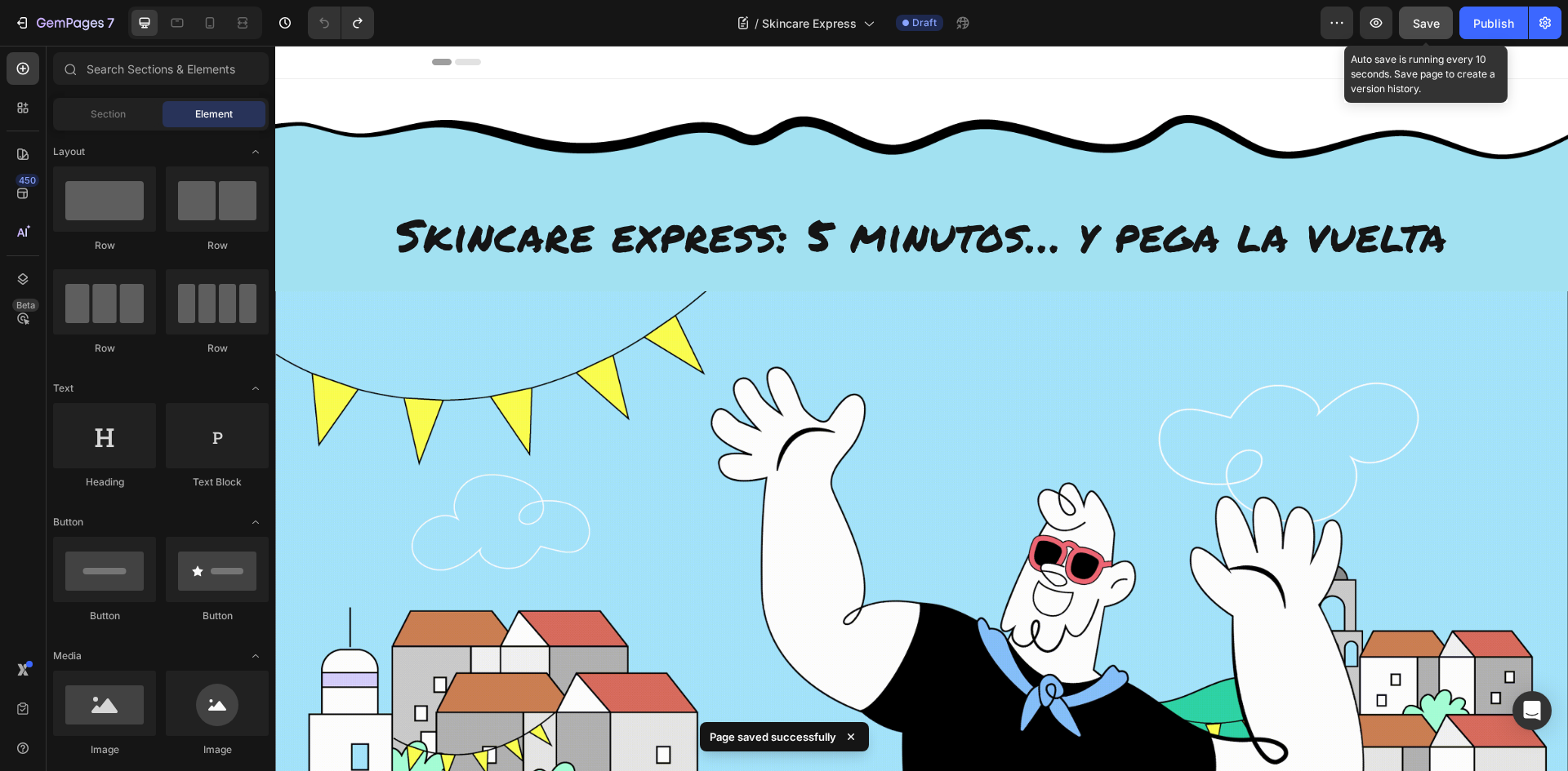
click at [1415, 22] on span "Save" at bounding box center [1426, 22] width 27 height 13
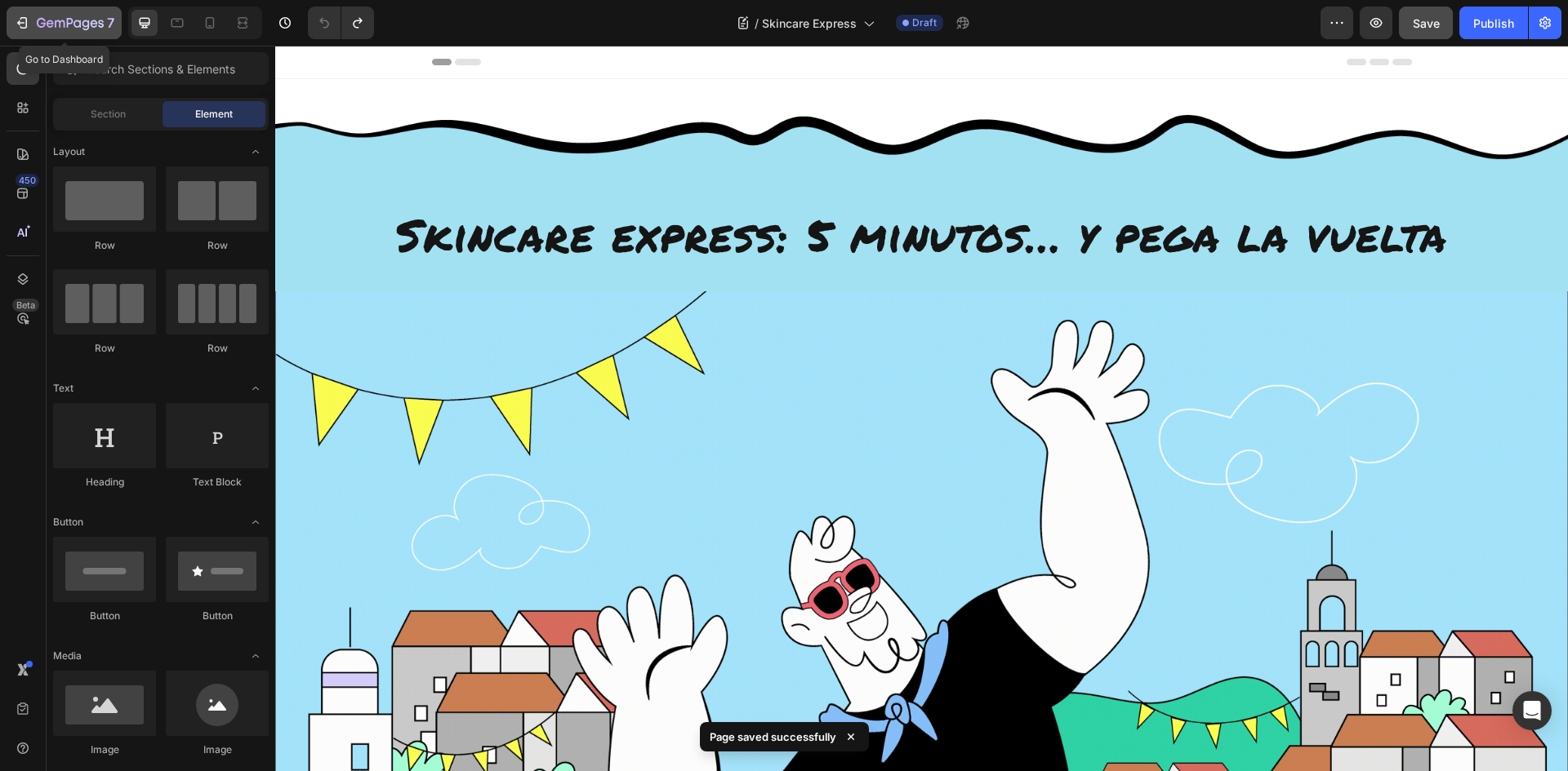
click at [24, 18] on icon "button" at bounding box center [24, 22] width 7 height 12
